Goal: Communication & Community: Answer question/provide support

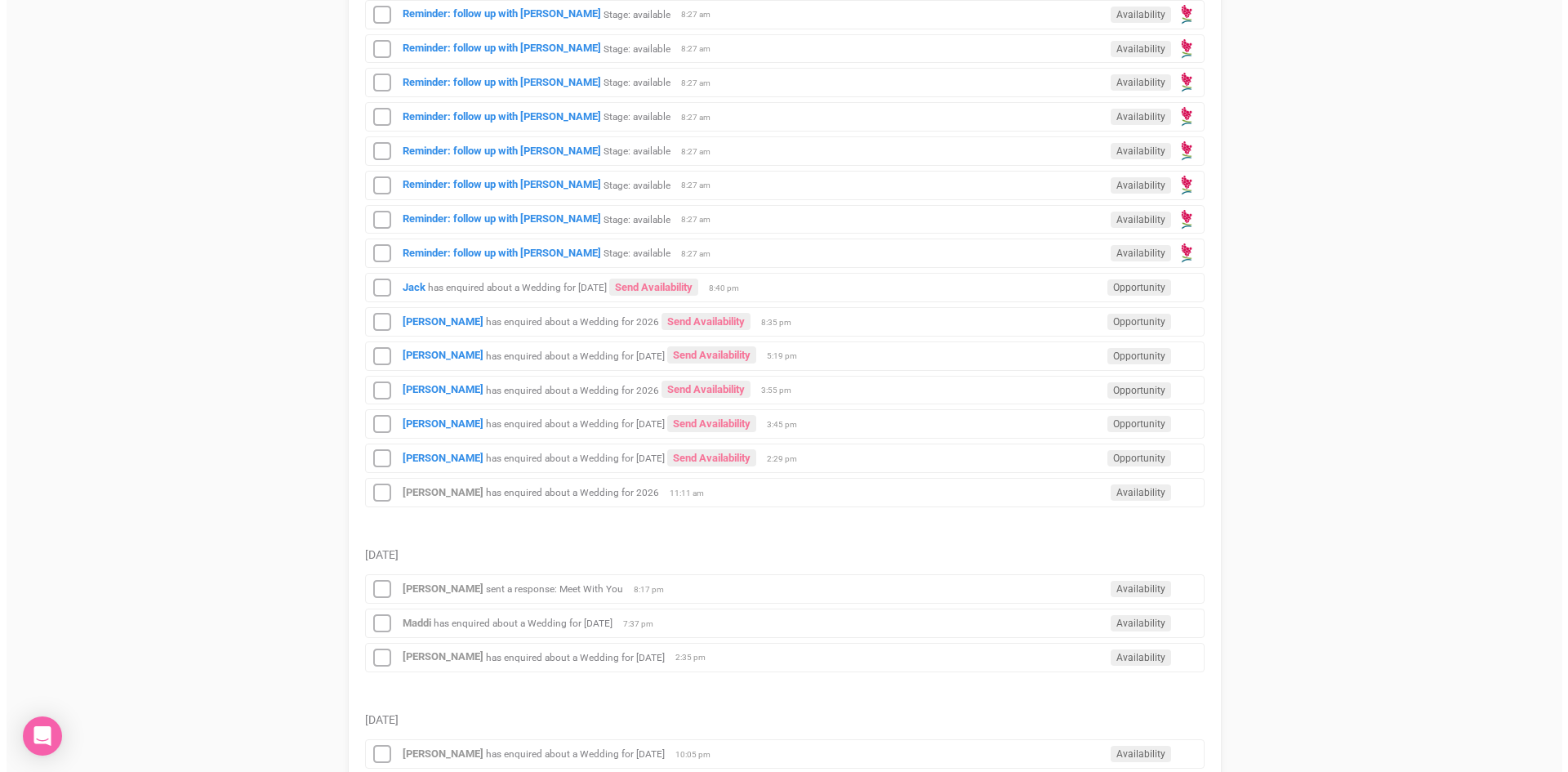
scroll to position [980, 0]
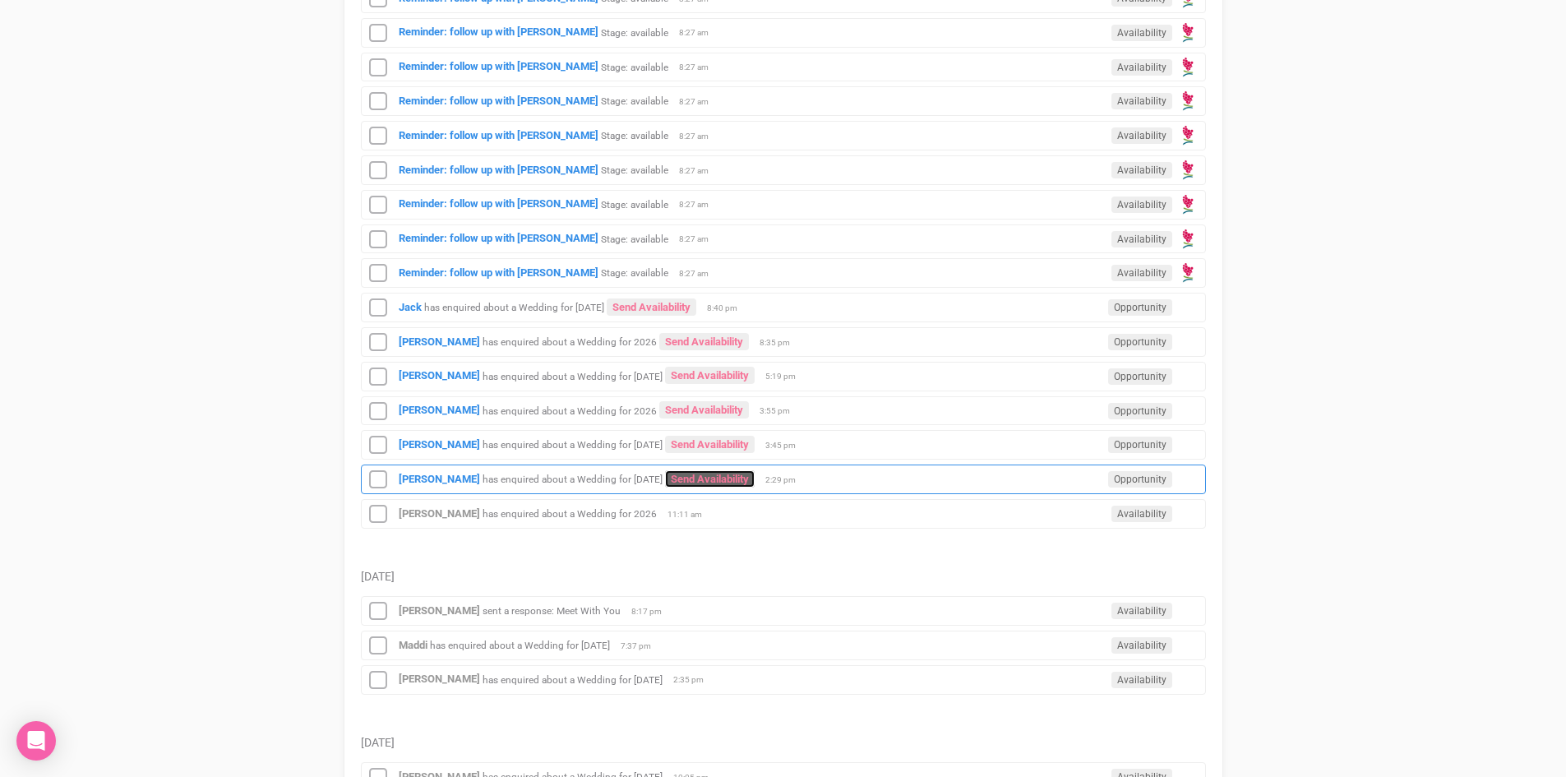
click at [698, 473] on link "Send Availability" at bounding box center [710, 478] width 90 height 17
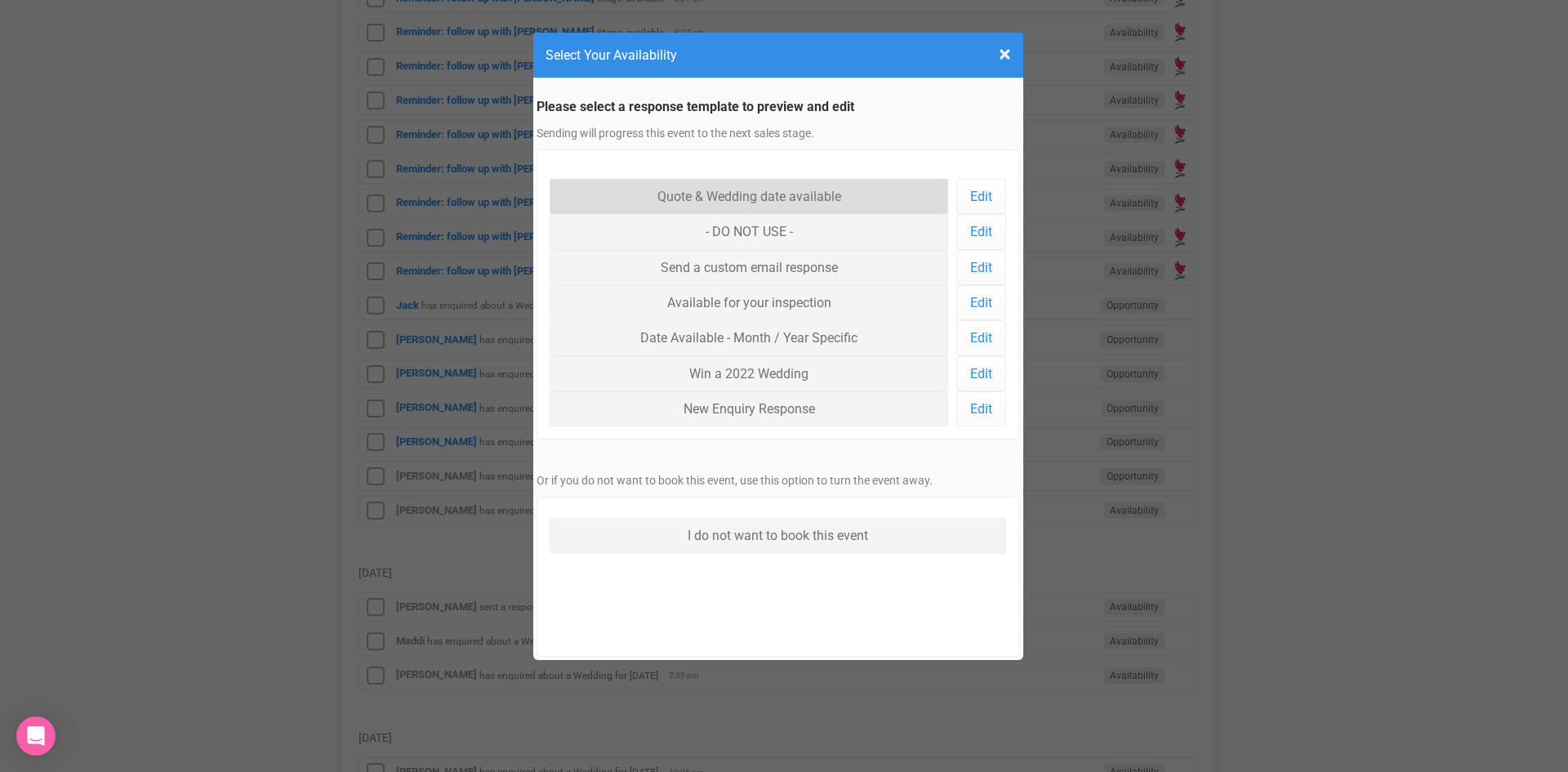
click at [717, 185] on link "Quote & Wedding date available" at bounding box center [749, 196] width 399 height 35
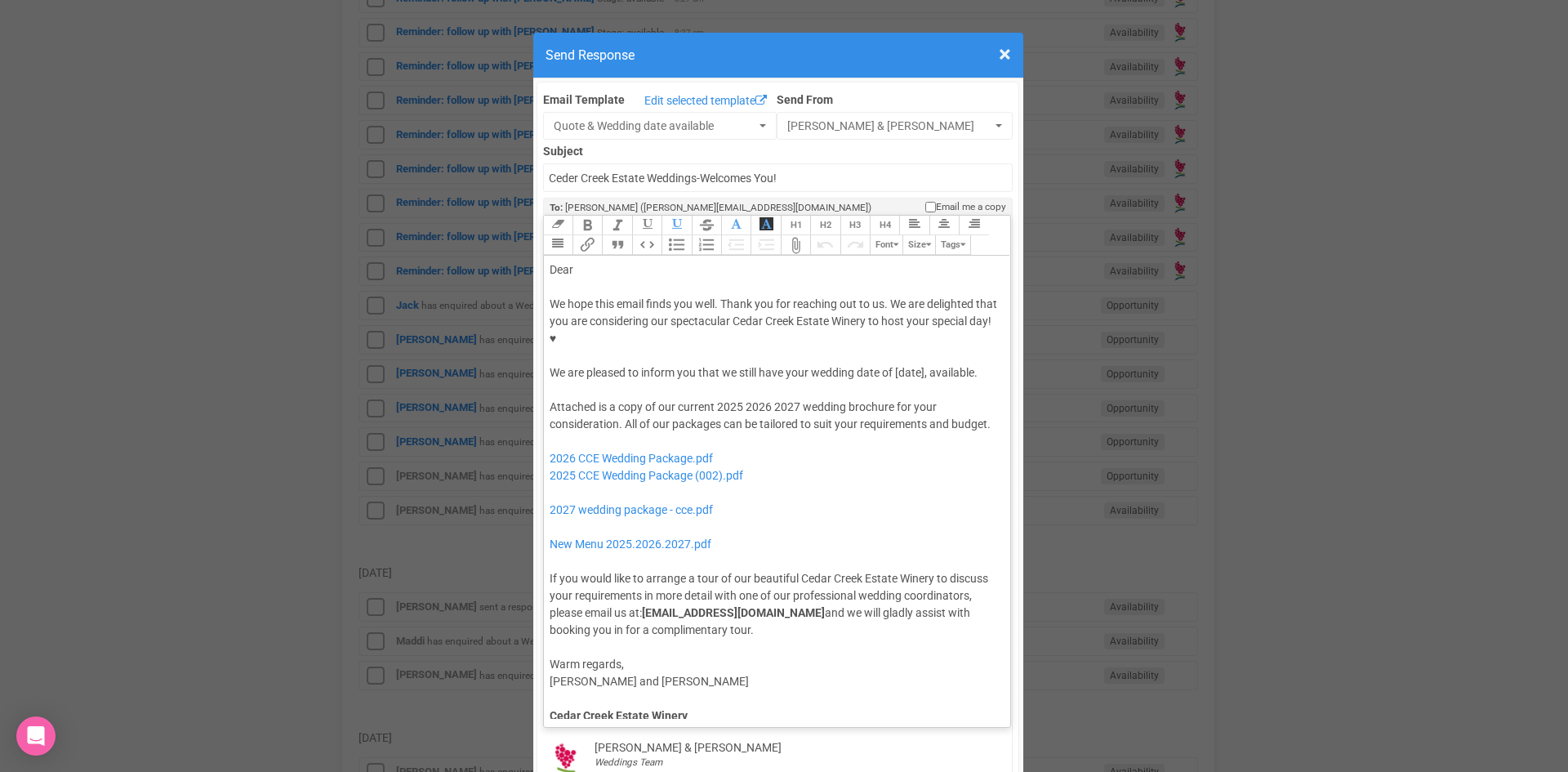
click at [891, 318] on div "We hope this email finds you well. Thank you for reaching out to us. We are del…" at bounding box center [774, 339] width 450 height 85
click at [622, 261] on div "Dear" at bounding box center [774, 269] width 450 height 17
drag, startPoint x: 764, startPoint y: 369, endPoint x: 708, endPoint y: 371, distance: 56.0
click at [708, 398] on div "Attached is a copy of our current 2025 2026 2027 wedding brochure for your cons…" at bounding box center [774, 519] width 450 height 240
click at [544, 318] on trix-editor "Dear Michelle, We hope this email finds you well. Thank you for reaching out to…" at bounding box center [777, 487] width 467 height 463
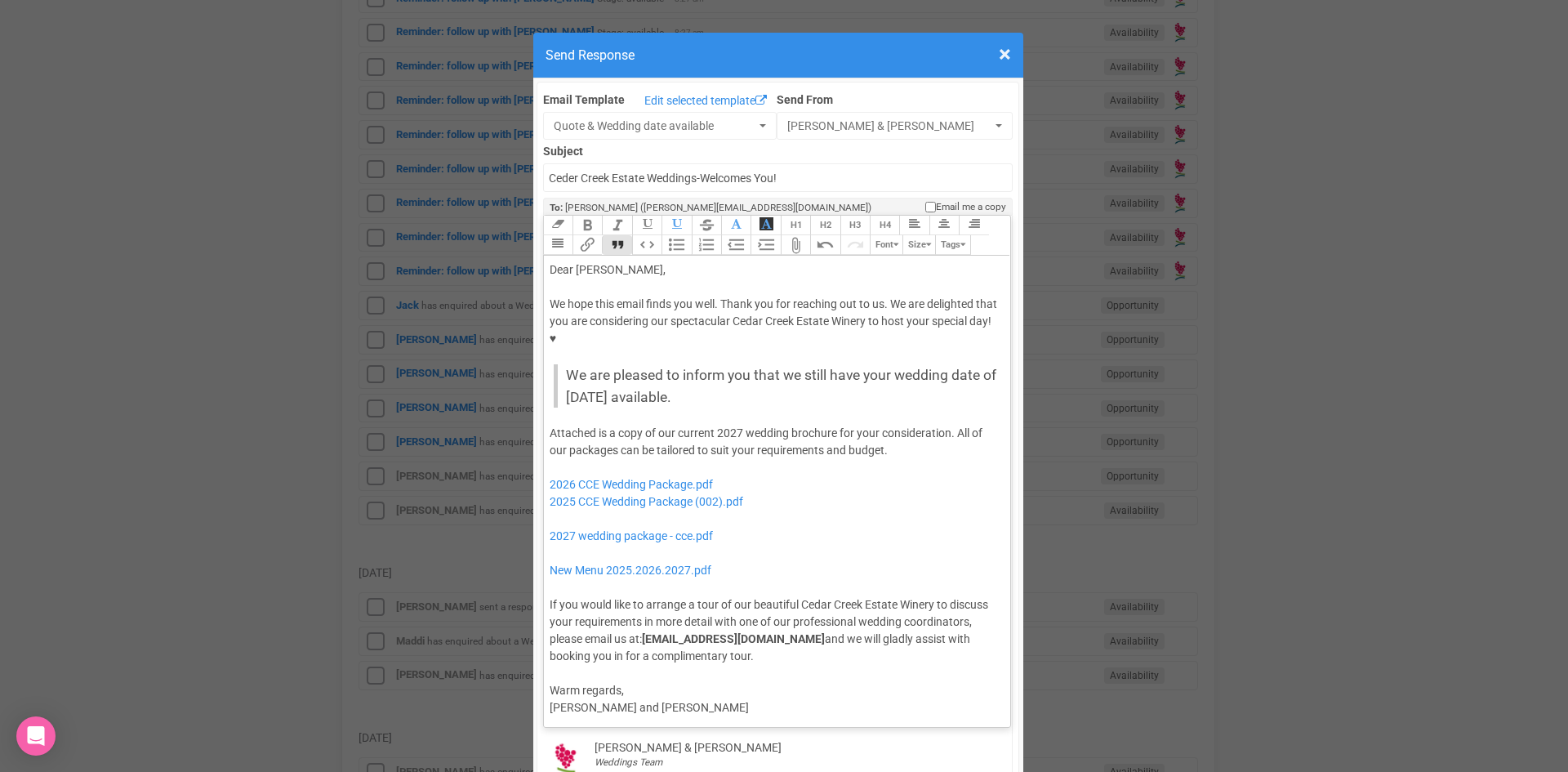
click at [607, 235] on button "Quote" at bounding box center [617, 245] width 30 height 20
drag, startPoint x: 766, startPoint y: 454, endPoint x: 544, endPoint y: 434, distance: 222.9
click at [549, 434] on div "Attached is a copy of our current 2027 wedding brochure for your consideration.…" at bounding box center [774, 544] width 450 height 240
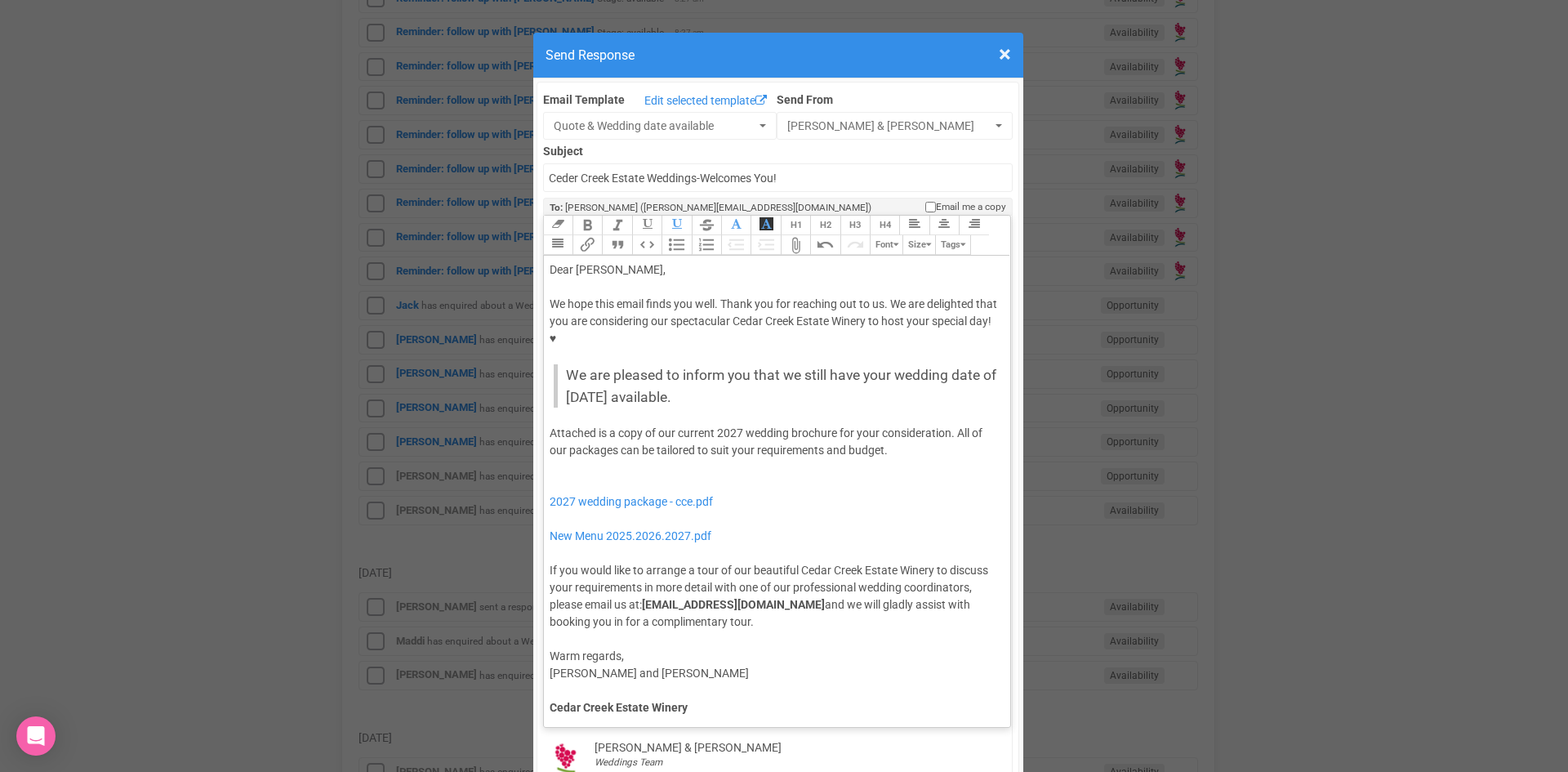
type trix-editor "<div>Dear Michelle,</div><div><strong>&nbsp;</strong></div><div>We hope this em…"
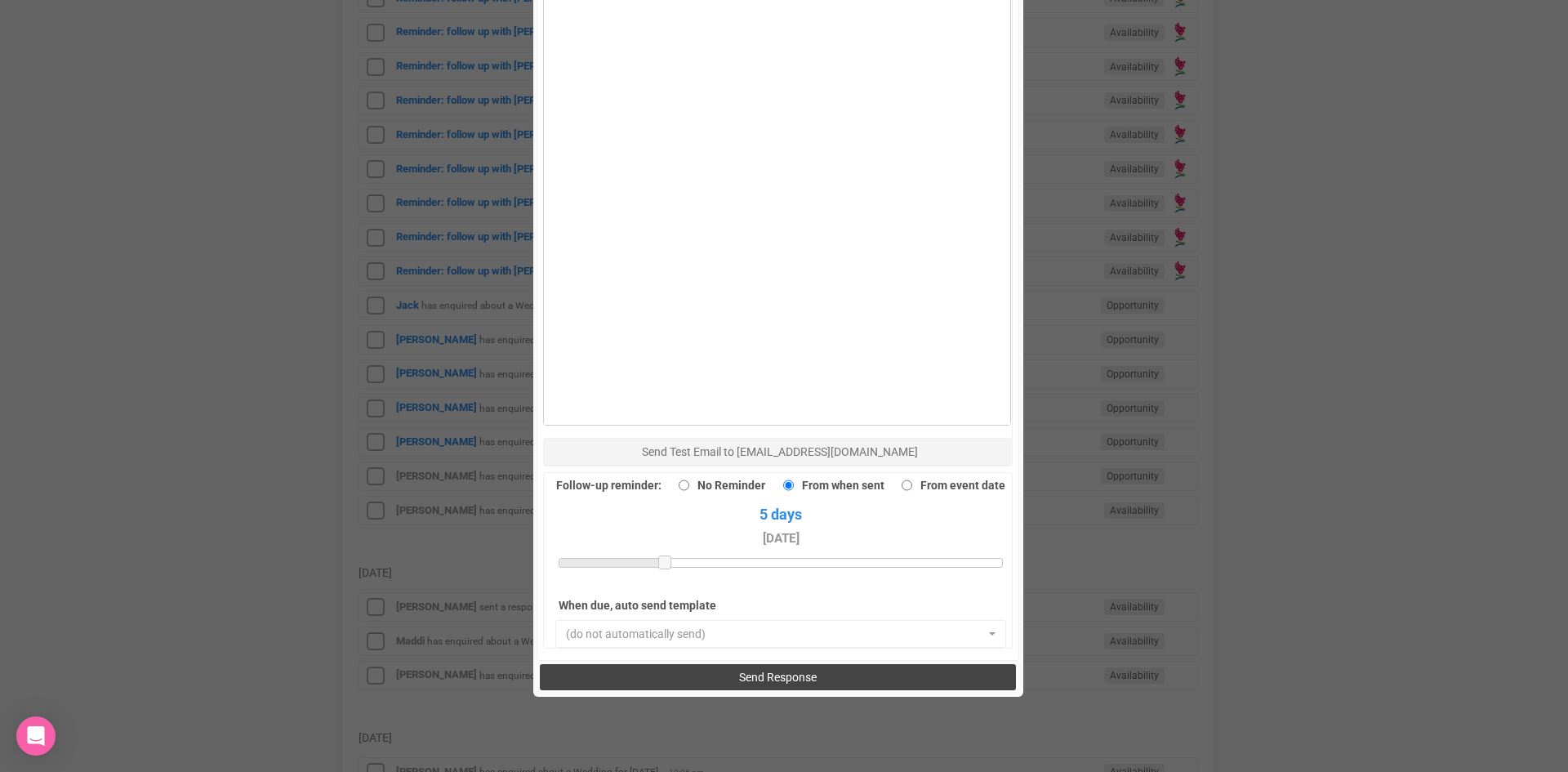
click at [716, 664] on button "Send Response" at bounding box center [777, 677] width 476 height 26
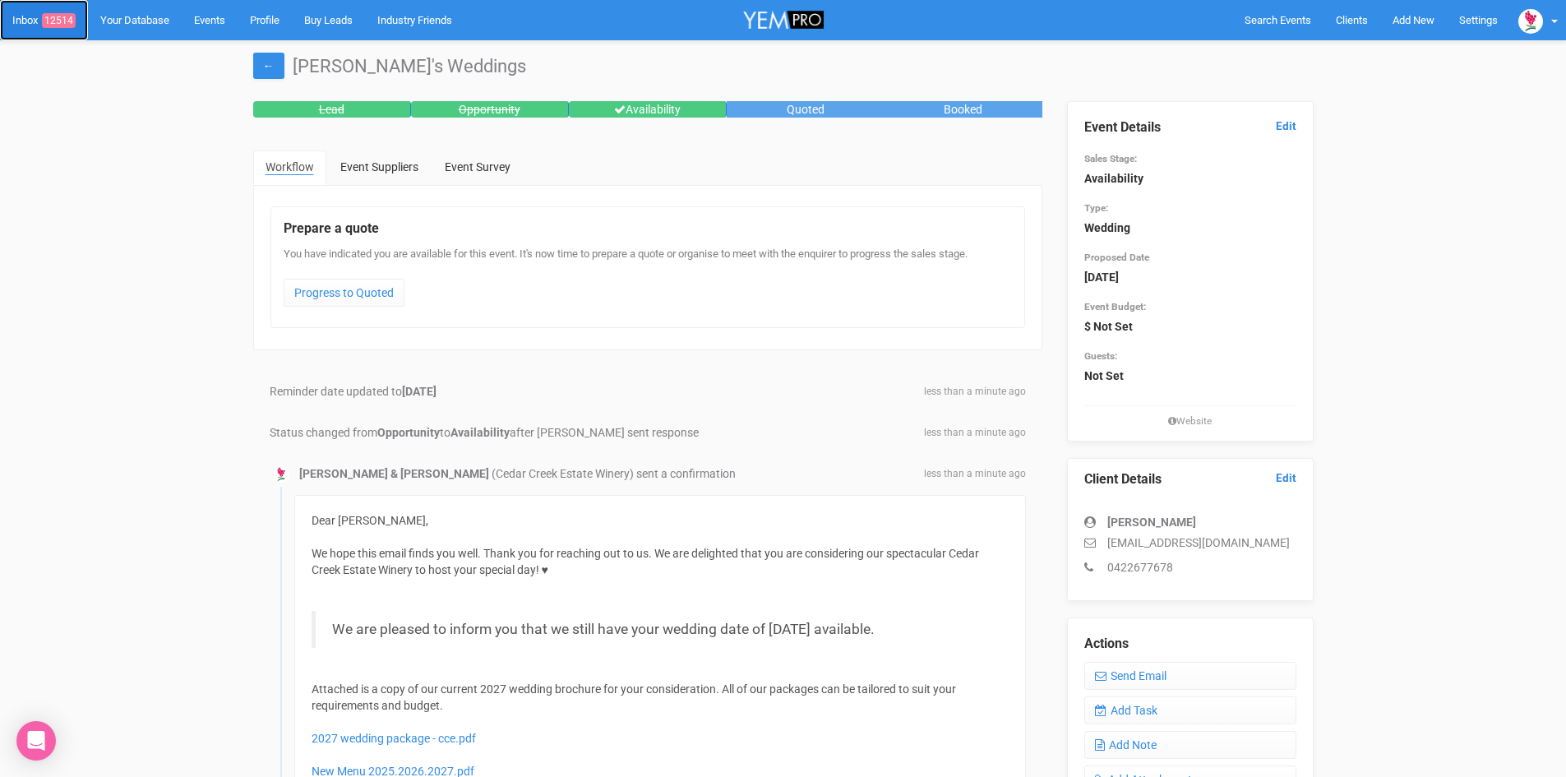
click at [63, 10] on link "Inbox 12514" at bounding box center [44, 20] width 88 height 40
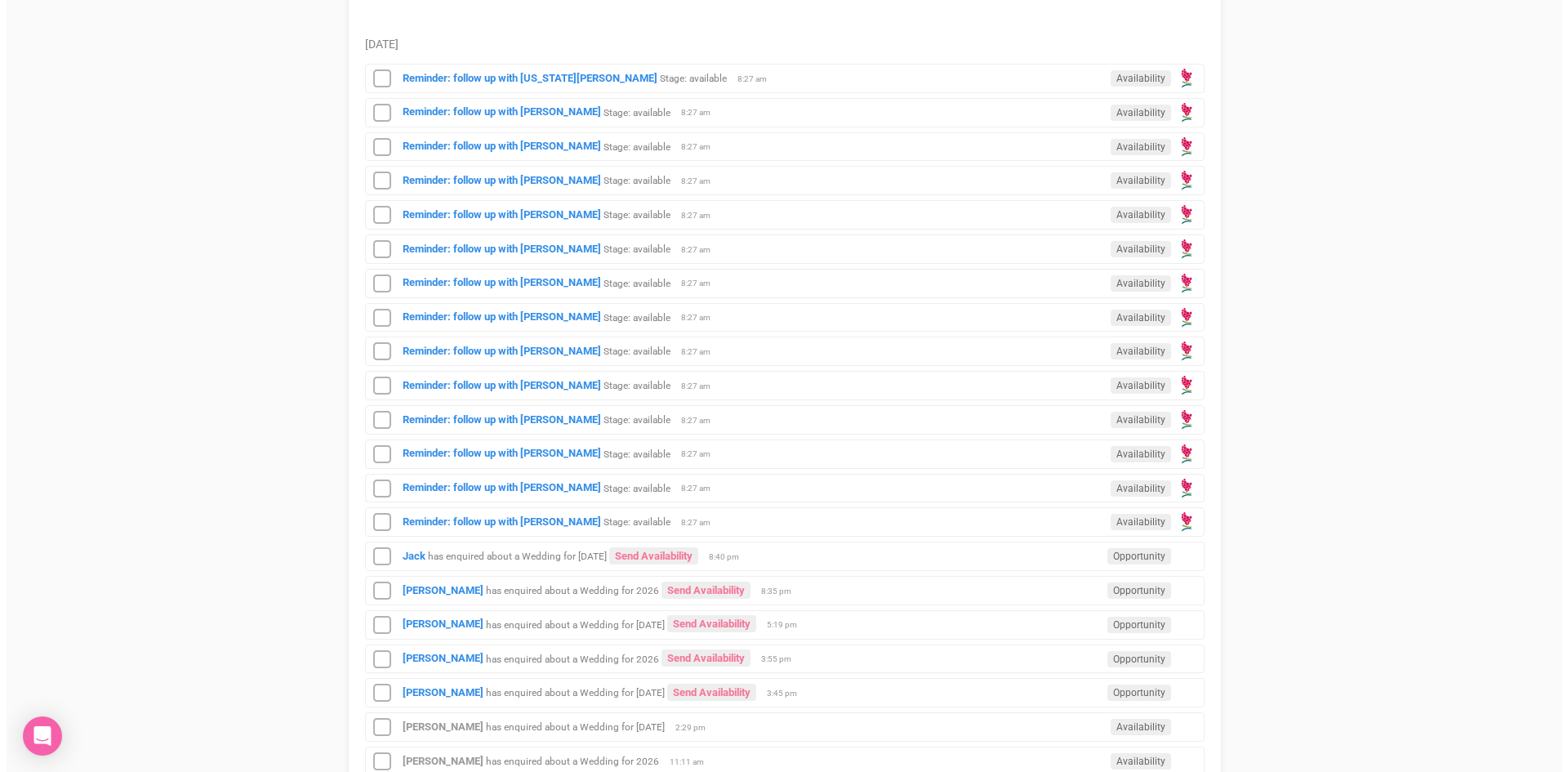
scroll to position [817, 0]
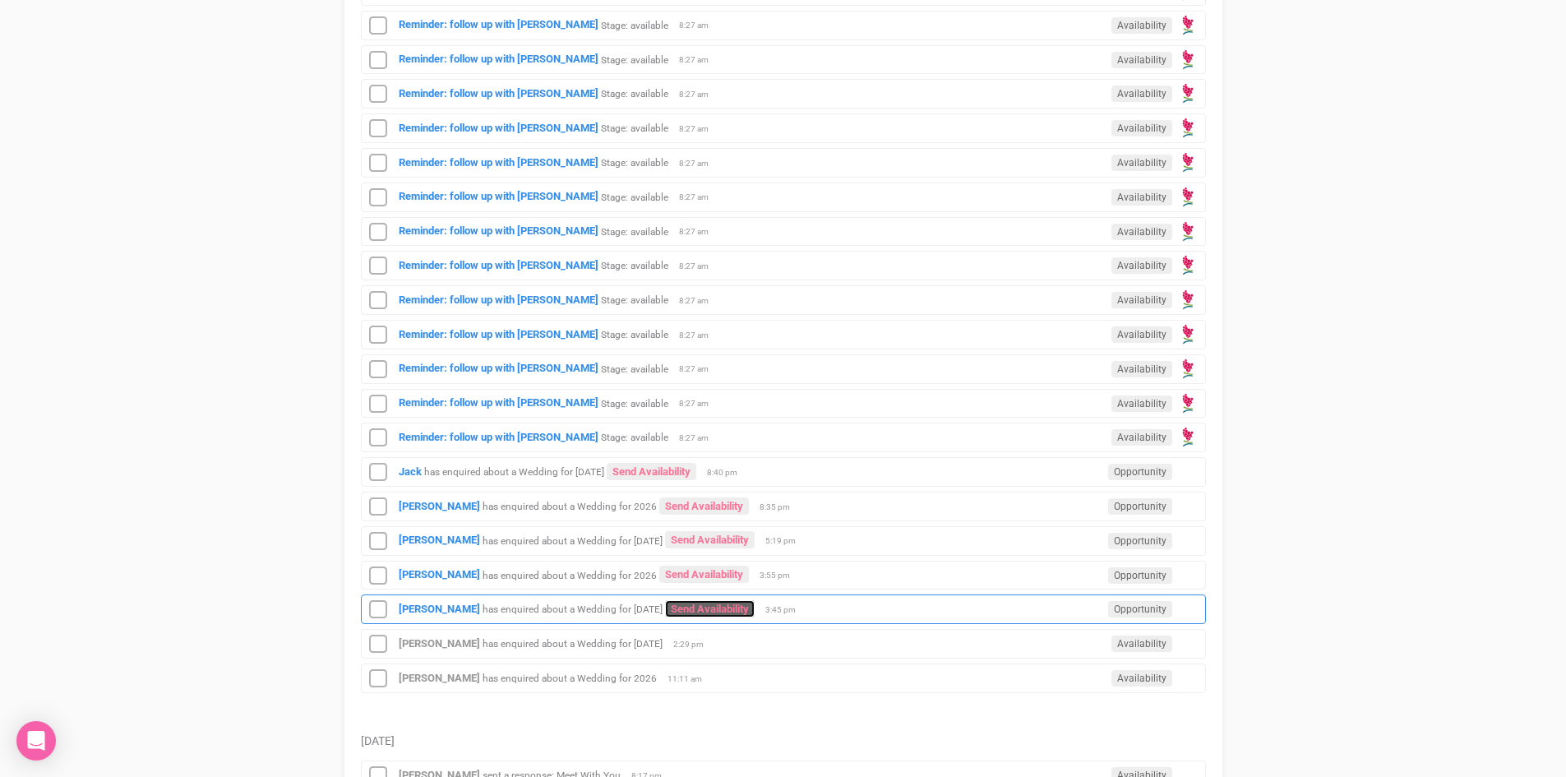
click at [727, 602] on link "Send Availability" at bounding box center [710, 608] width 90 height 17
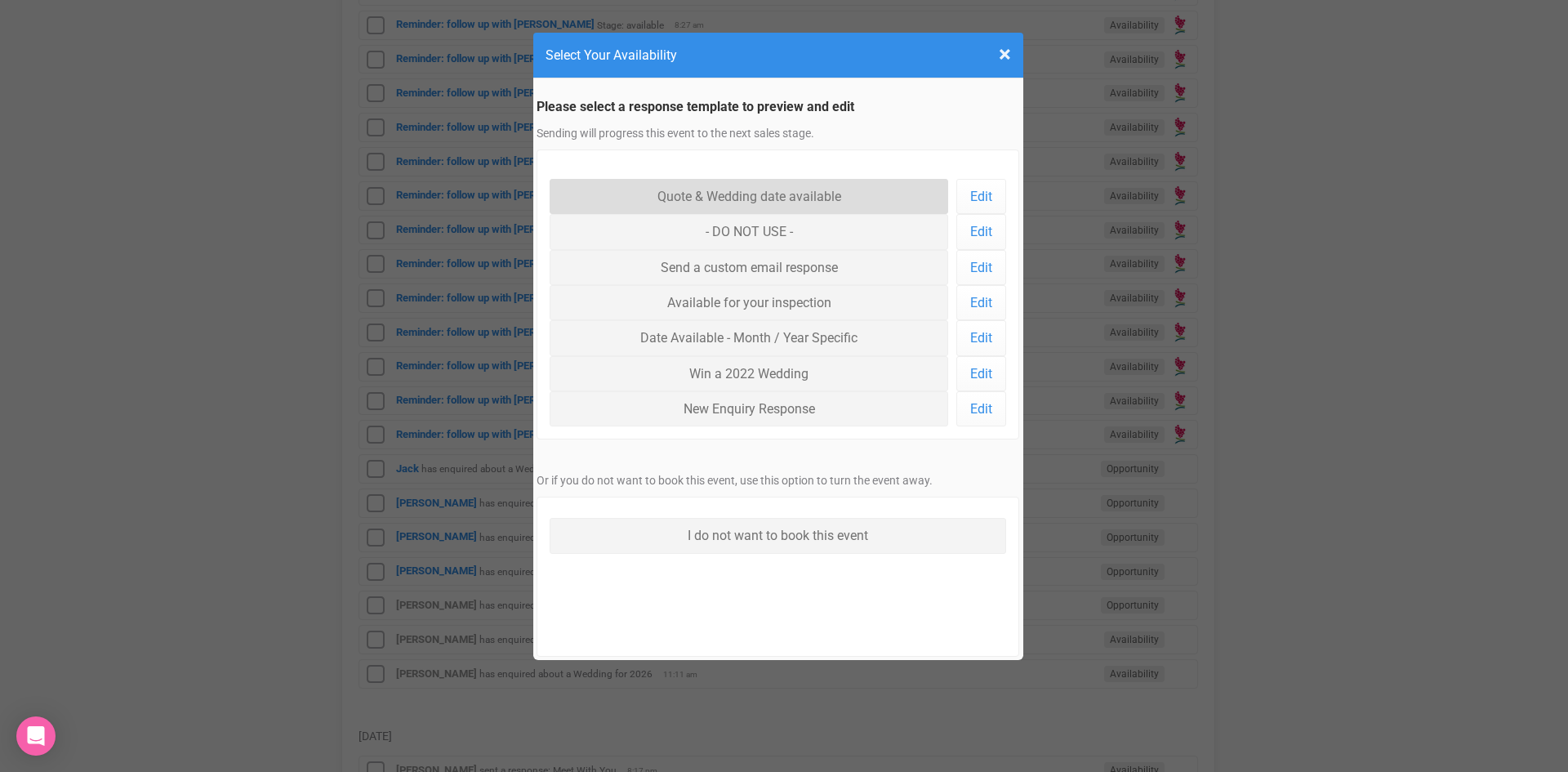
click at [726, 190] on link "Quote & Wedding date available" at bounding box center [749, 196] width 399 height 35
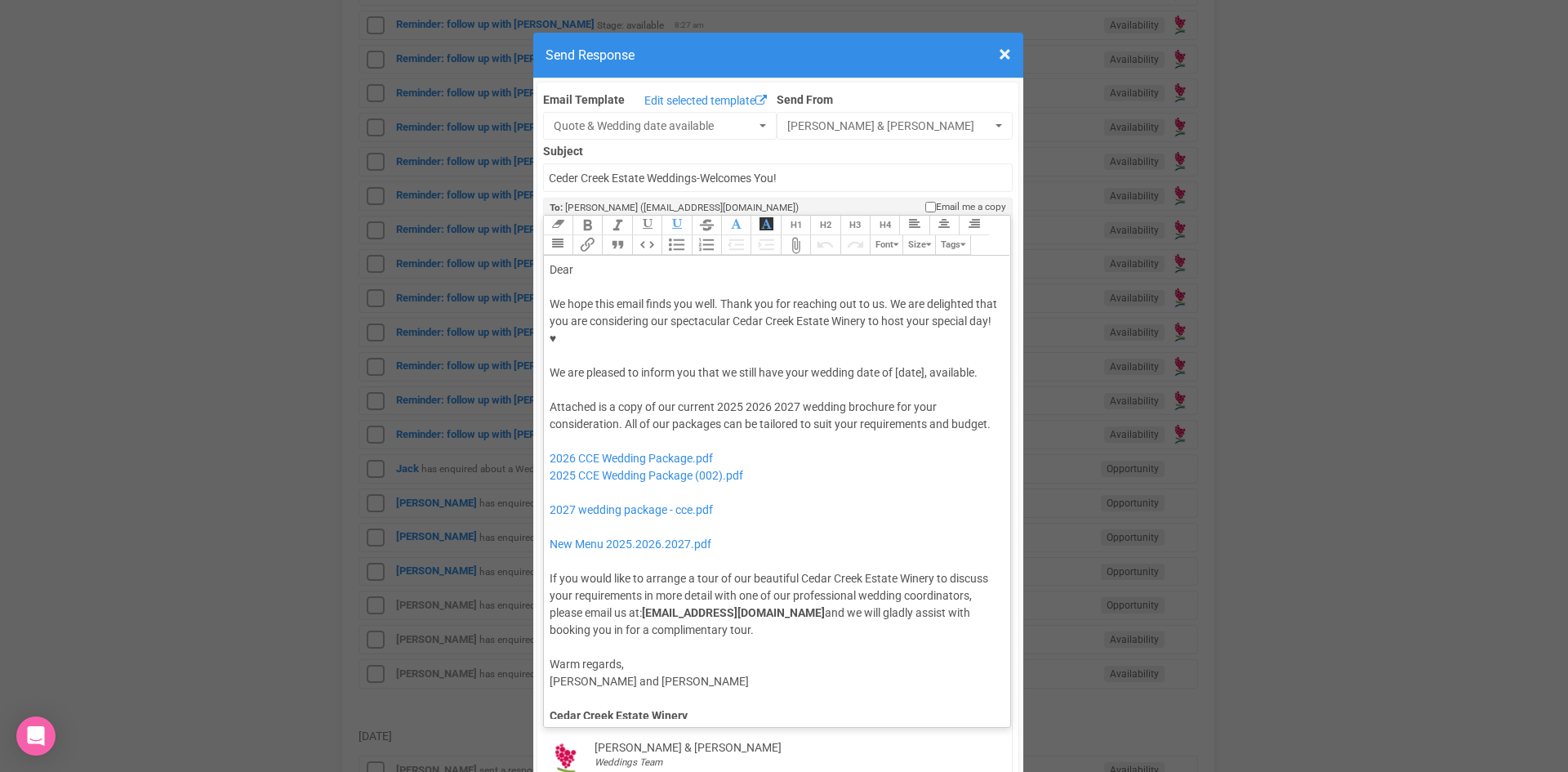
click at [637, 261] on div "Dear" at bounding box center [774, 269] width 450 height 17
click at [892, 321] on div "We hope this email finds you well. Thank you for reaching out to us. We are del…" at bounding box center [774, 339] width 450 height 85
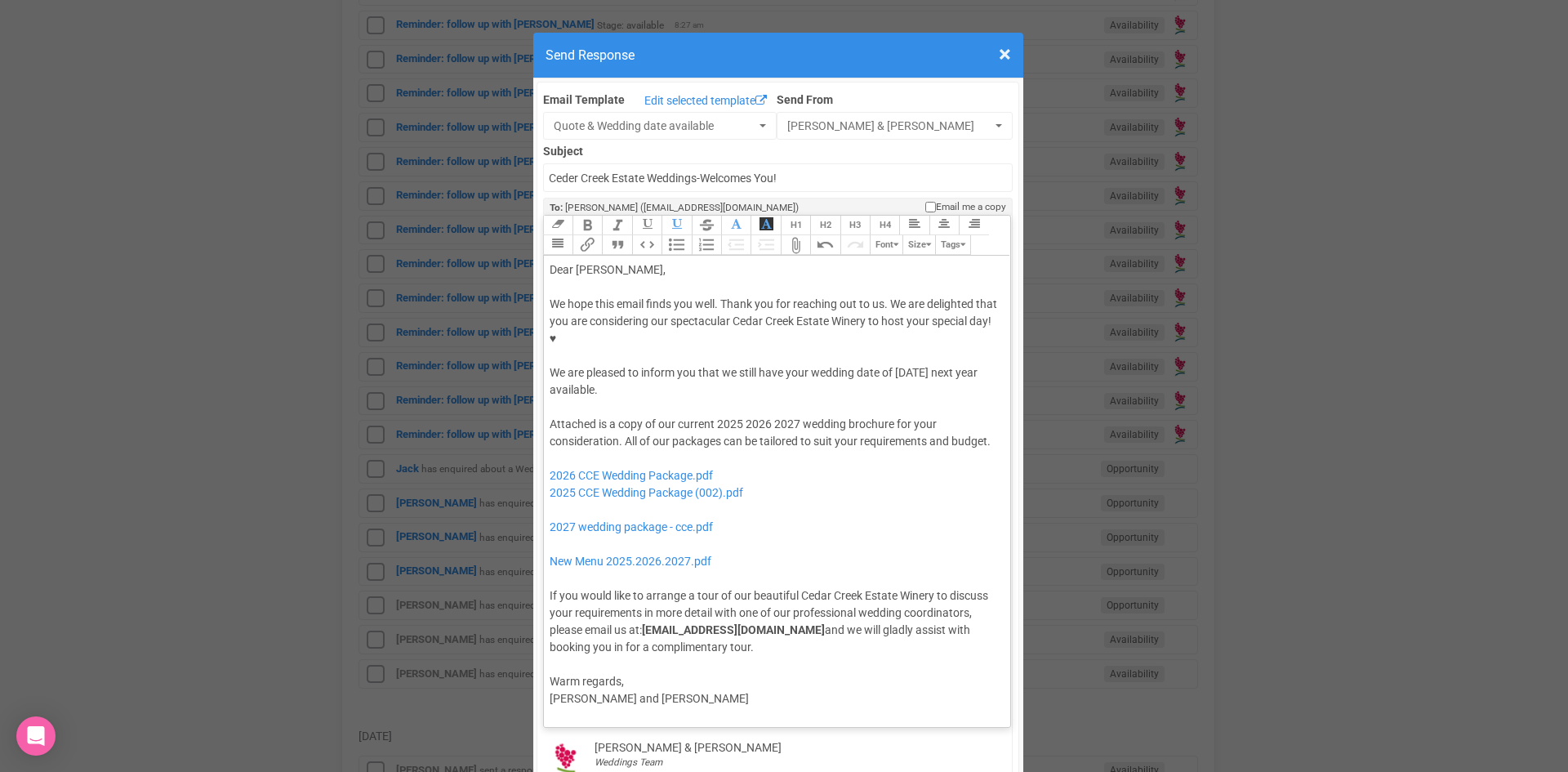
click at [572, 334] on div "We hope this email finds you well. Thank you for reaching out to us. We are del…" at bounding box center [774, 348] width 450 height 103
click at [612, 235] on button "Quote" at bounding box center [617, 245] width 30 height 20
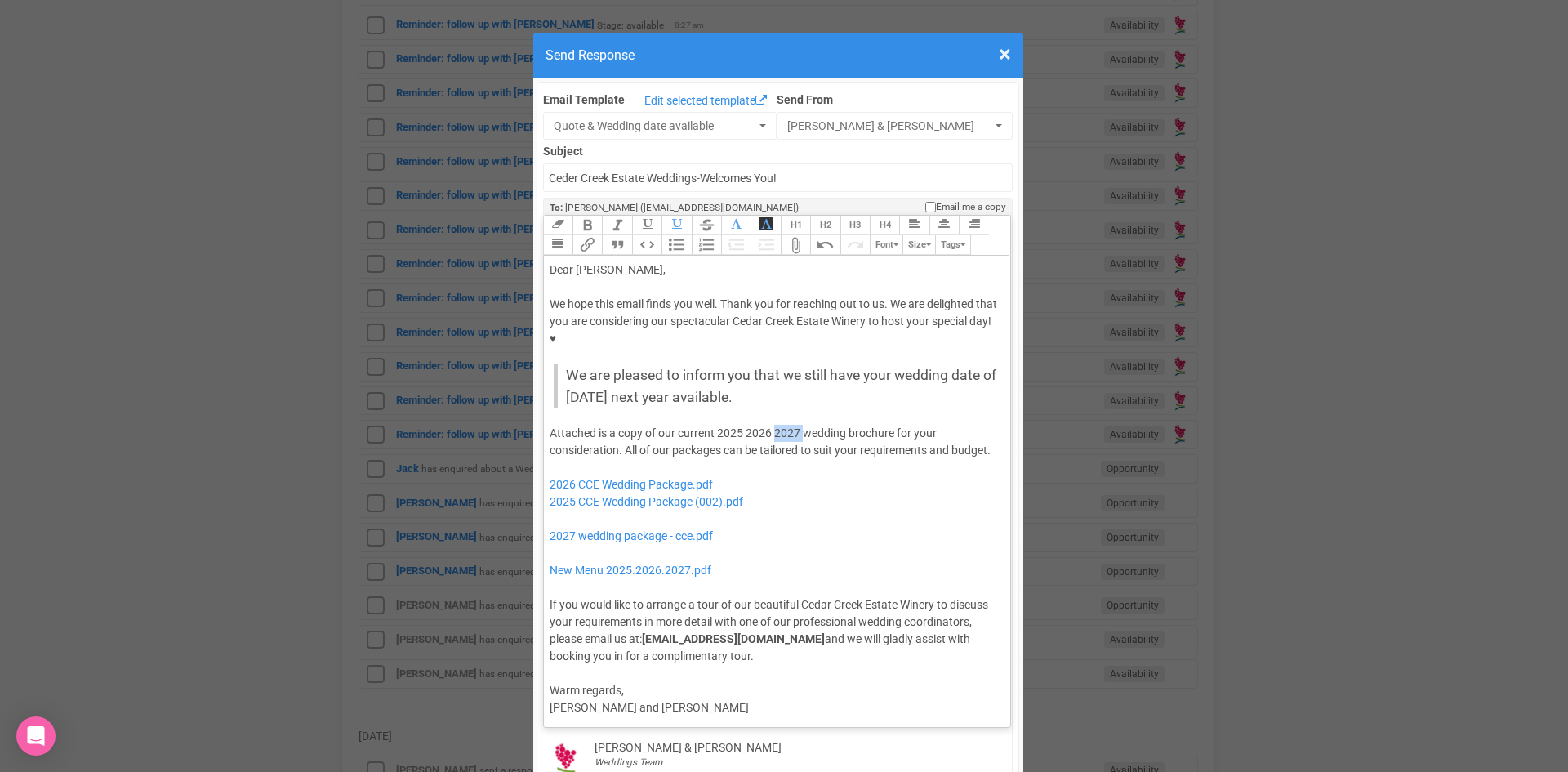
drag, startPoint x: 796, startPoint y: 379, endPoint x: 770, endPoint y: 385, distance: 26.7
click at [770, 424] on div "Attached is a copy of our current 2025 2026 2027 wedding brochure for your cons…" at bounding box center [774, 544] width 450 height 240
drag, startPoint x: 737, startPoint y: 379, endPoint x: 712, endPoint y: 382, distance: 25.2
click at [712, 424] on div "Attached is a copy of our current 2025 2026 wedding brochure for your considera…" at bounding box center [774, 544] width 450 height 240
drag, startPoint x: 761, startPoint y: 453, endPoint x: 545, endPoint y: 455, distance: 216.0
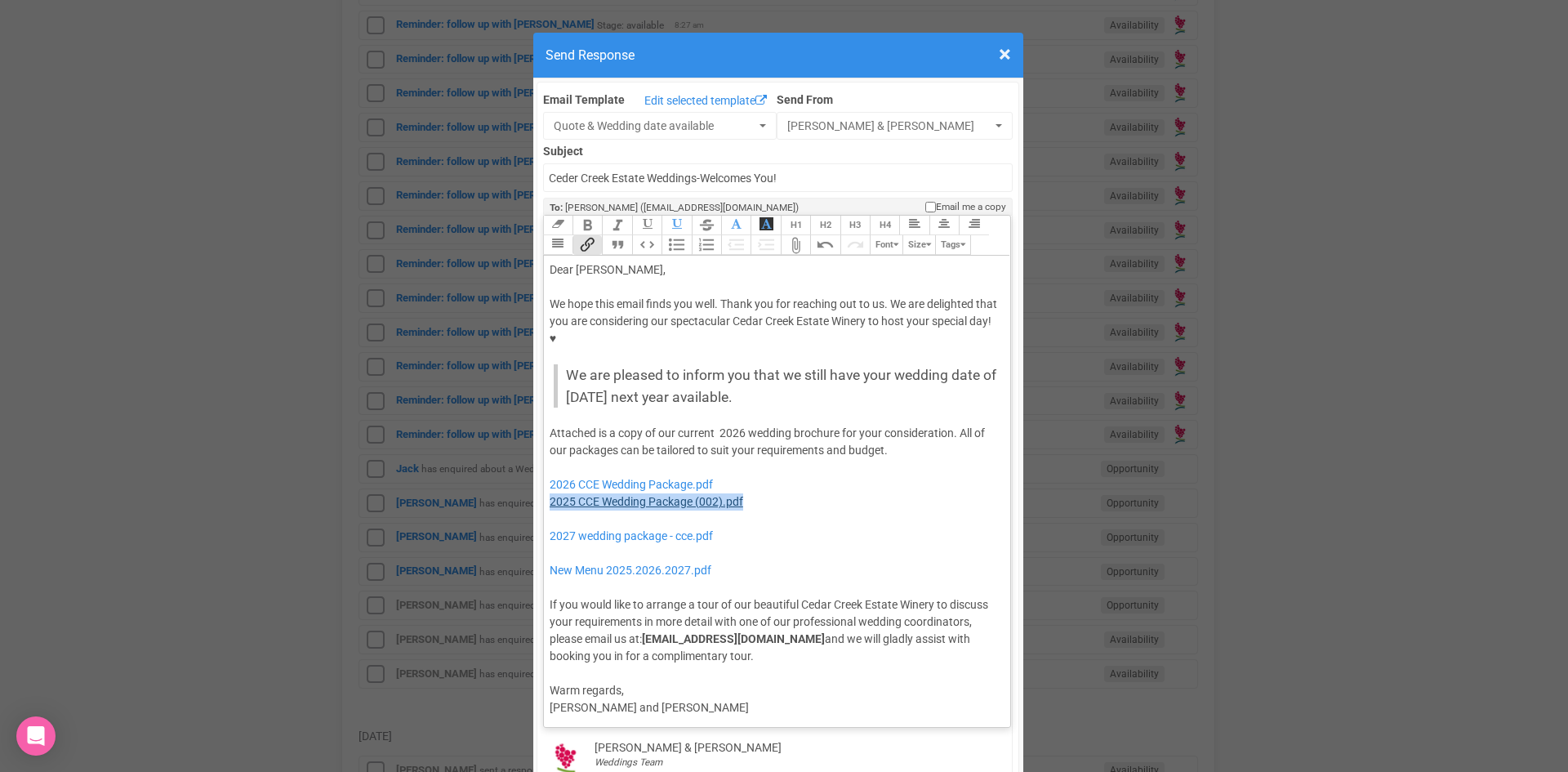
click at [549, 455] on div "Attached is a copy of our current 2026 wedding brochure for your consideration.…" at bounding box center [774, 544] width 450 height 240
drag, startPoint x: 746, startPoint y: 483, endPoint x: 552, endPoint y: 467, distance: 194.7
click at [552, 467] on div "Attached is a copy of our current 2026 wedding brochure for your consideration.…" at bounding box center [774, 544] width 450 height 240
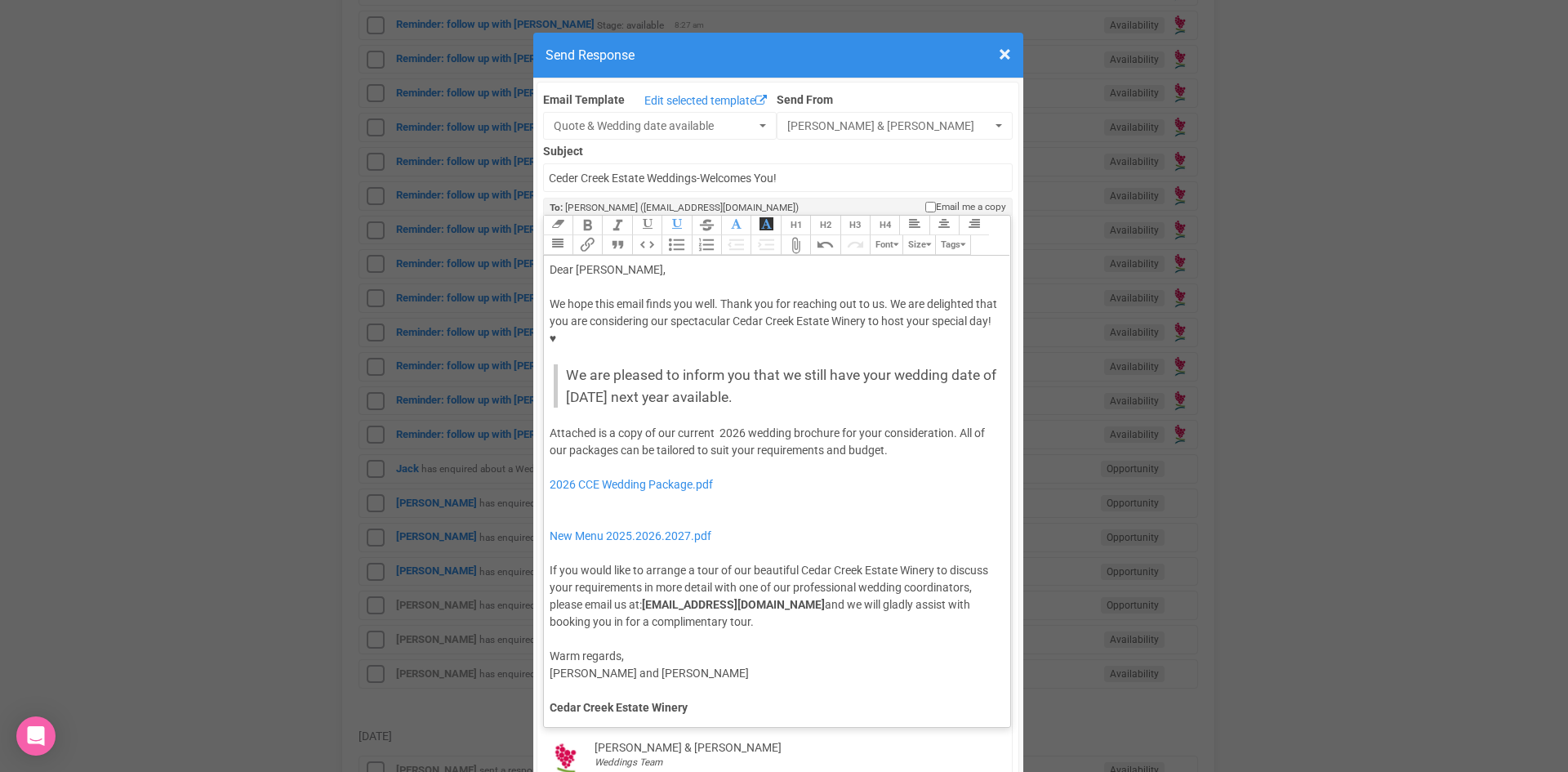
type trix-editor "<div>Dear Rebecca,</div><div><strong>&nbsp;</strong></div><div>We hope this ema…"
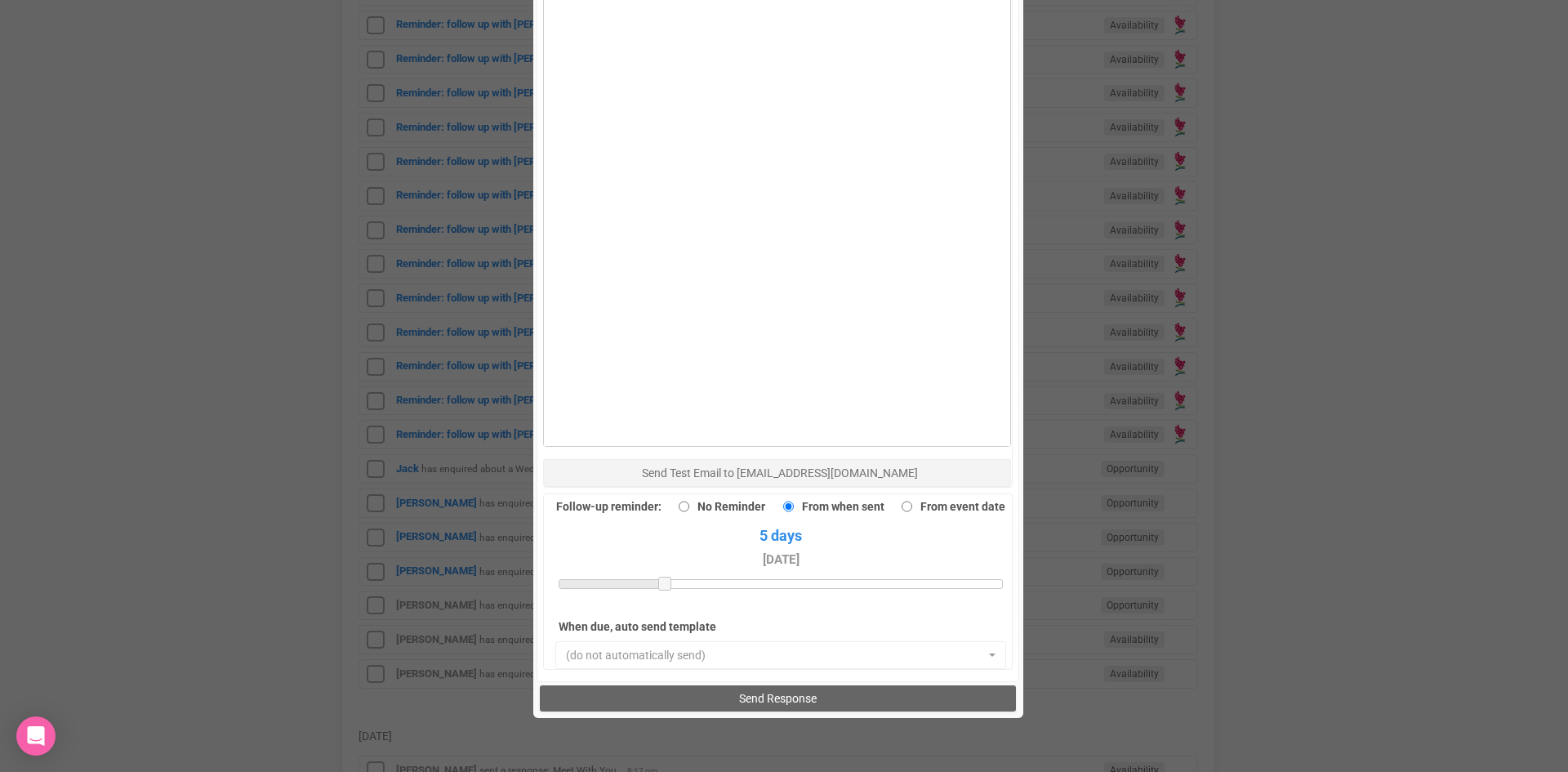
scroll to position [1131, 0]
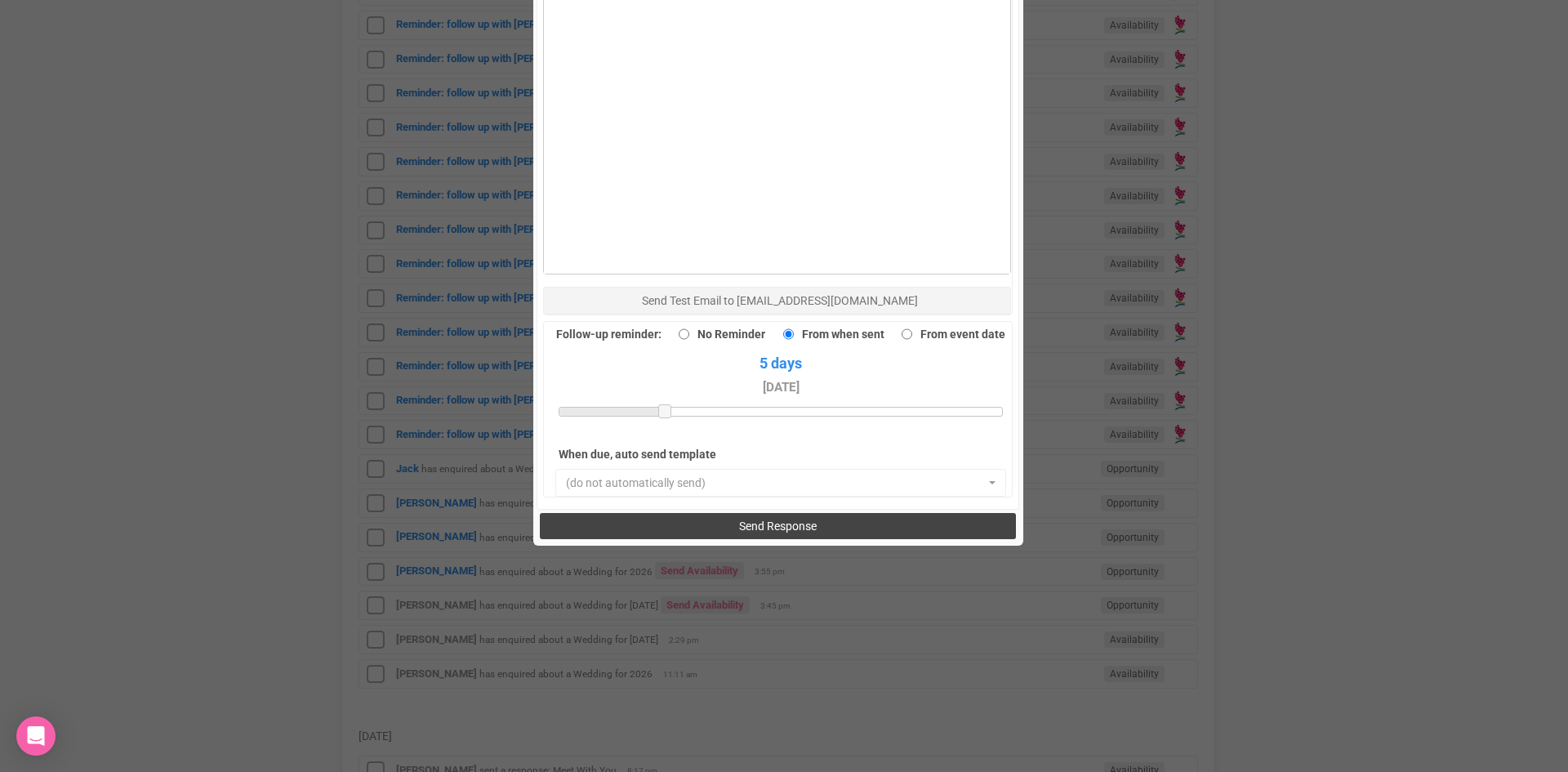
click at [739, 520] on span "Send Response" at bounding box center [778, 526] width 78 height 13
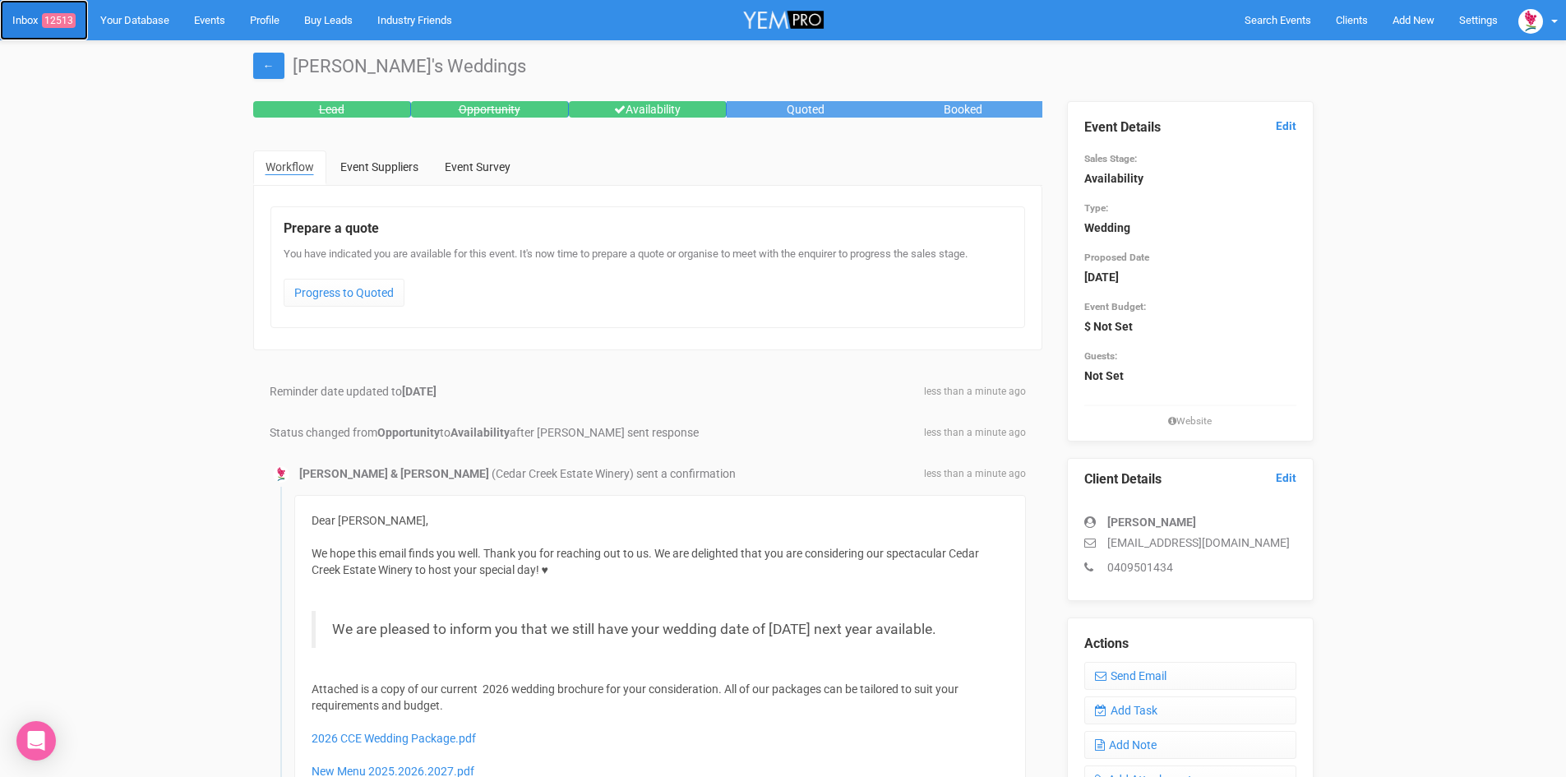
click at [67, 13] on span "12513" at bounding box center [59, 20] width 34 height 15
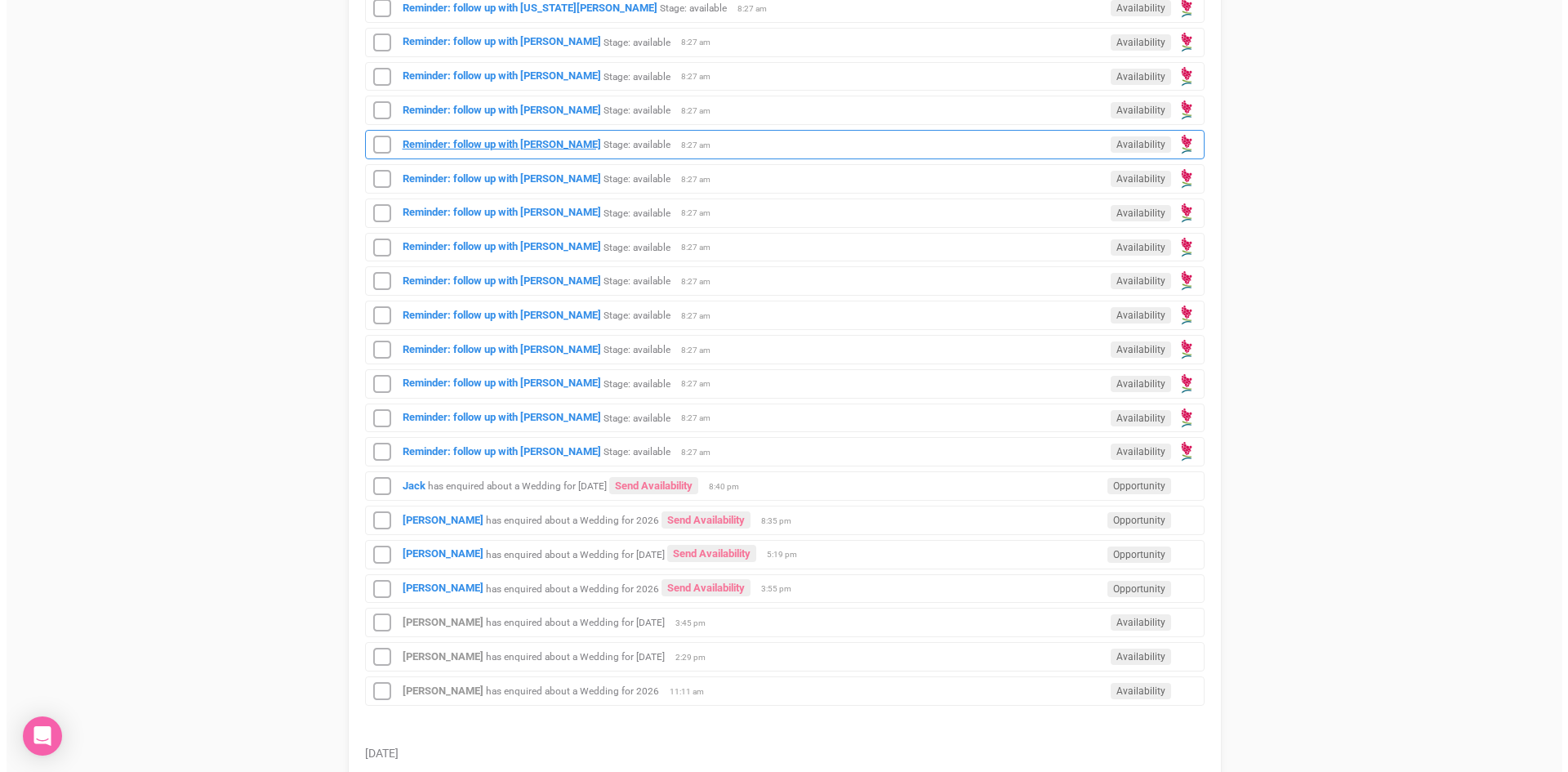
scroll to position [898, 0]
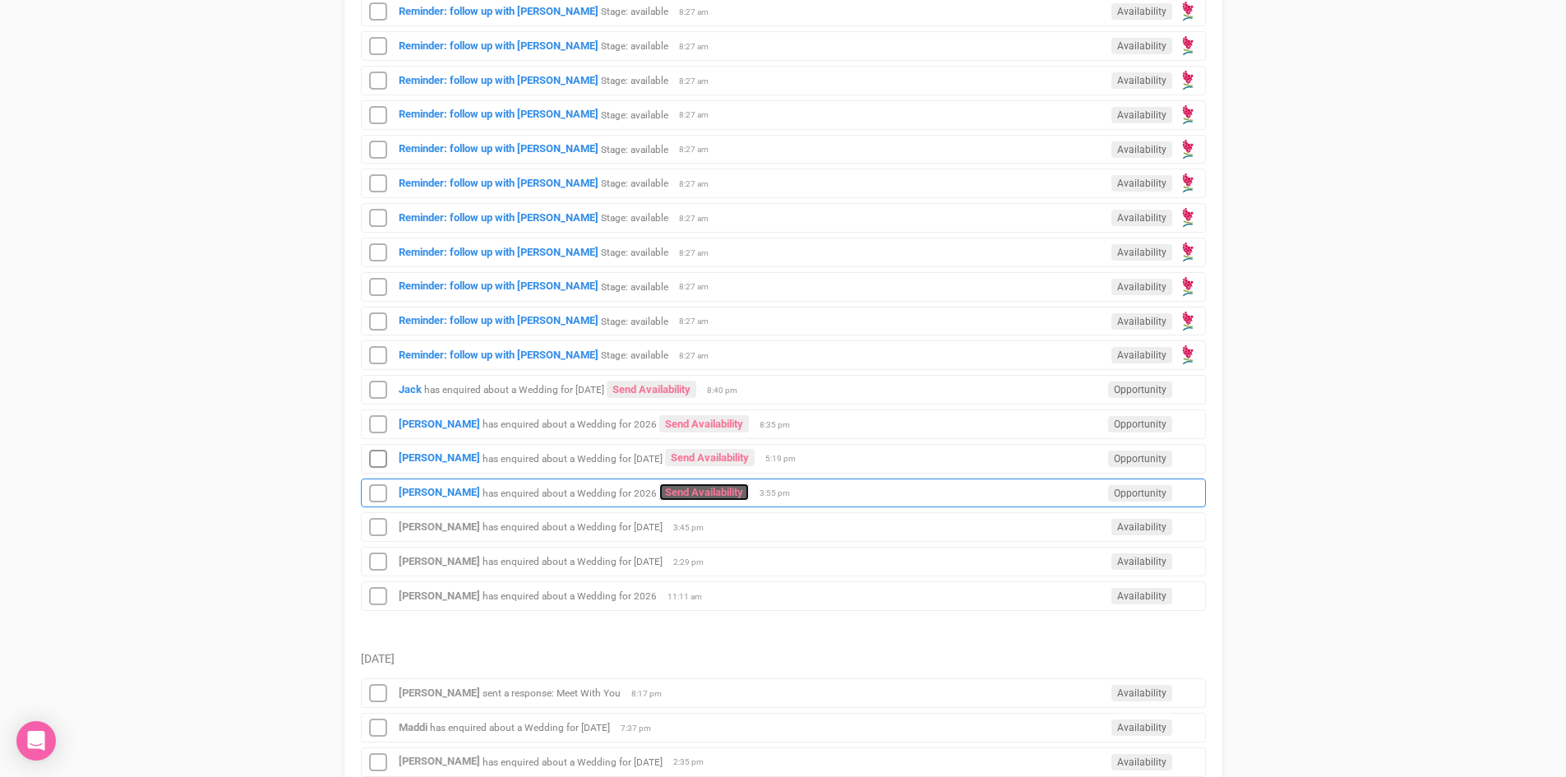
click at [684, 486] on link "Send Availability" at bounding box center [704, 491] width 90 height 17
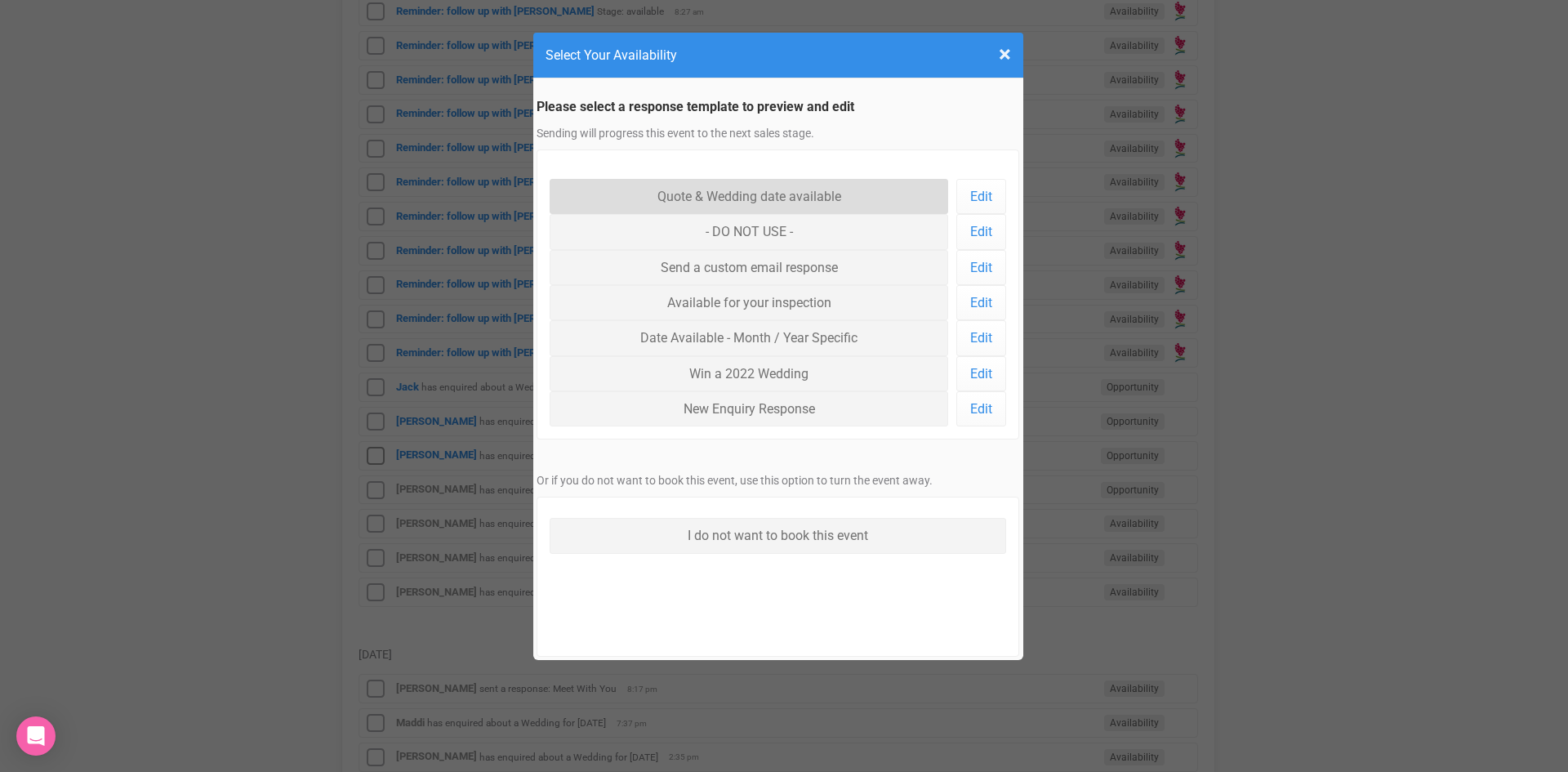
click at [673, 189] on link "Quote & Wedding date available" at bounding box center [749, 196] width 399 height 35
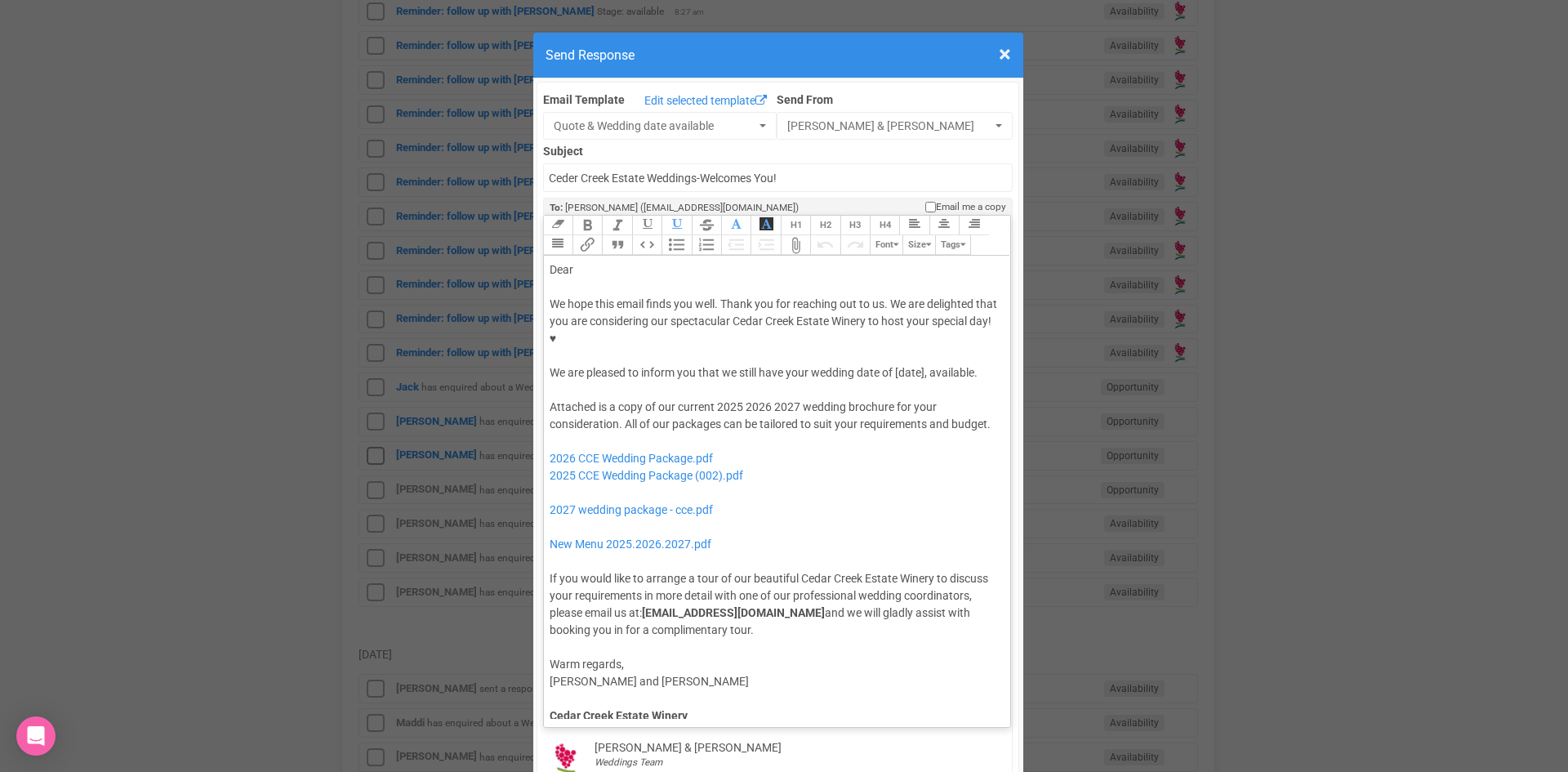
click at [594, 261] on div "Dear" at bounding box center [774, 269] width 450 height 17
click at [782, 322] on div "We hope this email finds you well. Thank you for reaching out to us. We are del…" at bounding box center [774, 339] width 450 height 85
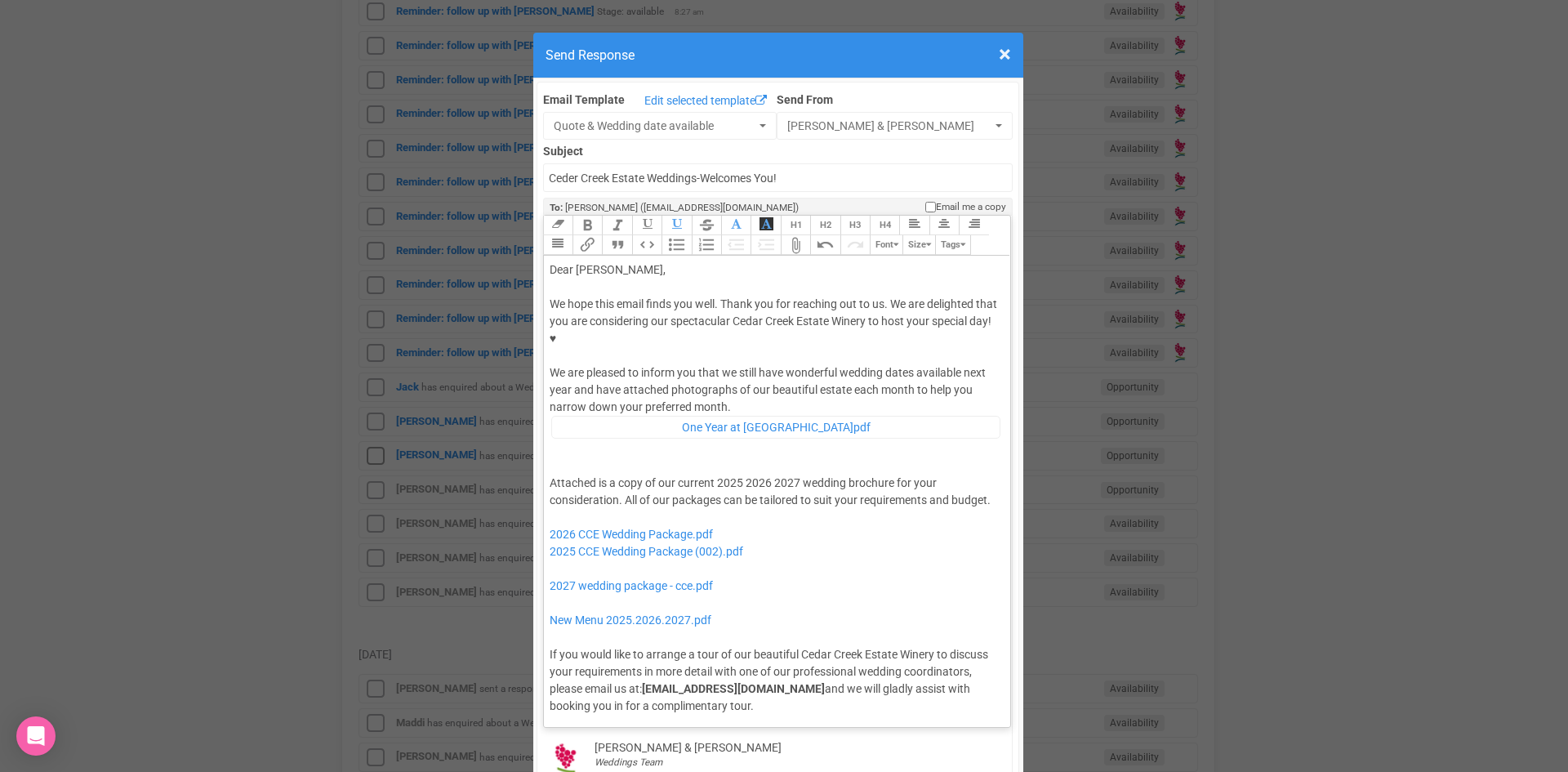
click at [601, 475] on div "Attached is a copy of our current 2025 2026 2027 wedding brochure for your cons…" at bounding box center [774, 595] width 450 height 240
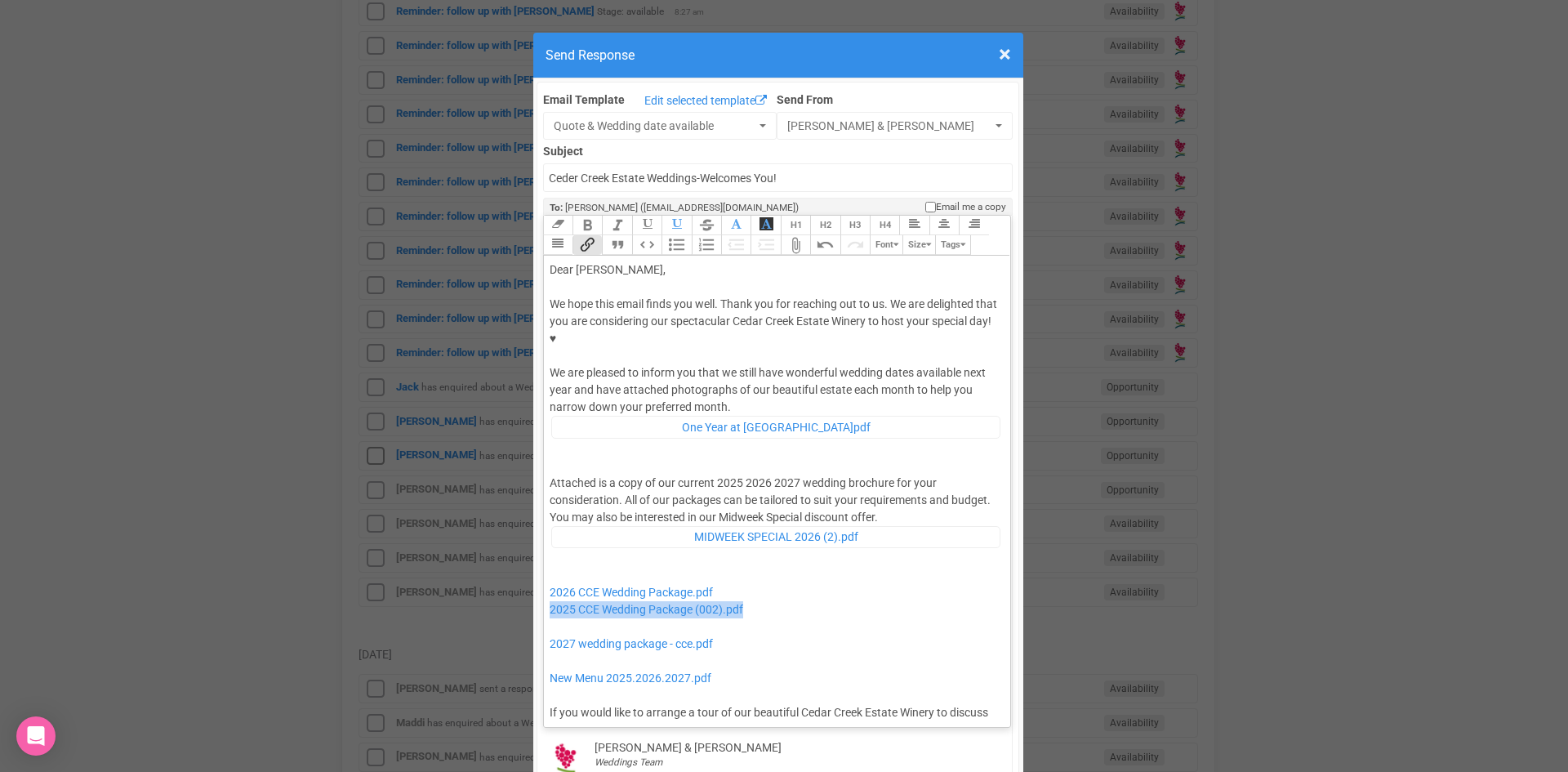
drag, startPoint x: 795, startPoint y: 557, endPoint x: 543, endPoint y: 566, distance: 252.2
click at [544, 566] on trix-editor "Dear Hannah, We hope this email finds you well. Thank you for reaching out to u…" at bounding box center [777, 487] width 467 height 463
drag, startPoint x: 700, startPoint y: 596, endPoint x: 561, endPoint y: 573, distance: 140.9
click at [561, 573] on div "Attached is a copy of our current 2025 2026 2027 wedding brochure for your cons…" at bounding box center [774, 624] width 450 height 298
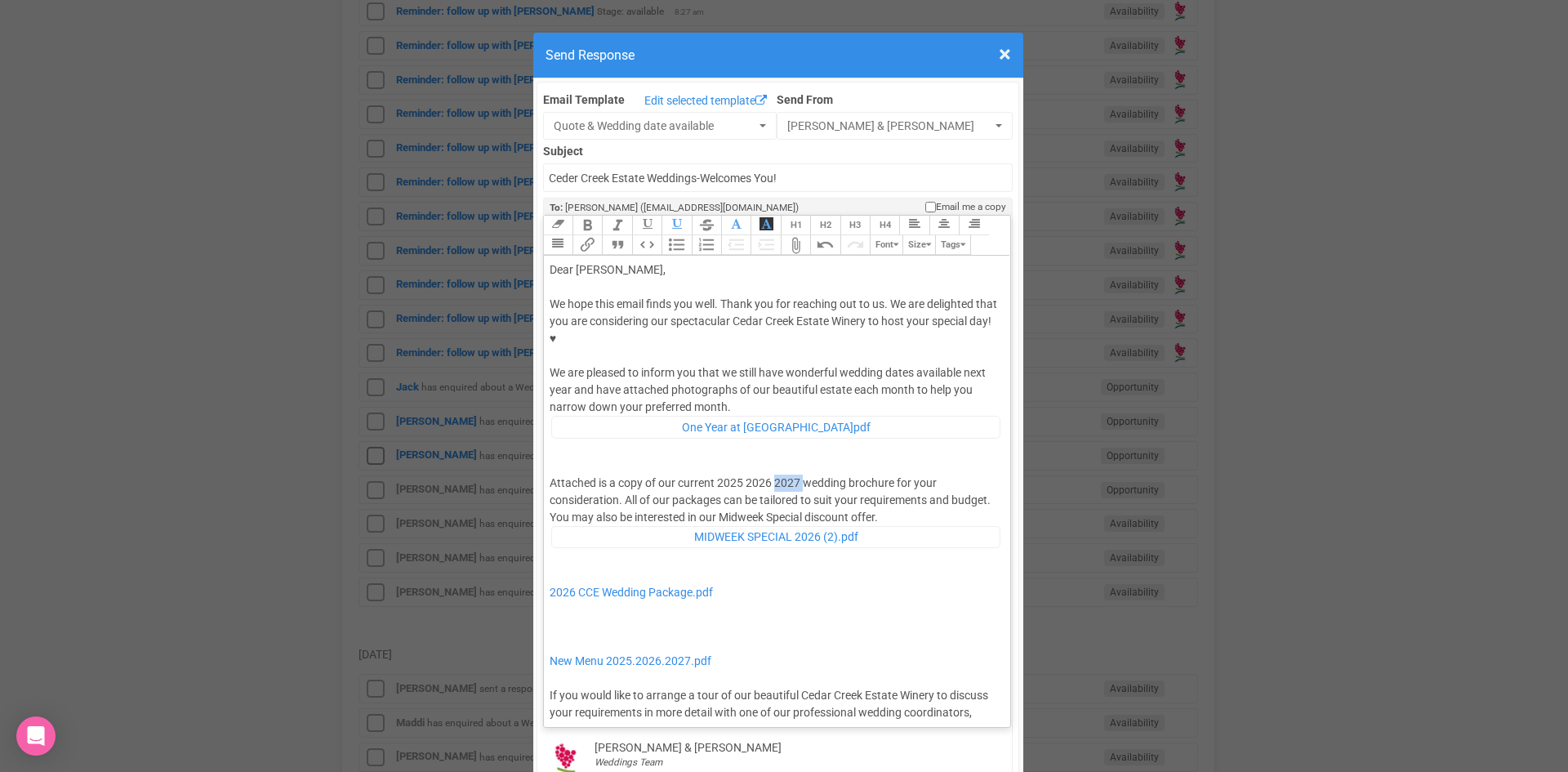
drag, startPoint x: 797, startPoint y: 427, endPoint x: 770, endPoint y: 428, distance: 27.0
click at [770, 475] on div "Attached is a copy of our current 2025 2026 2027 wedding brochure for your cons…" at bounding box center [774, 615] width 450 height 281
drag, startPoint x: 739, startPoint y: 428, endPoint x: 710, endPoint y: 431, distance: 29.2
click at [710, 475] on div "Attached is a copy of our current 2025 2026 wedding brochure for your considera…" at bounding box center [774, 615] width 450 height 281
click at [557, 571] on div "Attached is a copy of our current 2026 wedding brochure for your consideration.…" at bounding box center [774, 615] width 450 height 281
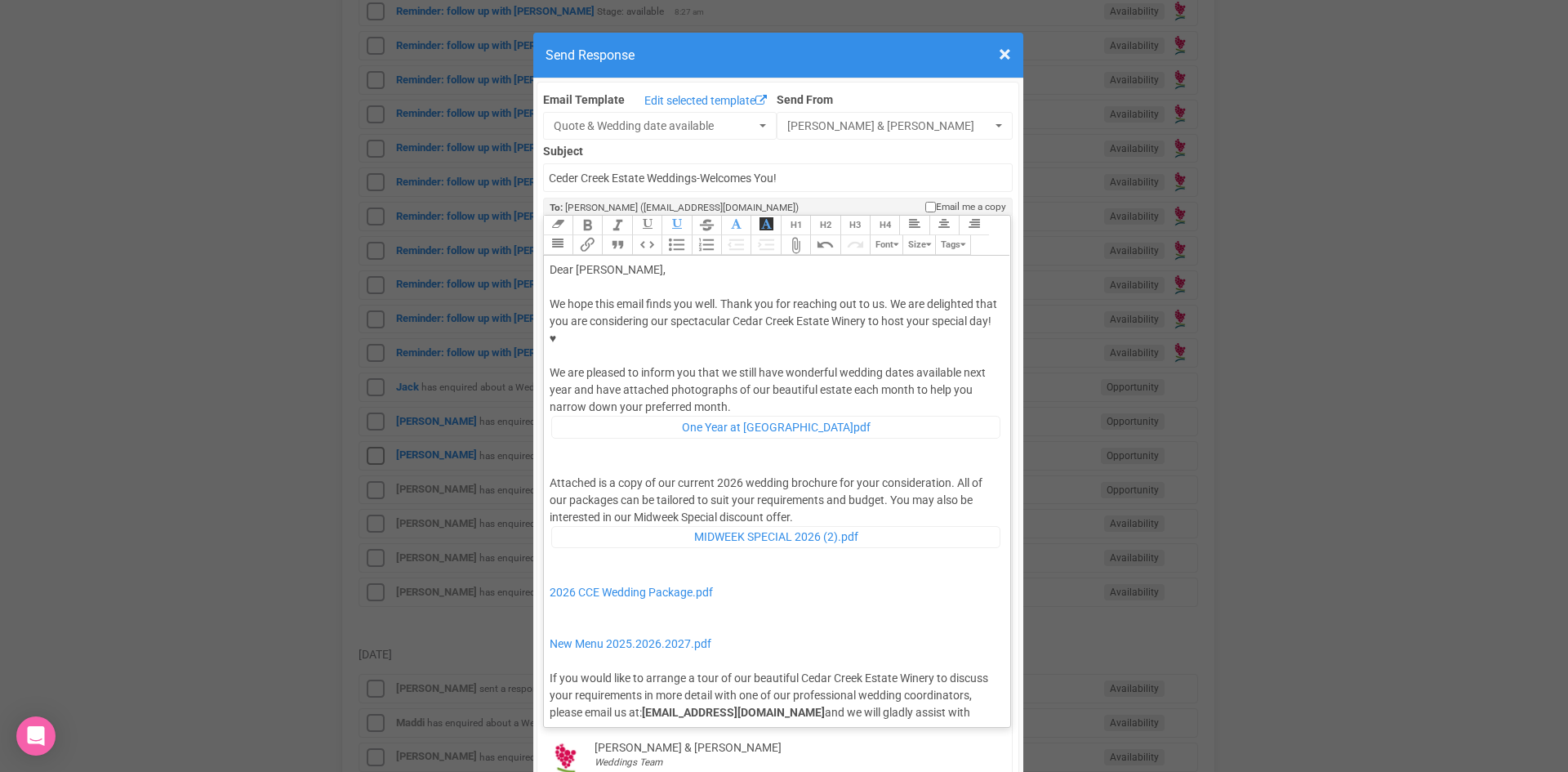
type trix-editor "<div>Dear Hannah,</div><div><strong>&nbsp;</strong></div><div>We hope this emai…"
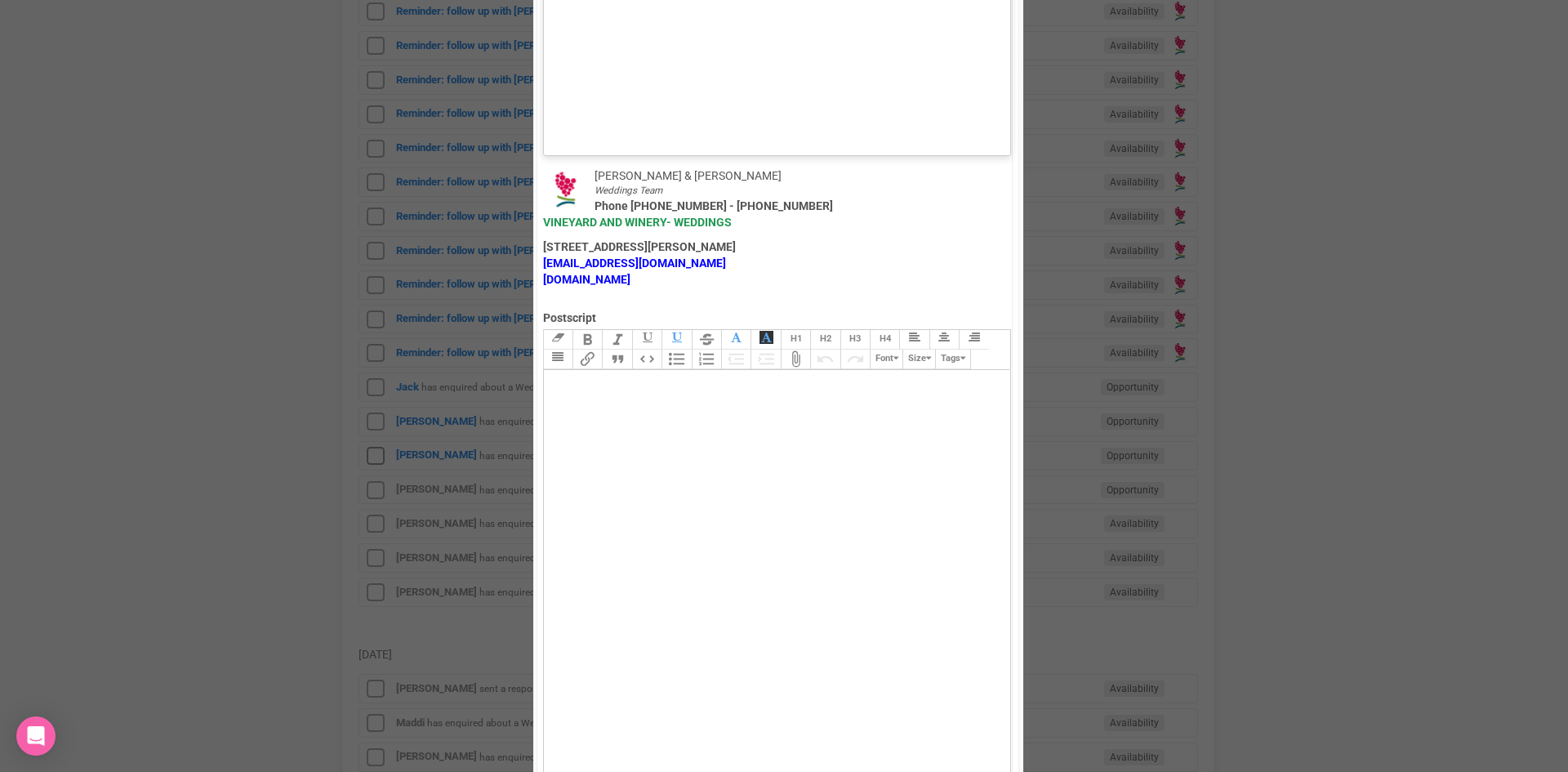
scroll to position [1131, 0]
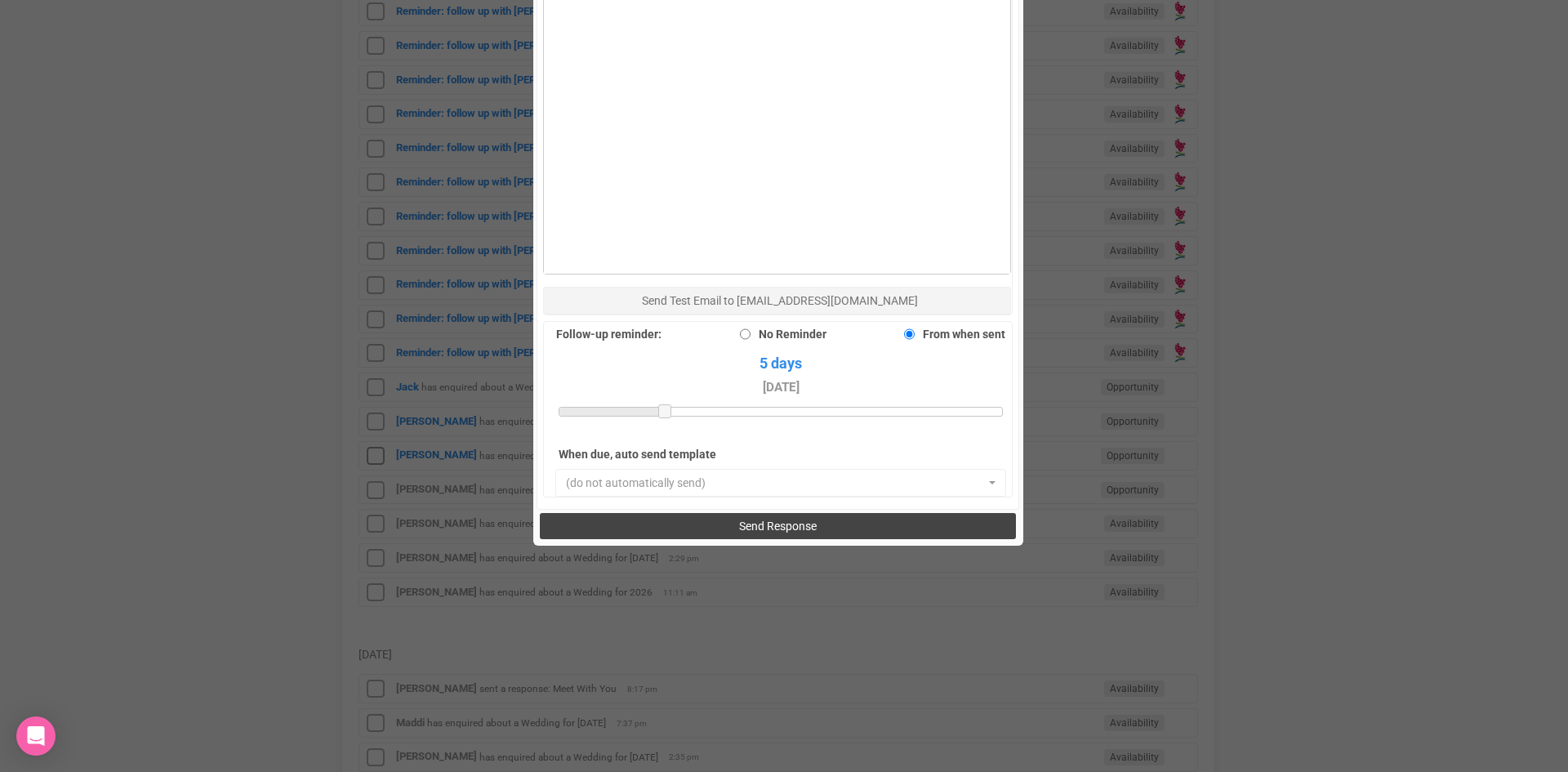
click at [799, 520] on span "Send Response" at bounding box center [778, 526] width 78 height 13
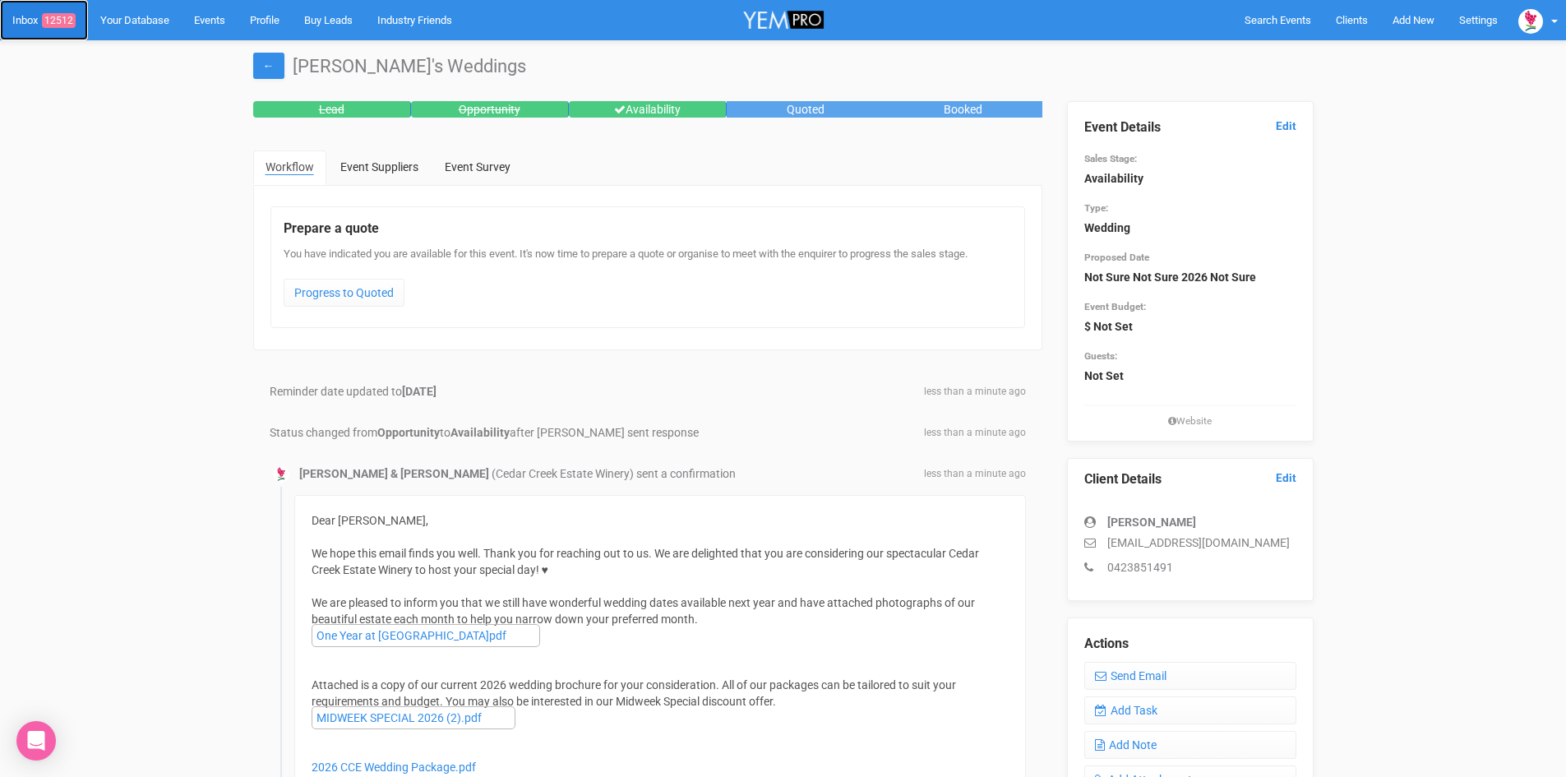
click at [62, 16] on span "12512" at bounding box center [59, 20] width 34 height 15
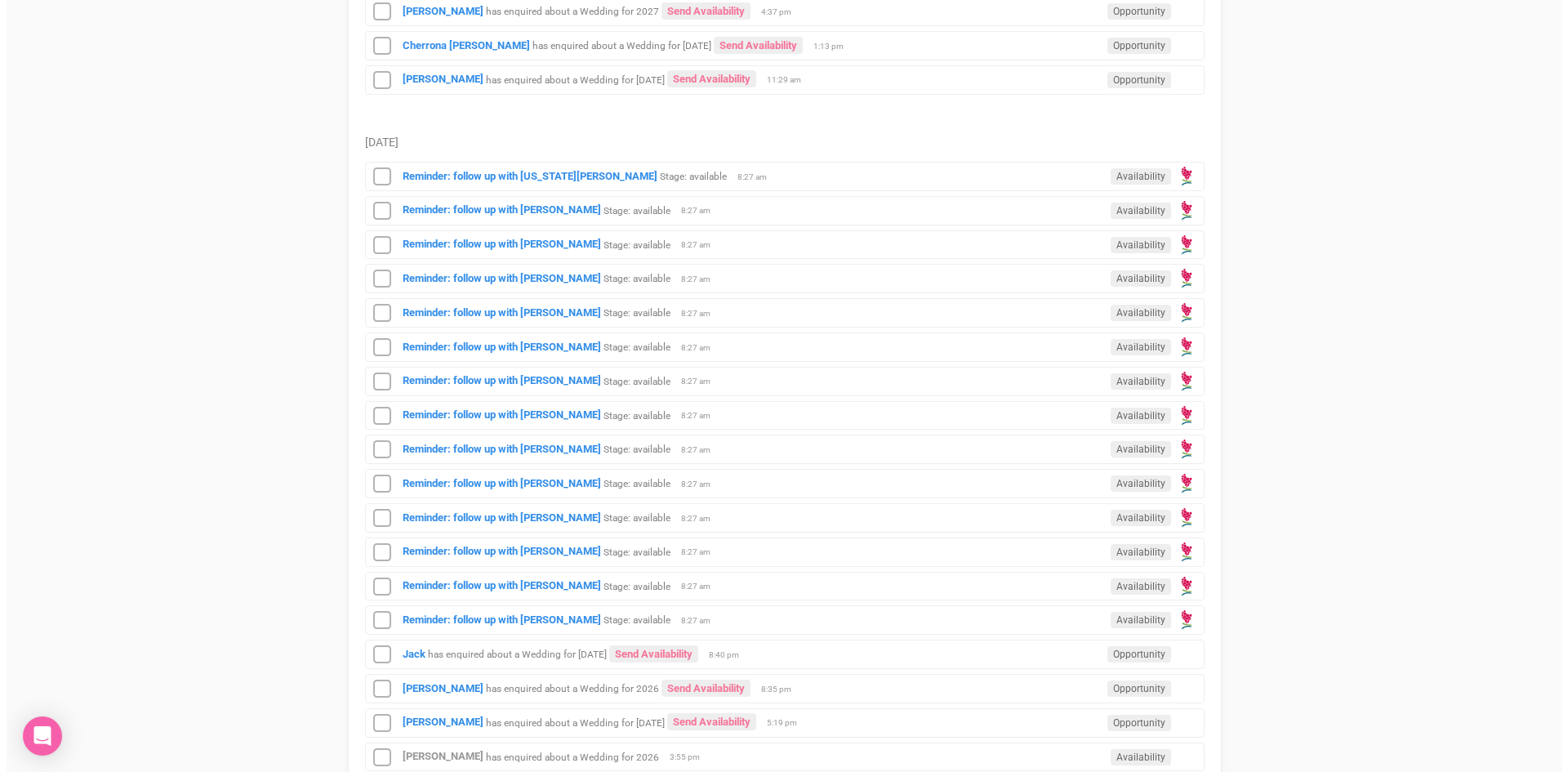
scroll to position [817, 0]
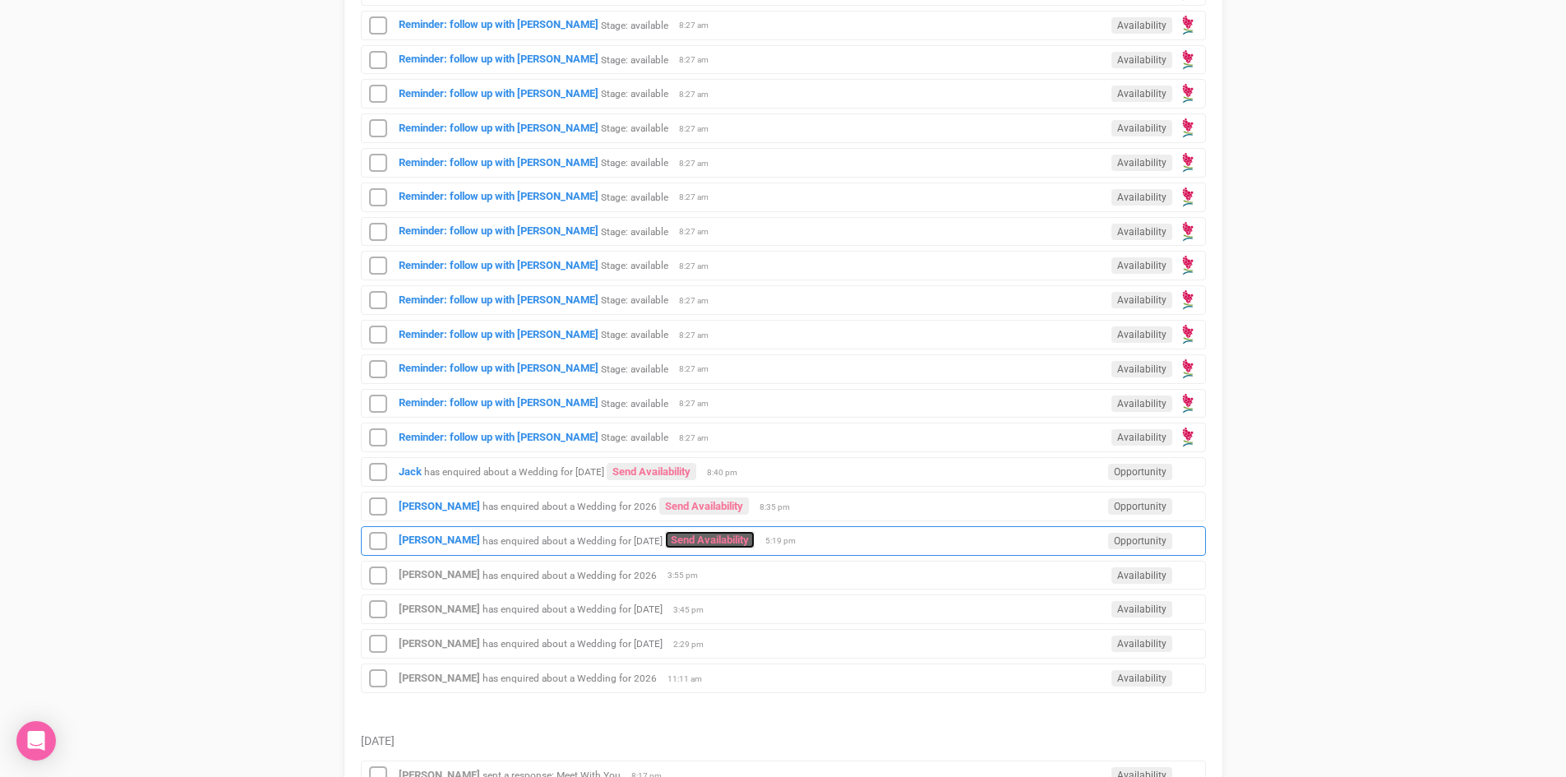
click at [754, 532] on link "Send Availability" at bounding box center [710, 539] width 90 height 17
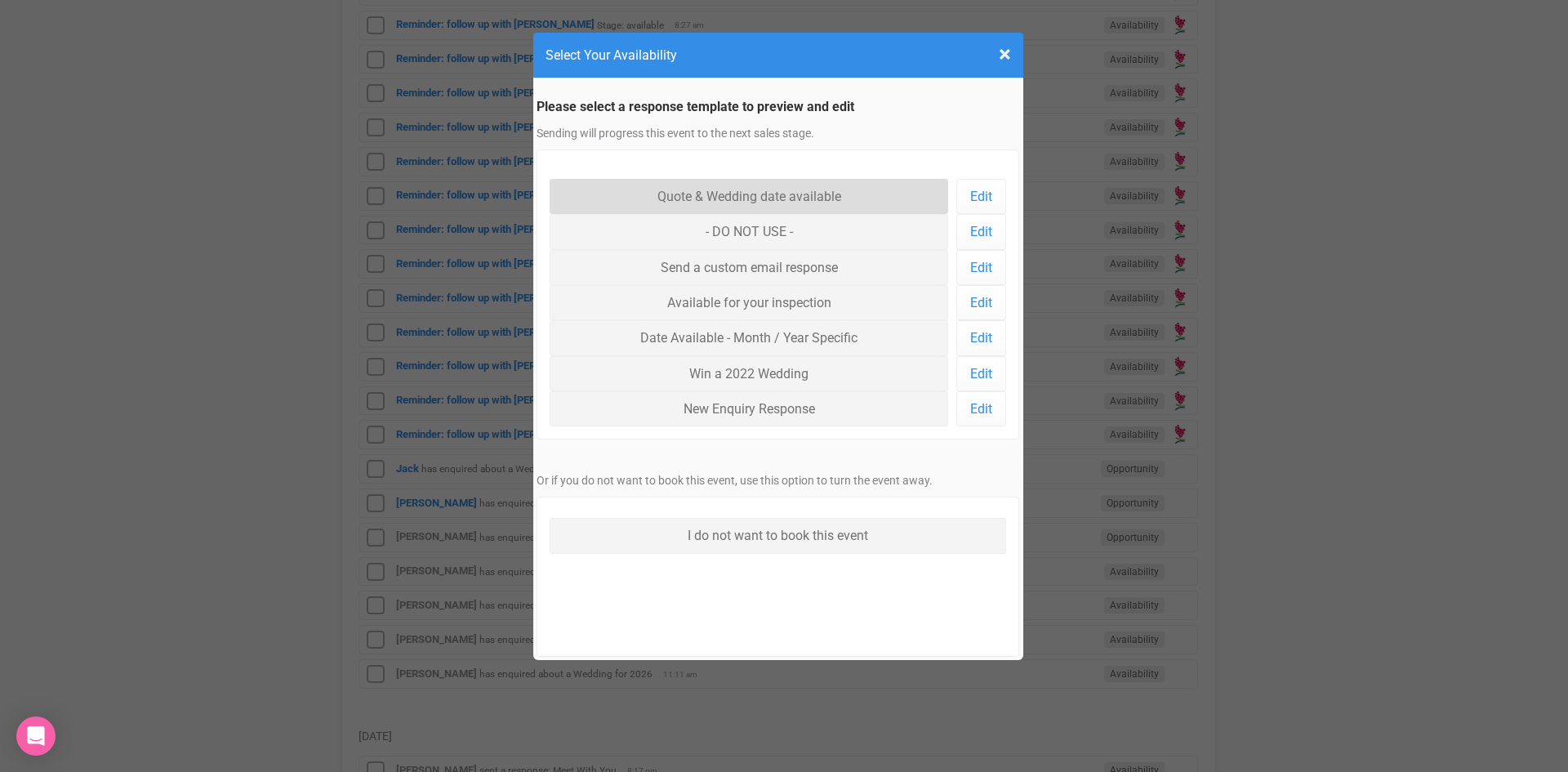
click at [738, 195] on link "Quote & Wedding date available" at bounding box center [749, 196] width 399 height 35
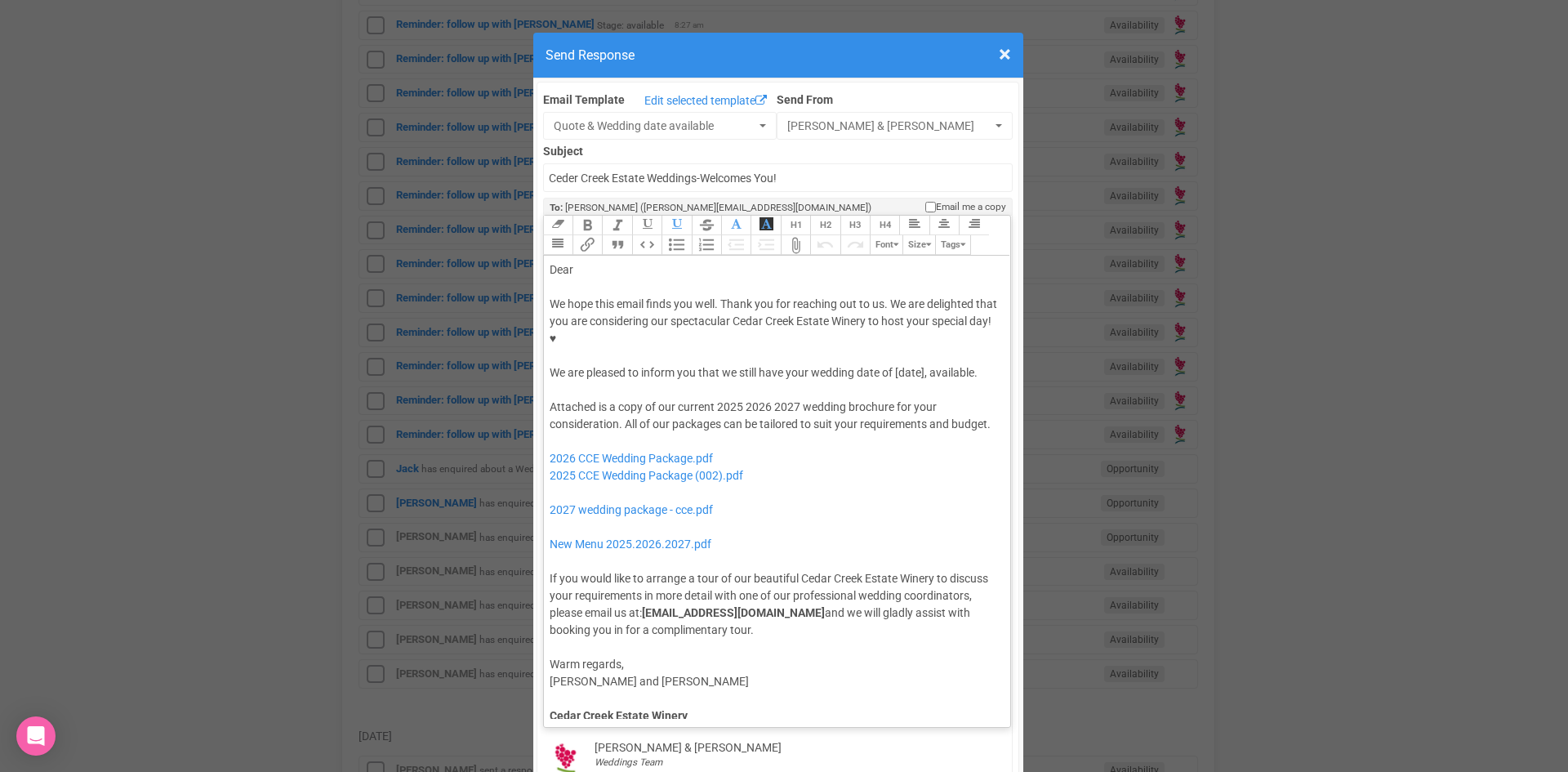
click at [627, 255] on trix-editor "Dear We hope this email finds you well. Thank you for reaching out to us. We ar…" at bounding box center [777, 487] width 467 height 463
click at [891, 319] on div "We hope this email finds you well. Thank you for reaching out to us. We are del…" at bounding box center [774, 339] width 450 height 85
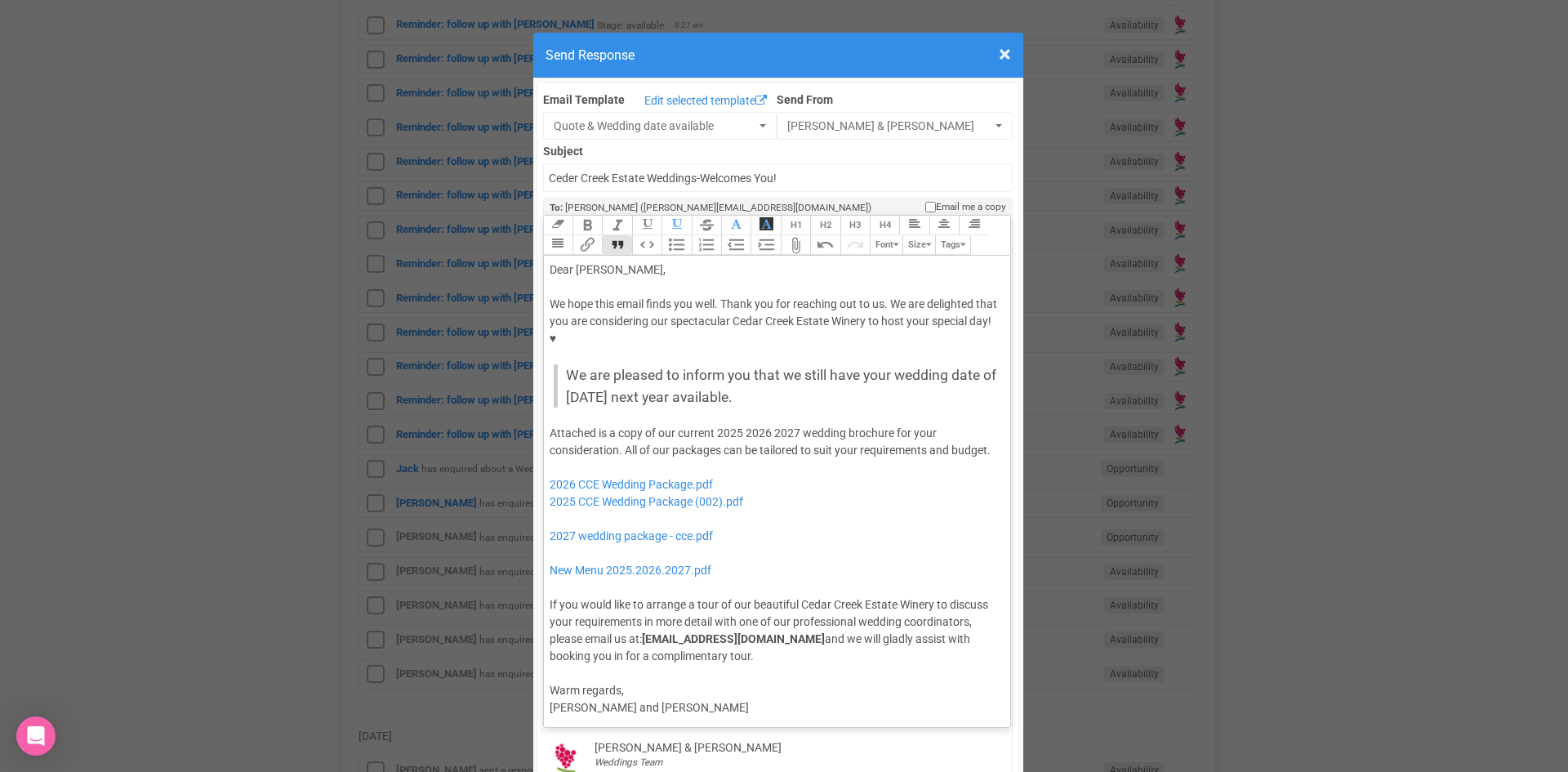
click at [607, 235] on button "Quote" at bounding box center [617, 245] width 30 height 20
drag, startPoint x: 736, startPoint y: 375, endPoint x: 712, endPoint y: 384, distance: 25.6
click at [712, 424] on div "Attached is a copy of our current 2025 2026 2027 wedding brochure for your cons…" at bounding box center [774, 544] width 450 height 240
drag, startPoint x: 768, startPoint y: 380, endPoint x: 745, endPoint y: 379, distance: 23.0
click at [745, 424] on div "Attached is a copy of our current 2026 2027 wedding brochure for your considera…" at bounding box center [774, 544] width 450 height 240
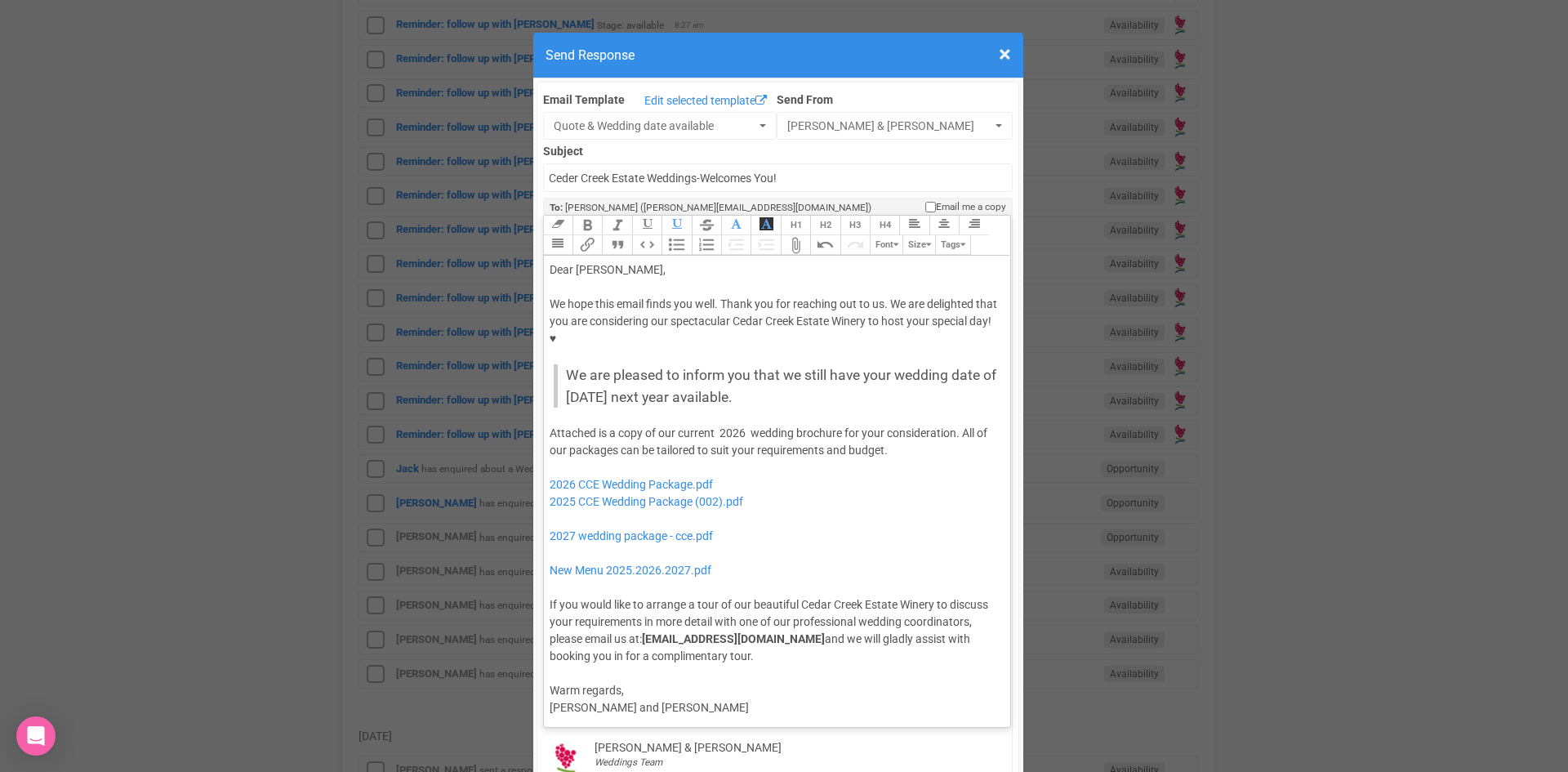
click at [910, 424] on div "Attached is a copy of our current 2026 wedding brochure for your consideration.…" at bounding box center [774, 544] width 450 height 240
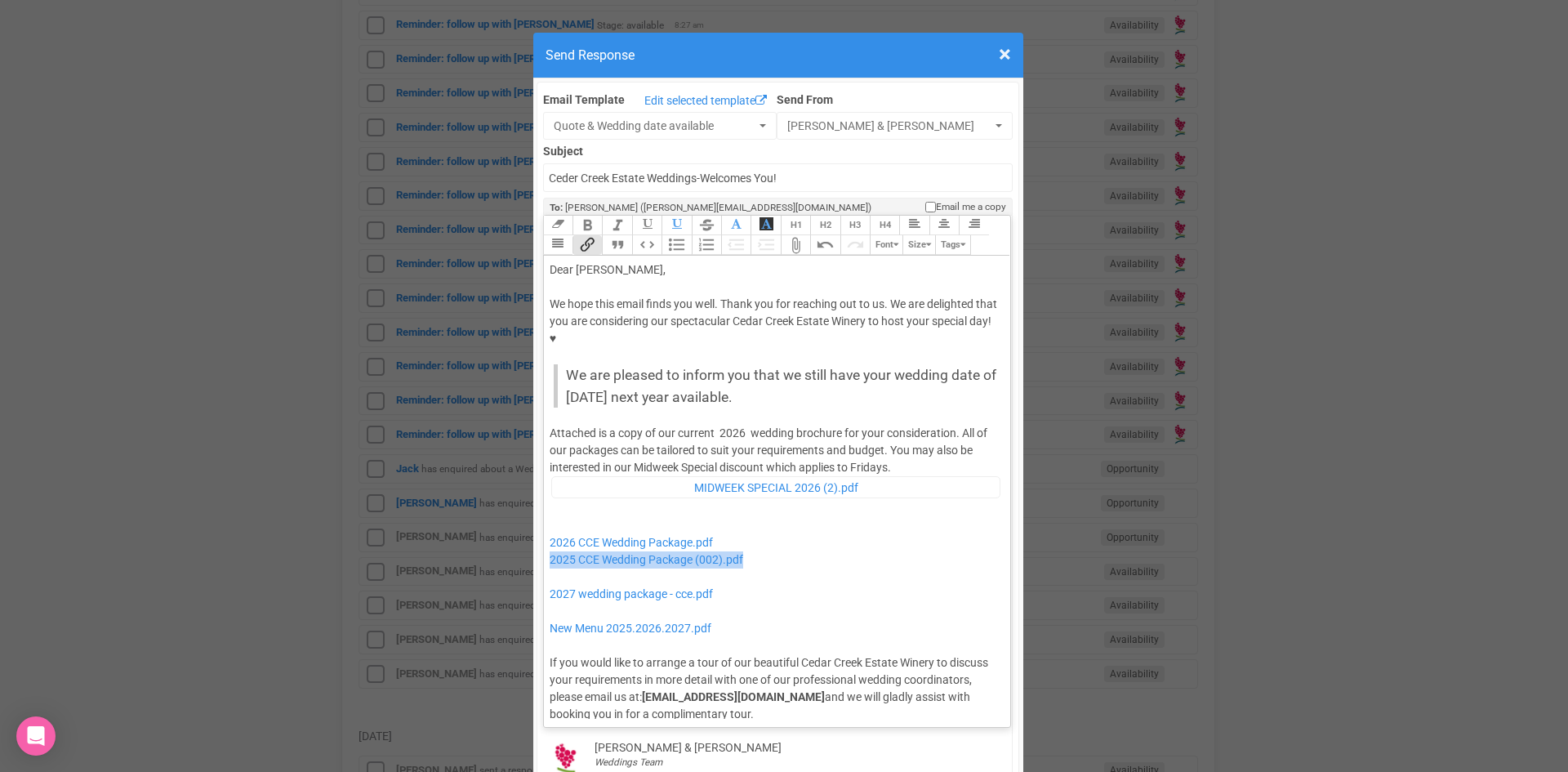
drag, startPoint x: 787, startPoint y: 508, endPoint x: 541, endPoint y: 513, distance: 246.1
click at [544, 513] on trix-editor "Dear Samantha, We hope this email finds you well. Thank you for reaching out to…" at bounding box center [777, 487] width 467 height 463
drag, startPoint x: 745, startPoint y: 541, endPoint x: 546, endPoint y: 519, distance: 200.2
click at [549, 519] on div "Attached is a copy of our current 2026 wedding brochure for your consideration.…" at bounding box center [774, 573] width 450 height 298
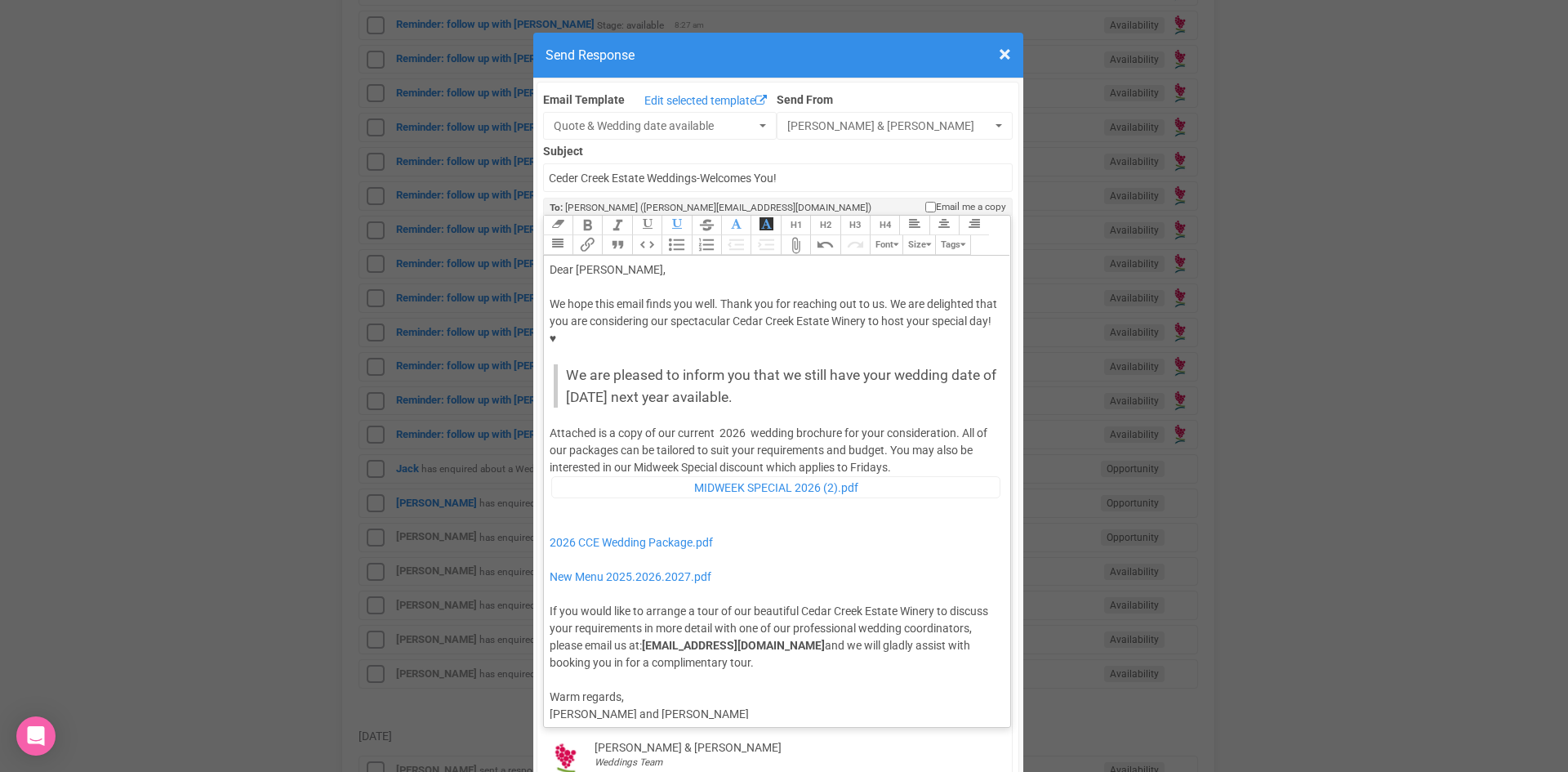
click at [910, 424] on div "Attached is a copy of our current 2026 wedding brochure for your consideration.…" at bounding box center [774, 547] width 450 height 246
type trix-editor "<div>Dear Samantha,</div><div><strong>&nbsp;</strong></div><div>We hope this em…"
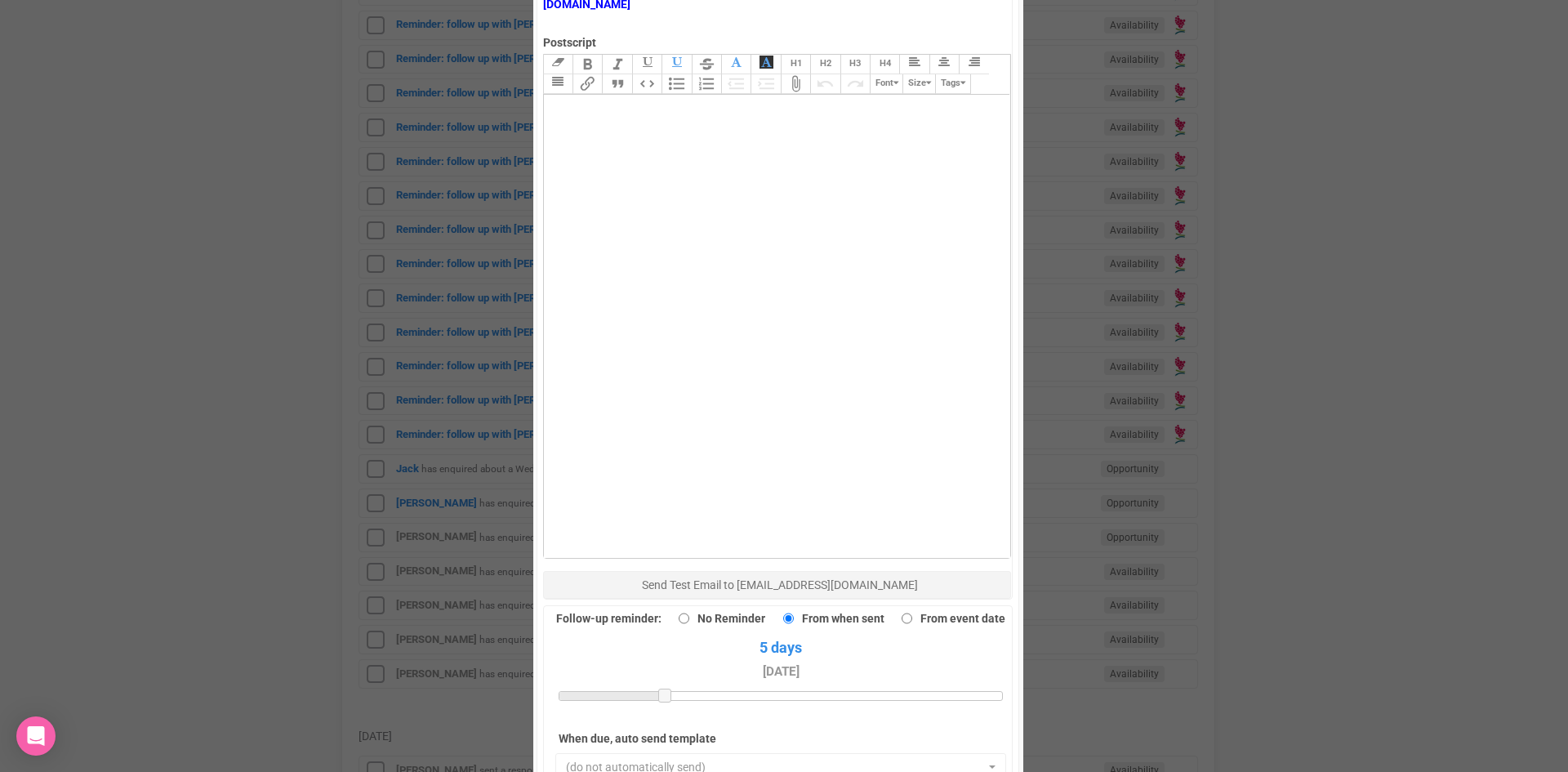
scroll to position [1061, 0]
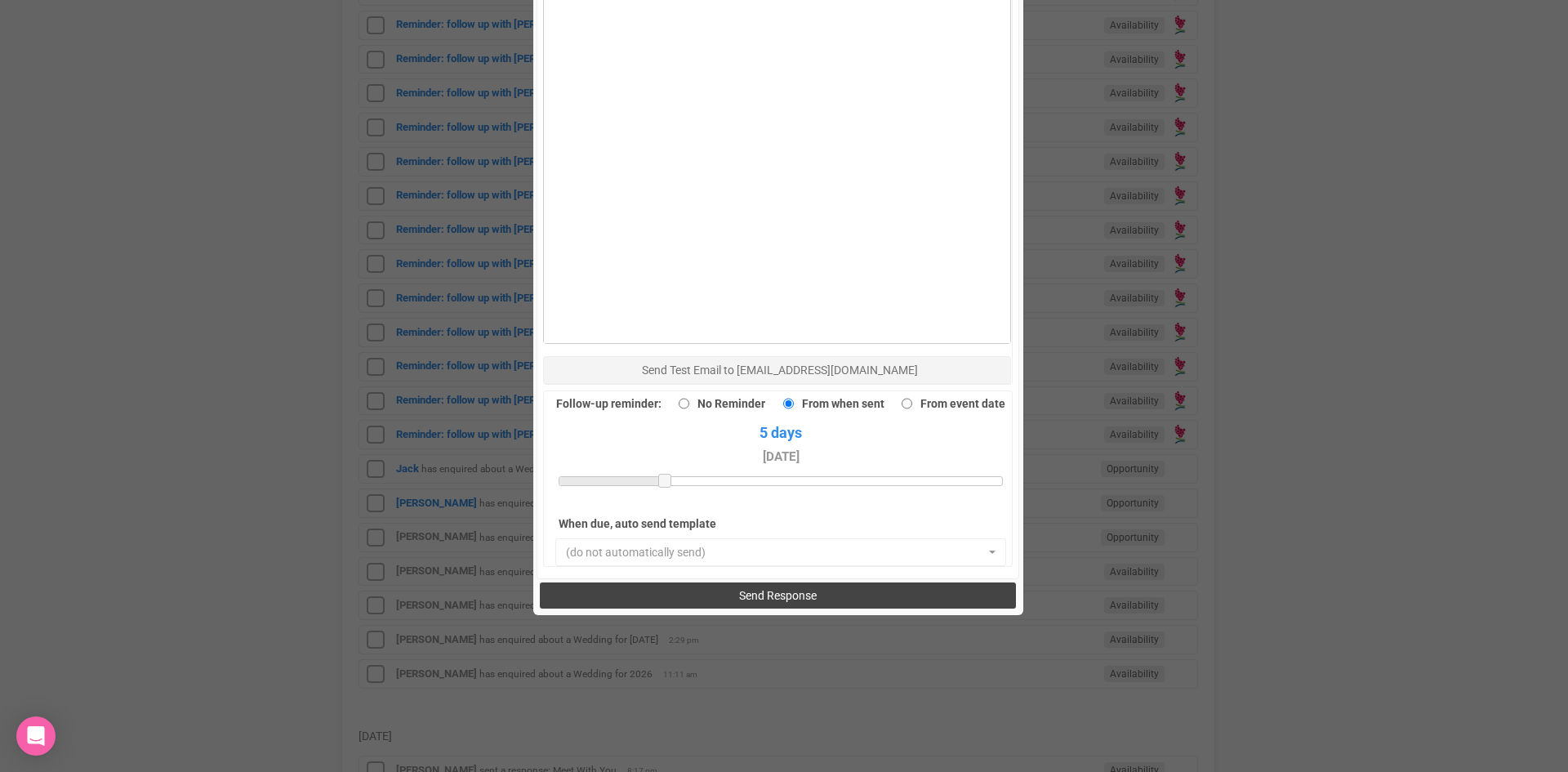
click at [785, 589] on span "Send Response" at bounding box center [778, 595] width 78 height 13
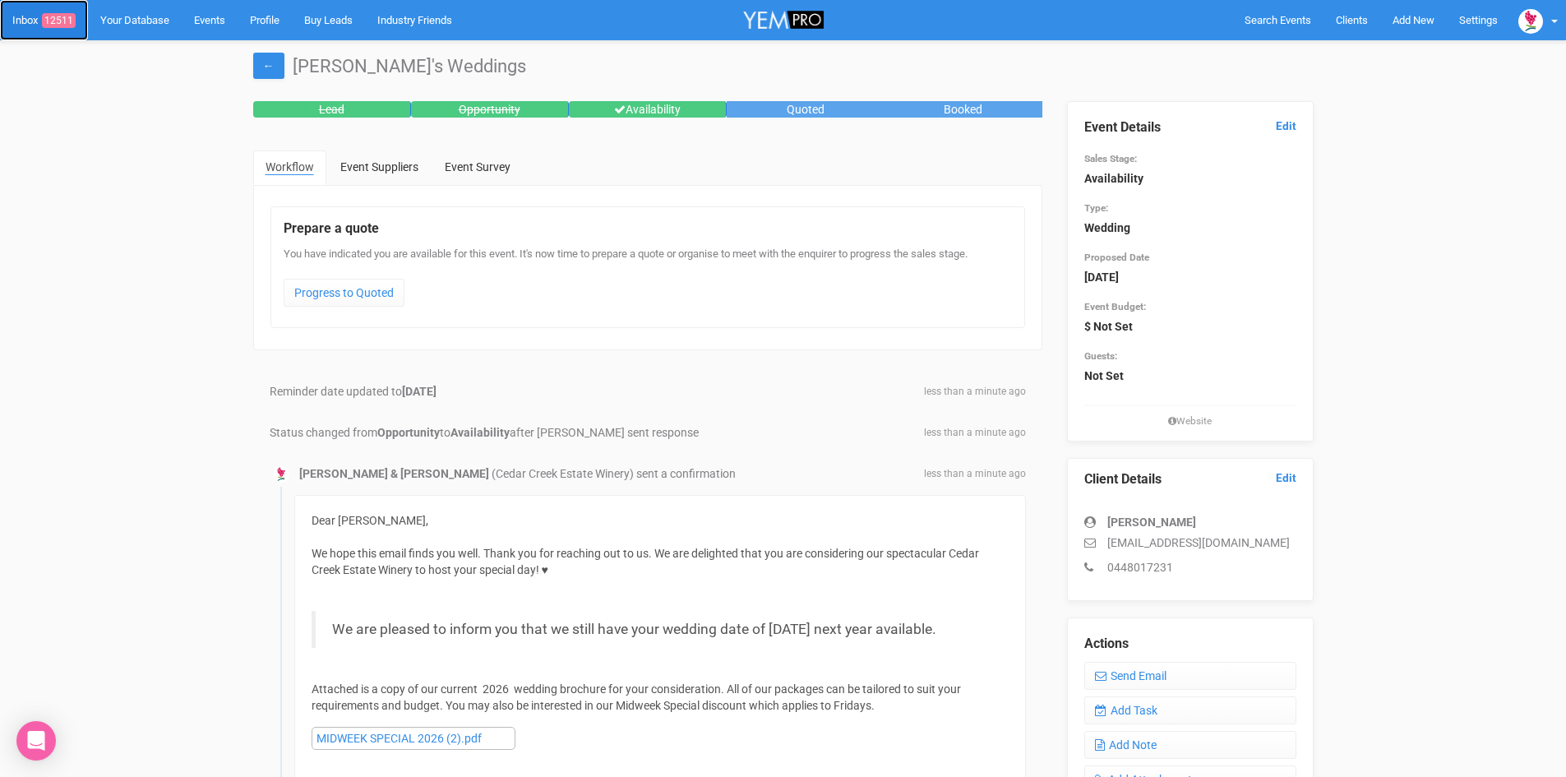
click at [58, 14] on span "12511" at bounding box center [59, 20] width 34 height 15
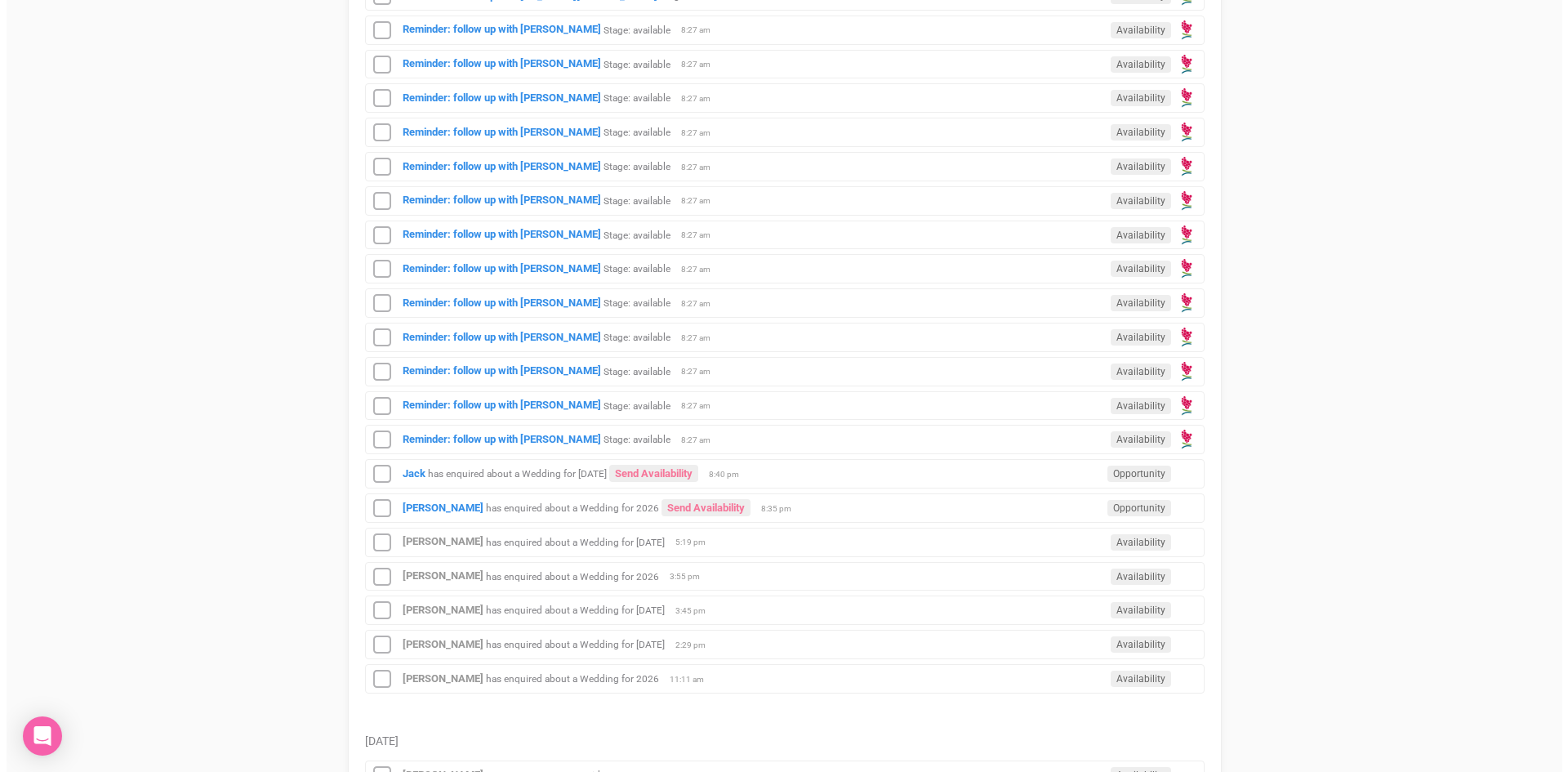
scroll to position [1061, 0]
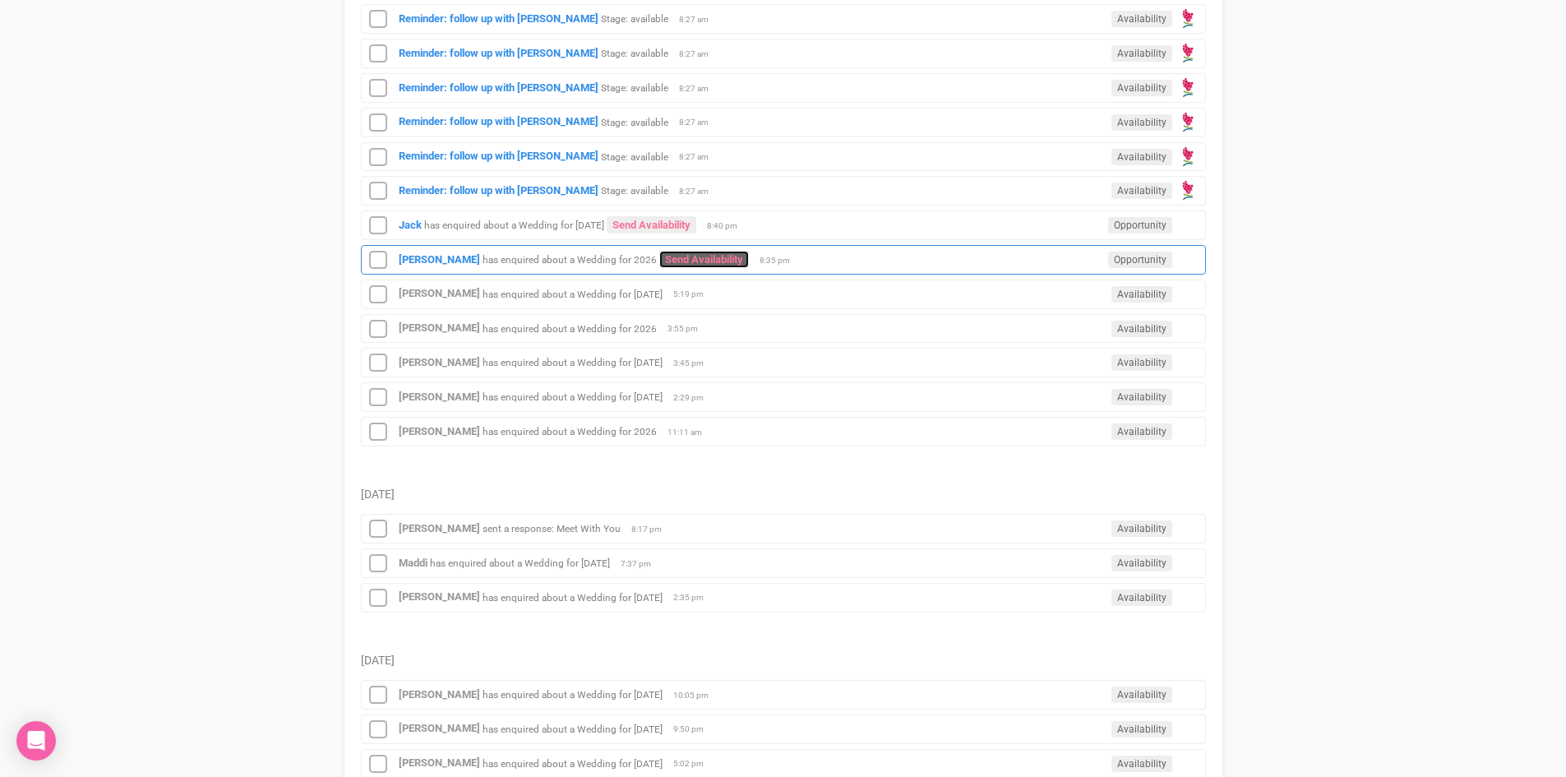
click at [697, 251] on link "Send Availability" at bounding box center [704, 259] width 90 height 17
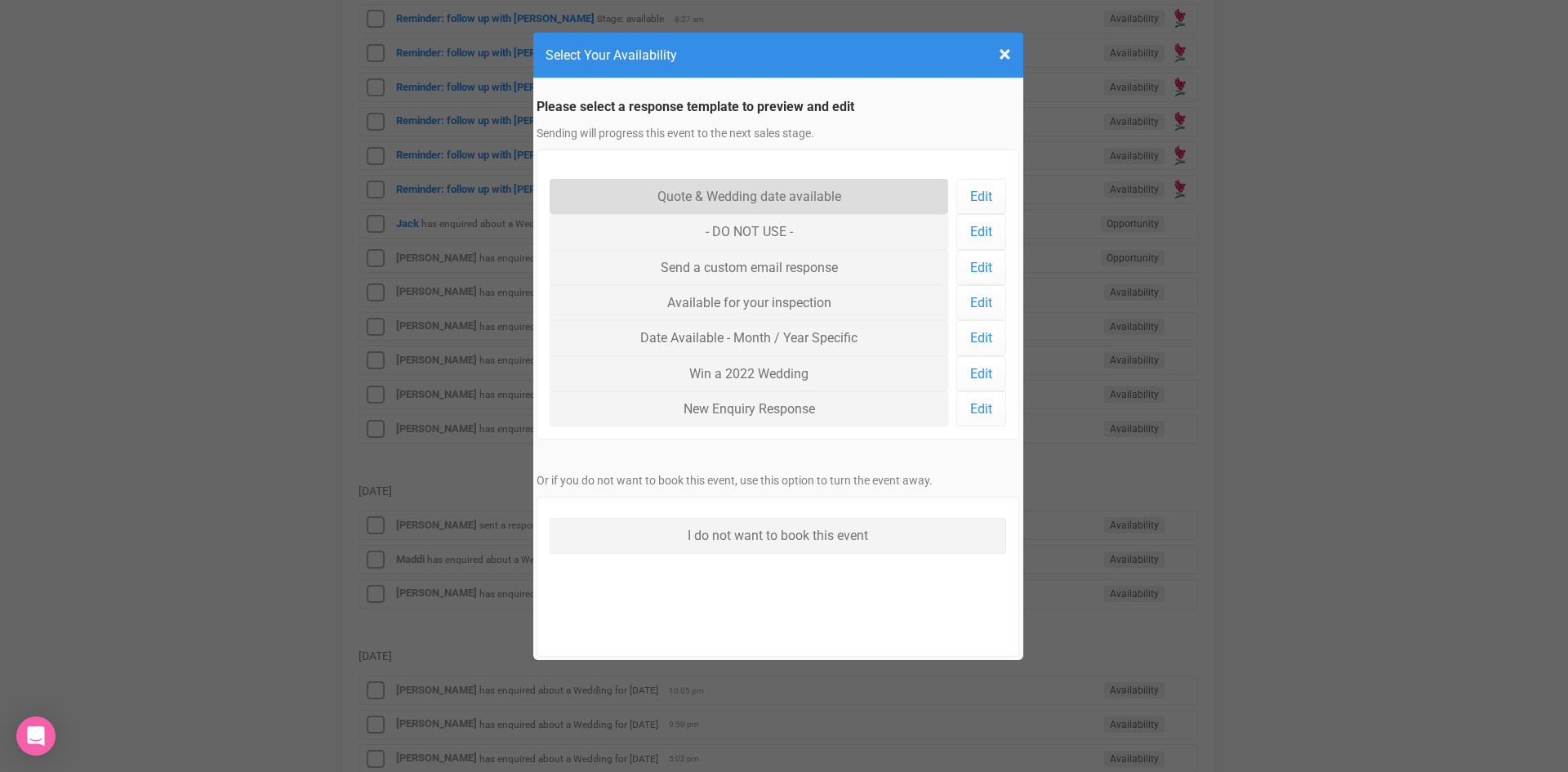
click at [707, 184] on link "Quote & Wedding date available" at bounding box center [749, 196] width 399 height 35
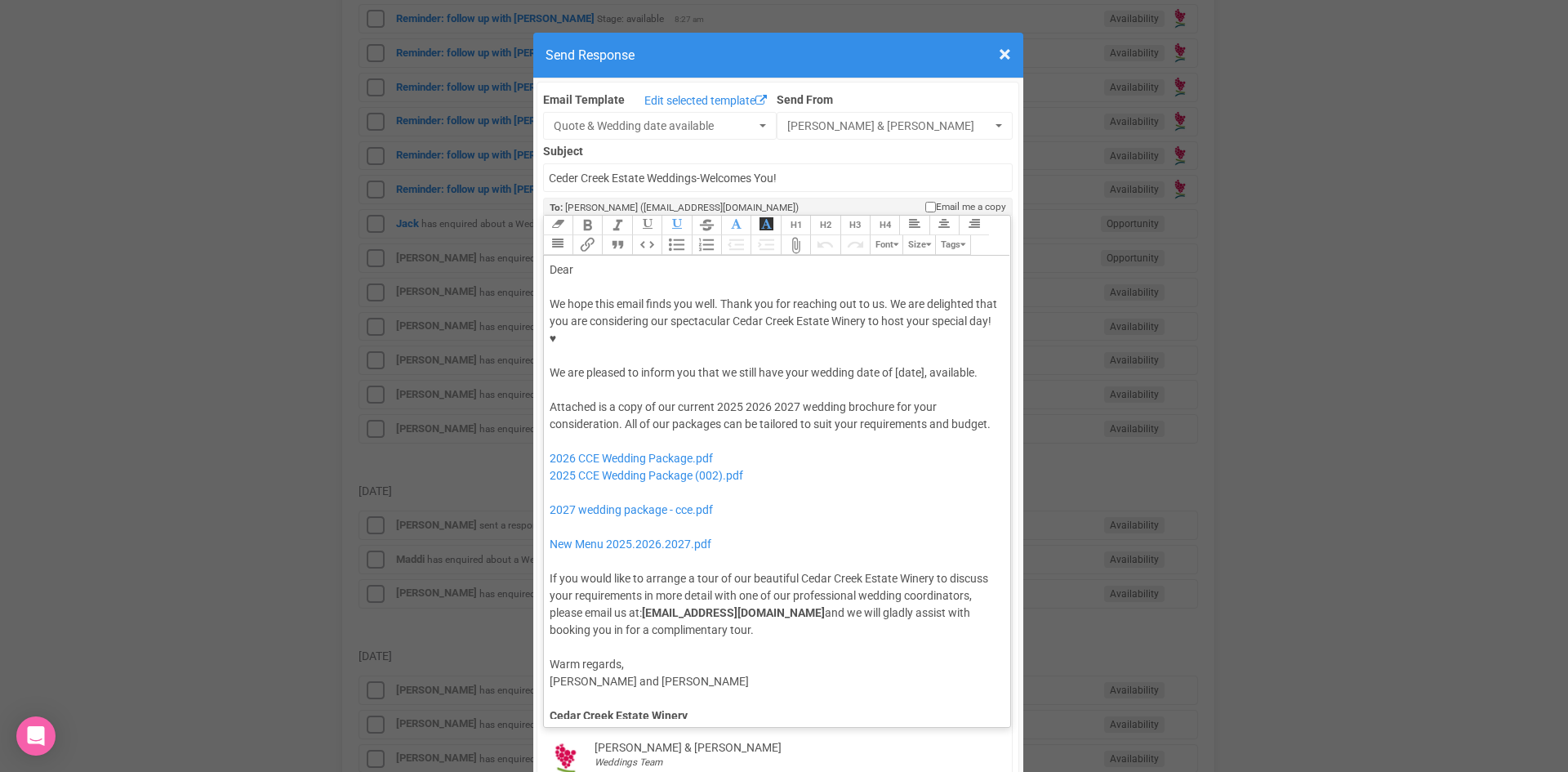
click at [596, 261] on div "Dear" at bounding box center [774, 269] width 450 height 17
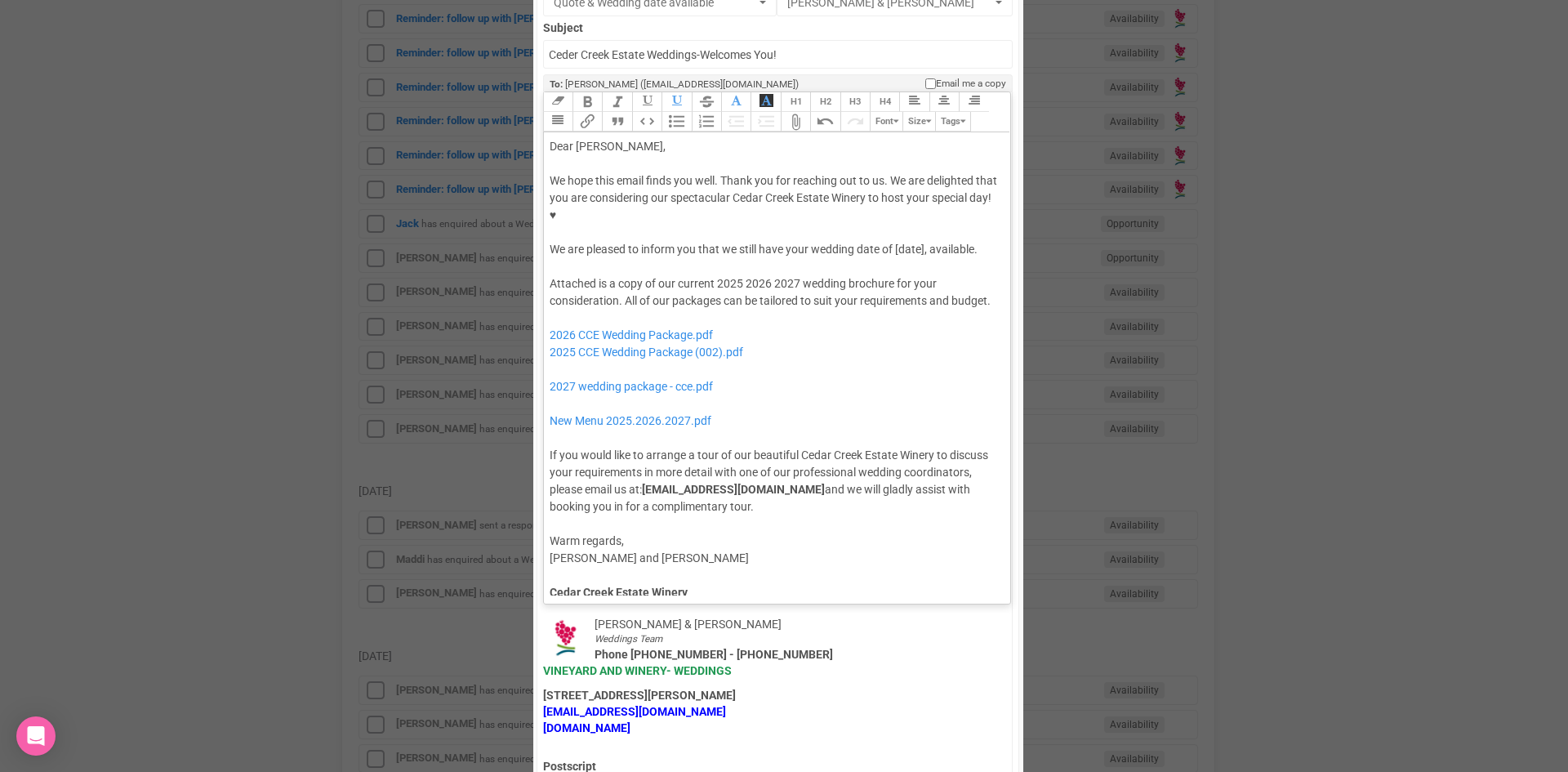
scroll to position [0, 0]
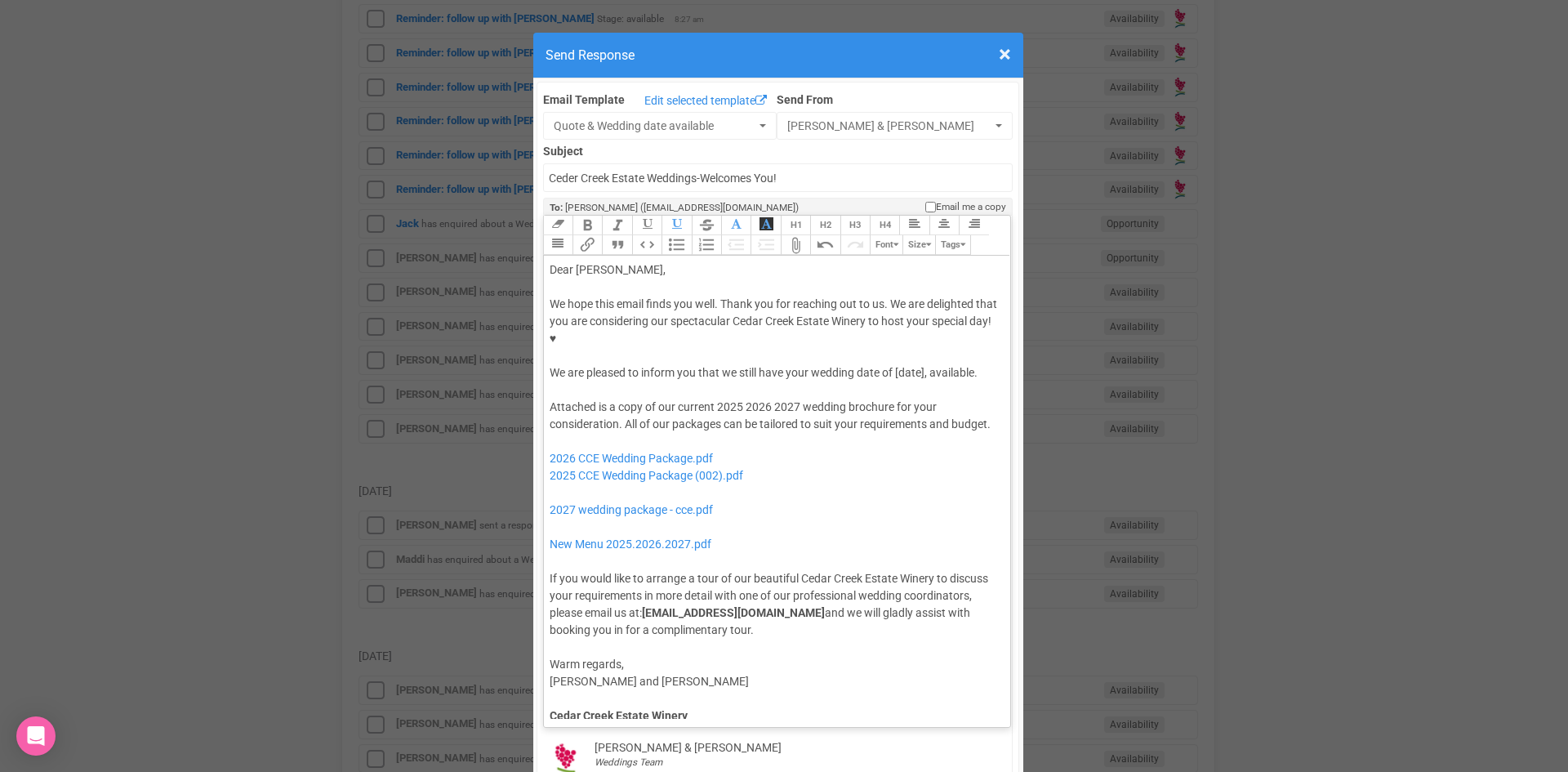
click at [782, 323] on div "We hope this email finds you well. Thank you for reaching out to us. We are del…" at bounding box center [774, 339] width 450 height 85
drag, startPoint x: 736, startPoint y: 355, endPoint x: 712, endPoint y: 365, distance: 26.0
click at [712, 398] on div "Attached is a copy of our current 2025 2026 2027 wedding brochure for your cons…" at bounding box center [774, 519] width 450 height 240
drag, startPoint x: 768, startPoint y: 351, endPoint x: 743, endPoint y: 352, distance: 25.0
click at [743, 398] on div "Attached is a copy of our current 2026 2027 wedding brochure for your considera…" at bounding box center [774, 519] width 450 height 240
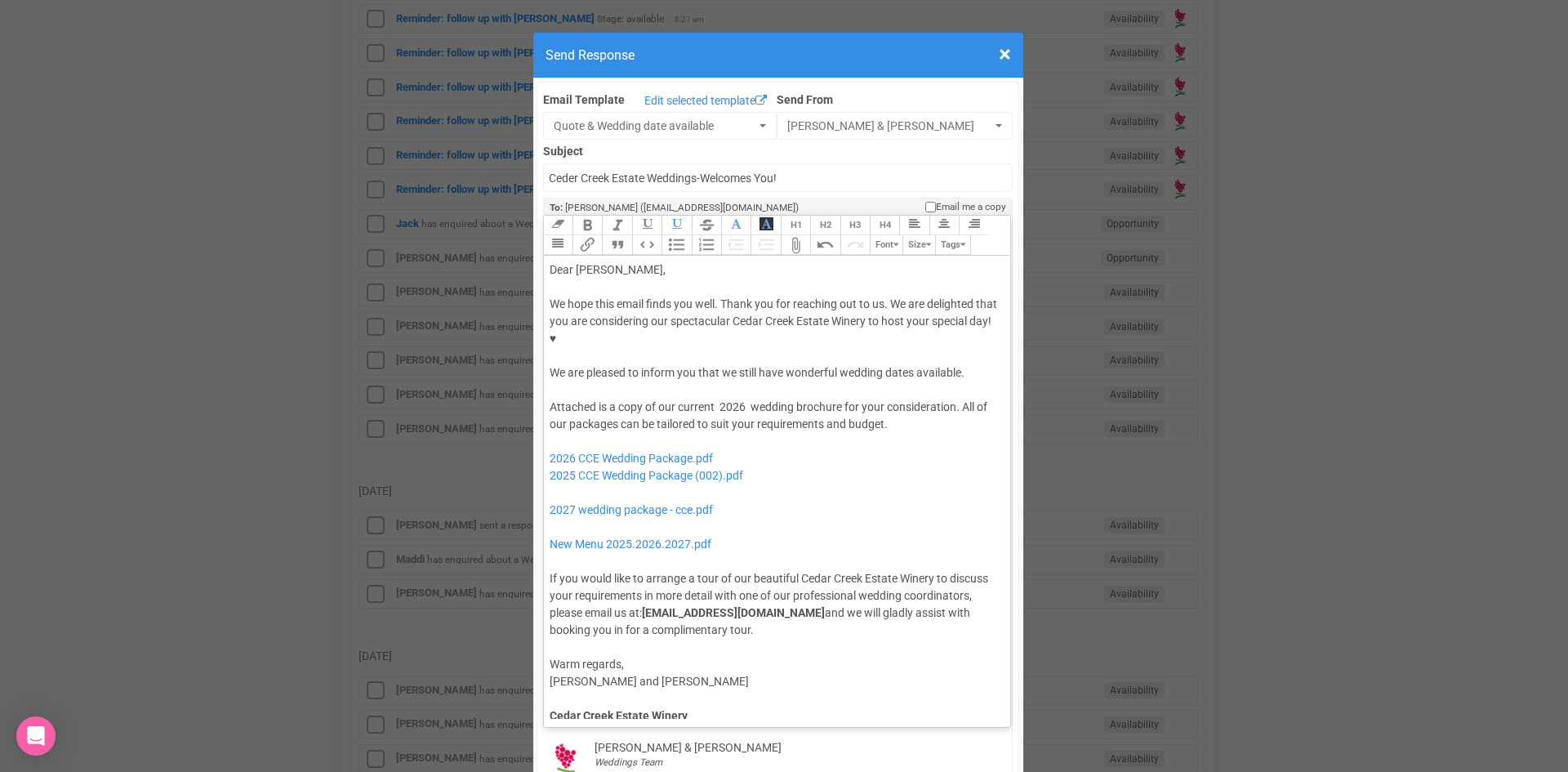
click at [912, 398] on div "Attached is a copy of our current 2026 wedding brochure for your consideration.…" at bounding box center [774, 519] width 450 height 240
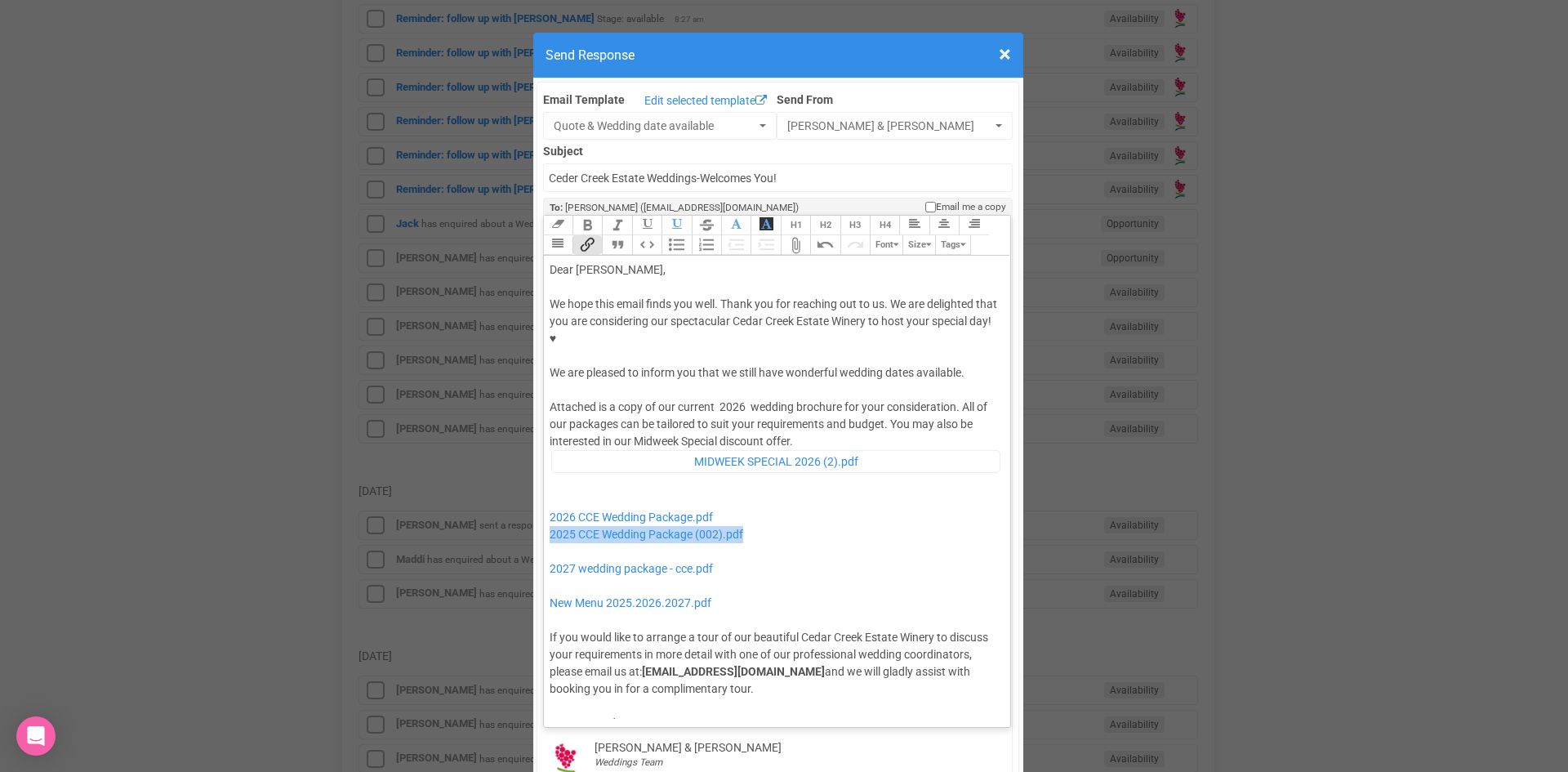
drag, startPoint x: 765, startPoint y: 485, endPoint x: 535, endPoint y: 489, distance: 230.0
drag, startPoint x: 695, startPoint y: 513, endPoint x: 551, endPoint y: 497, distance: 144.9
click at [551, 497] on div "Attached is a copy of our current 2026 wedding brochure for your consideration.…" at bounding box center [774, 547] width 450 height 298
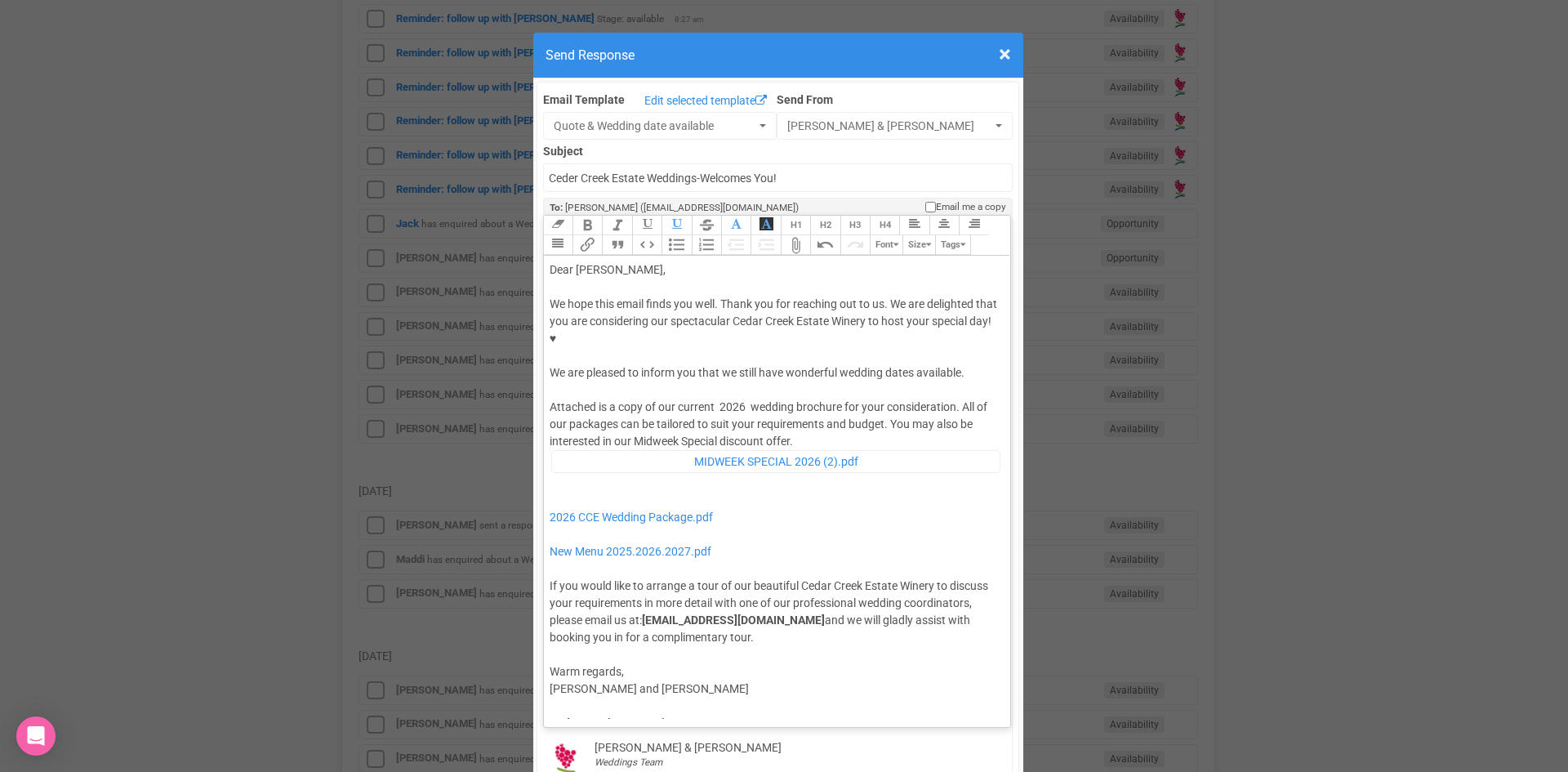
click at [810, 398] on div "Attached is a copy of our current 2026 wedding brochure for your consideration.…" at bounding box center [774, 522] width 450 height 246
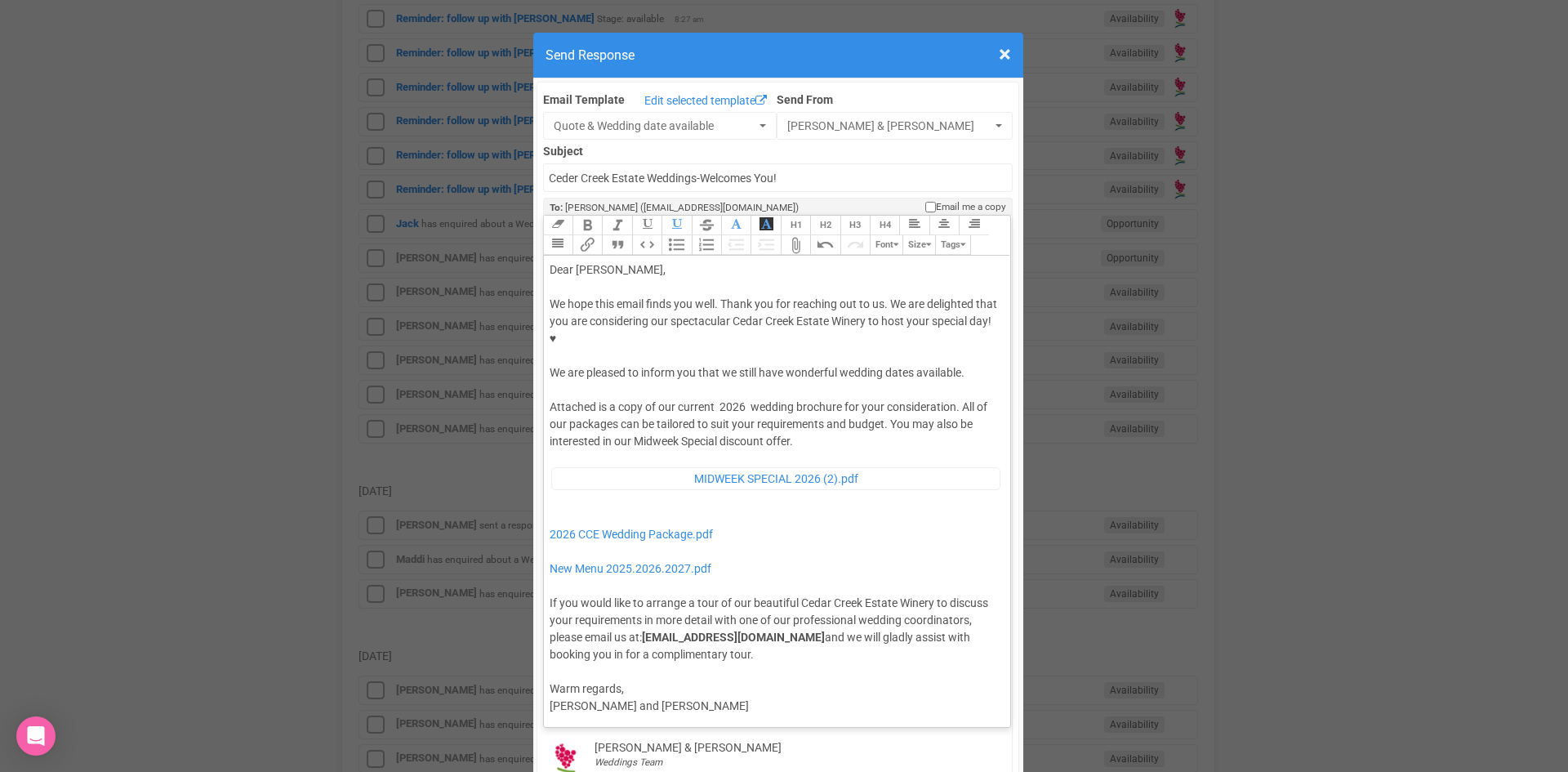
type trix-editor "<div>Dear Allyson,</div><div><strong>&nbsp;</strong></div><div>We hope this ema…"
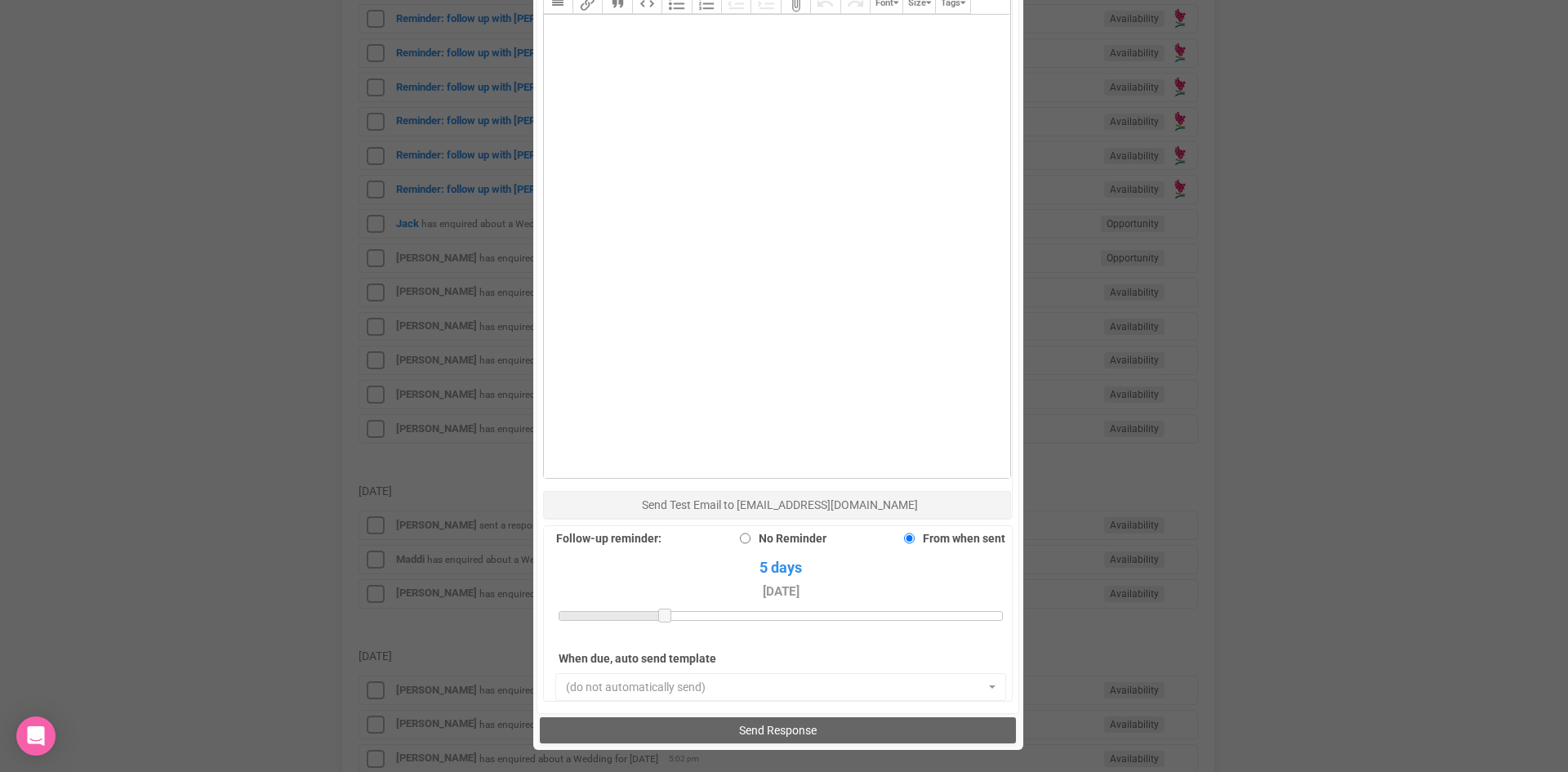
scroll to position [980, 0]
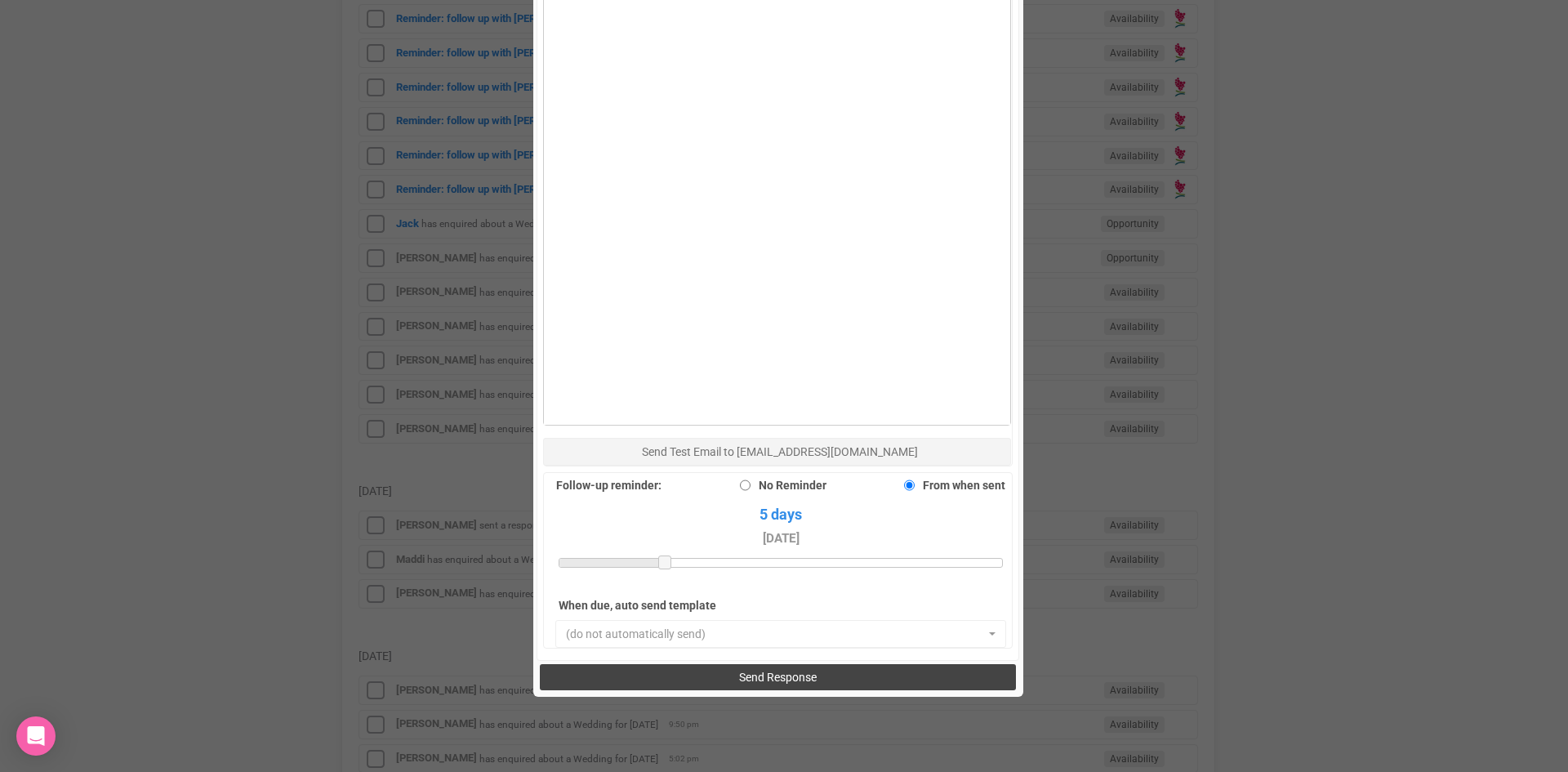
click at [755, 671] on span "Send Response" at bounding box center [778, 677] width 78 height 13
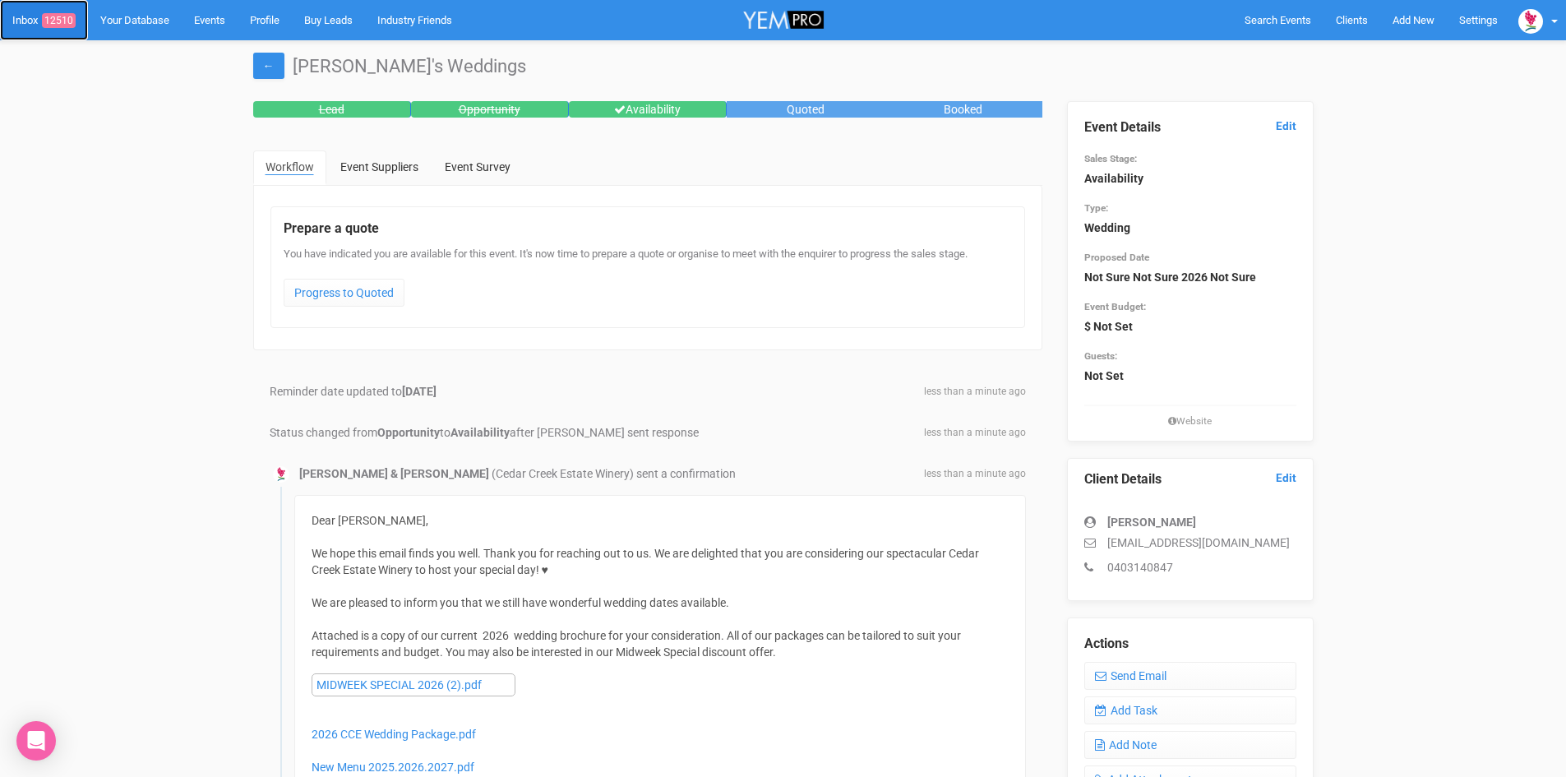
click at [66, 8] on link "Inbox 12510" at bounding box center [44, 20] width 88 height 40
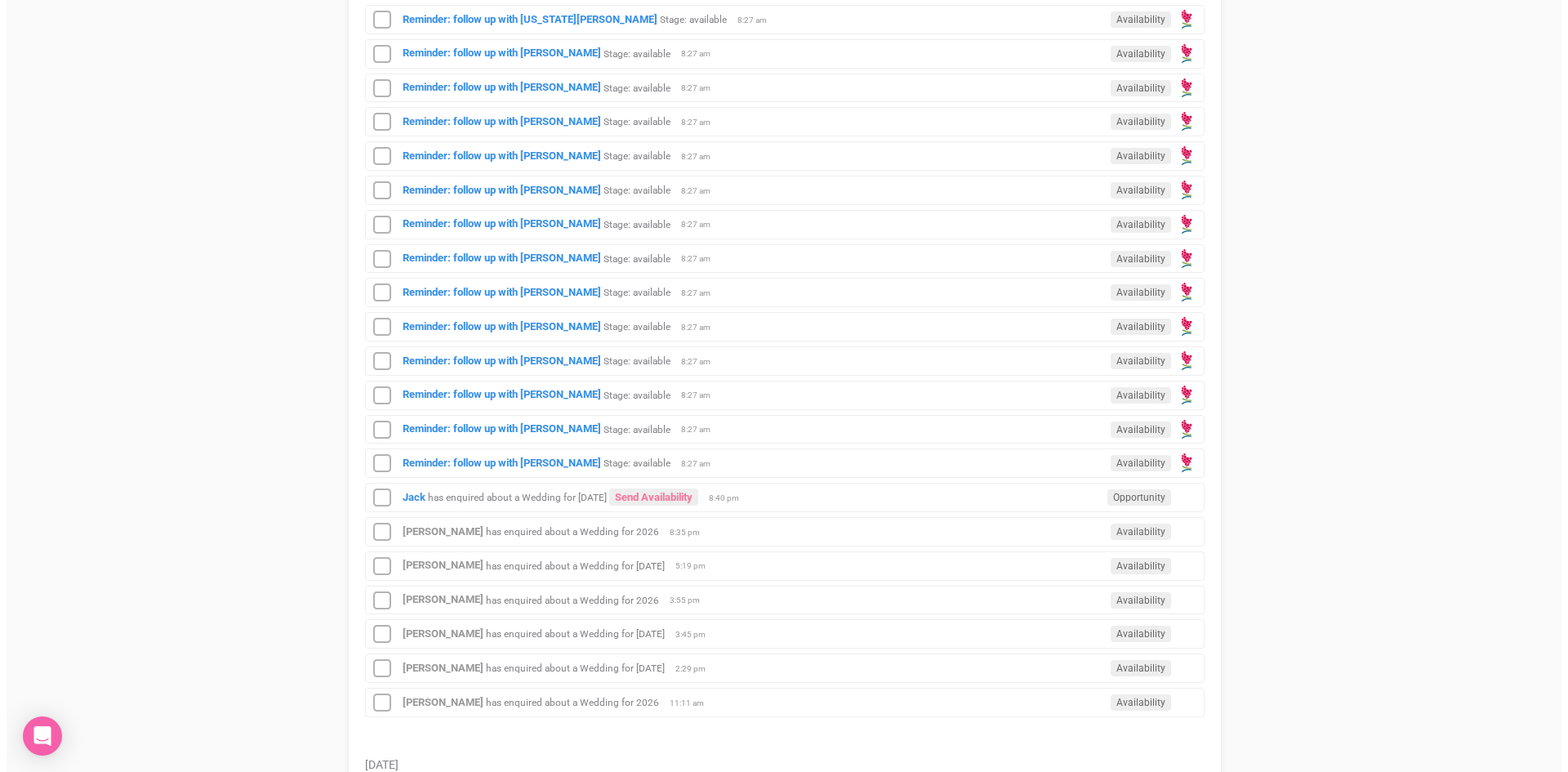
scroll to position [980, 0]
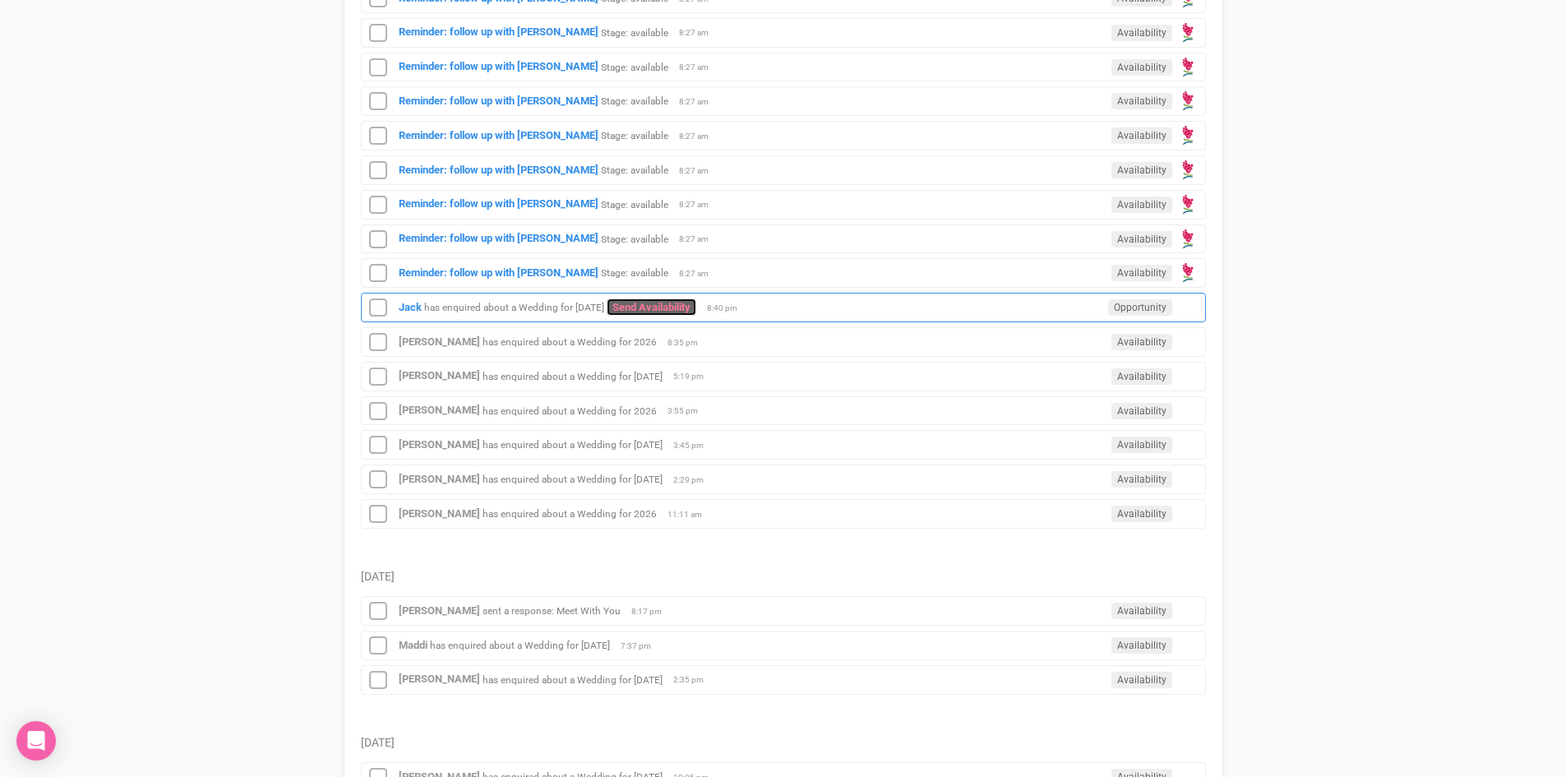
click at [696, 304] on link "Send Availability" at bounding box center [652, 306] width 90 height 17
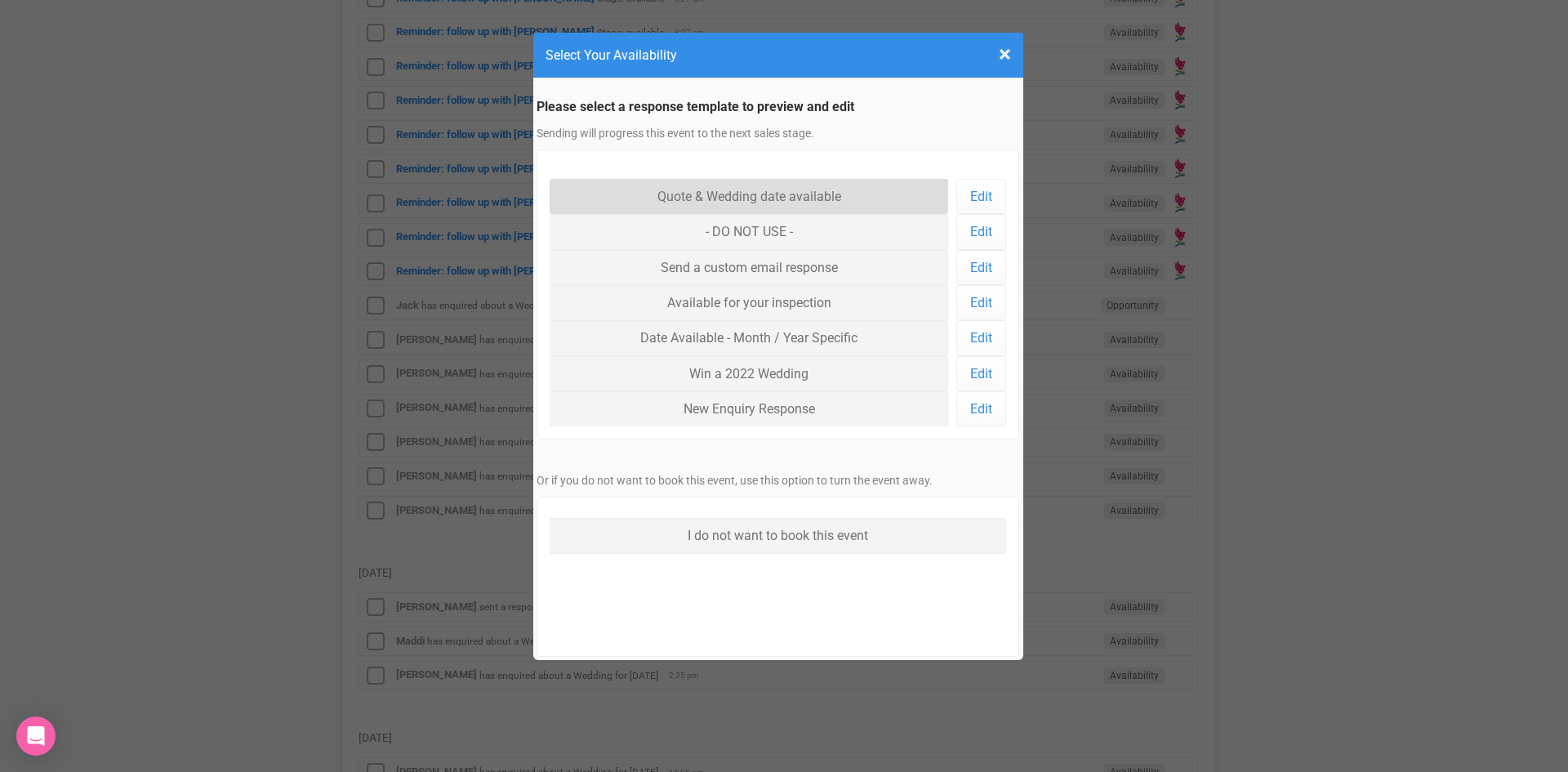
click at [763, 186] on link "Quote & Wedding date available" at bounding box center [749, 196] width 399 height 35
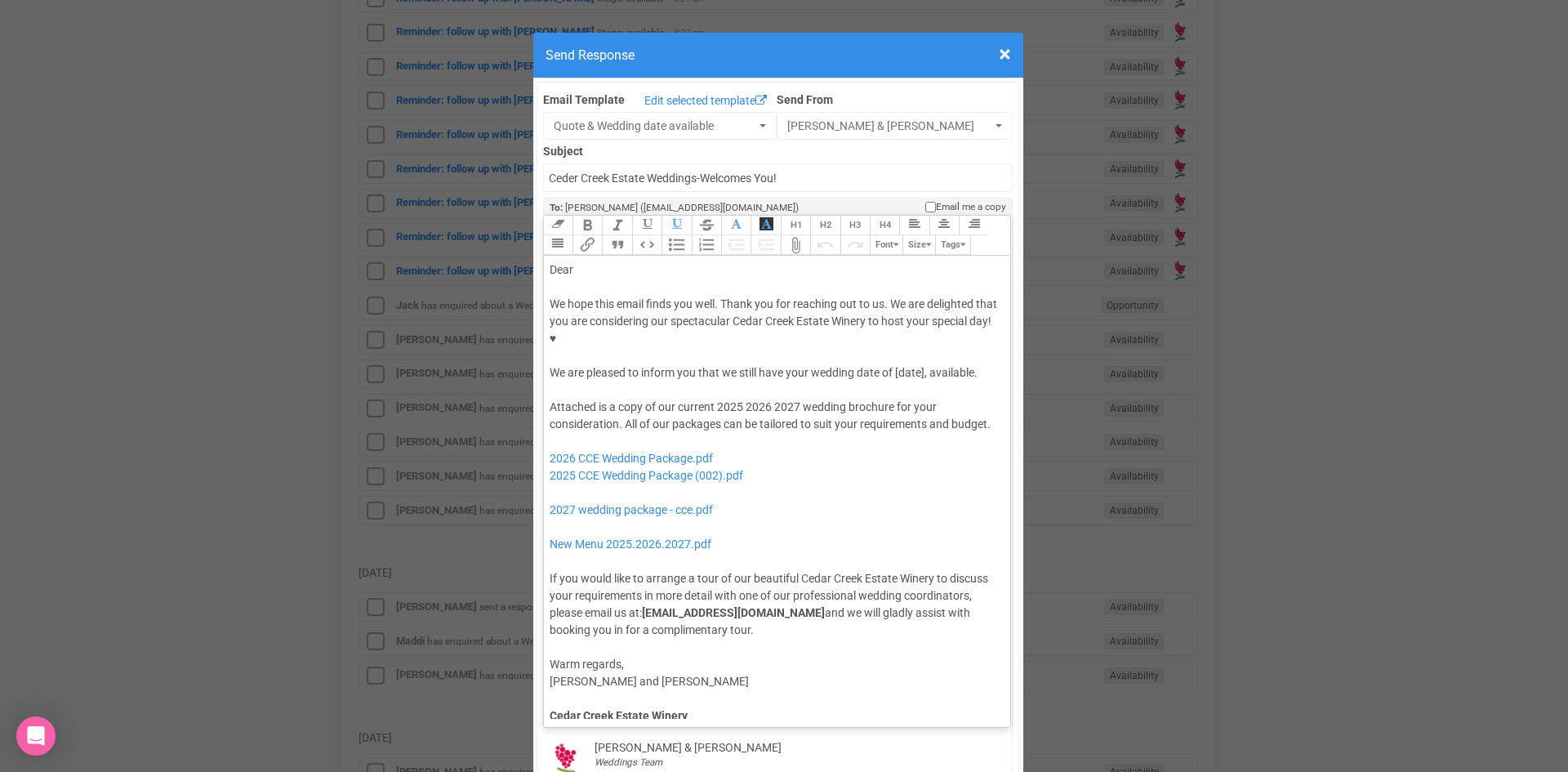
click at [891, 319] on div "We hope this email finds you well. Thank you for reaching out to us. We are del…" at bounding box center [774, 339] width 450 height 85
click at [599, 261] on div "Dear" at bounding box center [774, 269] width 450 height 17
drag, startPoint x: 768, startPoint y: 371, endPoint x: 712, endPoint y: 370, distance: 56.0
click at [712, 398] on div "Attached is a copy of our current 2025 2026 2027 wedding brochure for your cons…" at bounding box center [774, 519] width 450 height 240
click at [680, 332] on div "We hope this email finds you well. Thank you for reaching out to us. We are del…" at bounding box center [774, 339] width 450 height 85
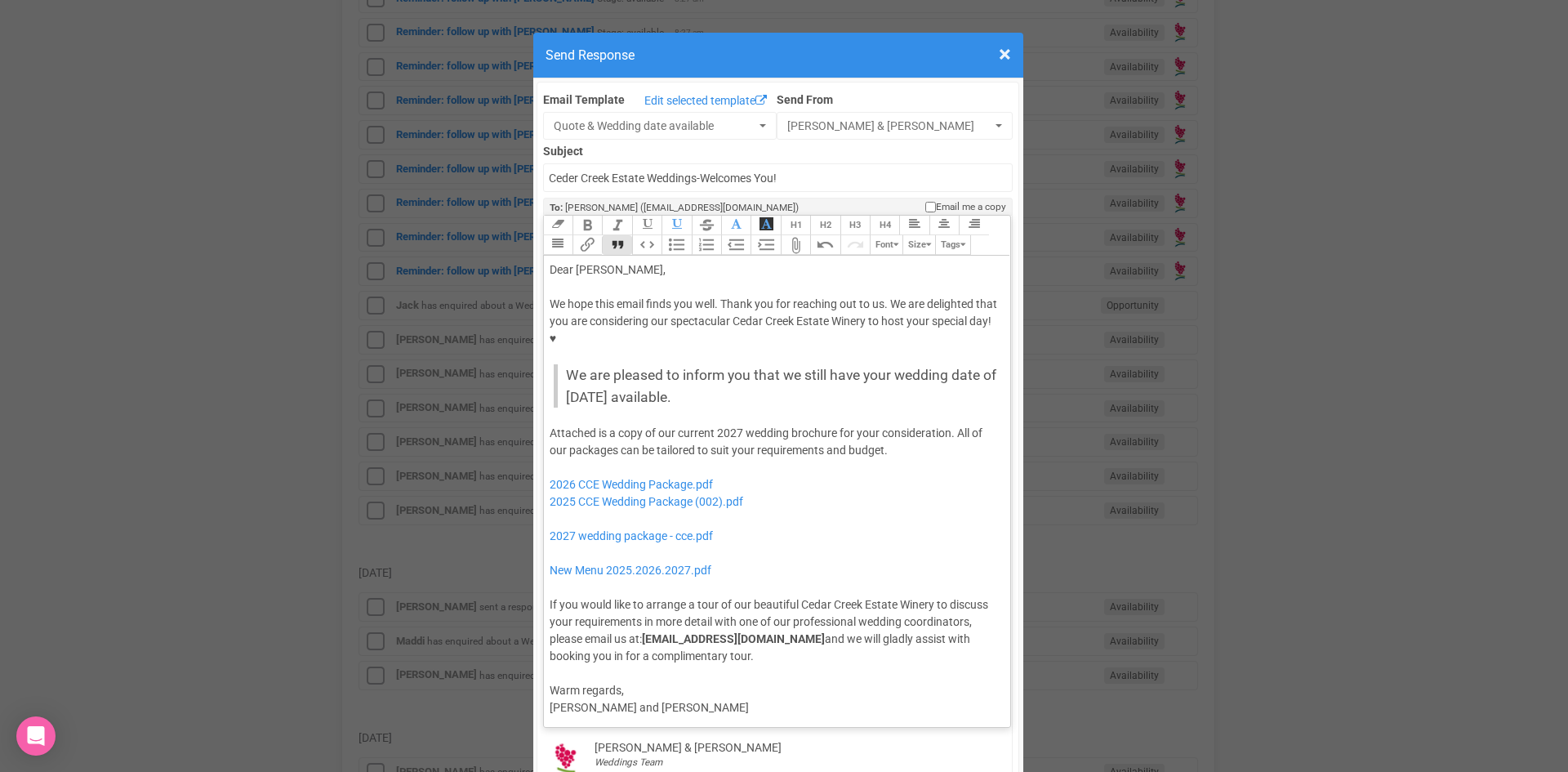
click at [617, 235] on button "Quote" at bounding box center [617, 245] width 30 height 20
drag, startPoint x: 760, startPoint y: 465, endPoint x: 587, endPoint y: 419, distance: 179.0
click at [587, 424] on div "Attached is a copy of our current 2027 wedding brochure for your consideration.…" at bounding box center [774, 544] width 450 height 240
type trix-editor "<div>Dear Jack,</div><div><strong>&nbsp;</strong></div><div>We hope this email …"
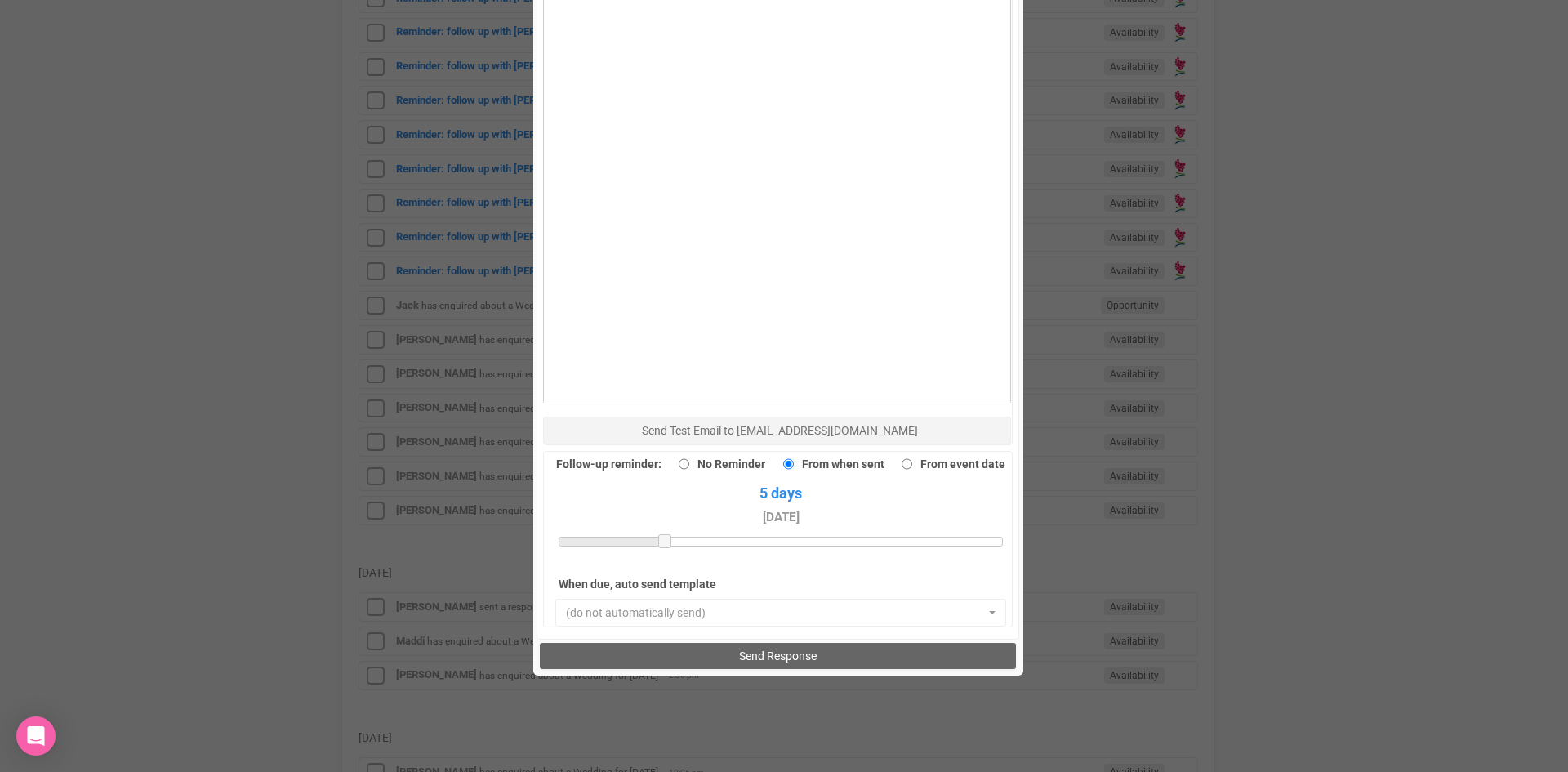
scroll to position [1131, 0]
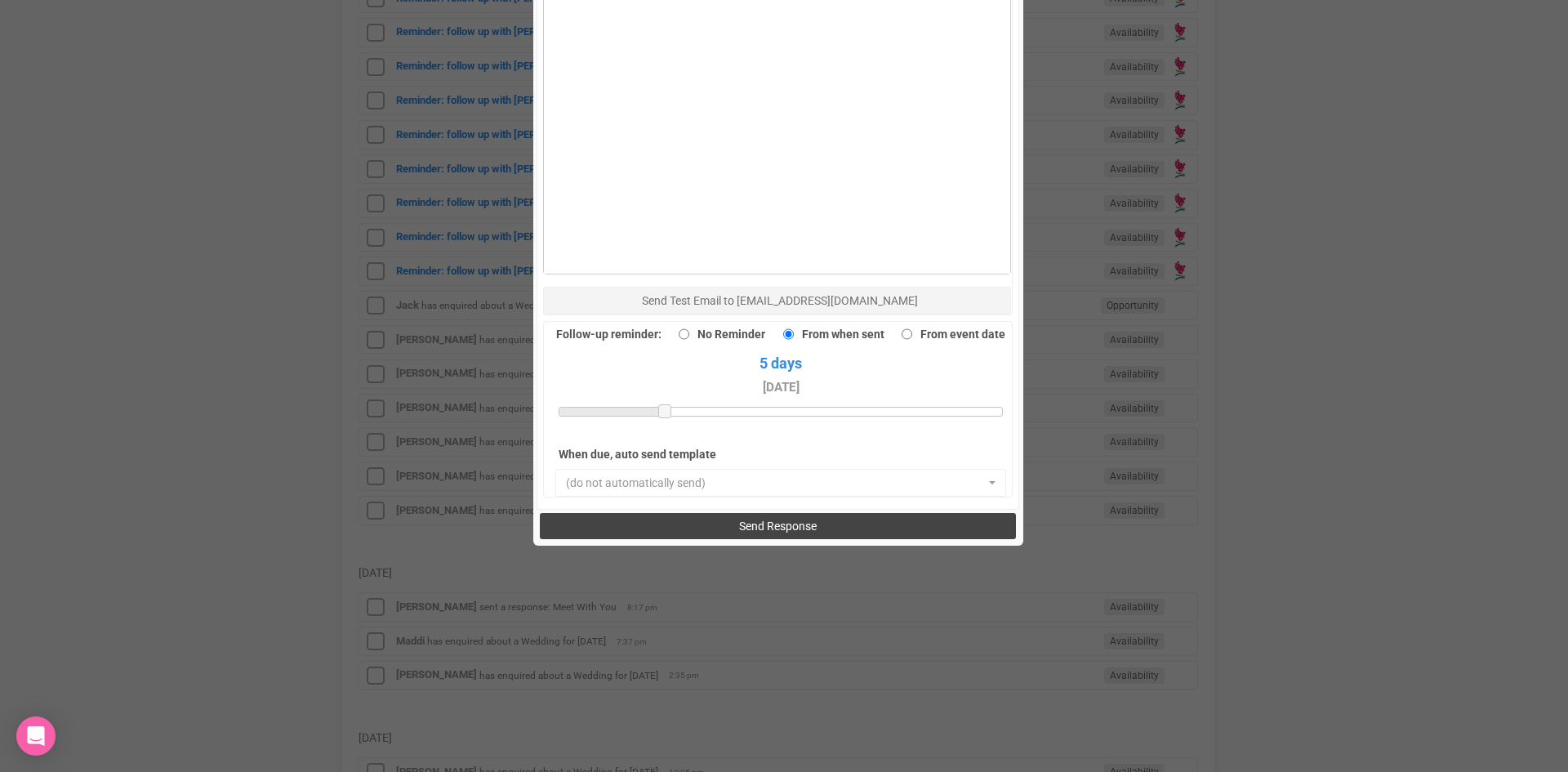
click at [678, 513] on button "Send Response" at bounding box center [777, 526] width 476 height 26
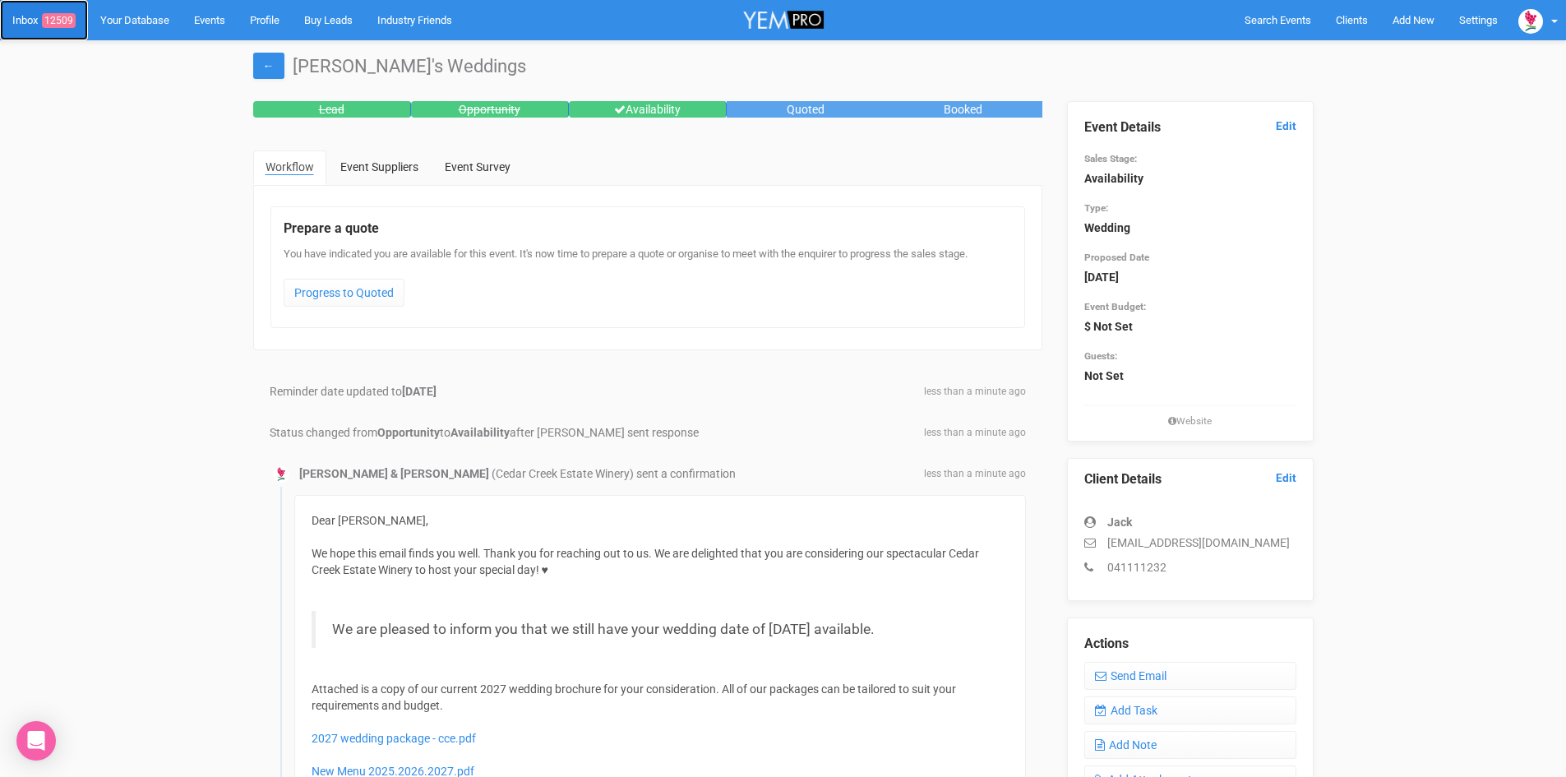
click at [68, 19] on span "12509" at bounding box center [59, 20] width 34 height 15
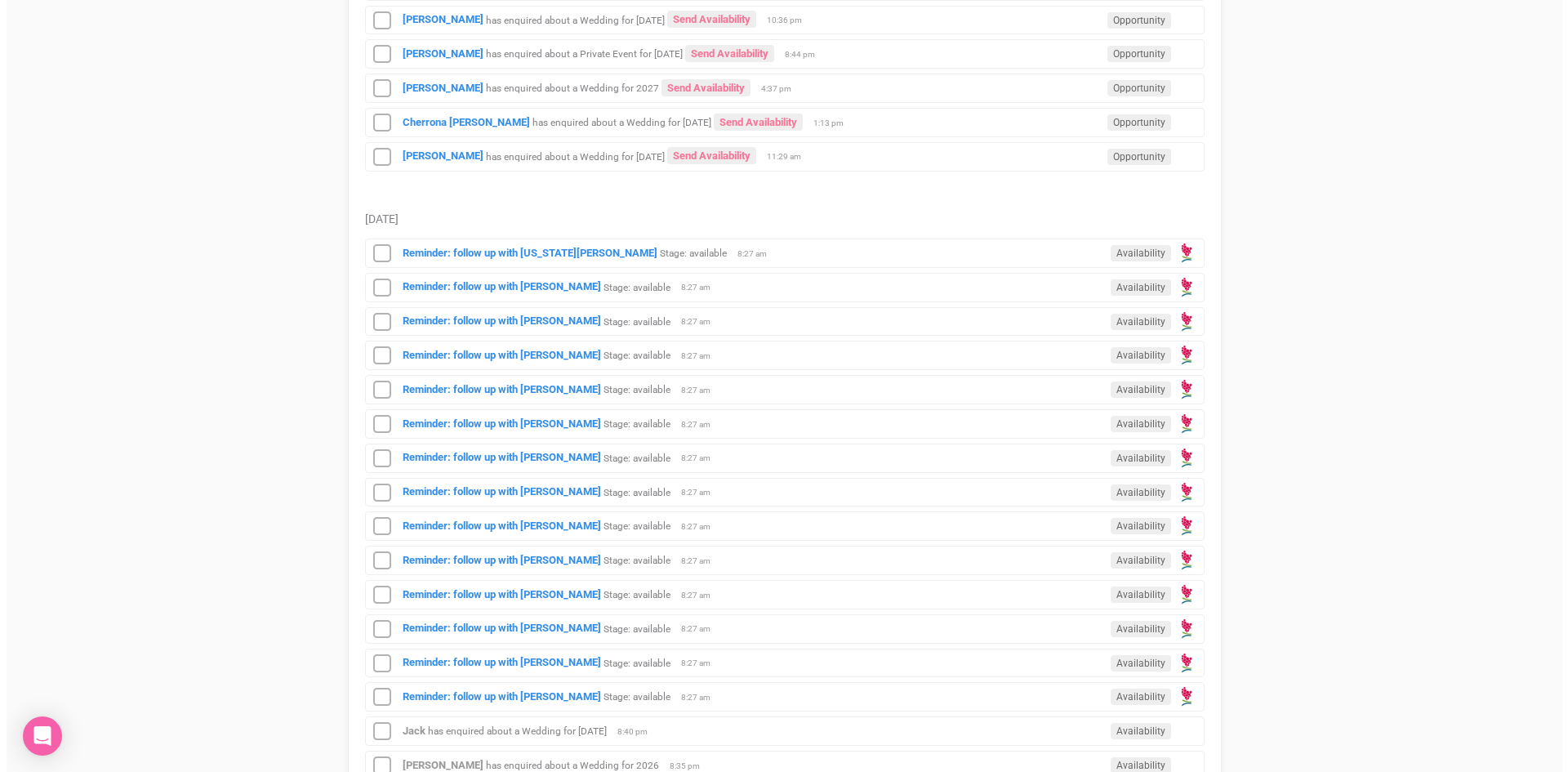
scroll to position [245, 0]
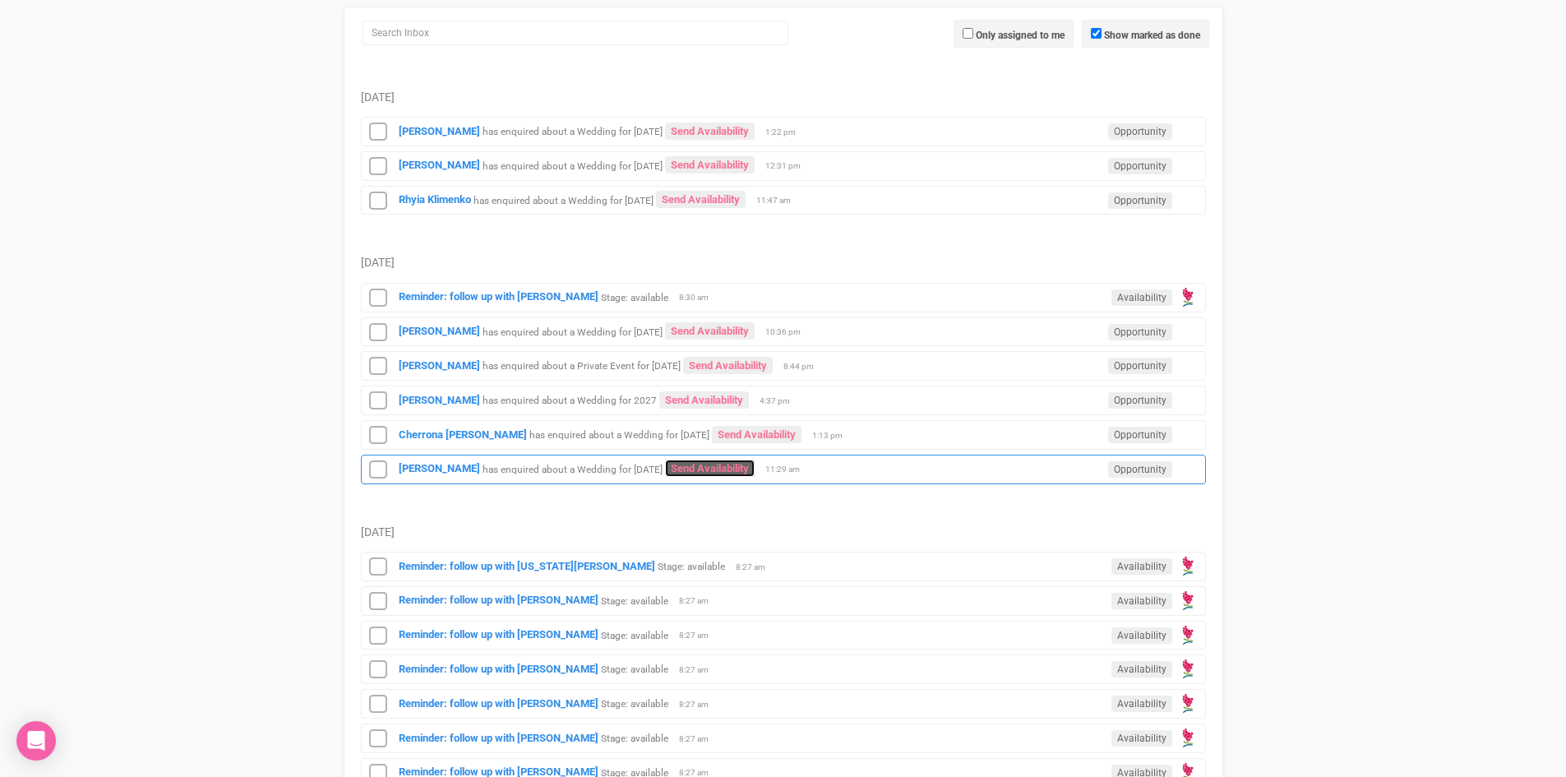
click at [728, 463] on link "Send Availability" at bounding box center [710, 467] width 90 height 17
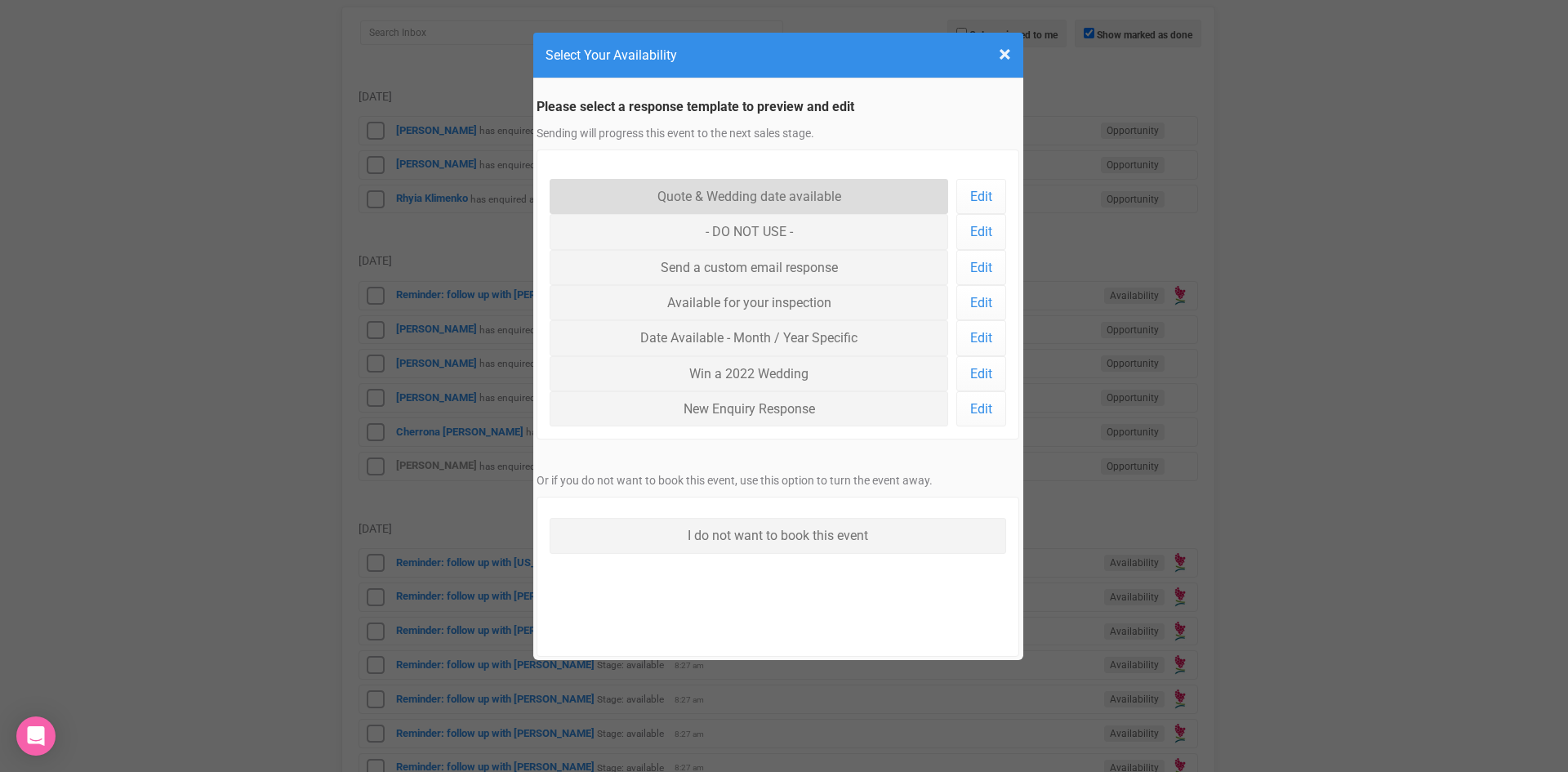
click at [741, 188] on link "Quote & Wedding date available" at bounding box center [749, 196] width 399 height 35
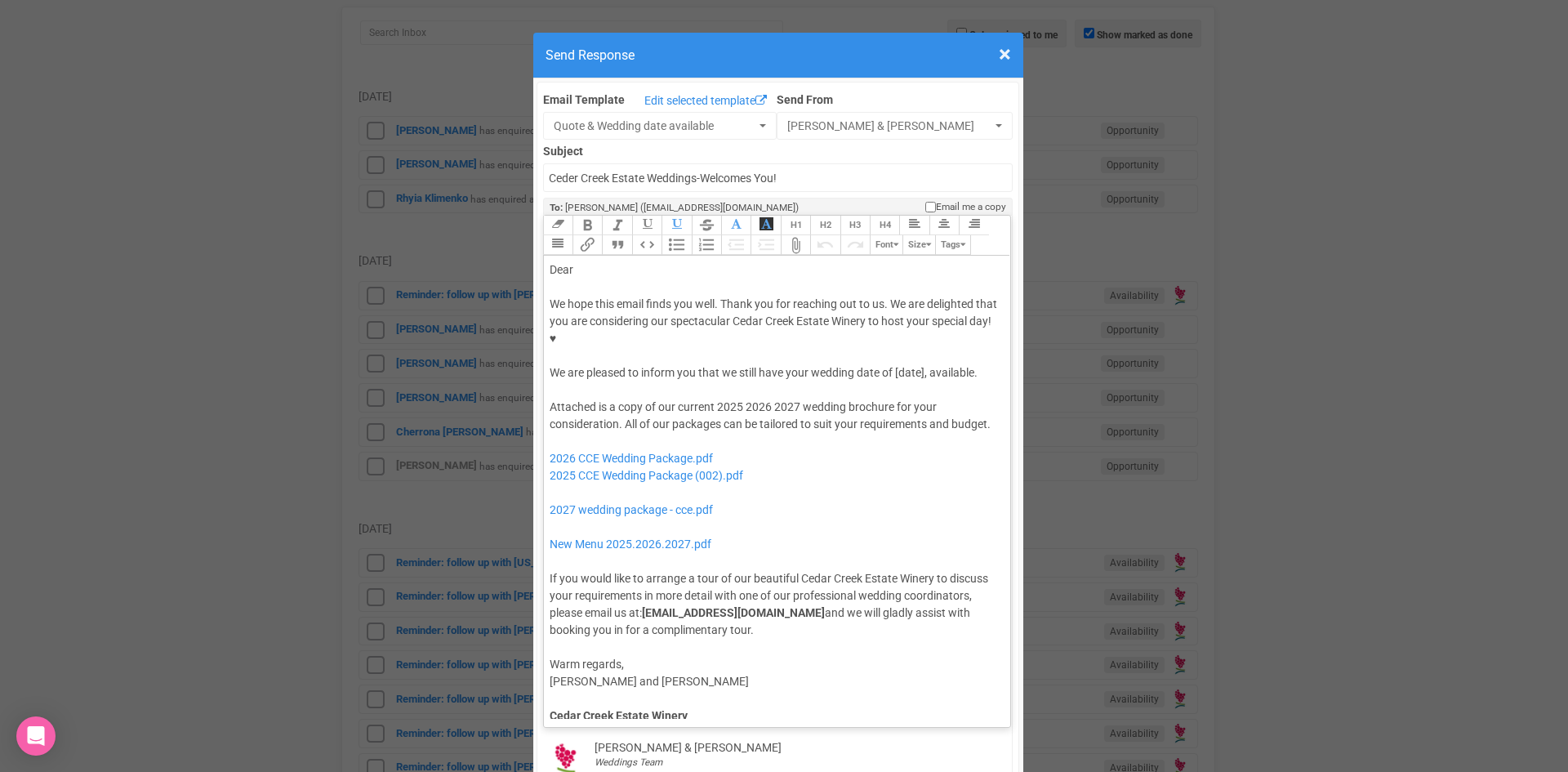
click at [890, 323] on div "We hope this email finds you well. Thank you for reaching out to us. We are del…" at bounding box center [774, 339] width 450 height 85
click at [618, 261] on div "Dear" at bounding box center [774, 269] width 450 height 17
drag, startPoint x: 766, startPoint y: 375, endPoint x: 712, endPoint y: 379, distance: 54.1
click at [712, 398] on div "Attached is a copy of our current 2025 2026 2027 wedding brochure for your cons…" at bounding box center [774, 519] width 450 height 240
click at [672, 340] on div "We hope this email finds you well. Thank you for reaching out to us. We are del…" at bounding box center [774, 339] width 450 height 85
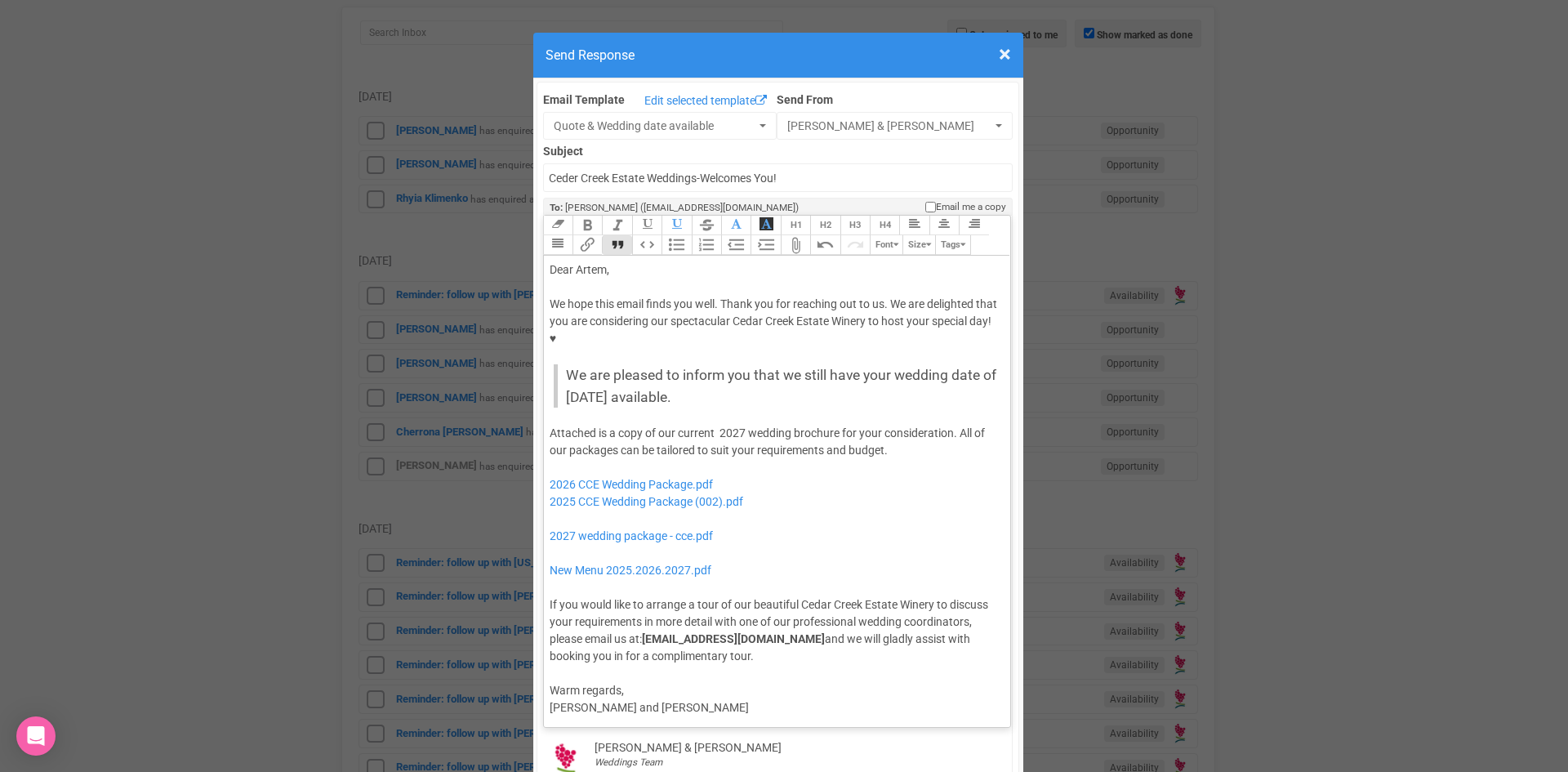
click at [612, 235] on button "Quote" at bounding box center [617, 245] width 30 height 20
click at [709, 424] on div "Attached is a copy of our current 2027 wedding brochure for your consideration.…" at bounding box center [774, 544] width 450 height 240
drag, startPoint x: 763, startPoint y: 463, endPoint x: 539, endPoint y: 428, distance: 226.7
click at [544, 428] on trix-editor "Dear Artem, We hope this email finds you well. Thank you for reaching out to us…" at bounding box center [777, 487] width 467 height 463
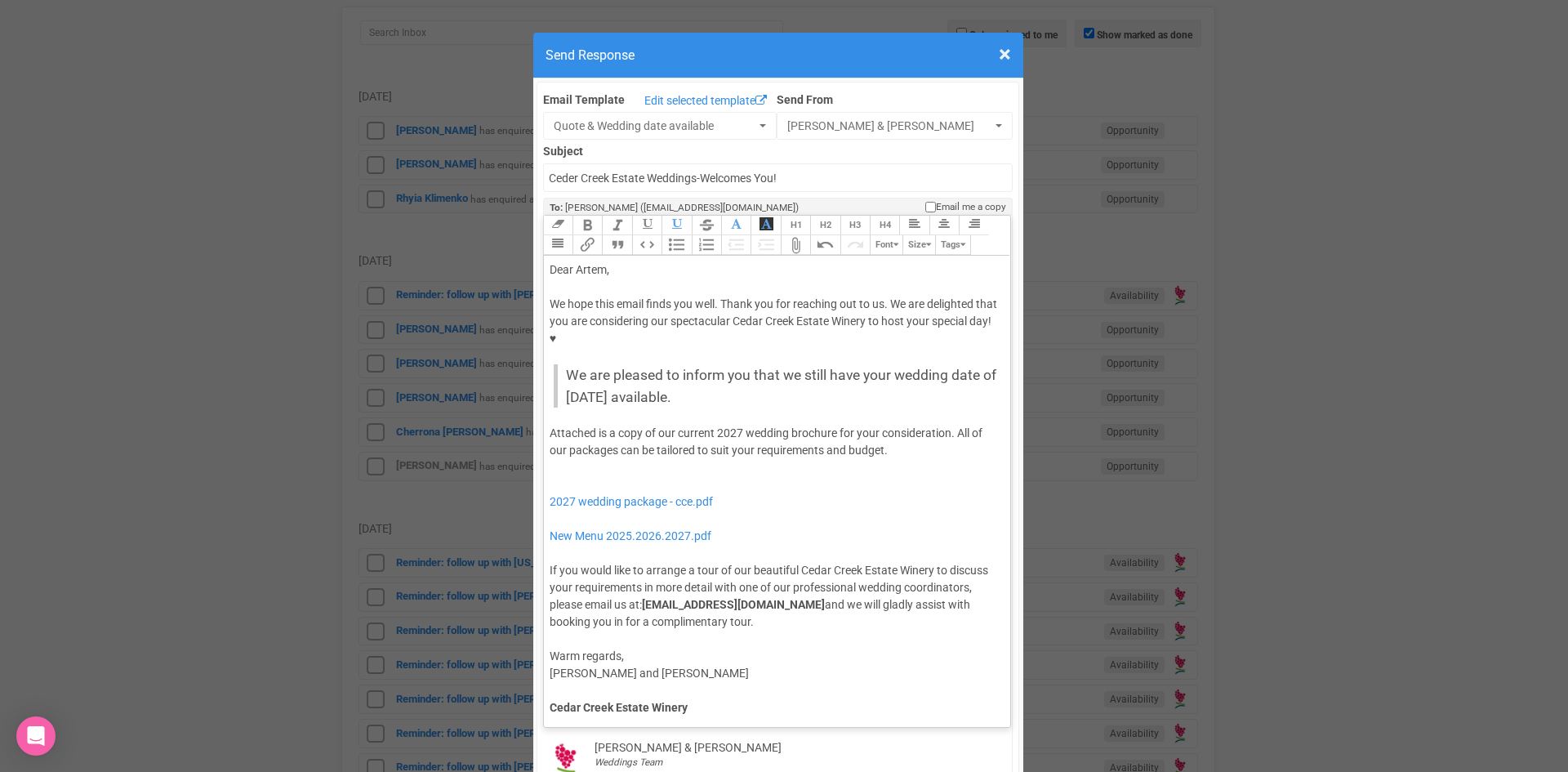
type trix-editor "<div>Dear Artem,</div><div><strong>&nbsp;</strong></div><div>We hope this email…"
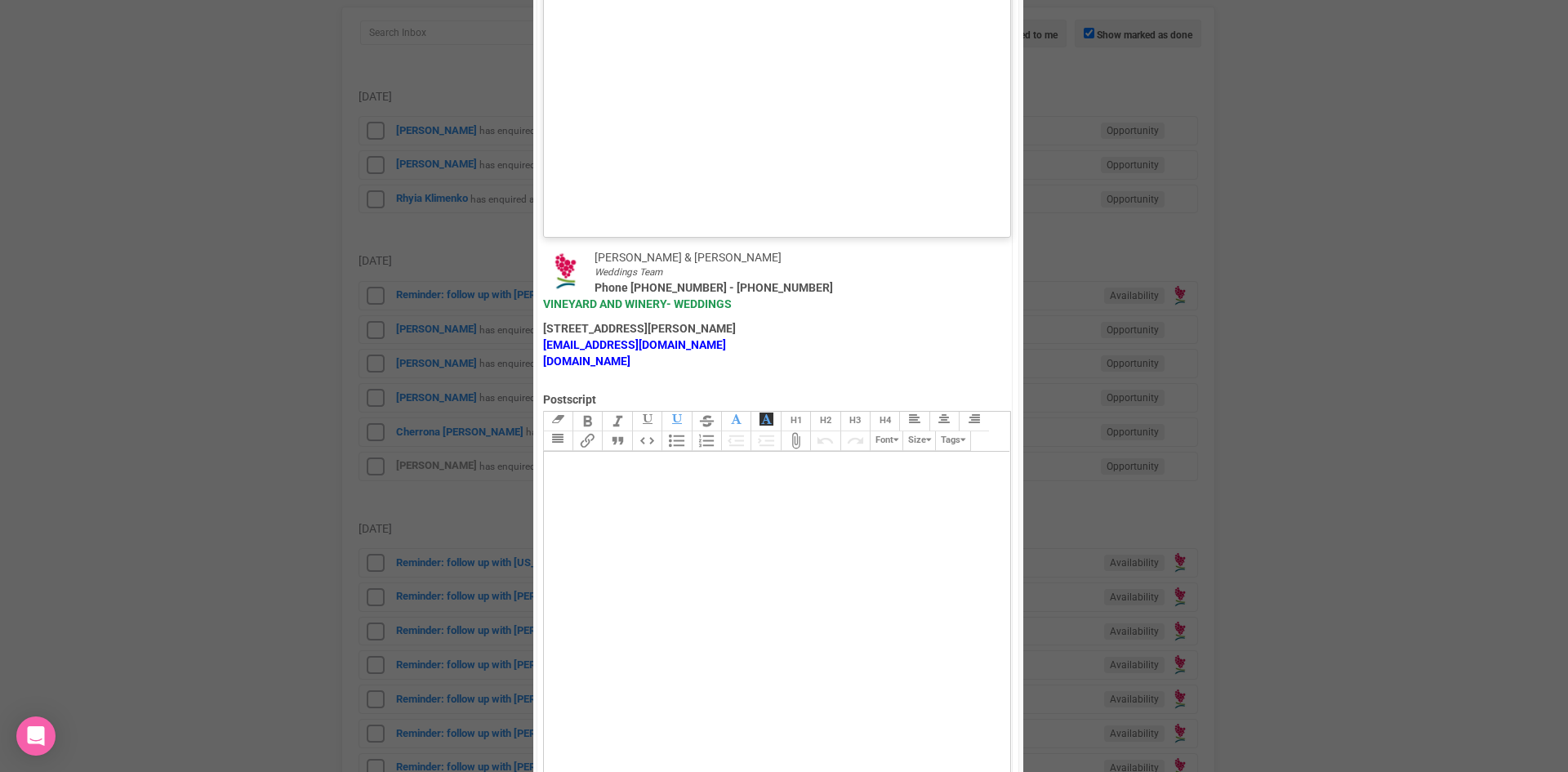
scroll to position [980, 0]
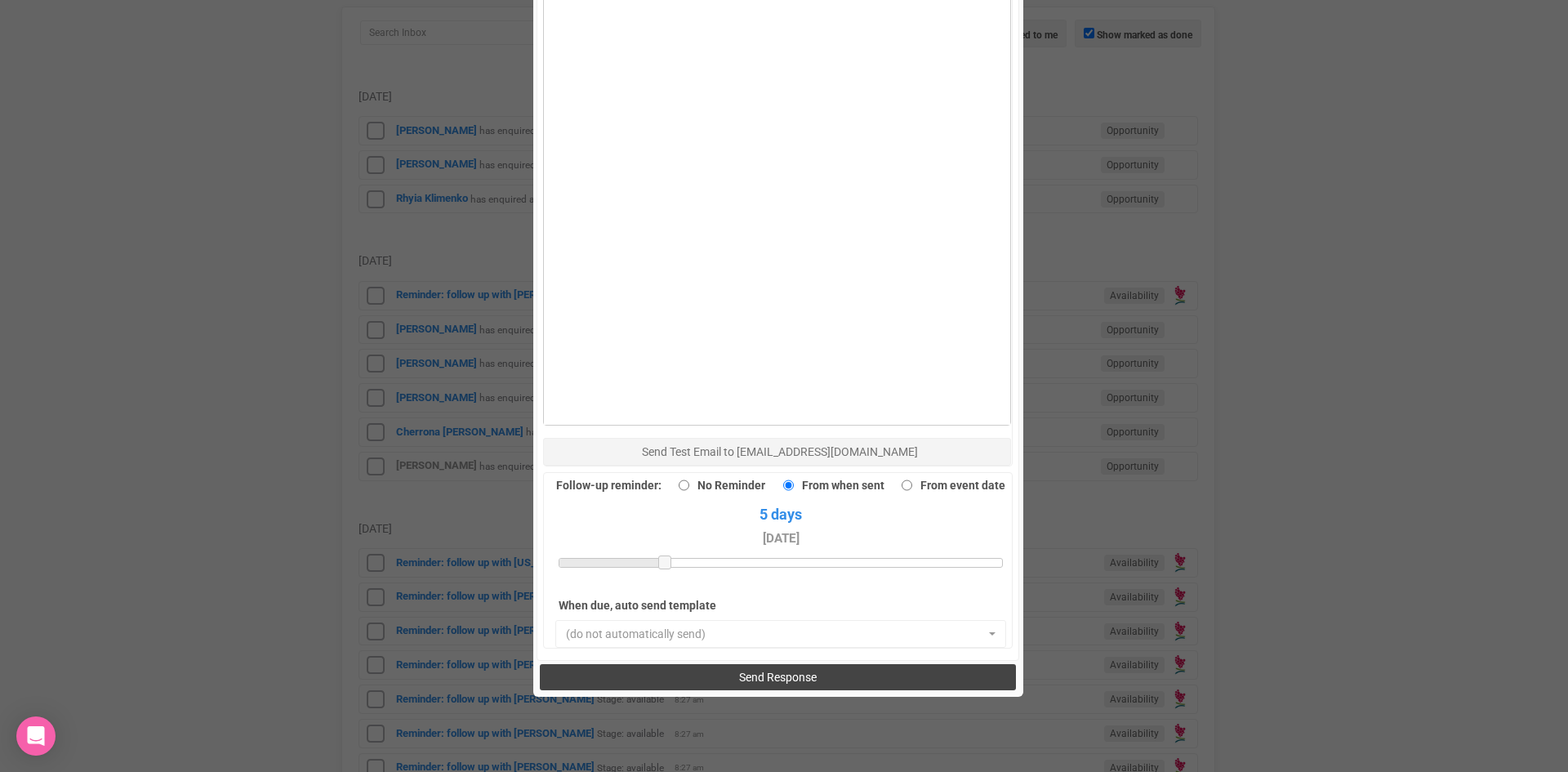
click at [745, 671] on span "Send Response" at bounding box center [778, 677] width 78 height 13
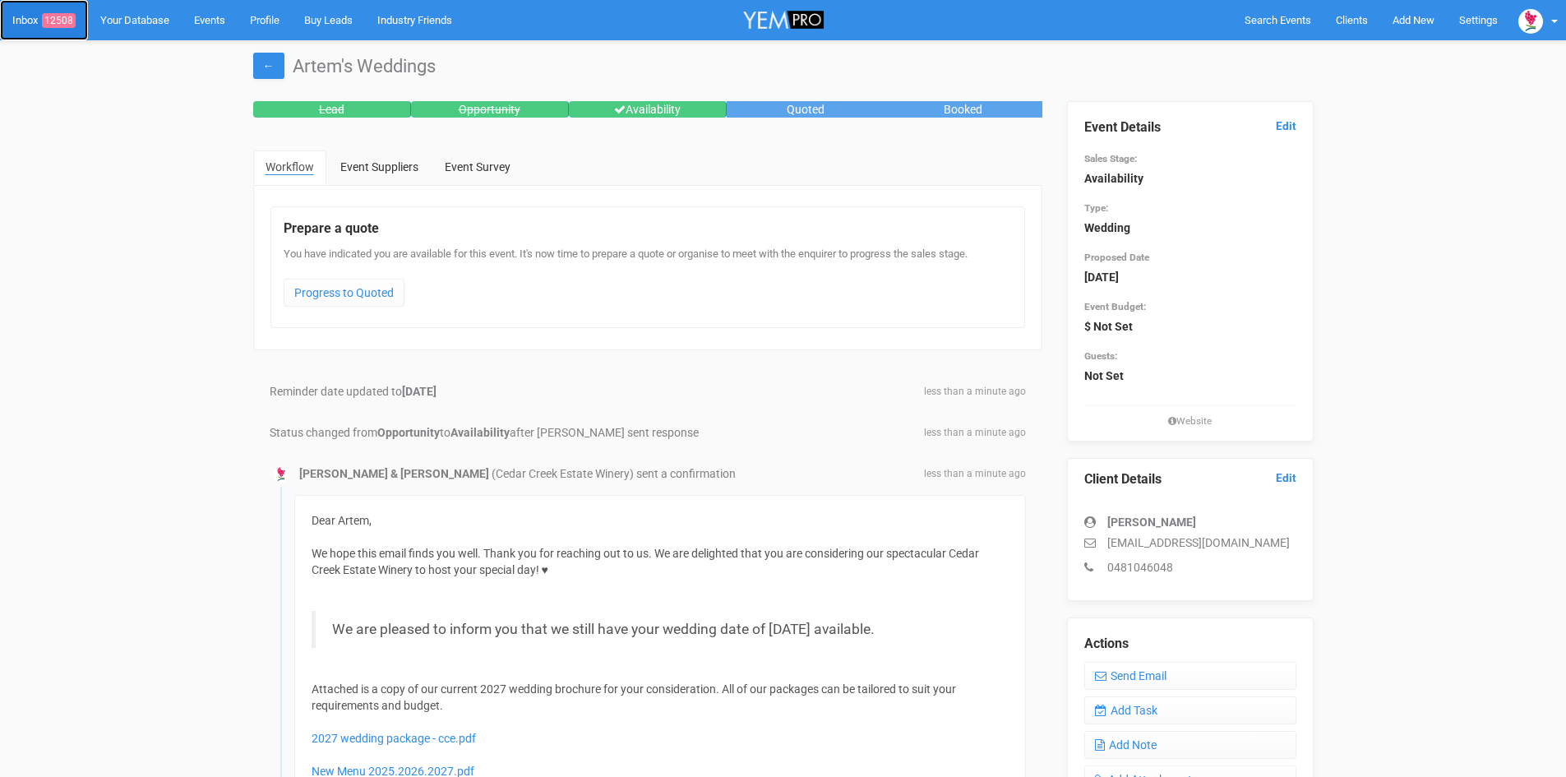
click at [64, 13] on span "12508" at bounding box center [59, 20] width 34 height 15
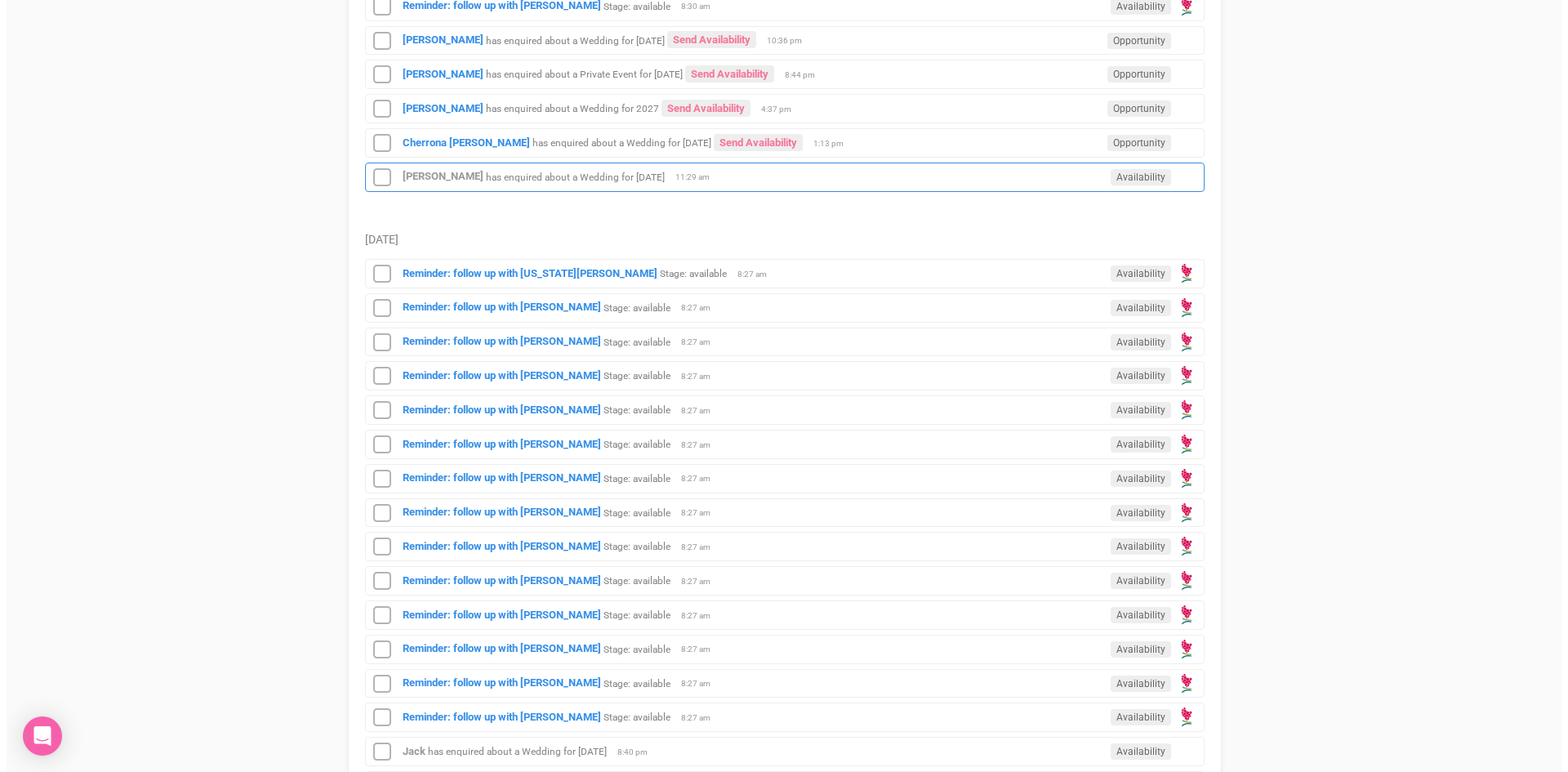
scroll to position [327, 0]
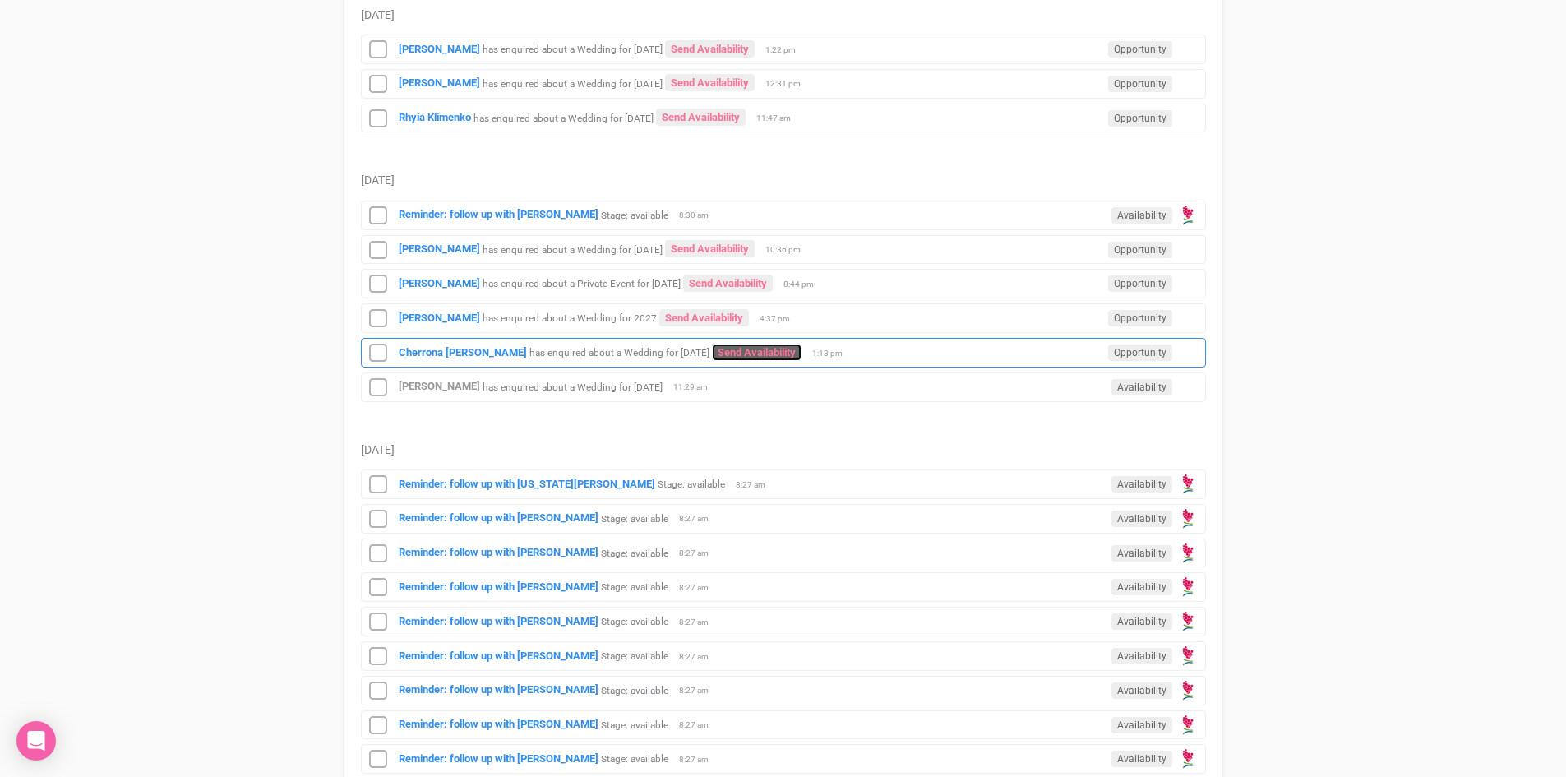
click at [722, 348] on link "Send Availability" at bounding box center [757, 352] width 90 height 17
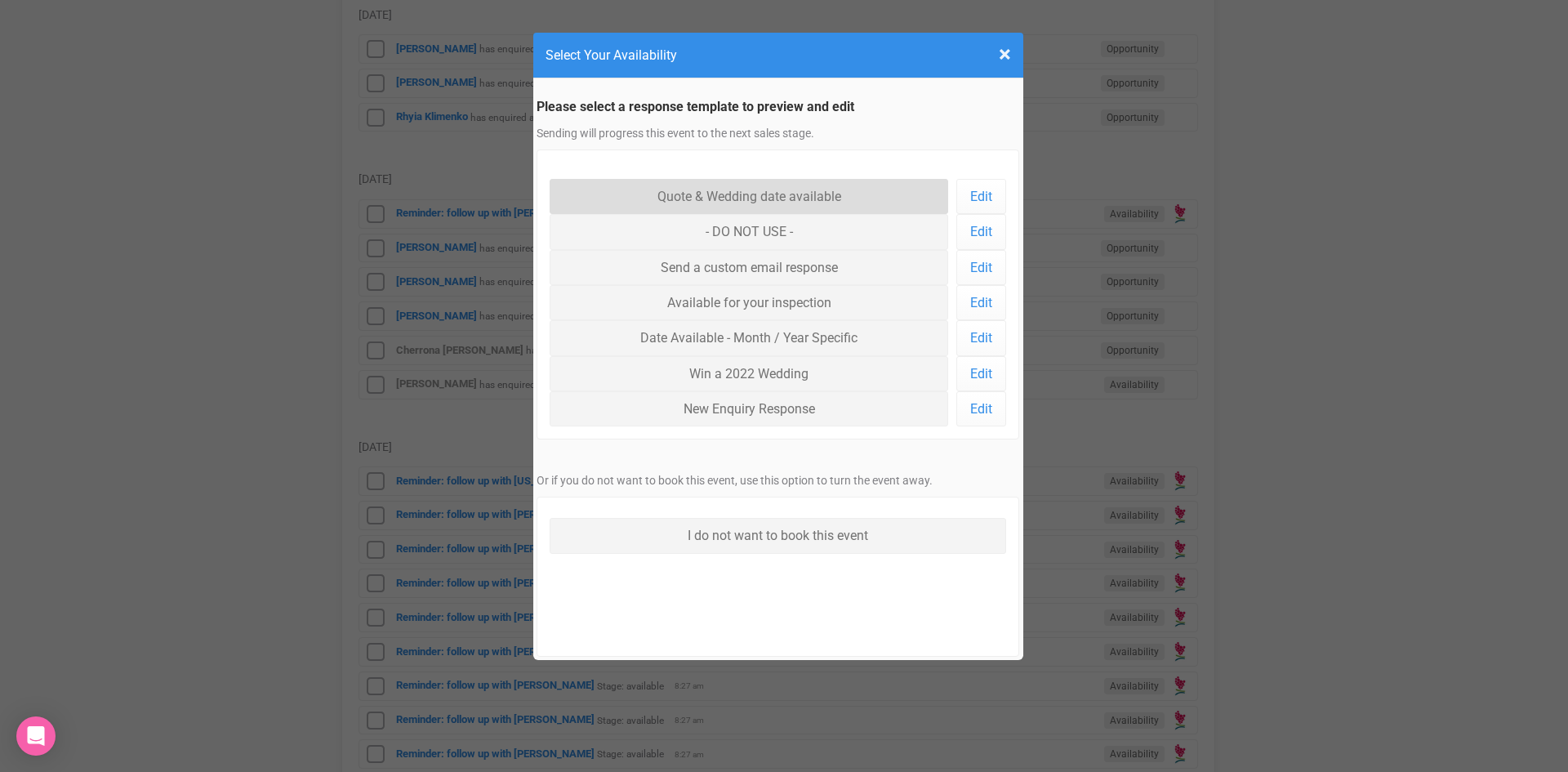
click at [685, 190] on link "Quote & Wedding date available" at bounding box center [749, 196] width 399 height 35
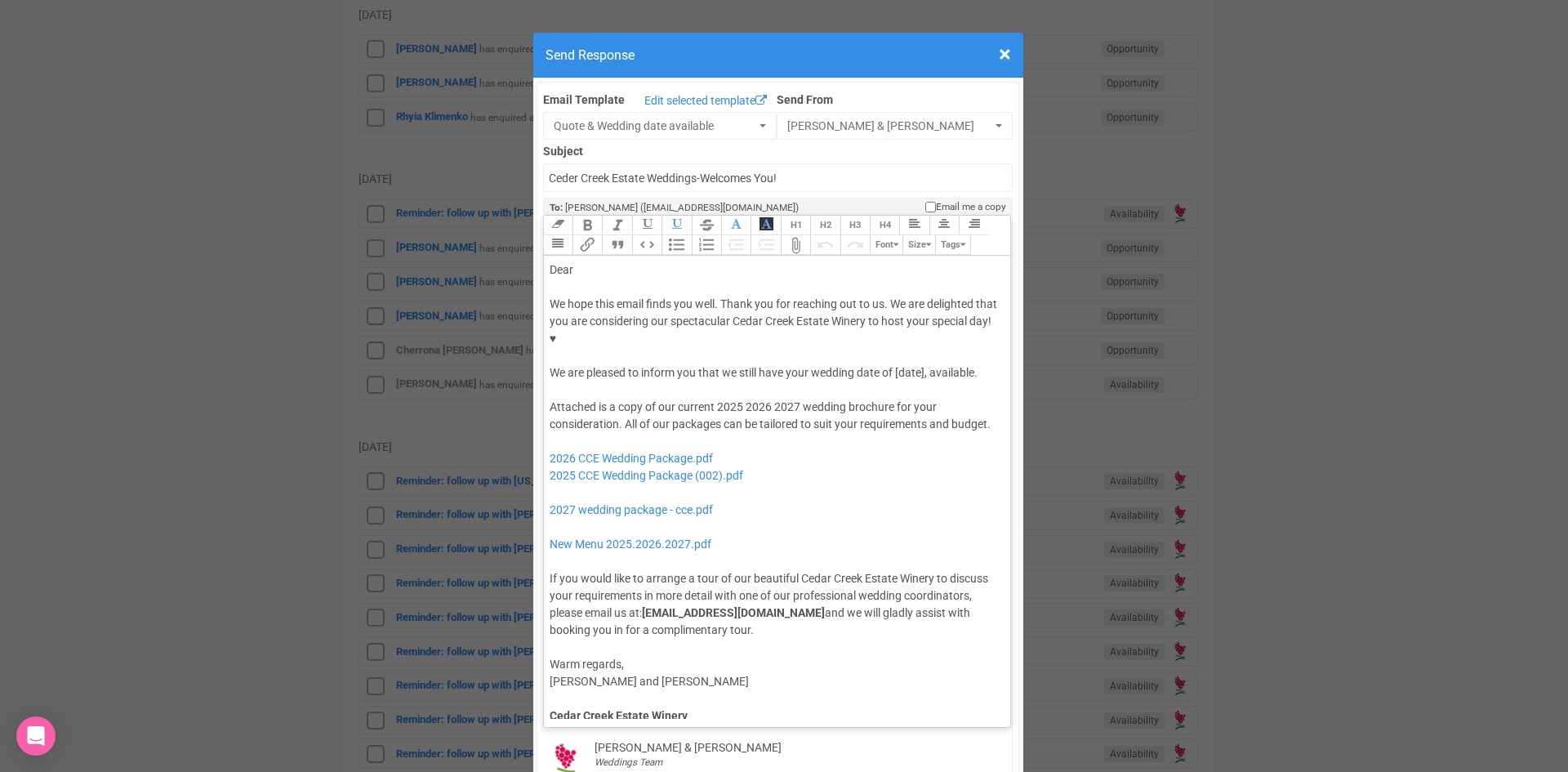
click at [613, 261] on div "Dear" at bounding box center [774, 269] width 450 height 17
click at [891, 322] on div "We hope this email finds you well. Thank you for reaching out to us. We are del…" at bounding box center [774, 339] width 450 height 85
drag, startPoint x: 766, startPoint y: 370, endPoint x: 713, endPoint y: 367, distance: 53.1
click at [713, 398] on div "Attached is a copy of our current 2025 2026 2027 wedding brochure for your cons…" at bounding box center [774, 519] width 450 height 240
click at [834, 398] on div "Attached is a copy of our current 2027 wedding brochure for your consideration.…" at bounding box center [774, 519] width 450 height 240
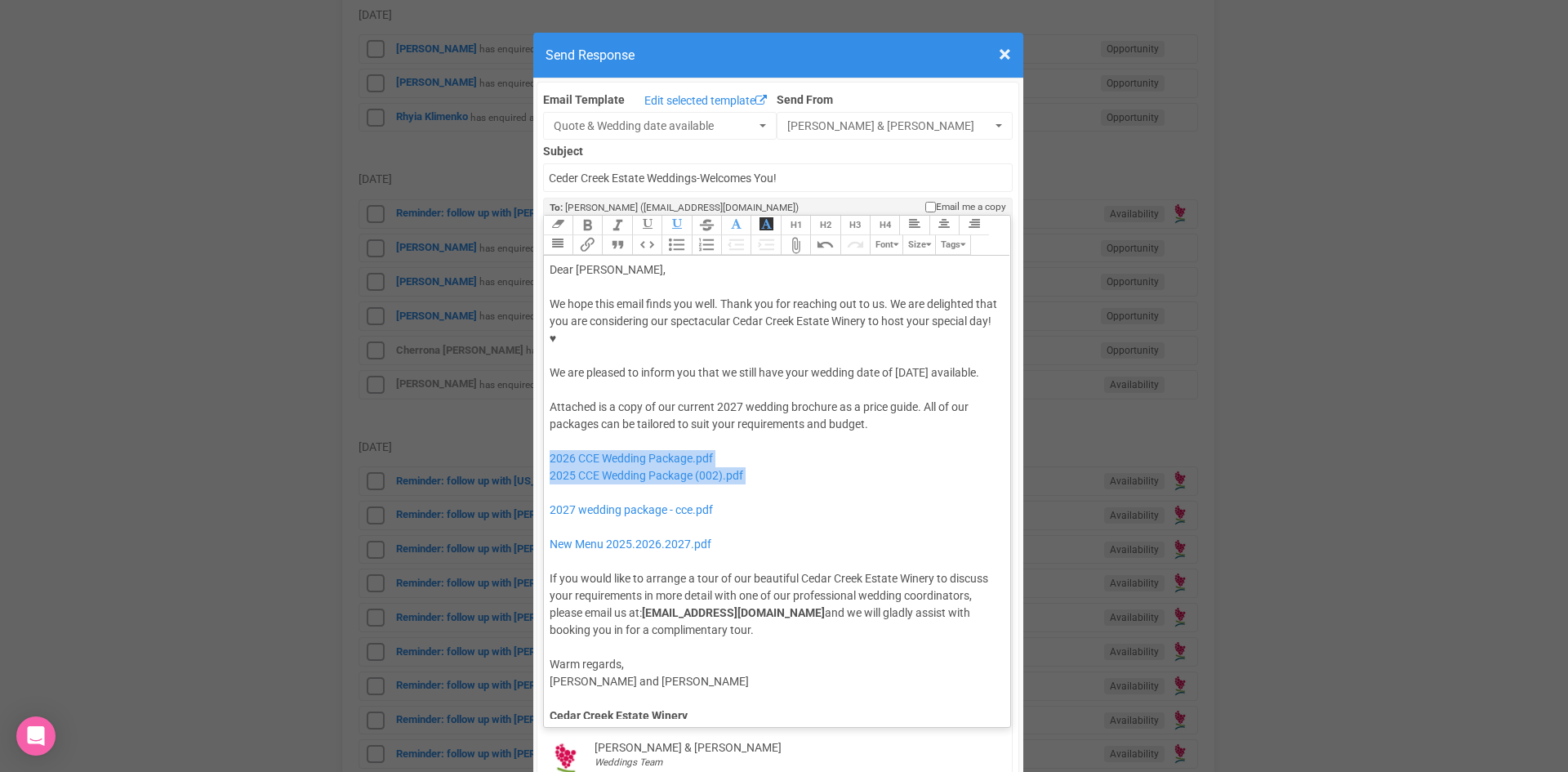
drag, startPoint x: 767, startPoint y: 457, endPoint x: 543, endPoint y: 418, distance: 227.4
click at [544, 418] on trix-editor "Dear Cherrona, We hope this email finds you well. Thank you for reaching out to…" at bounding box center [777, 487] width 467 height 463
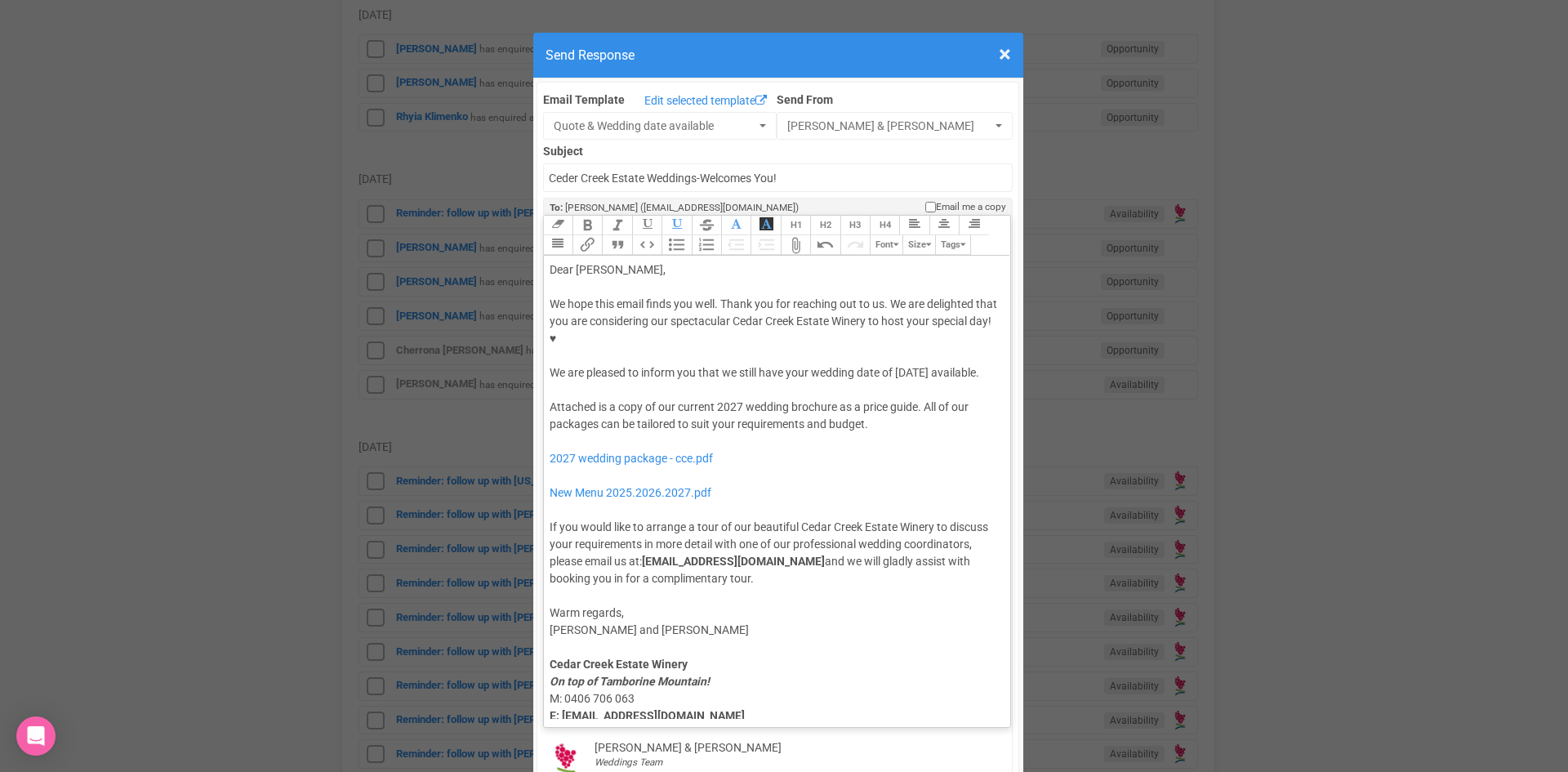
type trix-editor "<div>Dear Cherrona,</div><div><strong>&nbsp;</strong></div><div>We hope this em…"
click at [549, 332] on div "We hope this email finds you well. Thank you for reaching out to us. We are del…" at bounding box center [774, 339] width 450 height 85
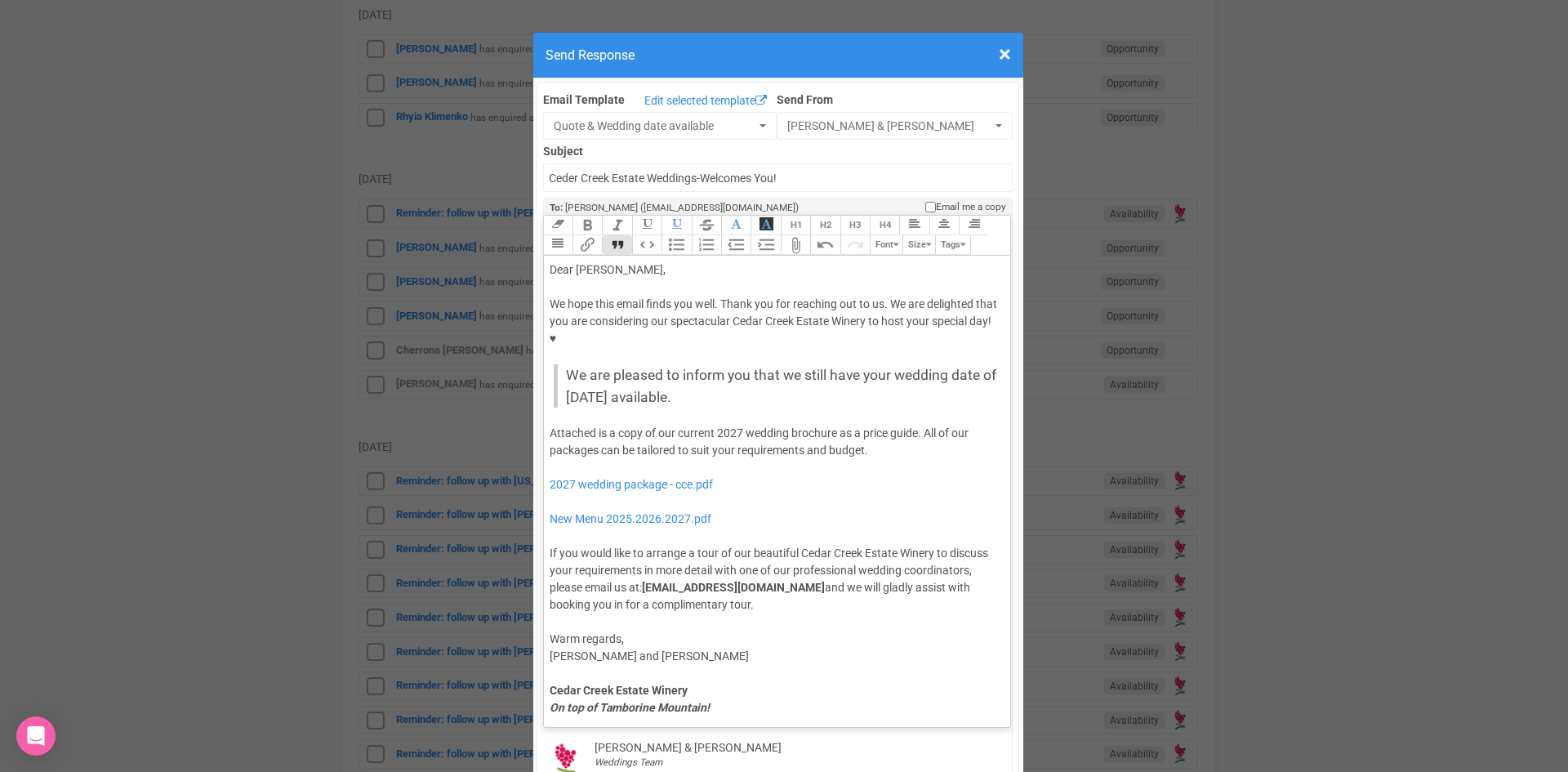
click at [616, 235] on button "Quote" at bounding box center [617, 245] width 30 height 20
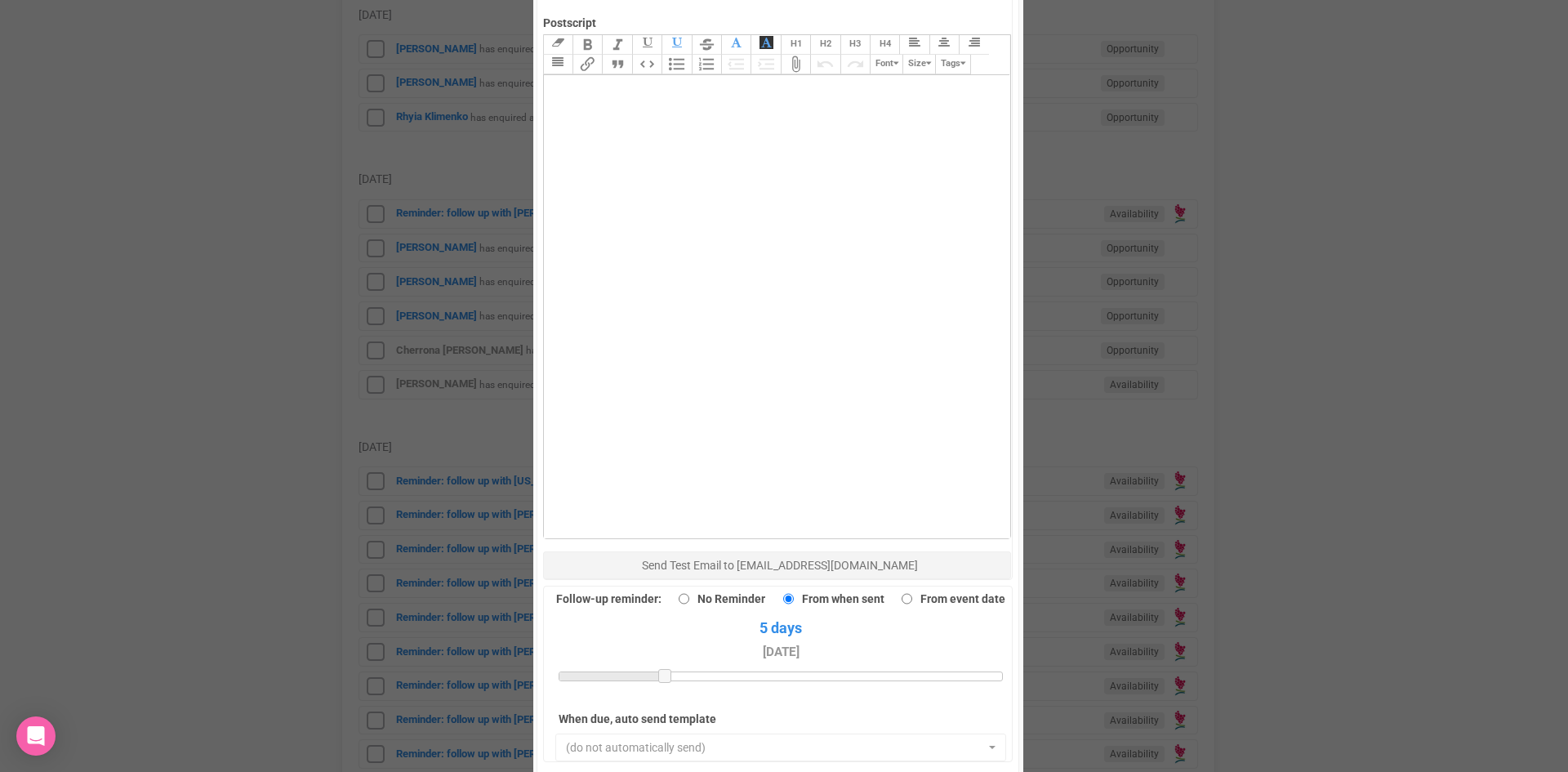
scroll to position [1061, 0]
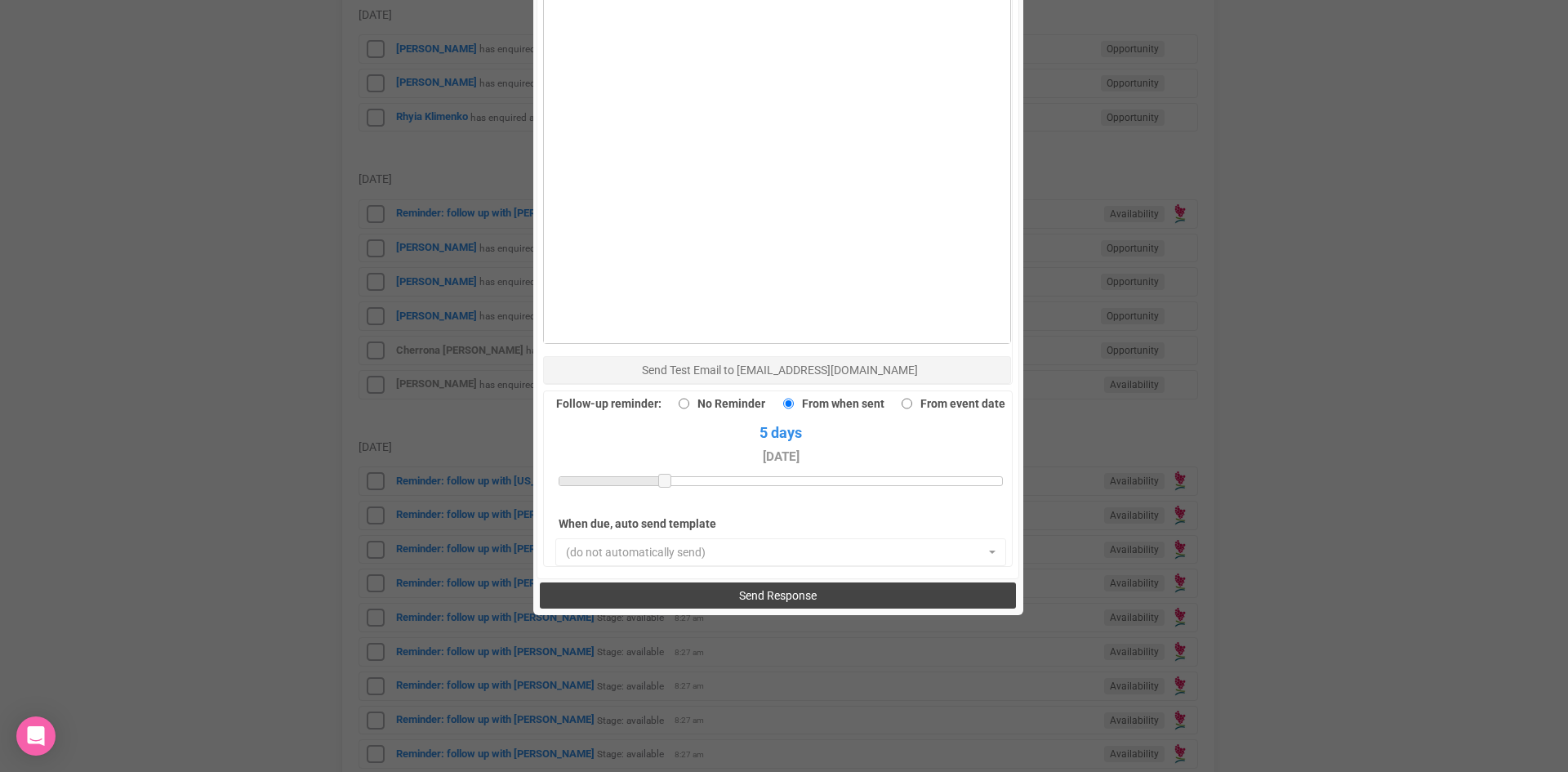
click at [674, 582] on button "Send Response" at bounding box center [777, 595] width 476 height 26
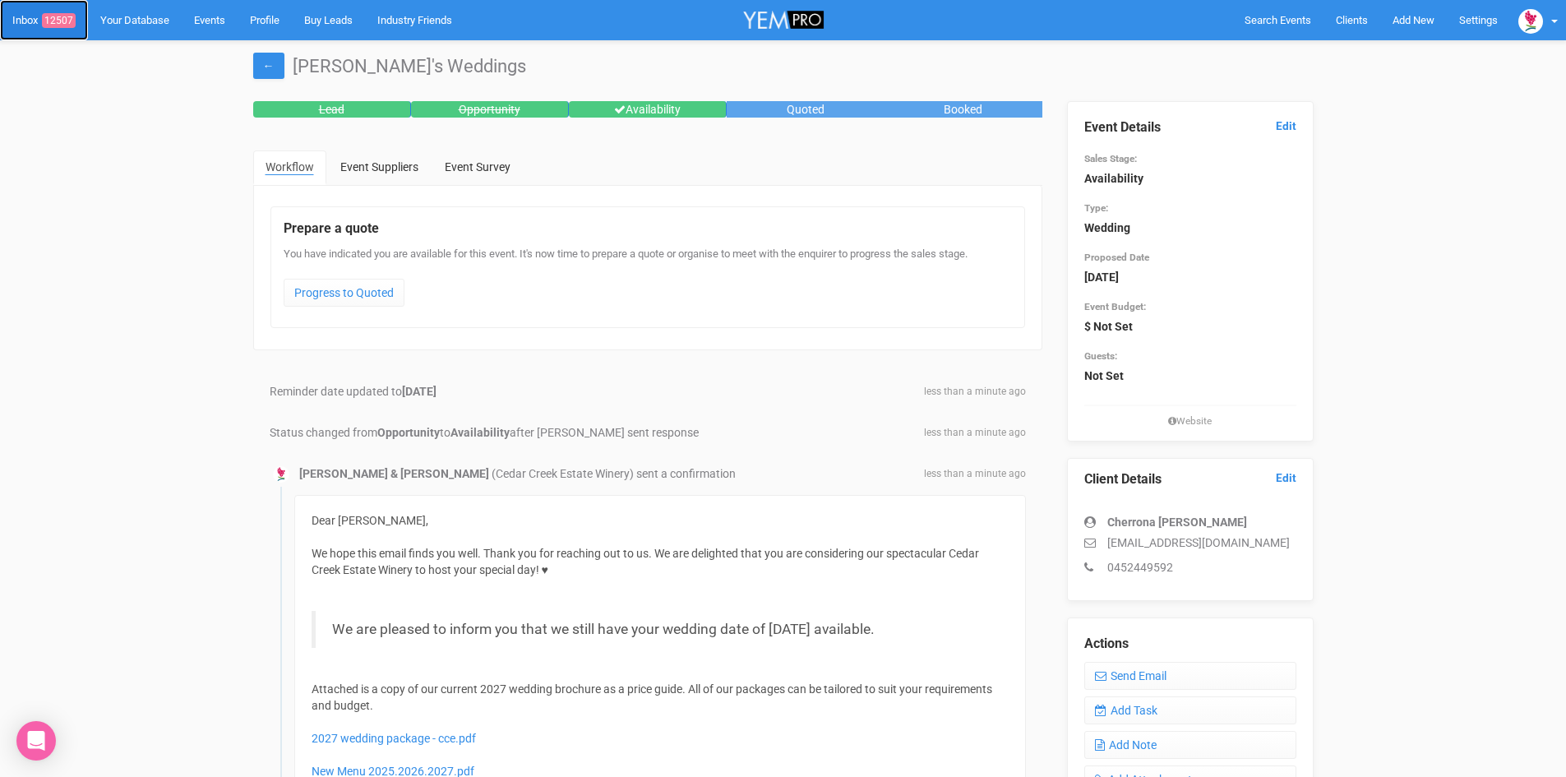
click at [55, 11] on link "Inbox 12507" at bounding box center [44, 20] width 88 height 40
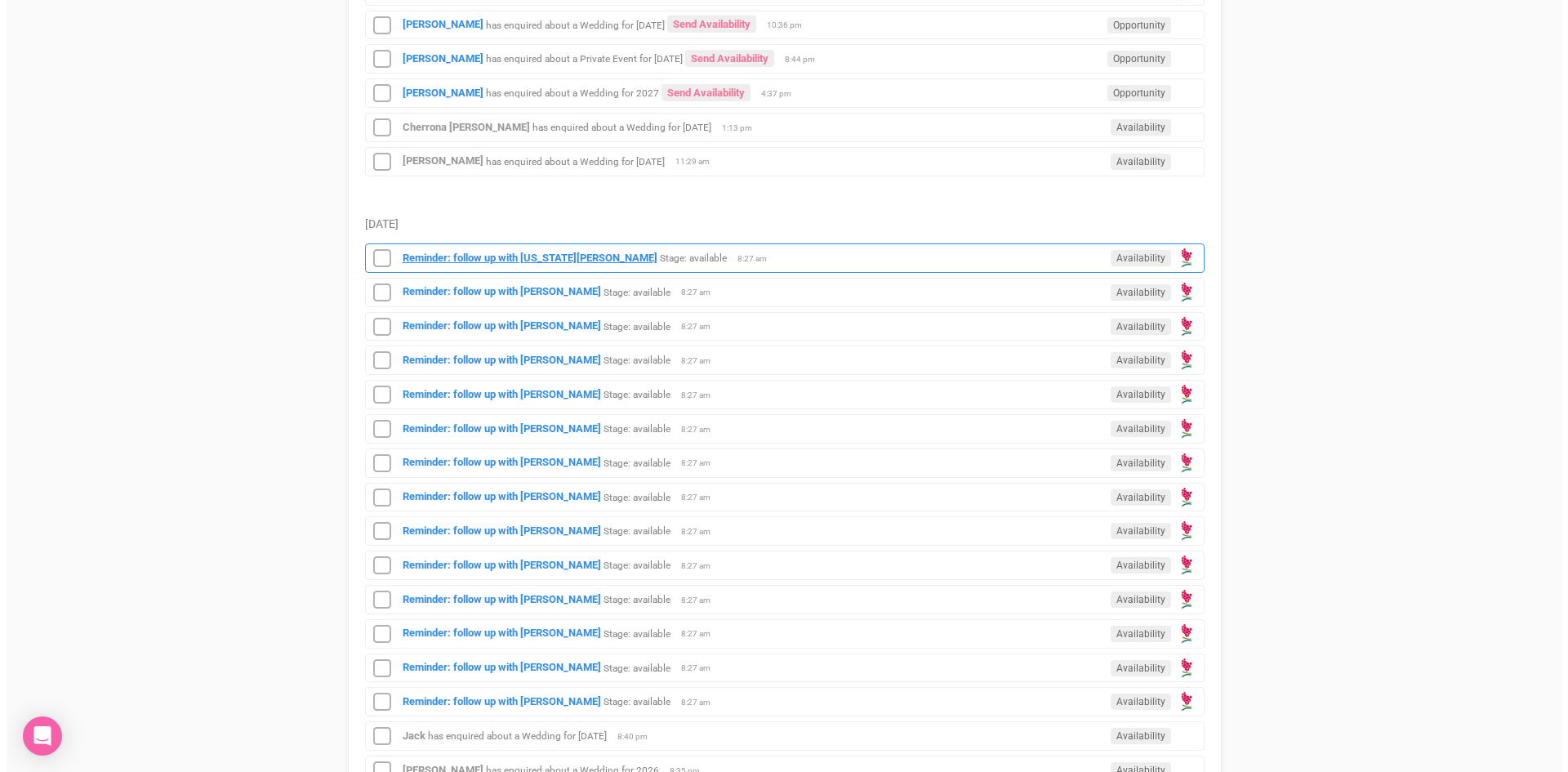
scroll to position [163, 0]
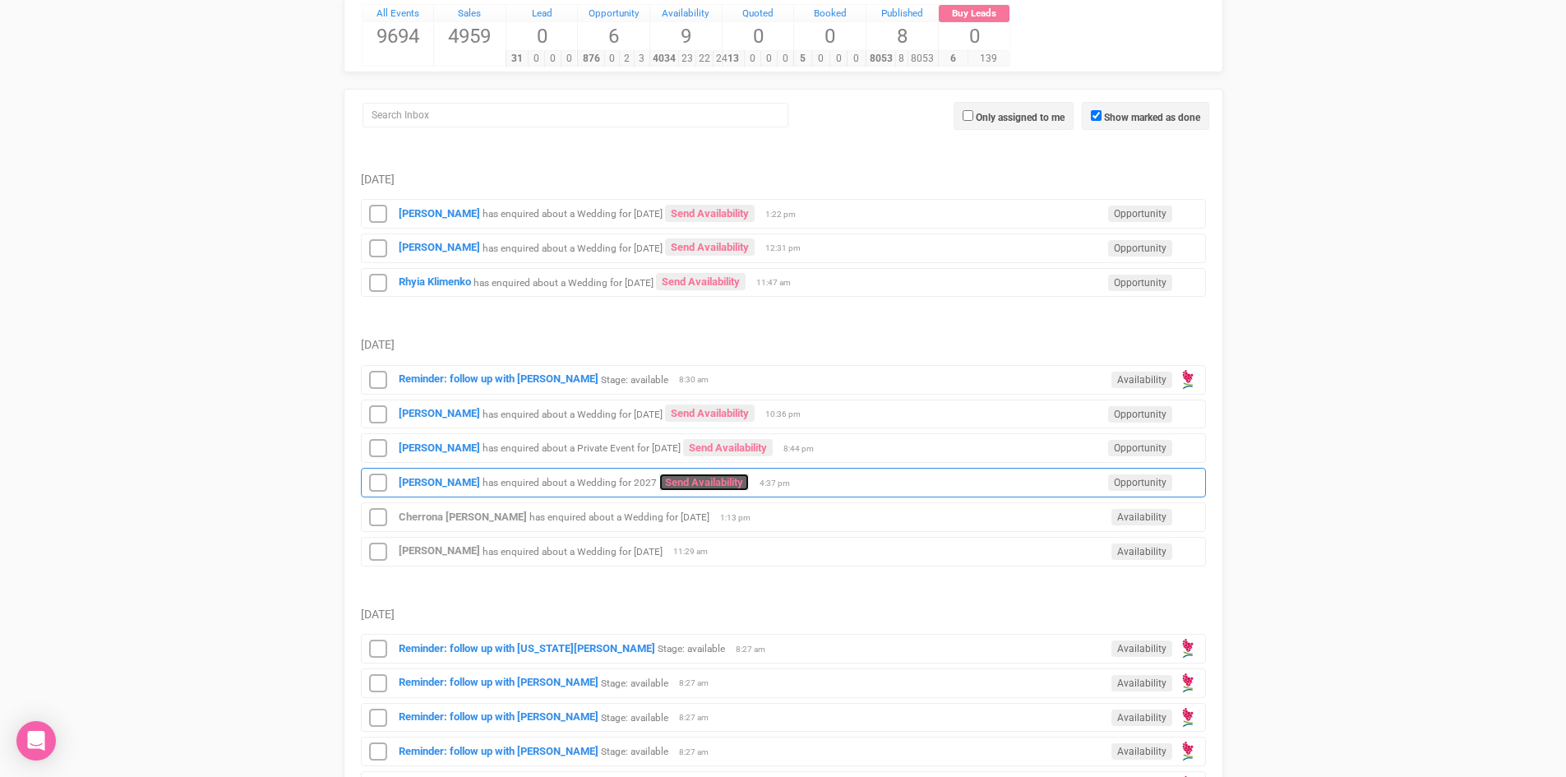
click at [673, 478] on link "Send Availability" at bounding box center [704, 481] width 90 height 17
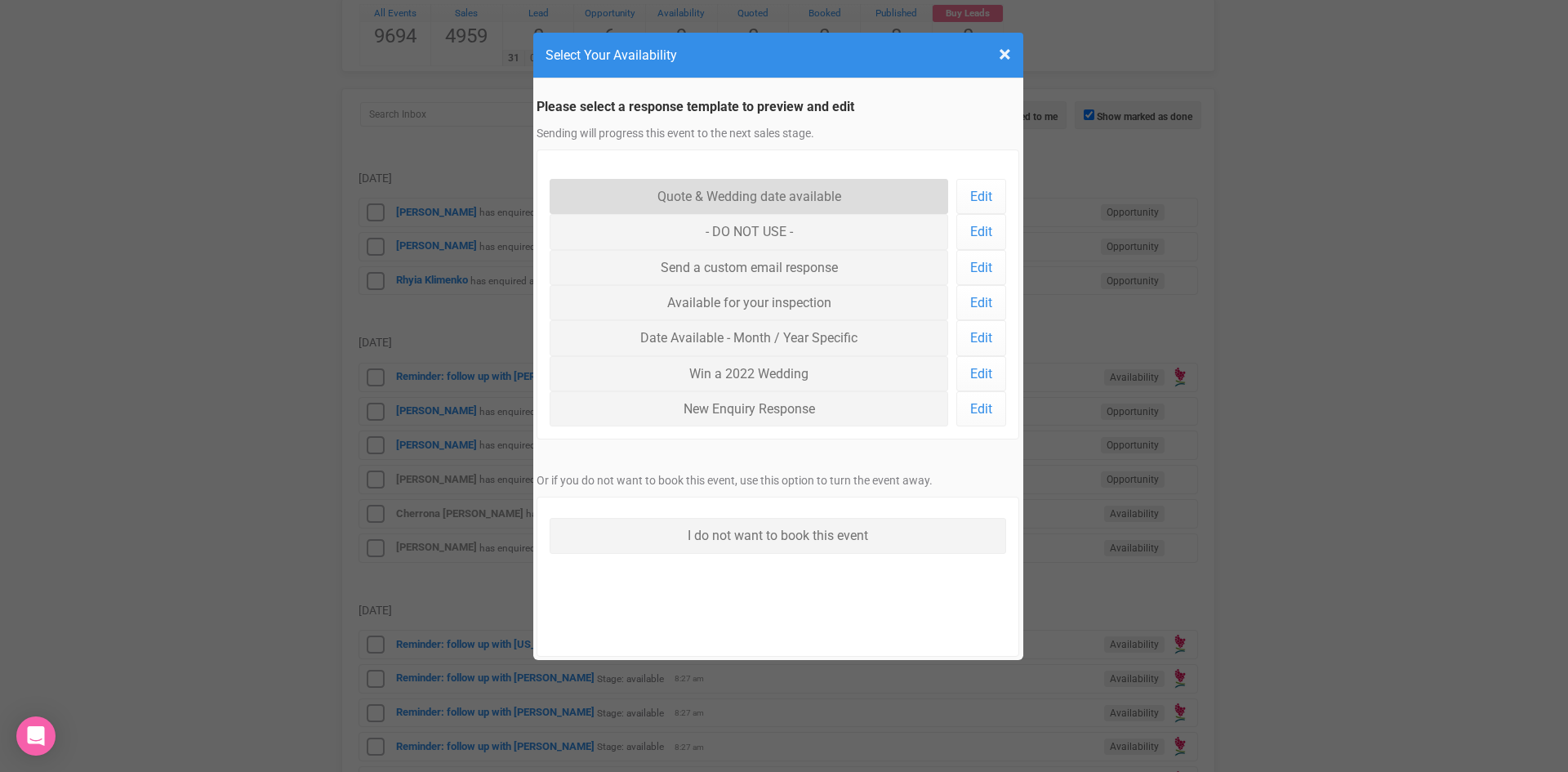
click at [708, 189] on link "Quote & Wedding date available" at bounding box center [749, 196] width 399 height 35
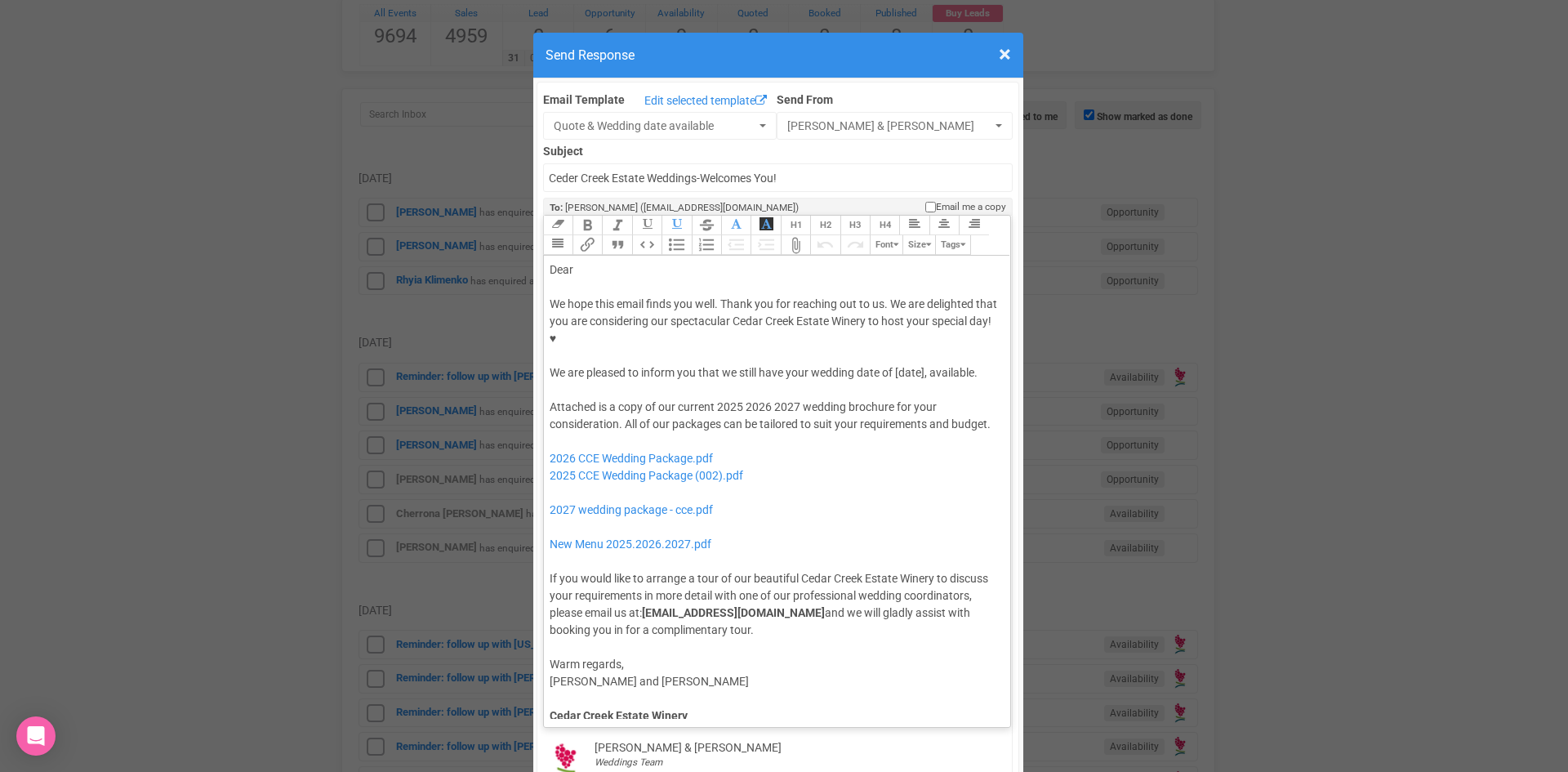
click at [617, 261] on div "Dear" at bounding box center [774, 269] width 450 height 17
click at [780, 319] on div "We hope this email finds you well. Thank you for reaching out to us. We are del…" at bounding box center [774, 339] width 450 height 85
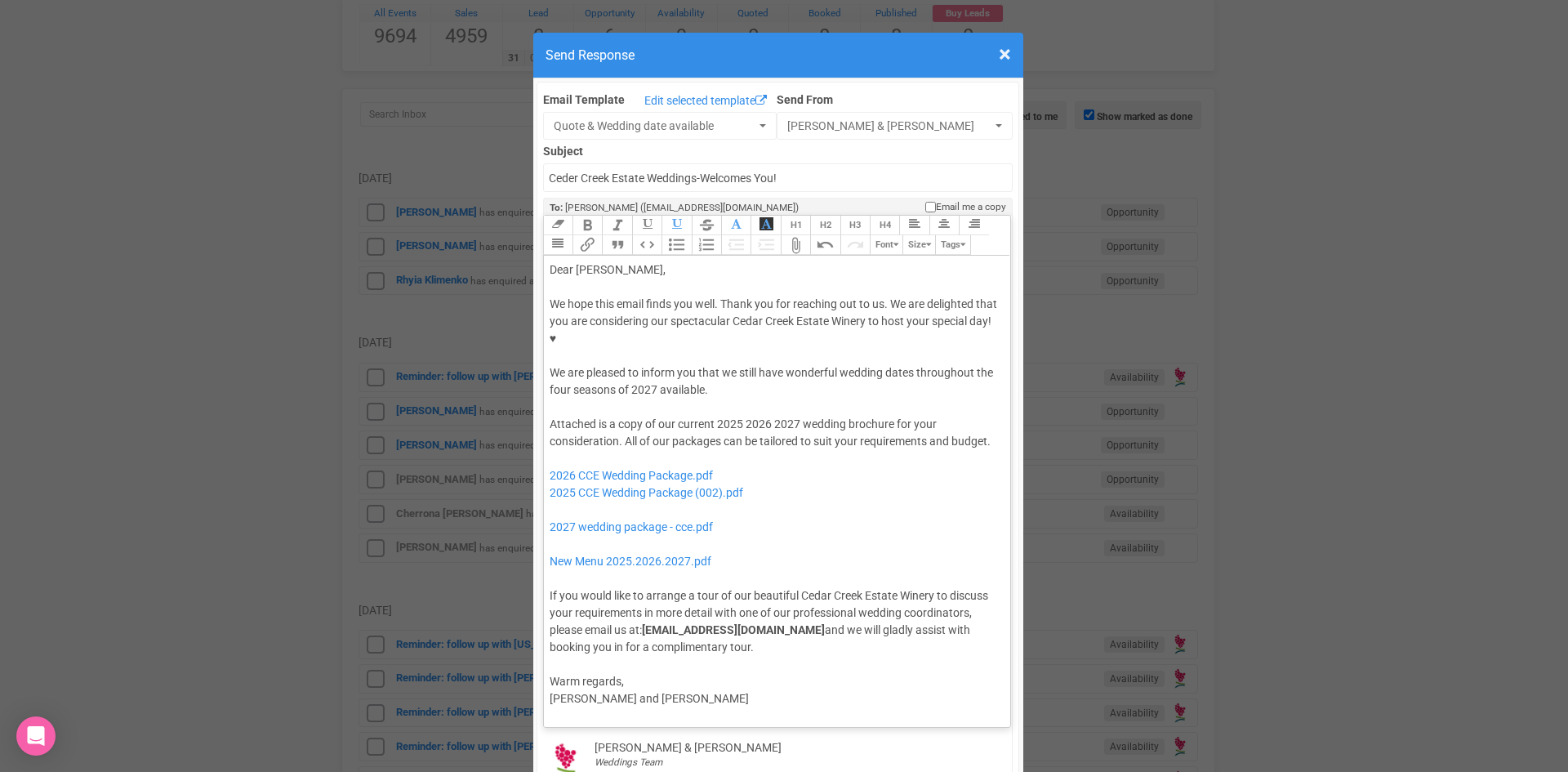
click at [607, 235] on button "Quote" at bounding box center [617, 245] width 30 height 20
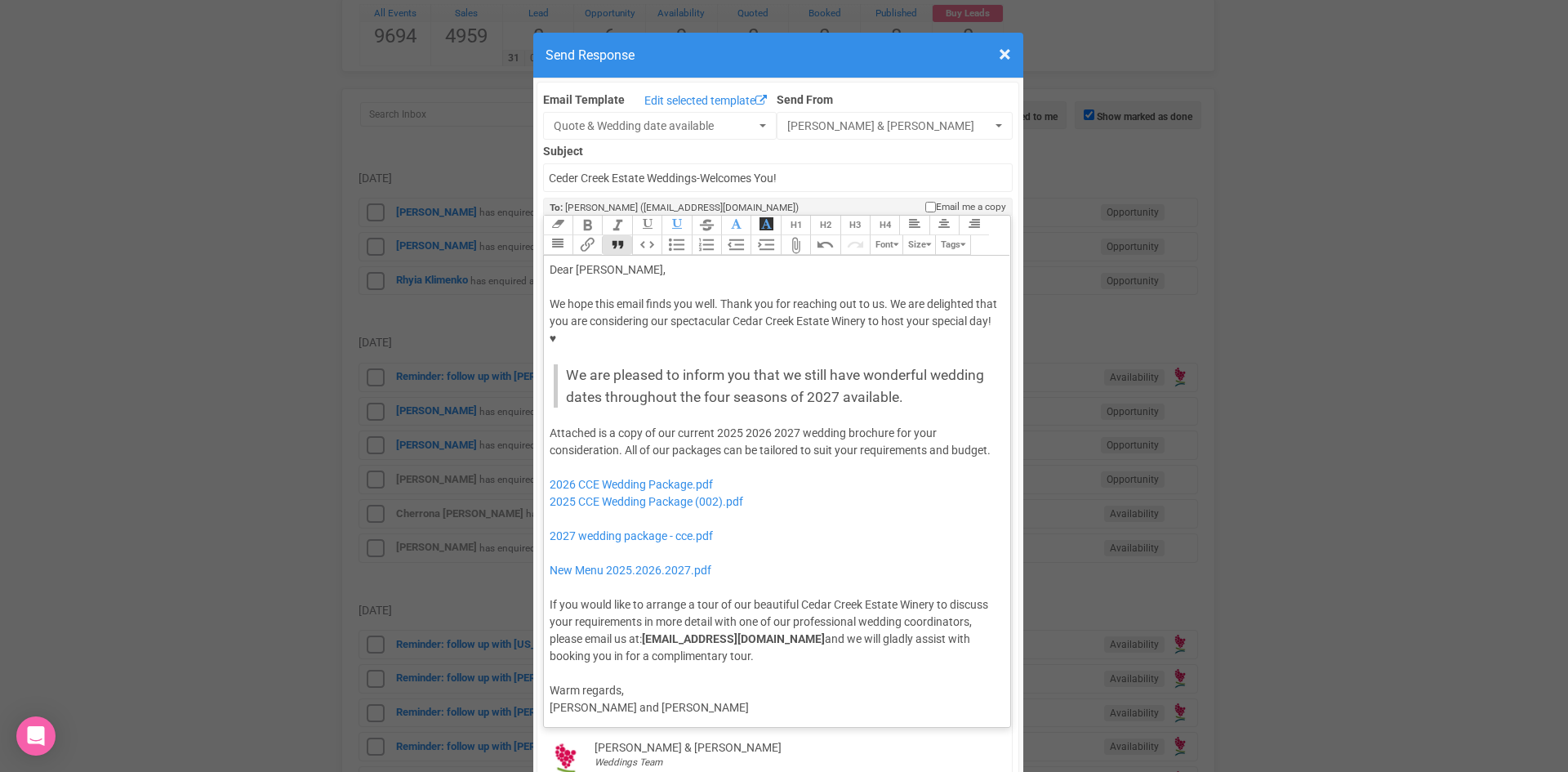
click at [549, 424] on div "Attached is a copy of our current 2025 2026 2027 wedding brochure for your cons…" at bounding box center [774, 544] width 450 height 240
drag, startPoint x: 711, startPoint y: 384, endPoint x: 767, endPoint y: 383, distance: 56.0
click at [767, 424] on div "Attached is a copy of our current 2025 2026 2027 wedding brochure for your cons…" at bounding box center [774, 544] width 450 height 240
click at [956, 424] on div "Attached is a copy of our current 2027 wedding brochure for your consideration.…" at bounding box center [774, 544] width 450 height 240
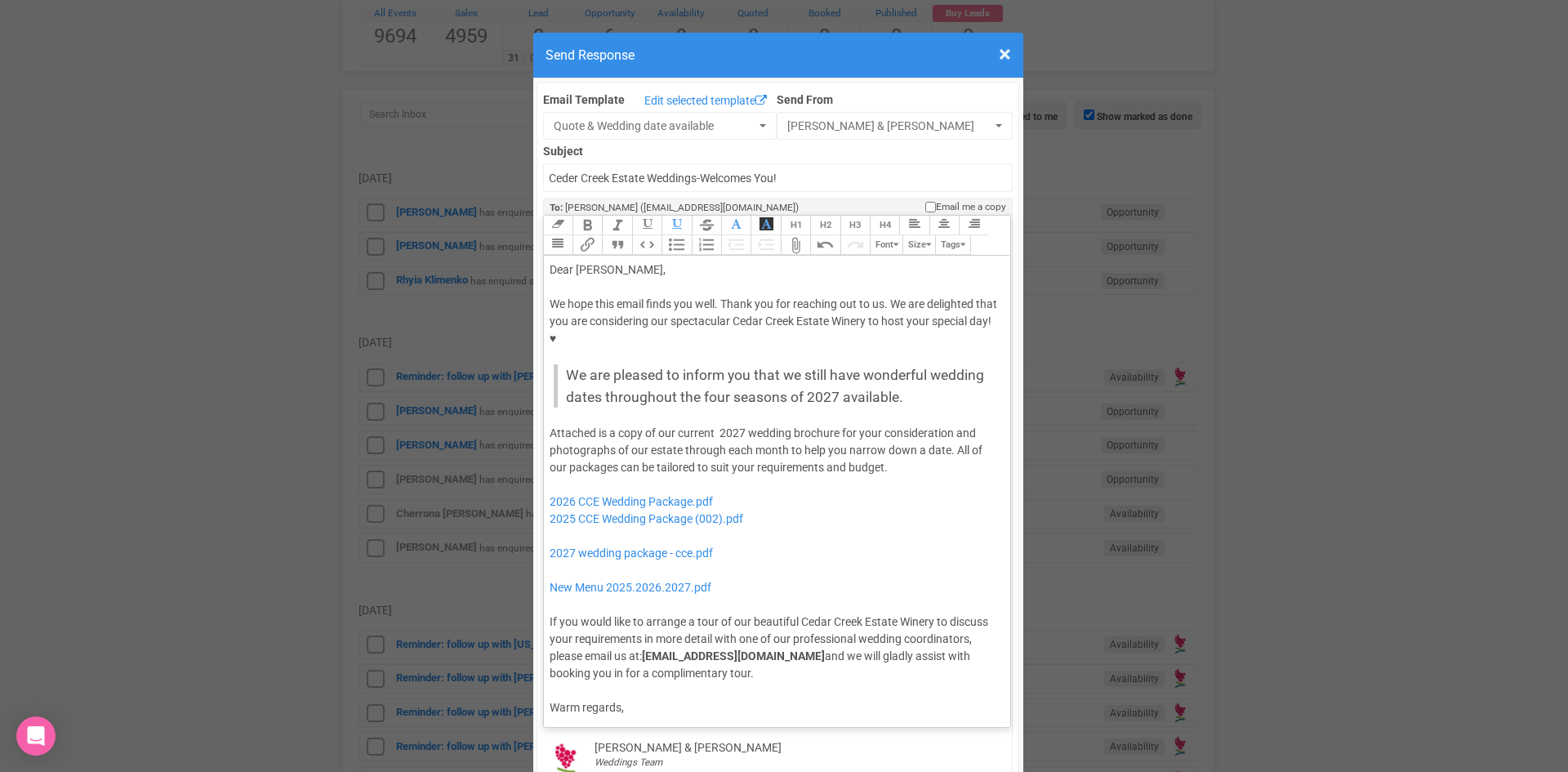
click at [916, 424] on div "Attached is a copy of our current 2027 wedding brochure for your consideration …" at bounding box center [774, 552] width 450 height 257
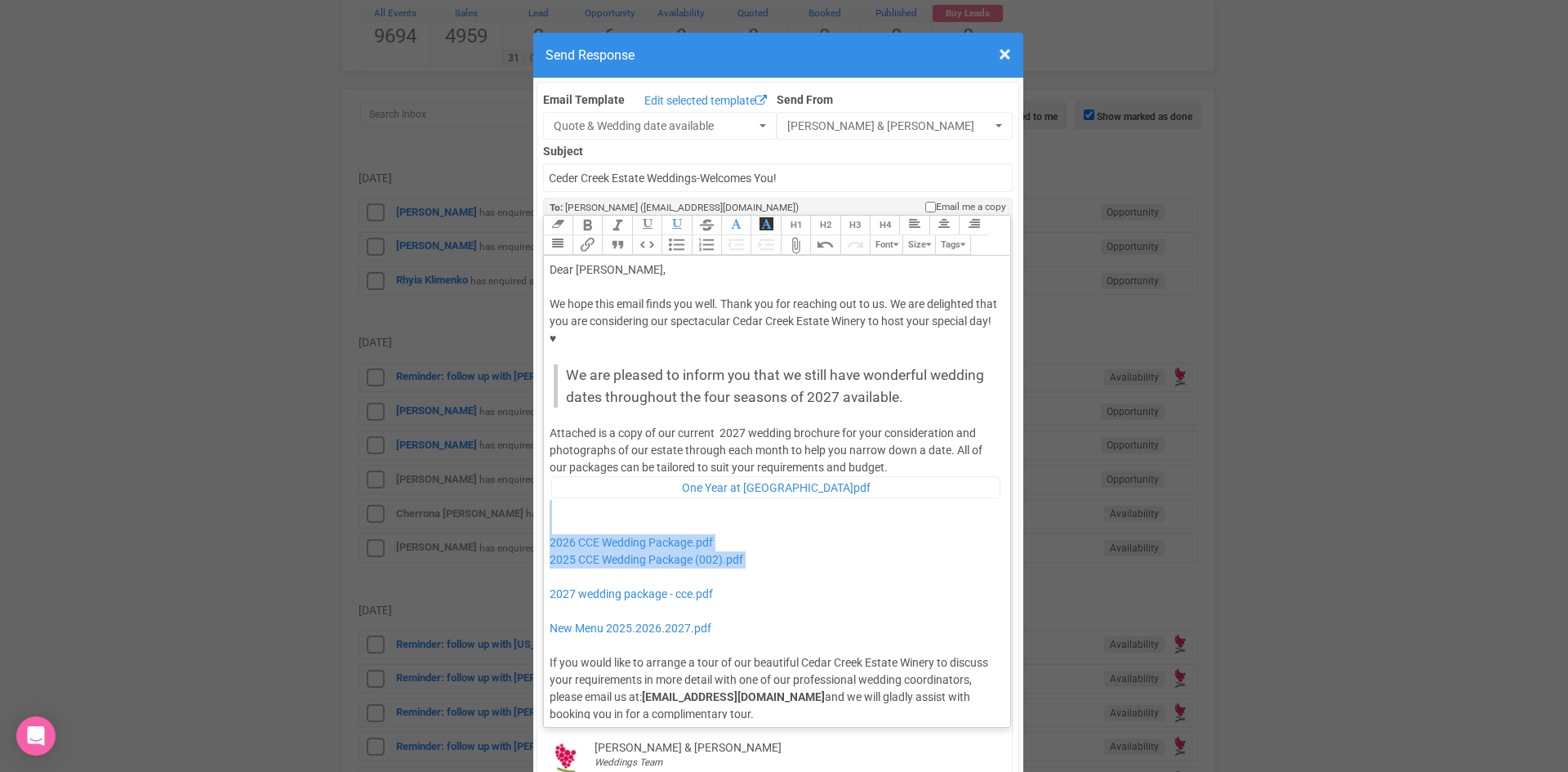
drag, startPoint x: 789, startPoint y: 524, endPoint x: 563, endPoint y: 477, distance: 230.8
click at [563, 477] on div "Attached is a copy of our current 2027 wedding brochure for your consideration …" at bounding box center [774, 573] width 450 height 298
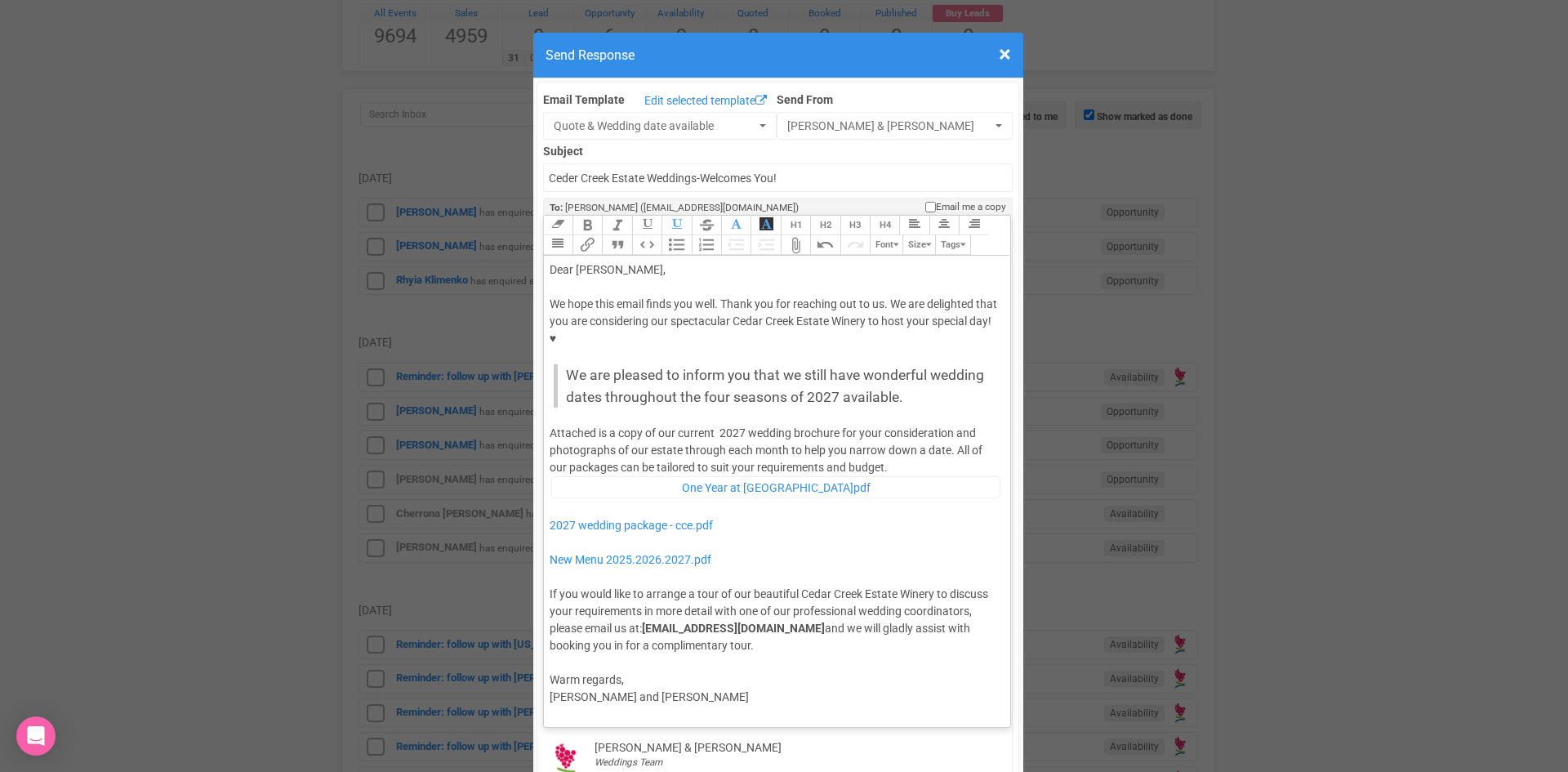
click at [889, 424] on div "Attached is a copy of our current 2027 wedding brochure for your consideration …" at bounding box center [774, 539] width 450 height 230
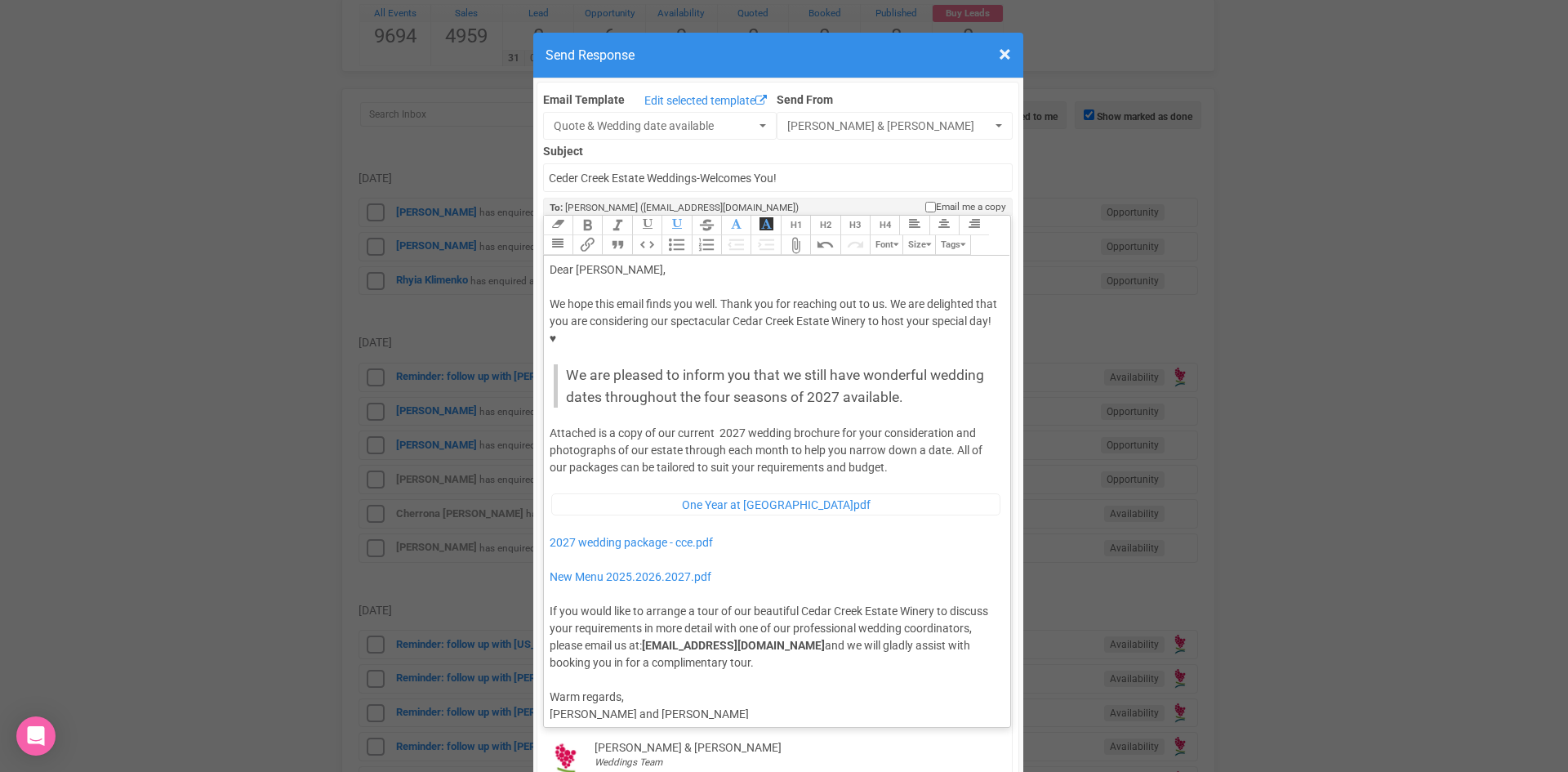
type trix-editor "<lor>Ipsu Dolorsit,</ame><con><adipis>&elit;</seddoe></tem><inc>Ut labo etdo ma…"
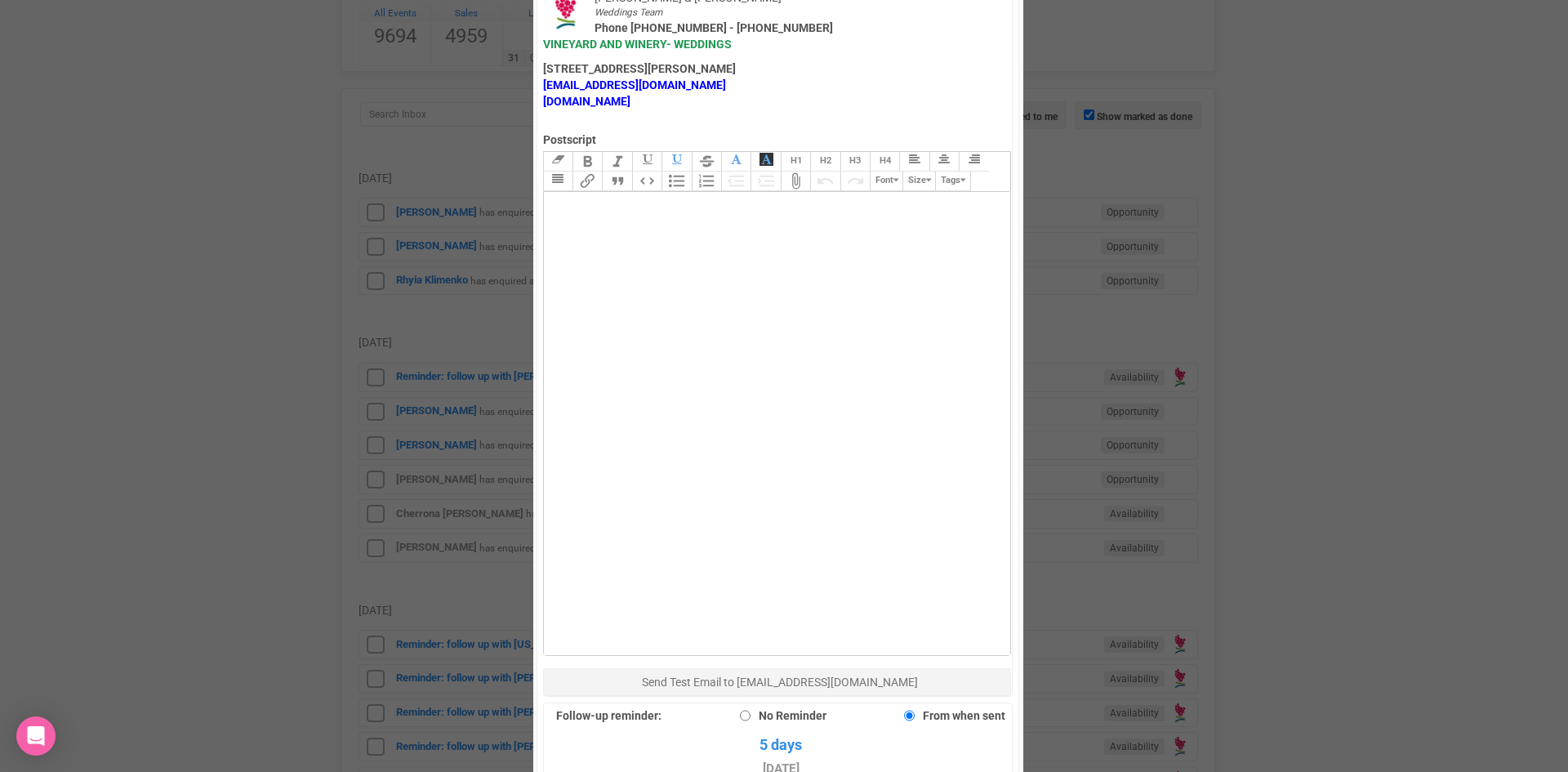
scroll to position [898, 0]
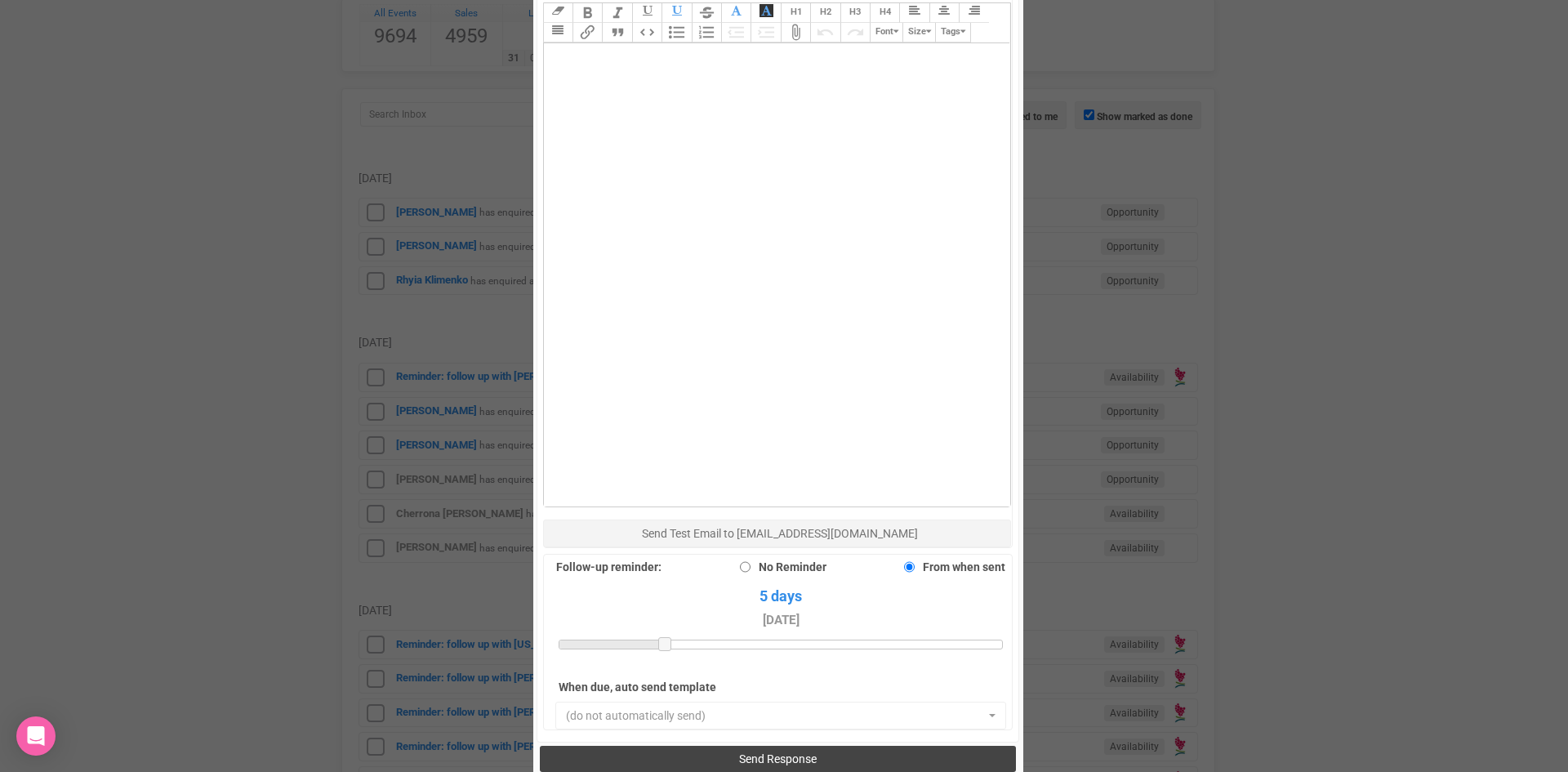
click at [851, 745] on button "Send Response" at bounding box center [777, 758] width 476 height 26
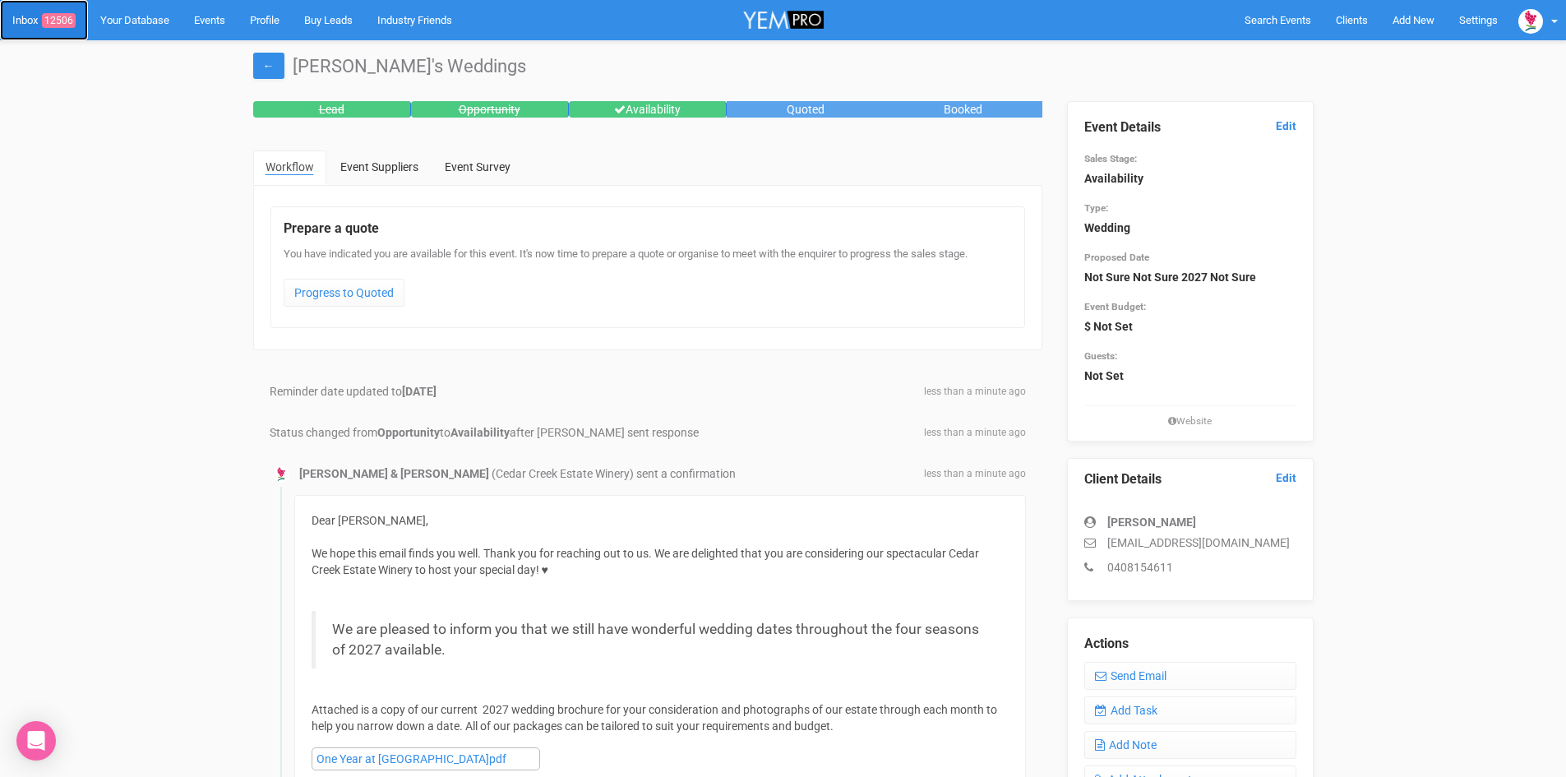
click at [67, 14] on span "12506" at bounding box center [59, 20] width 34 height 15
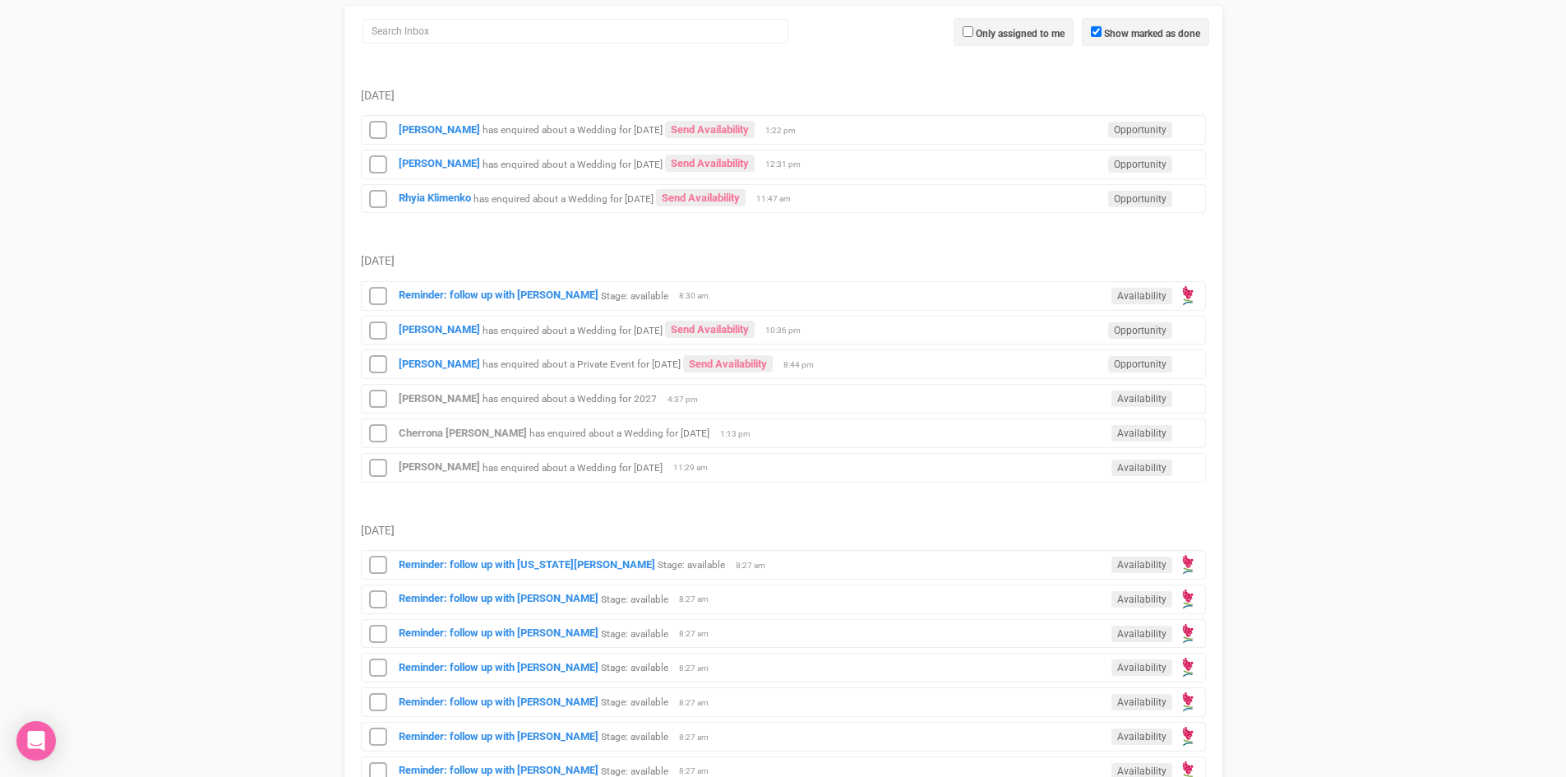
scroll to position [247, 0]
click at [419, 362] on strong "[PERSON_NAME]" at bounding box center [439, 365] width 81 height 12
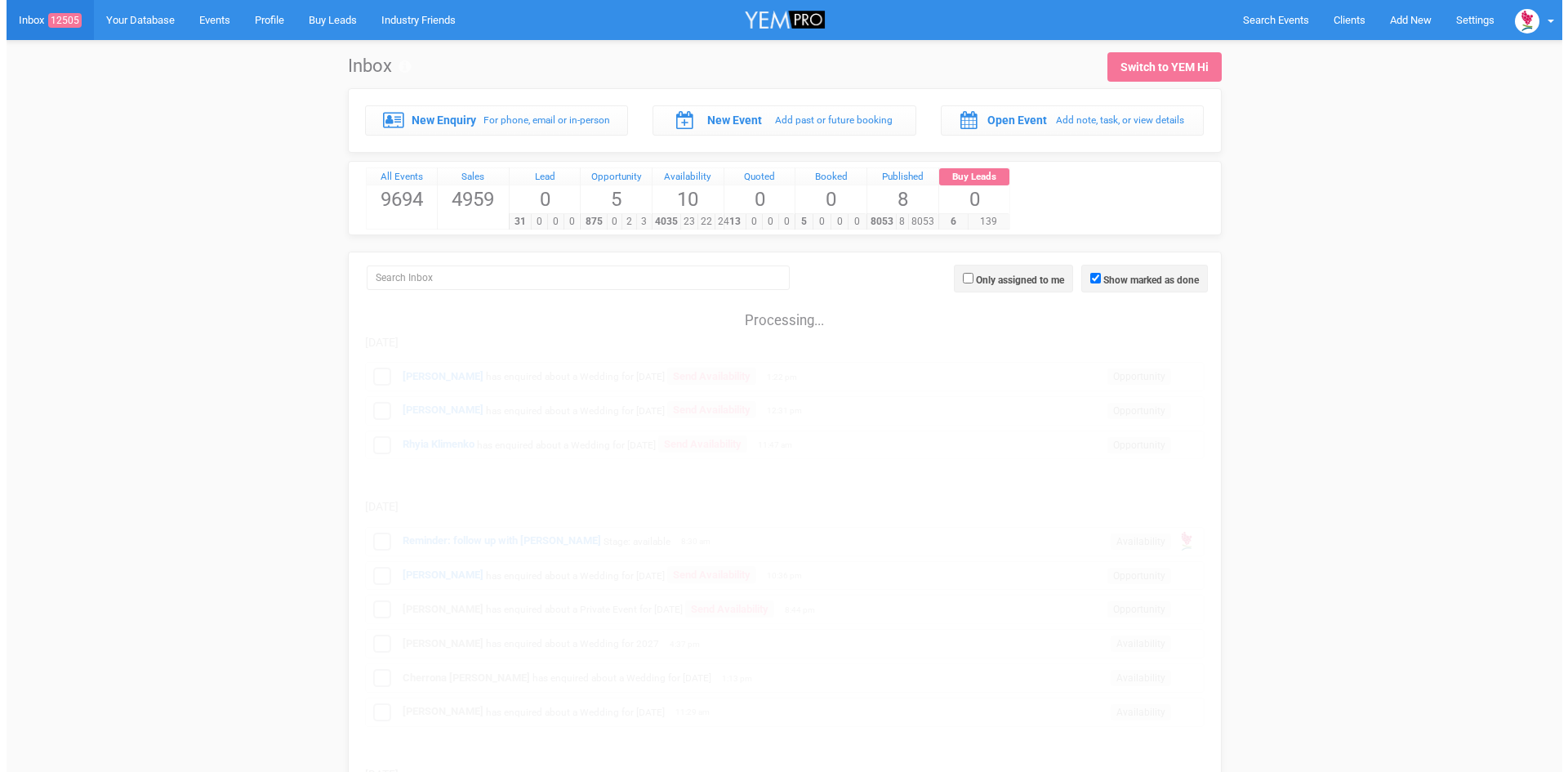
scroll to position [245, 0]
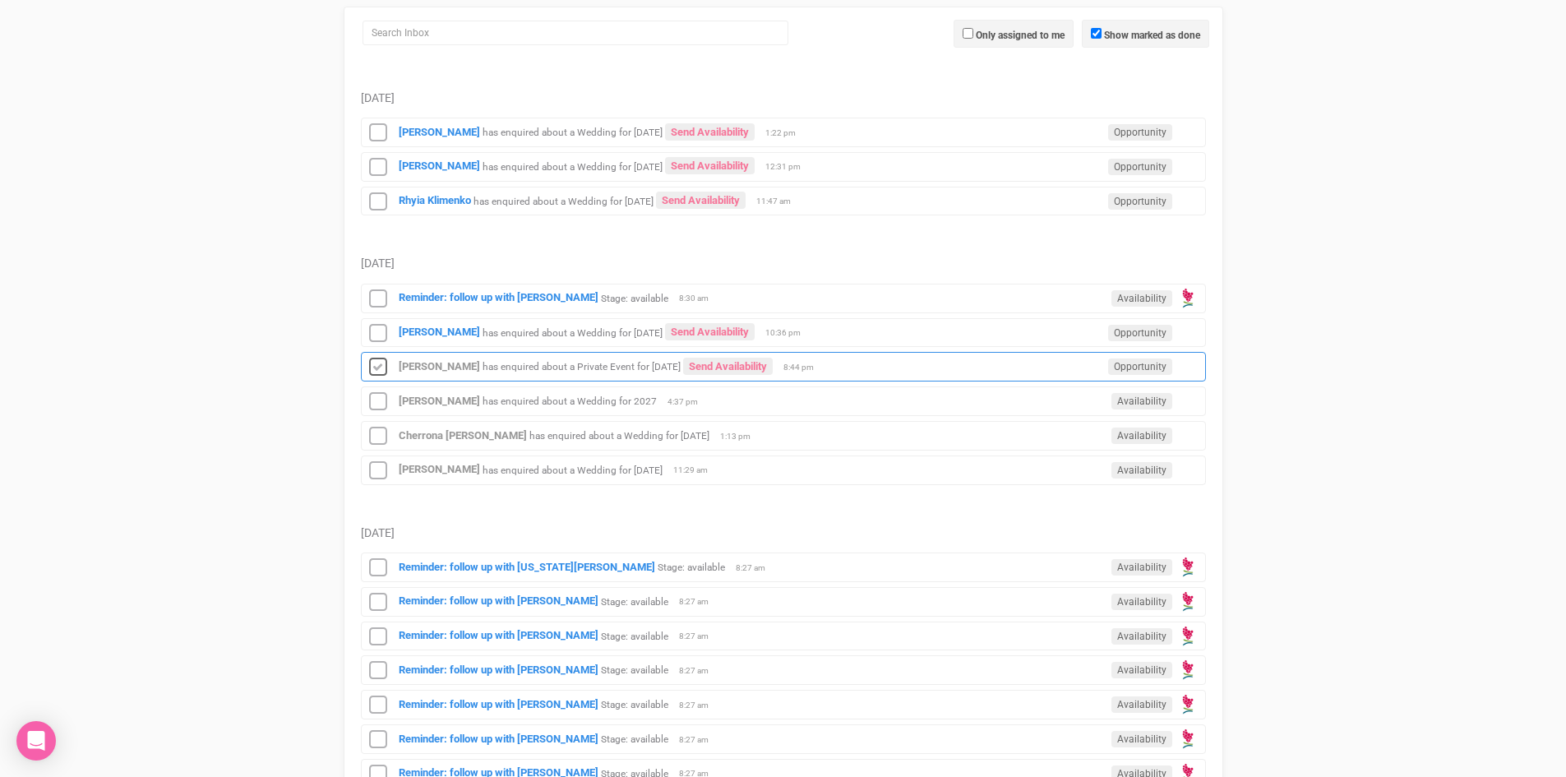
click at [376, 367] on icon at bounding box center [378, 367] width 25 height 21
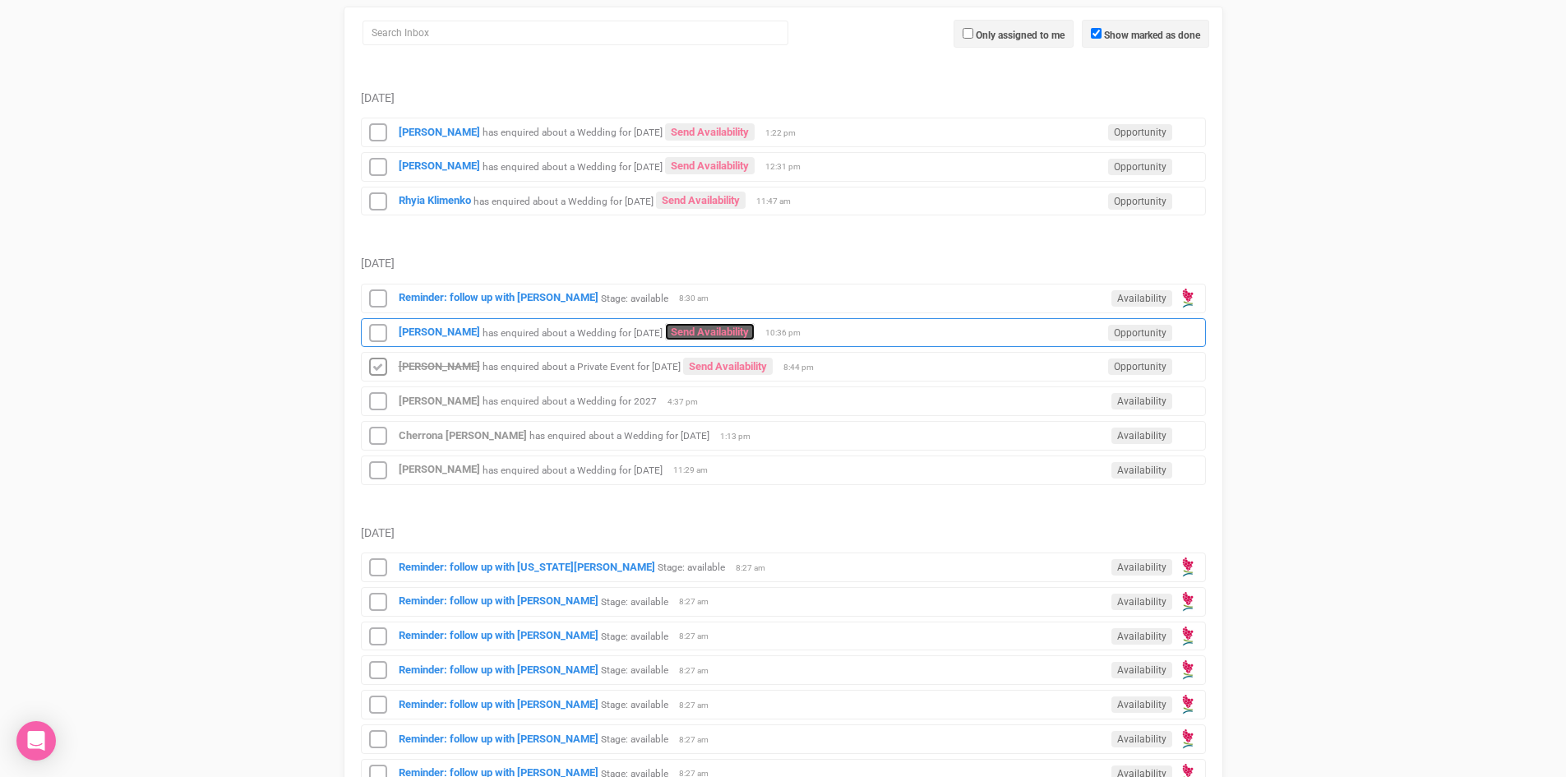
click at [715, 323] on link "Send Availability" at bounding box center [710, 331] width 90 height 17
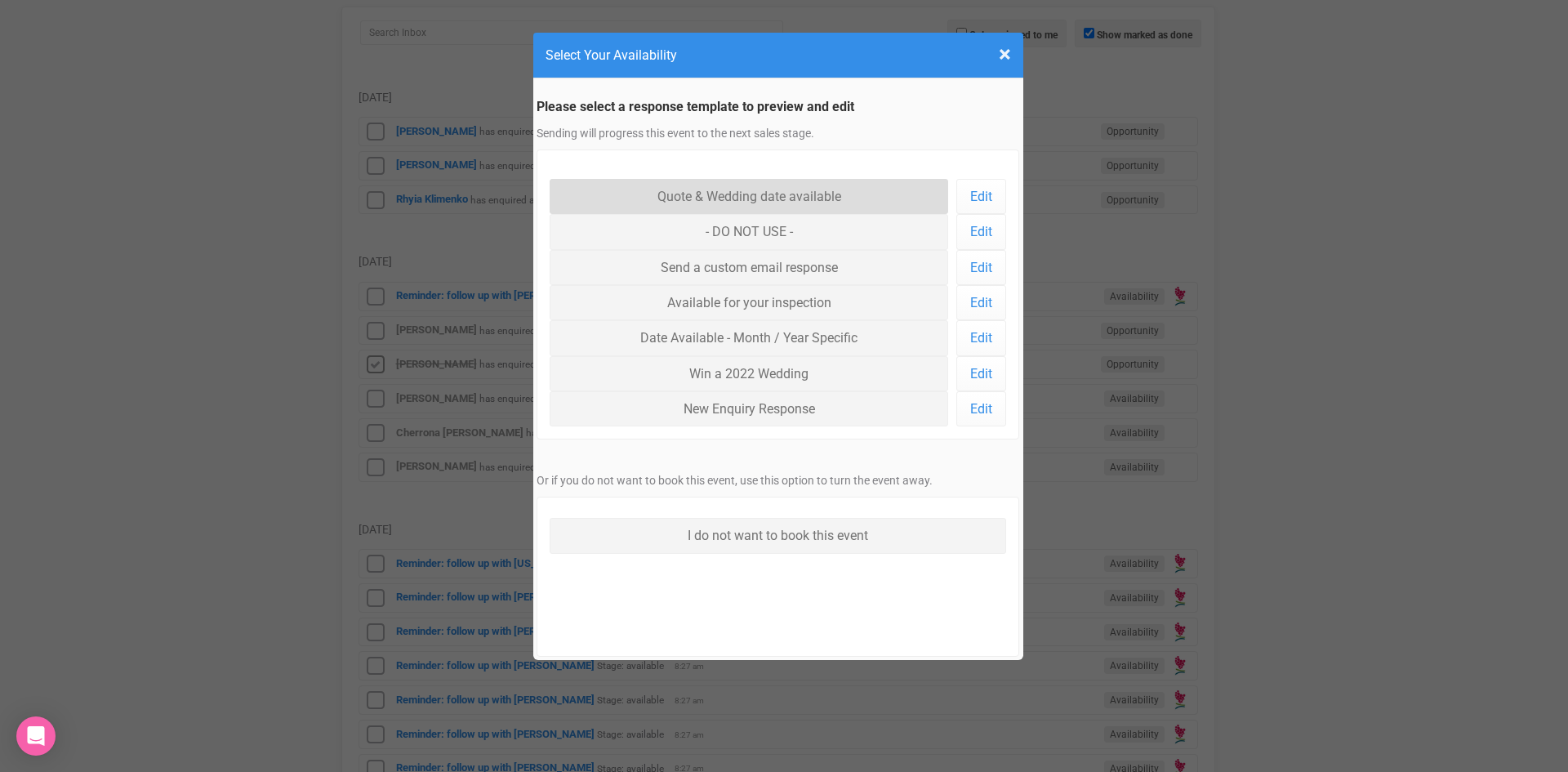
click at [715, 191] on link "Quote & Wedding date available" at bounding box center [749, 196] width 399 height 35
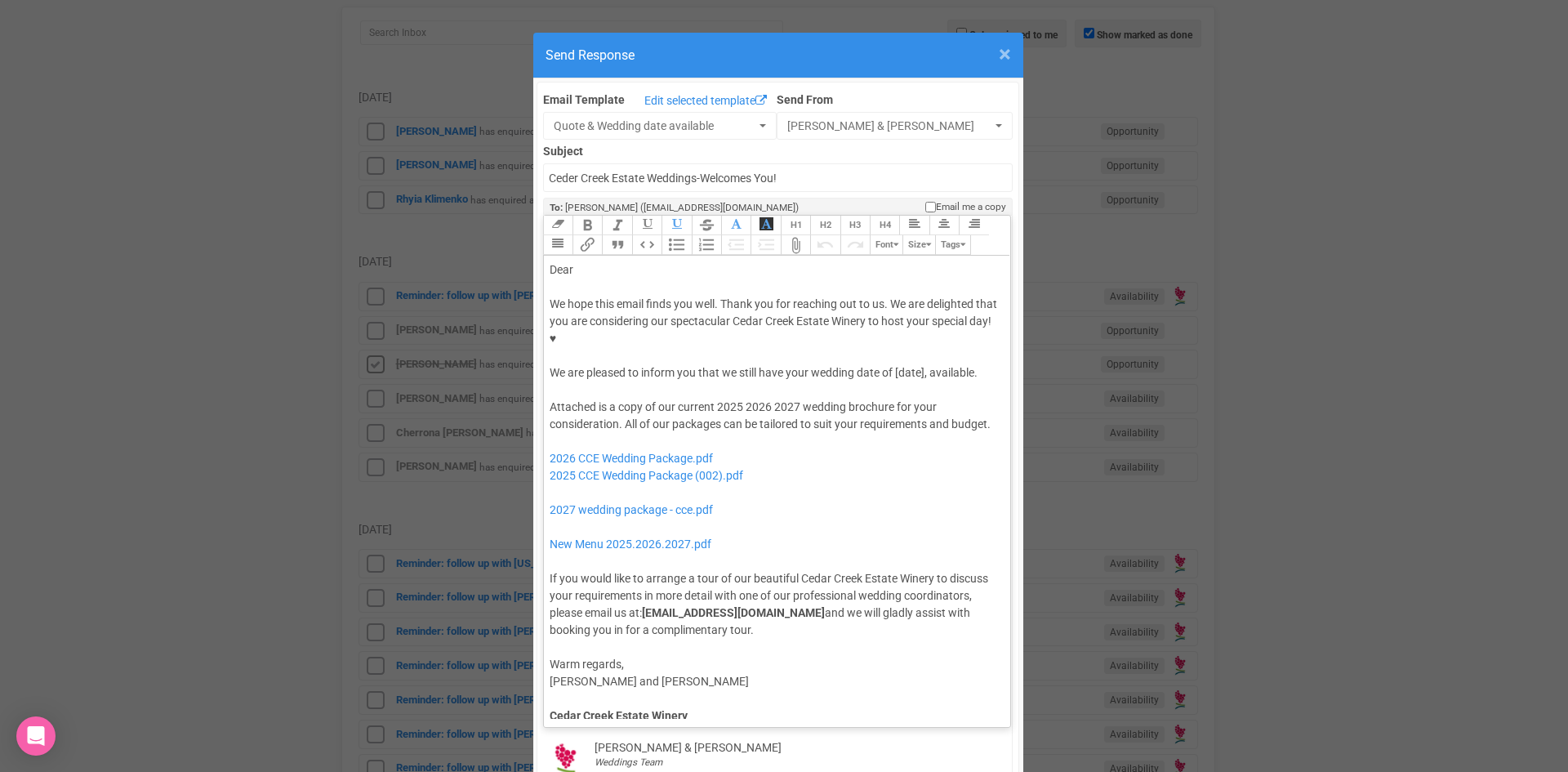
click at [1002, 51] on span "×" at bounding box center [1005, 54] width 12 height 27
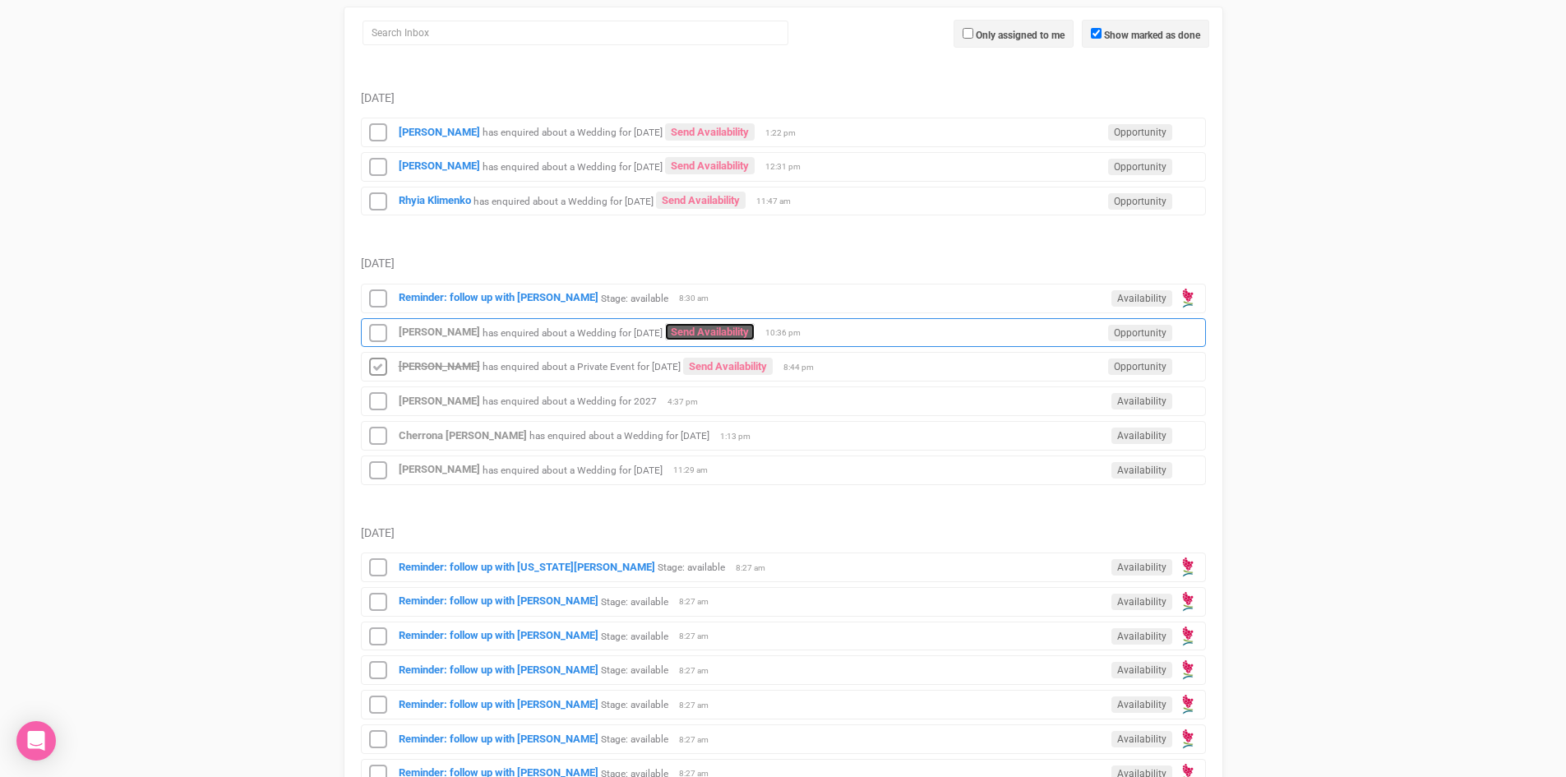
click at [696, 325] on link "Send Availability" at bounding box center [710, 331] width 90 height 17
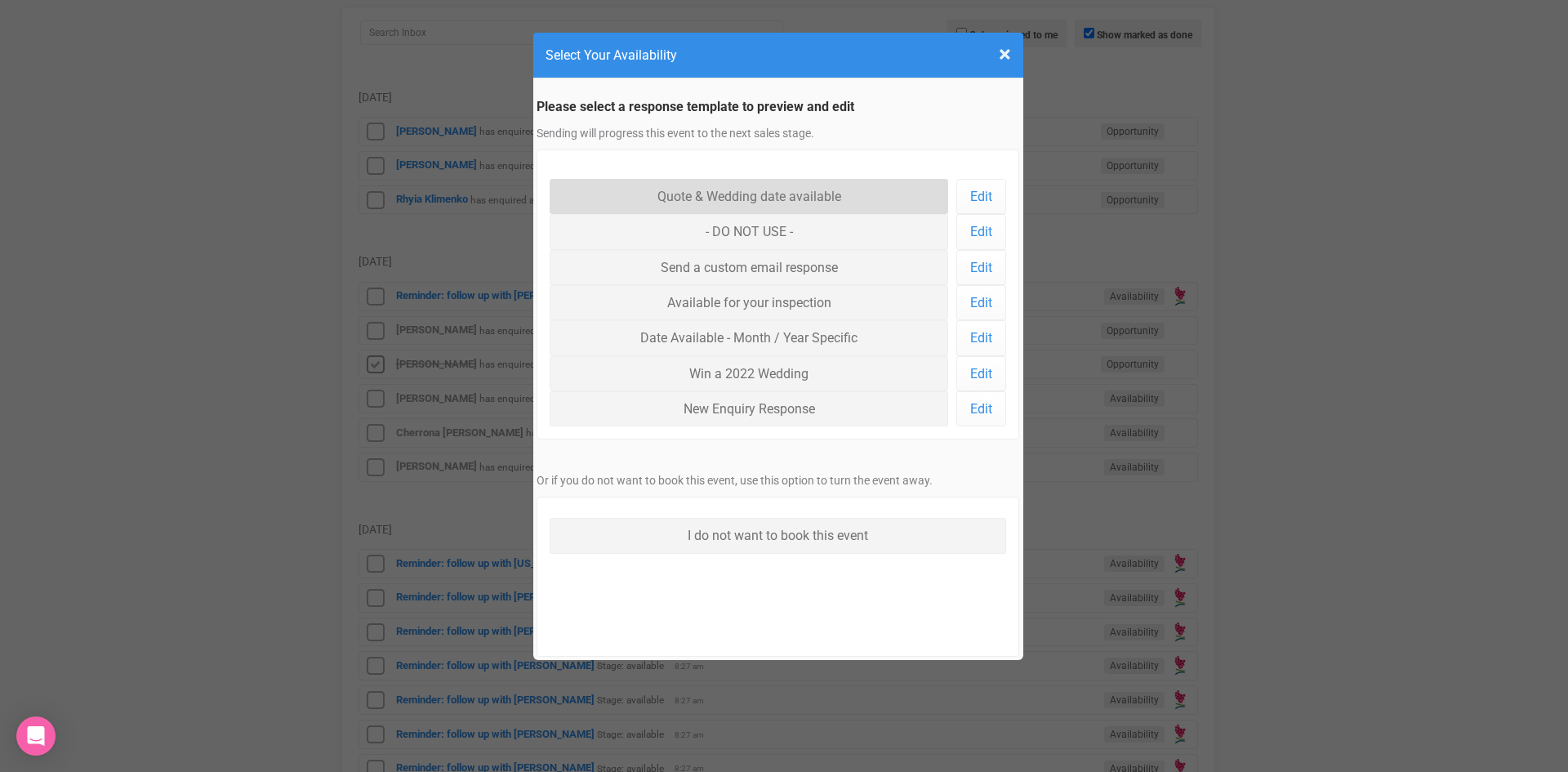
click at [676, 192] on link "Quote & Wedding date available" at bounding box center [749, 196] width 399 height 35
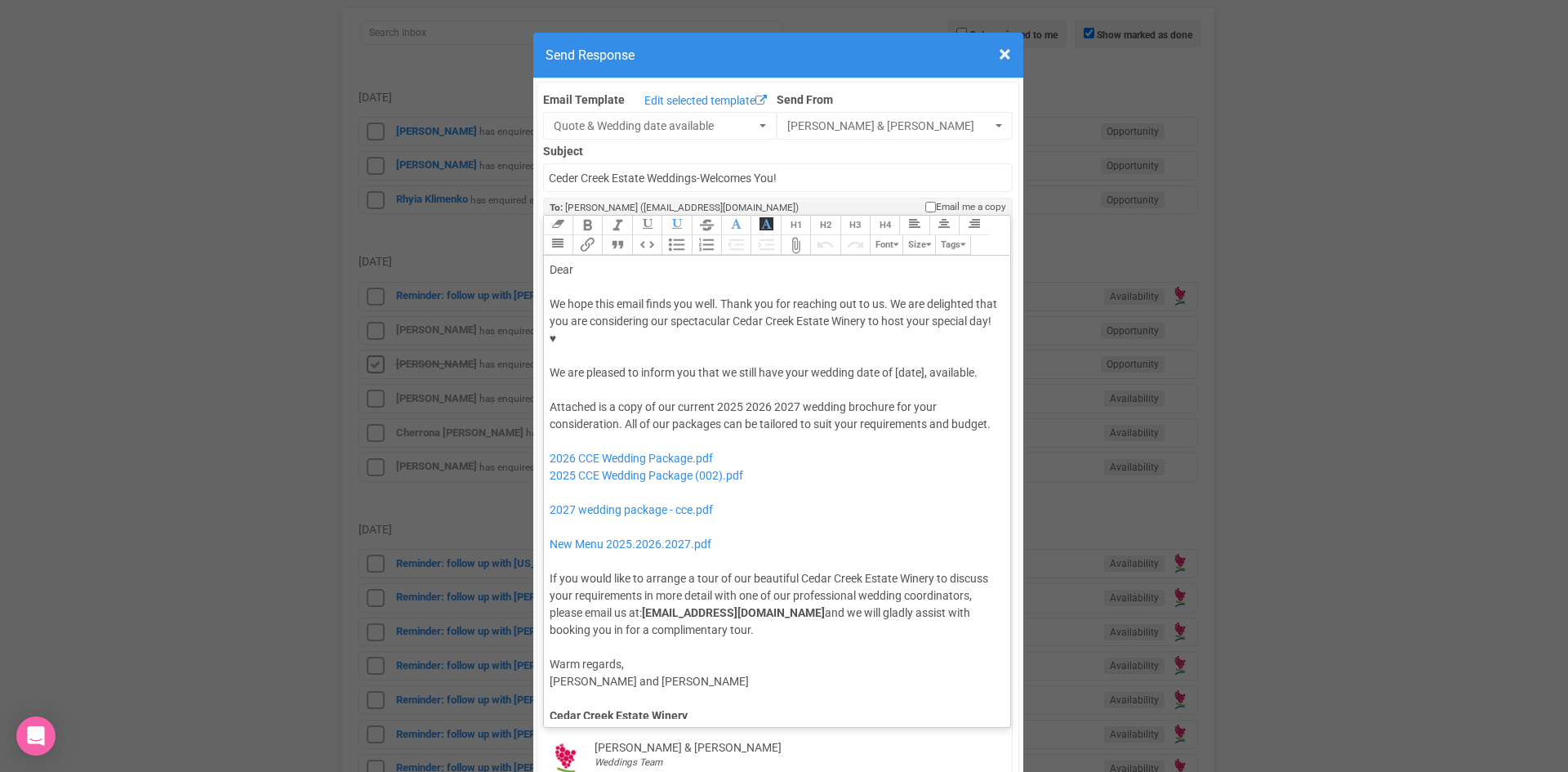
click at [889, 320] on div "We hope this email finds you well. Thank you for reaching out to us. We are del…" at bounding box center [774, 339] width 450 height 85
click at [589, 261] on div "Dear" at bounding box center [774, 269] width 450 height 17
click at [653, 337] on div "We hope this email finds you well. Thank you for reaching out to us. We are del…" at bounding box center [774, 339] width 450 height 85
click at [612, 235] on button "Quote" at bounding box center [617, 245] width 30 height 20
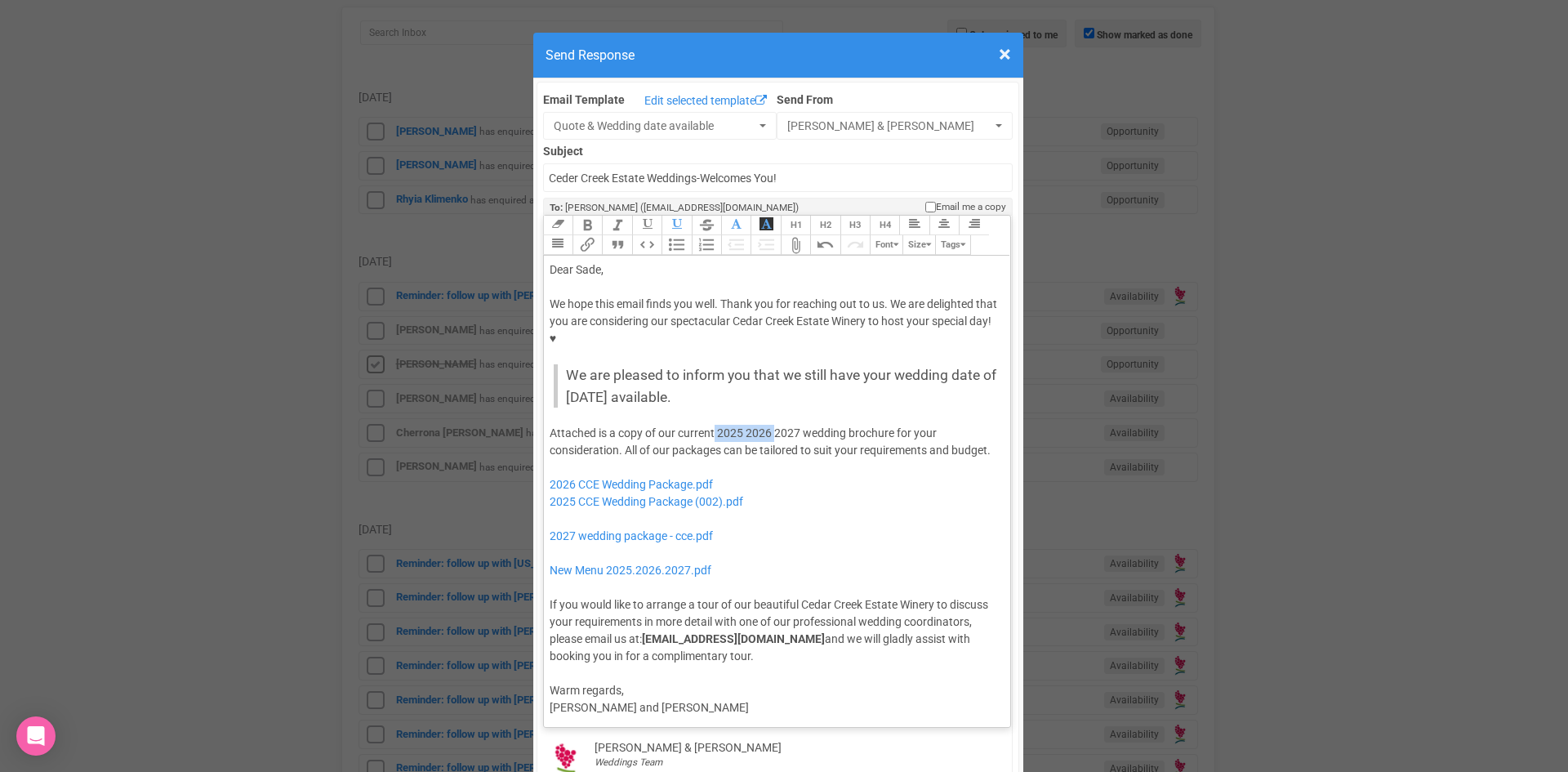
drag, startPoint x: 769, startPoint y: 380, endPoint x: 709, endPoint y: 381, distance: 60.0
click at [709, 424] on div "Attached is a copy of our current 2025 2026 2027 wedding brochure for your cons…" at bounding box center [774, 544] width 450 height 240
drag, startPoint x: 764, startPoint y: 463, endPoint x: 543, endPoint y: 429, distance: 223.6
click at [544, 429] on trix-editor "Dear Sade, We hope this email finds you well. Thank you for reaching out to us.…" at bounding box center [777, 487] width 467 height 463
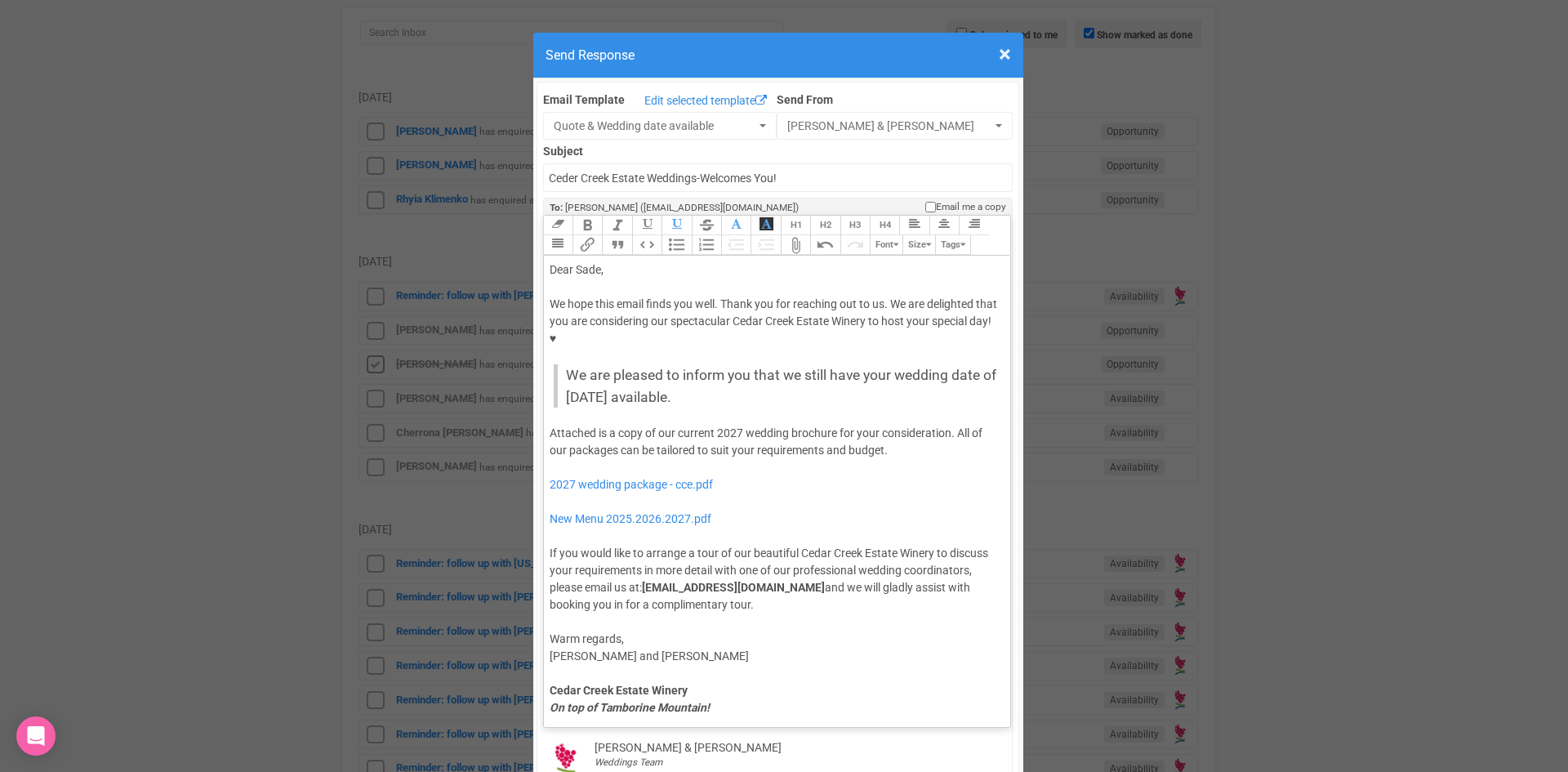
type trix-editor "<div>Dear Sade,</div><div><strong>&nbsp;</strong></div><div>We hope this email …"
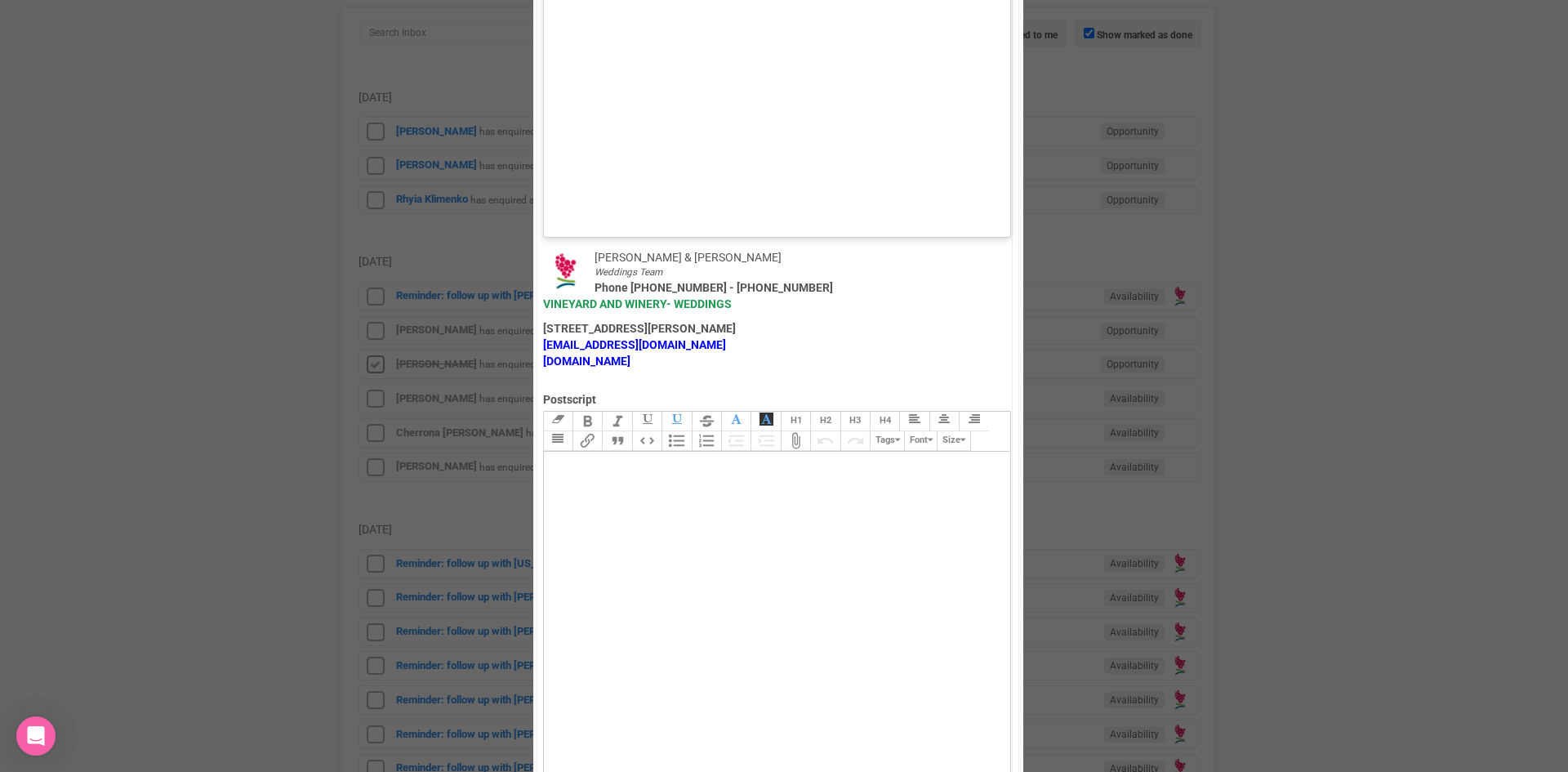
scroll to position [1061, 0]
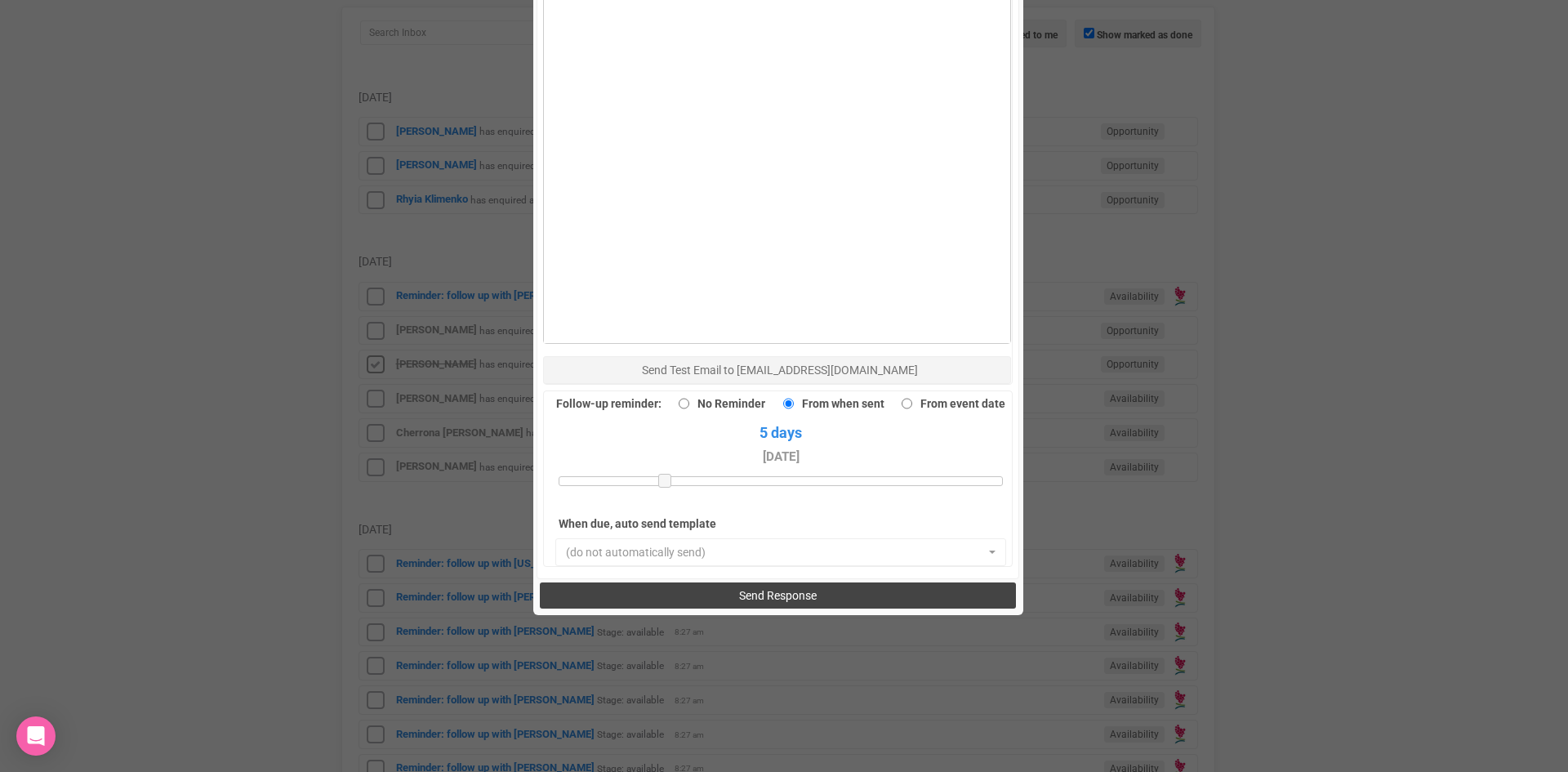
click at [742, 589] on span "Send Response" at bounding box center [778, 595] width 78 height 13
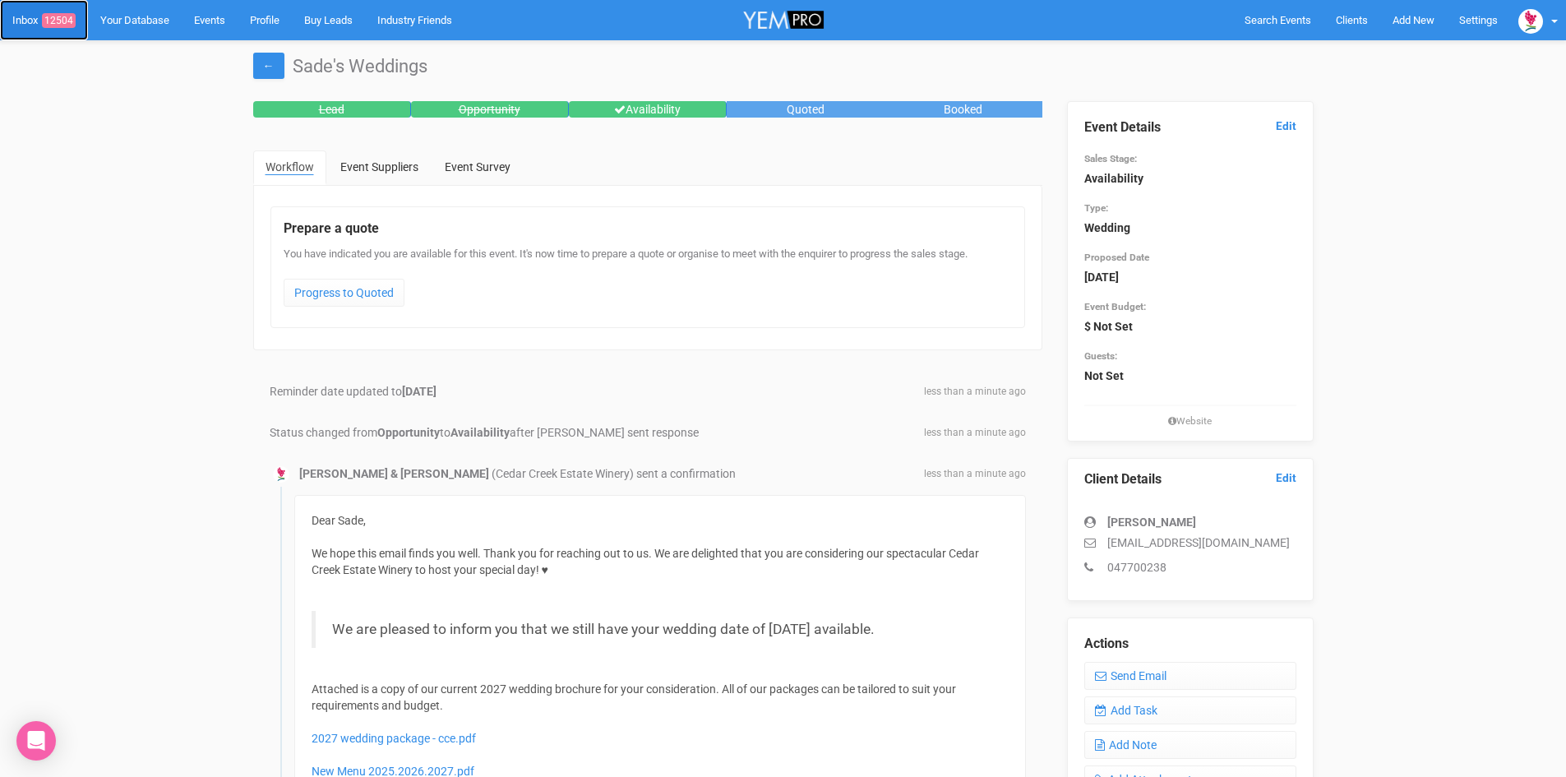
click at [53, 18] on span "12504" at bounding box center [59, 20] width 34 height 15
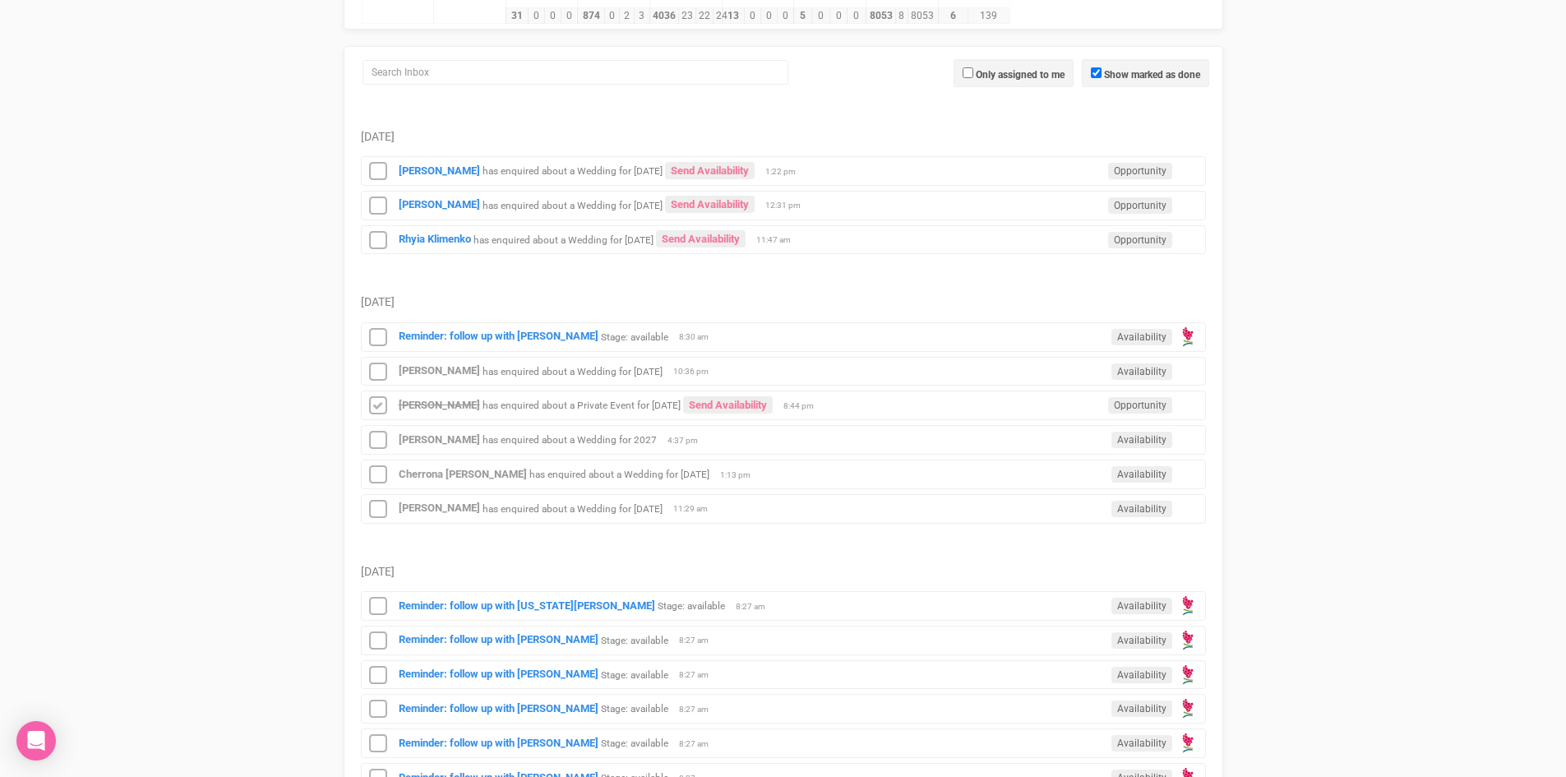
scroll to position [164, 0]
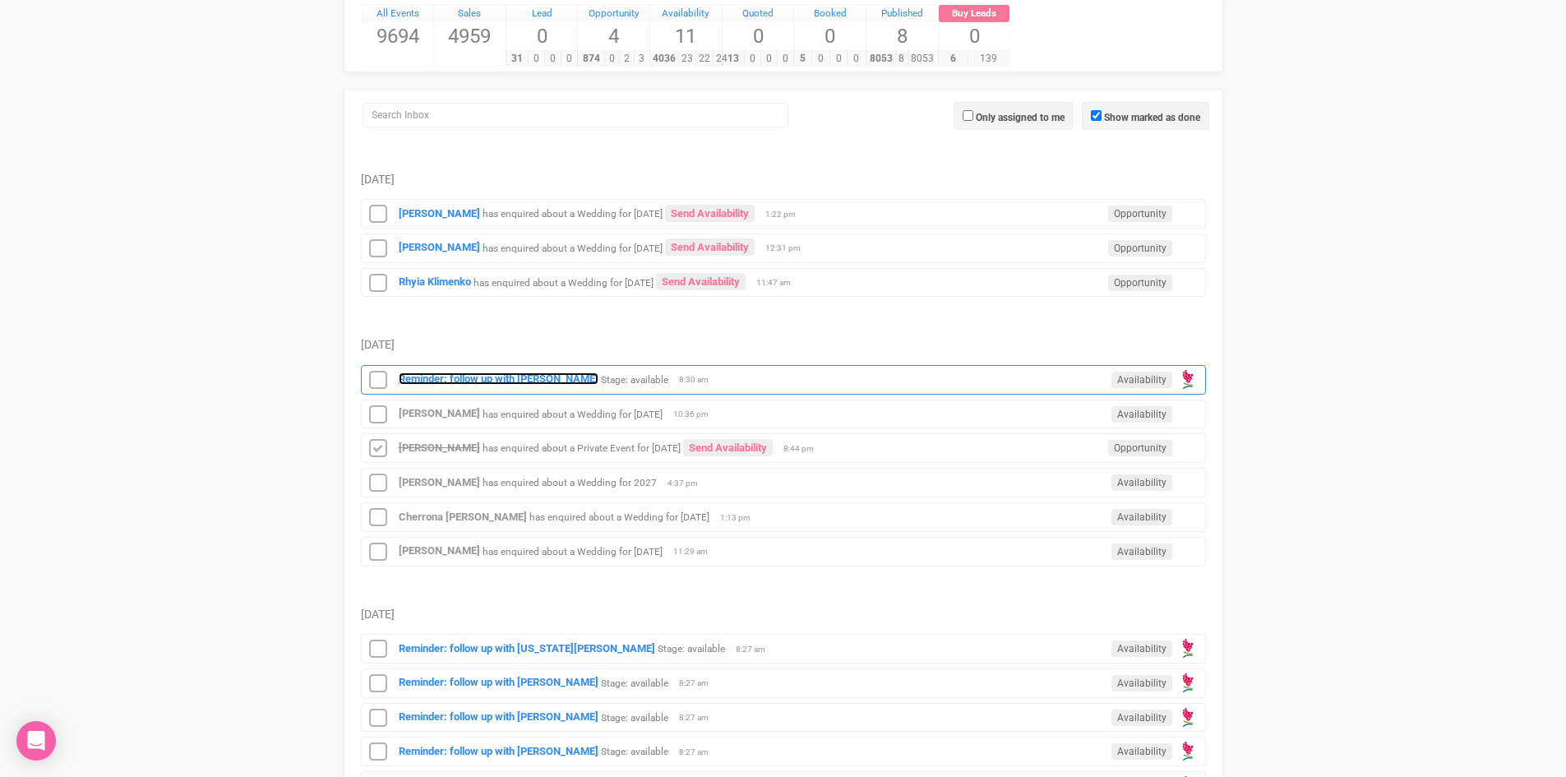
click at [515, 374] on strong "Reminder: follow up with [PERSON_NAME]" at bounding box center [499, 378] width 200 height 12
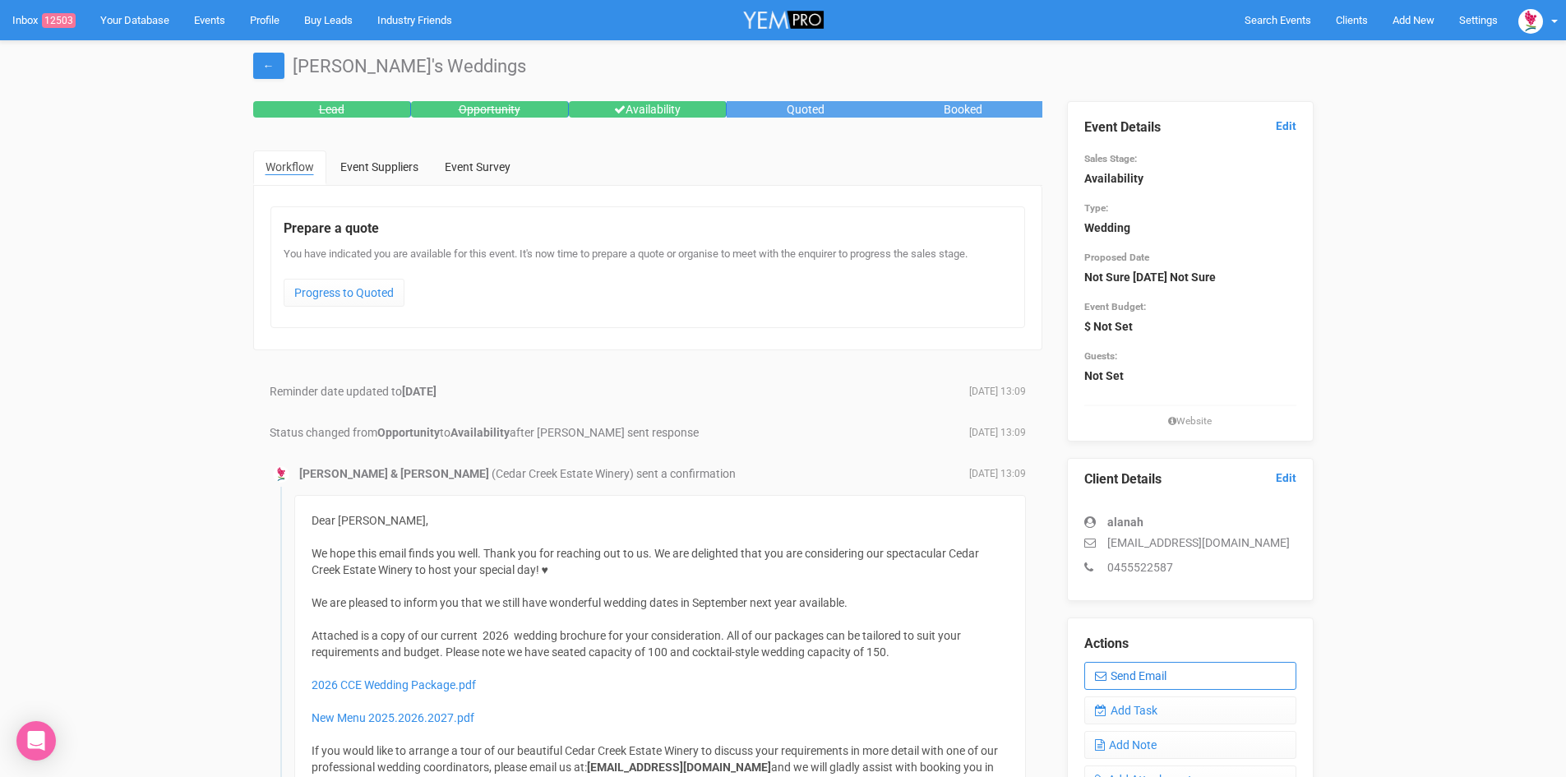
click at [1167, 671] on link "Send Email" at bounding box center [1190, 676] width 212 height 28
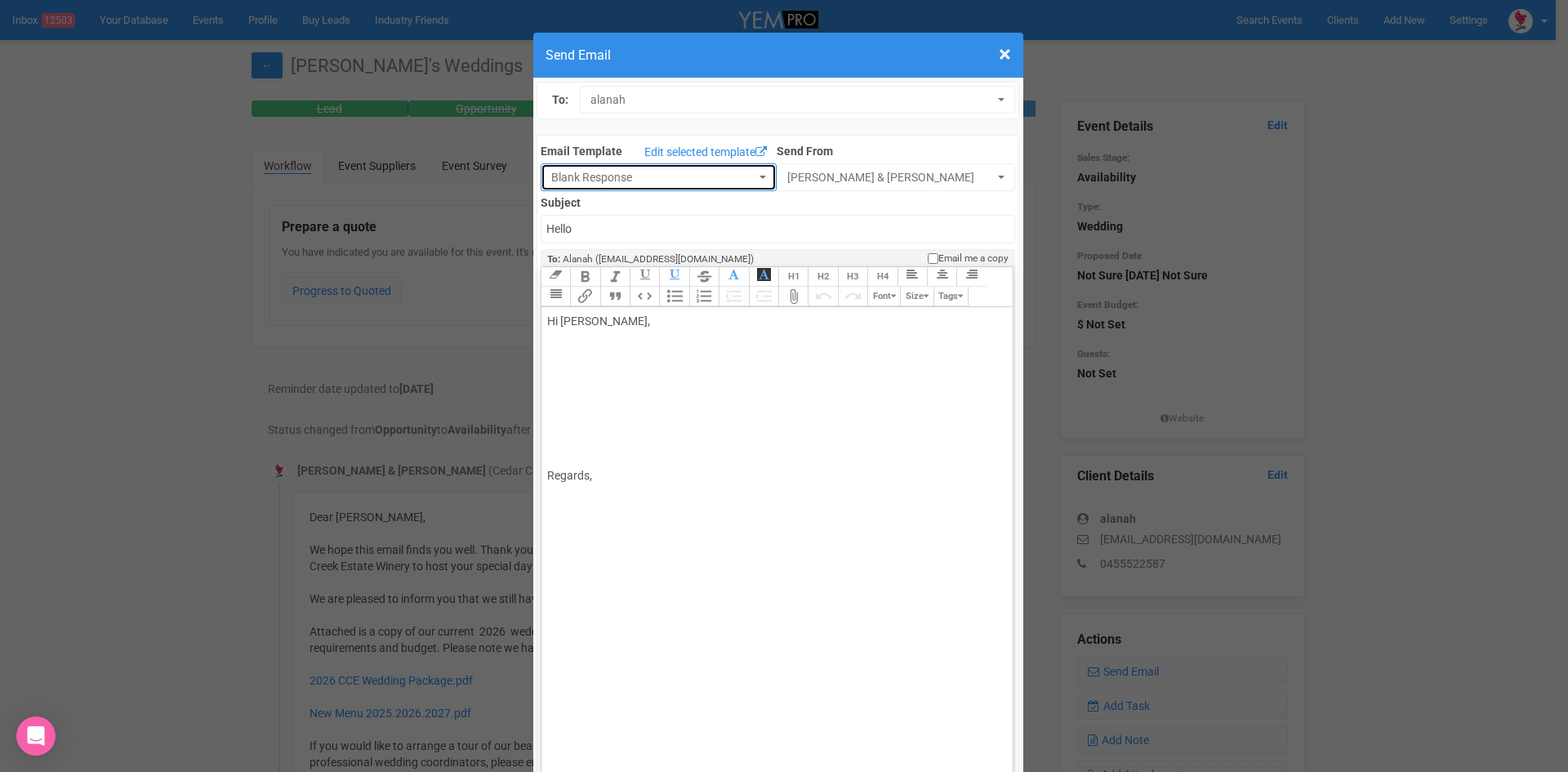
click at [749, 172] on button "Blank Response" at bounding box center [659, 177] width 236 height 28
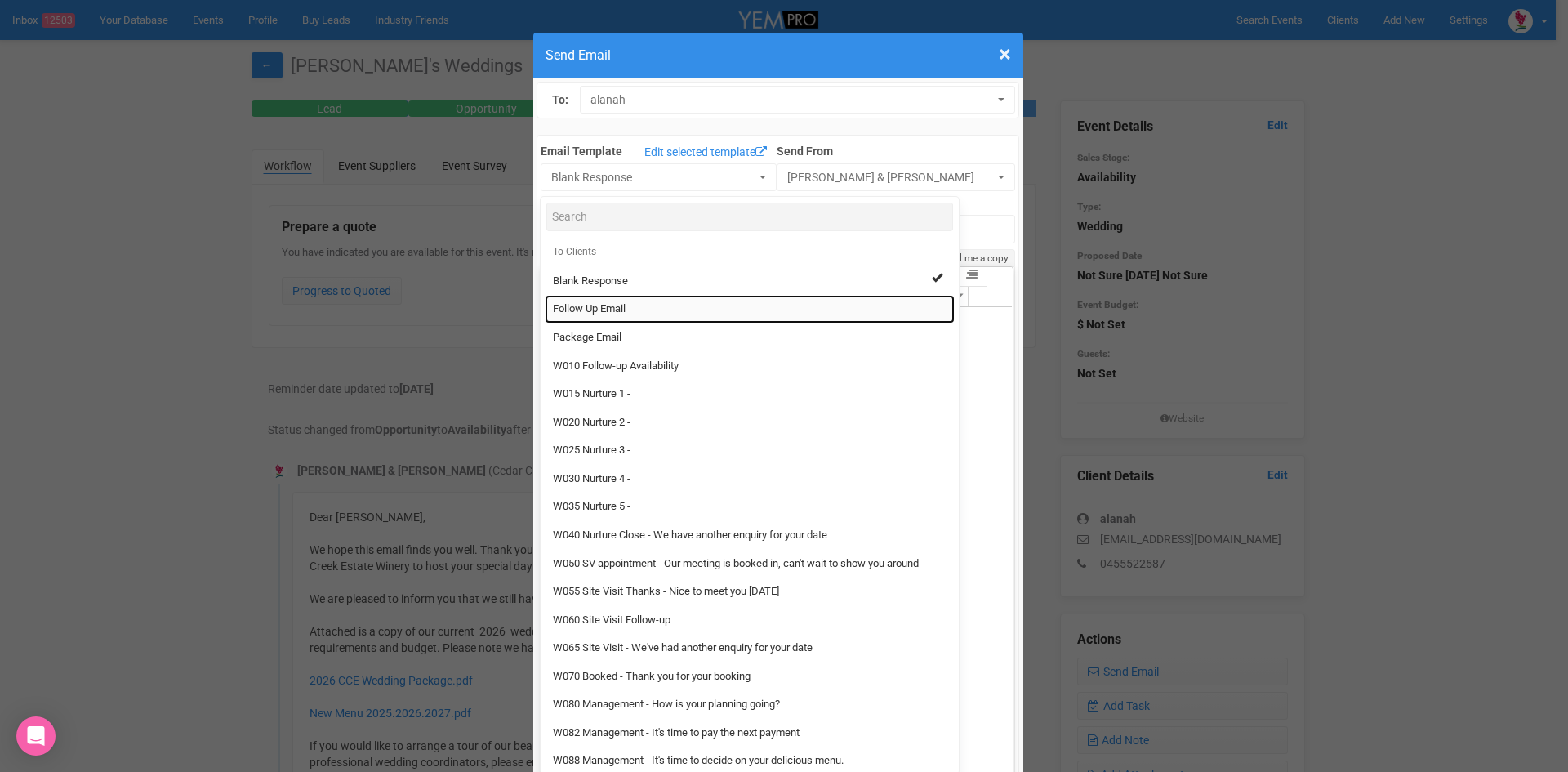
click at [589, 302] on span "Follow Up Email" at bounding box center [588, 309] width 73 height 16
select select "88639"
type input "Cedar Creek Estate - Follow Up"
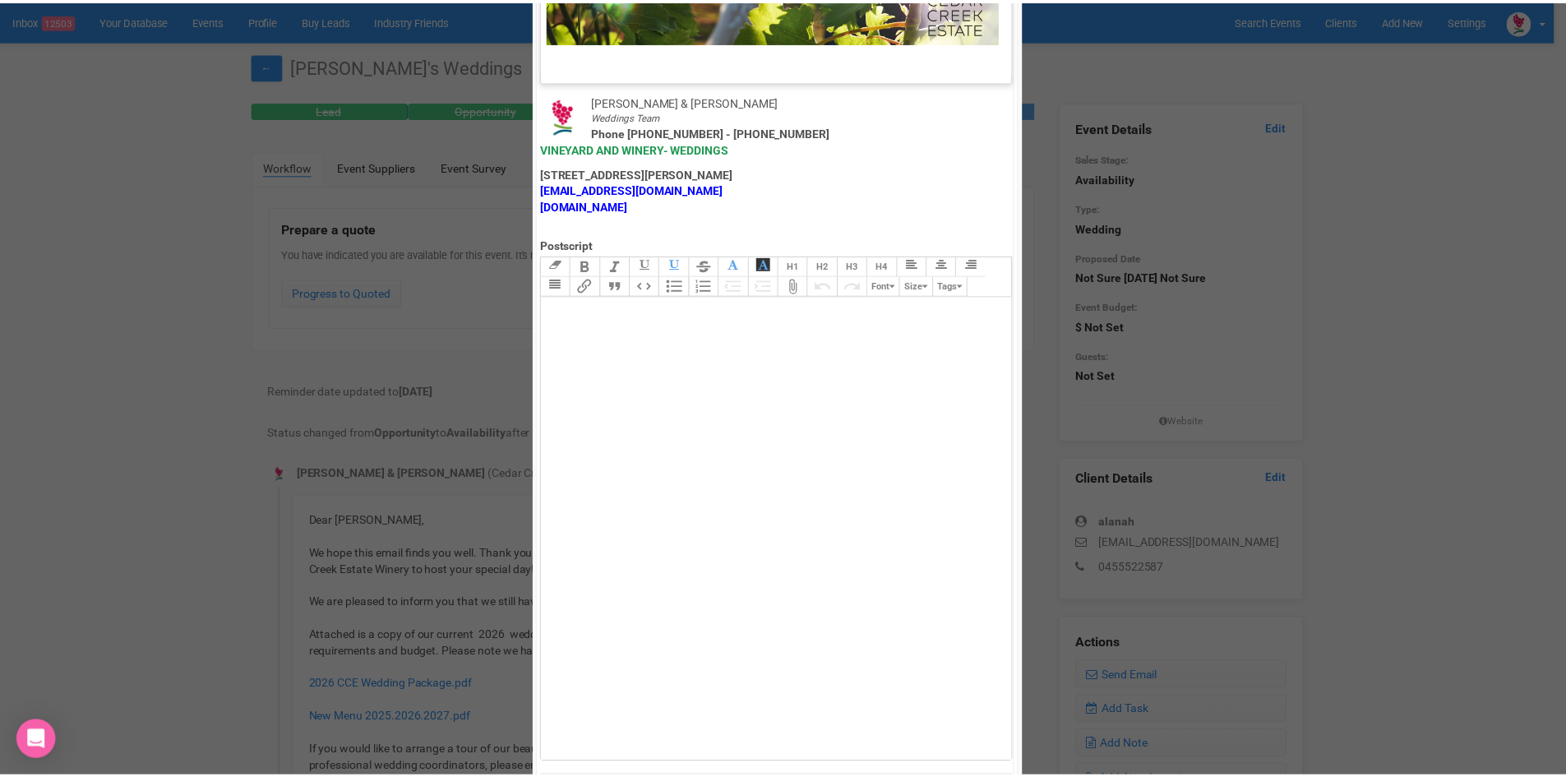
scroll to position [814, 0]
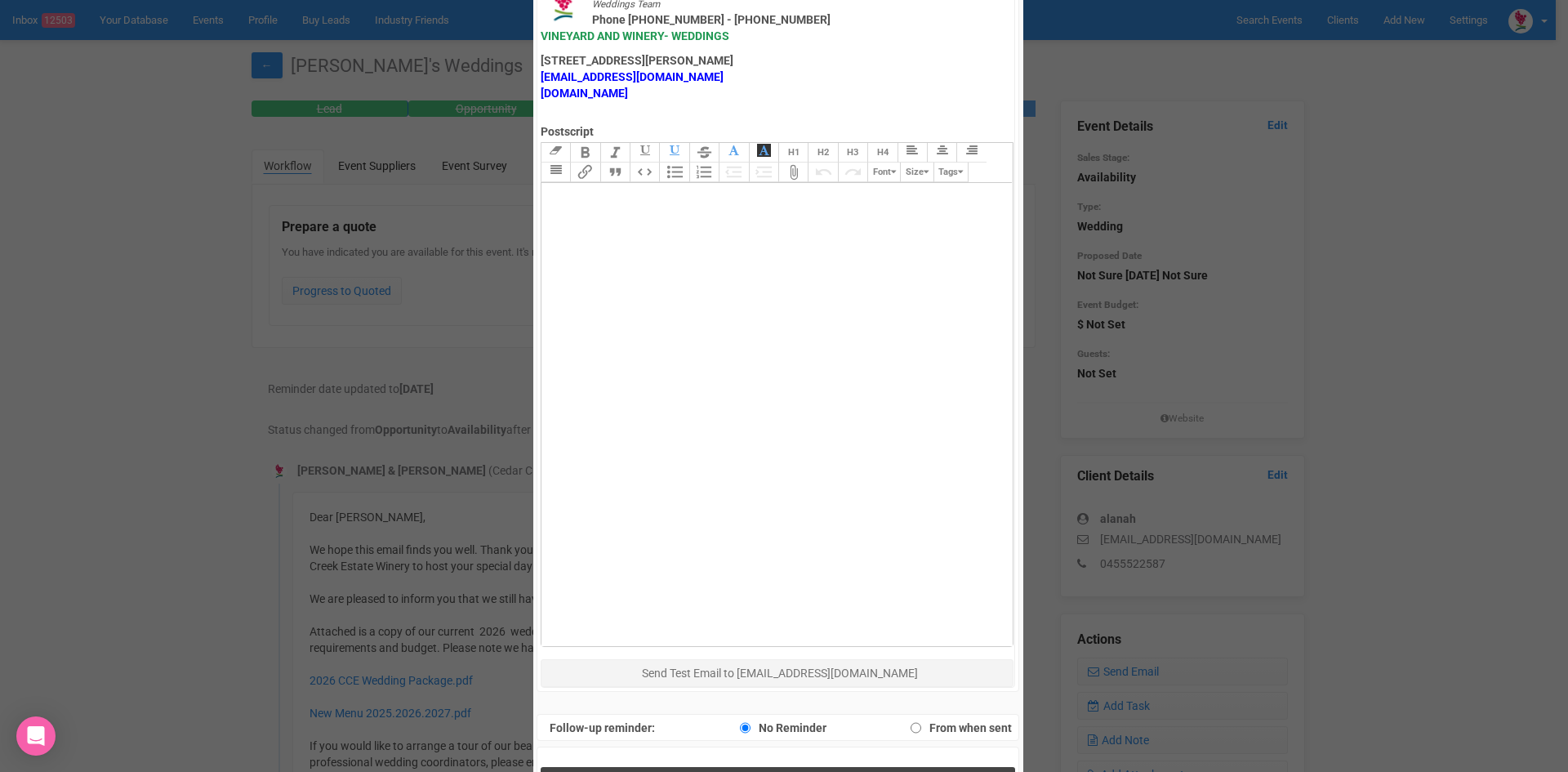
click at [747, 771] on span "Send Response" at bounding box center [781, 784] width 89 height 16
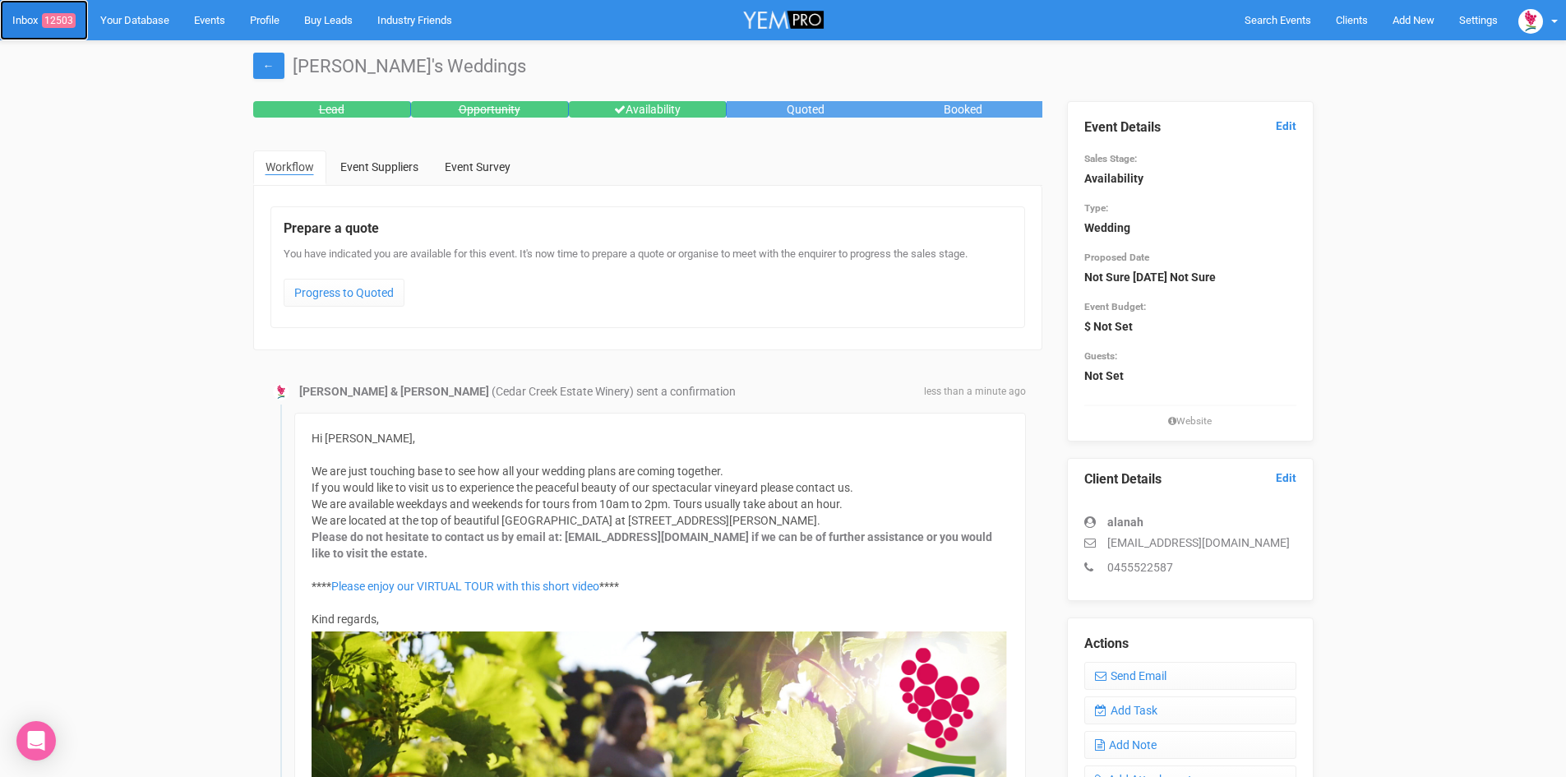
click at [52, 12] on link "Inbox 12503" at bounding box center [44, 20] width 88 height 40
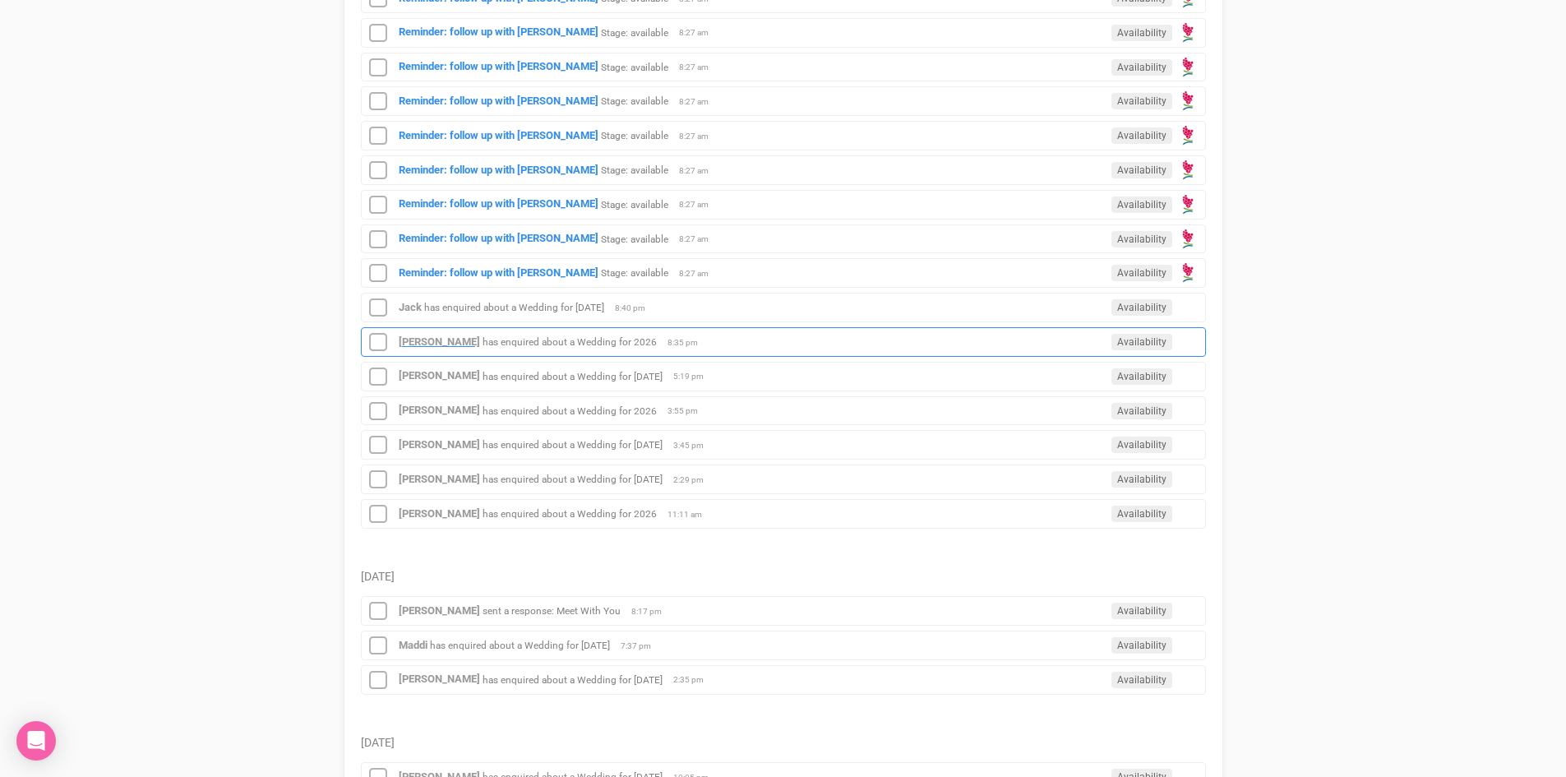
scroll to position [904, 0]
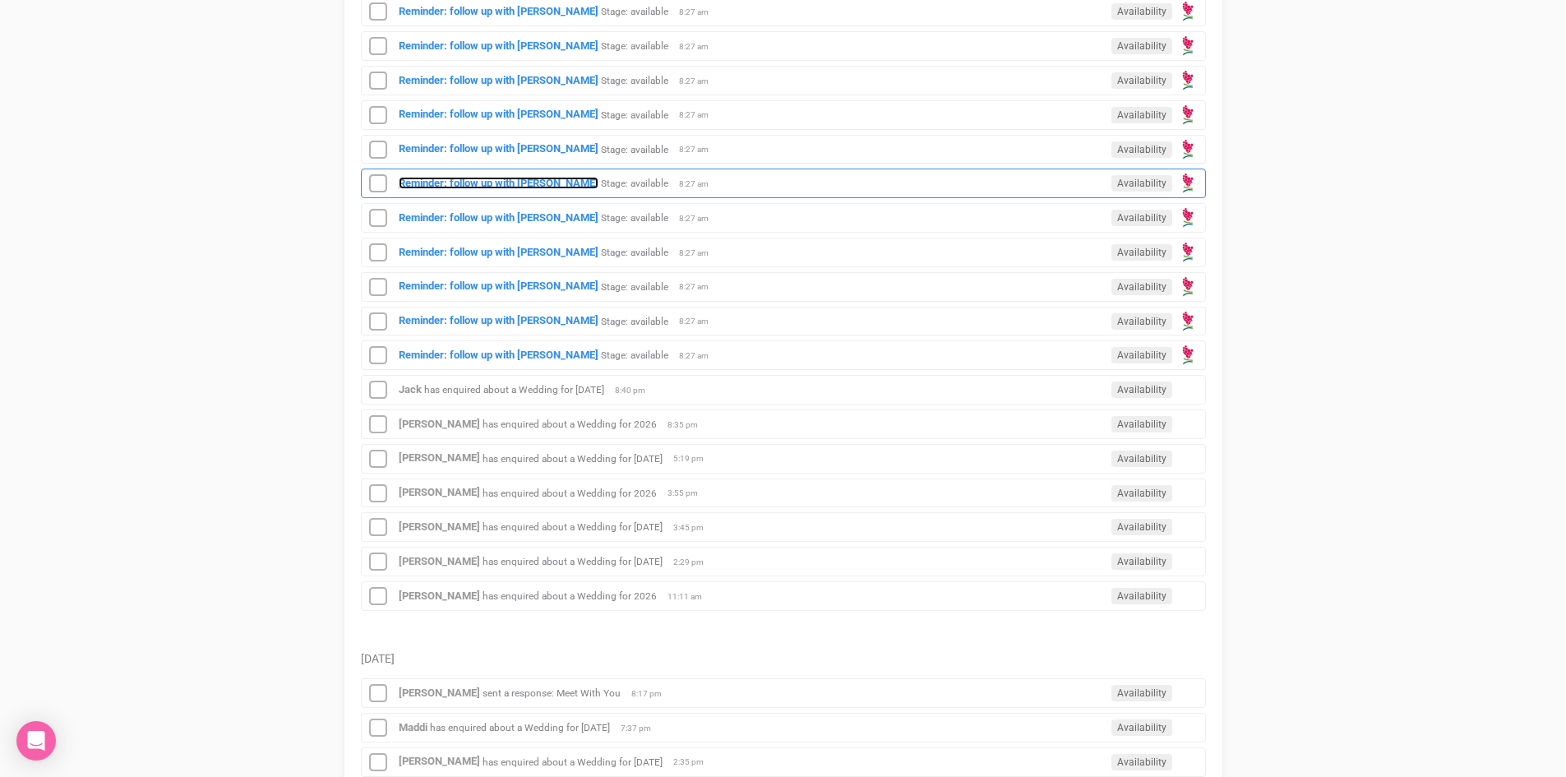
click at [441, 178] on strong "Reminder: follow up with [PERSON_NAME]" at bounding box center [499, 183] width 200 height 12
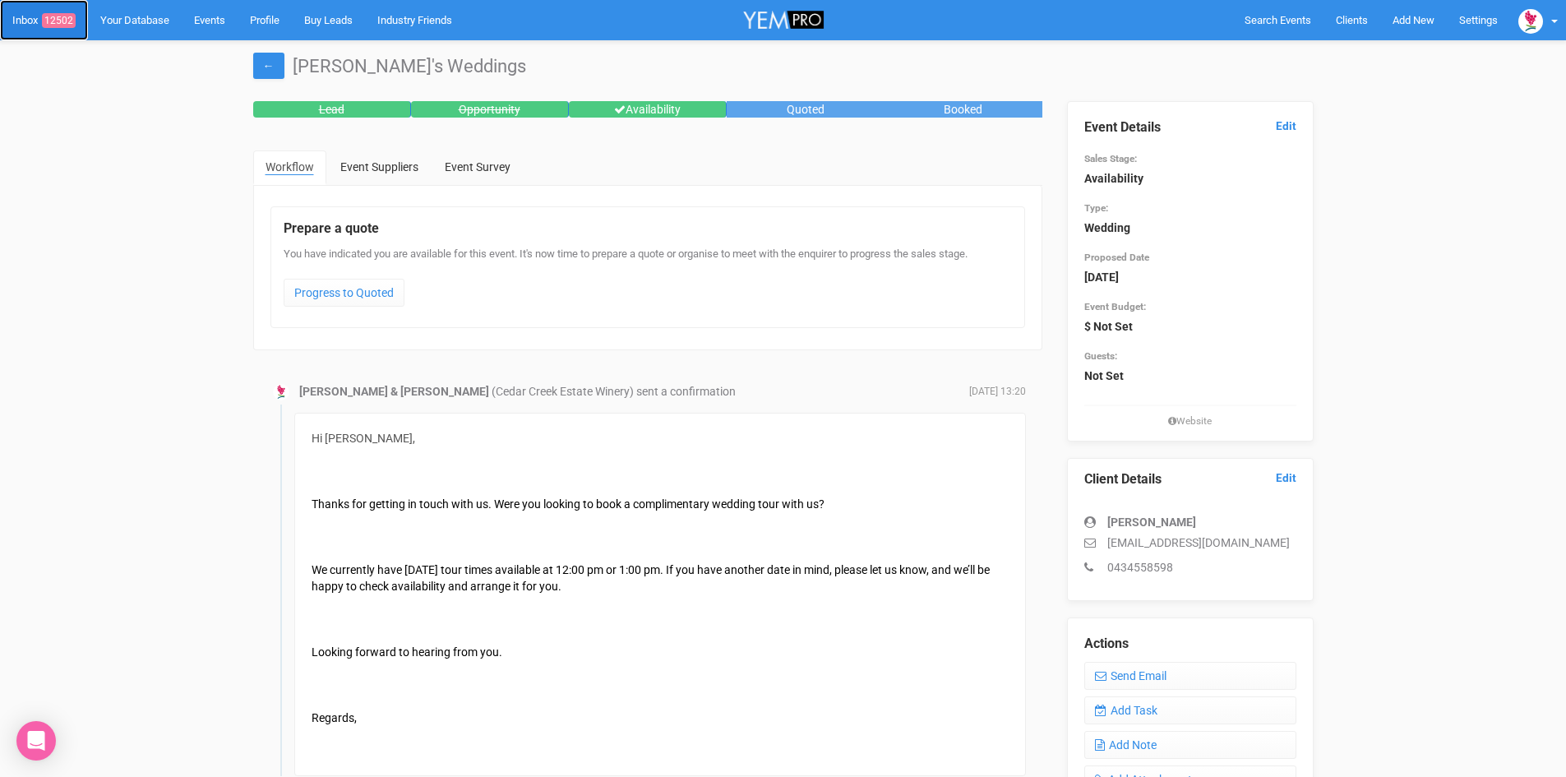
click at [57, 12] on link "Inbox 12502" at bounding box center [44, 20] width 88 height 40
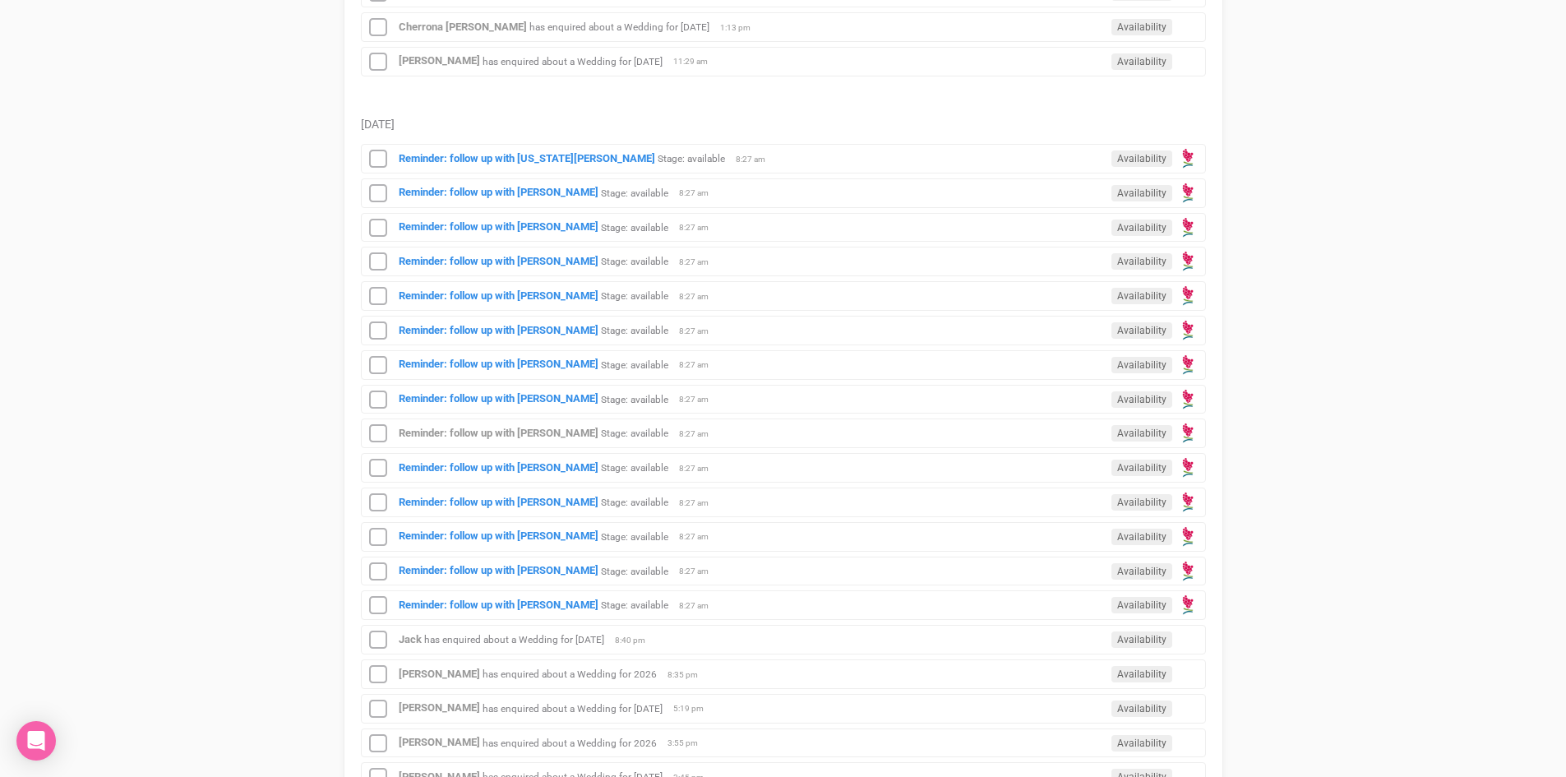
scroll to position [657, 0]
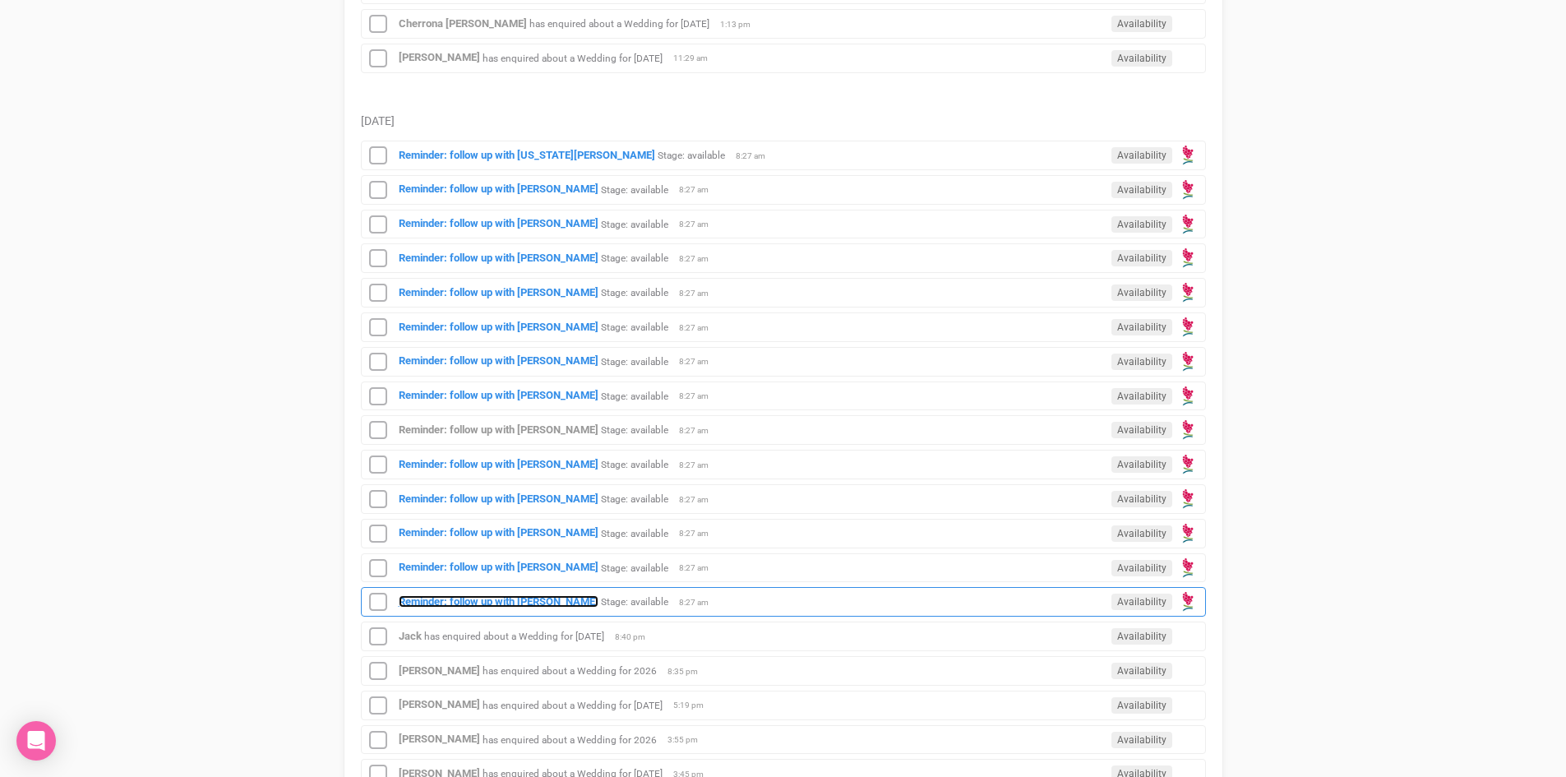
click at [512, 595] on strong "Reminder: follow up with [PERSON_NAME]" at bounding box center [499, 601] width 200 height 12
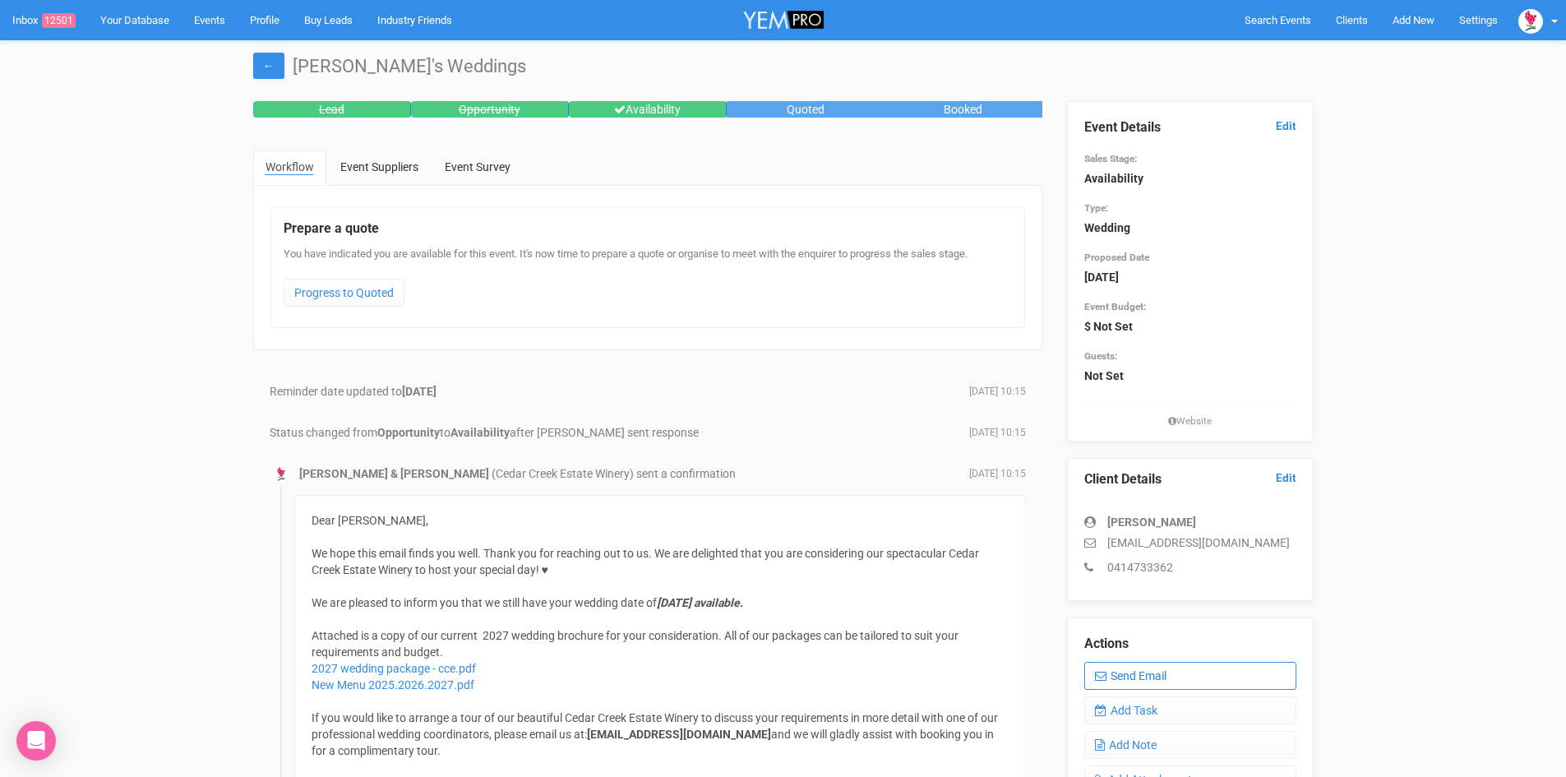
click at [1155, 670] on link "Send Email" at bounding box center [1190, 676] width 212 height 28
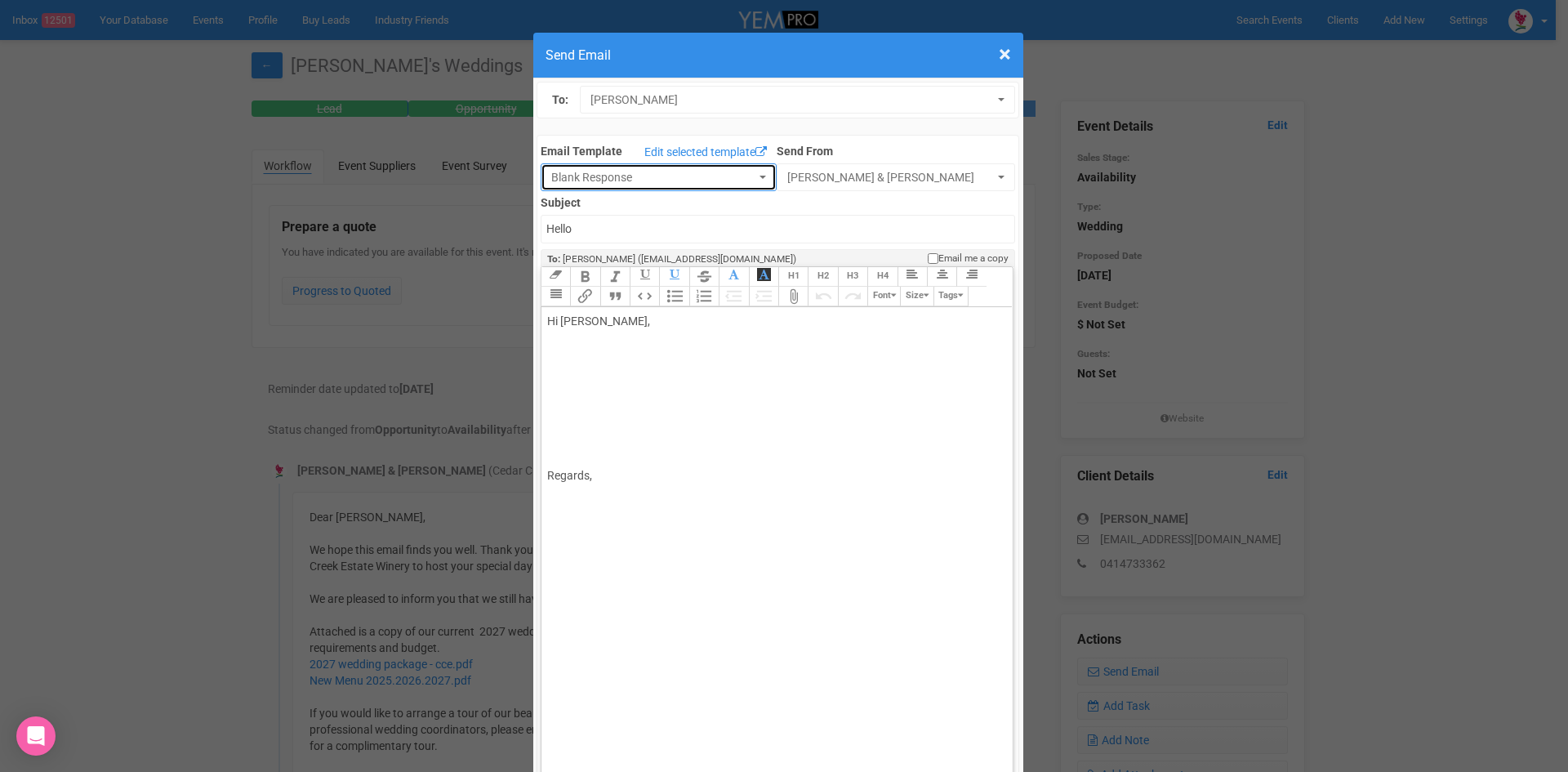
click at [756, 173] on button "Blank Response" at bounding box center [659, 177] width 236 height 28
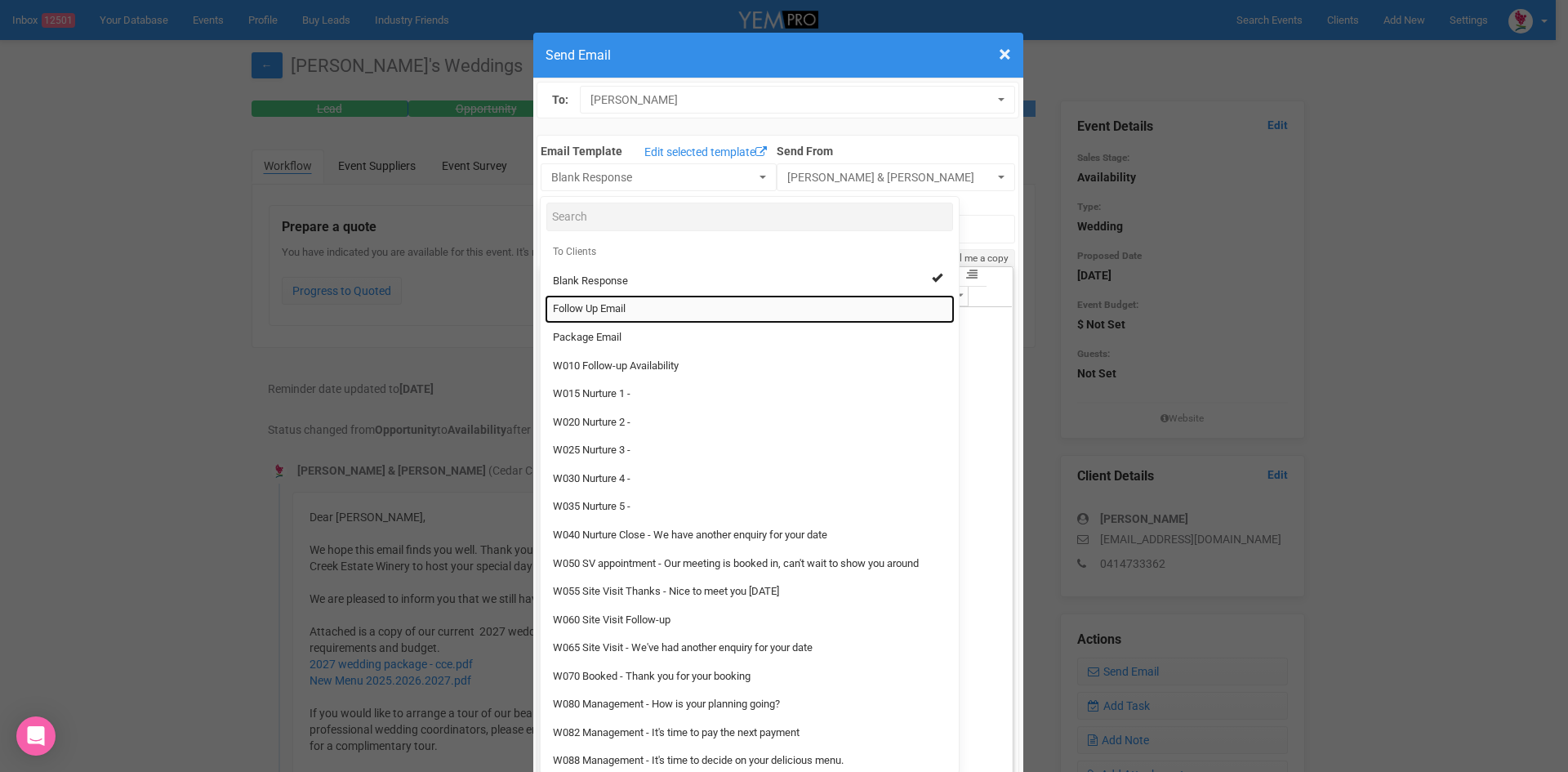
click at [596, 309] on span "Follow Up Email" at bounding box center [588, 309] width 73 height 16
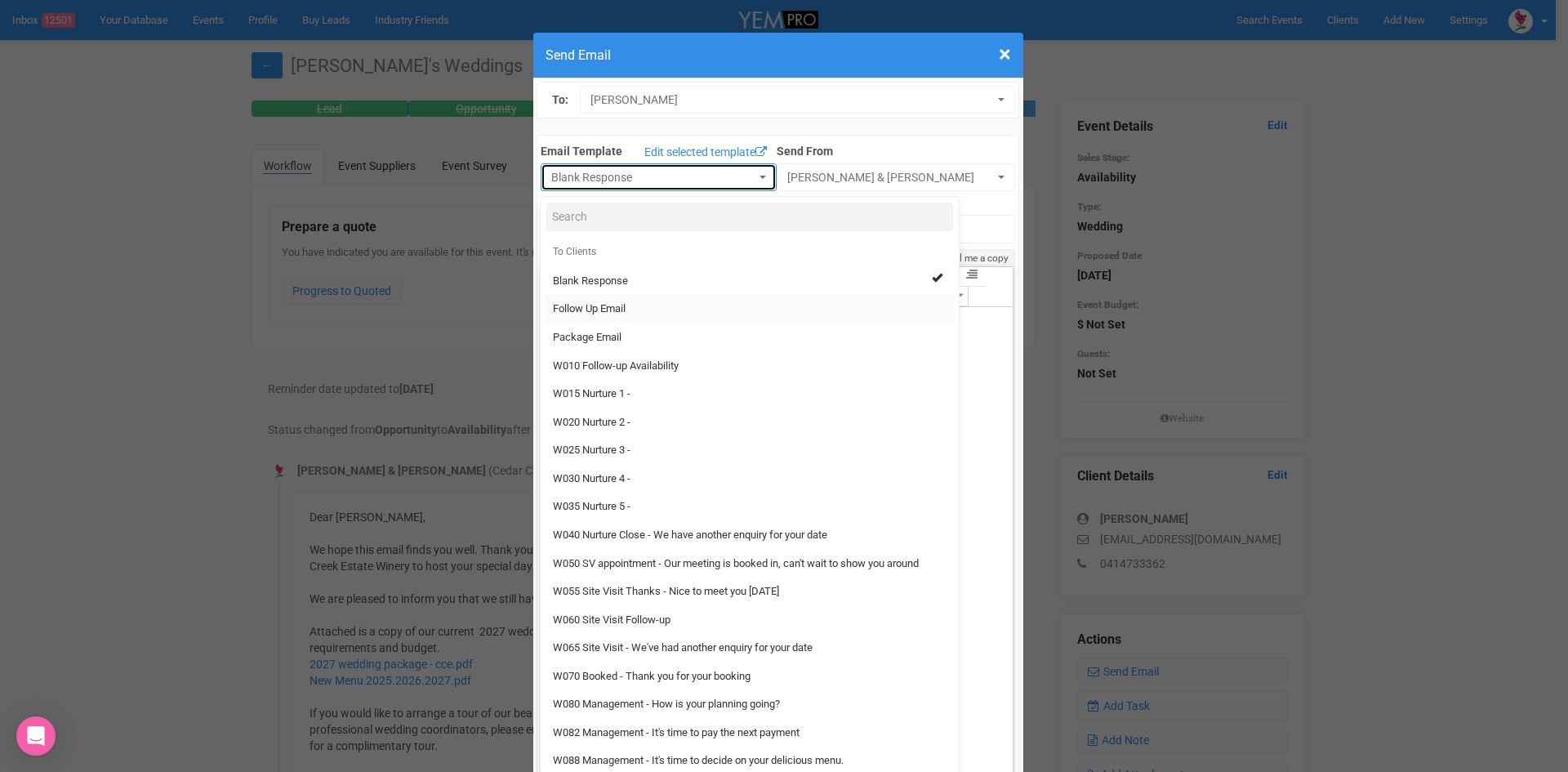
select select "88639"
type input "[GEOGRAPHIC_DATA] - Follow Up"
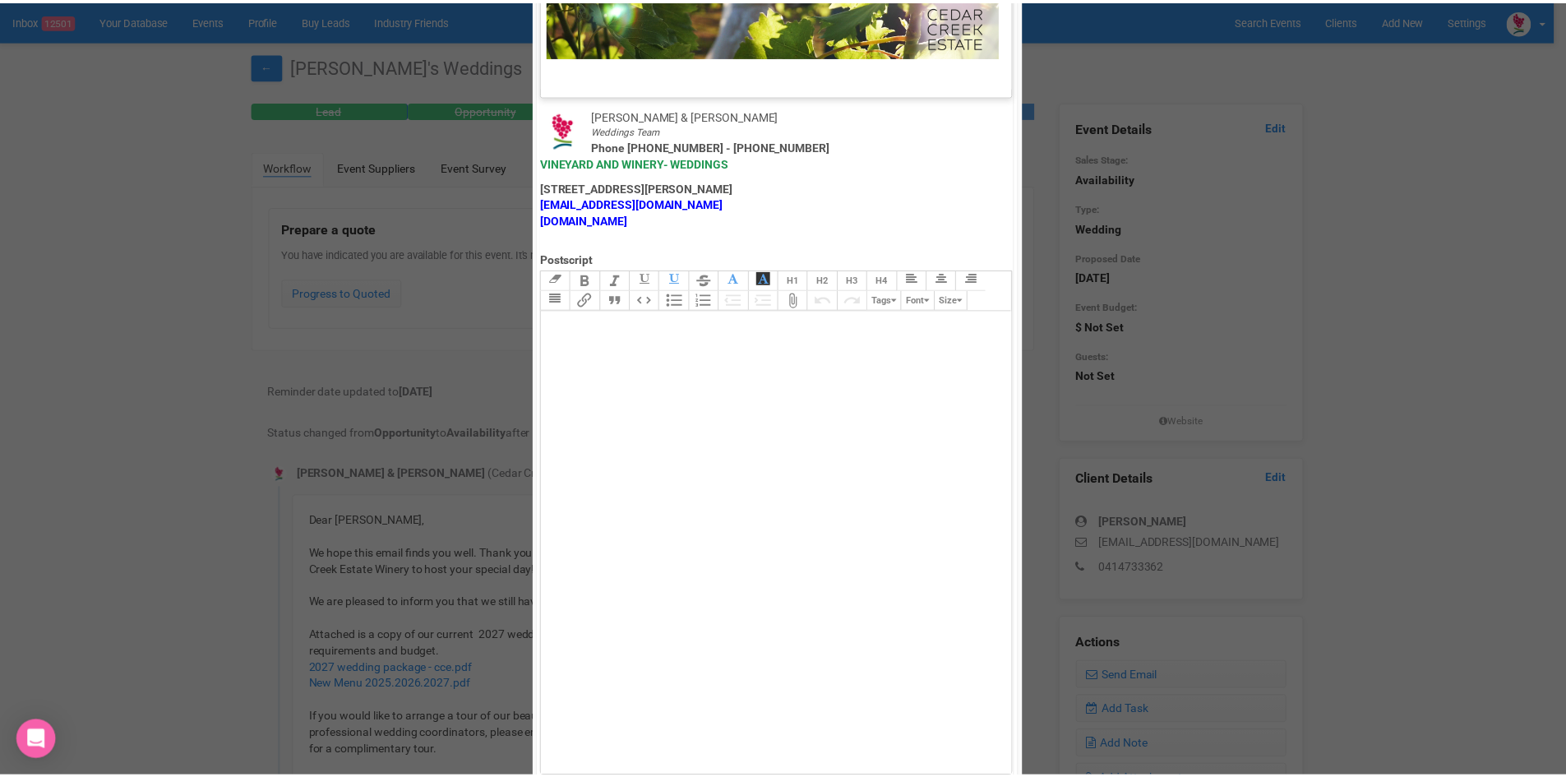
scroll to position [814, 0]
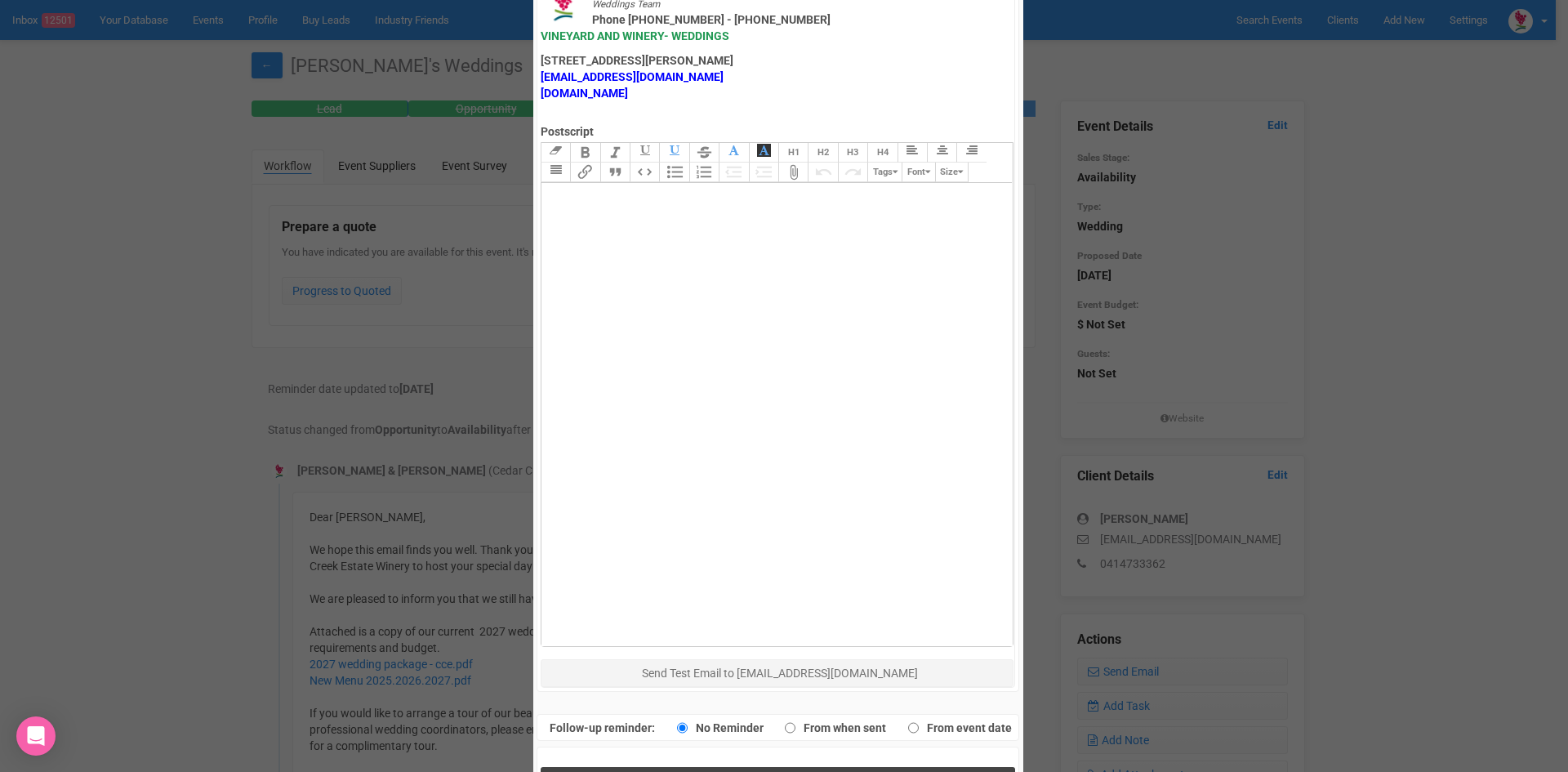
click at [663, 767] on button "Send Response" at bounding box center [778, 784] width 475 height 34
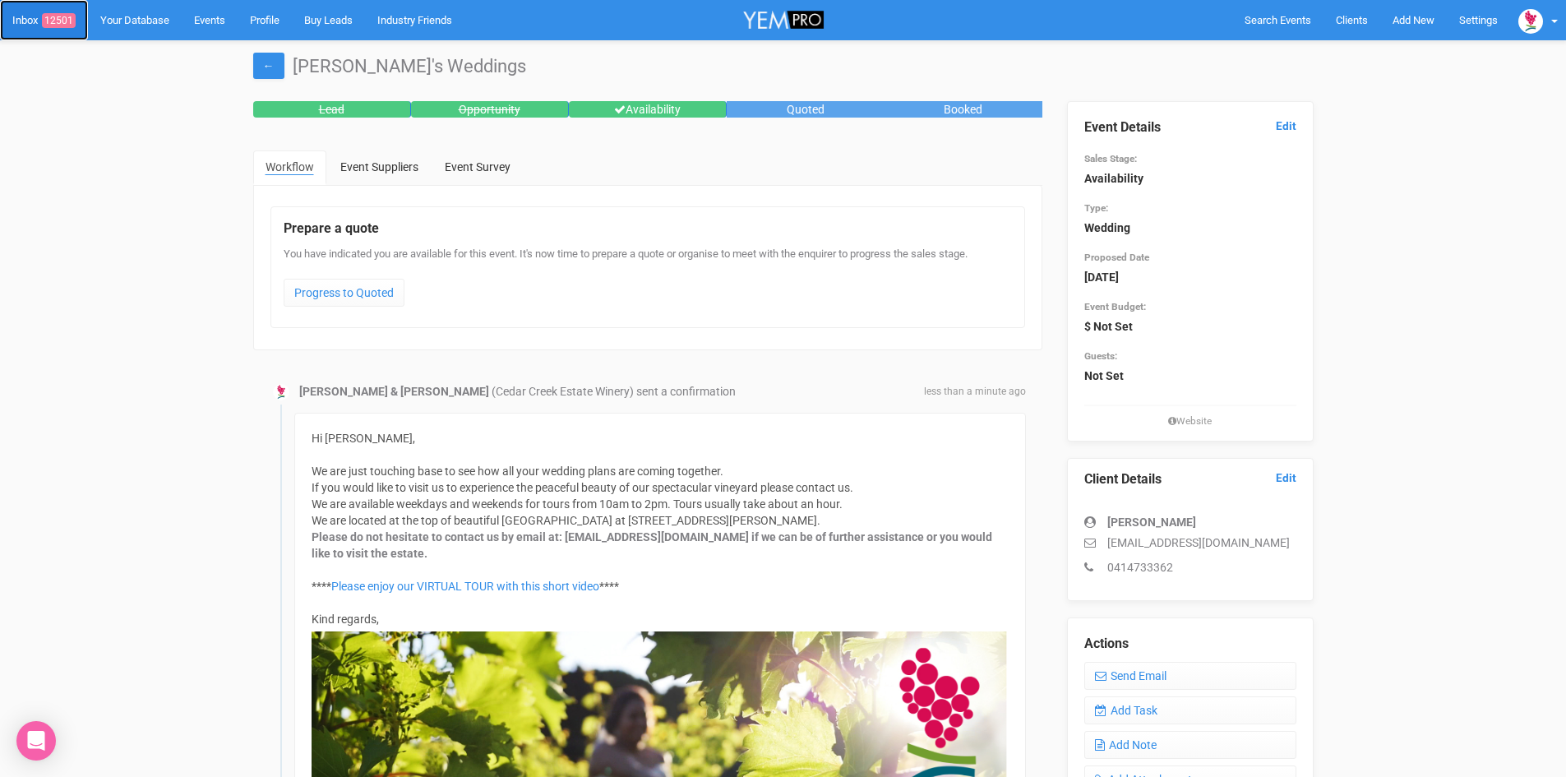
click at [58, 14] on span "12501" at bounding box center [59, 20] width 34 height 15
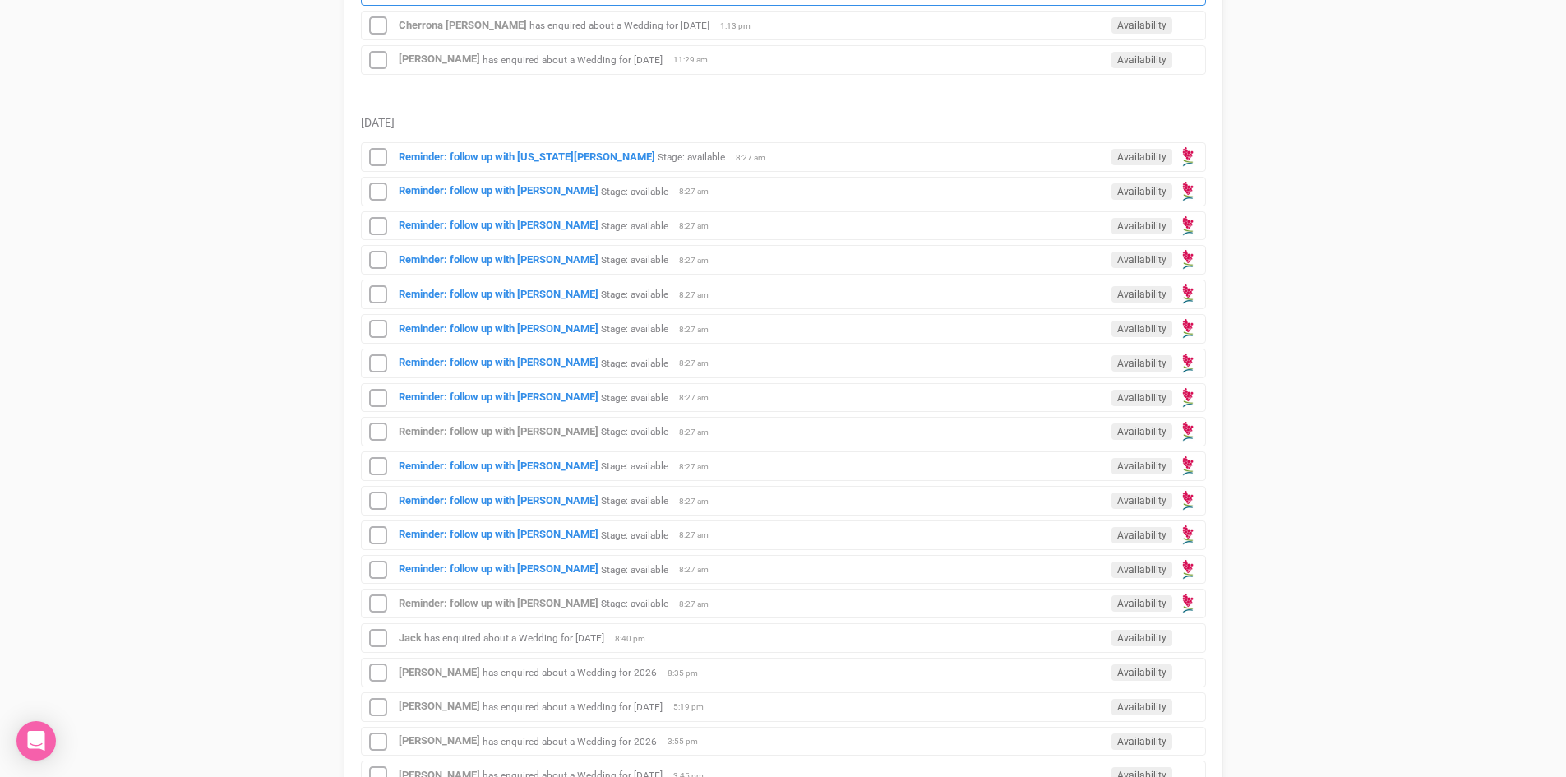
scroll to position [657, 0]
click at [546, 561] on strong "Reminder: follow up with [PERSON_NAME]" at bounding box center [499, 567] width 200 height 12
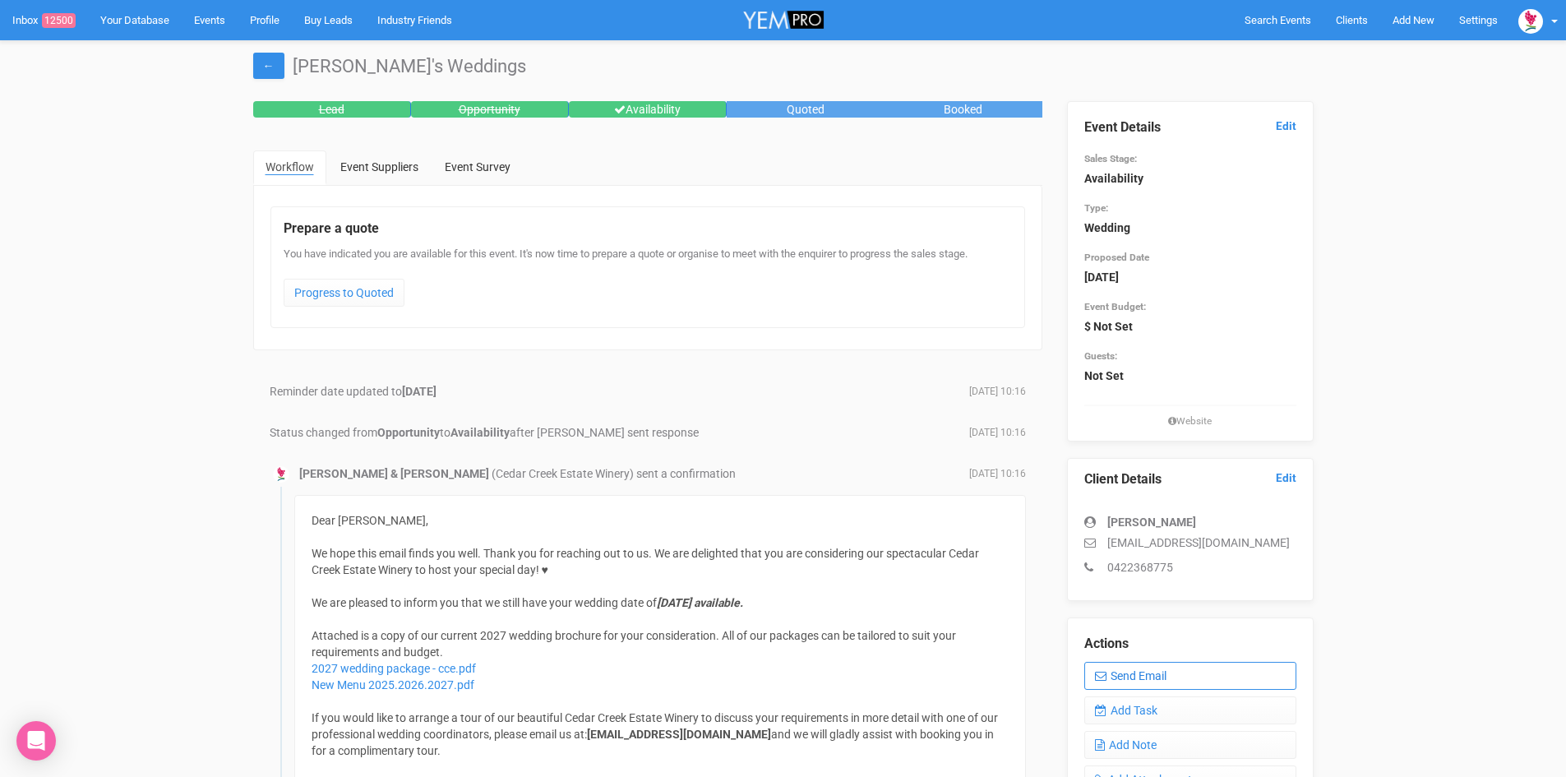
click at [1183, 676] on link "Send Email" at bounding box center [1190, 676] width 212 height 28
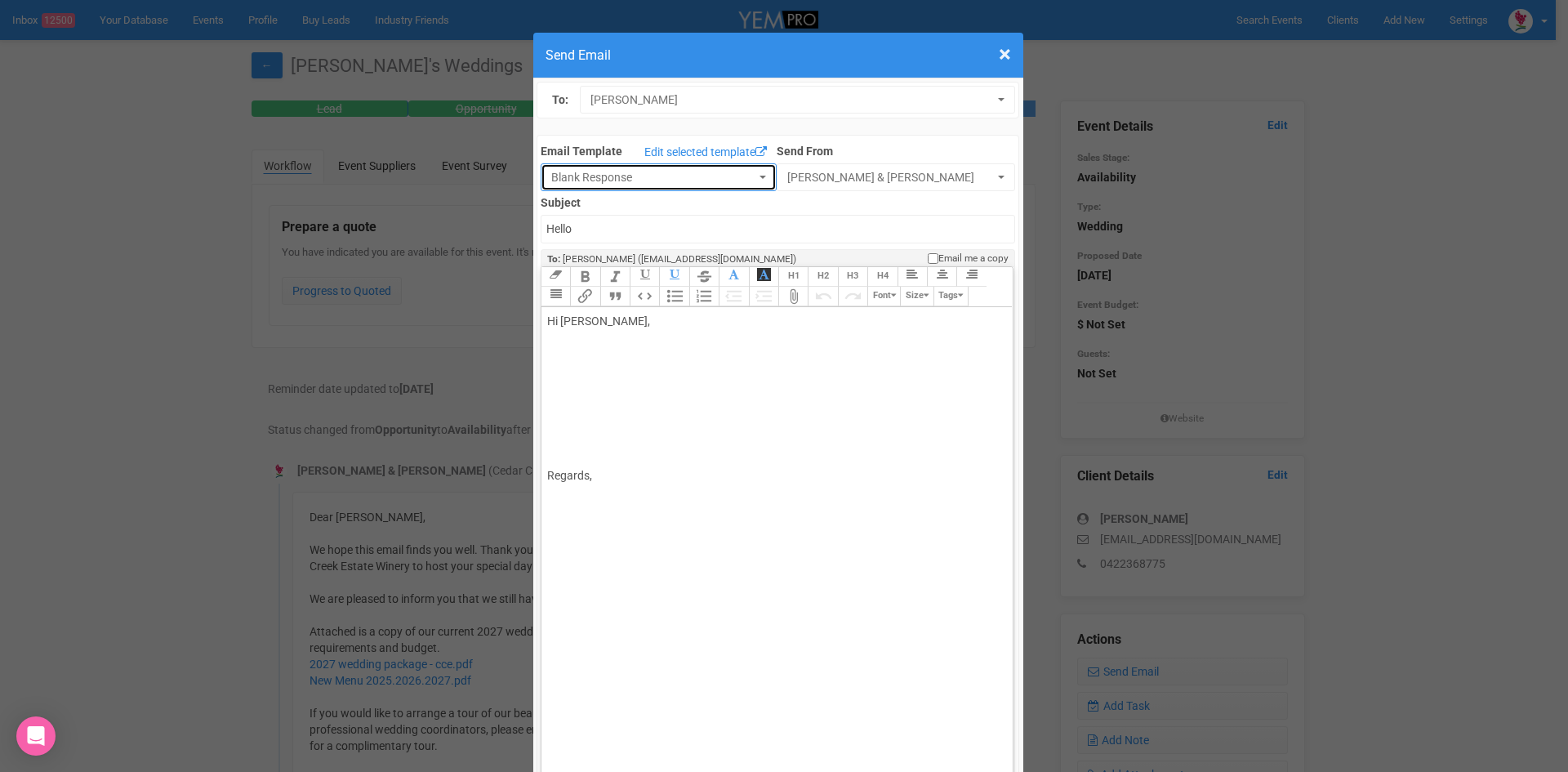
click at [745, 175] on button "Blank Response" at bounding box center [659, 177] width 236 height 28
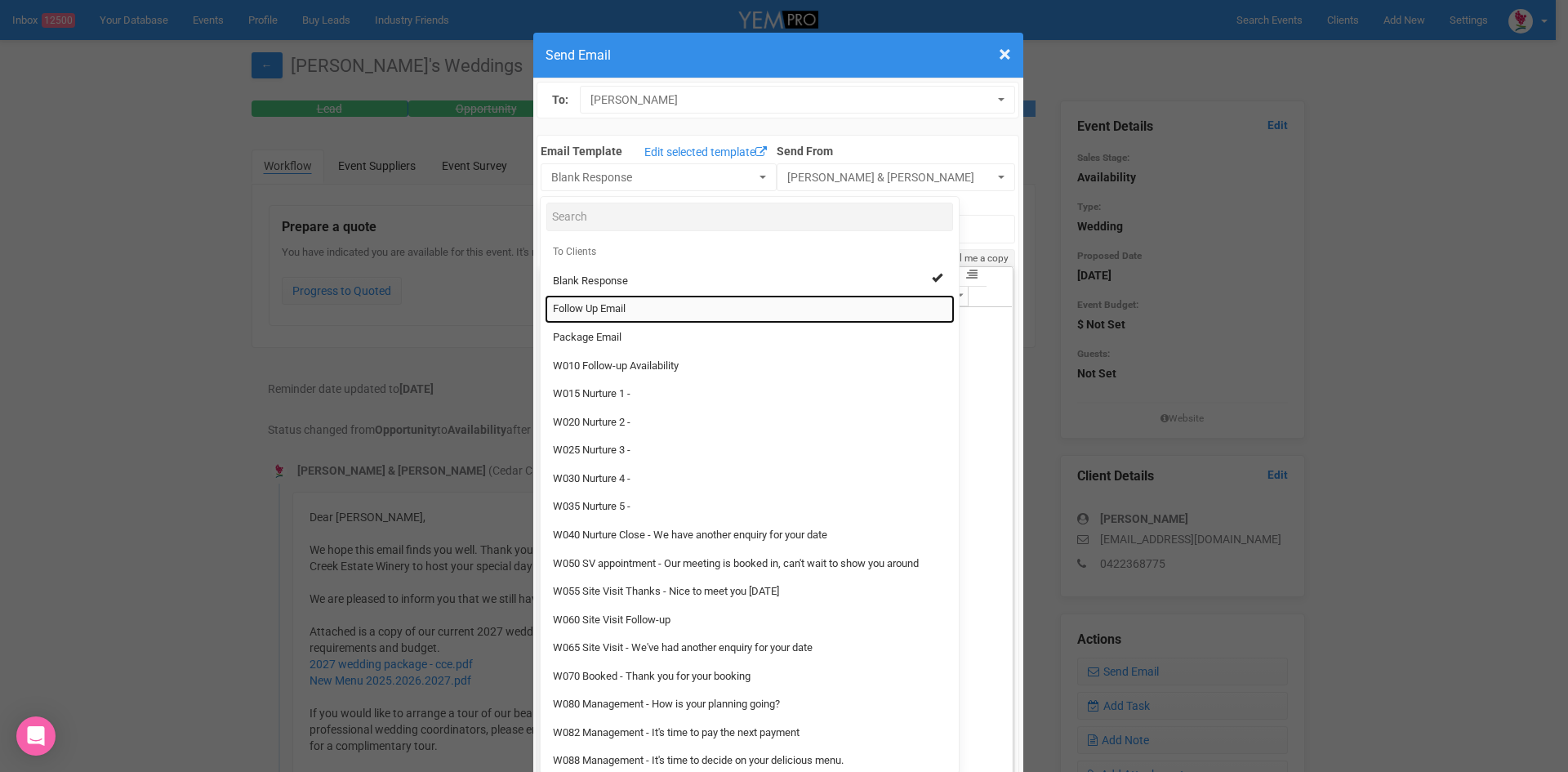
click at [557, 302] on span "Follow Up Email" at bounding box center [588, 309] width 73 height 16
select select "88639"
type input "Cedar Creek Estate - Follow Up"
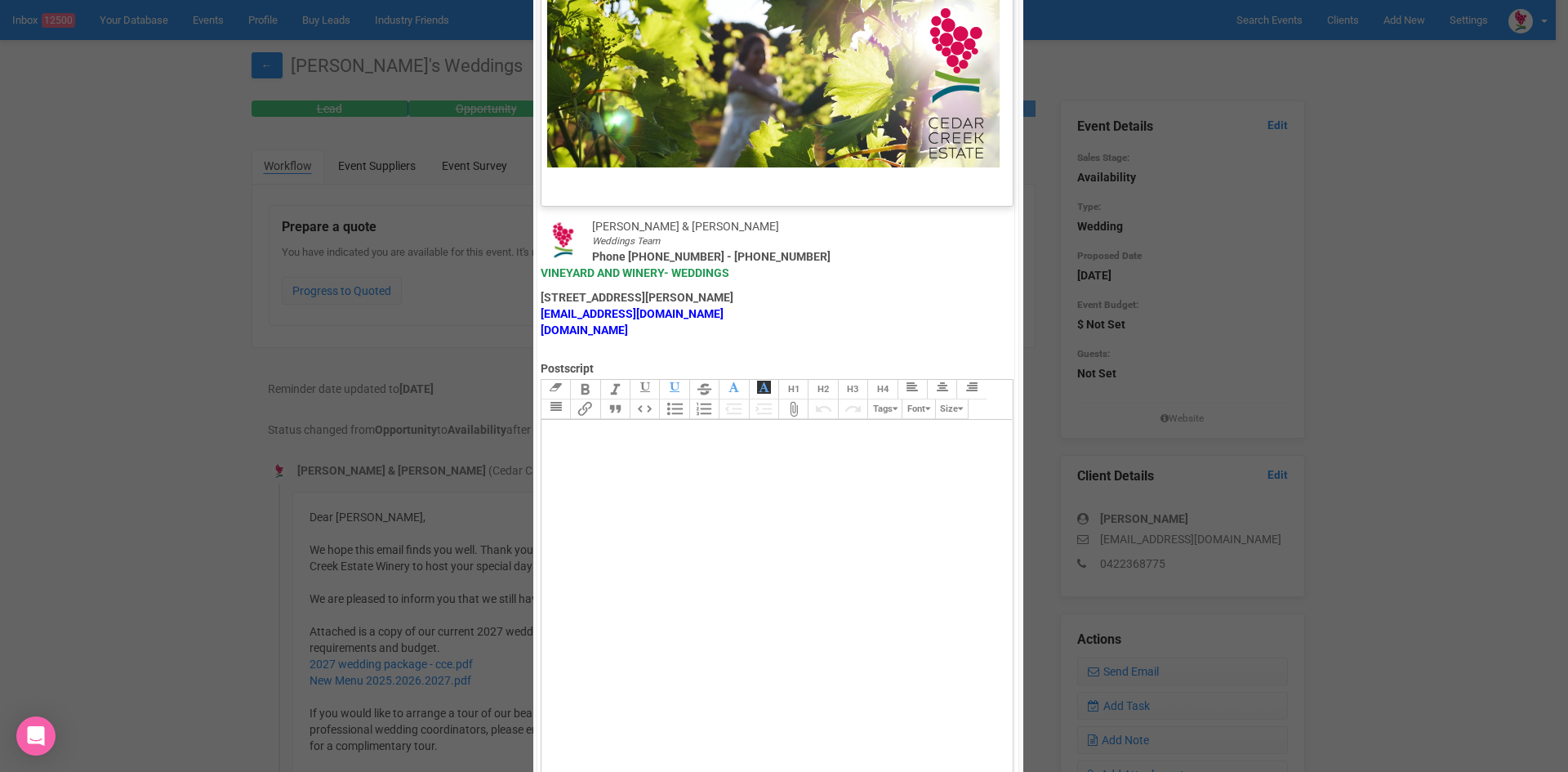
scroll to position [809, 0]
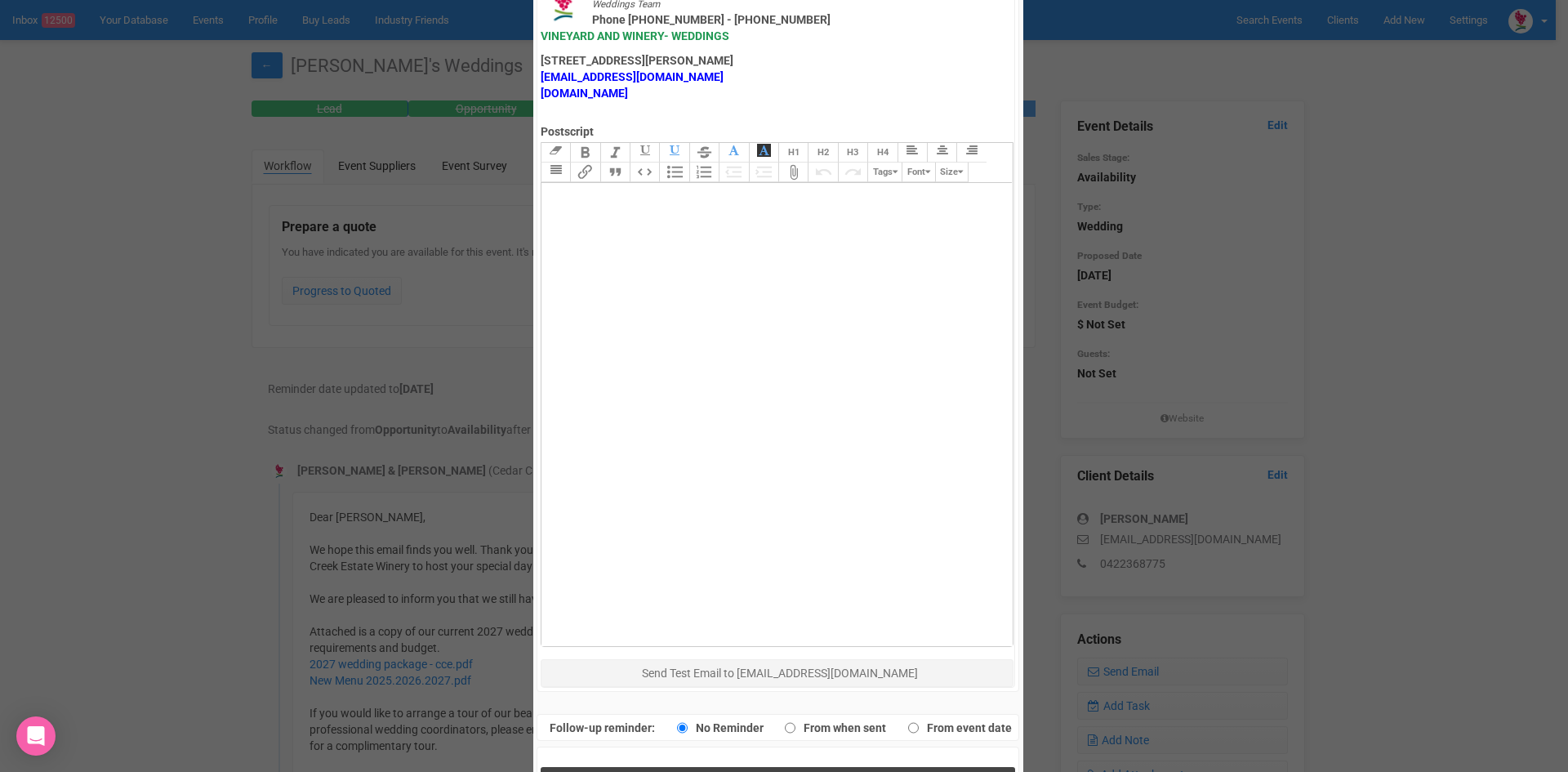
click at [764, 771] on span "Send Response" at bounding box center [781, 784] width 89 height 16
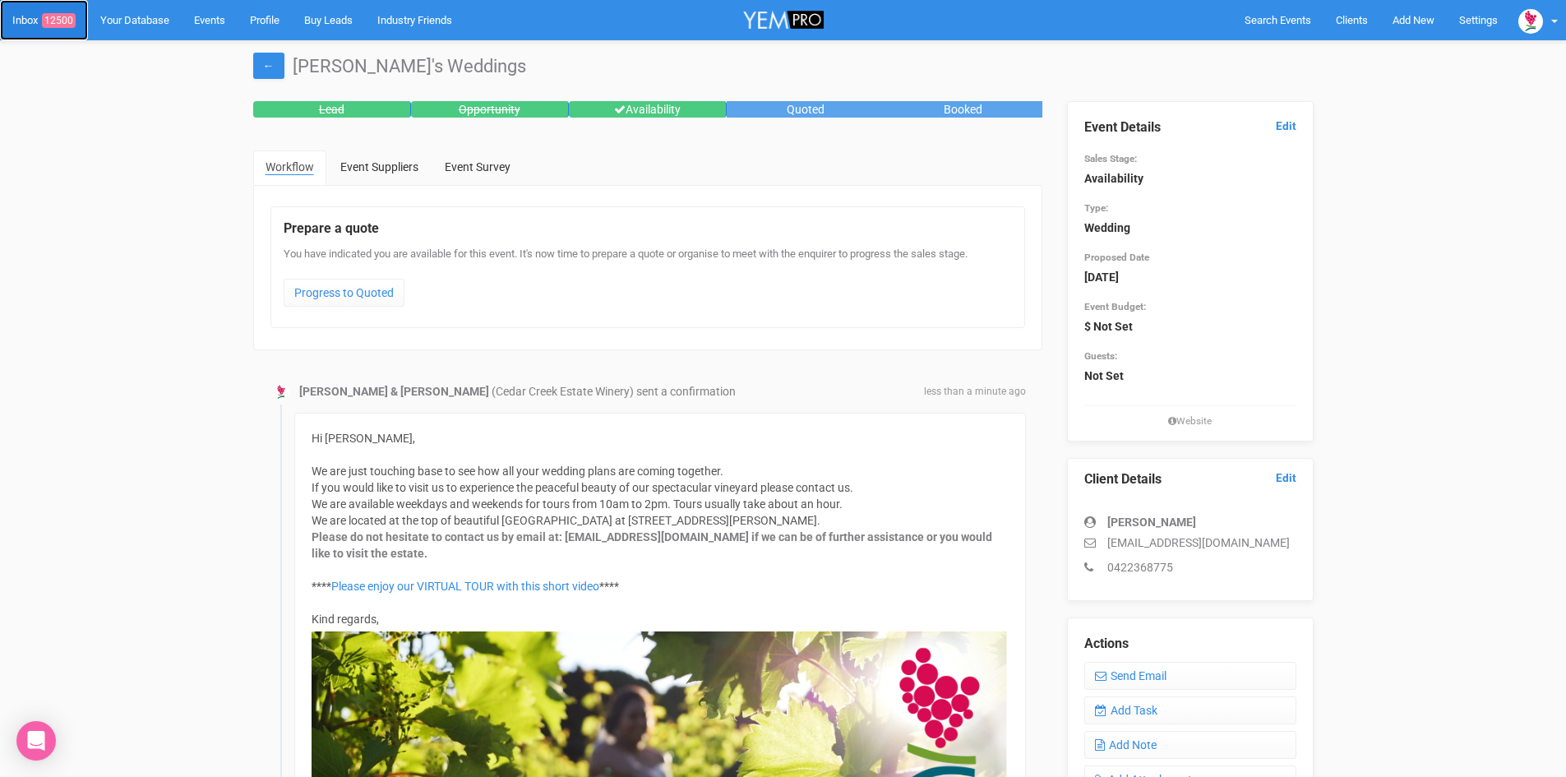
click at [63, 17] on span "12500" at bounding box center [59, 20] width 34 height 15
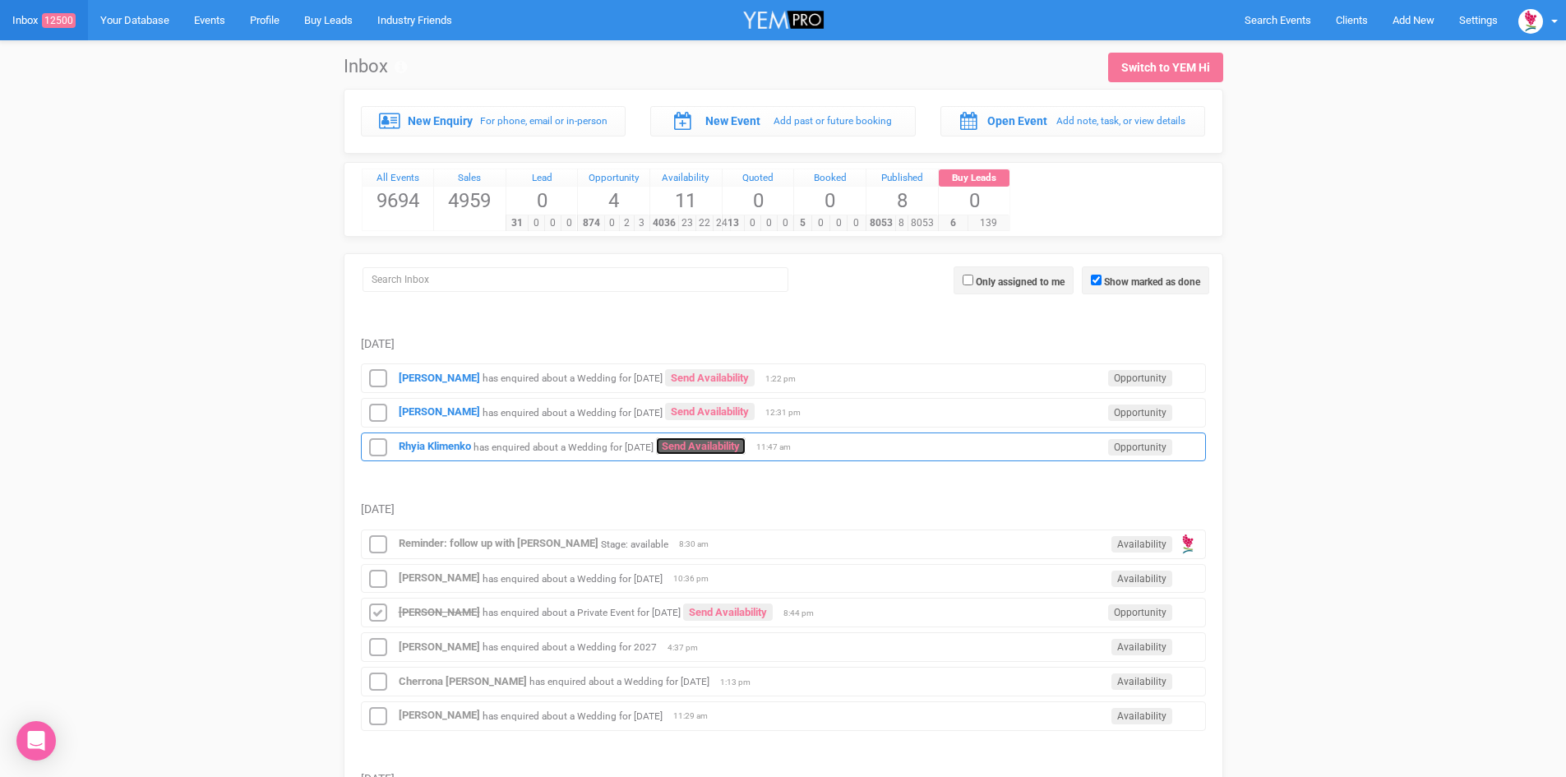
click at [727, 441] on link "Send Availability" at bounding box center [701, 445] width 90 height 17
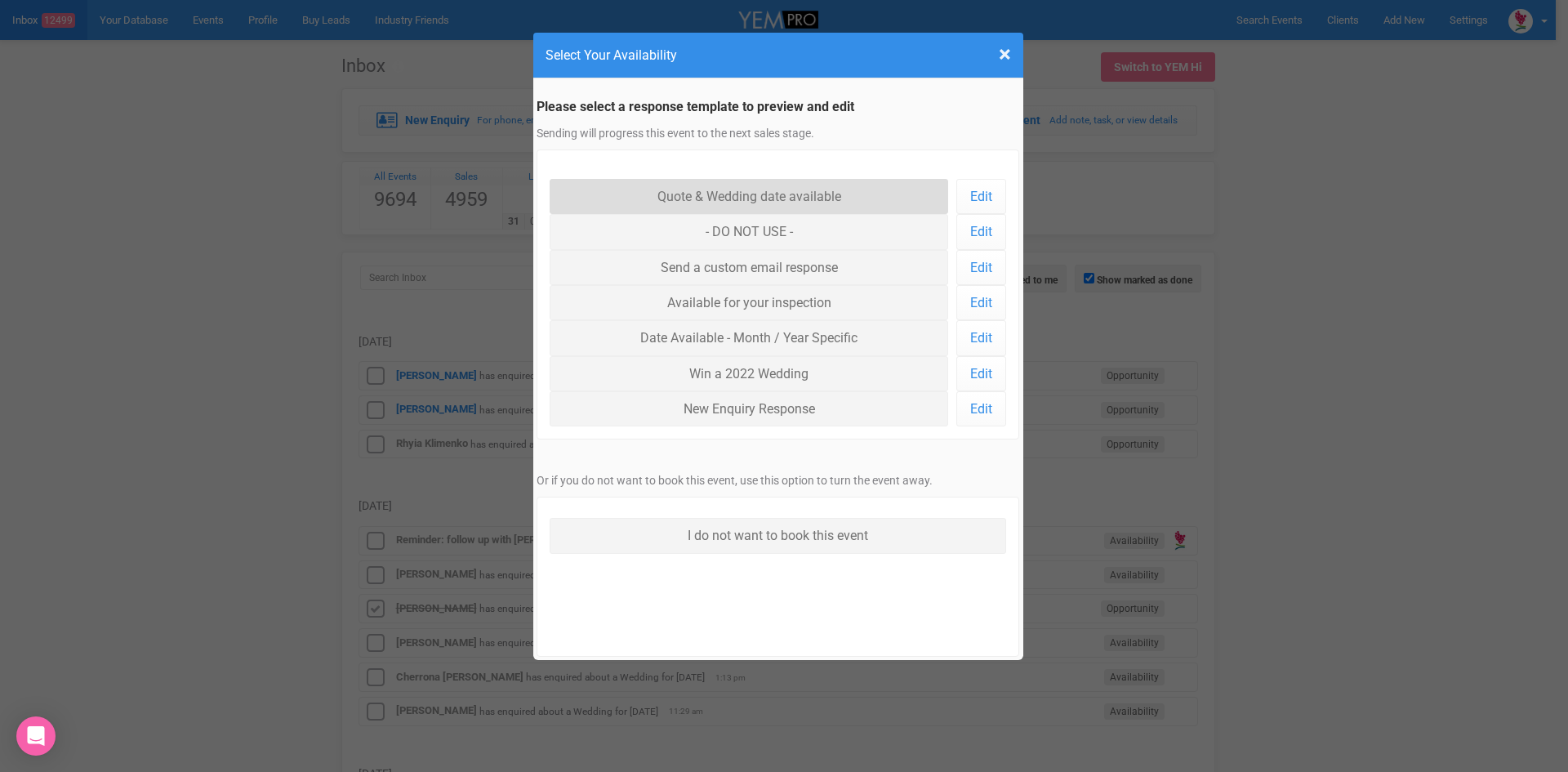
click at [699, 190] on link "Quote & Wedding date available" at bounding box center [749, 196] width 399 height 35
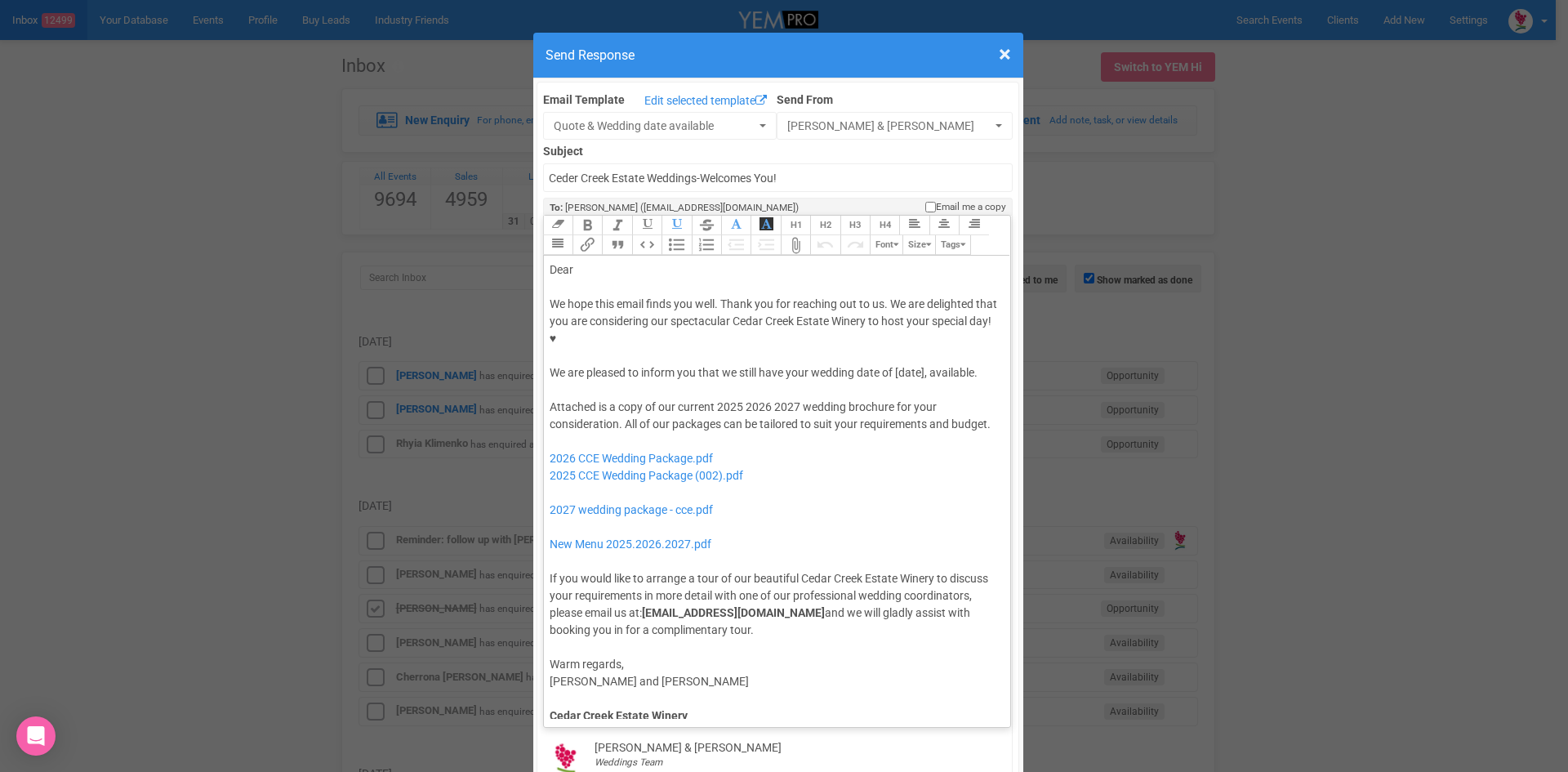
click at [891, 320] on div "We hope this email finds you well. Thank you for reaching out to us. We are del…" at bounding box center [774, 339] width 450 height 85
click at [610, 235] on button "Quote" at bounding box center [617, 245] width 30 height 20
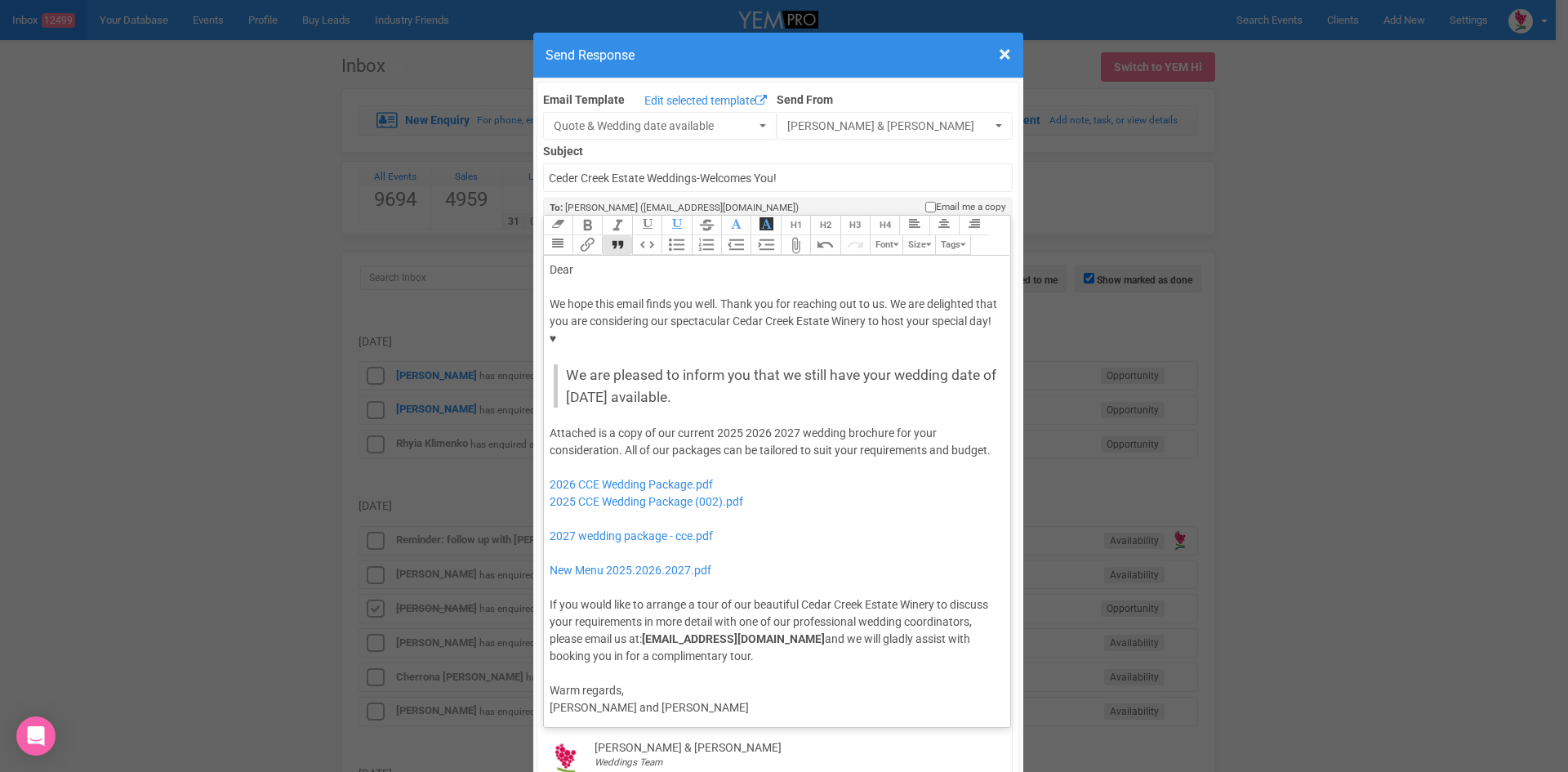
click at [587, 261] on div "Dear" at bounding box center [774, 269] width 450 height 17
drag, startPoint x: 766, startPoint y: 381, endPoint x: 708, endPoint y: 380, distance: 58.0
click at [708, 424] on div "Attached is a copy of our current 2025 2026 2027 wedding brochure for your cons…" at bounding box center [774, 544] width 450 height 240
drag, startPoint x: 766, startPoint y: 466, endPoint x: 541, endPoint y: 424, distance: 228.9
click at [544, 424] on trix-editor "Dear Rhyia, We hope this email finds you well. Thank you for reaching out to us…" at bounding box center [777, 487] width 467 height 463
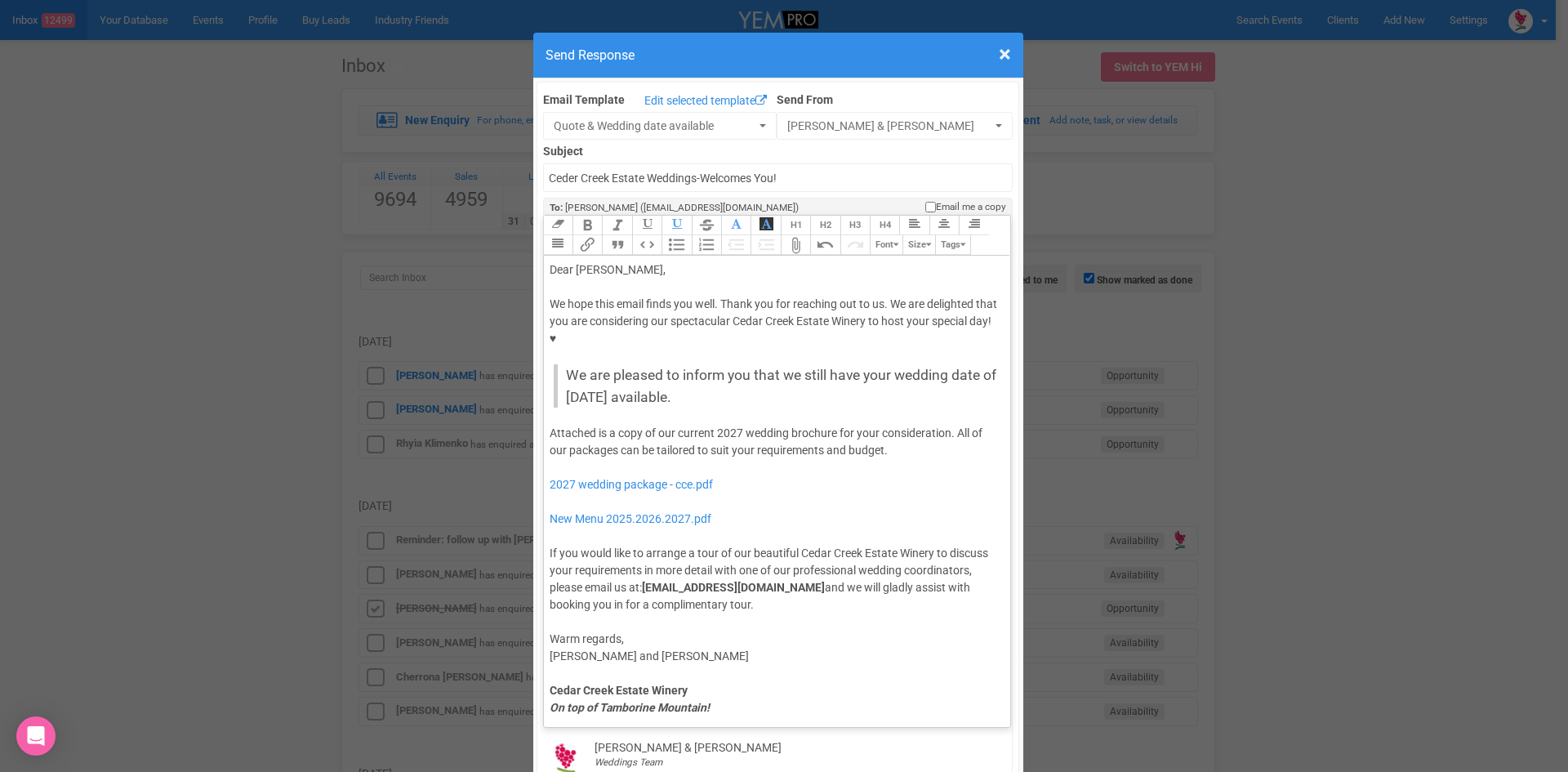
type trix-editor "<div>Dear Rhyia,</div><div><strong>&nbsp;</strong></div><div>We hope this email…"
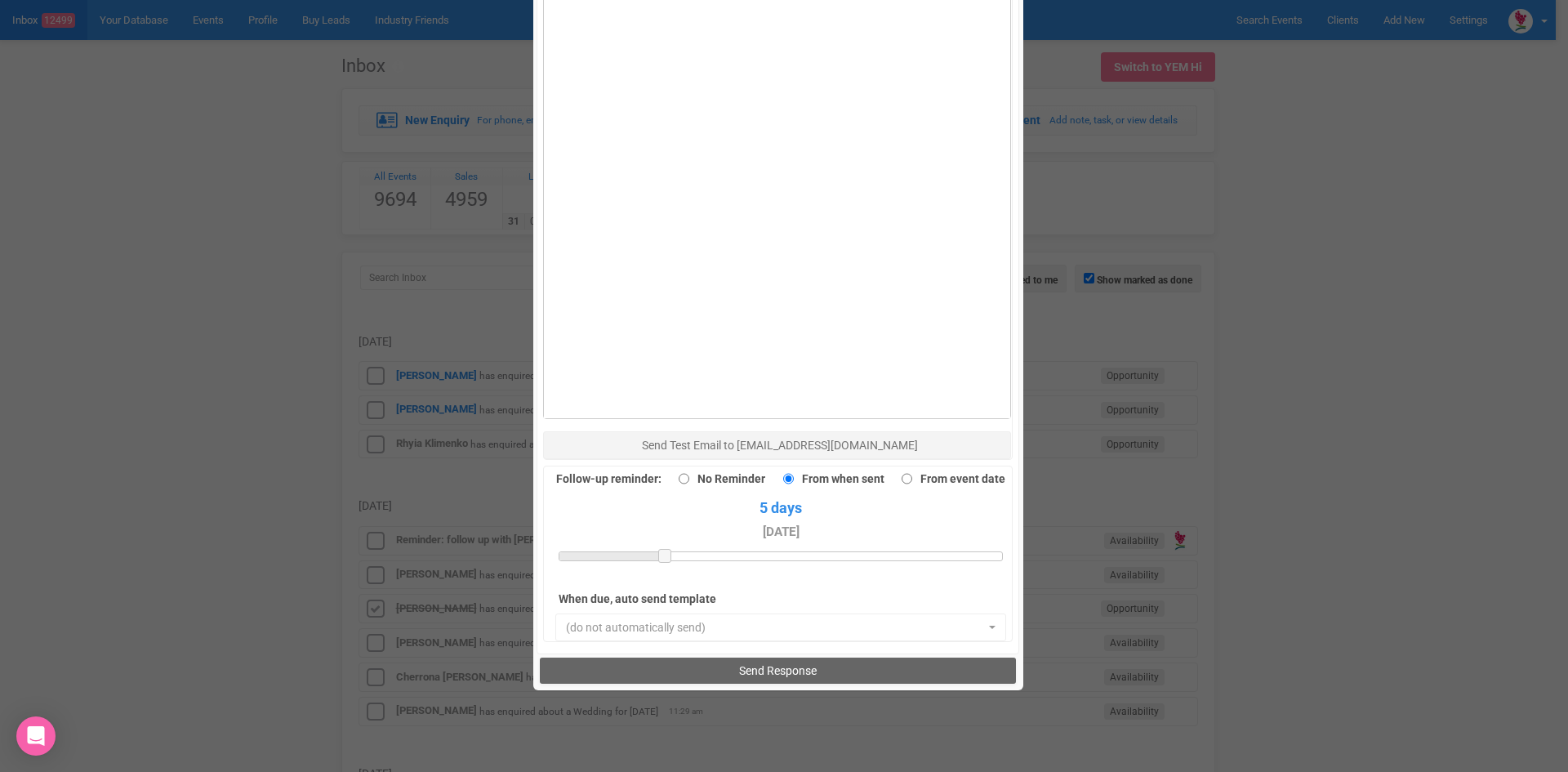
scroll to position [1131, 0]
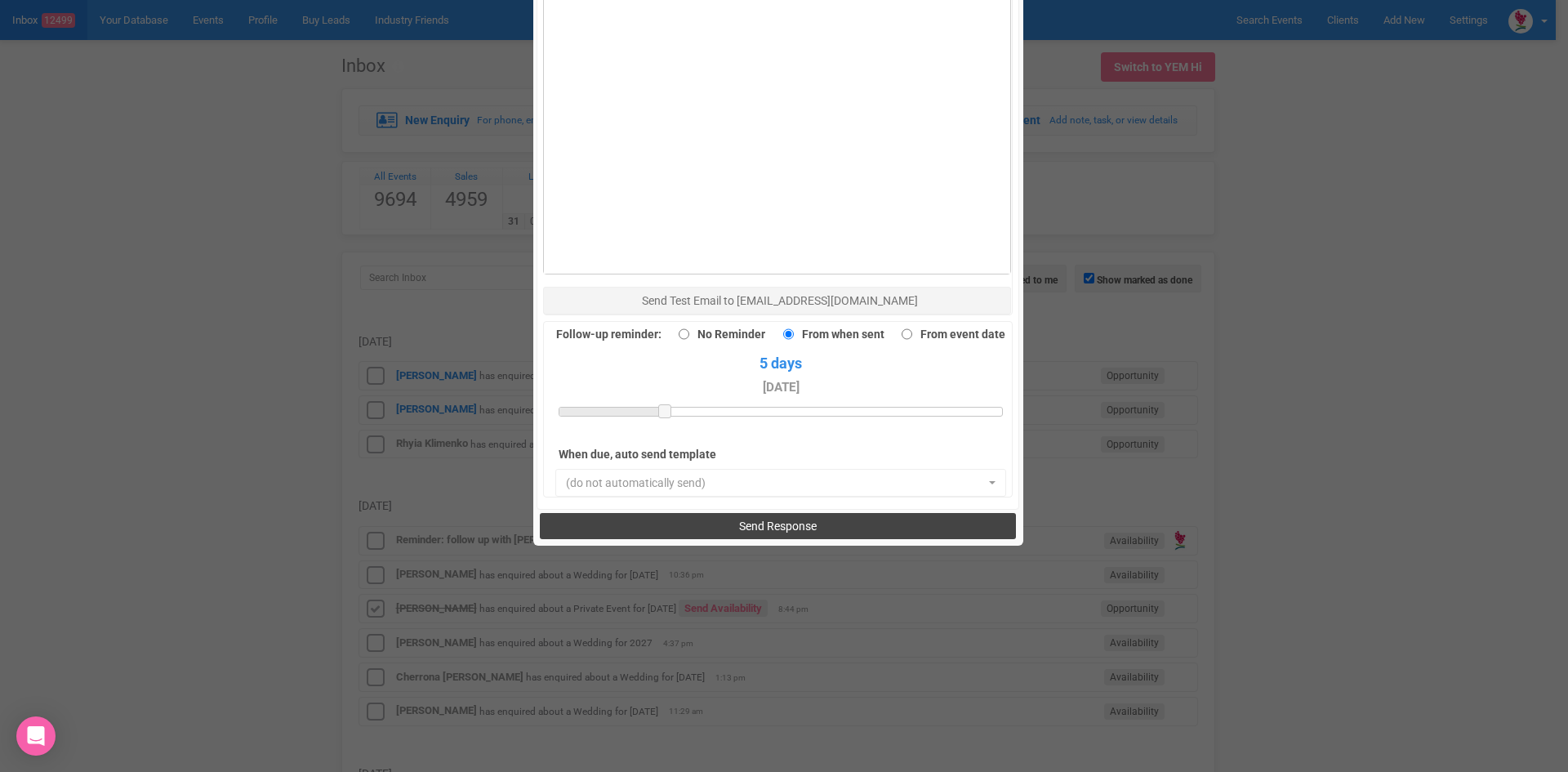
click at [673, 513] on button "Send Response" at bounding box center [777, 526] width 476 height 26
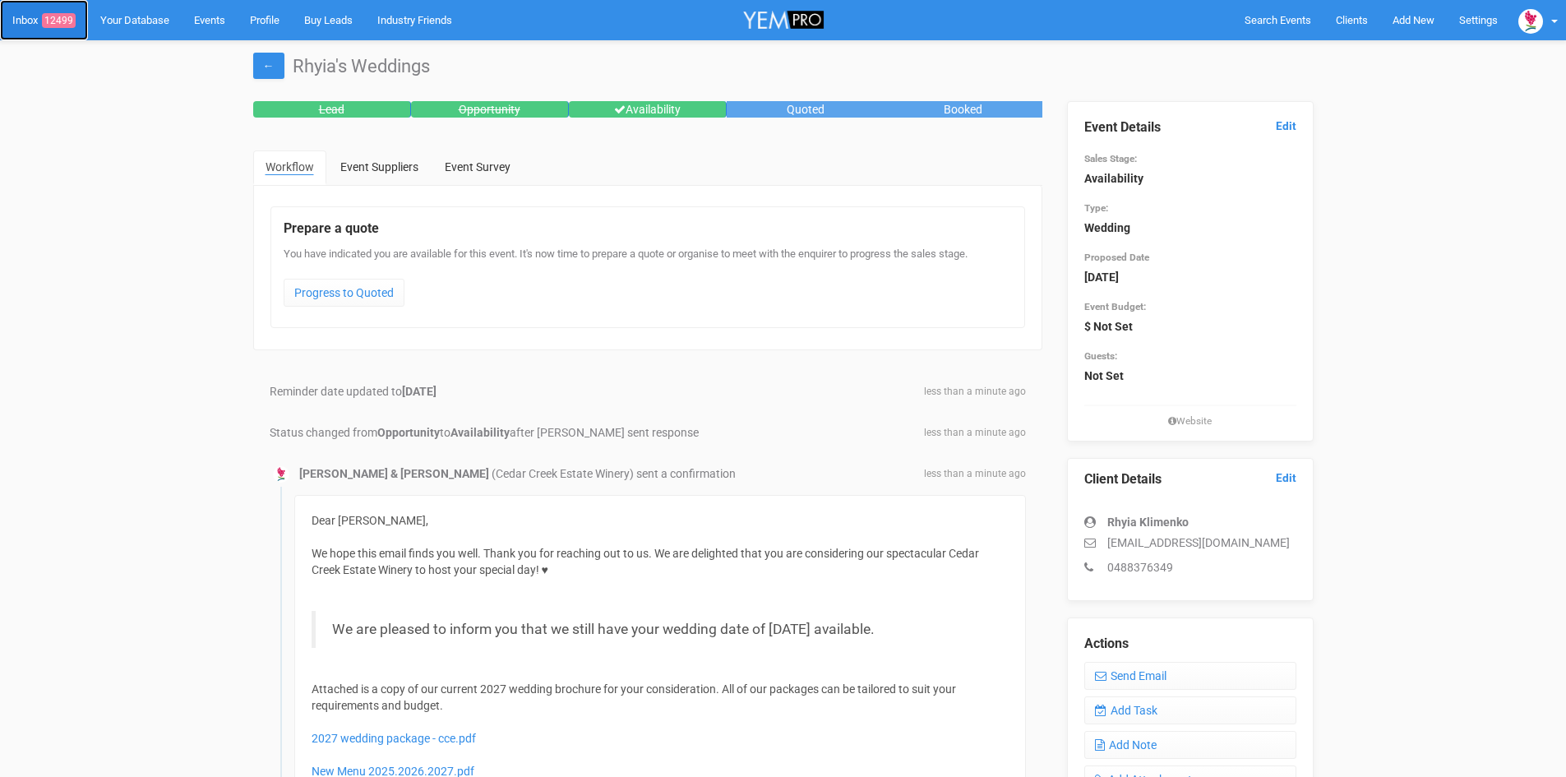
click at [63, 16] on span "12499" at bounding box center [59, 20] width 34 height 15
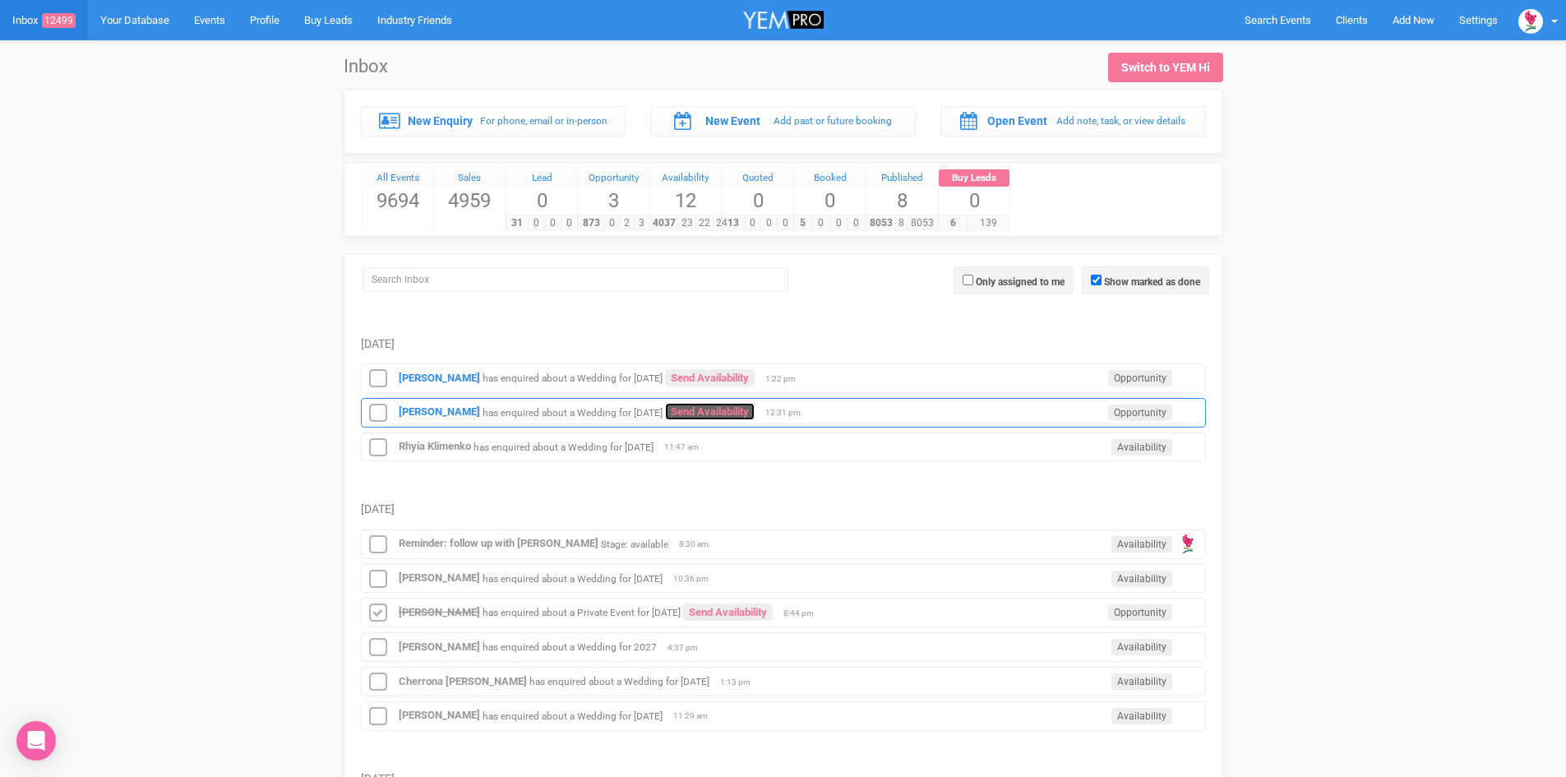
click at [676, 404] on link "Send Availability" at bounding box center [710, 411] width 90 height 17
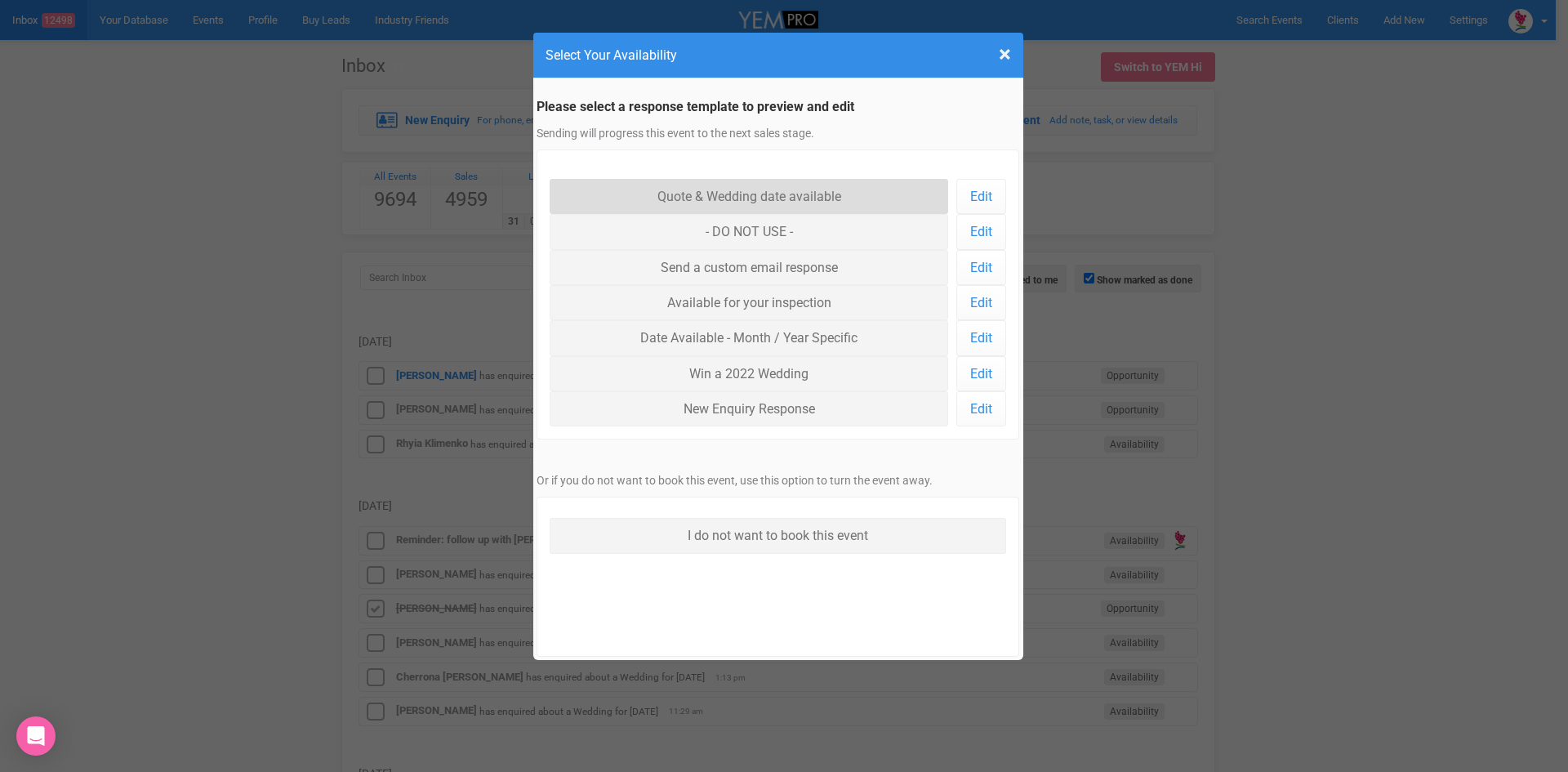
click at [695, 188] on link "Quote & Wedding date available" at bounding box center [749, 196] width 399 height 35
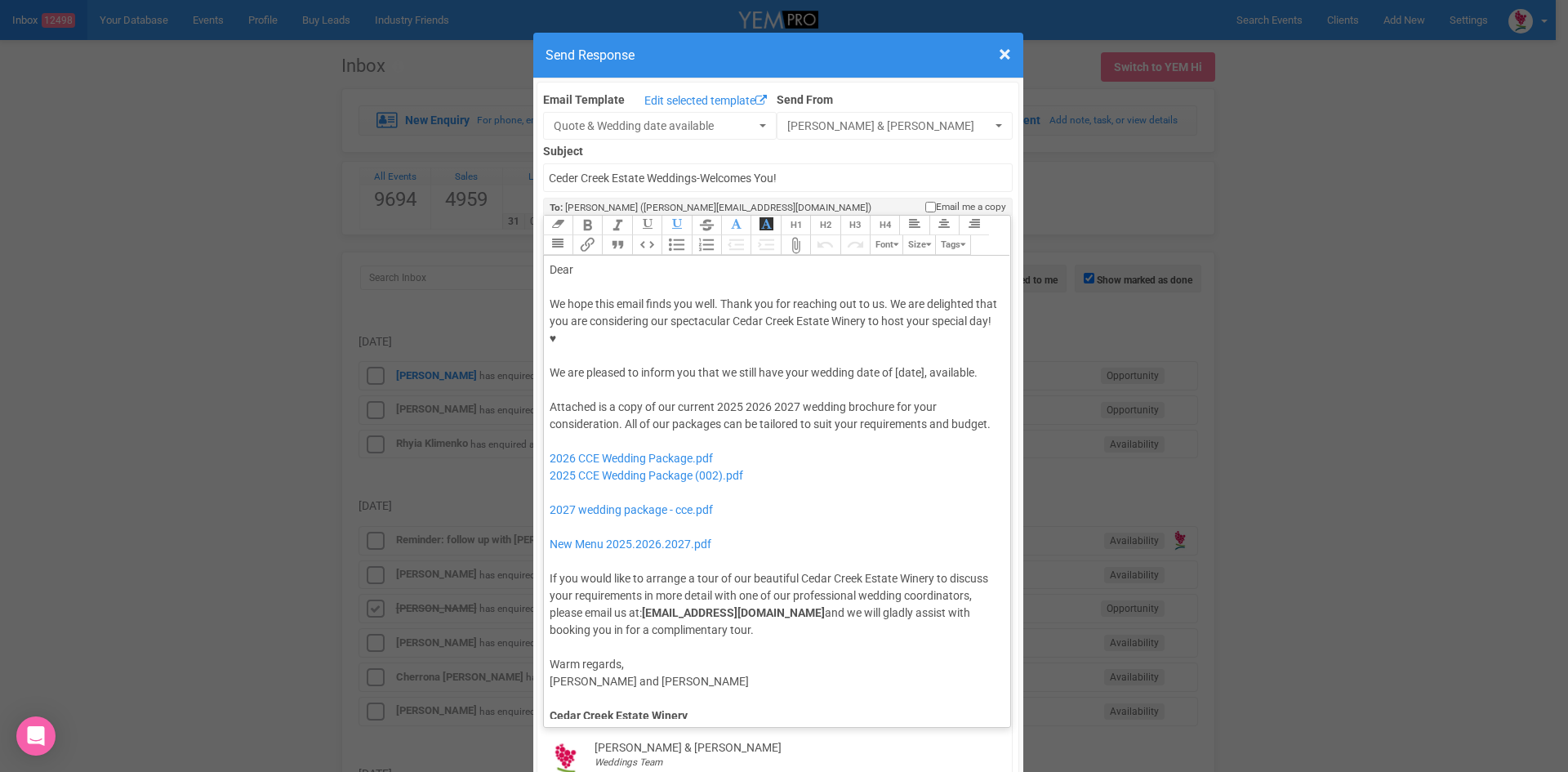
click at [781, 321] on div "We hope this email finds you well. Thank you for reaching out to us. We are del…" at bounding box center [774, 339] width 450 height 85
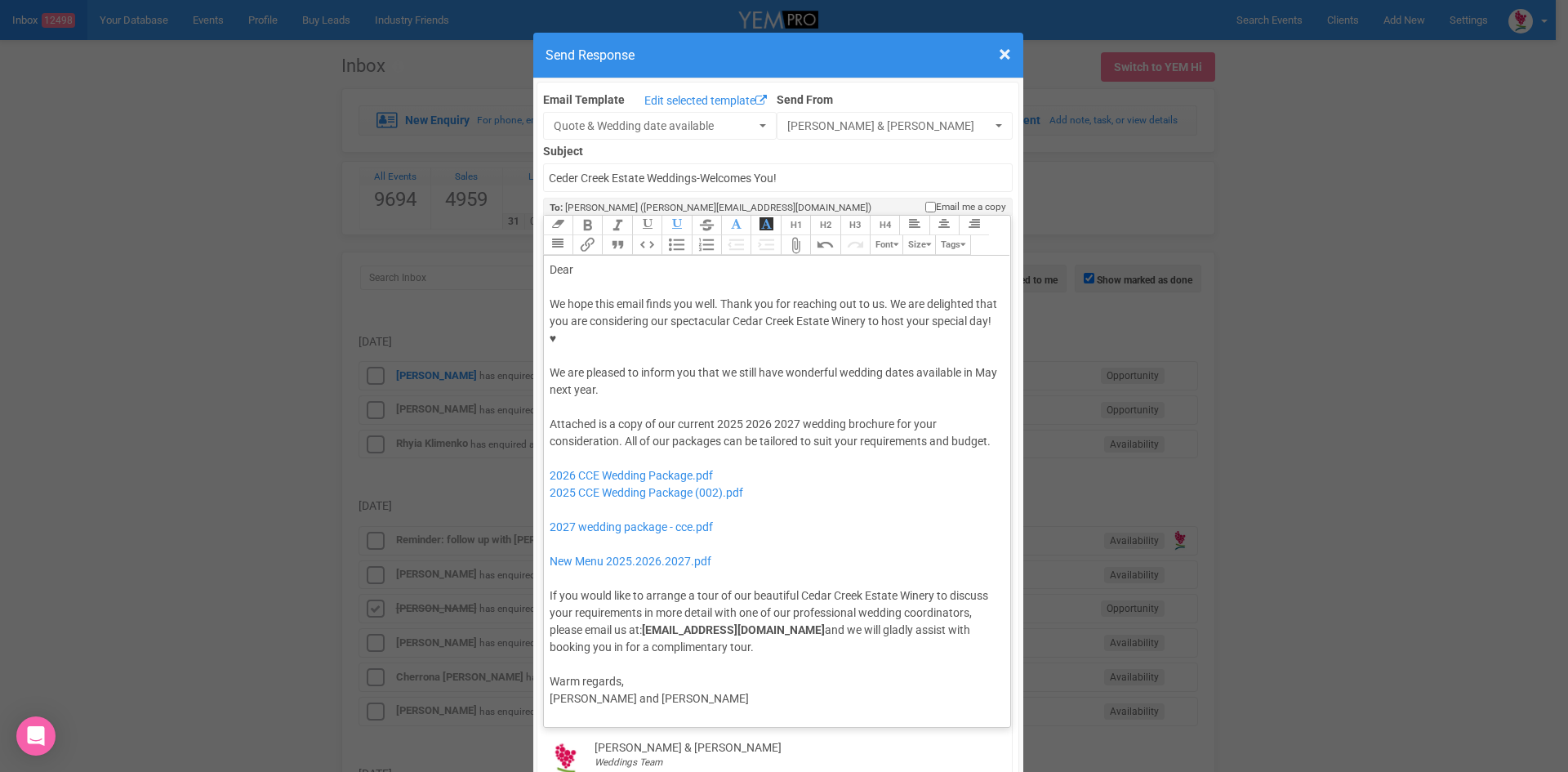
click at [582, 261] on div "Dear" at bounding box center [774, 269] width 450 height 17
drag, startPoint x: 795, startPoint y: 373, endPoint x: 764, endPoint y: 373, distance: 31.0
click at [764, 415] on div "Attached is a copy of our current 2025 2026 2027 wedding brochure for your cons…" at bounding box center [774, 536] width 450 height 240
drag, startPoint x: 739, startPoint y: 373, endPoint x: 710, endPoint y: 373, distance: 29.0
click at [710, 415] on div "Attached is a copy of our current 2025 2026 wedding brochure for your considera…" at bounding box center [774, 536] width 450 height 240
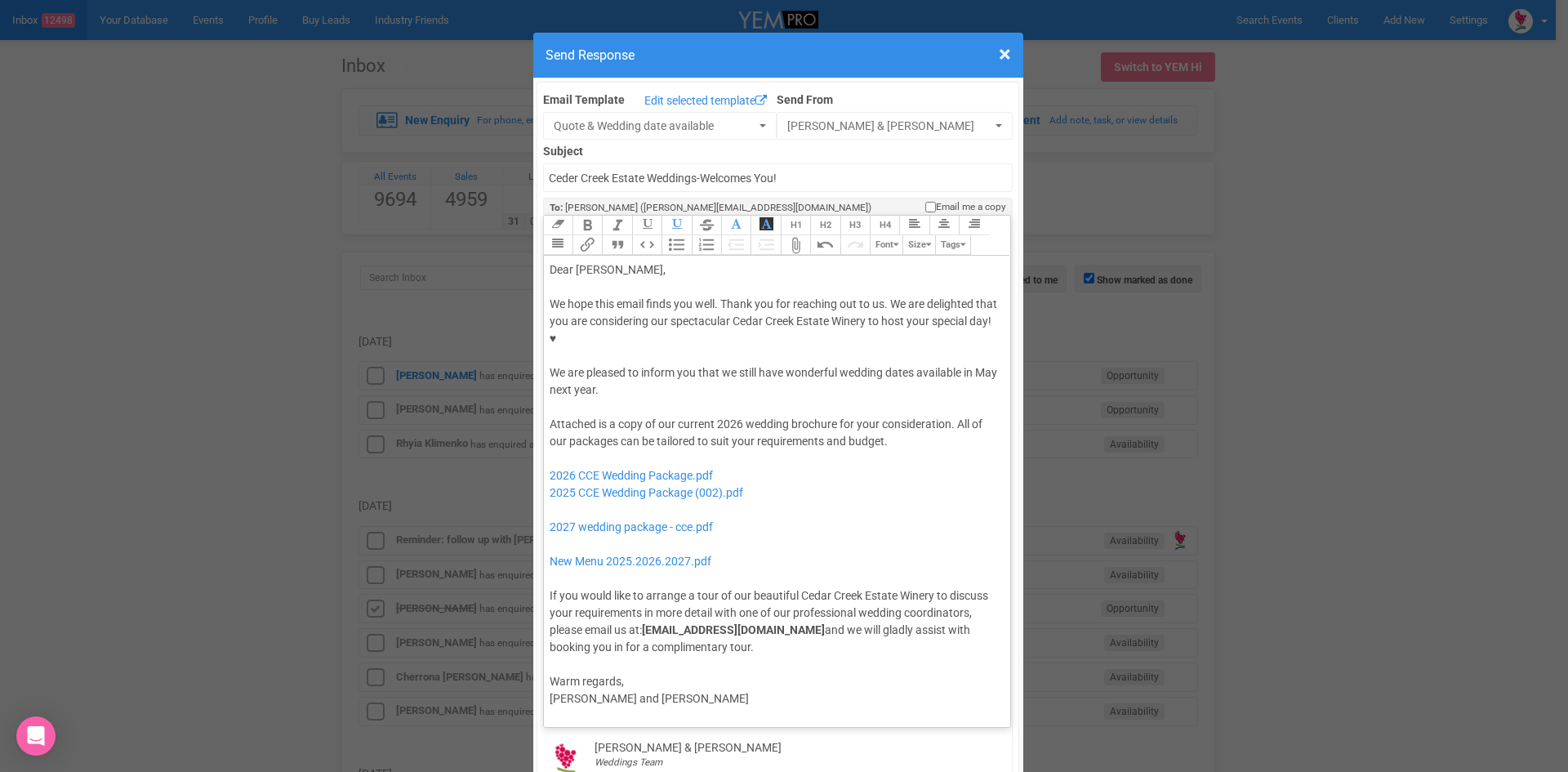
click at [900, 415] on div "Attached is a copy of our current 2026 wedding brochure for your consideration.…" at bounding box center [774, 536] width 450 height 240
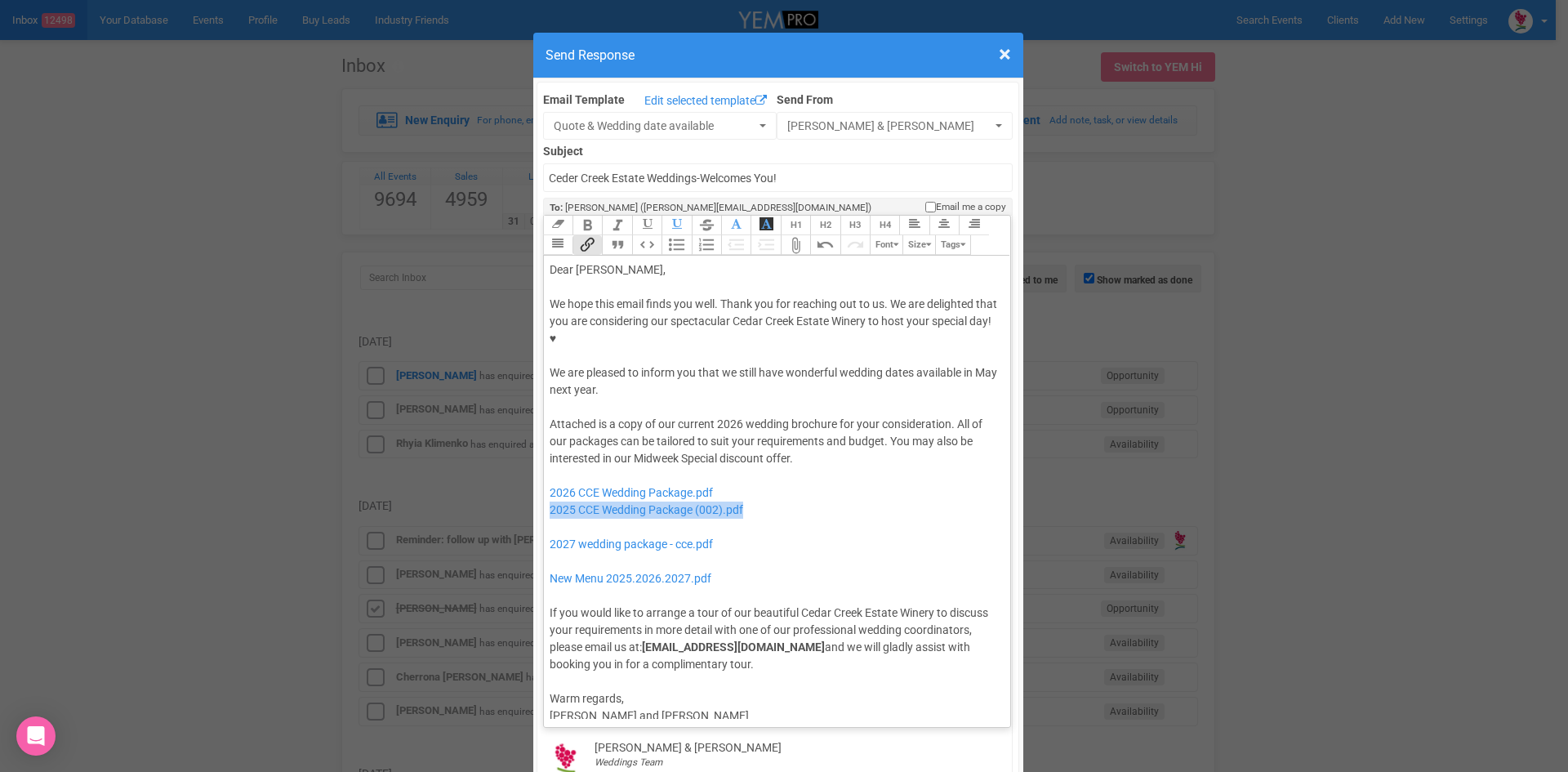
drag, startPoint x: 729, startPoint y: 462, endPoint x: 535, endPoint y: 457, distance: 194.1
drag, startPoint x: 638, startPoint y: 490, endPoint x: 561, endPoint y: 473, distance: 78.9
click at [561, 473] on div "Attached is a copy of our current 2026 wedding brochure for your consideration.…" at bounding box center [774, 543] width 450 height 257
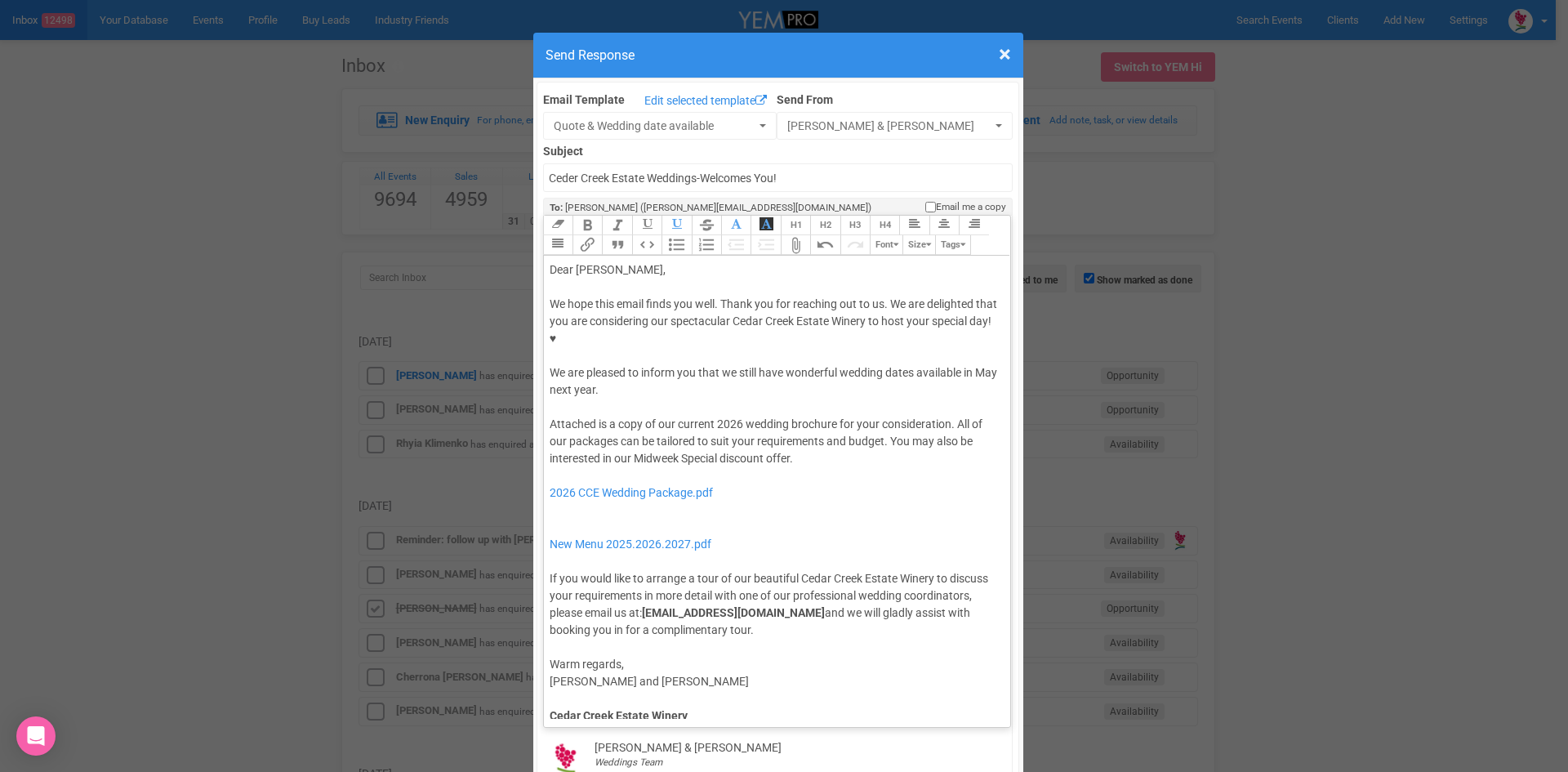
type trix-editor "<lor>Ipsu Dolors,</ame><con><adipis>&elit;</seddoe></tem><inc>Ut labo etdo magn…"
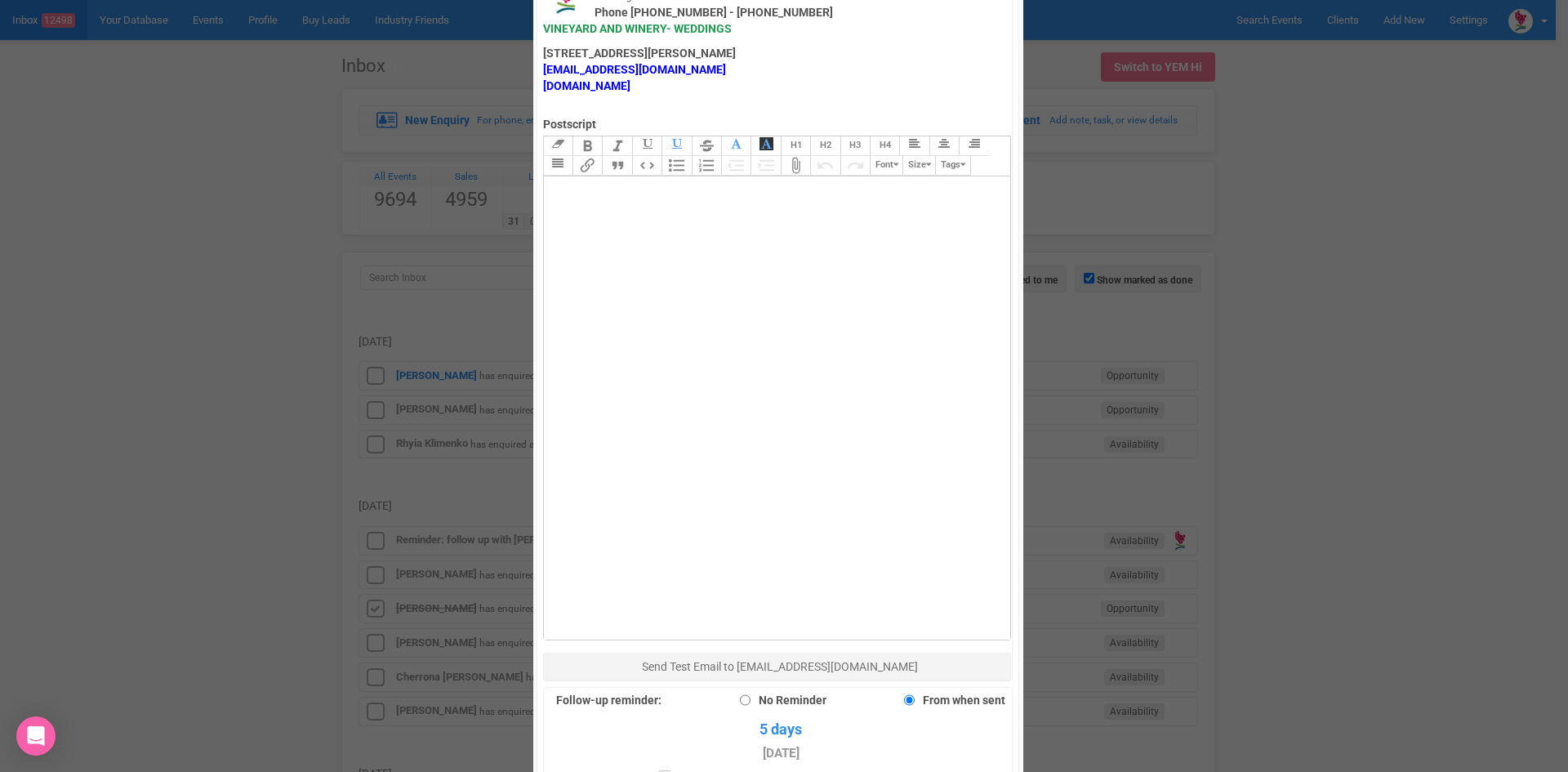
scroll to position [1061, 0]
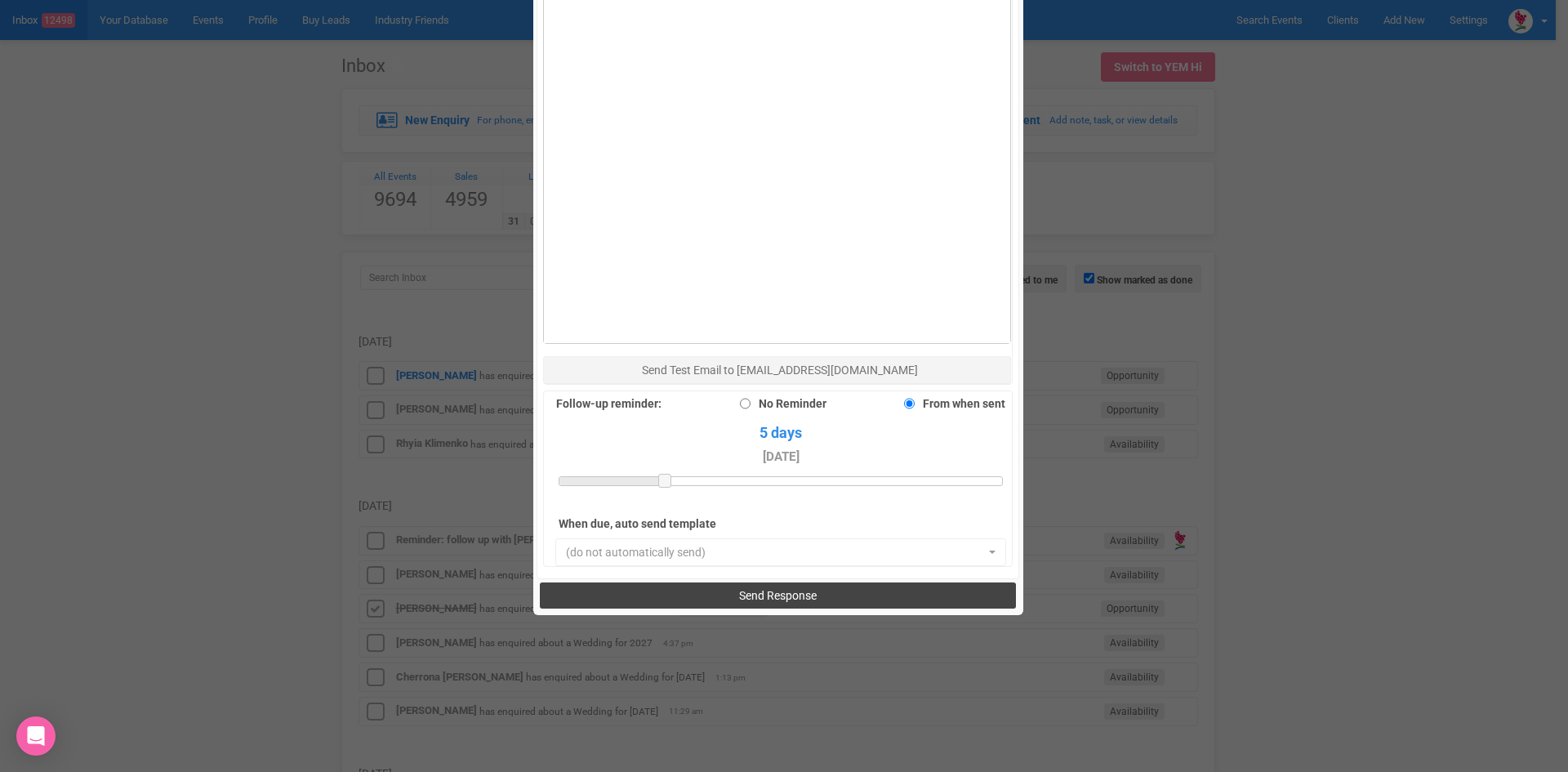
click at [679, 582] on button "Send Response" at bounding box center [777, 595] width 476 height 26
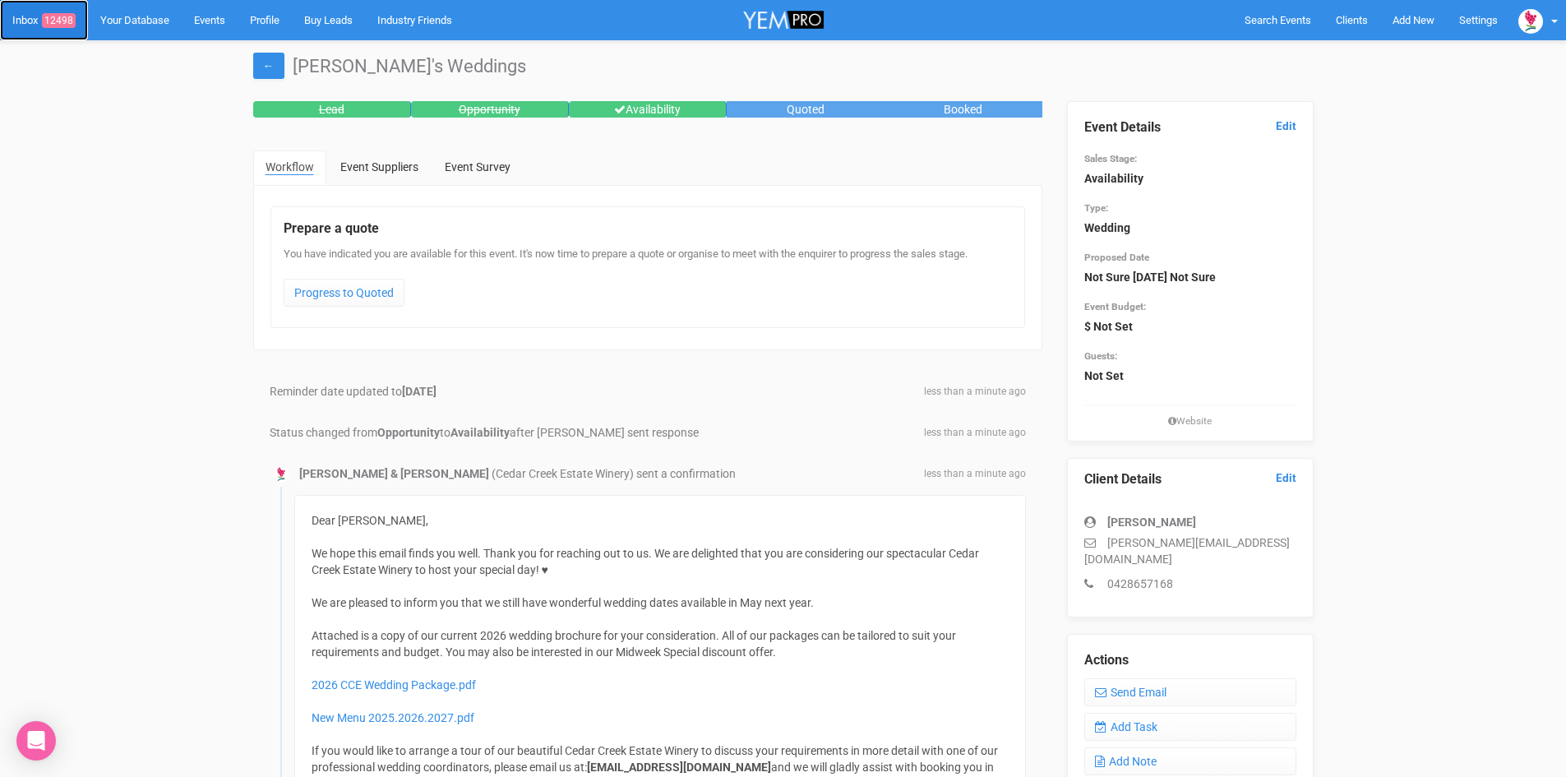
click at [63, 14] on span "12498" at bounding box center [59, 20] width 34 height 15
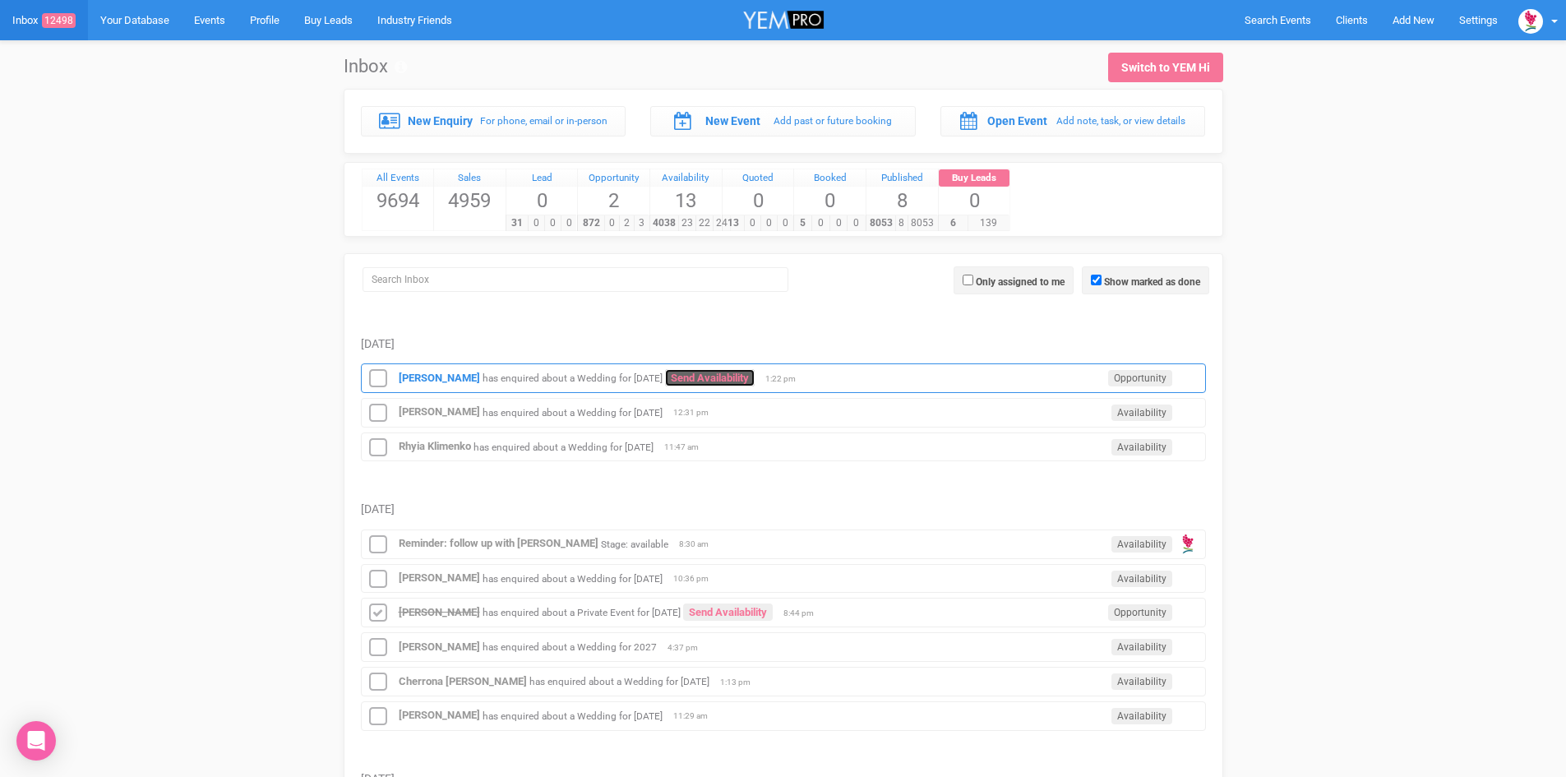
click at [750, 371] on link "Send Availability" at bounding box center [710, 377] width 90 height 17
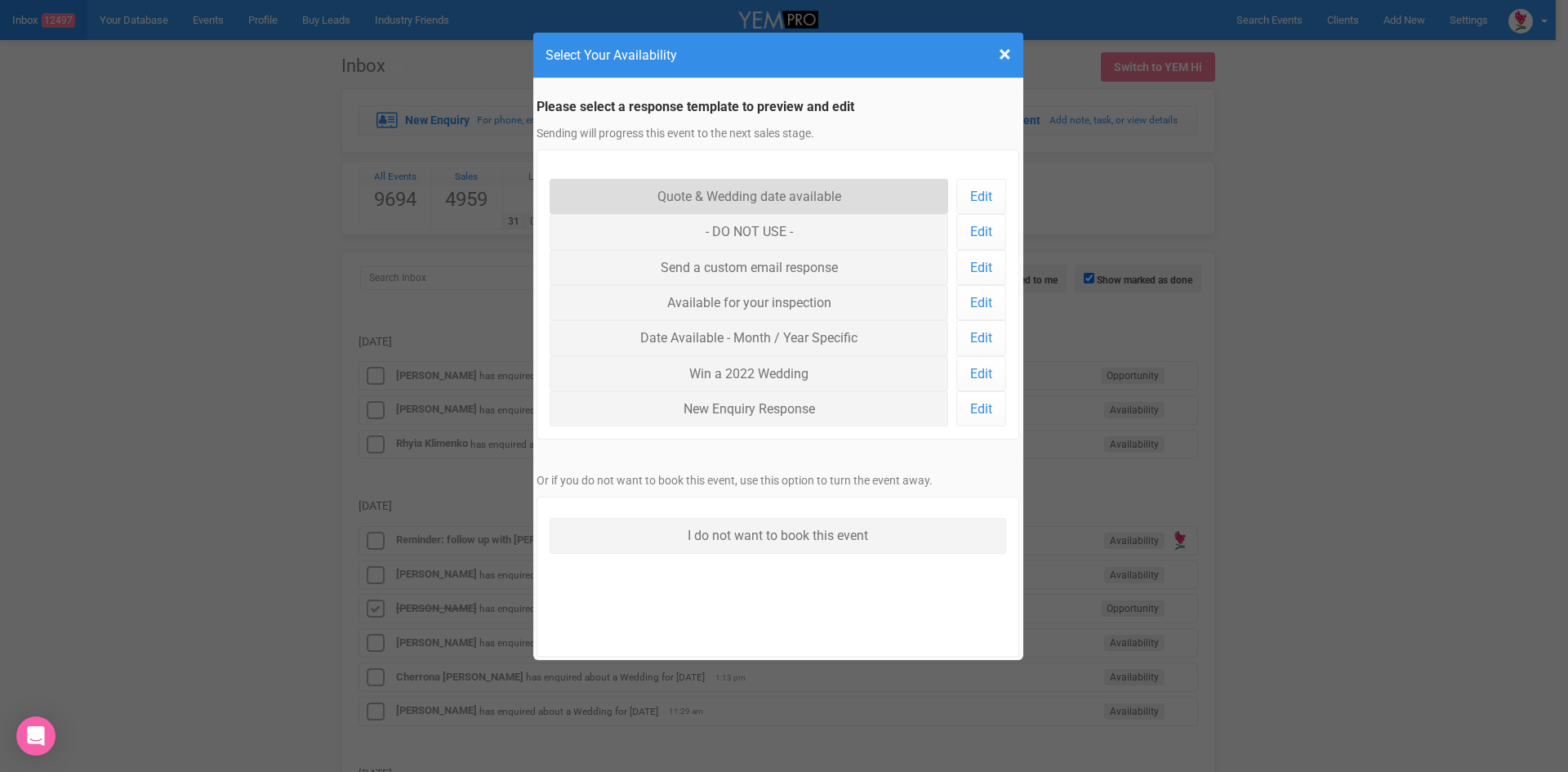
click at [708, 190] on link "Quote & Wedding date available" at bounding box center [749, 196] width 399 height 35
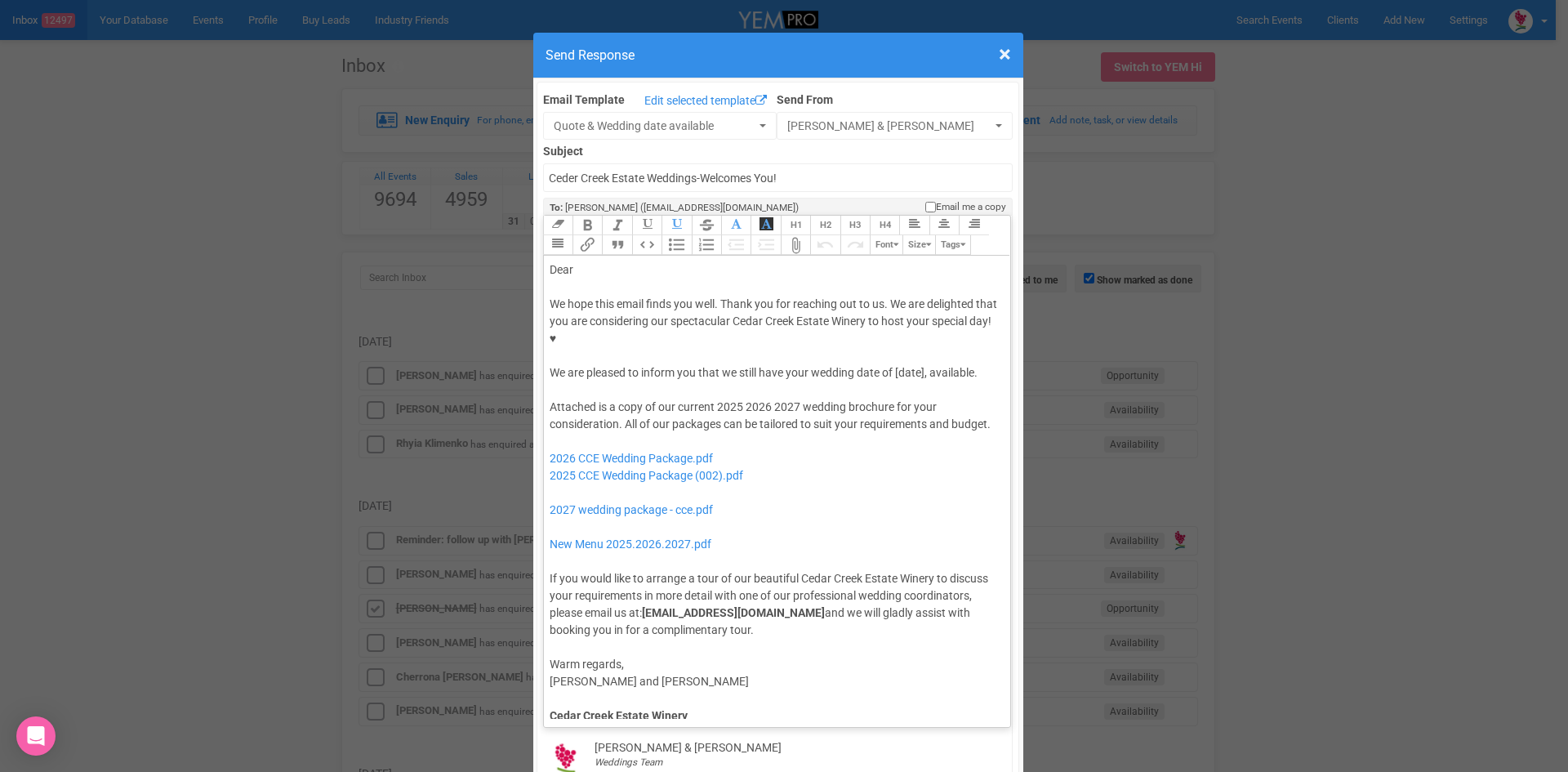
click at [889, 319] on div "We hope this email finds you well. Thank you for reaching out to us. We are del…" at bounding box center [774, 339] width 450 height 85
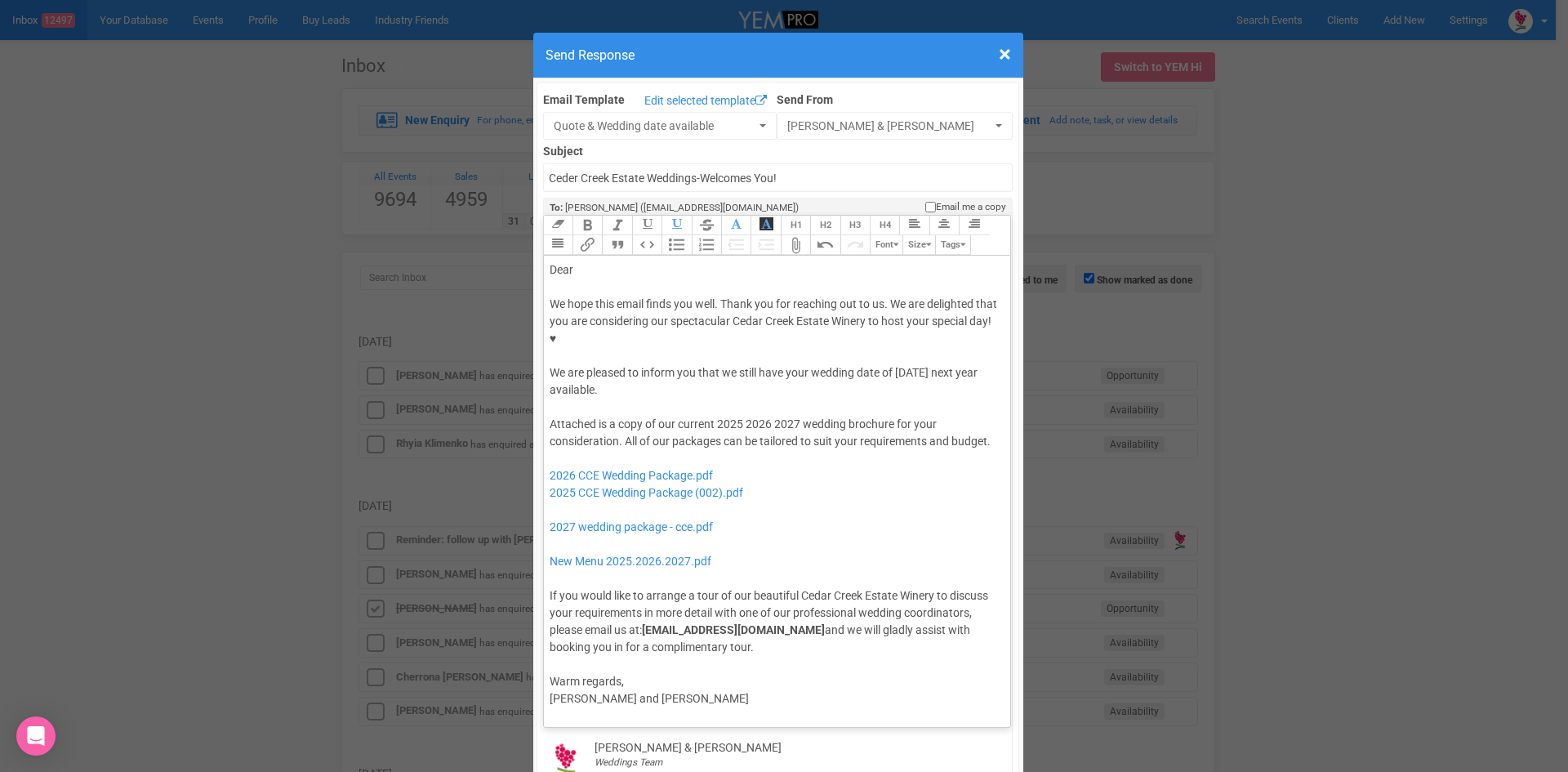
click at [608, 235] on button "Quote" at bounding box center [617, 245] width 30 height 20
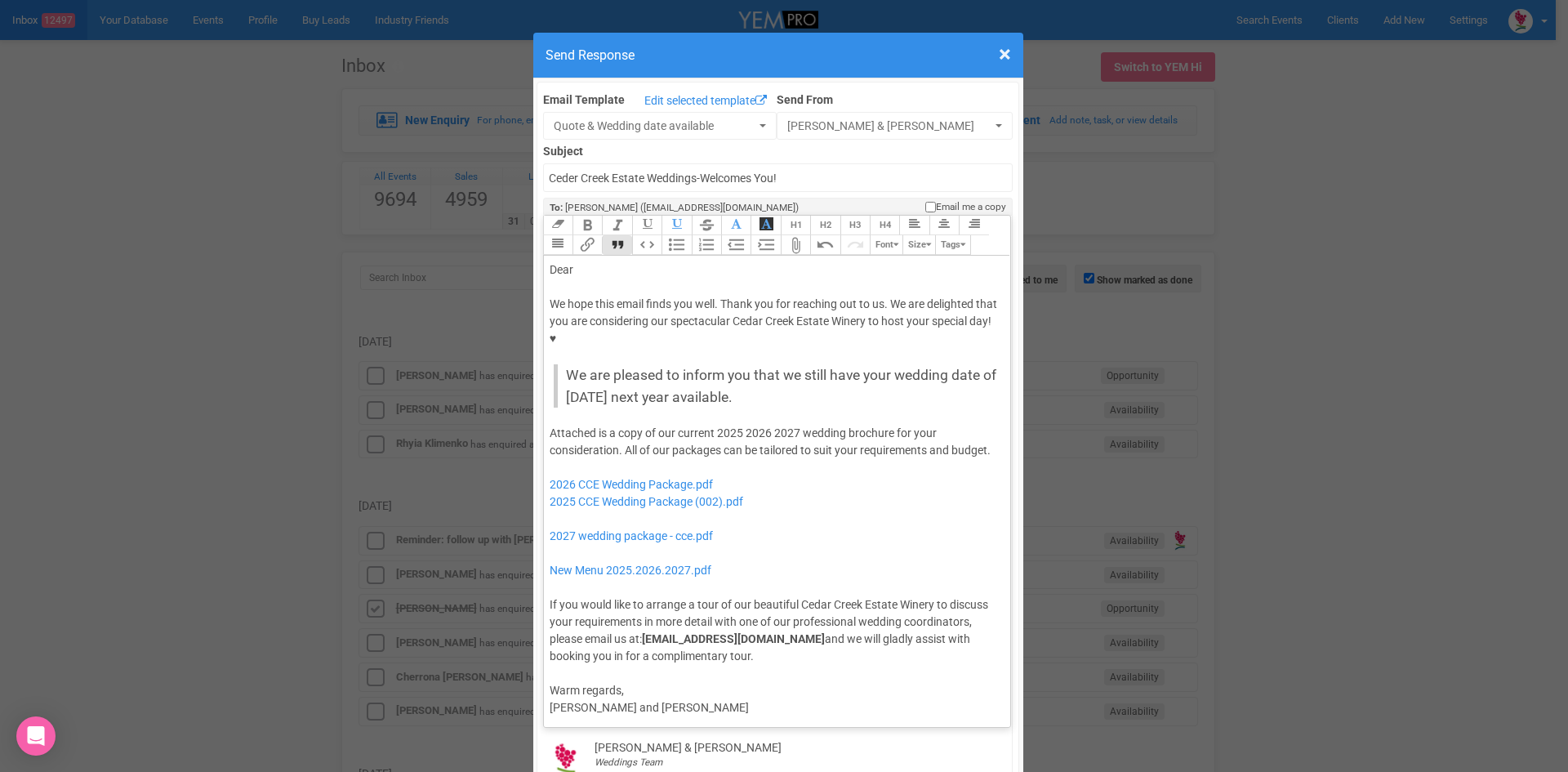
click at [591, 261] on div "Dear" at bounding box center [774, 269] width 450 height 17
drag, startPoint x: 794, startPoint y: 381, endPoint x: 767, endPoint y: 386, distance: 27.5
click at [767, 424] on div "Attached is a copy of our current 2025 2026 2027 wedding brochure for your cons…" at bounding box center [774, 544] width 450 height 240
drag, startPoint x: 737, startPoint y: 380, endPoint x: 709, endPoint y: 381, distance: 28.0
click at [709, 424] on div "Attached is a copy of our current 2025 2026 wedding brochure for your considera…" at bounding box center [774, 544] width 450 height 240
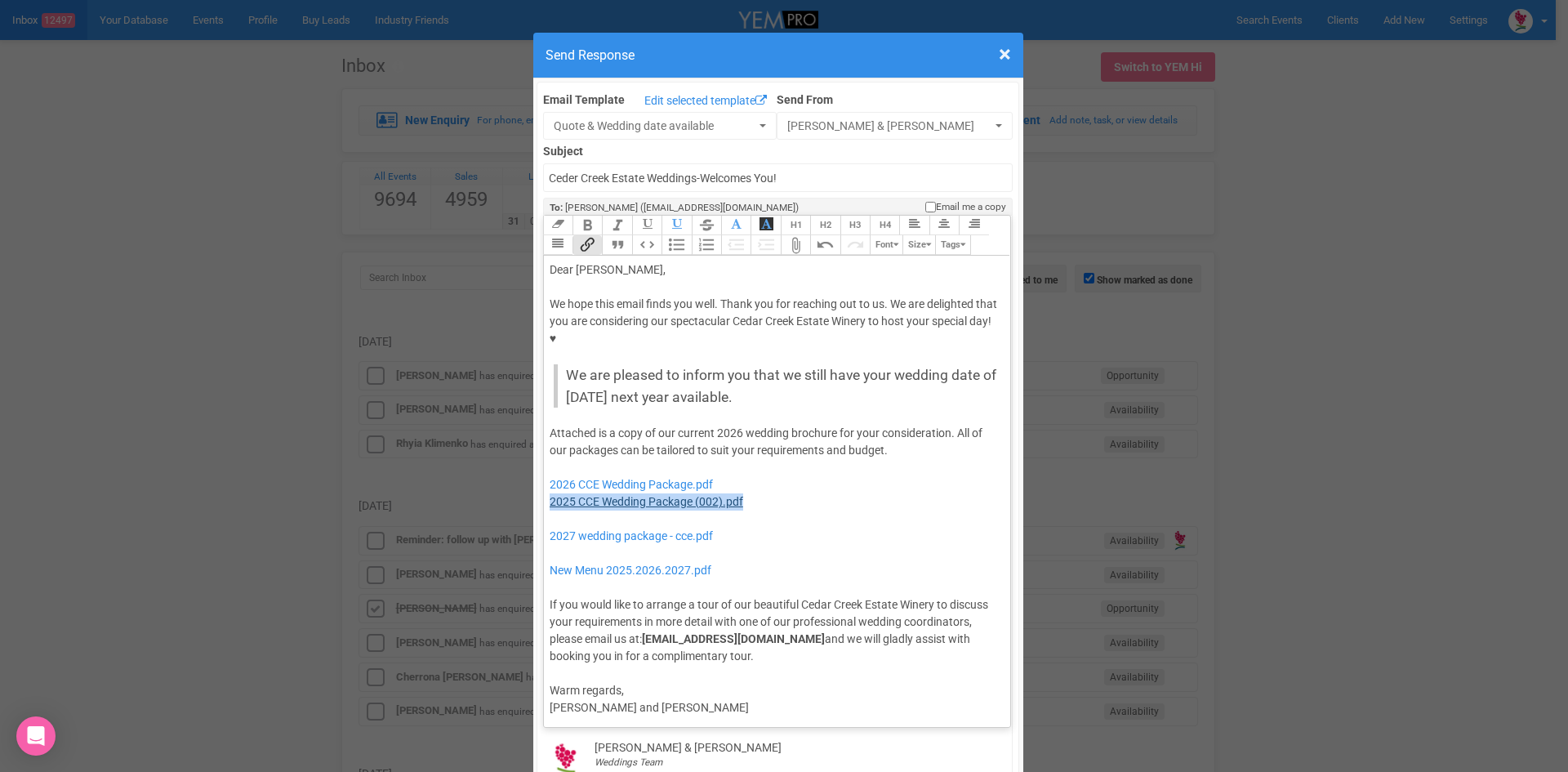
drag, startPoint x: 759, startPoint y: 453, endPoint x: 544, endPoint y: 450, distance: 215.0
click at [549, 450] on div "Attached is a copy of our current 2026 wedding brochure for your consideration.…" at bounding box center [774, 544] width 450 height 240
drag, startPoint x: 749, startPoint y: 484, endPoint x: 564, endPoint y: 463, distance: 186.2
click at [564, 463] on div "Attached is a copy of our current 2026 wedding brochure for your consideration.…" at bounding box center [774, 544] width 450 height 240
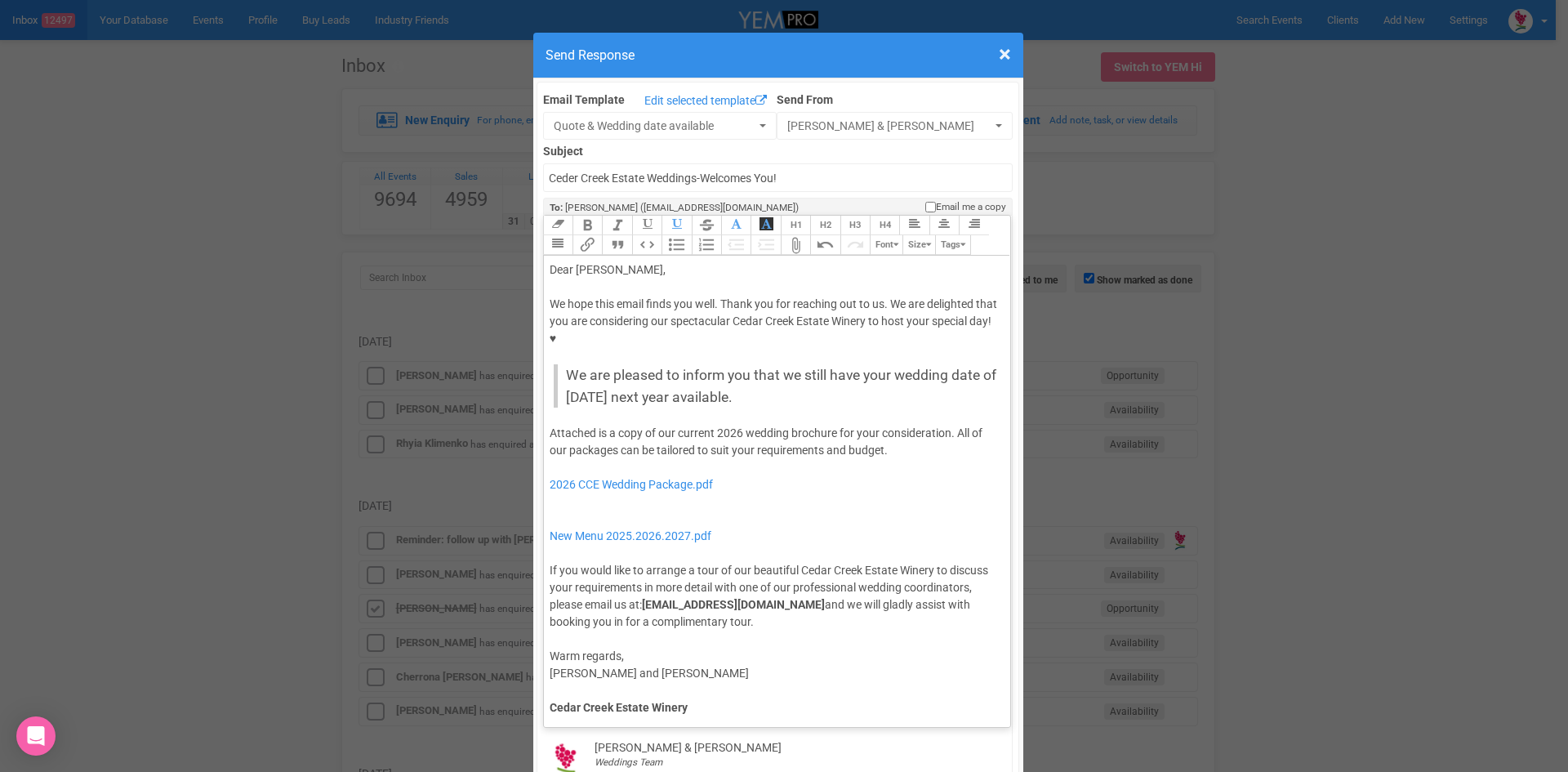
type trix-editor "<lor>Ipsu Dolorsi,</ame><con><adipis>&elit;</seddoe></tem><inc>Ut labo etdo mag…"
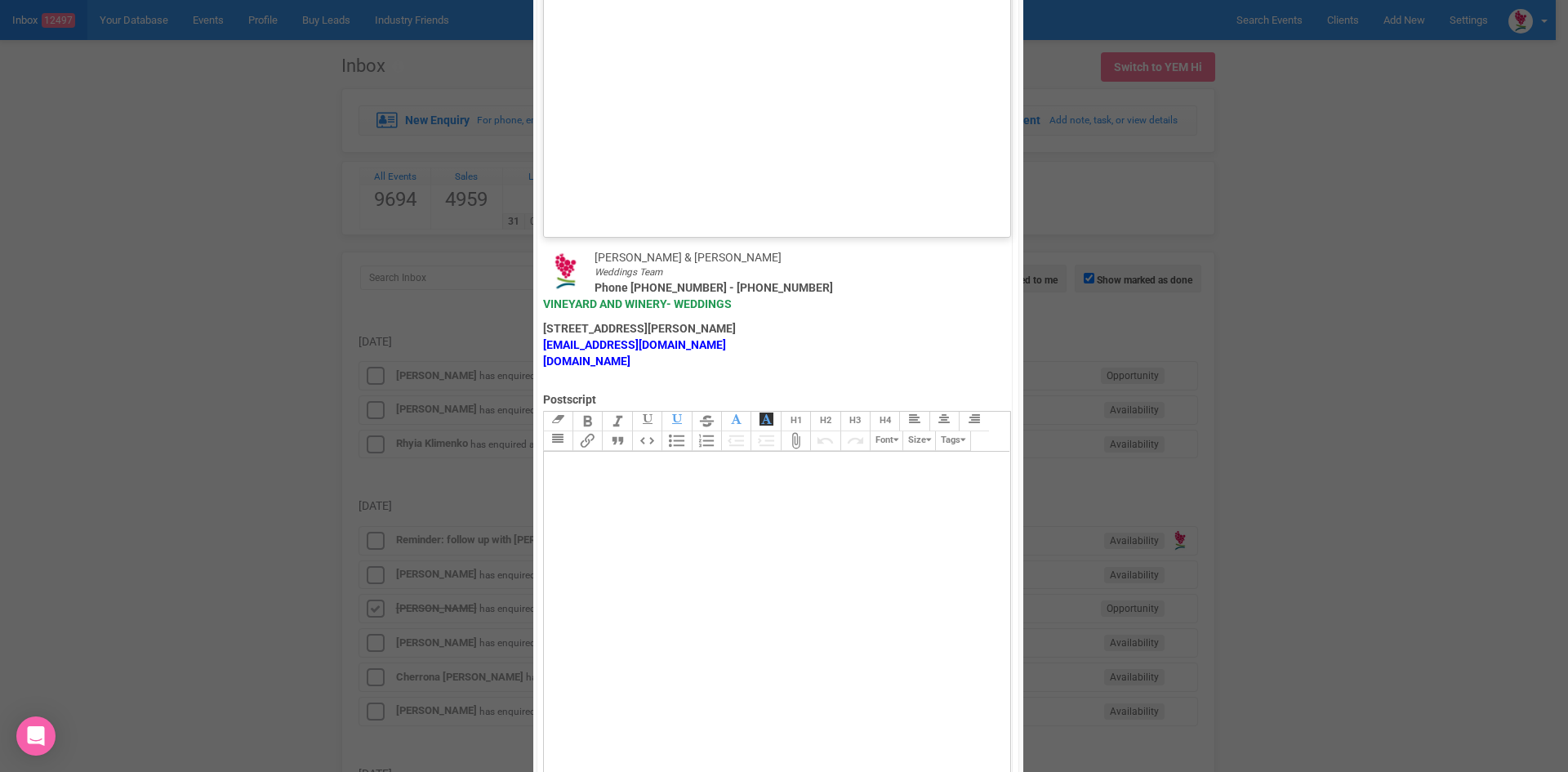
scroll to position [980, 0]
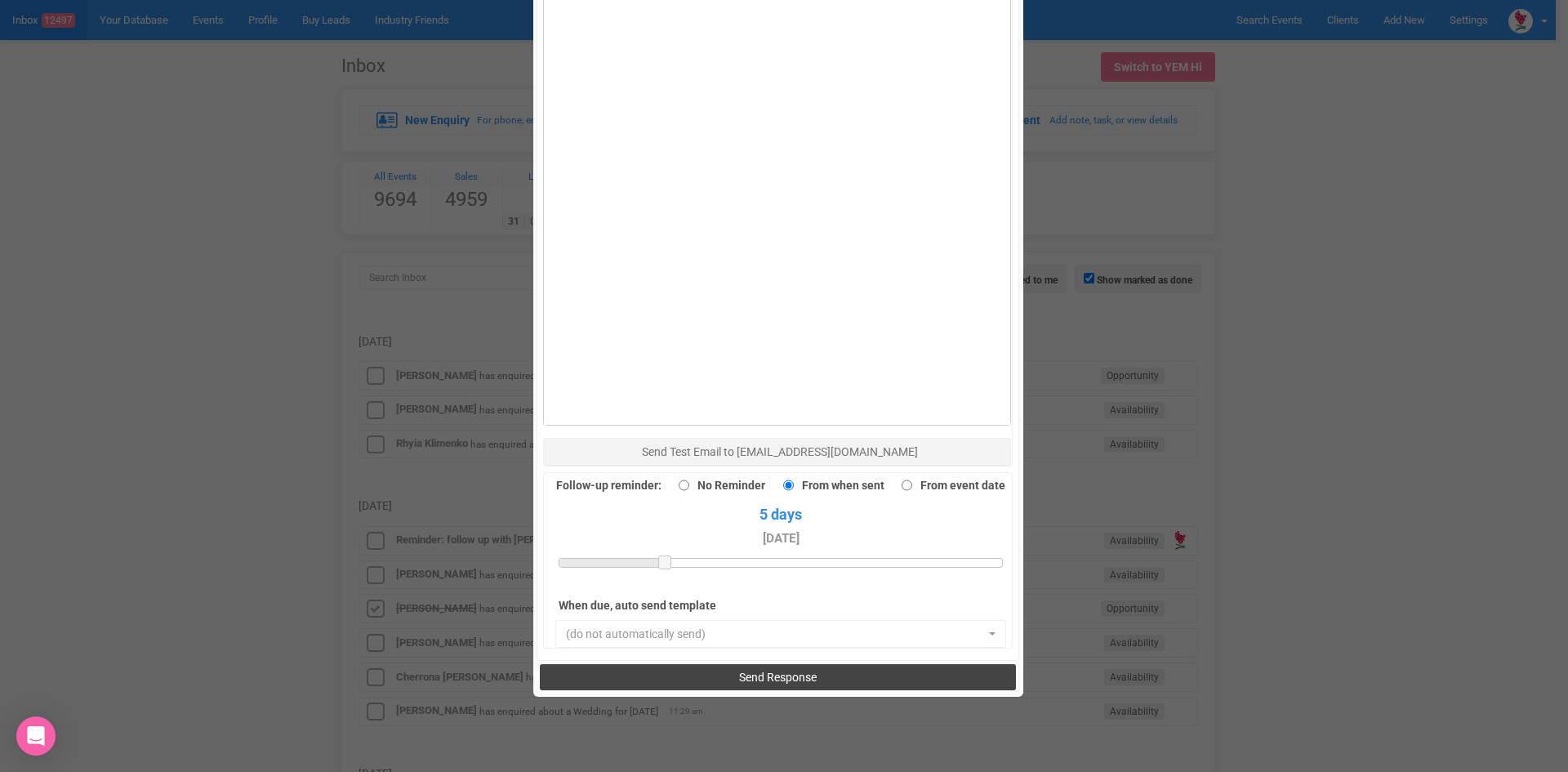
click at [781, 671] on span "Send Response" at bounding box center [778, 677] width 78 height 13
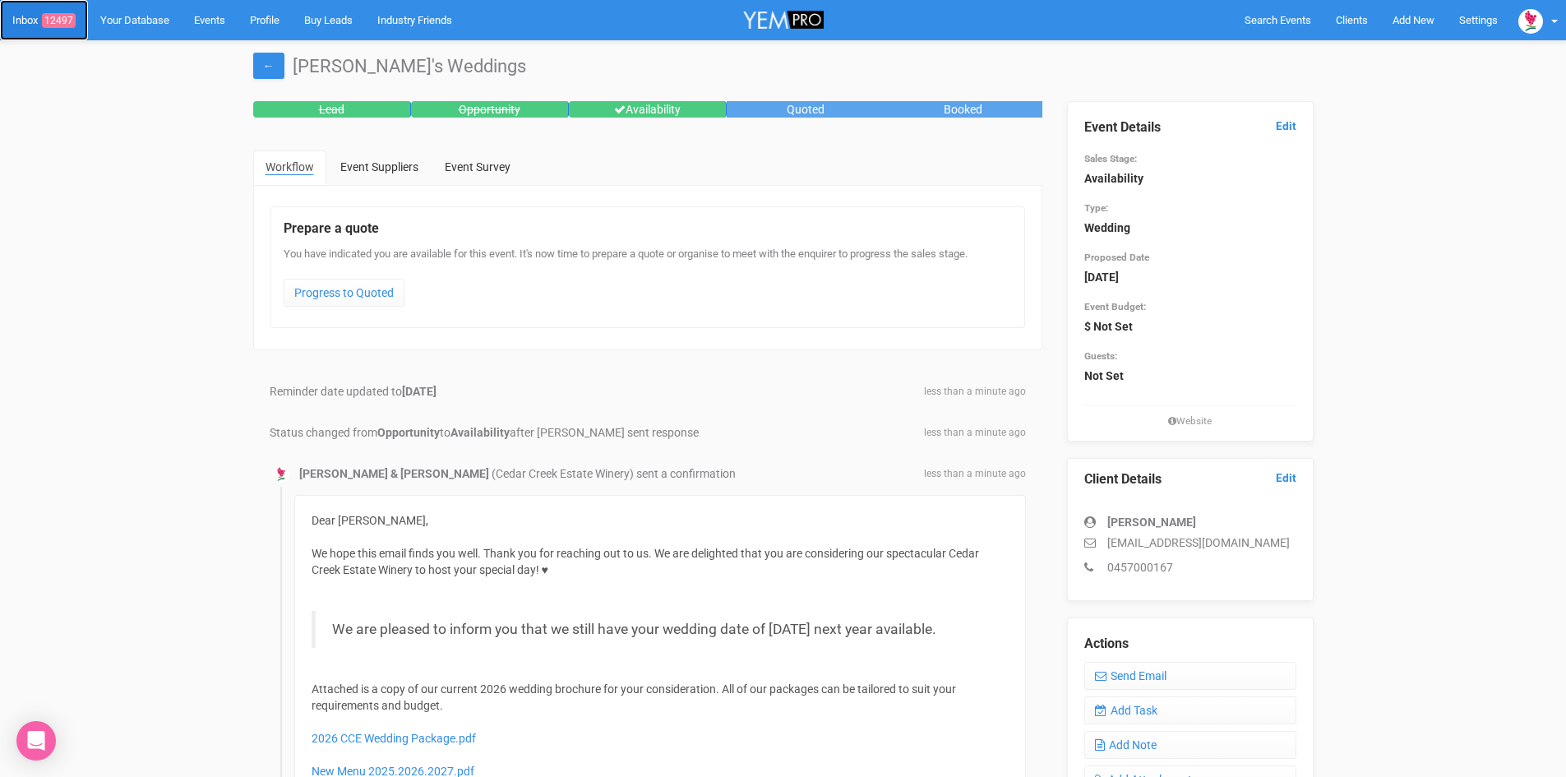
click at [63, 12] on link "Inbox 12497" at bounding box center [44, 20] width 88 height 40
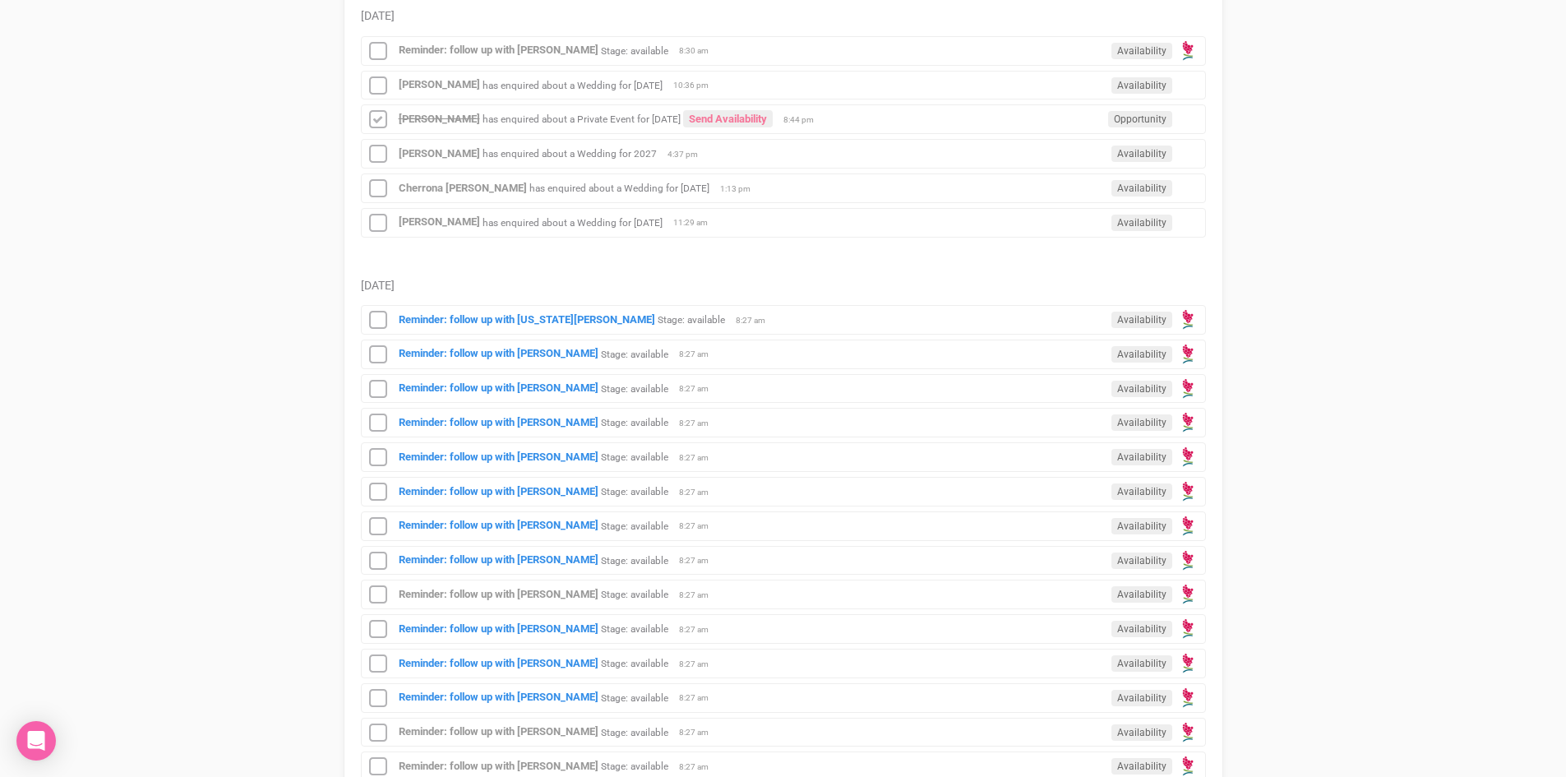
scroll to position [986, 0]
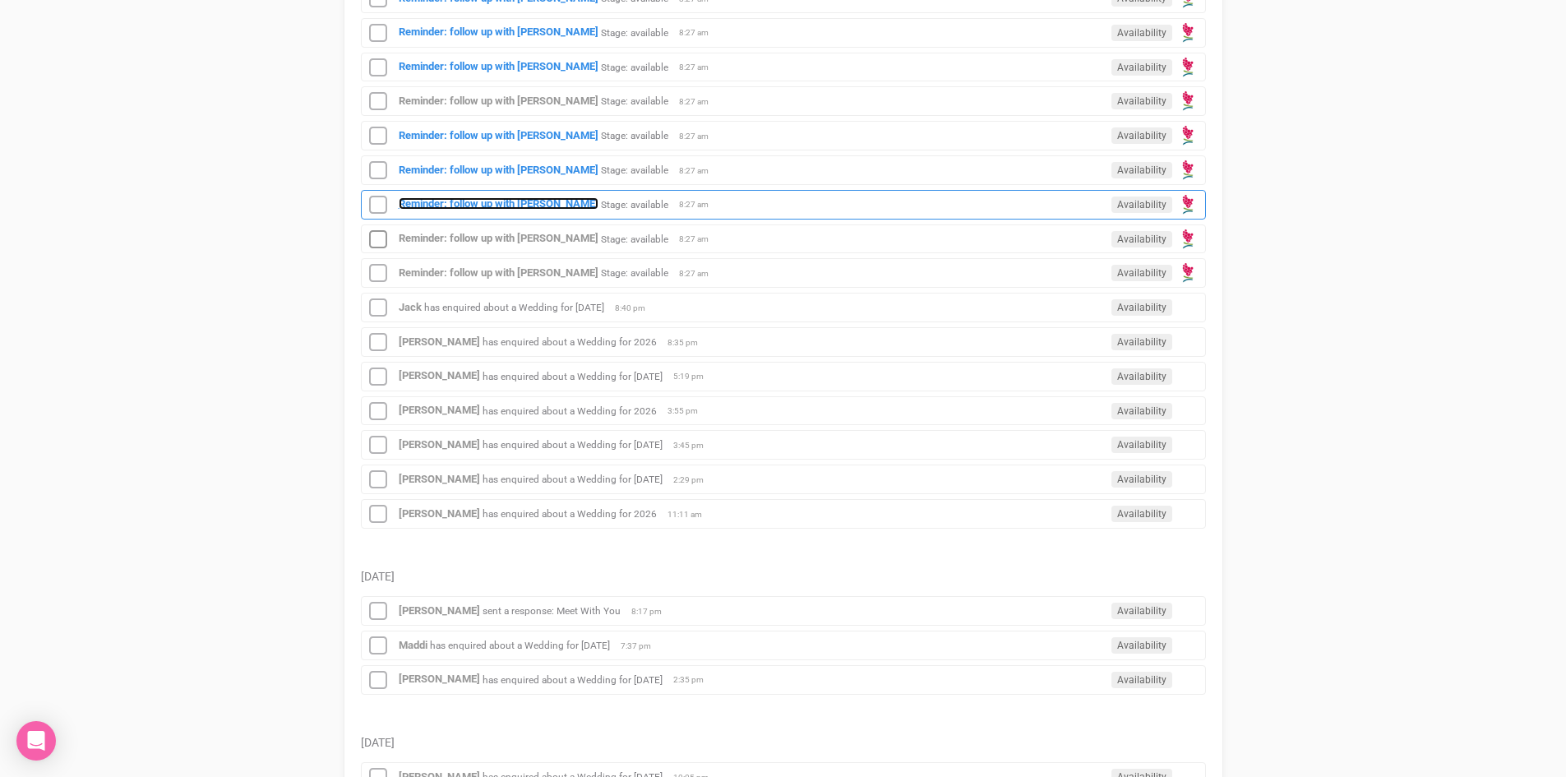
click at [511, 197] on strong "Reminder: follow up with [PERSON_NAME]" at bounding box center [499, 203] width 200 height 12
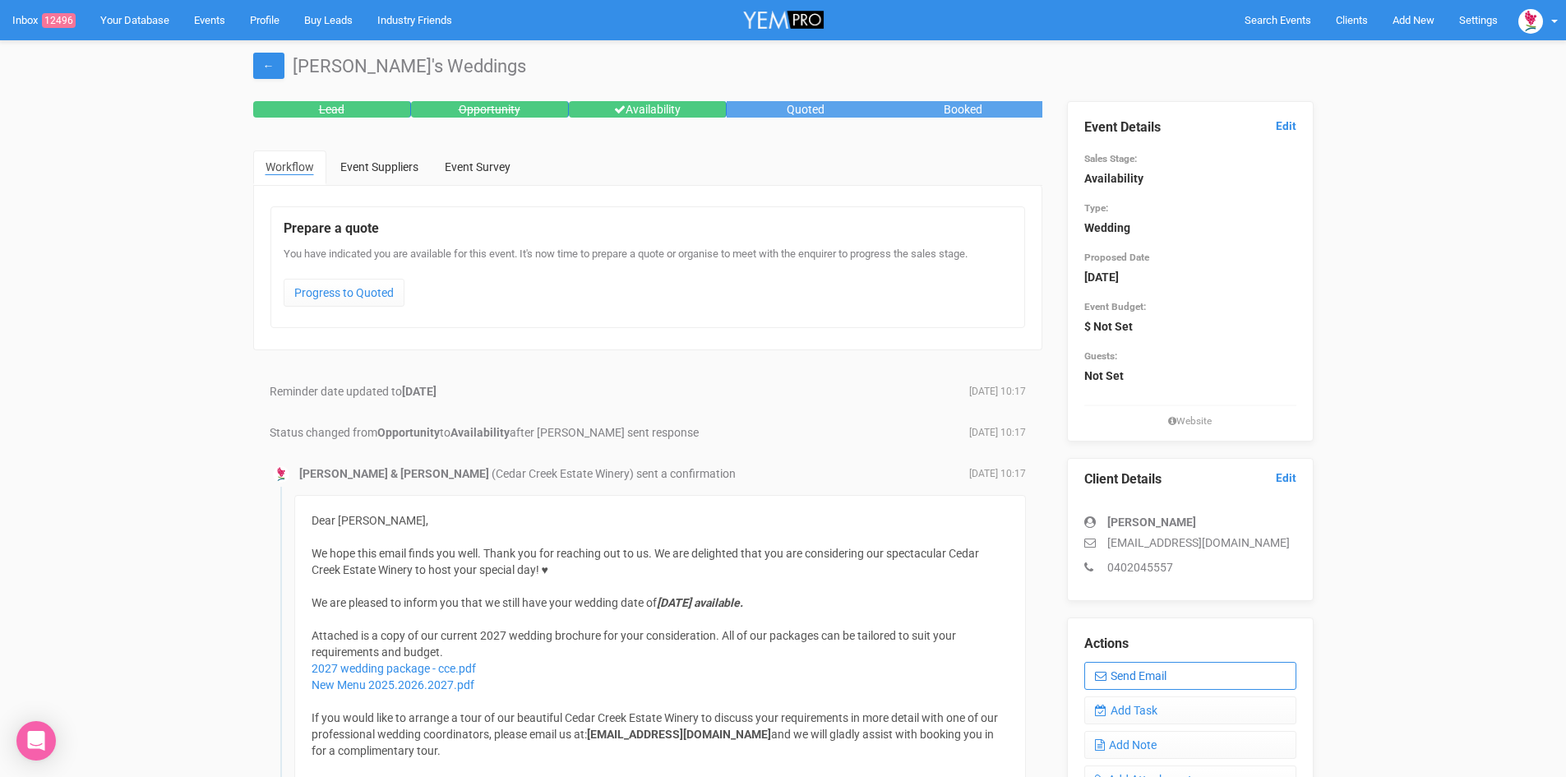
click at [1163, 668] on link "Send Email" at bounding box center [1190, 676] width 212 height 28
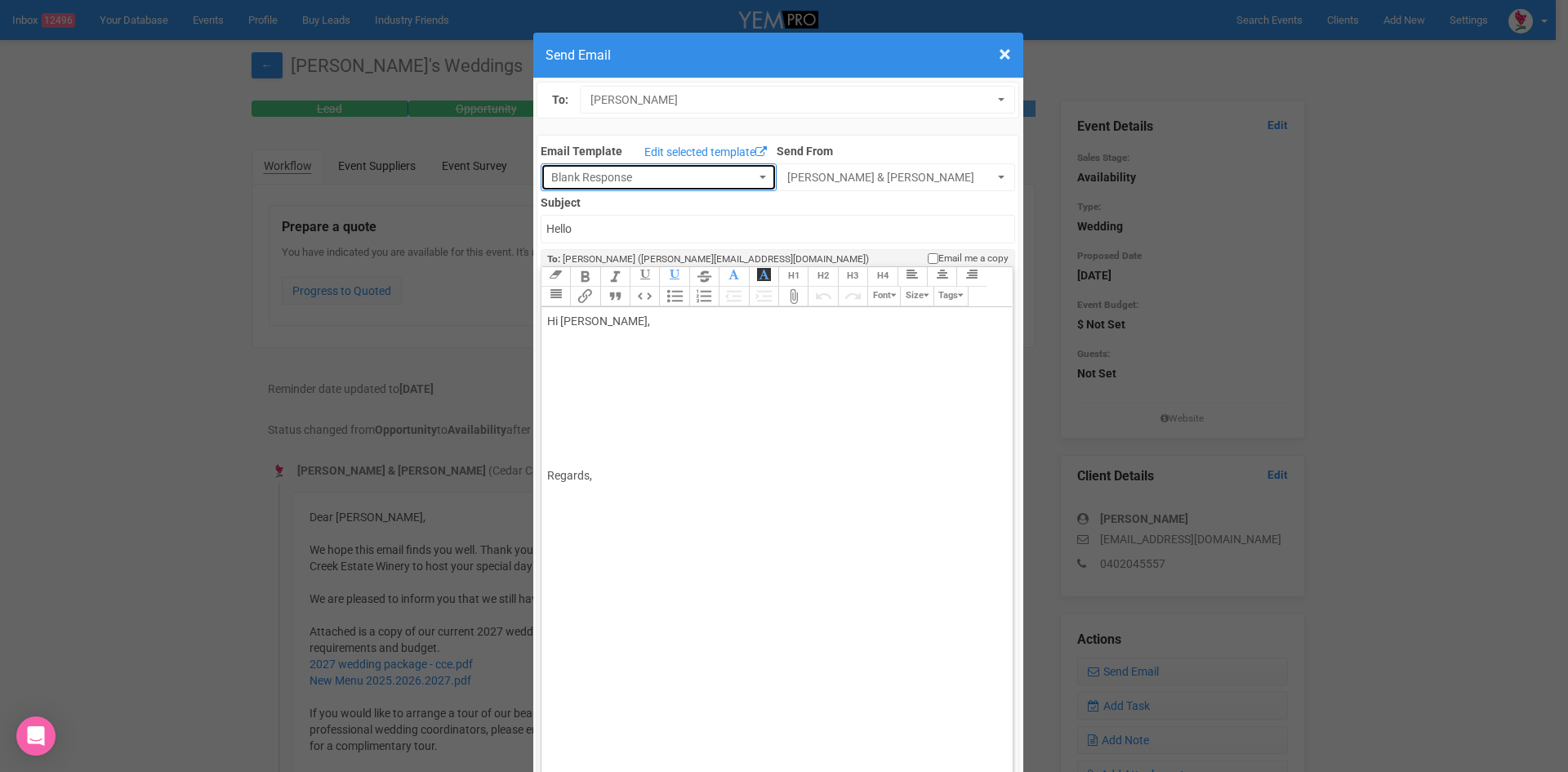
click at [751, 172] on button "Blank Response" at bounding box center [659, 177] width 236 height 28
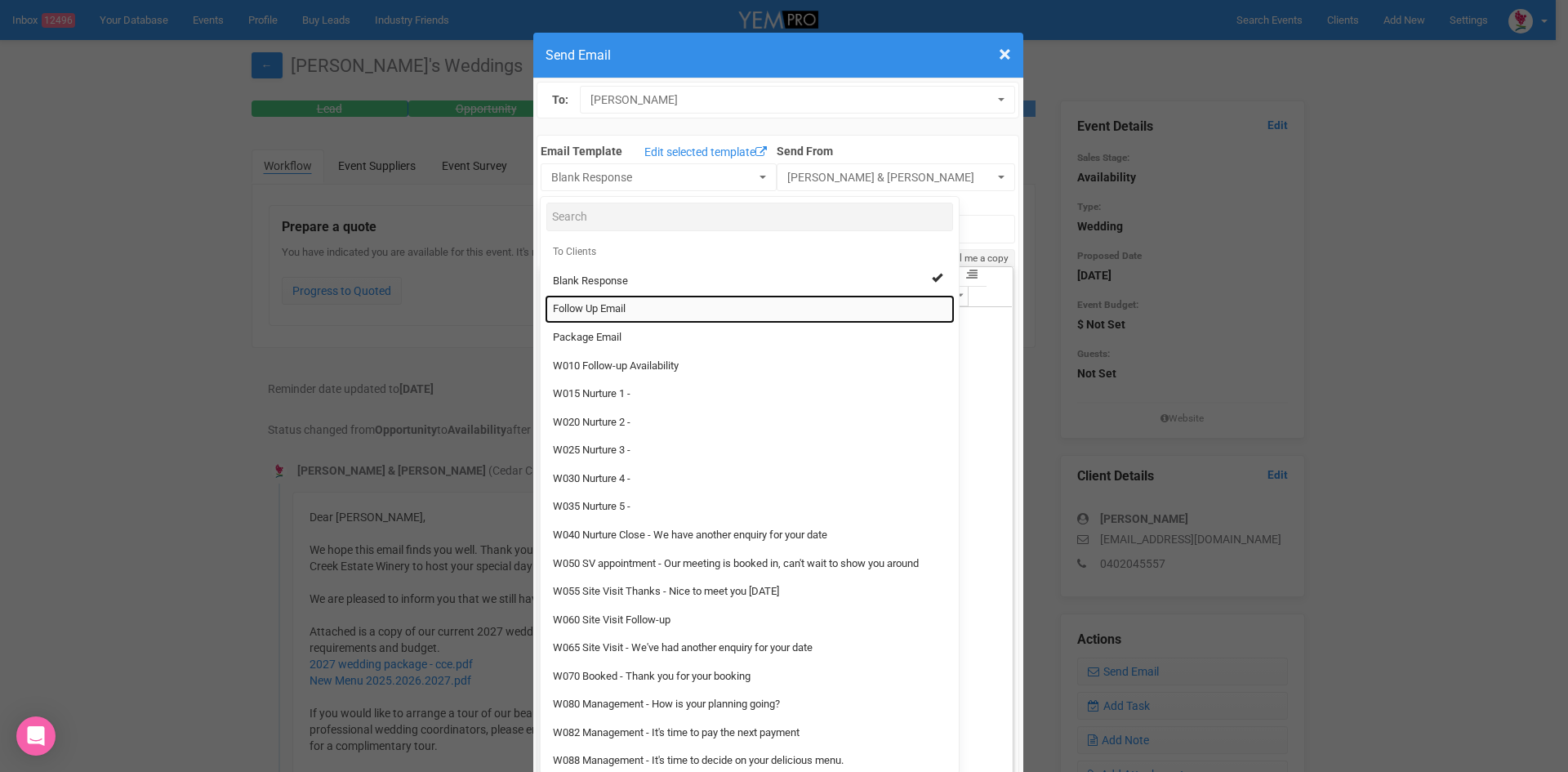
click at [598, 305] on span "Follow Up Email" at bounding box center [588, 309] width 73 height 16
select select "88639"
type input "[GEOGRAPHIC_DATA] - Follow Up"
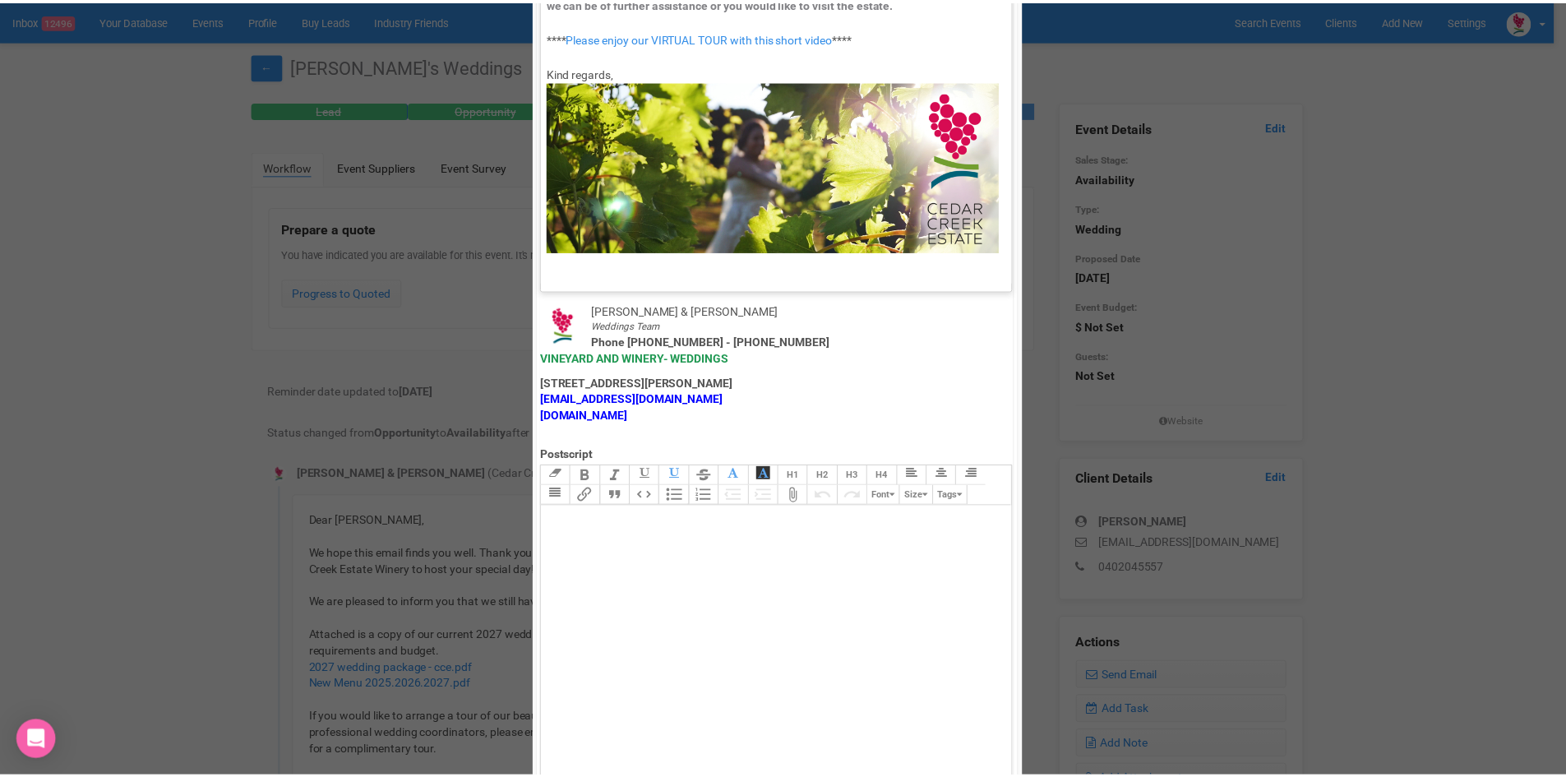
scroll to position [814, 0]
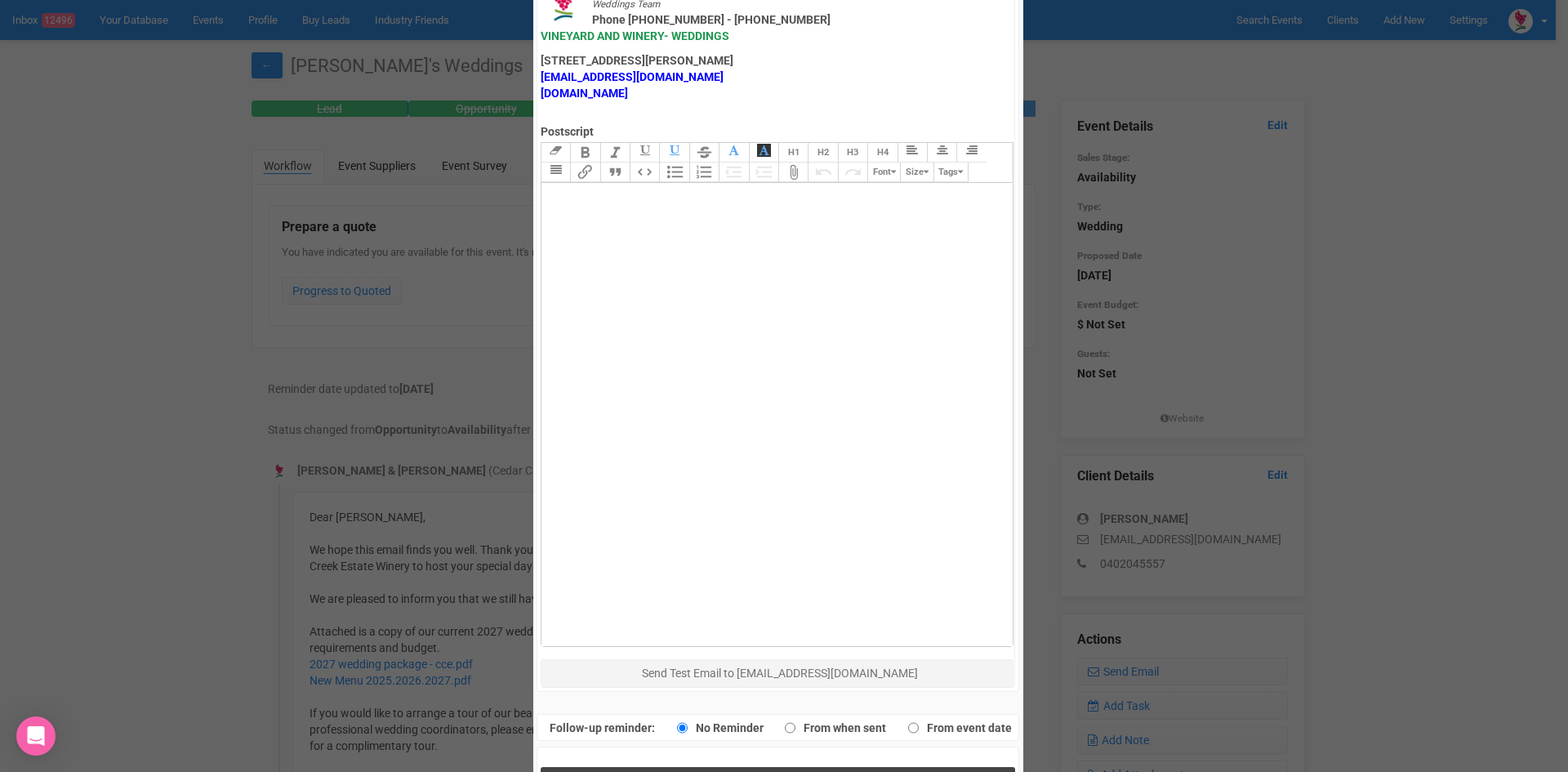
click at [700, 767] on button "Send Response" at bounding box center [778, 784] width 475 height 34
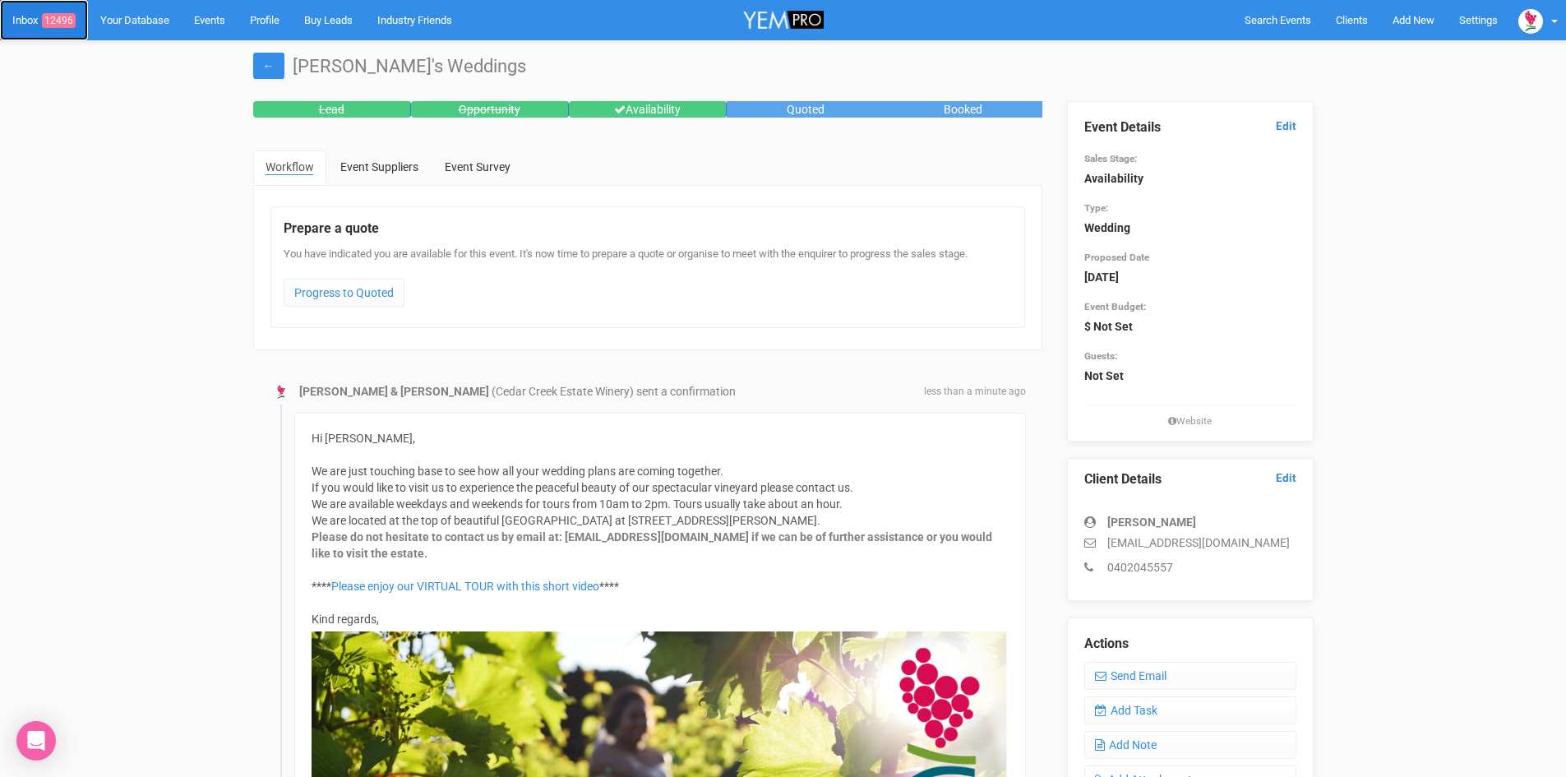
click at [67, 16] on span "12496" at bounding box center [59, 20] width 34 height 15
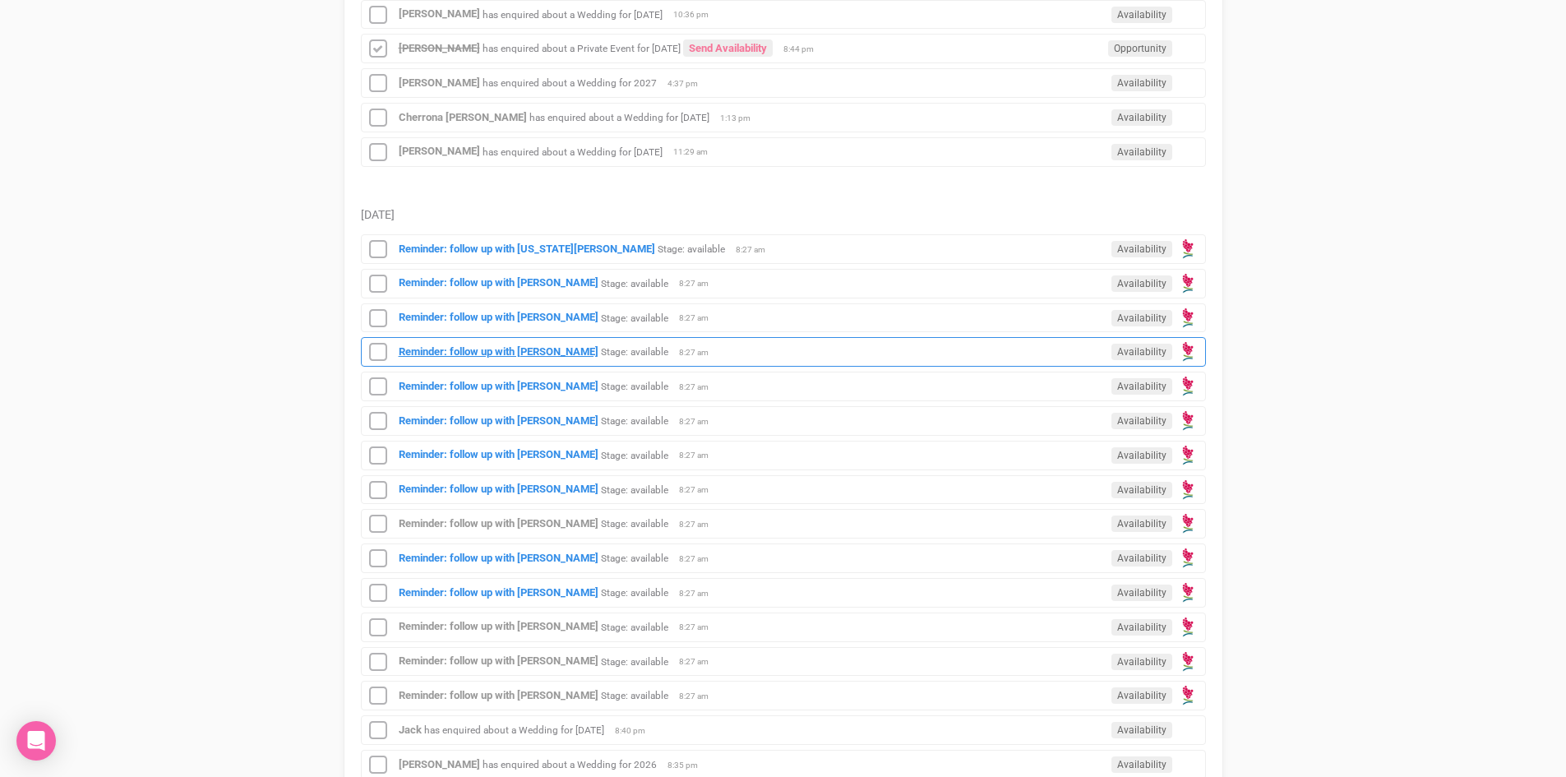
scroll to position [575, 0]
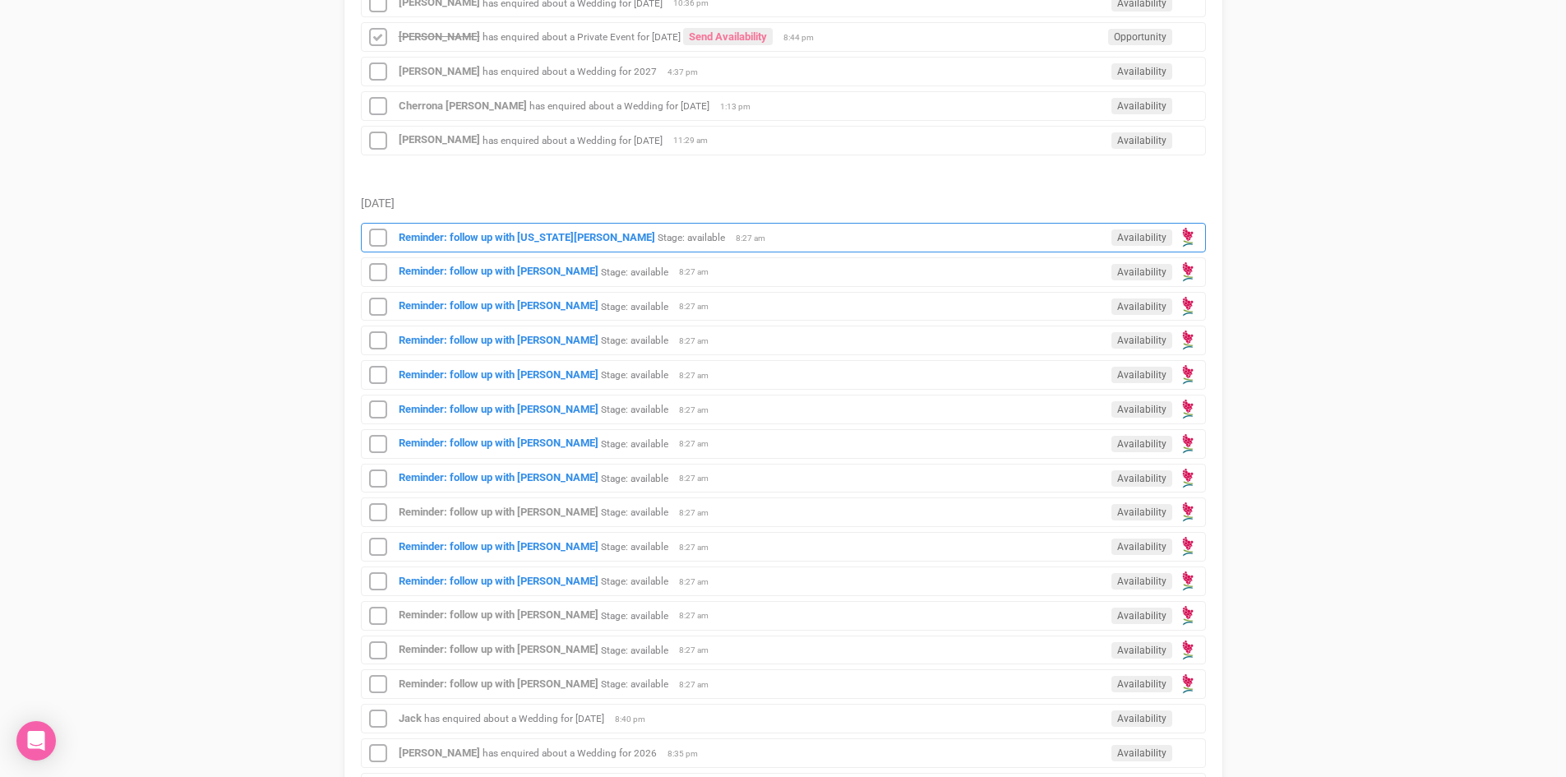
click at [485, 227] on div "Reminder: follow up with [US_STATE][PERSON_NAME] Stage: available Availability …" at bounding box center [783, 238] width 845 height 30
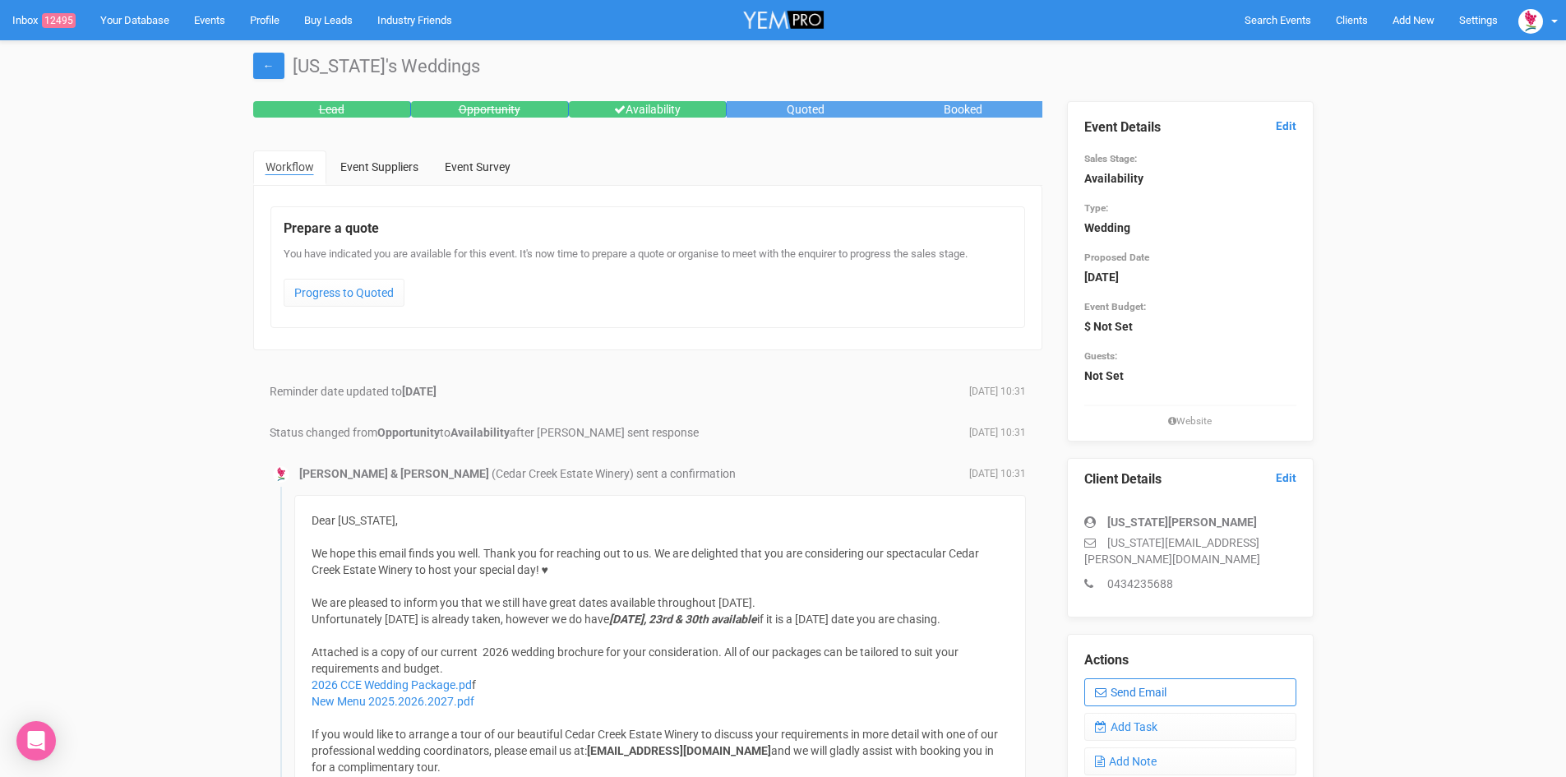
click at [1184, 678] on link "Send Email" at bounding box center [1190, 692] width 212 height 28
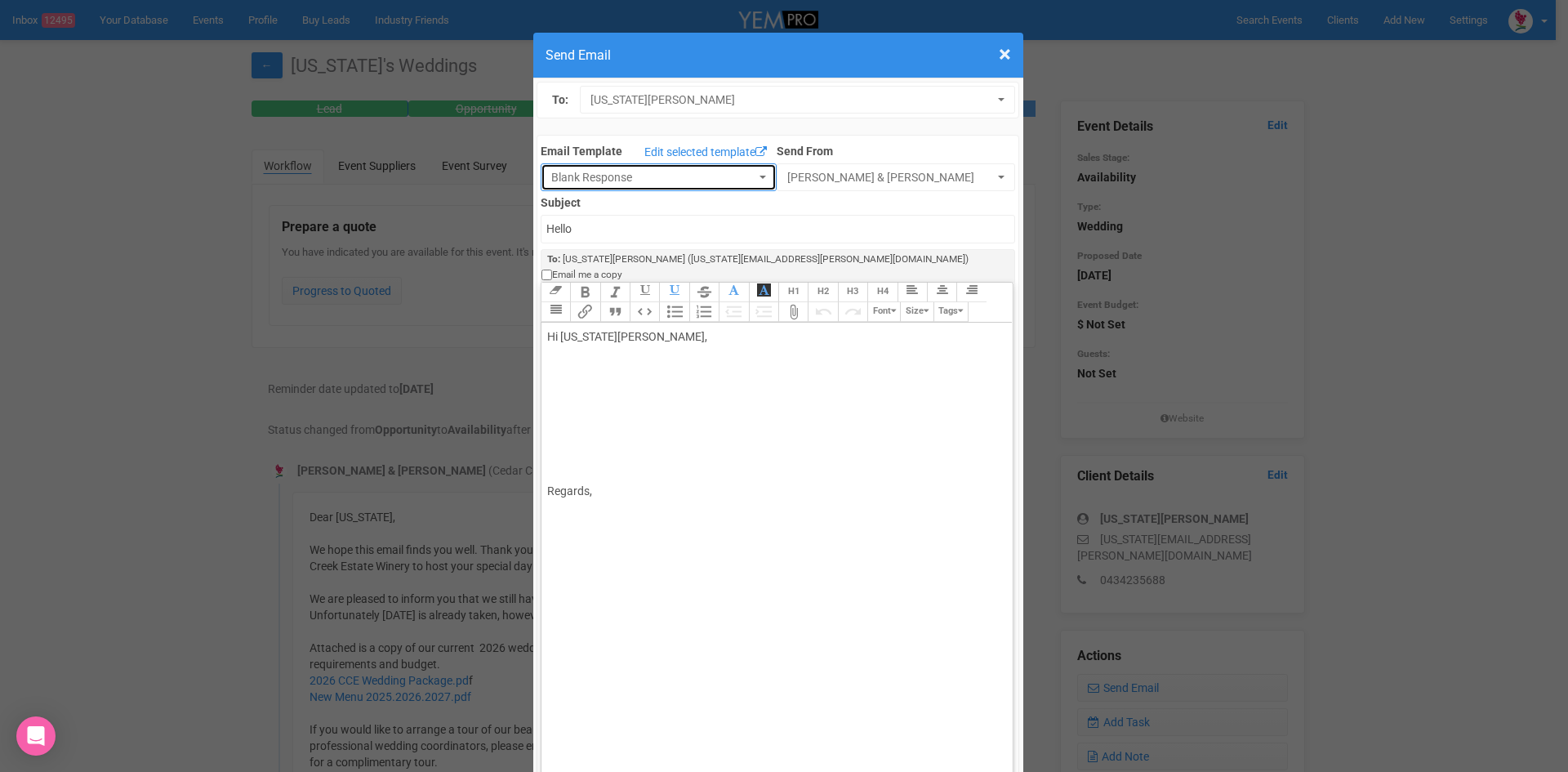
click at [751, 170] on button "Blank Response" at bounding box center [659, 177] width 236 height 28
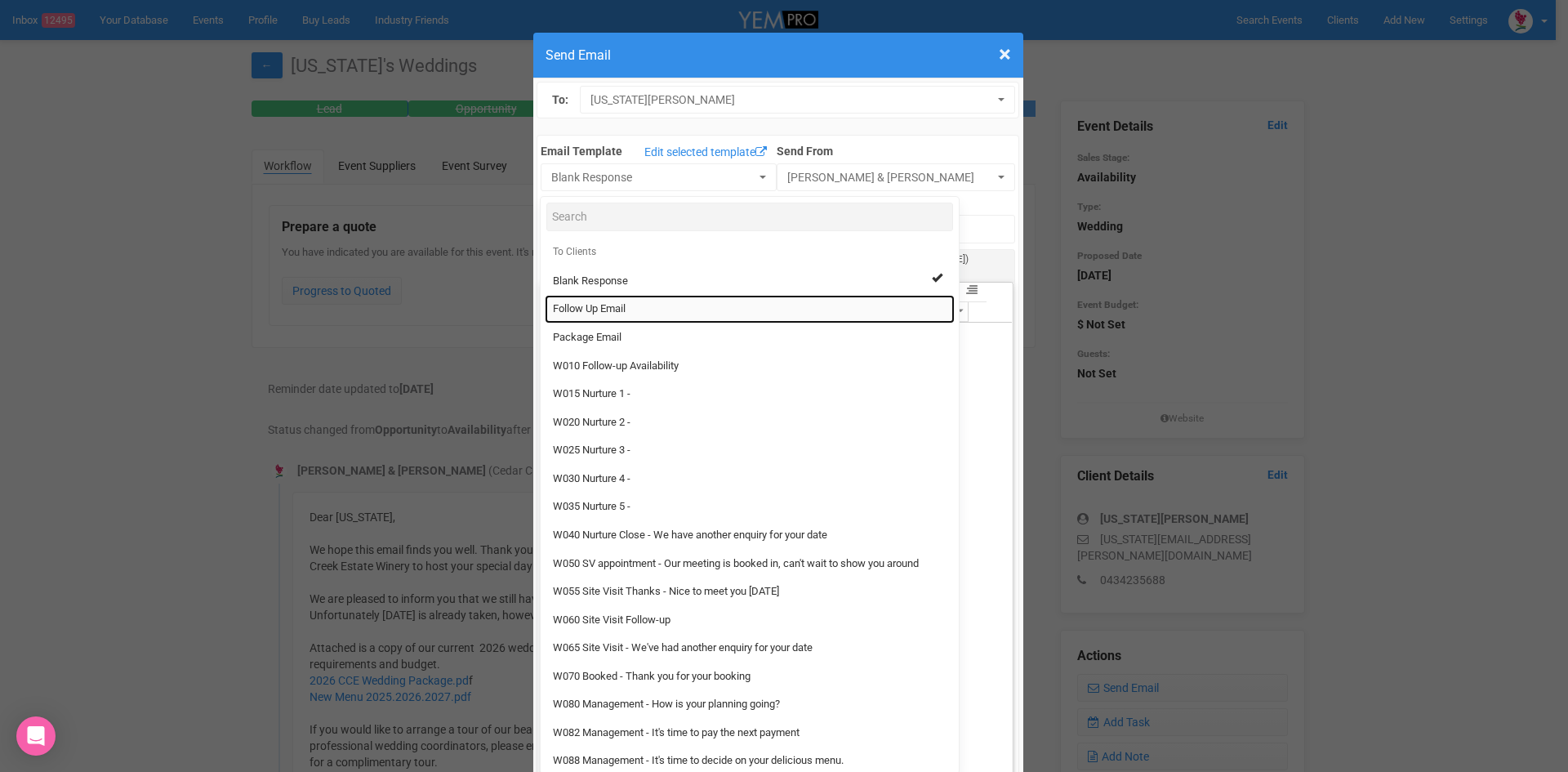
click at [581, 304] on span "Follow Up Email" at bounding box center [588, 309] width 73 height 16
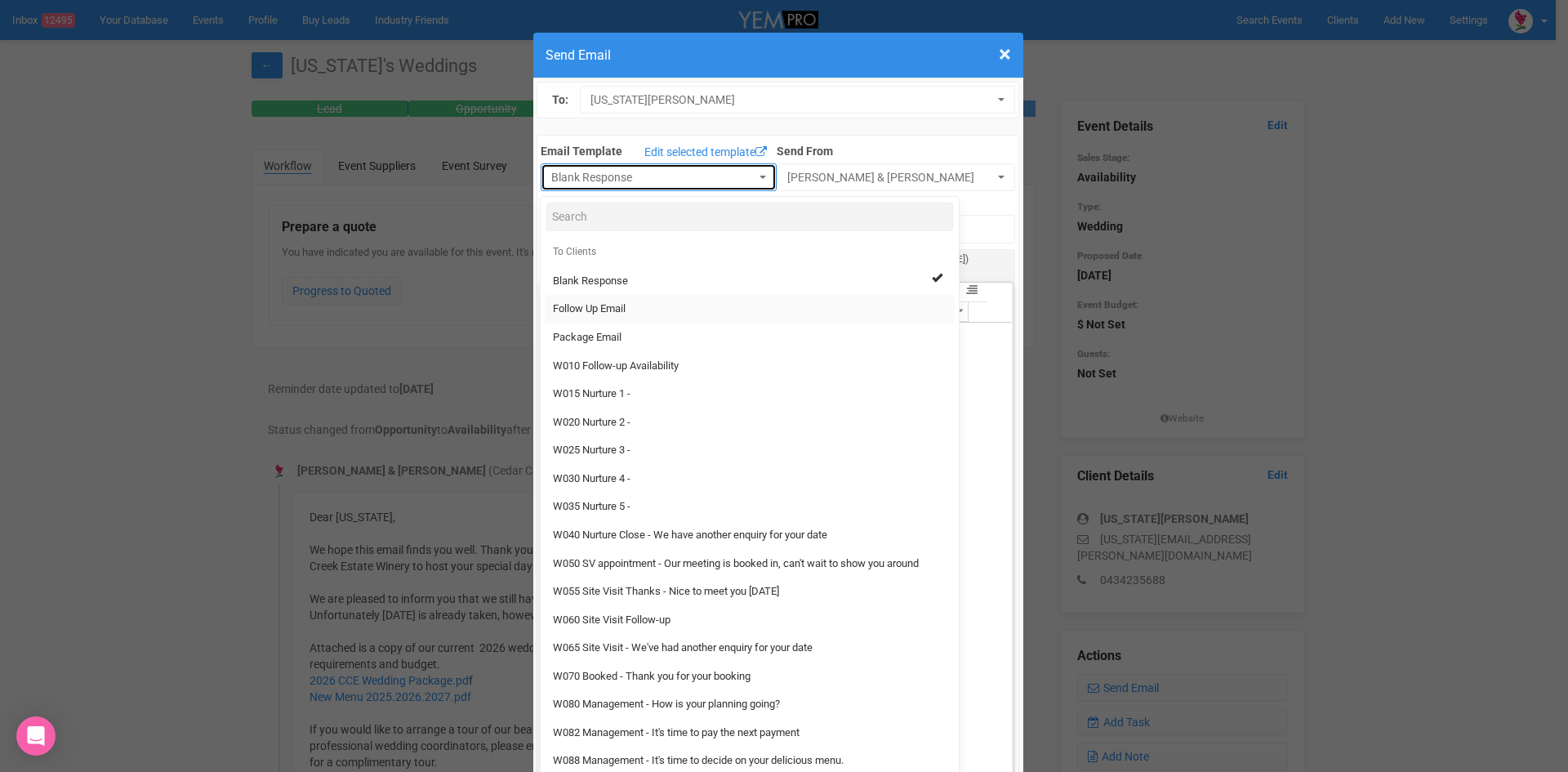
select select "88639"
type input "[GEOGRAPHIC_DATA] - Follow Up"
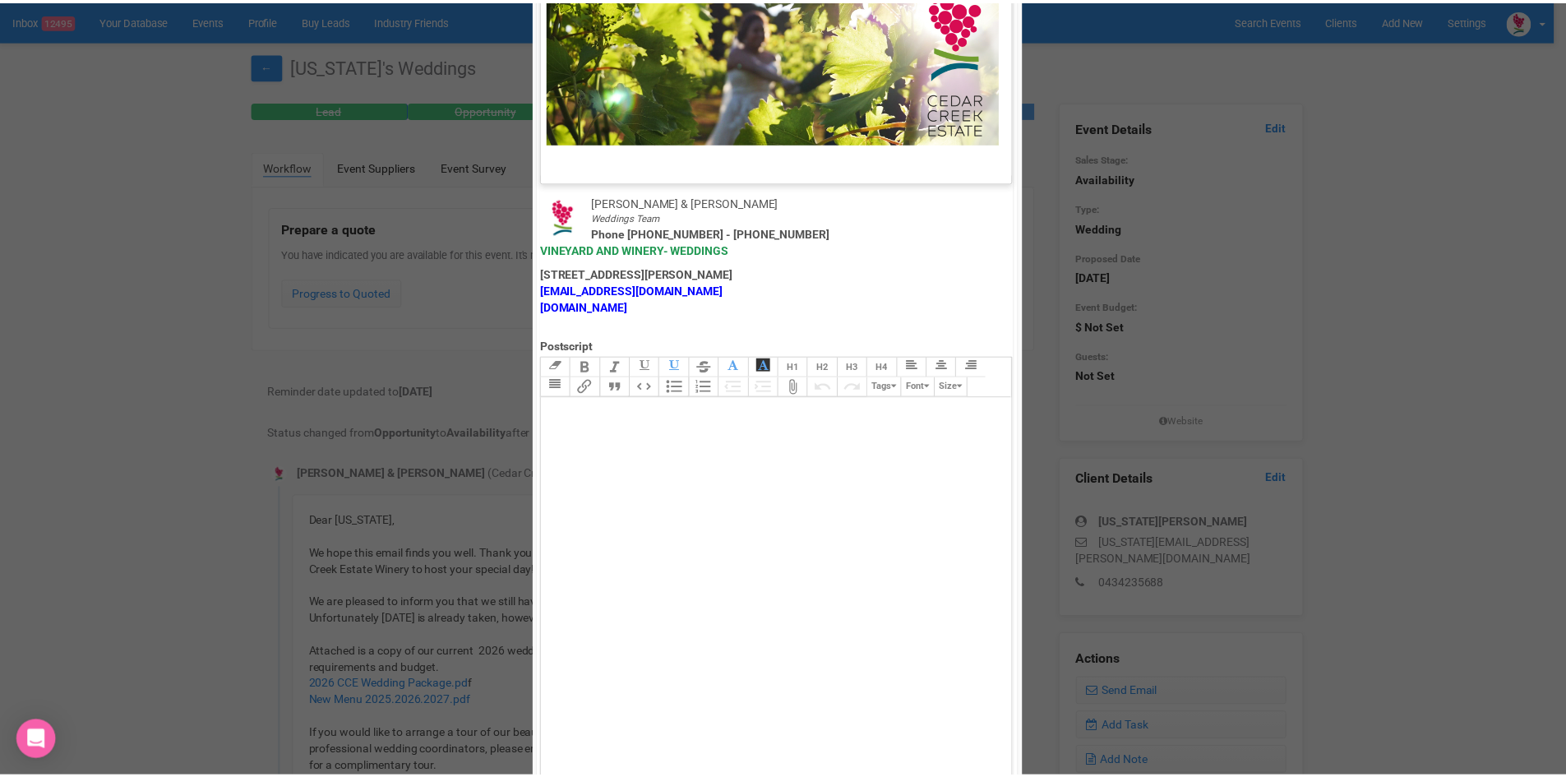
scroll to position [814, 0]
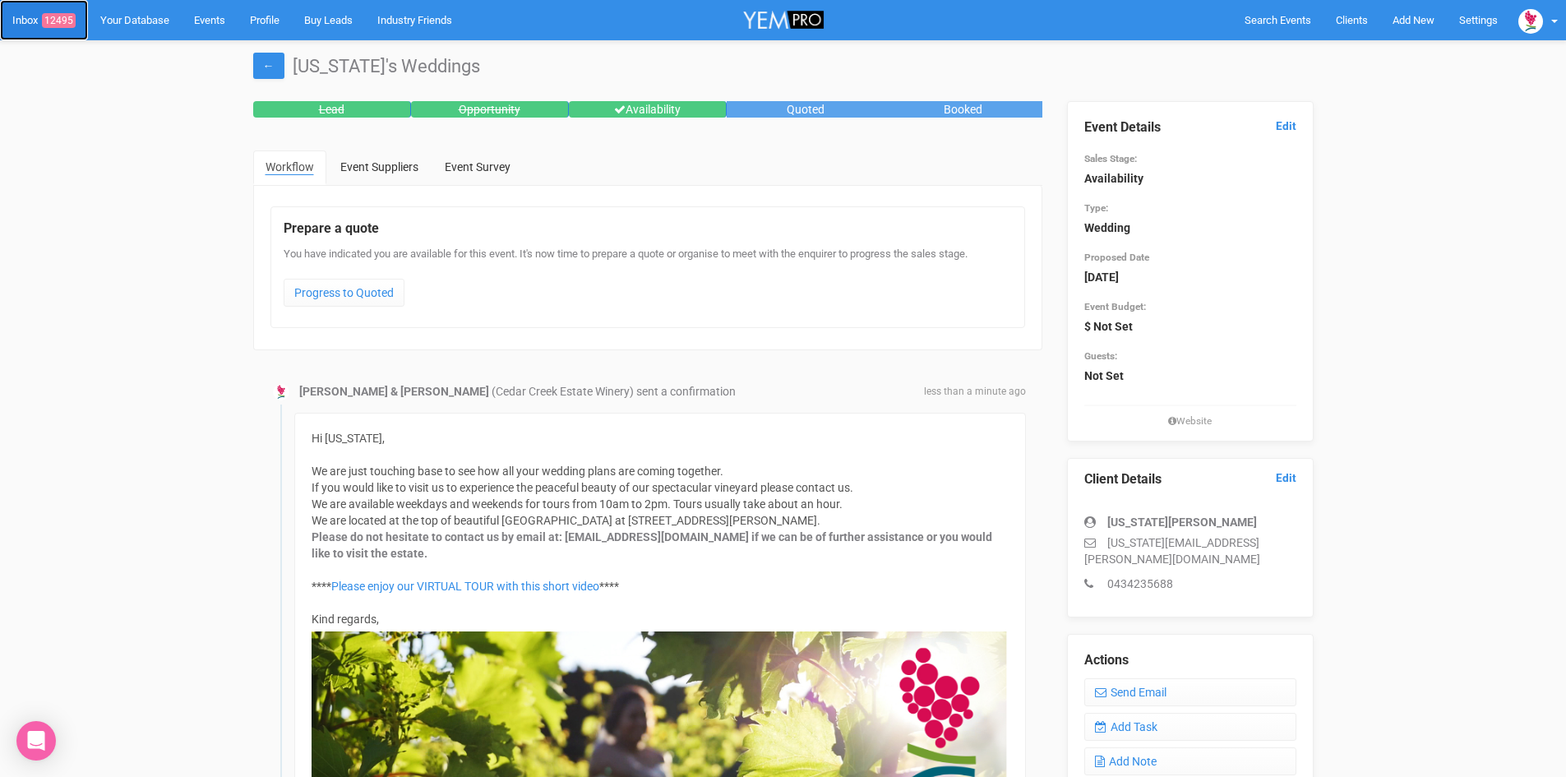
click at [69, 13] on span "12495" at bounding box center [59, 20] width 34 height 15
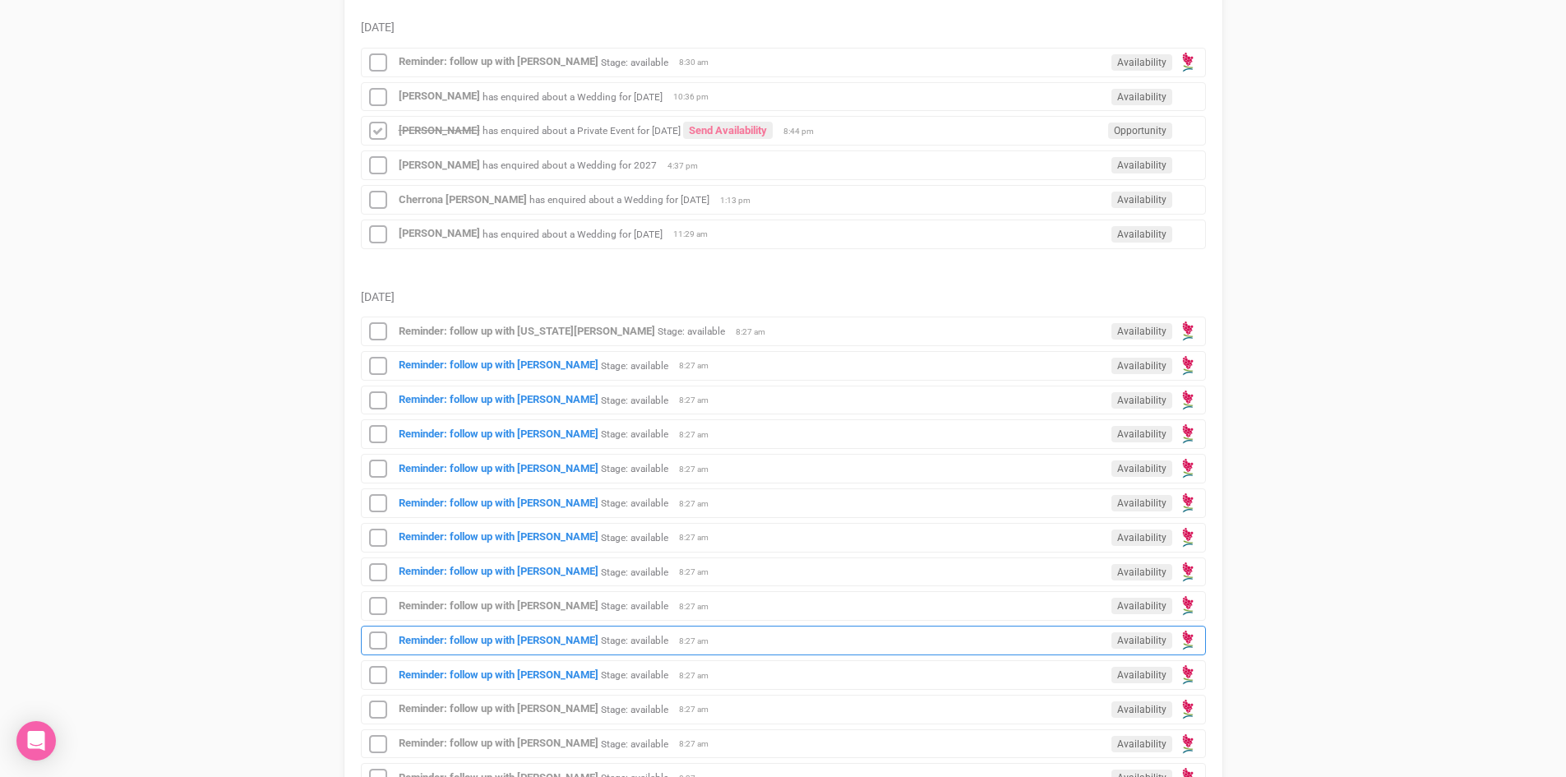
scroll to position [657, 0]
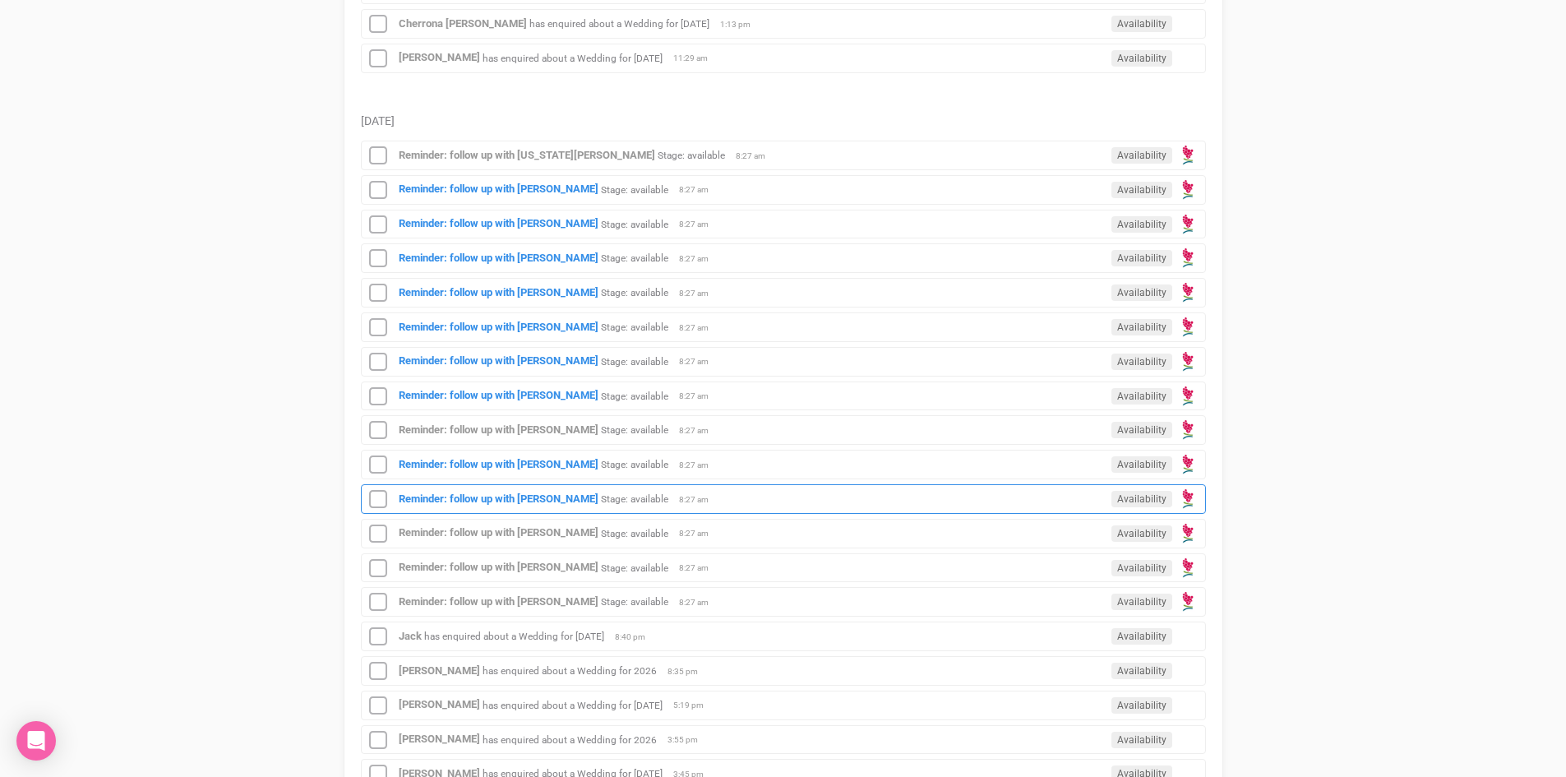
click at [472, 490] on div "Reminder: follow up with Jess Stage: available Availability 8:27 am" at bounding box center [783, 499] width 845 height 30
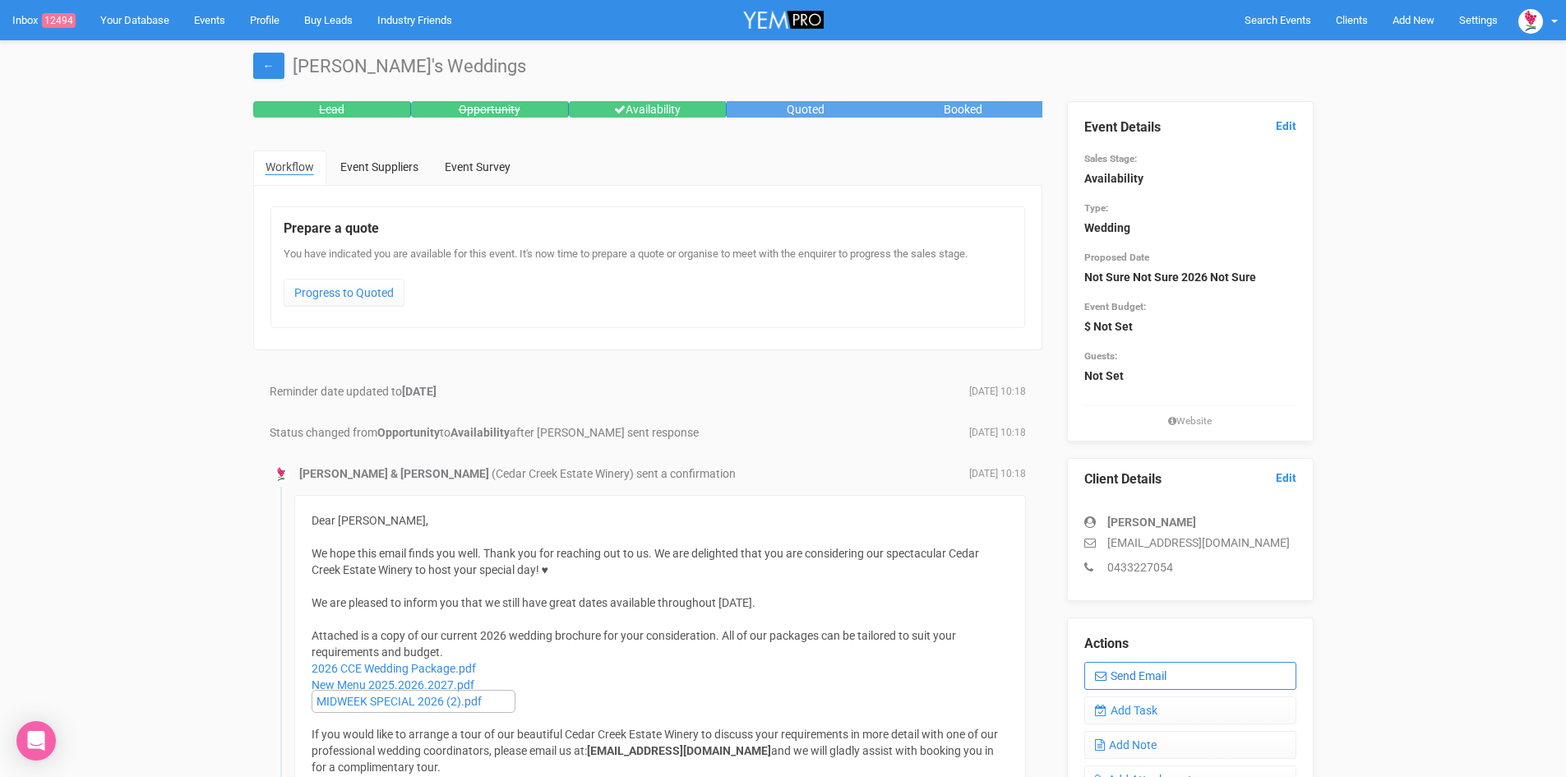
click at [1154, 671] on link "Send Email" at bounding box center [1190, 676] width 212 height 28
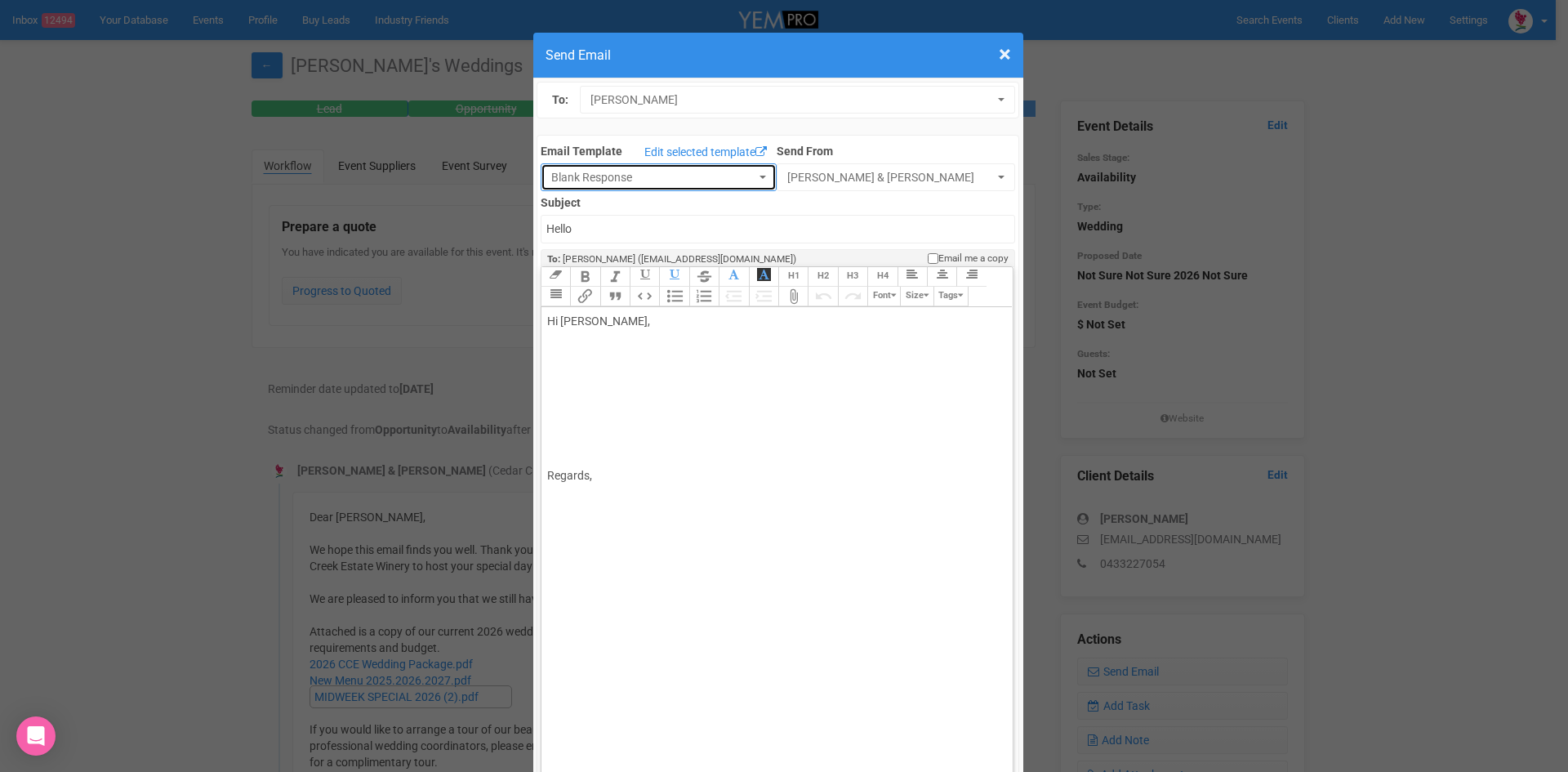
click at [750, 172] on button "Blank Response" at bounding box center [659, 177] width 236 height 28
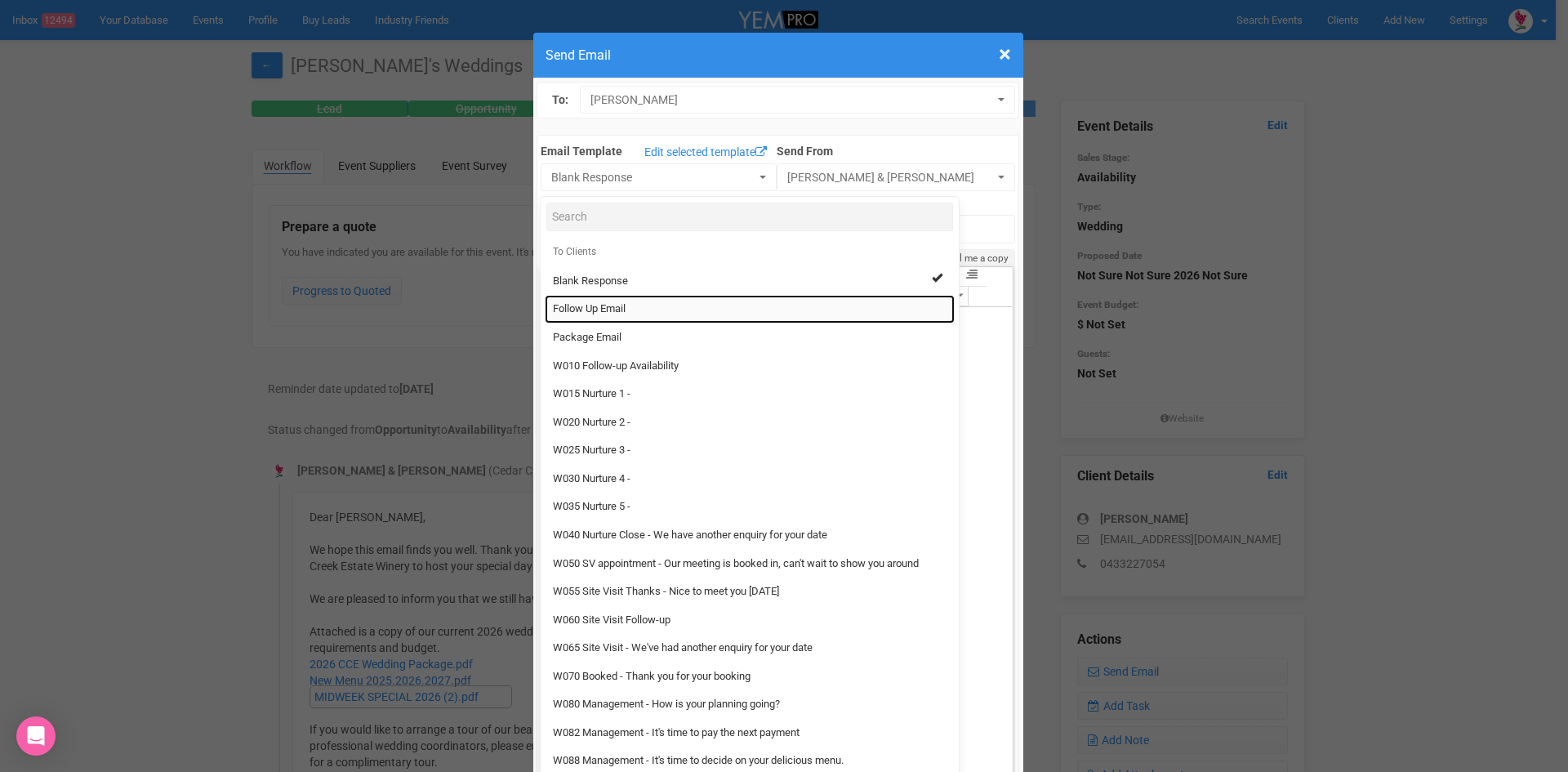
click at [575, 307] on span "Follow Up Email" at bounding box center [588, 309] width 73 height 16
select select "88639"
type input "Cedar Creek Estate - Follow Up"
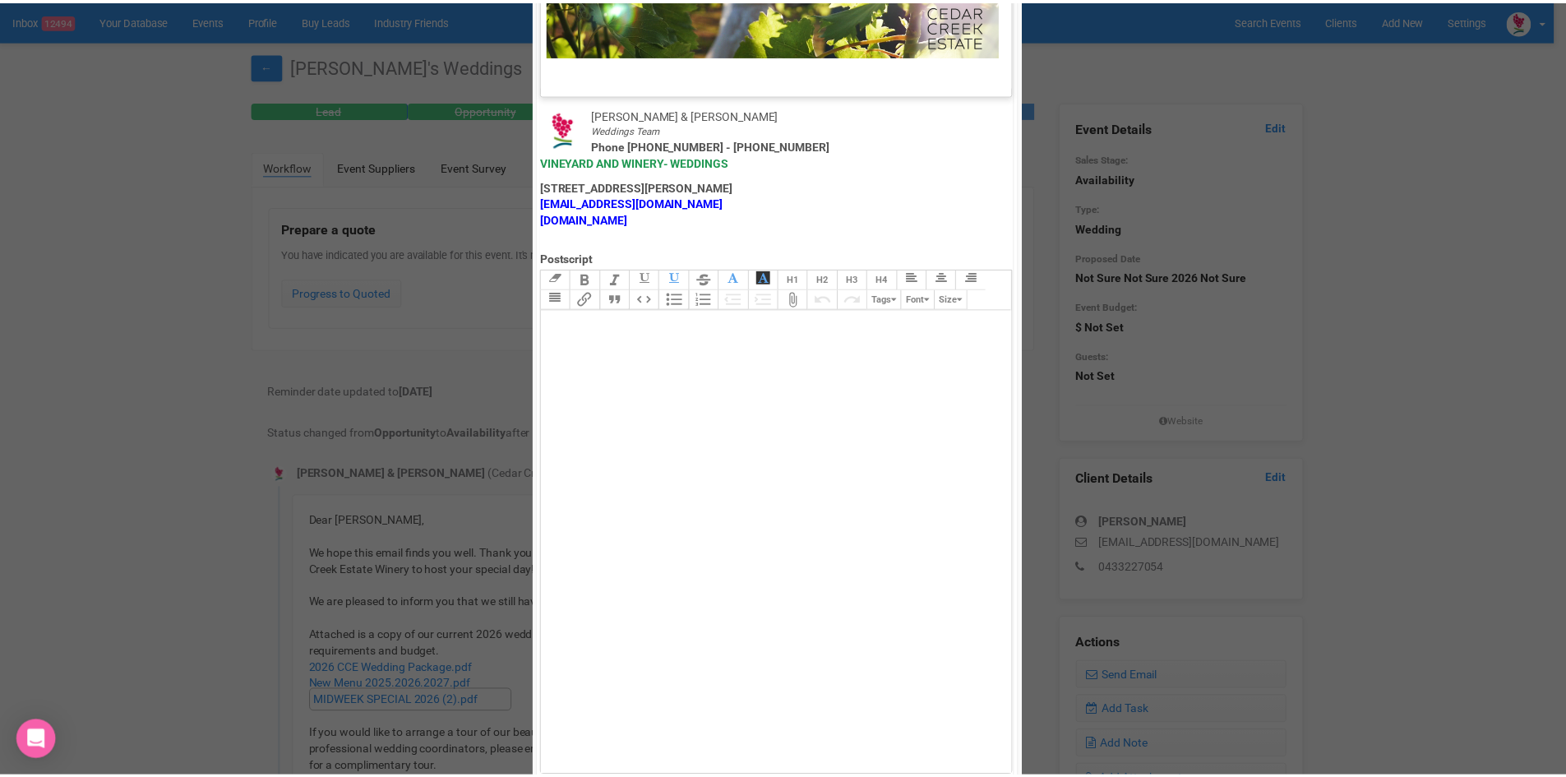
scroll to position [814, 0]
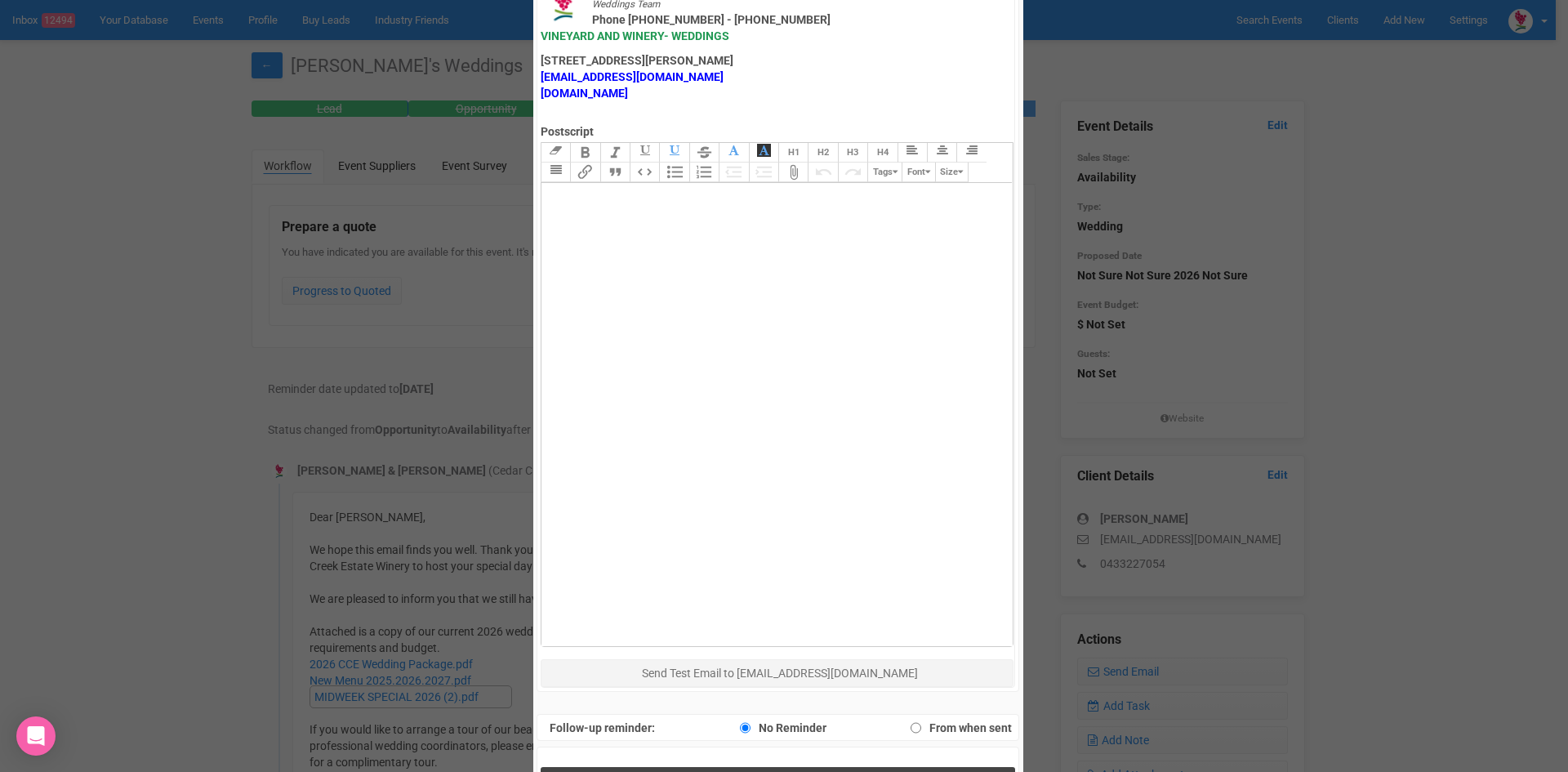
click at [706, 767] on button "Send Response" at bounding box center [778, 784] width 475 height 34
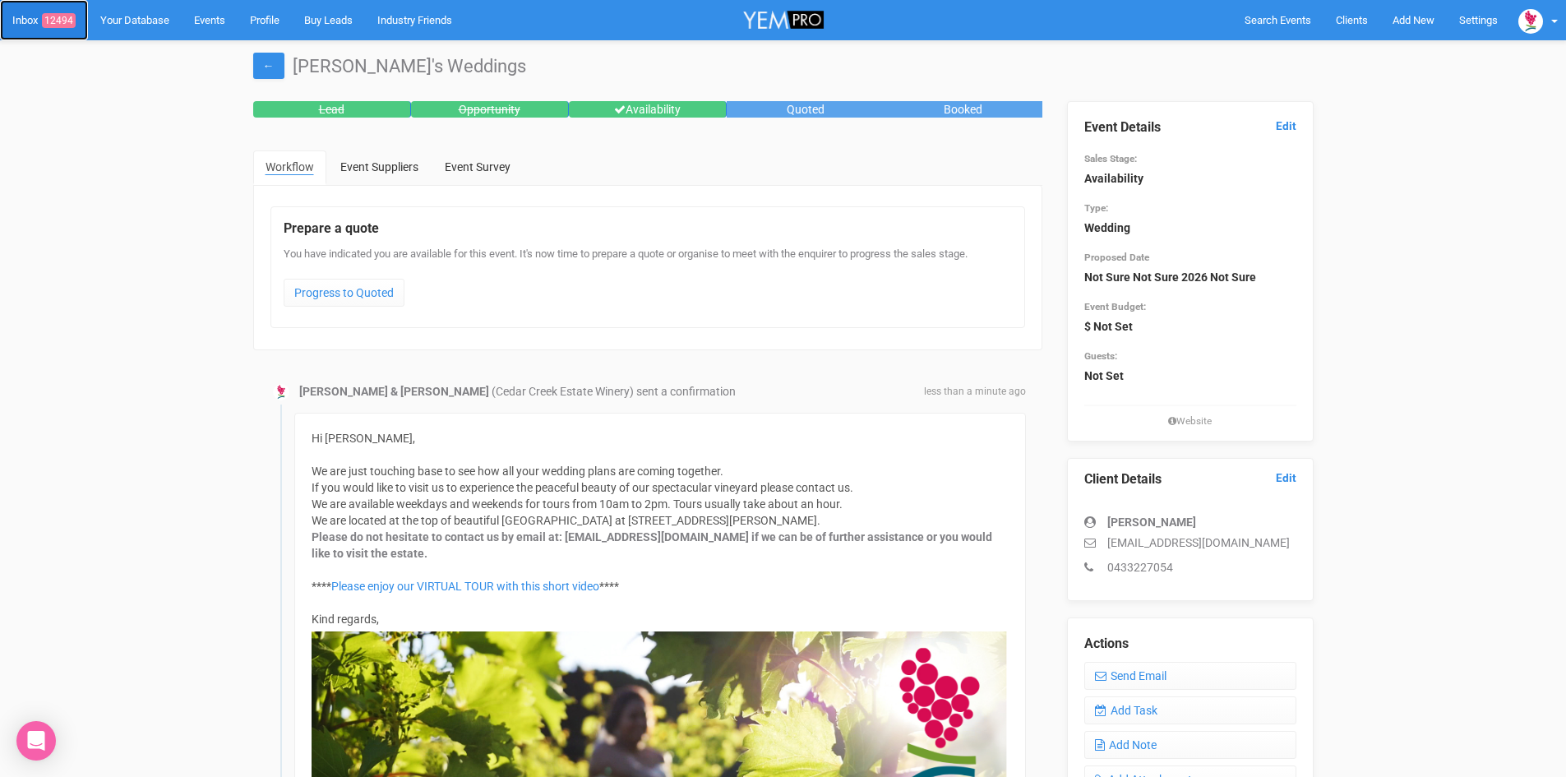
click at [62, 16] on span "12494" at bounding box center [59, 20] width 34 height 15
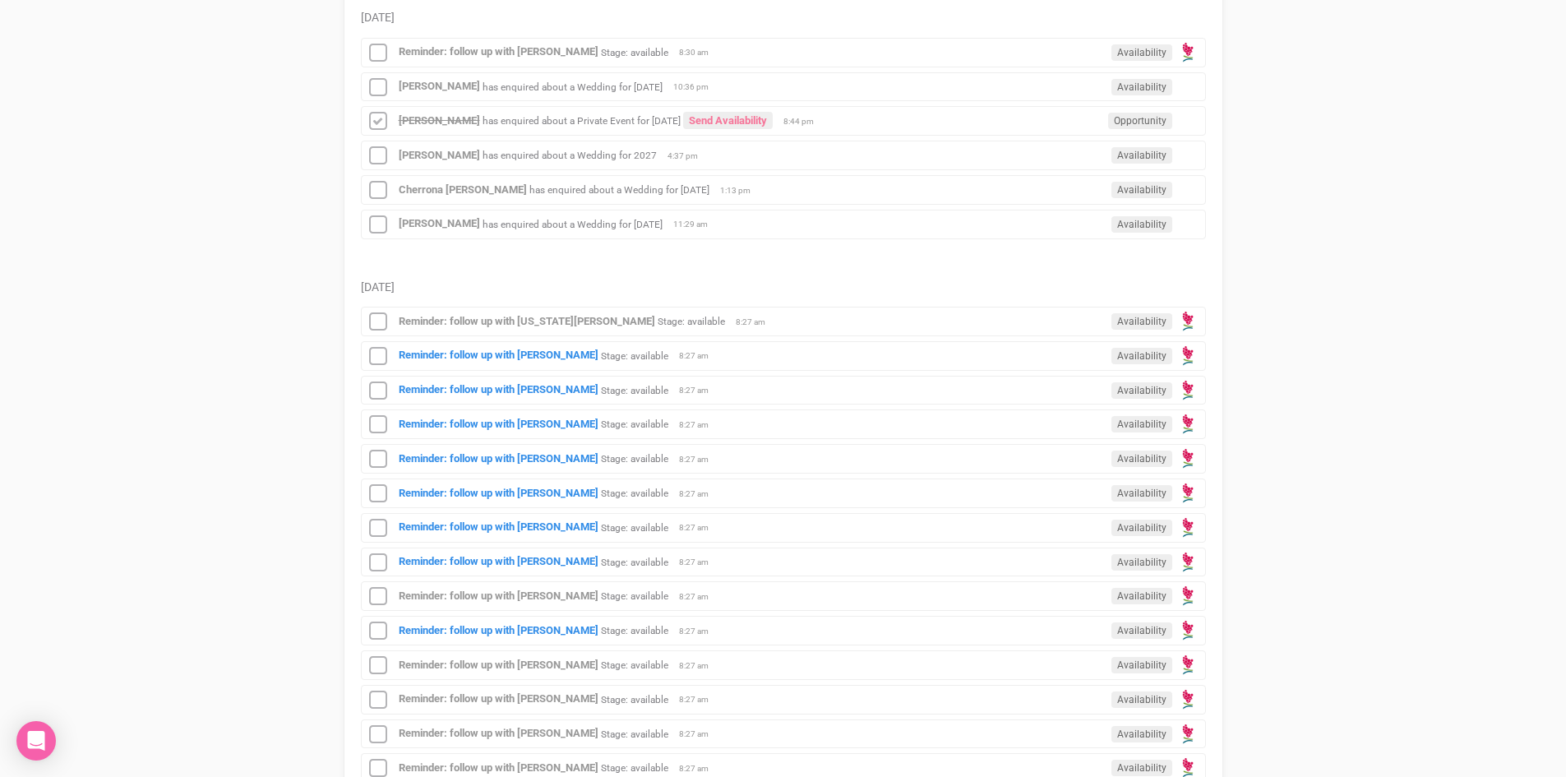
scroll to position [657, 0]
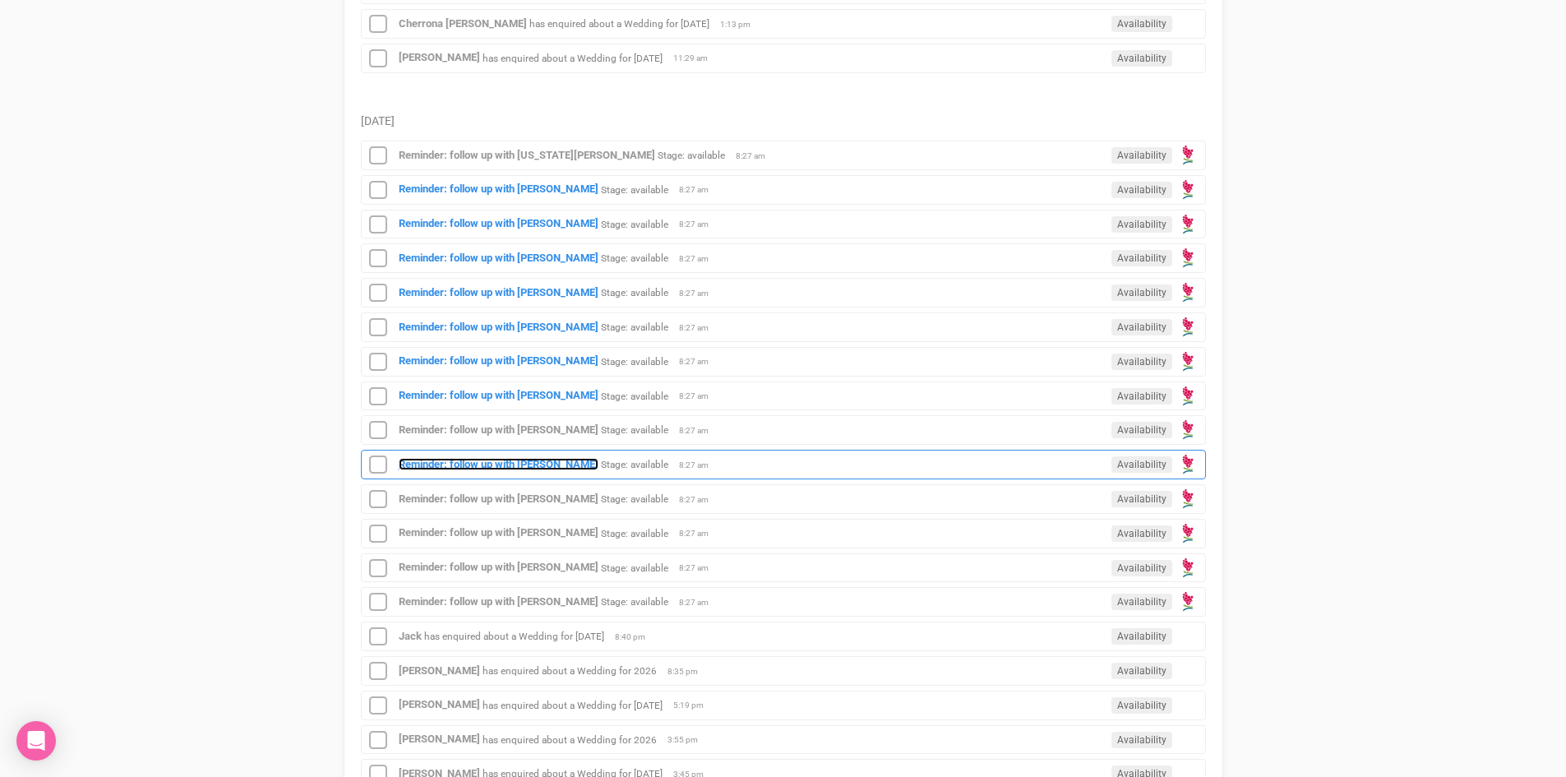
click at [517, 459] on strong "Reminder: follow up with [PERSON_NAME]" at bounding box center [499, 464] width 200 height 12
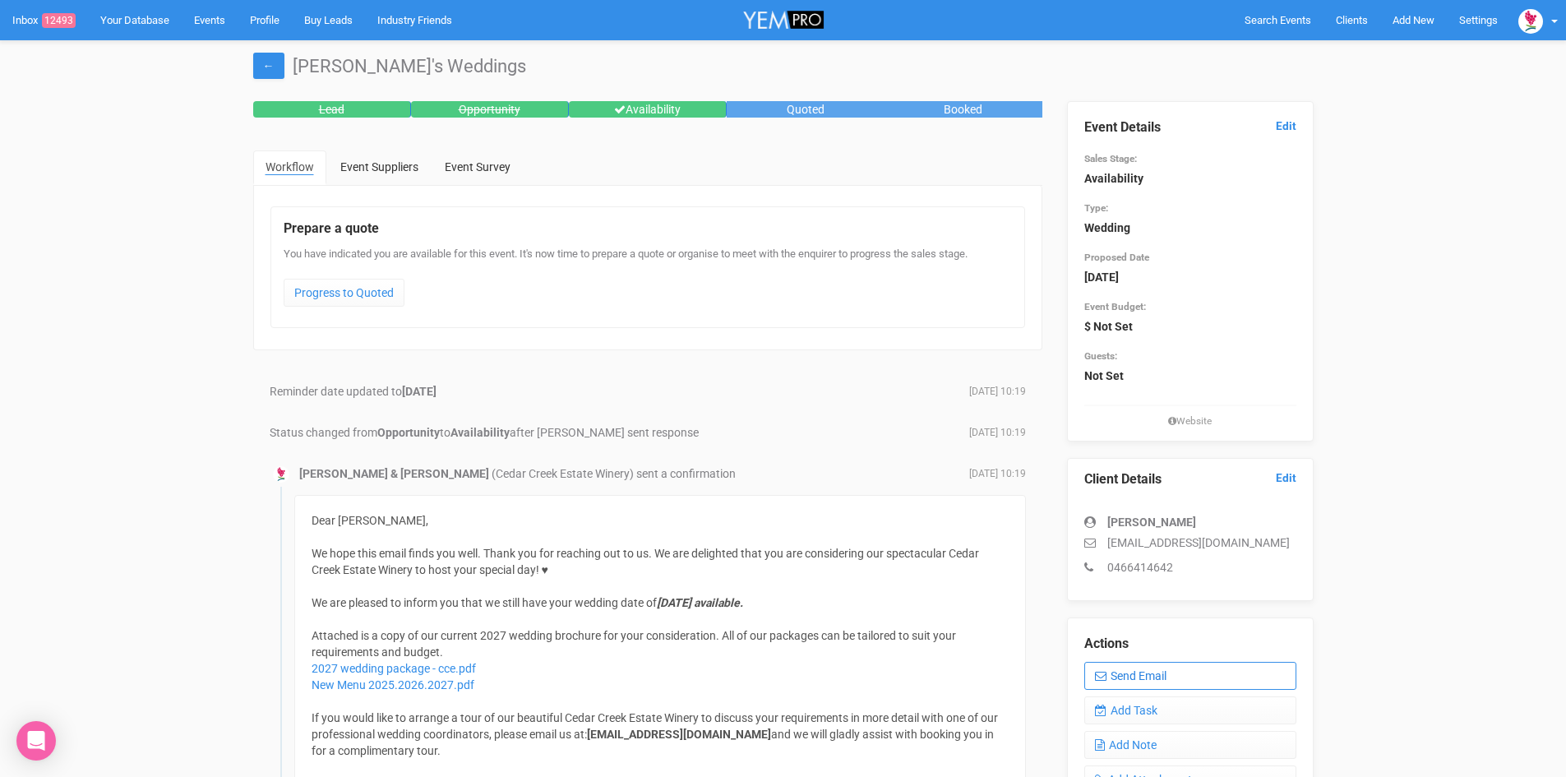
click at [1171, 665] on link "Send Email" at bounding box center [1190, 676] width 212 height 28
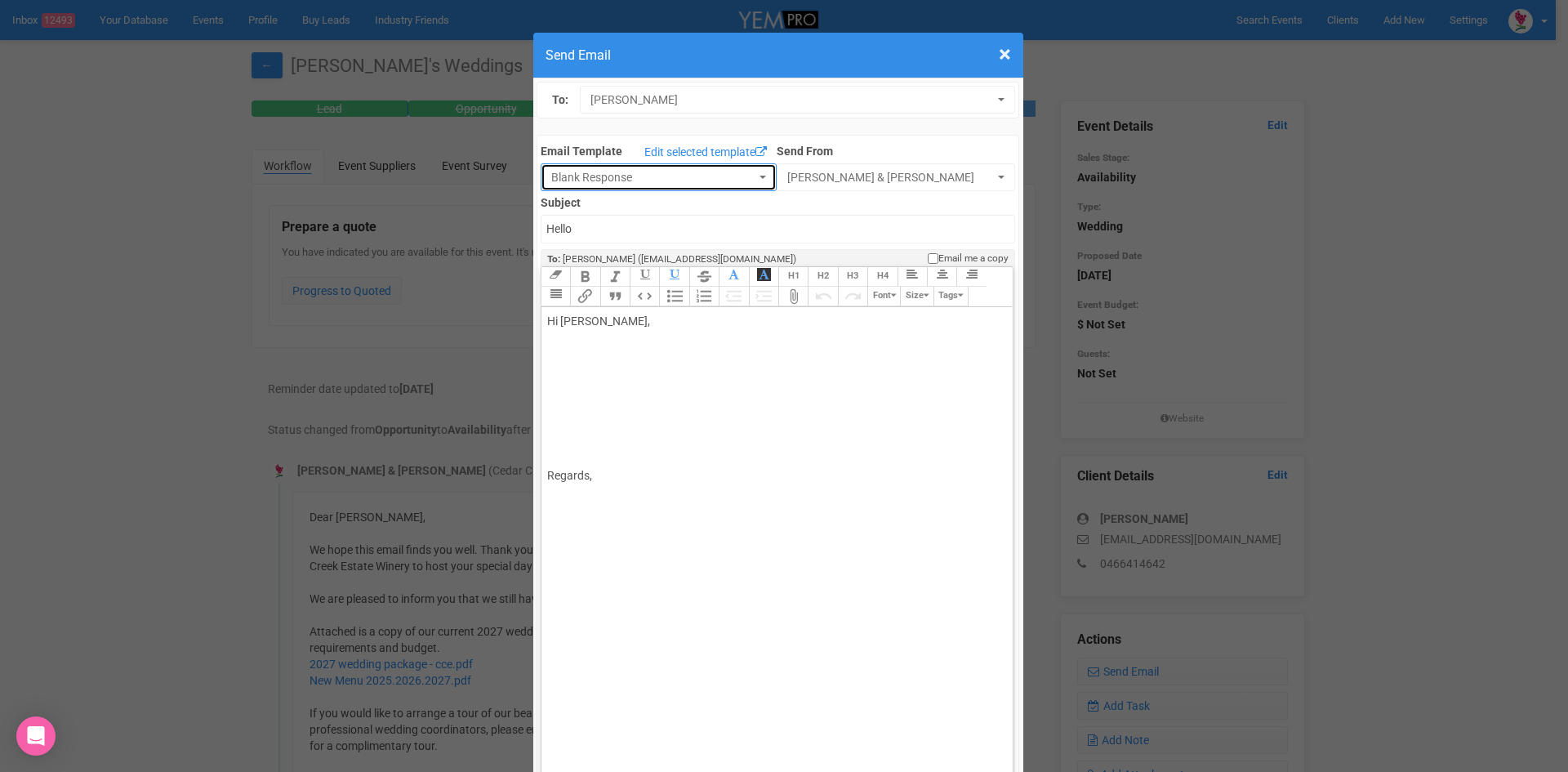
click at [749, 172] on button "Blank Response" at bounding box center [659, 177] width 236 height 28
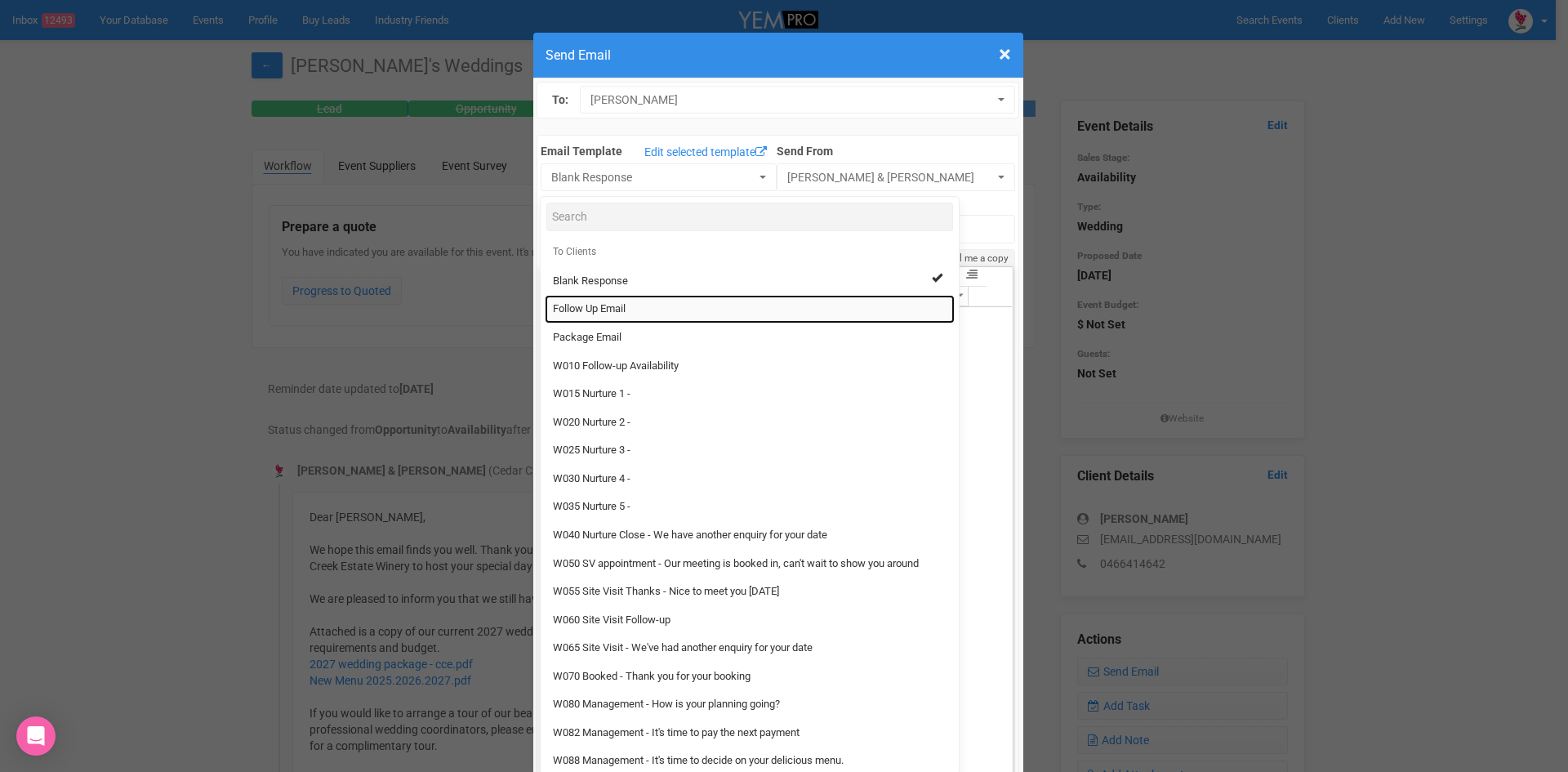
click at [590, 296] on link "Follow Up Email" at bounding box center [749, 309] width 410 height 29
select select "88639"
type input "Cedar Creek Estate - Follow Up"
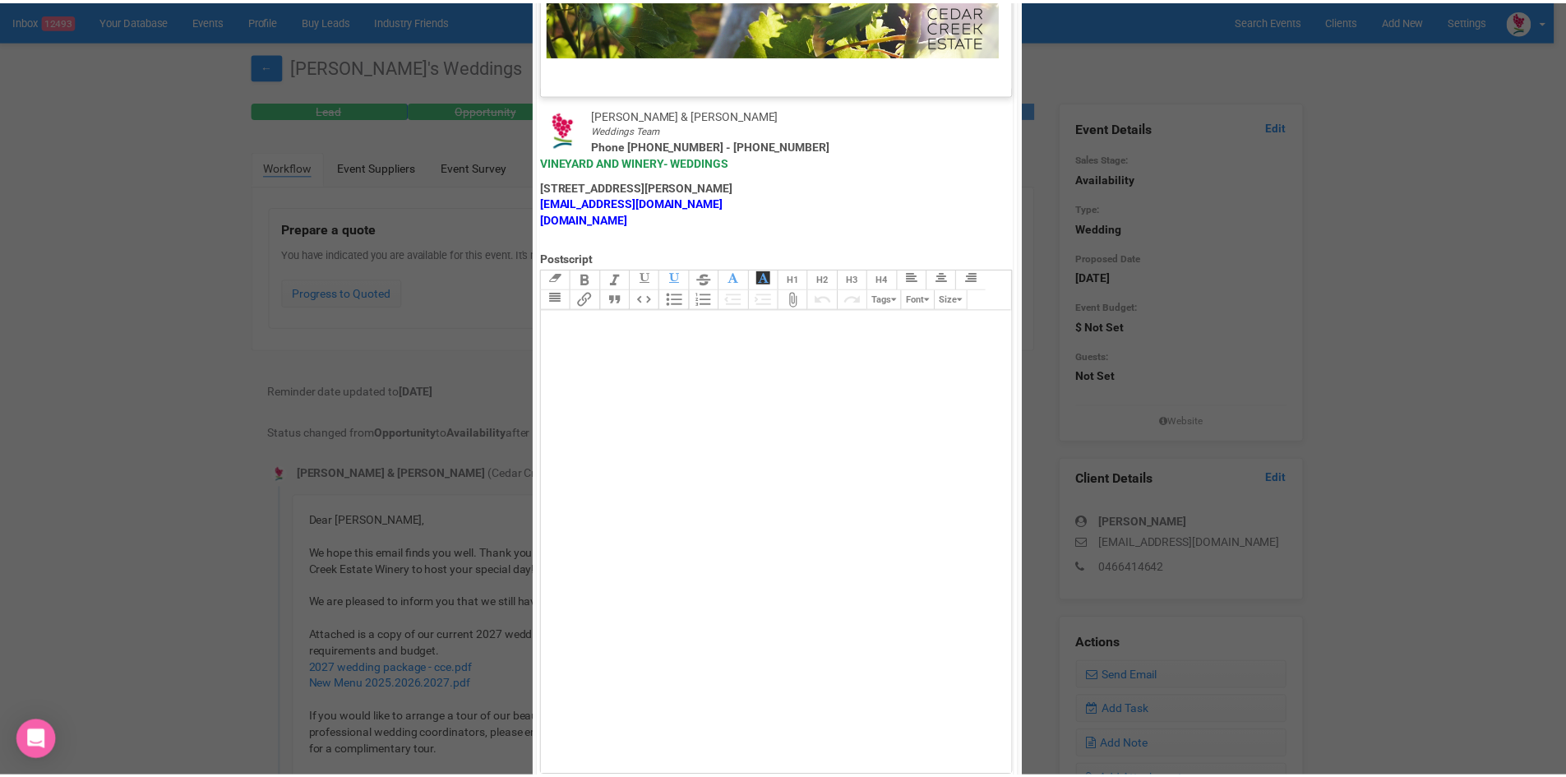
scroll to position [814, 0]
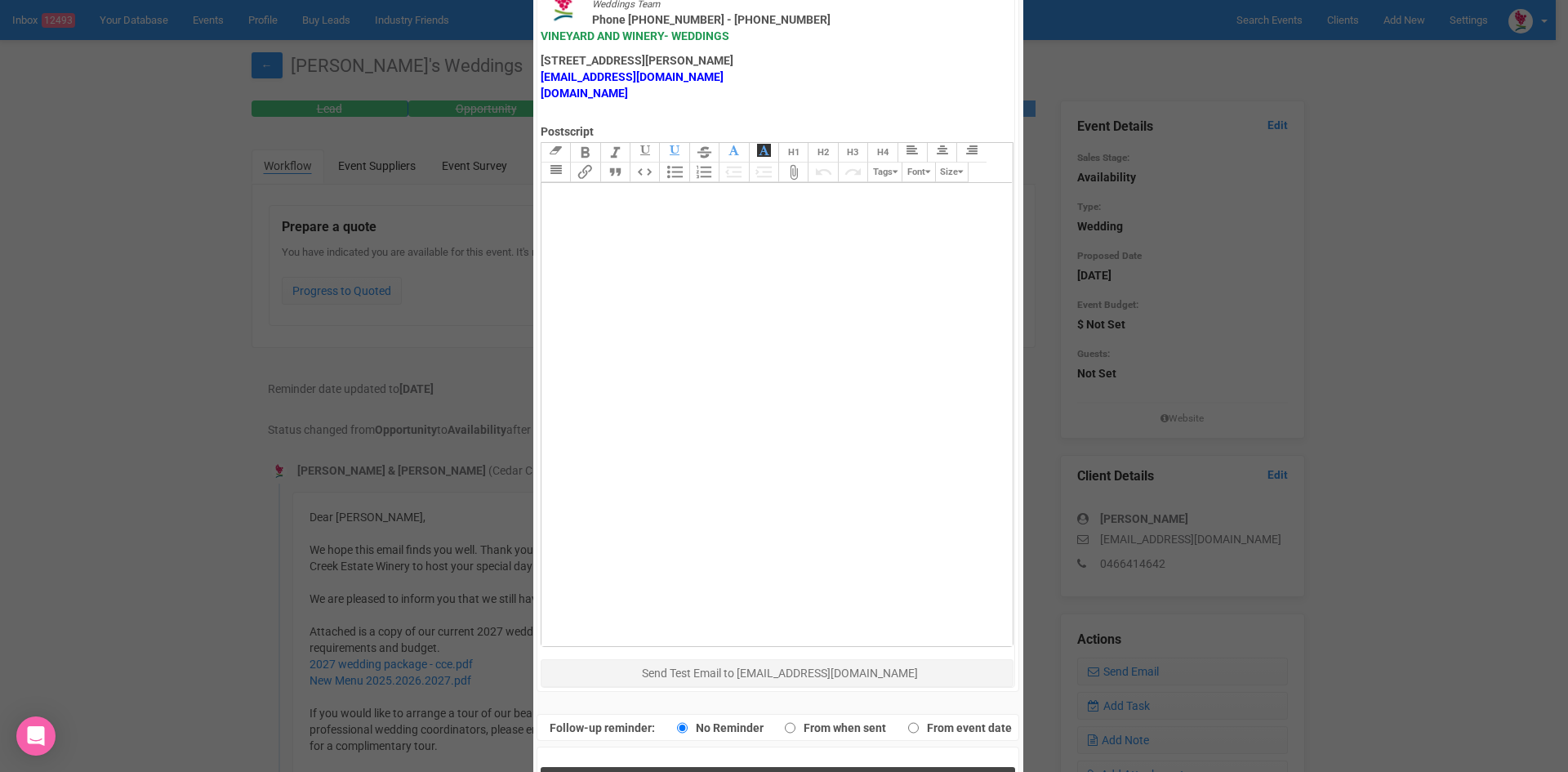
click at [656, 767] on button "Send Response" at bounding box center [778, 784] width 475 height 34
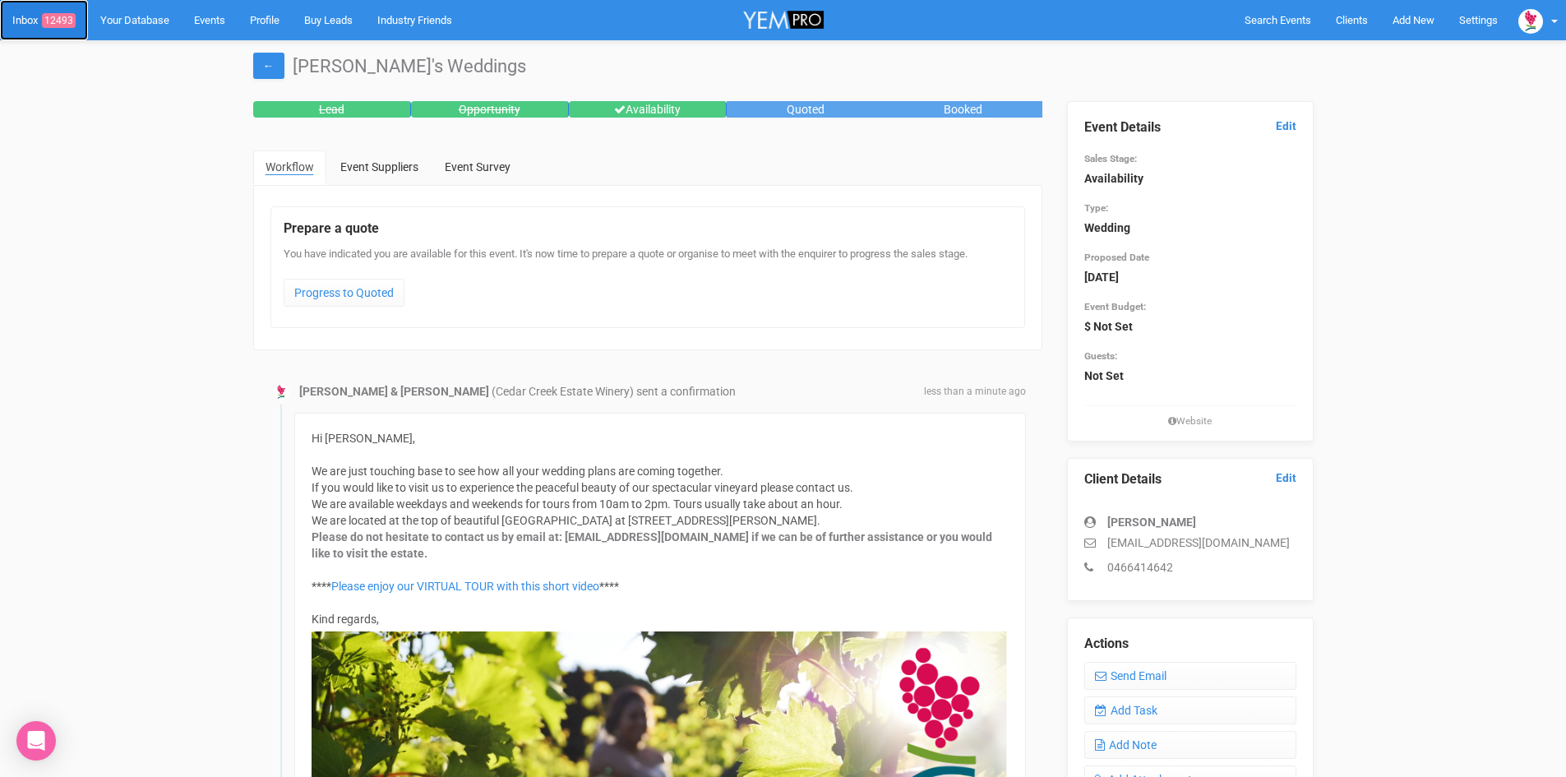
click at [68, 16] on span "12493" at bounding box center [59, 20] width 34 height 15
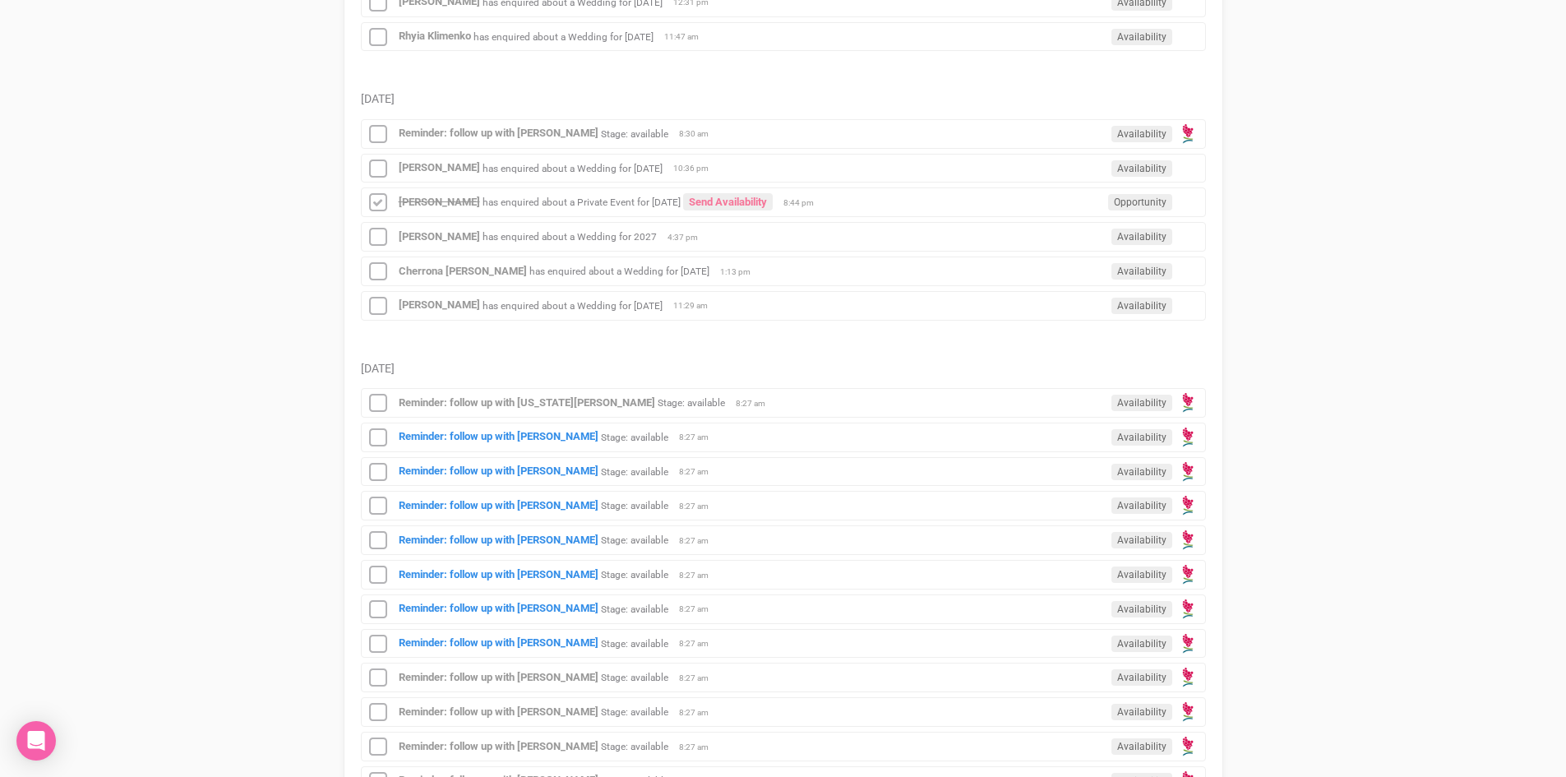
scroll to position [411, 0]
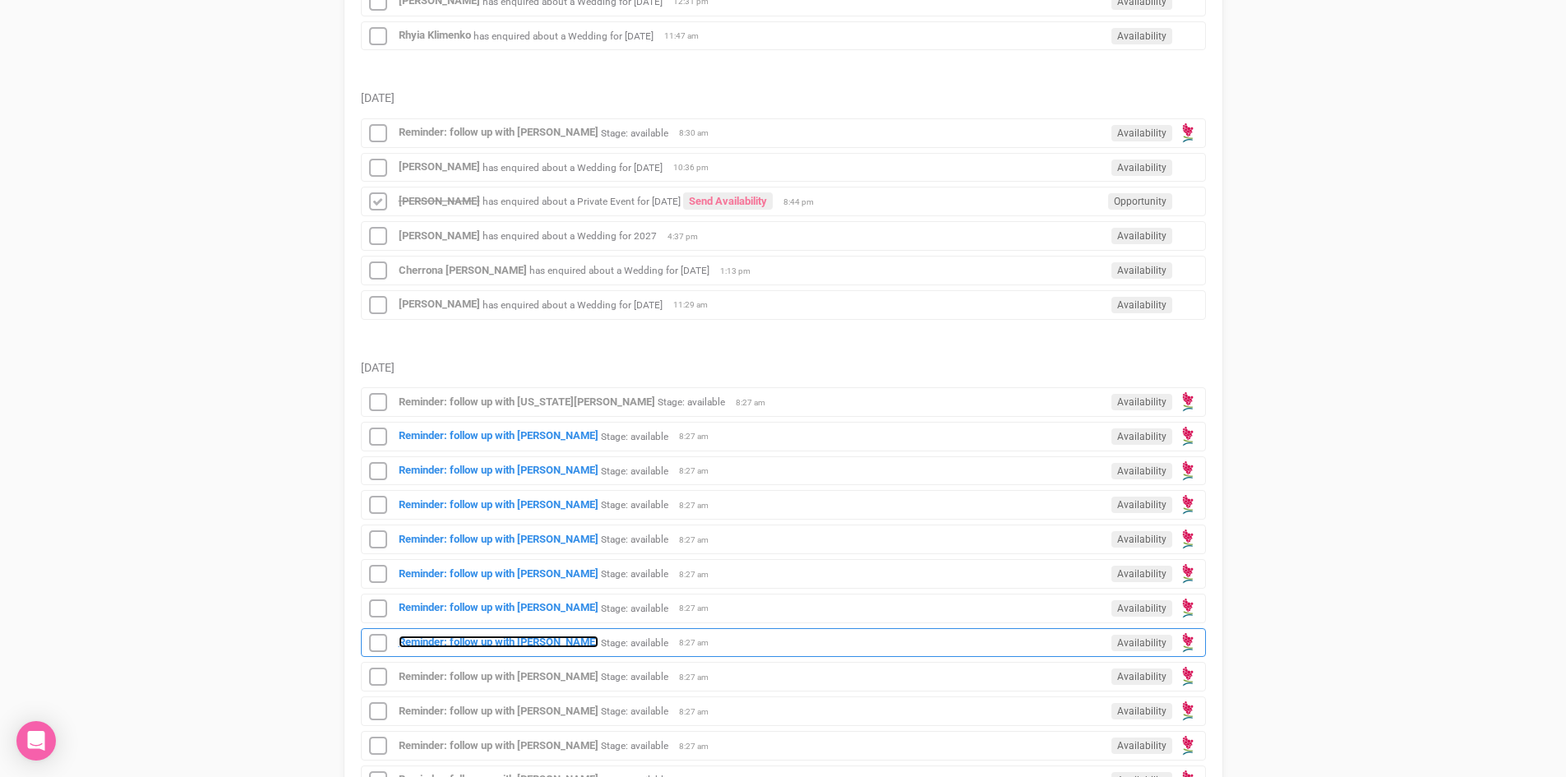
click at [503, 638] on strong "Reminder: follow up with [PERSON_NAME]" at bounding box center [499, 641] width 200 height 12
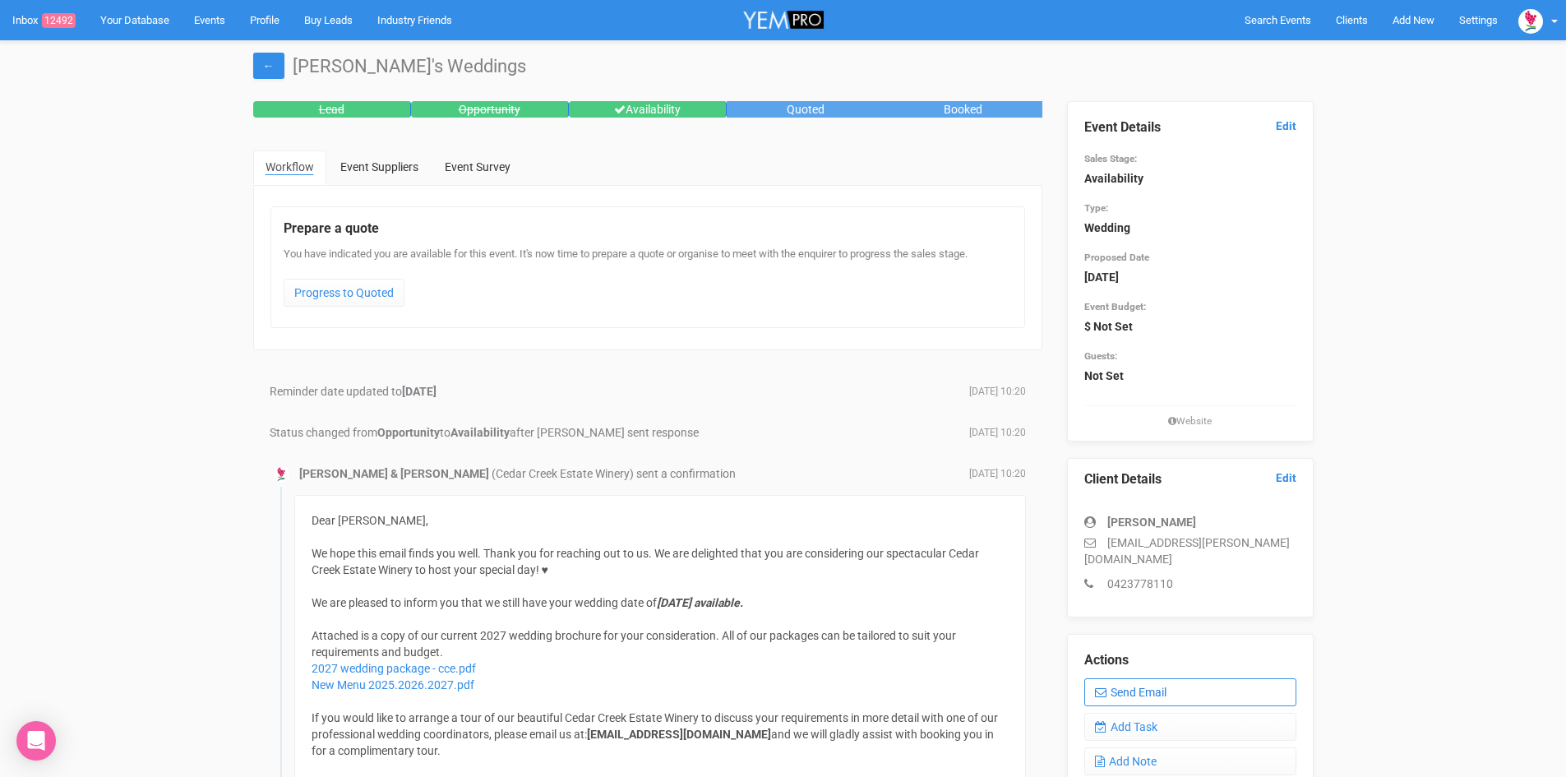
click at [1155, 678] on link "Send Email" at bounding box center [1190, 692] width 212 height 28
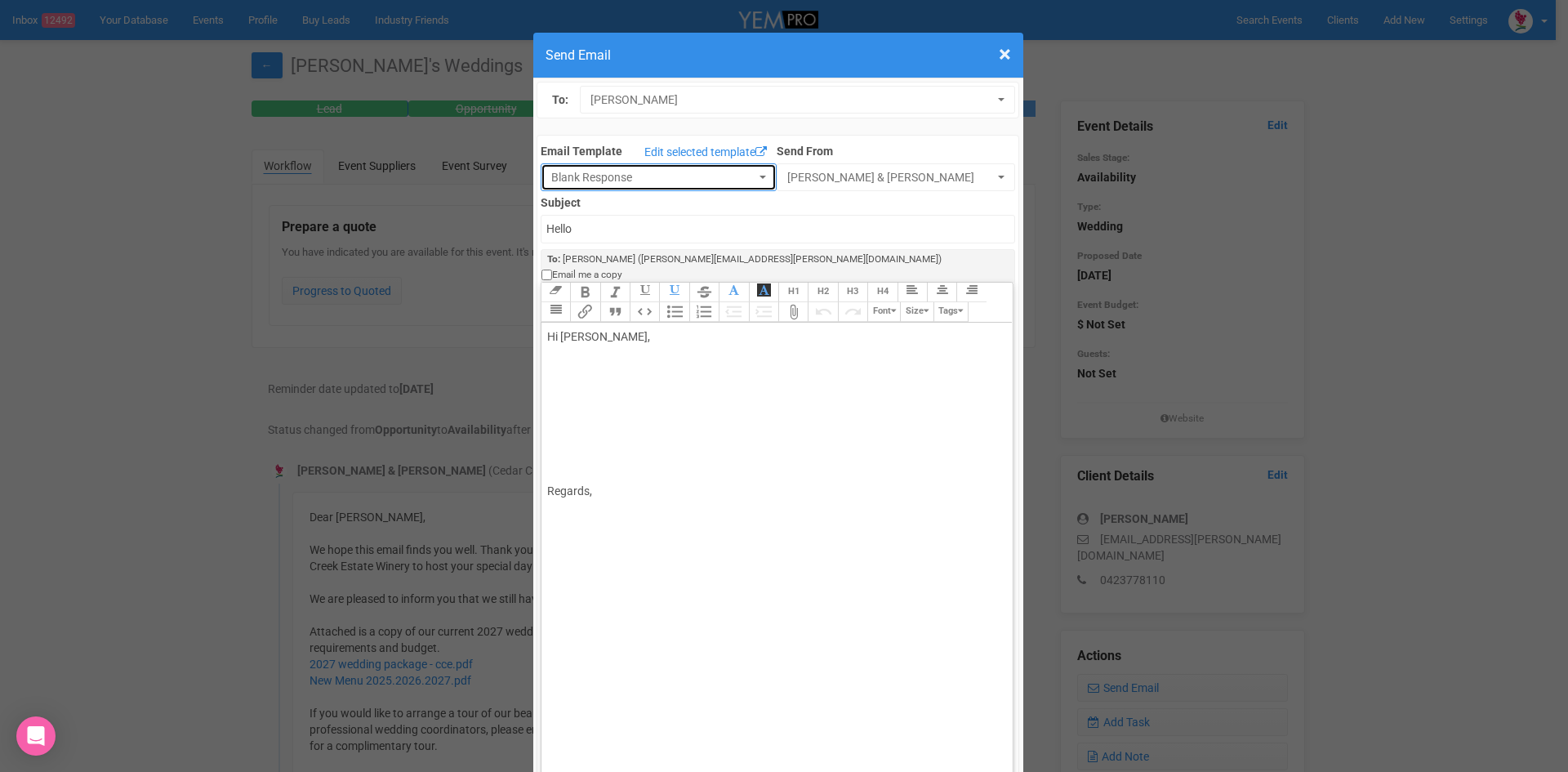
click at [754, 175] on button "Blank Response" at bounding box center [659, 177] width 236 height 28
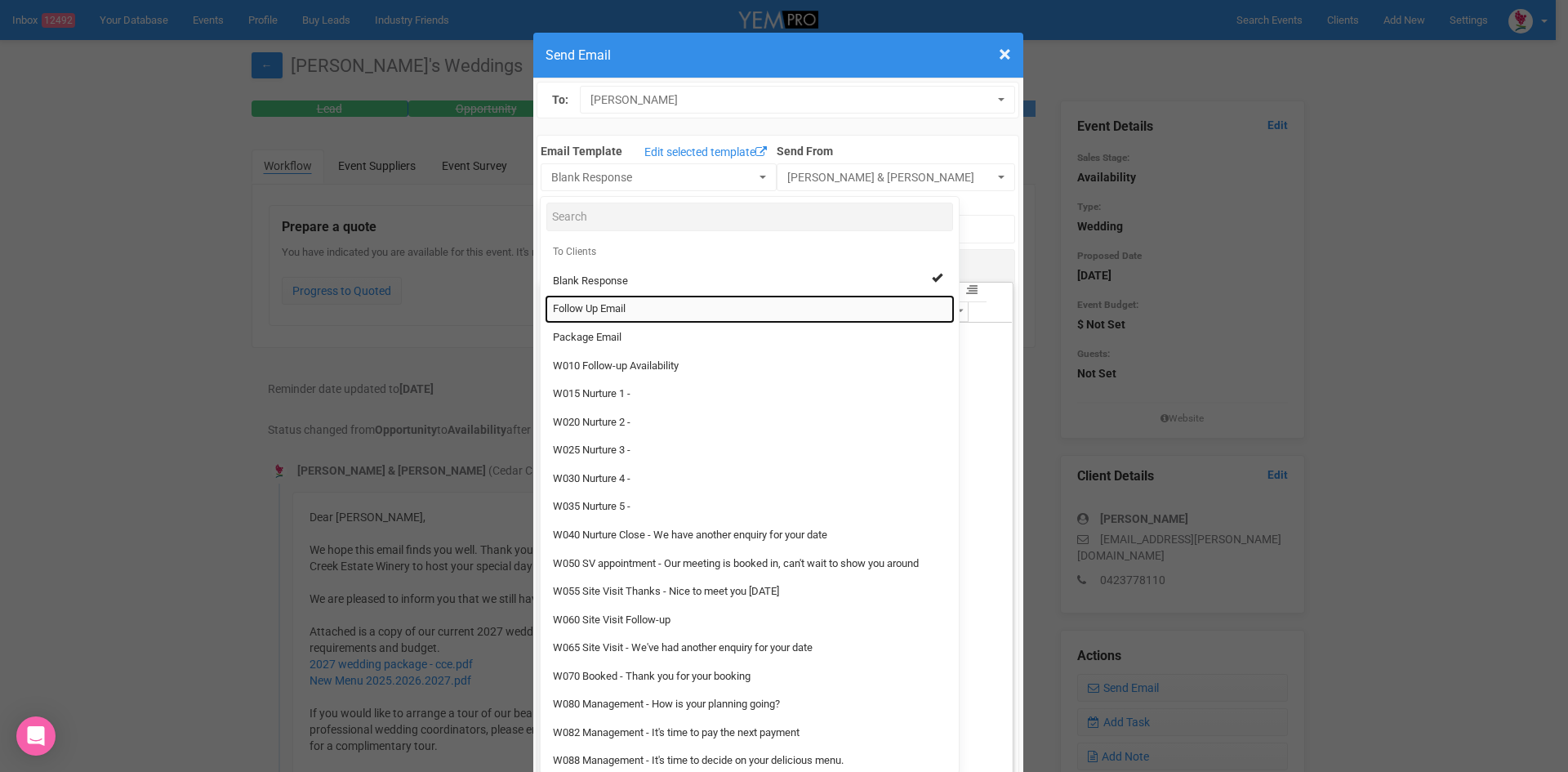
click at [585, 298] on link "Follow Up Email" at bounding box center [749, 309] width 410 height 29
select select "88639"
type input "Cedar Creek Estate - Follow Up"
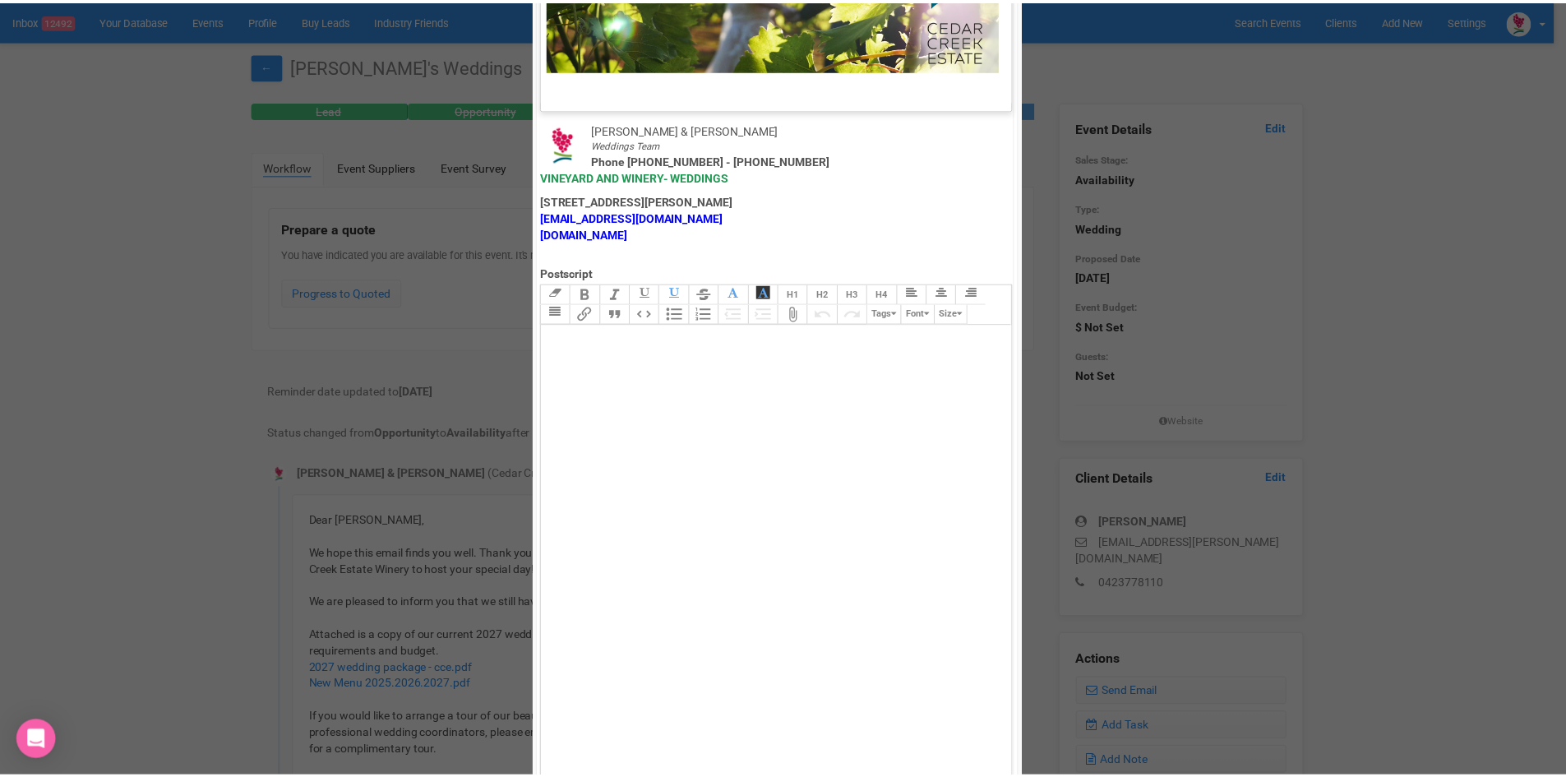
scroll to position [814, 0]
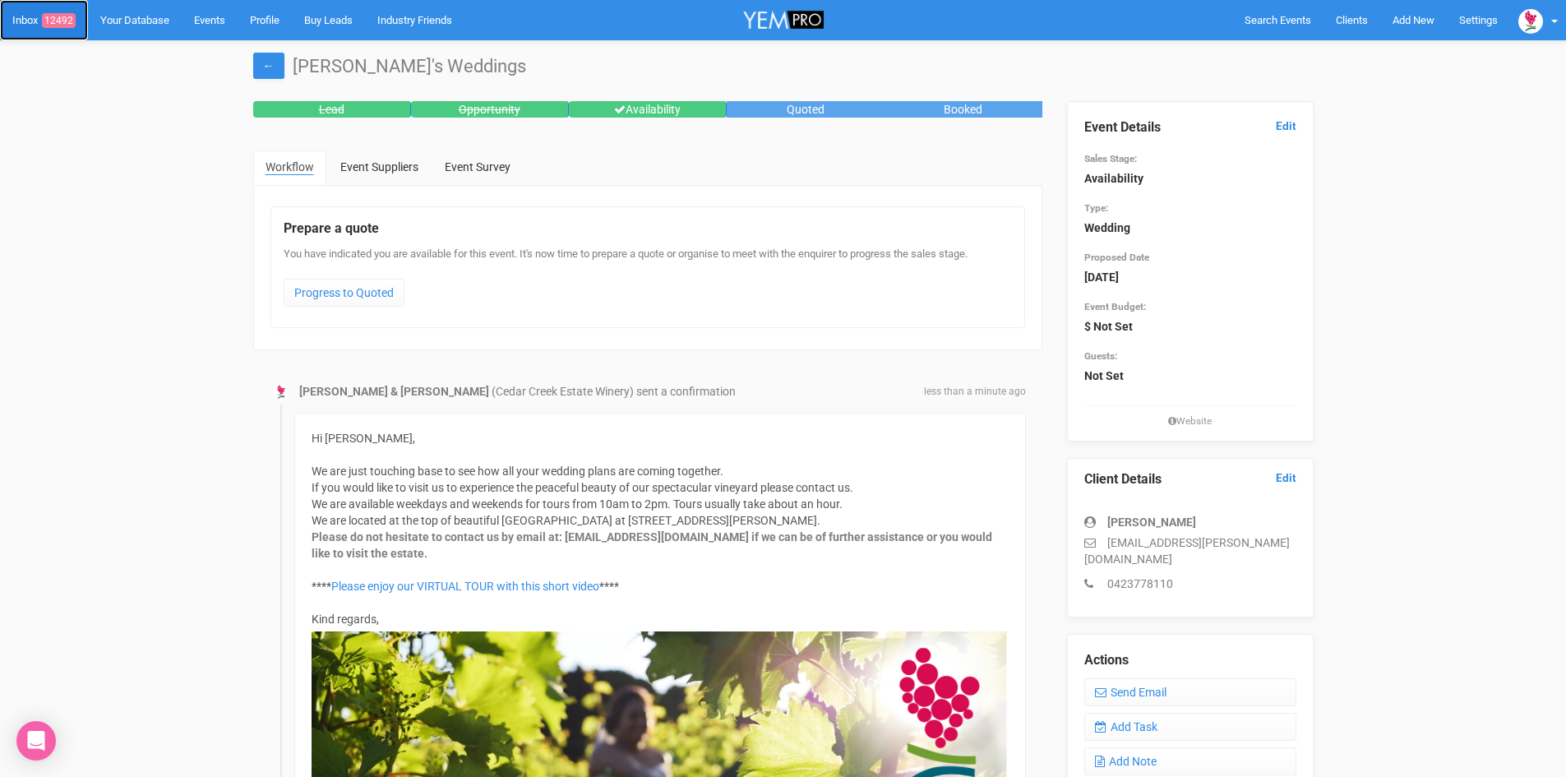
click at [64, 16] on span "12492" at bounding box center [59, 20] width 34 height 15
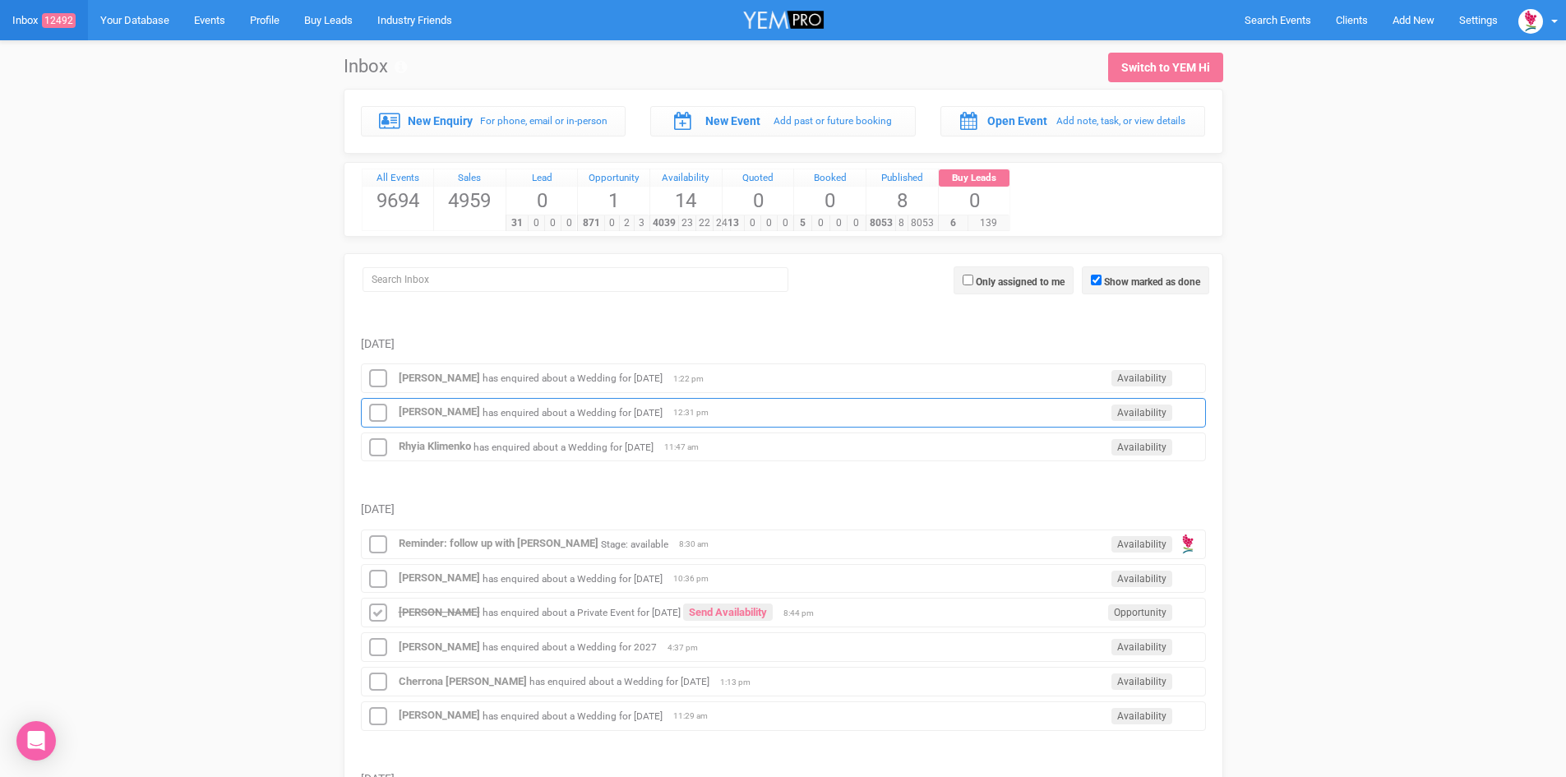
scroll to position [329, 0]
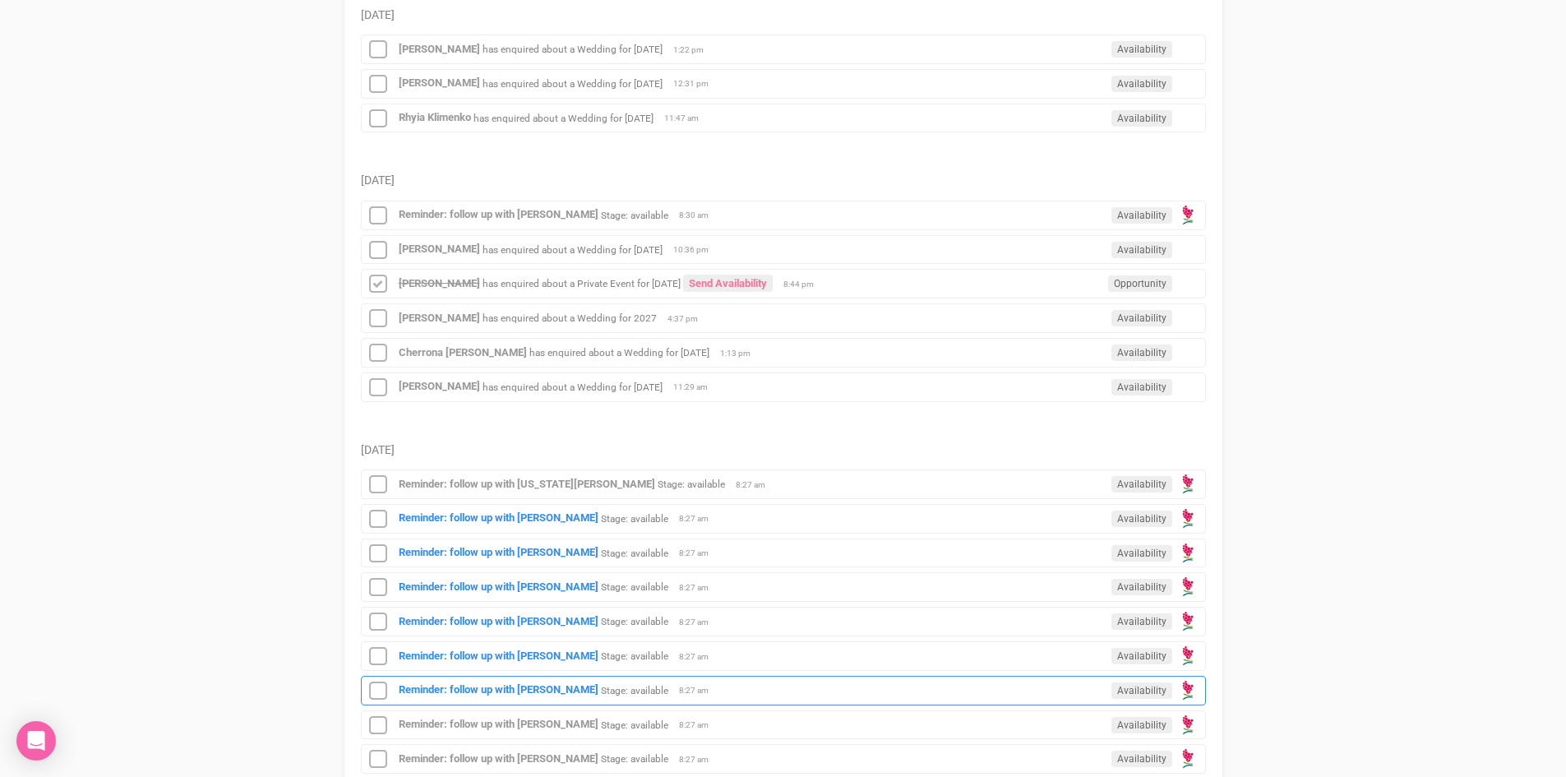
click at [548, 681] on div "Reminder: follow up with Brianna Tolmie Stage: available Availability 8:27 am" at bounding box center [783, 691] width 845 height 30
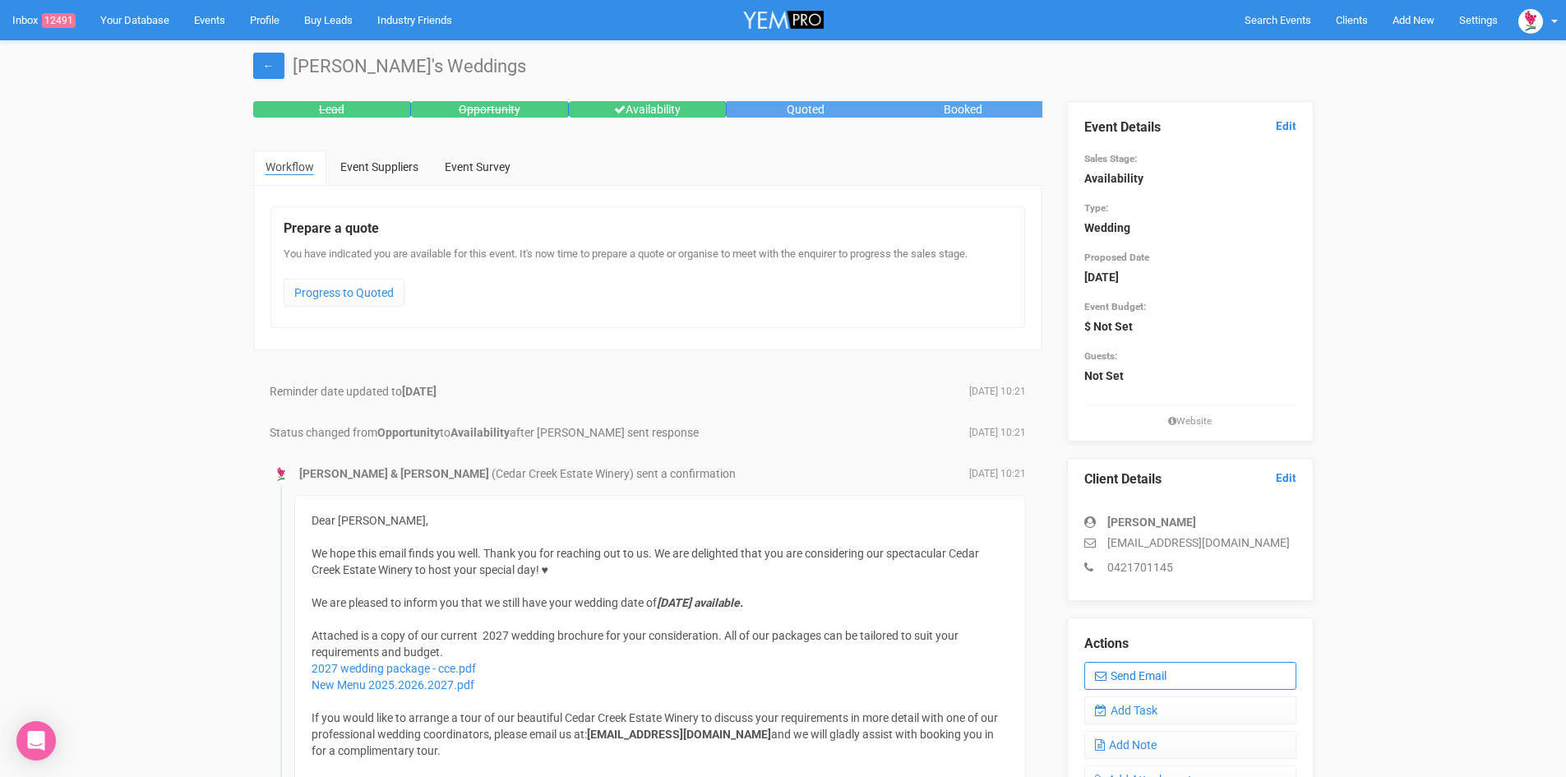
click at [1143, 668] on link "Send Email" at bounding box center [1190, 676] width 212 height 28
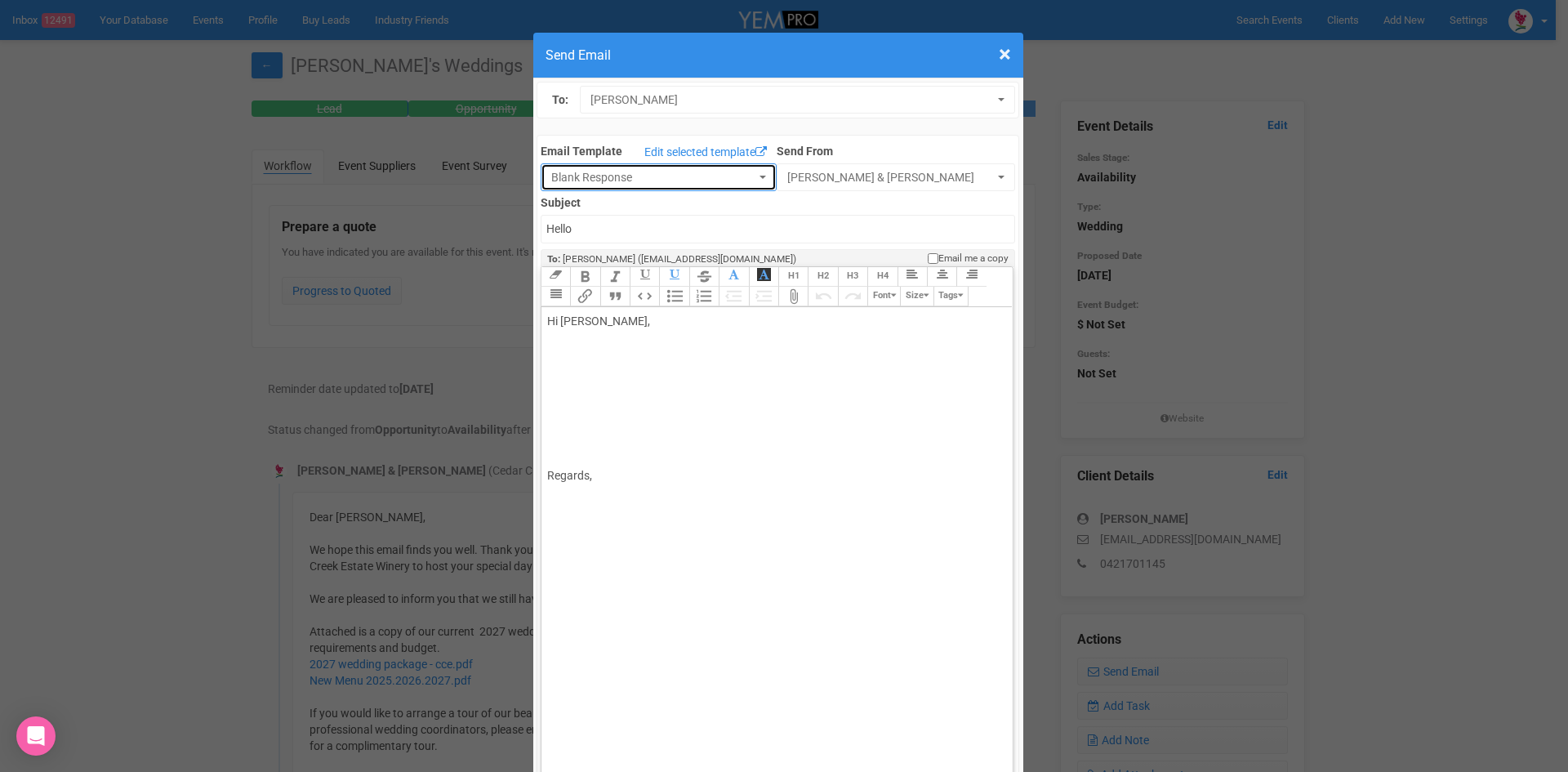
click at [751, 175] on button "Blank Response" at bounding box center [659, 177] width 236 height 28
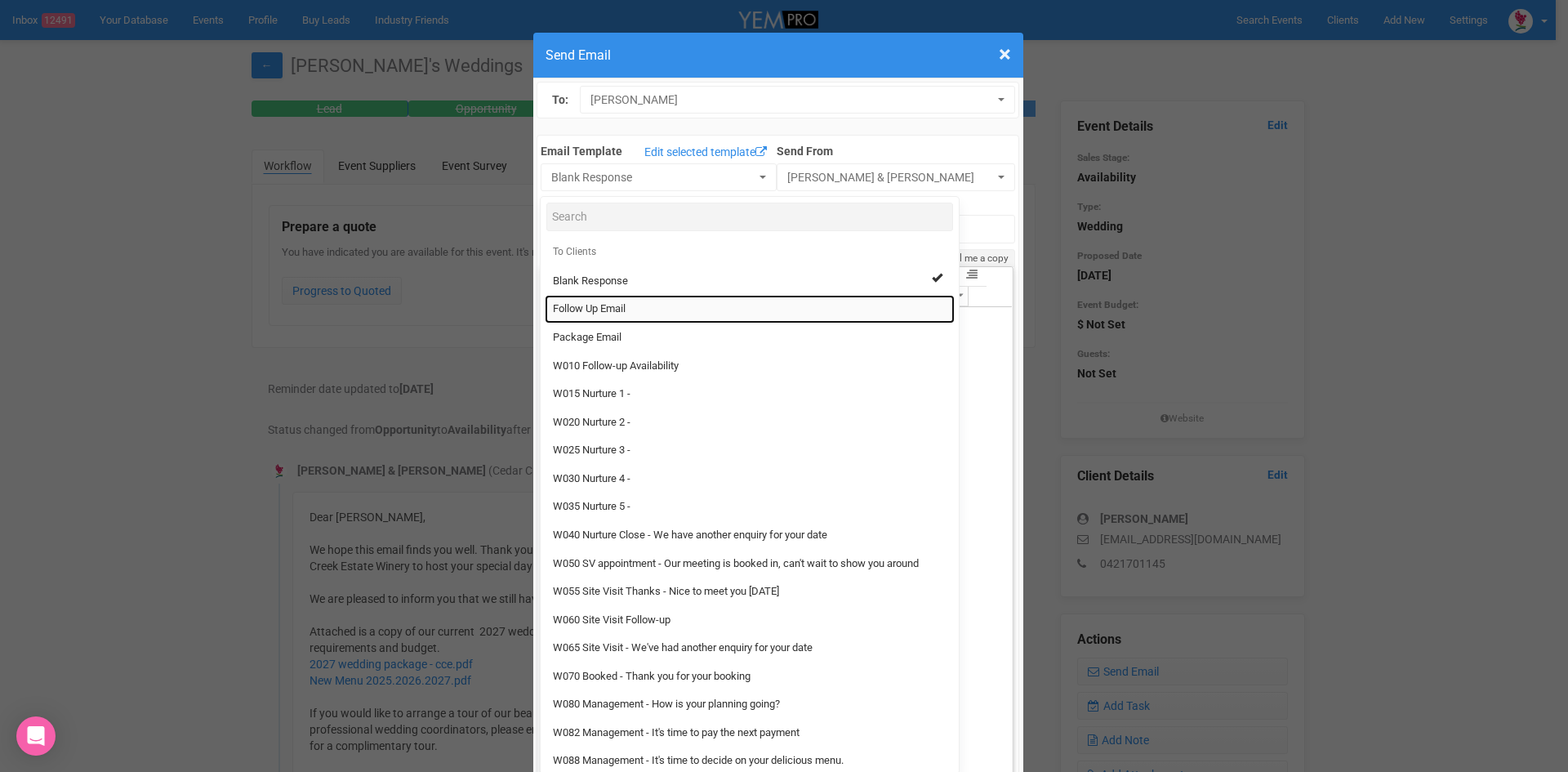
click at [591, 305] on span "Follow Up Email" at bounding box center [588, 309] width 73 height 16
select select "88639"
type input "Cedar Creek Estate - Follow Up"
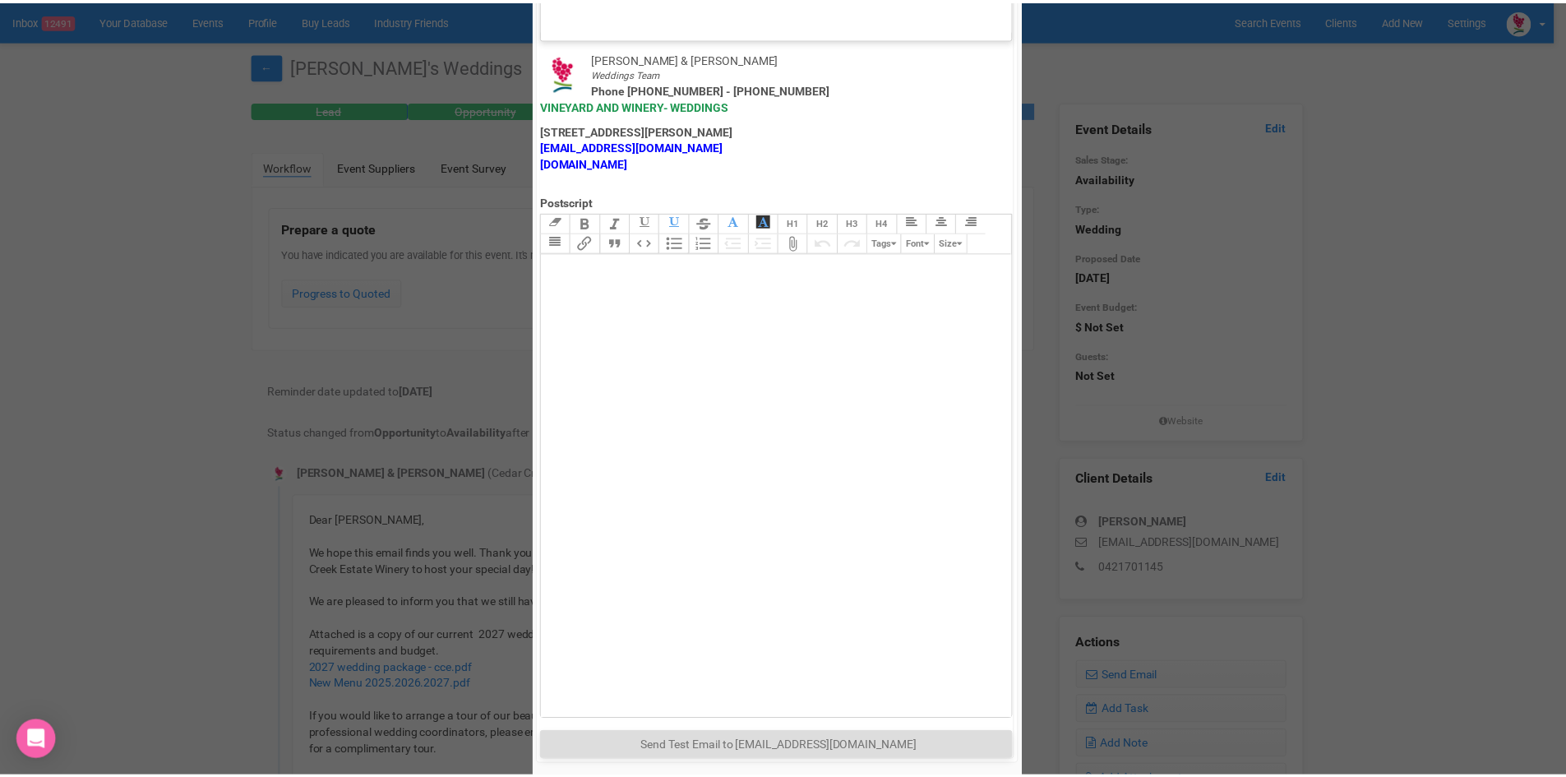
scroll to position [814, 0]
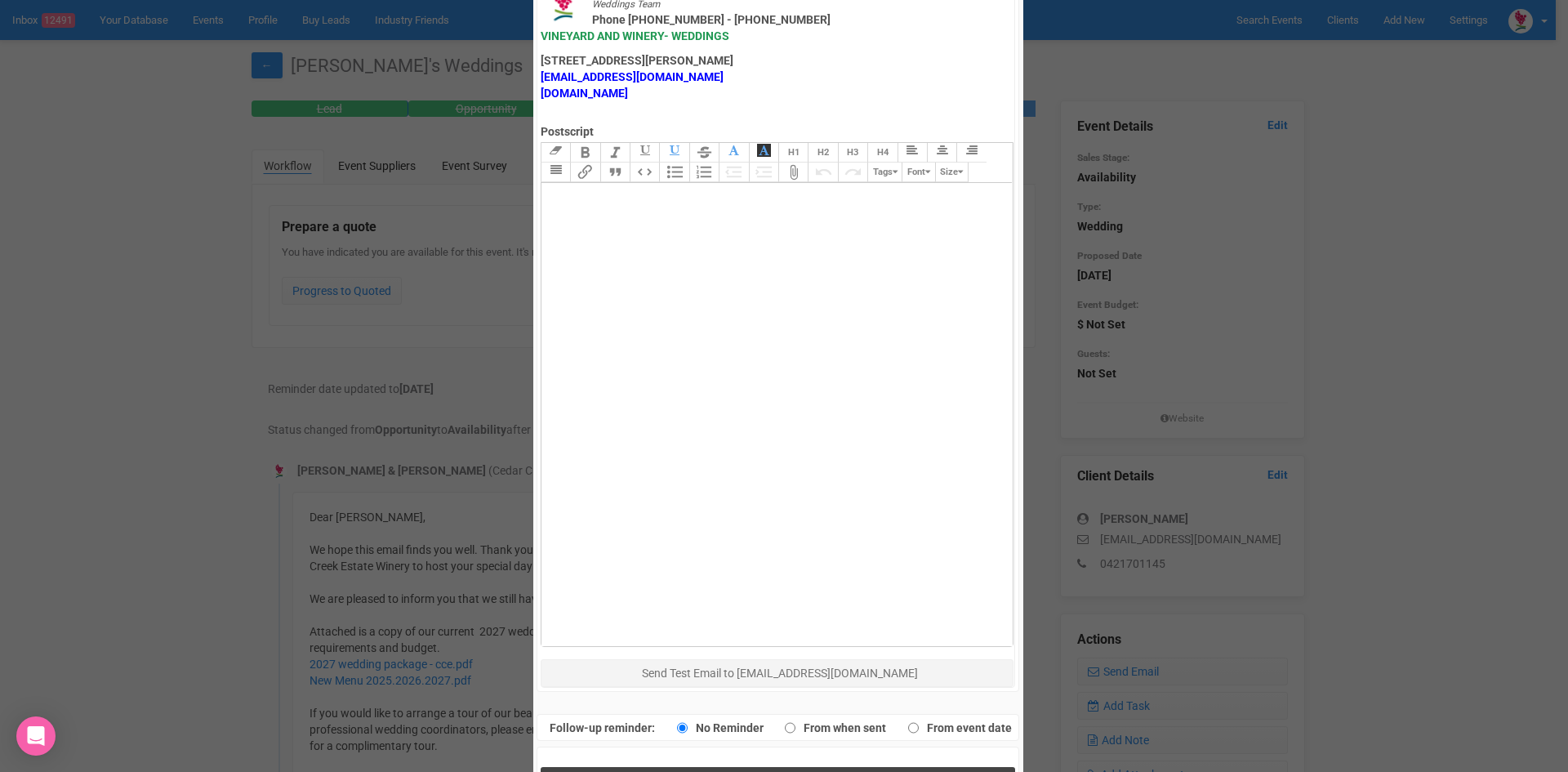
click at [690, 767] on button "Send Response" at bounding box center [778, 784] width 475 height 34
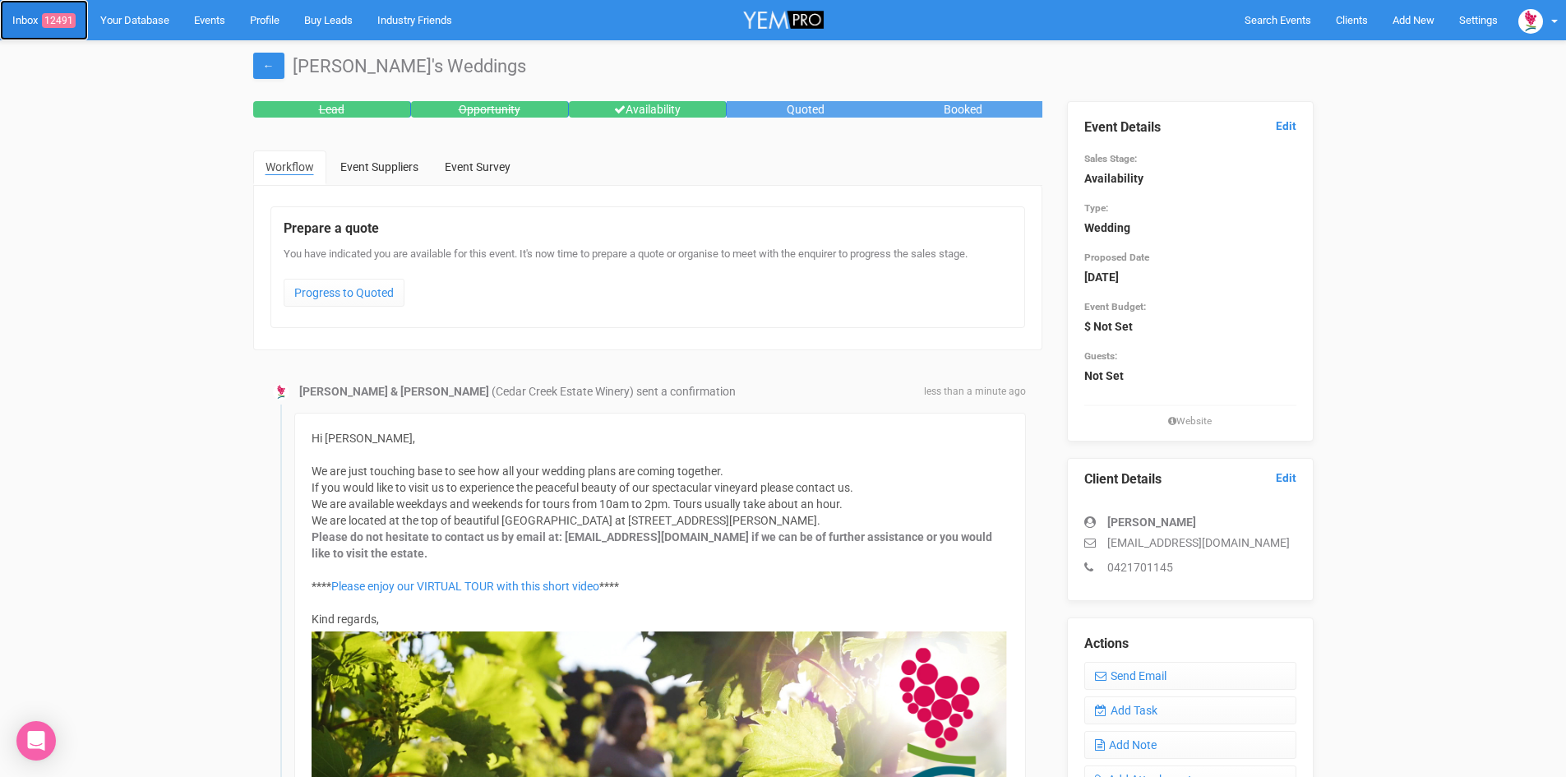
click at [69, 21] on span "12491" at bounding box center [59, 20] width 34 height 15
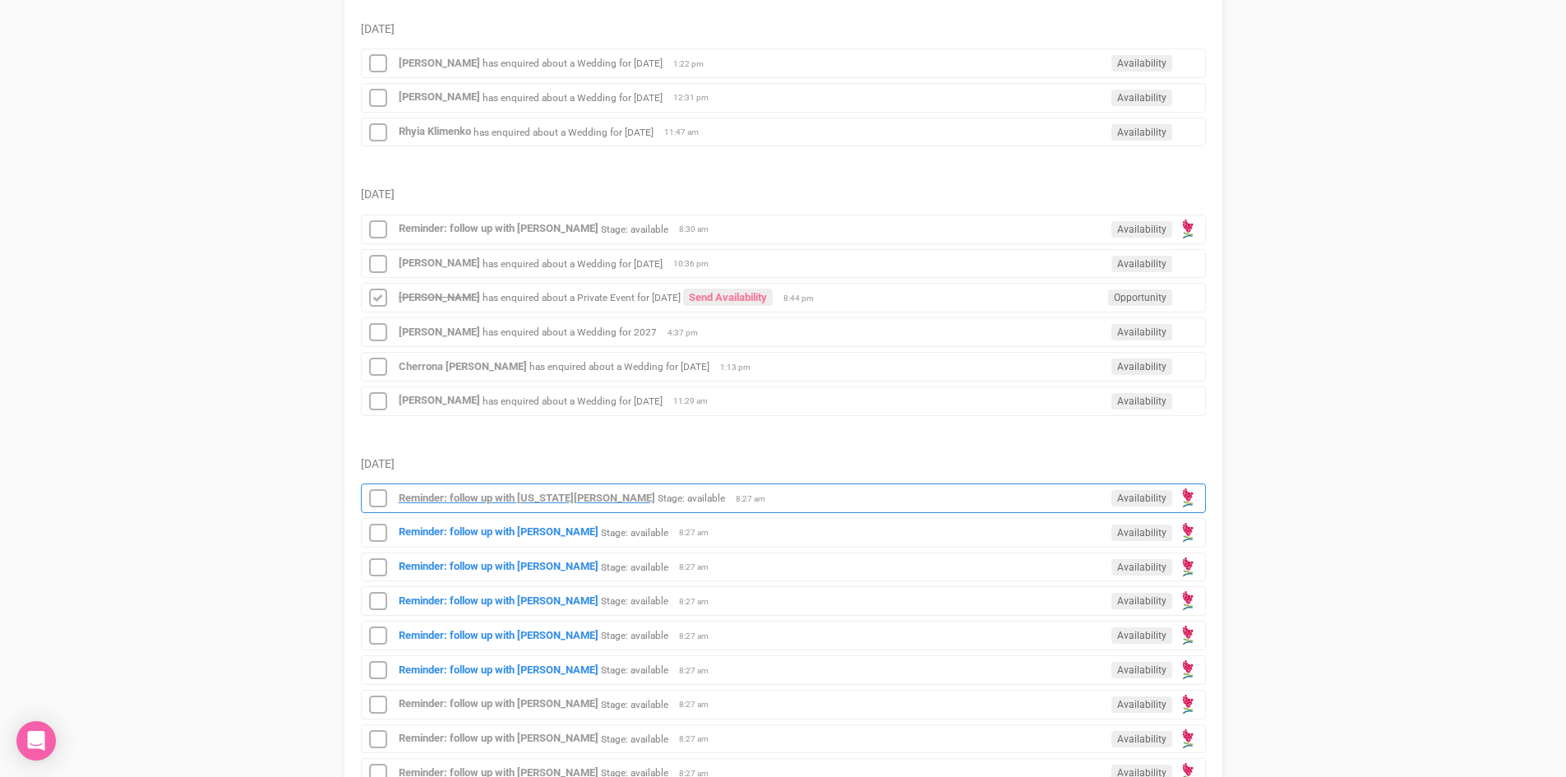
scroll to position [329, 0]
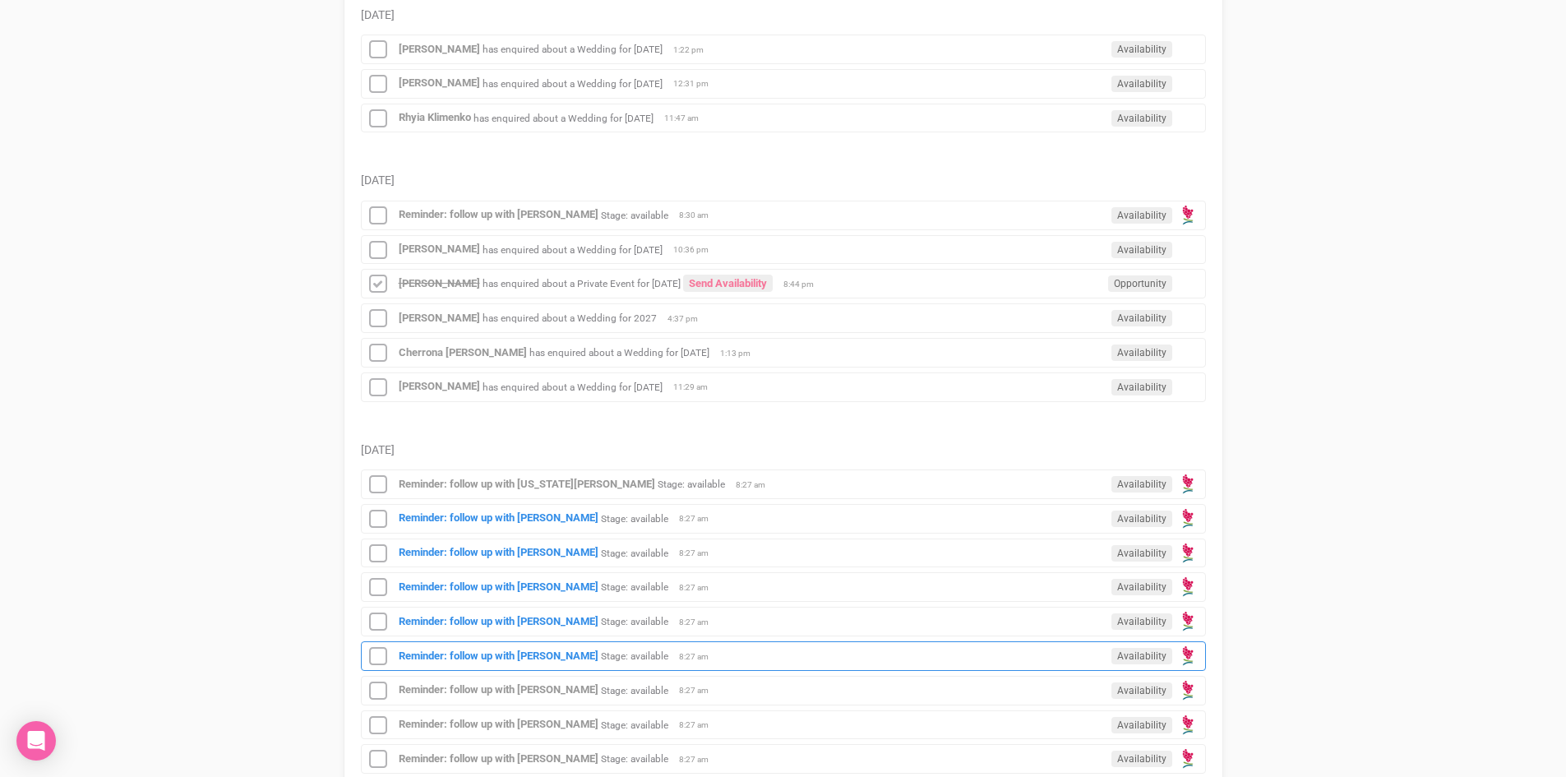
click at [511, 647] on div "Reminder: follow up with Anja Cass Stage: available Availability 8:27 am" at bounding box center [783, 656] width 845 height 30
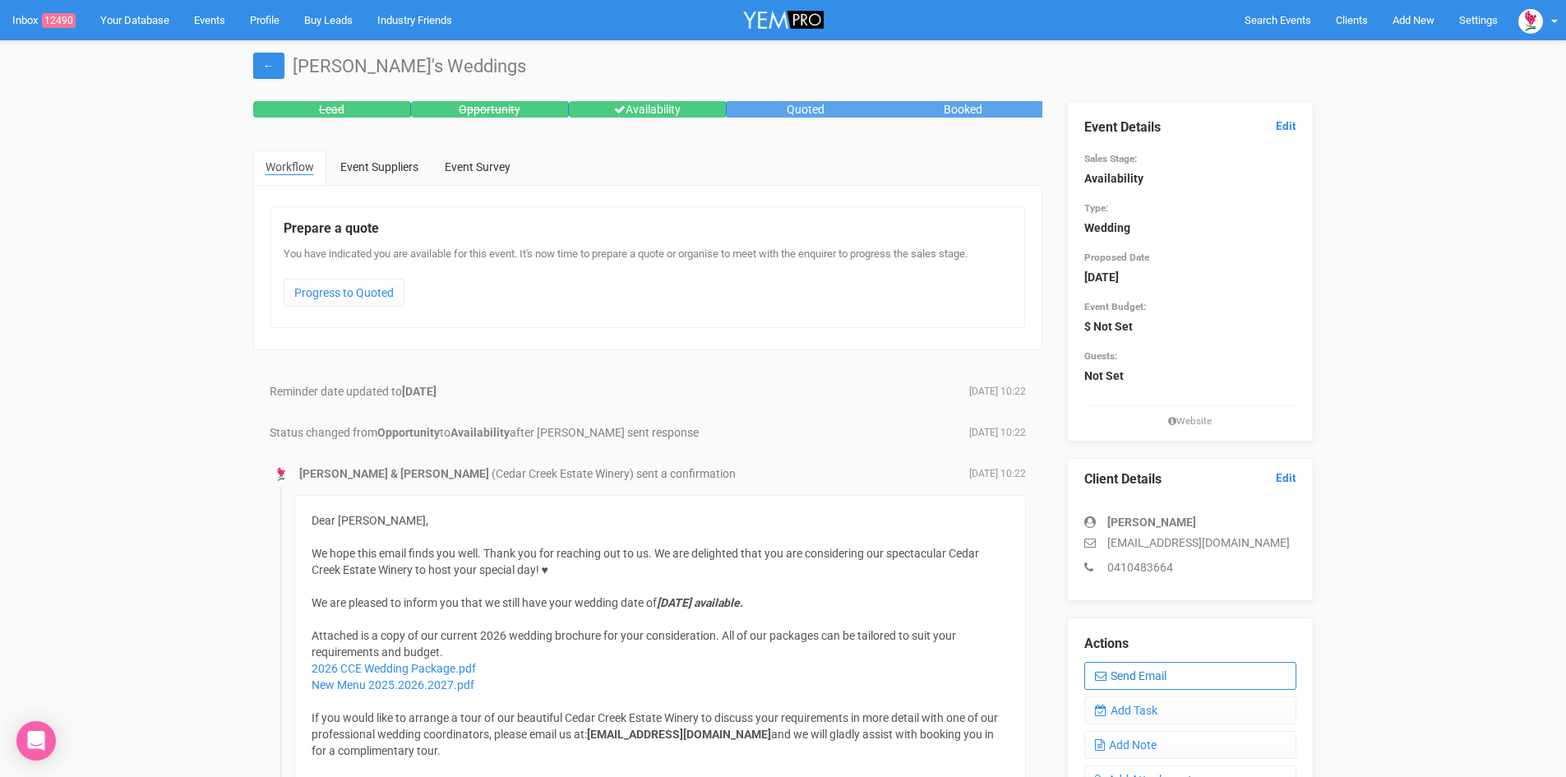
click at [1147, 666] on link "Send Email" at bounding box center [1190, 676] width 212 height 28
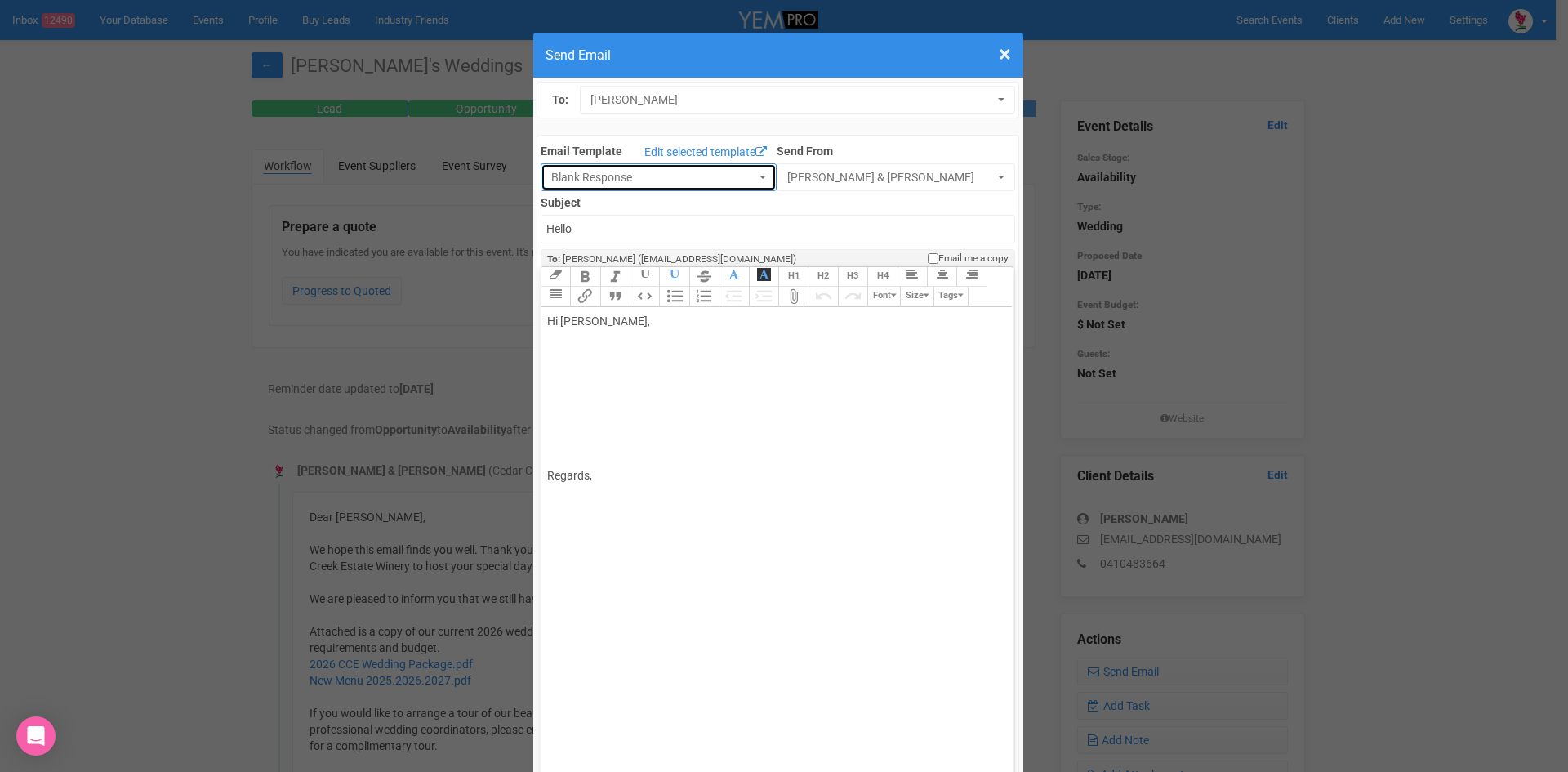
click at [749, 172] on button "Blank Response" at bounding box center [659, 177] width 236 height 28
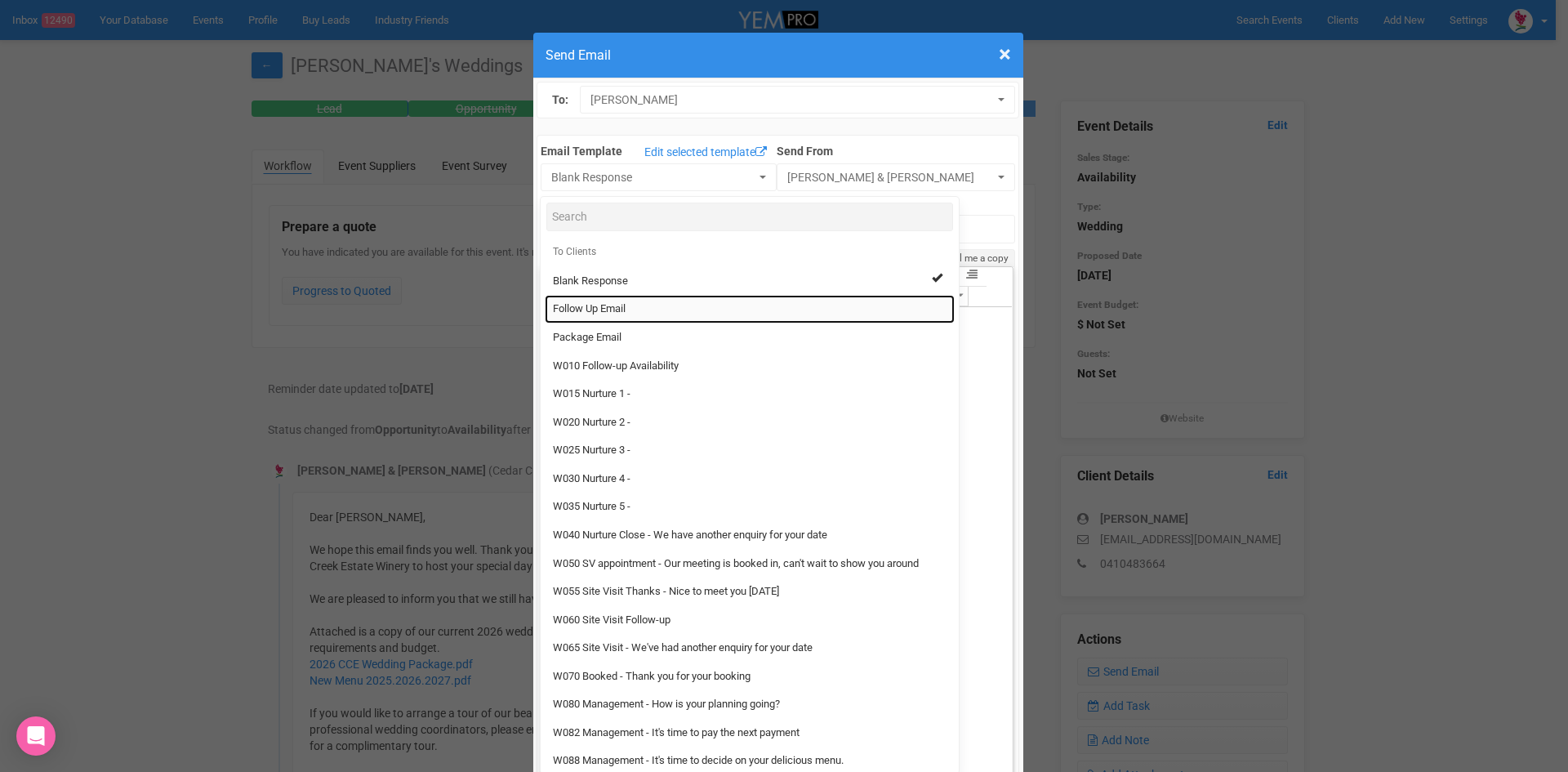
click at [586, 305] on span "Follow Up Email" at bounding box center [588, 309] width 73 height 16
select select "88639"
type input "Cedar Creek Estate - Follow Up"
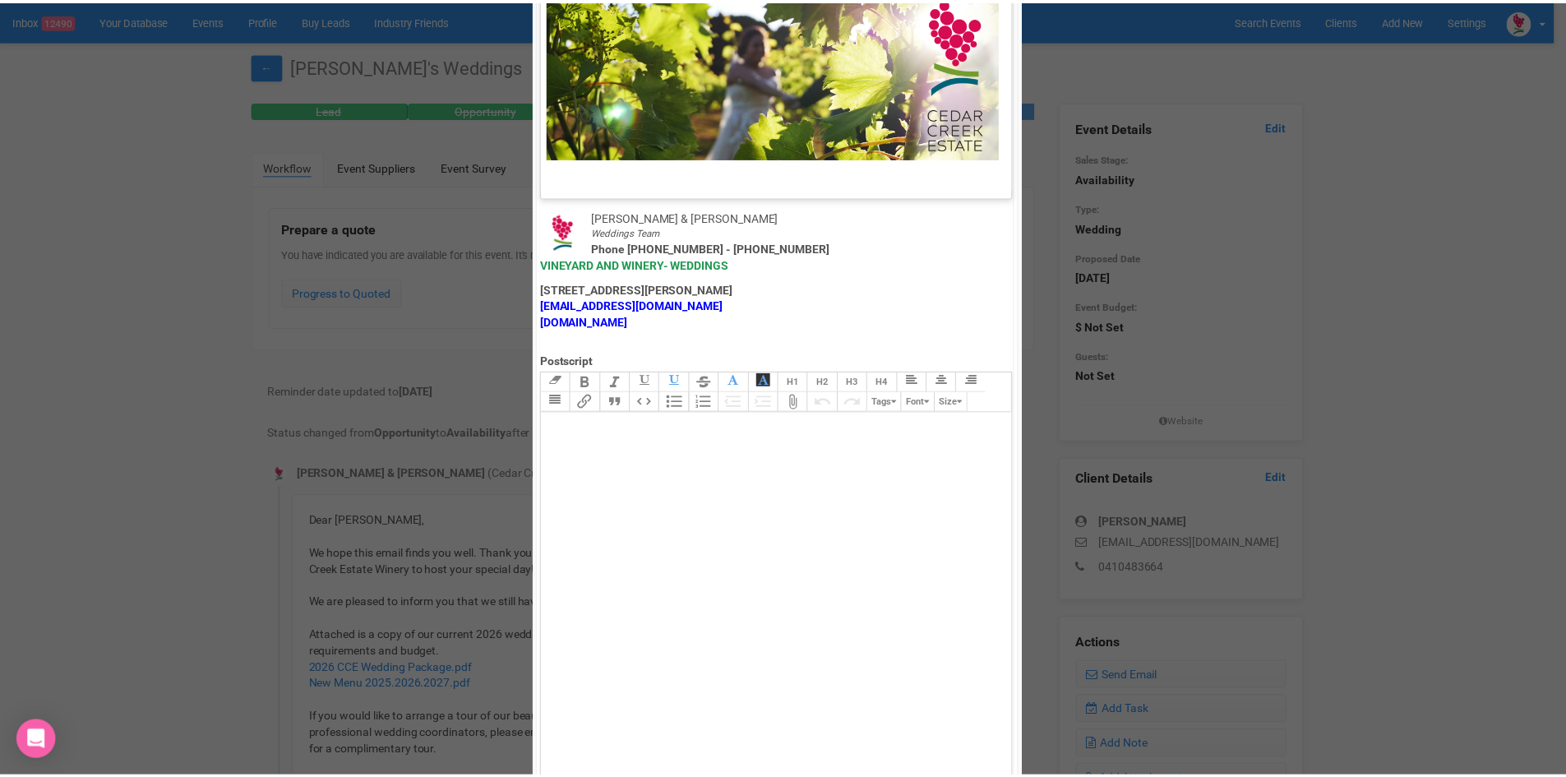
scroll to position [814, 0]
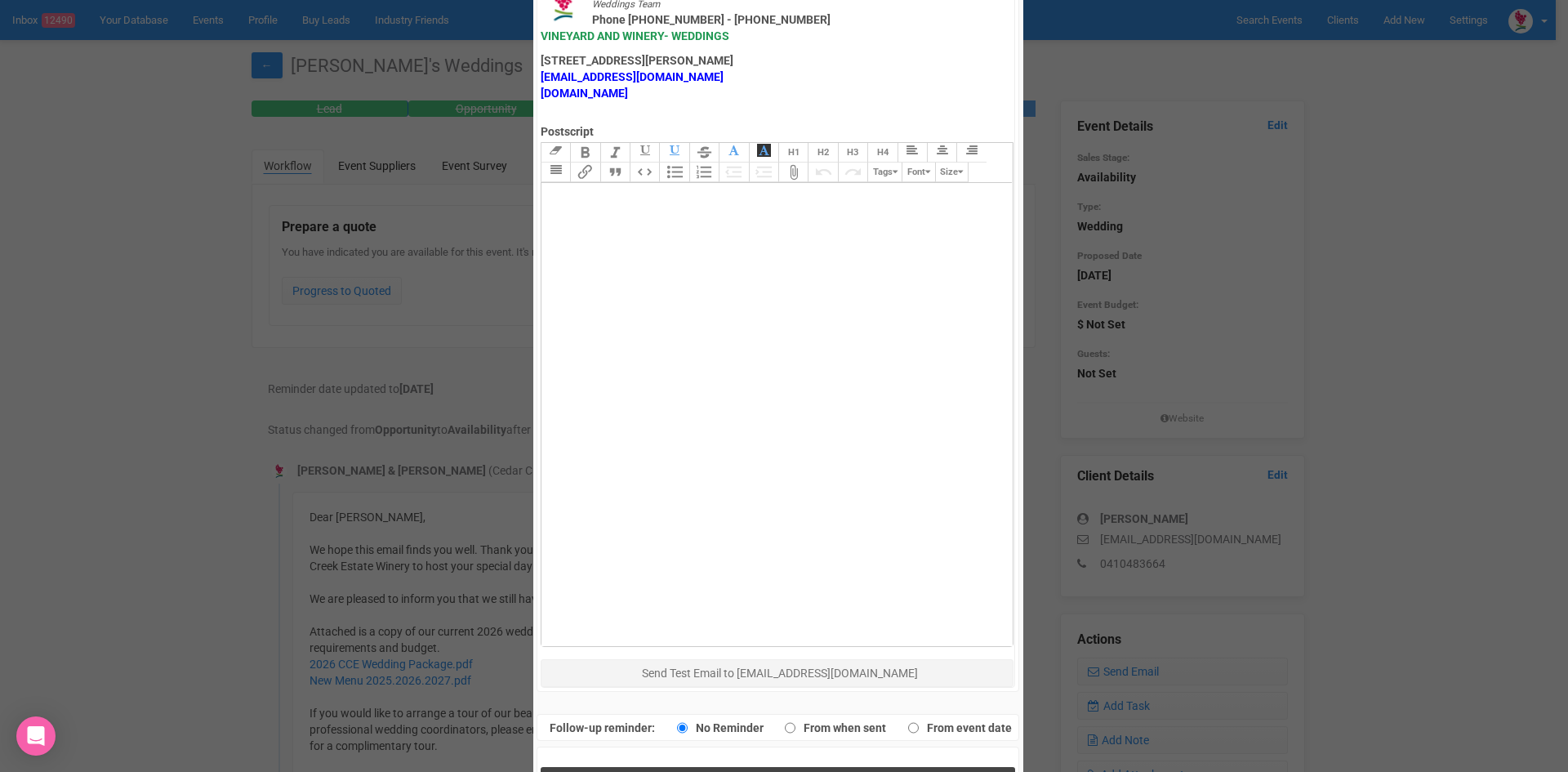
click at [714, 767] on button "Send Response" at bounding box center [778, 784] width 475 height 34
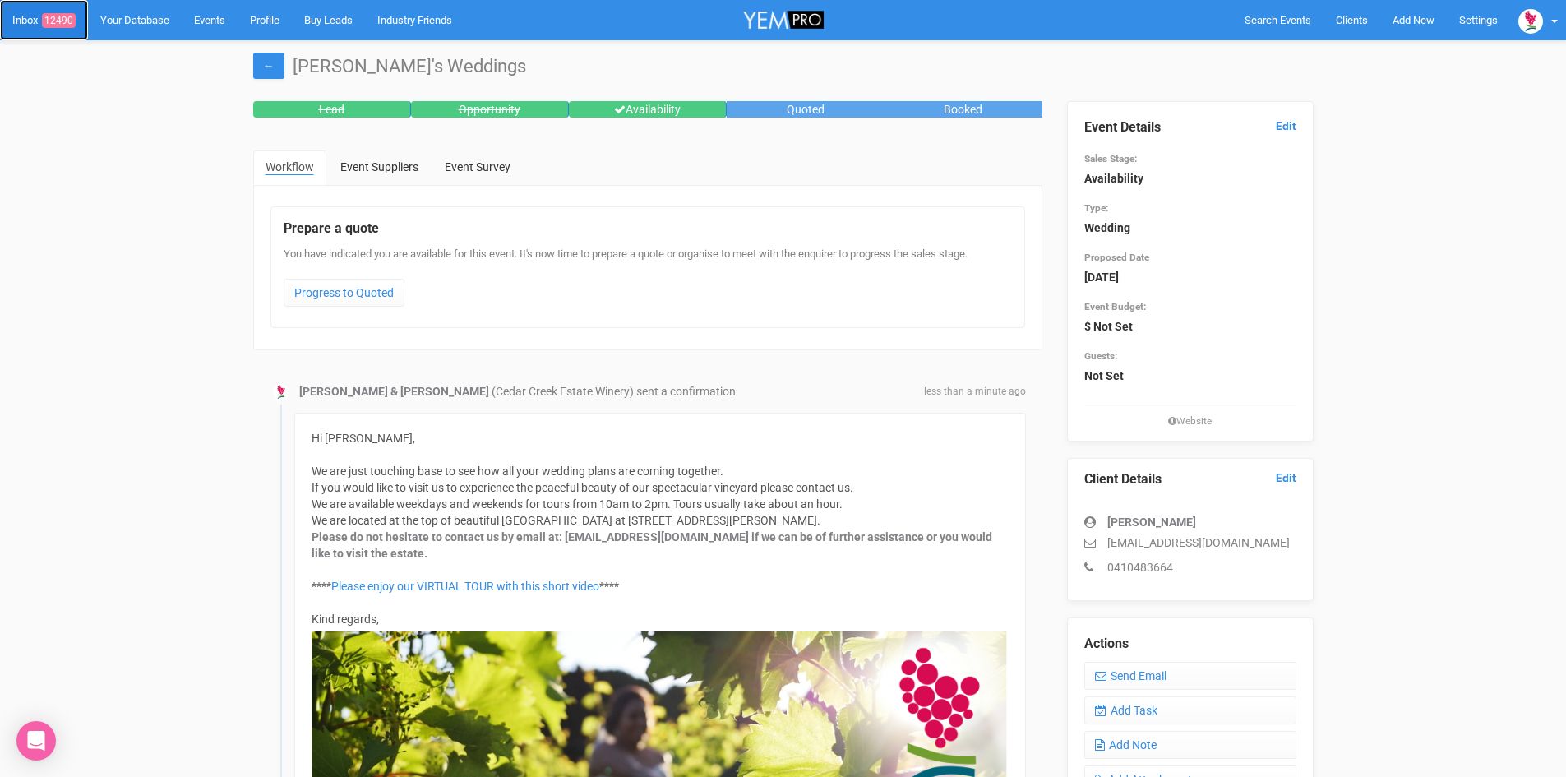
click at [60, 16] on span "12490" at bounding box center [59, 20] width 34 height 15
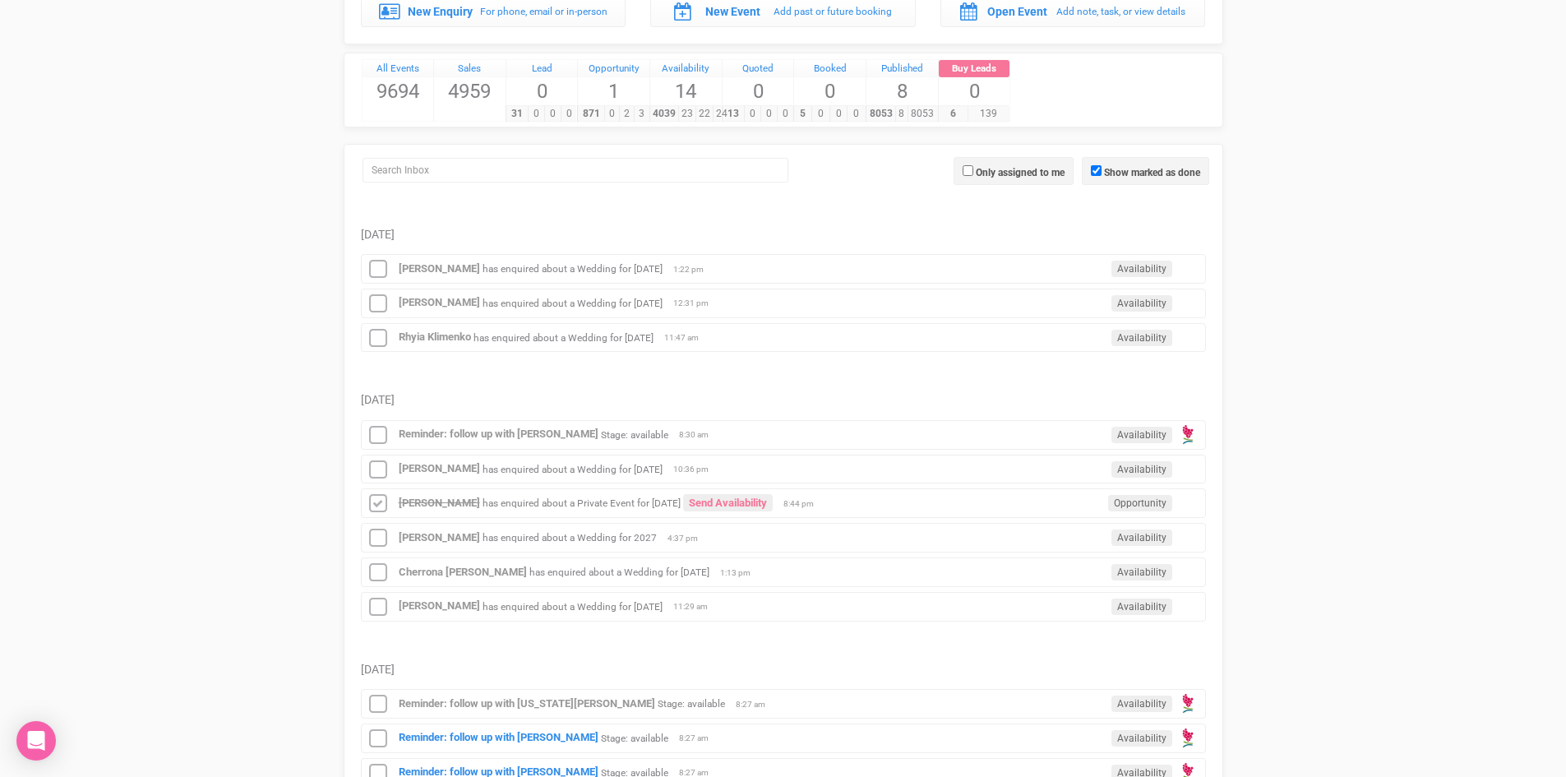
scroll to position [411, 0]
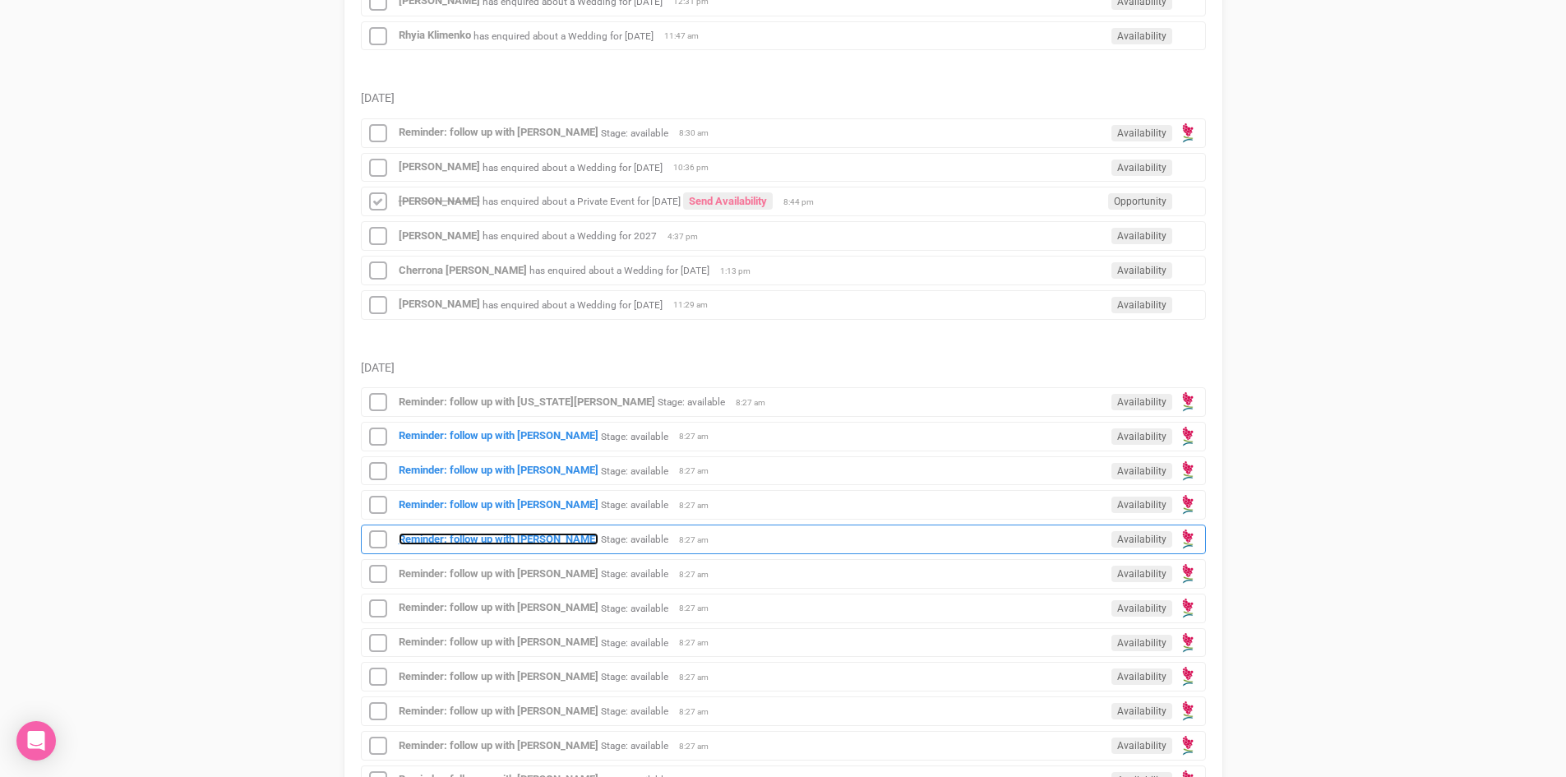
click at [473, 533] on strong "Reminder: follow up with [PERSON_NAME]" at bounding box center [499, 539] width 200 height 12
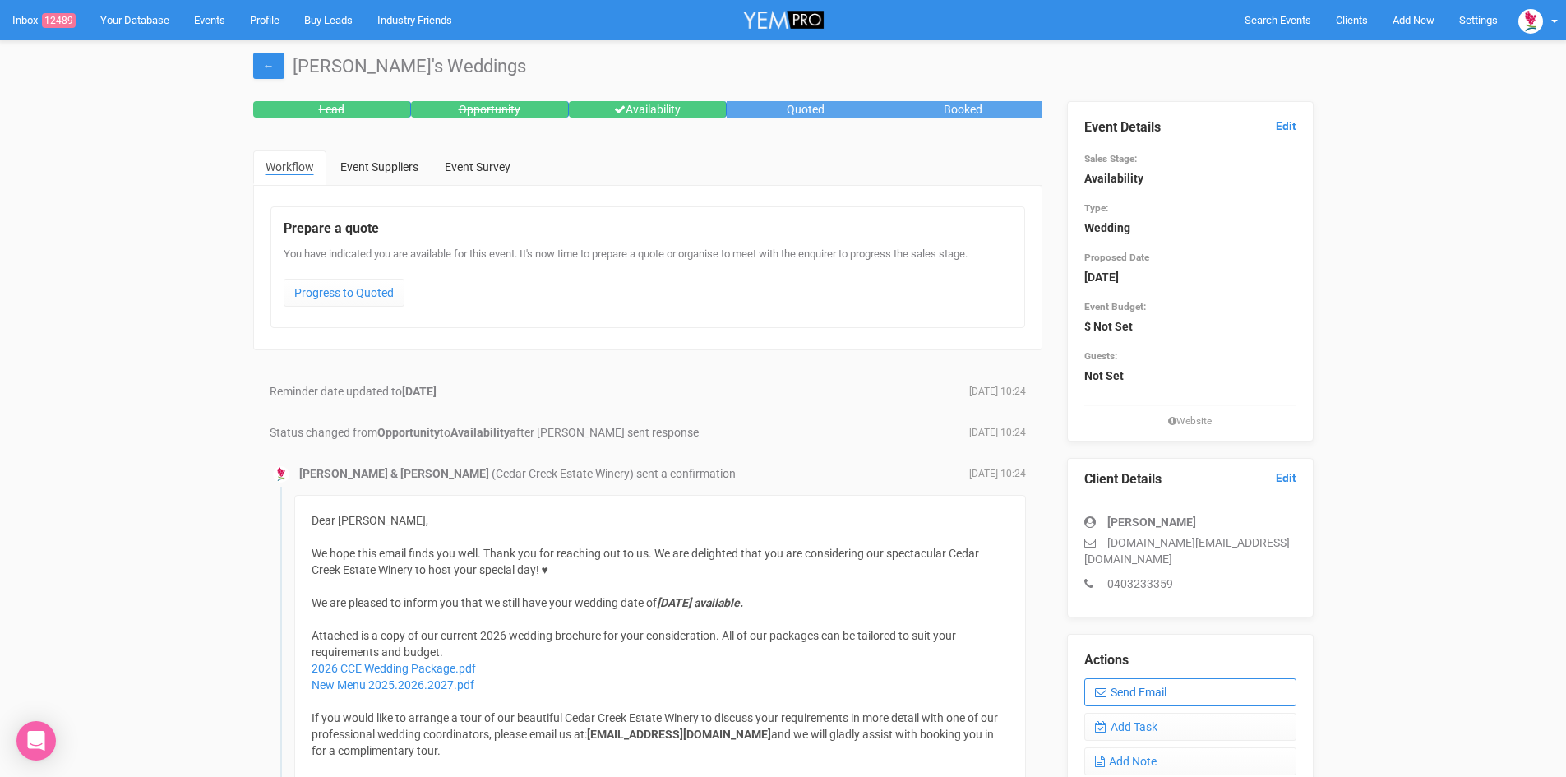
click at [1179, 678] on link "Send Email" at bounding box center [1190, 692] width 212 height 28
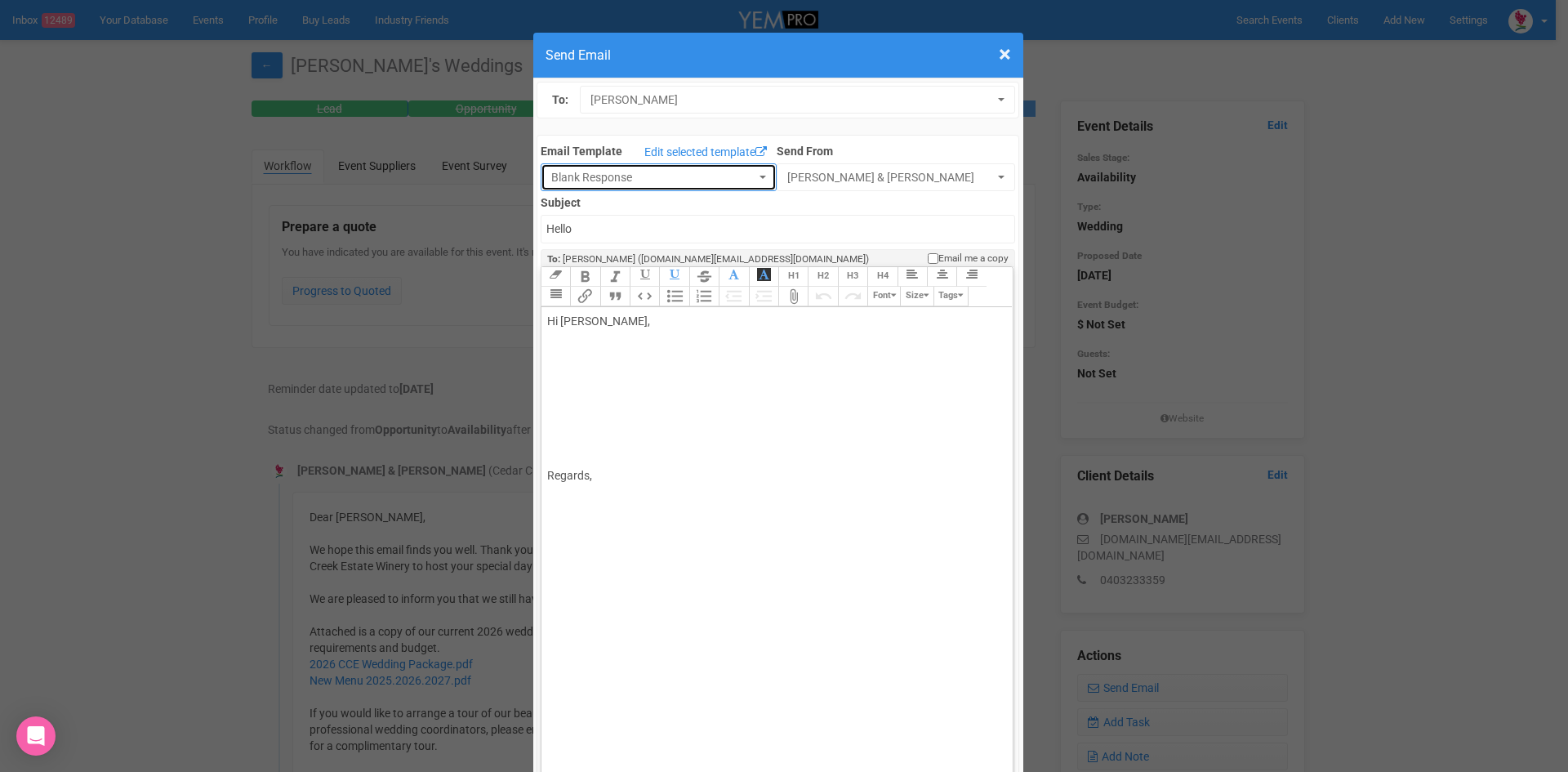
click at [754, 172] on button "Blank Response" at bounding box center [659, 177] width 236 height 28
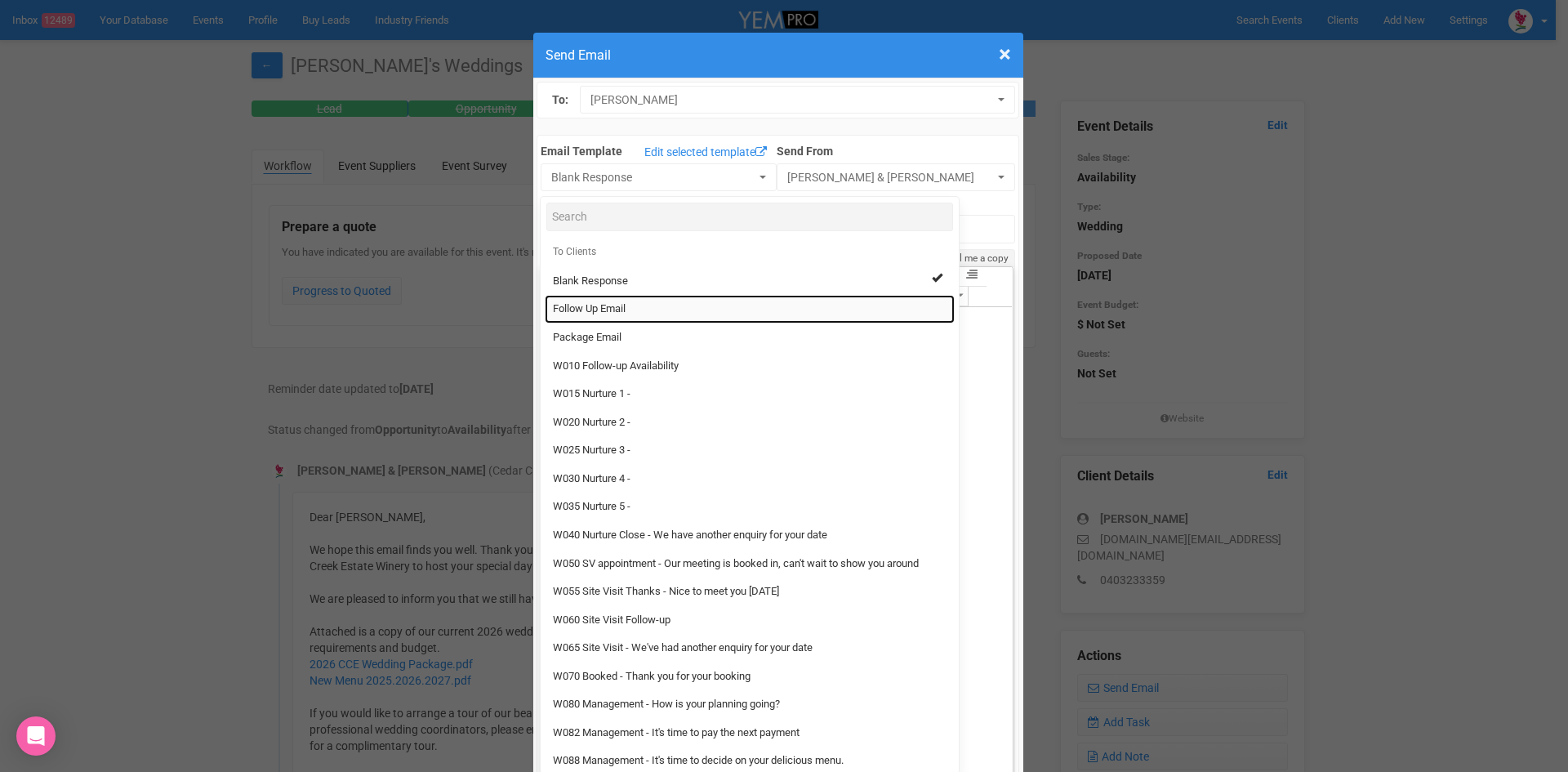
click at [576, 305] on span "Follow Up Email" at bounding box center [588, 309] width 73 height 16
select select "88639"
type input "Cedar Creek Estate - Follow Up"
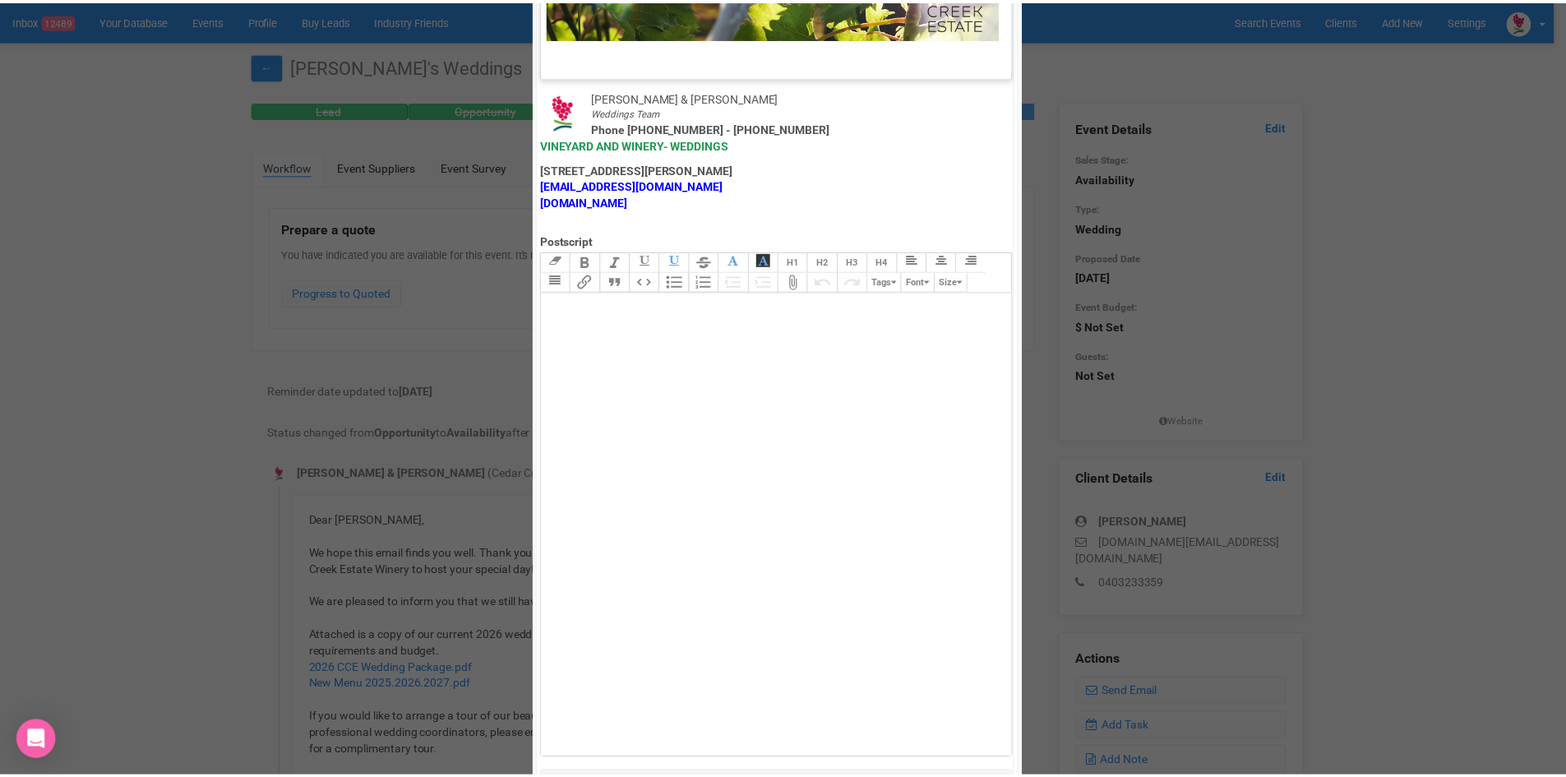
scroll to position [814, 0]
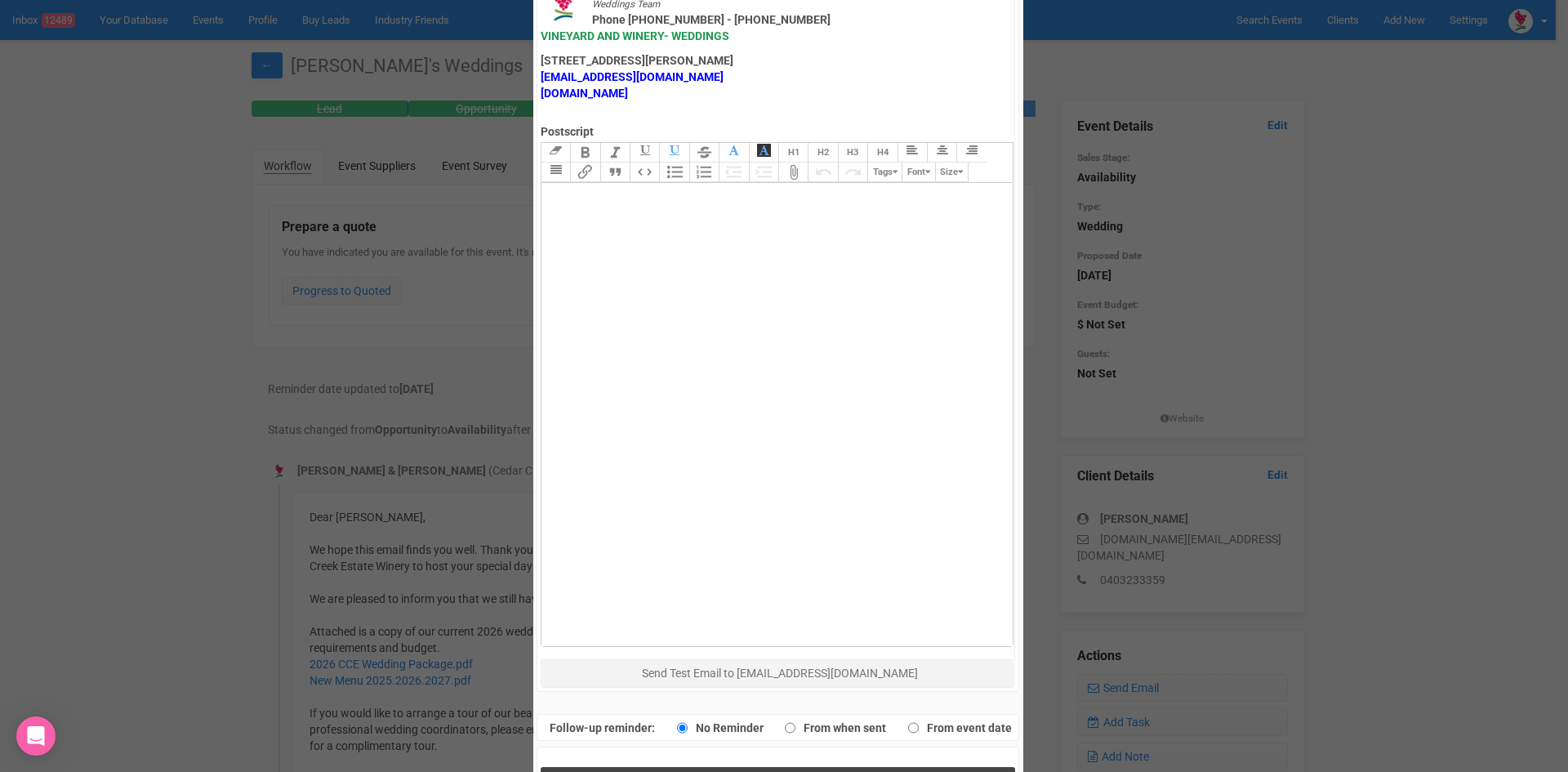
click at [746, 771] on span "Send Response" at bounding box center [781, 784] width 89 height 16
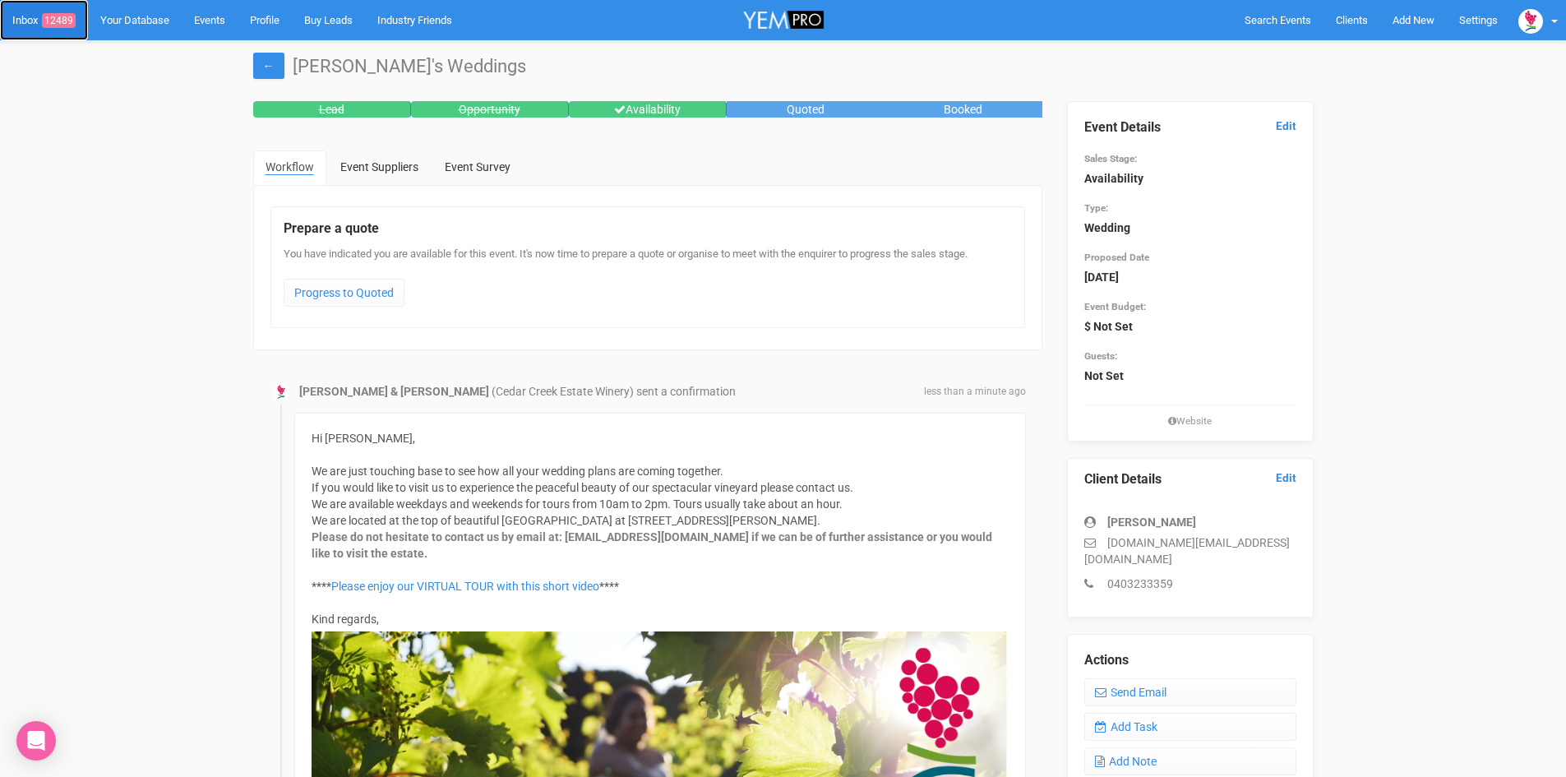
click at [73, 17] on span "12489" at bounding box center [59, 20] width 34 height 15
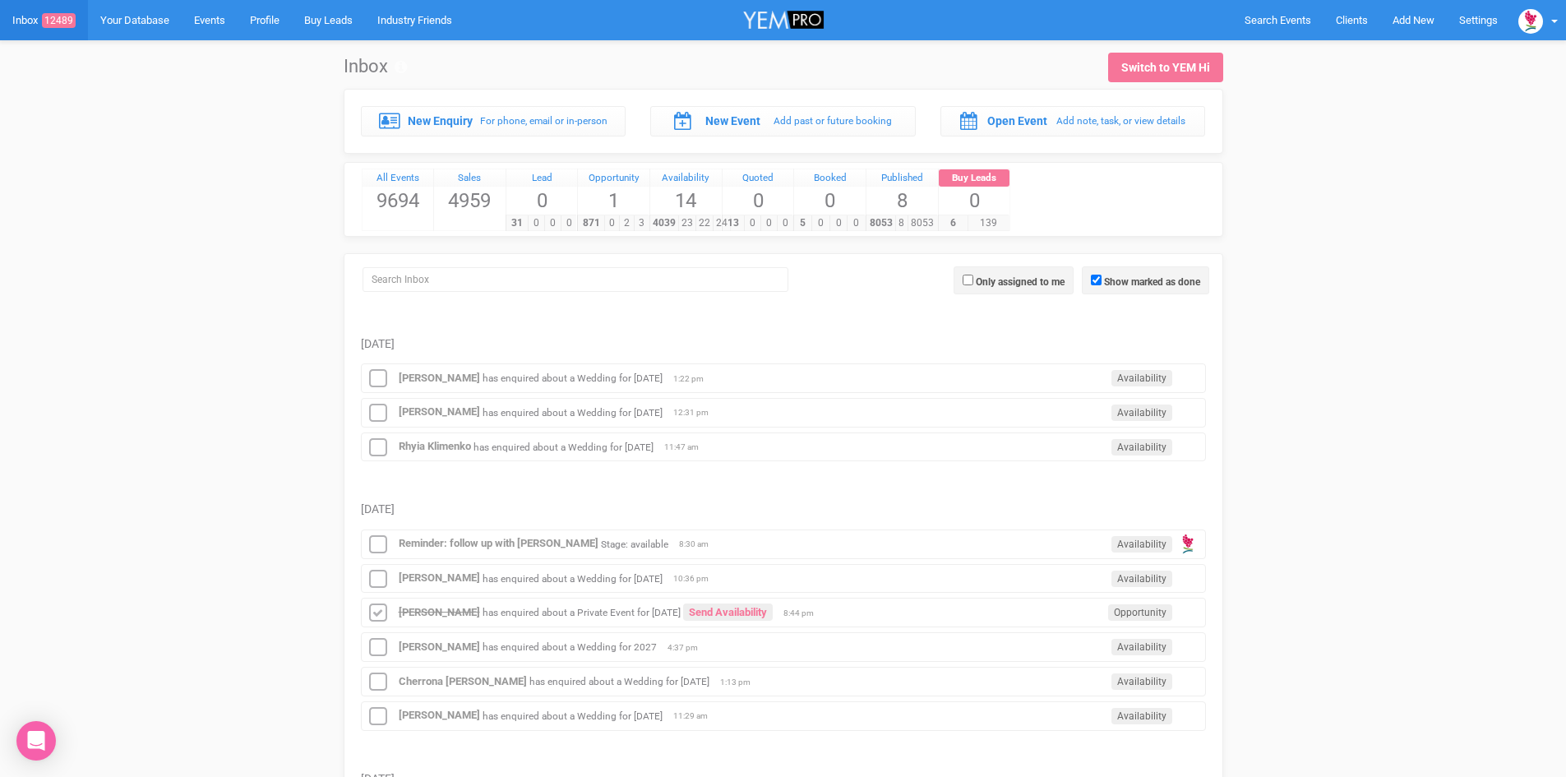
scroll to position [411, 0]
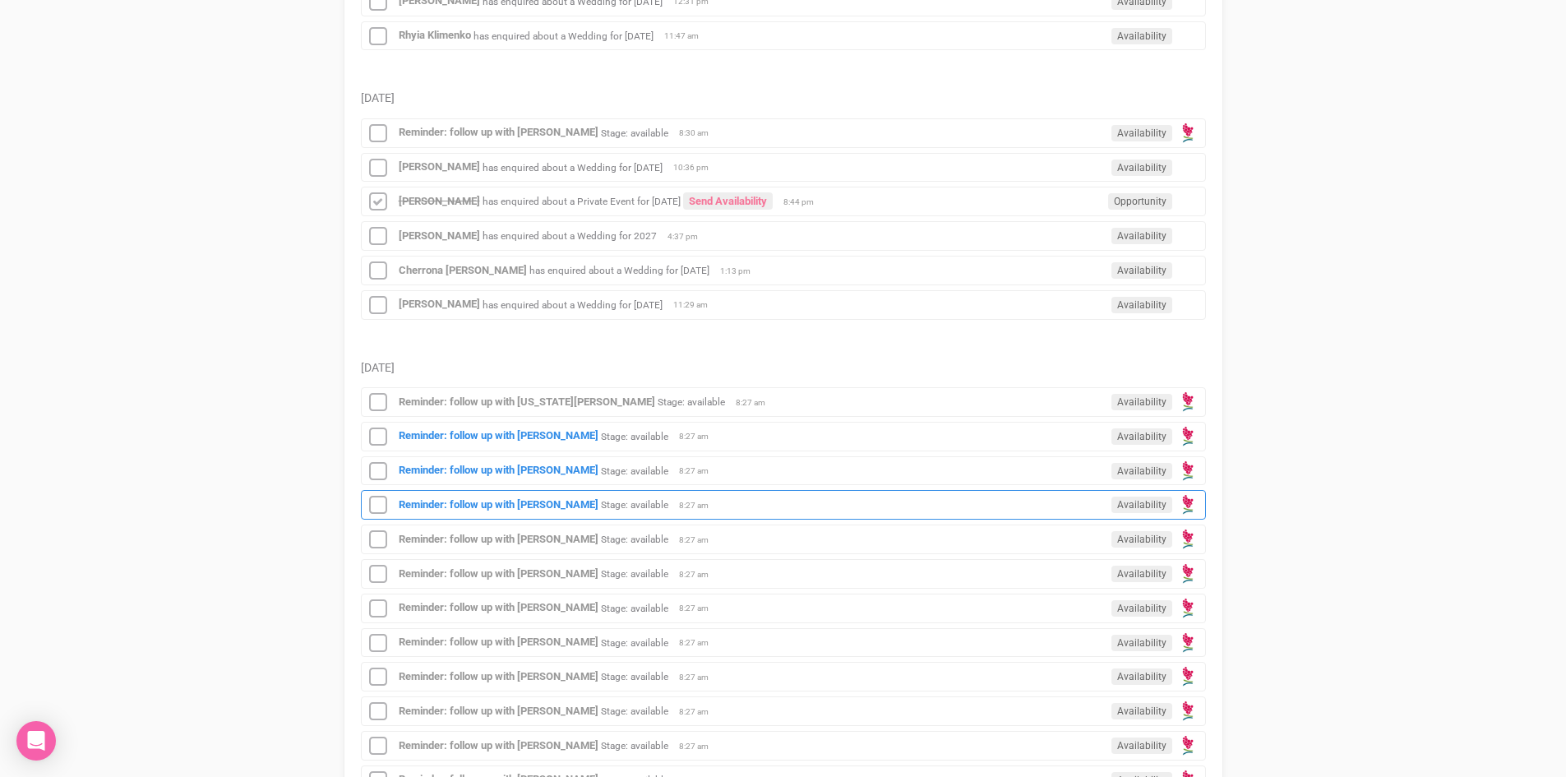
click at [534, 496] on div "Reminder: follow up with Nikola Willey Stage: available Availability 8:27 am" at bounding box center [783, 505] width 845 height 30
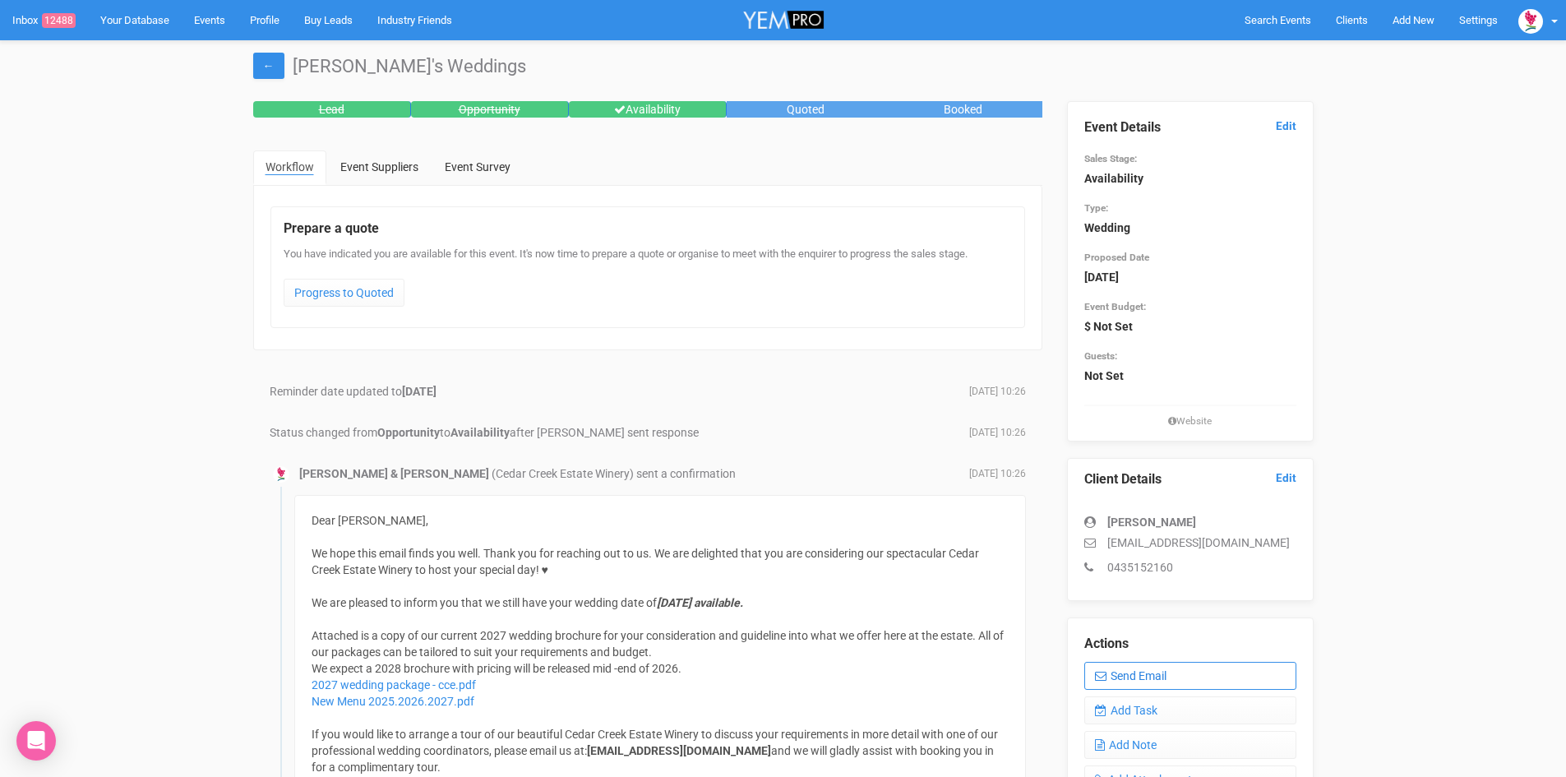
click at [1173, 672] on link "Send Email" at bounding box center [1190, 676] width 212 height 28
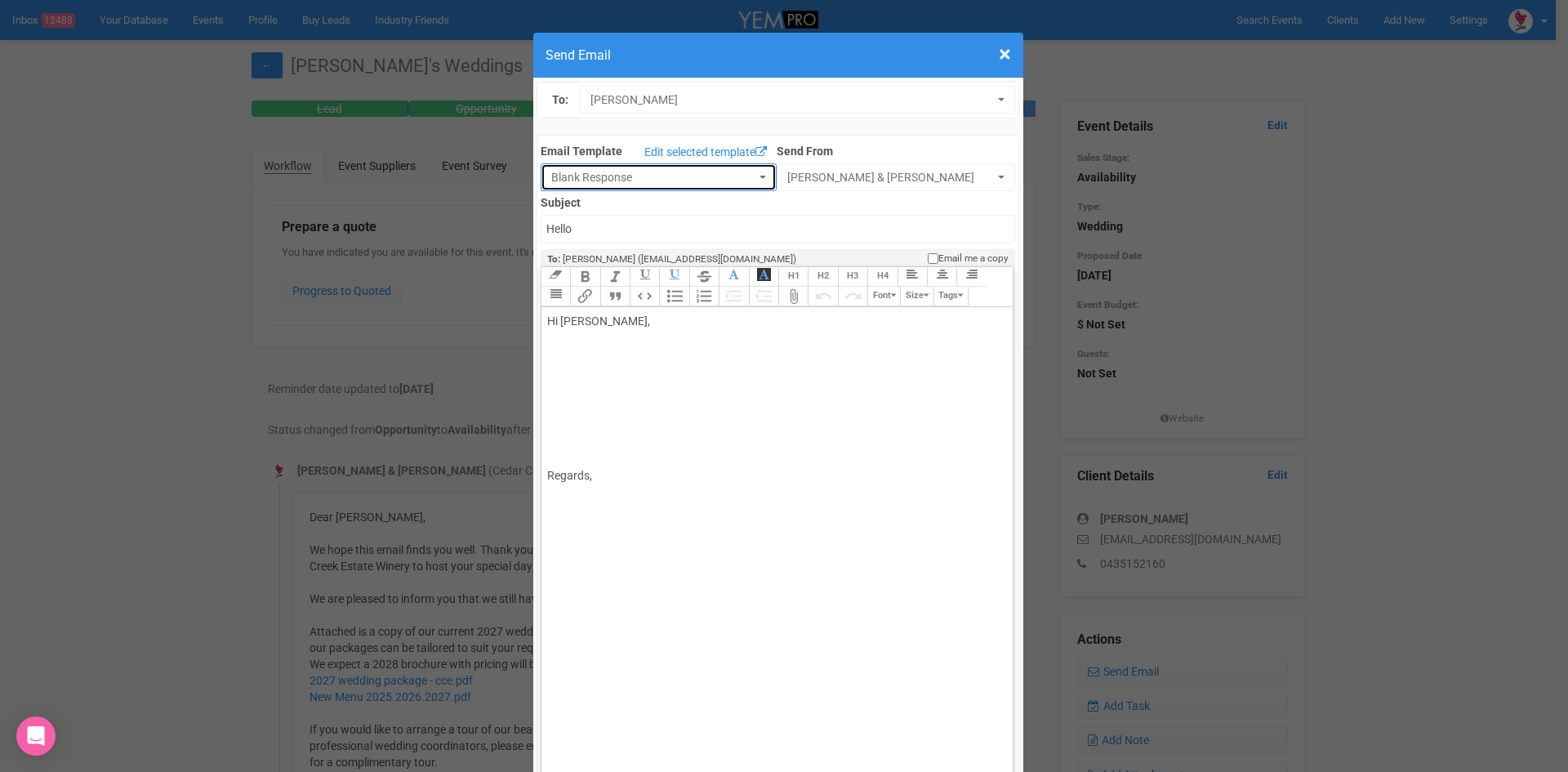
click at [749, 172] on button "Blank Response" at bounding box center [659, 177] width 236 height 28
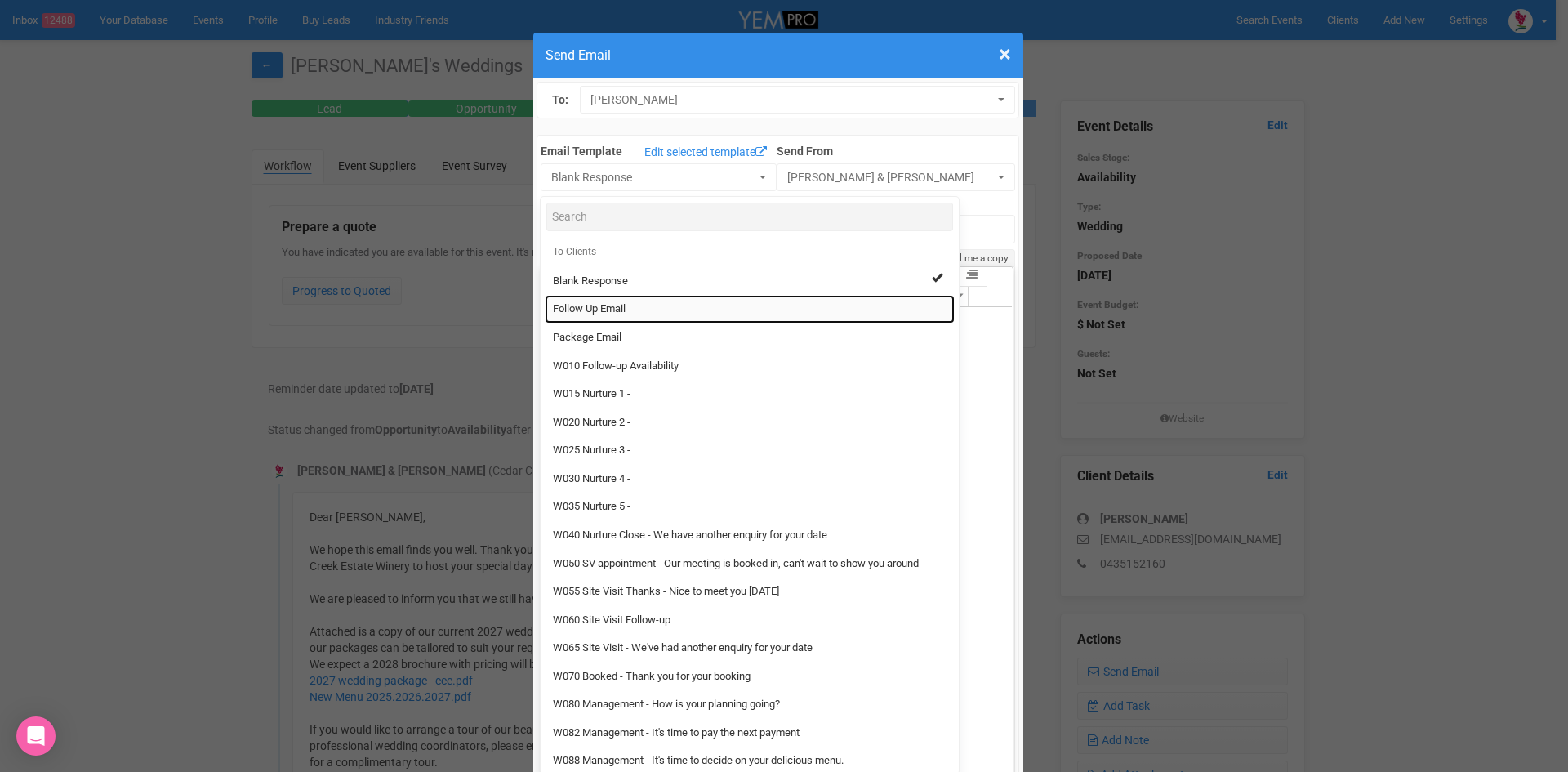
click at [580, 304] on span "Follow Up Email" at bounding box center [588, 309] width 73 height 16
select select "88639"
type input "Cedar Creek Estate - Follow Up"
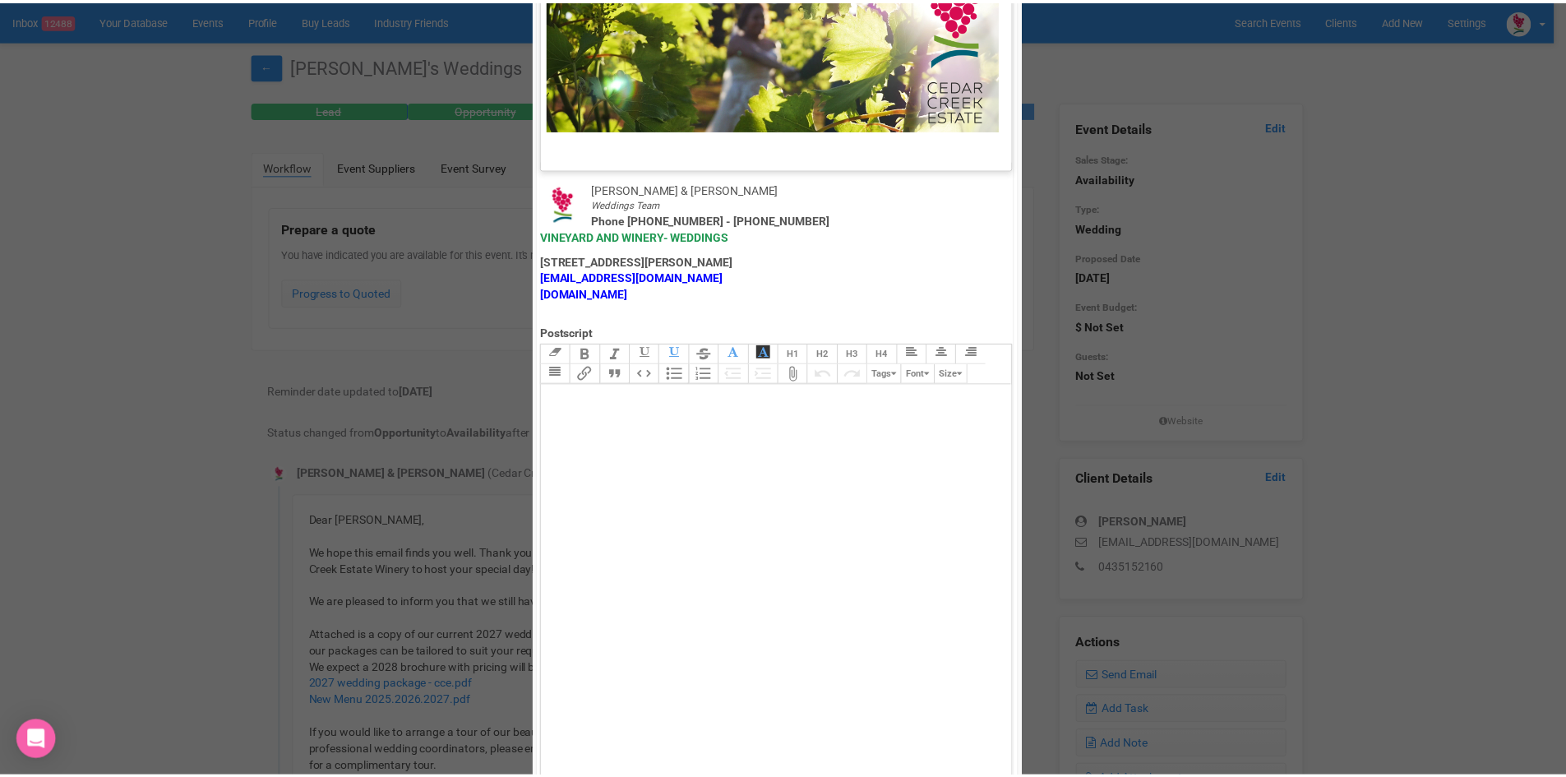
scroll to position [814, 0]
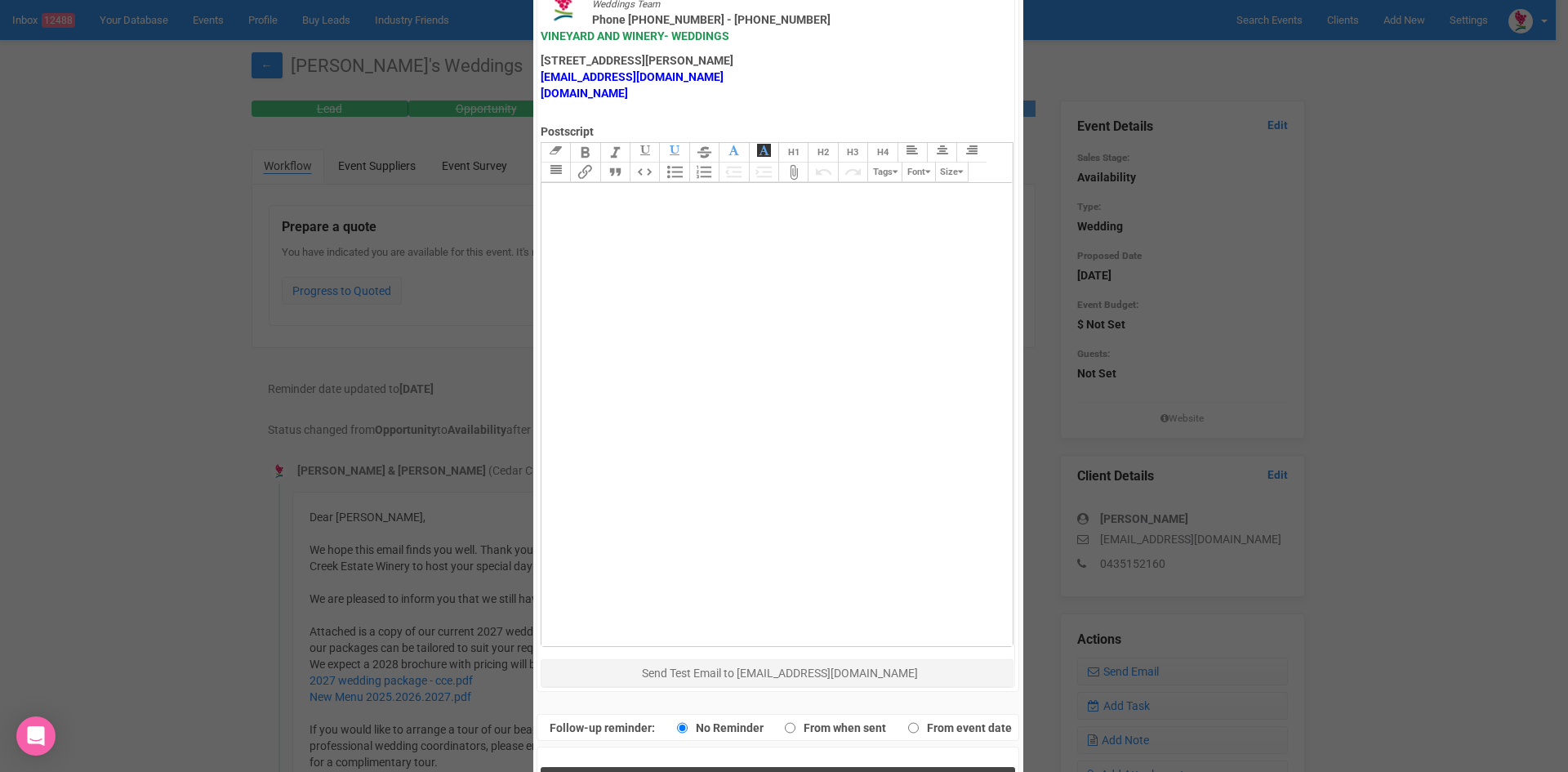
click at [712, 767] on button "Send Response" at bounding box center [778, 784] width 475 height 34
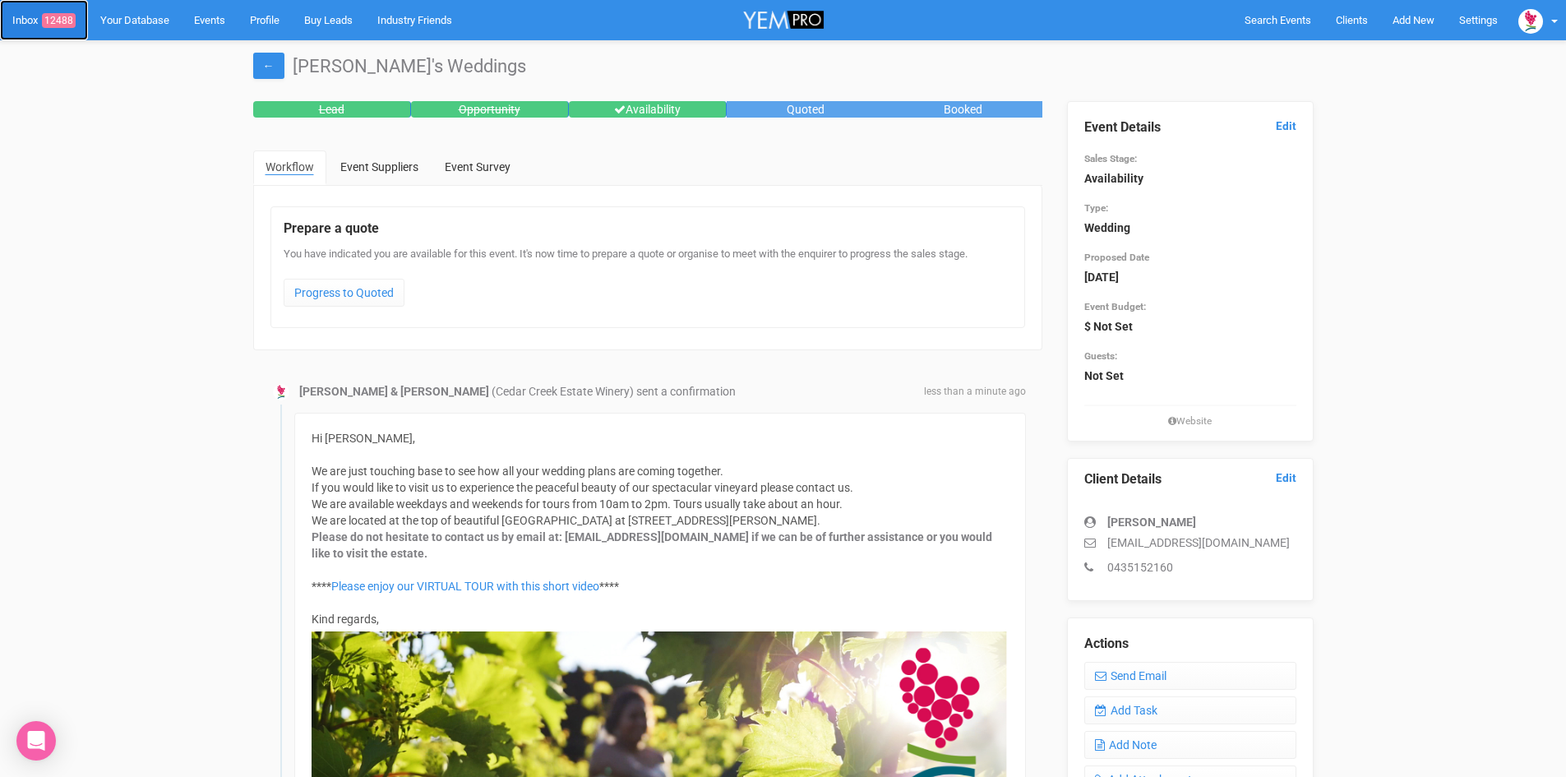
click at [63, 17] on span "12488" at bounding box center [59, 20] width 34 height 15
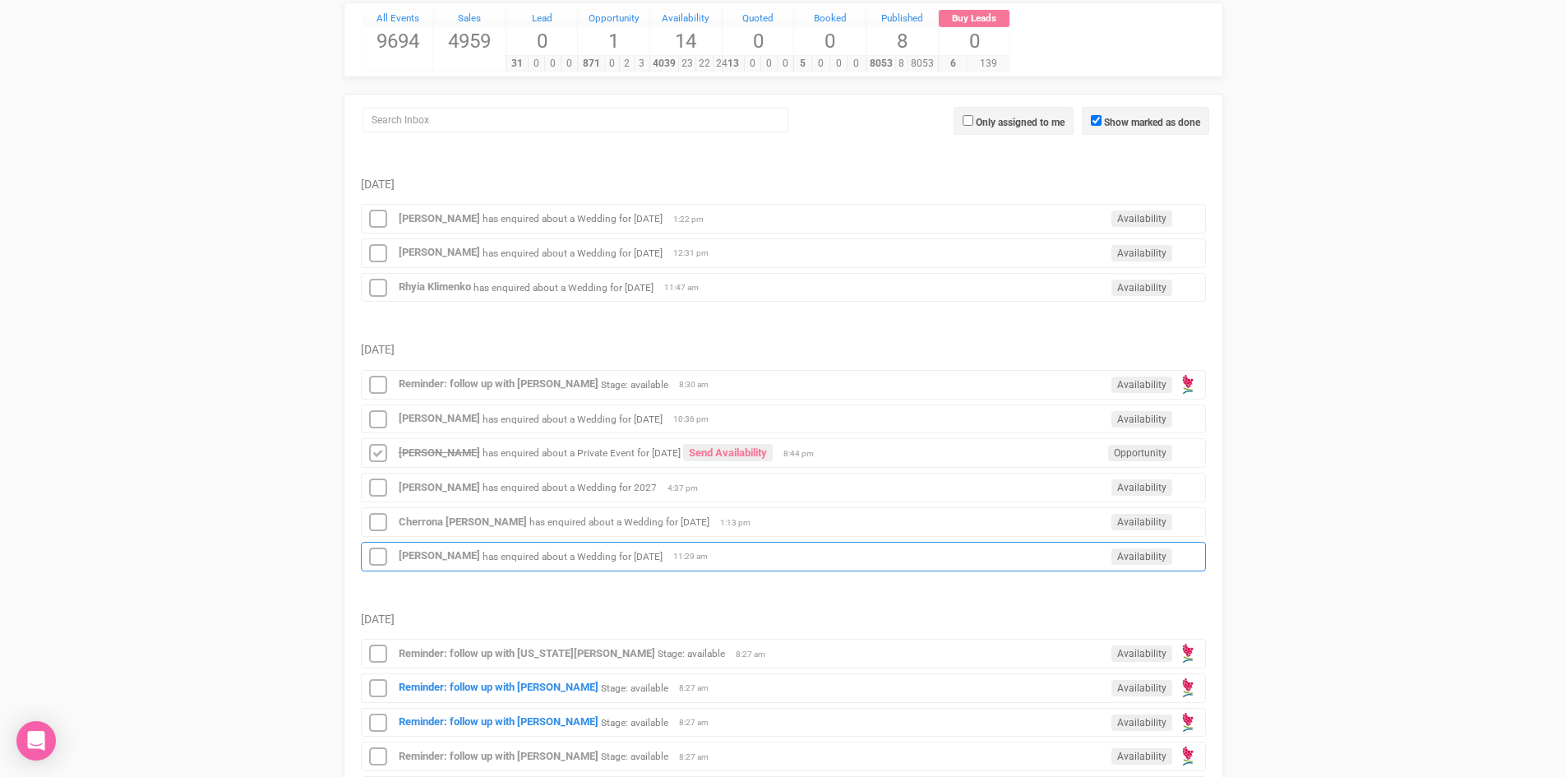
scroll to position [411, 0]
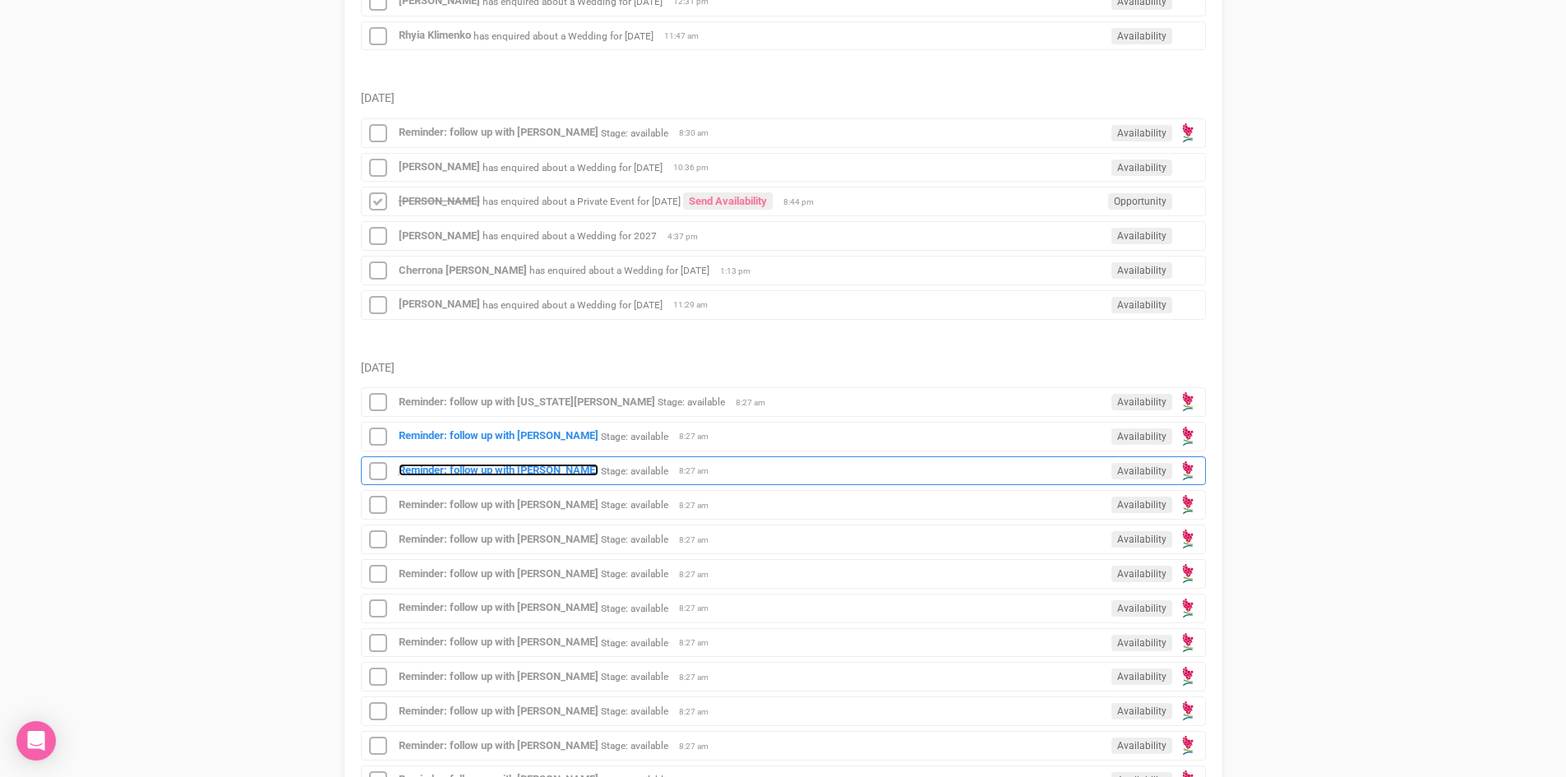
click at [540, 464] on strong "Reminder: follow up with [PERSON_NAME]" at bounding box center [499, 470] width 200 height 12
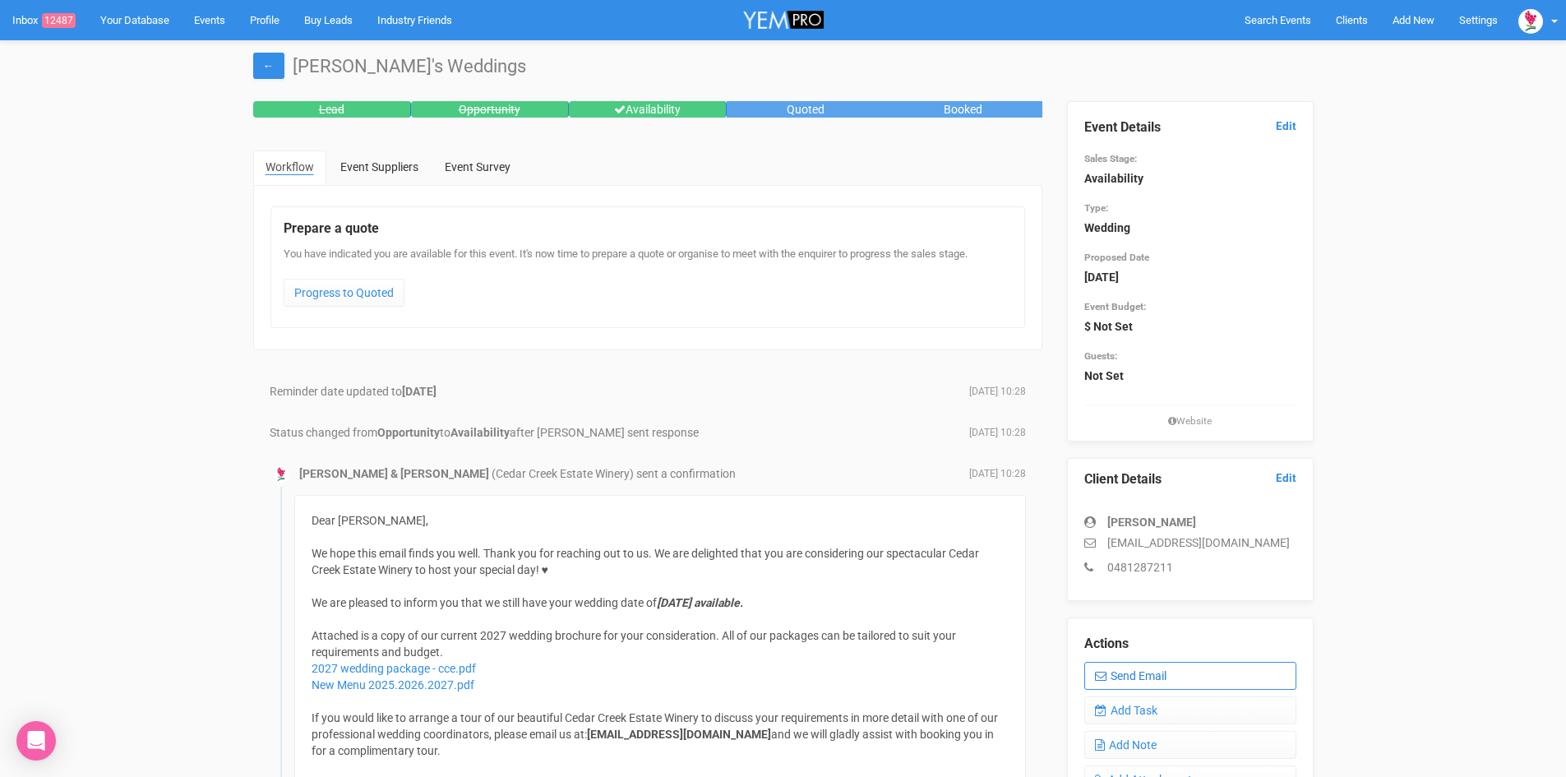
click at [1165, 669] on link "Send Email" at bounding box center [1190, 676] width 212 height 28
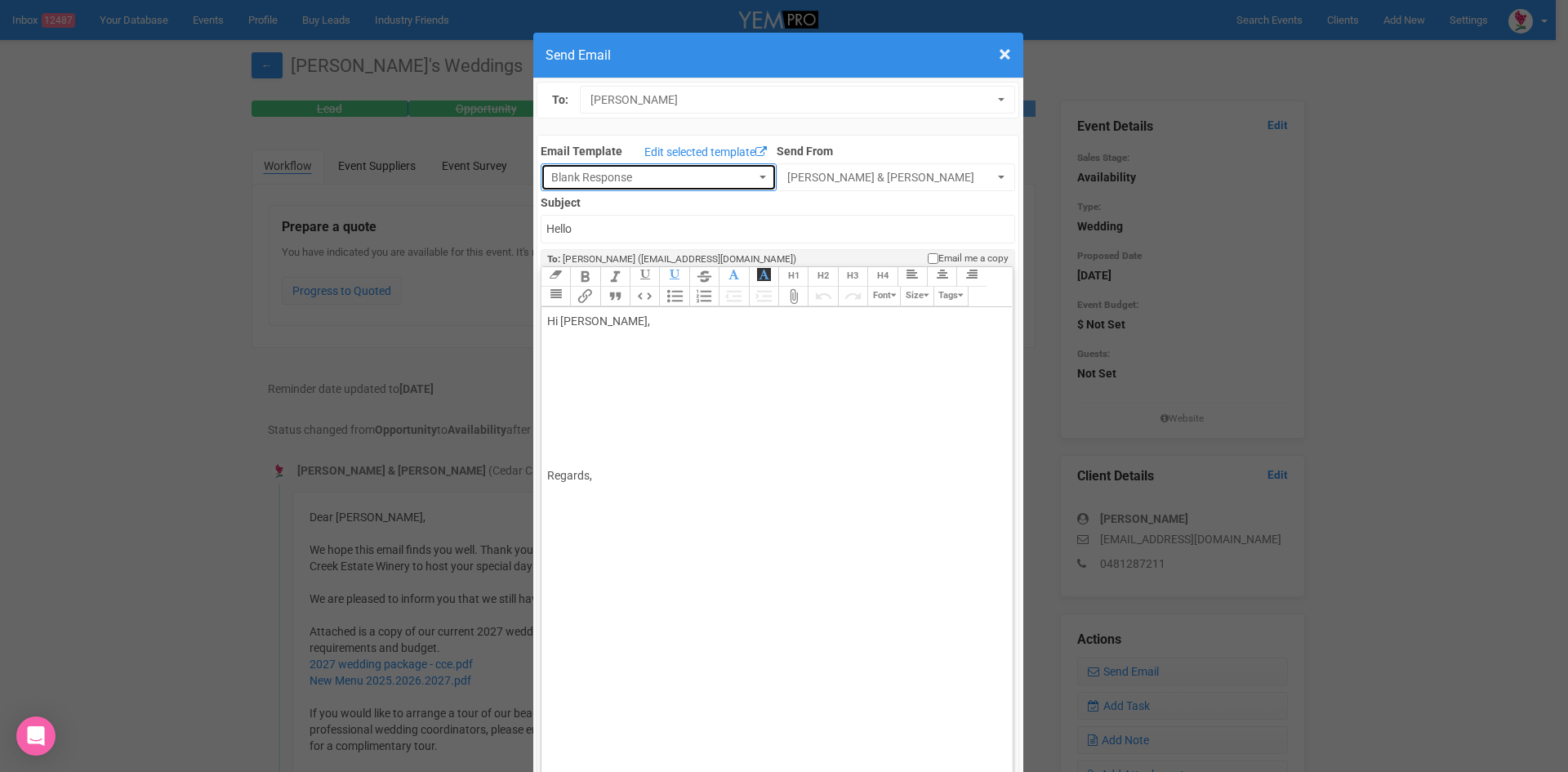
click at [754, 171] on button "Blank Response" at bounding box center [659, 177] width 236 height 28
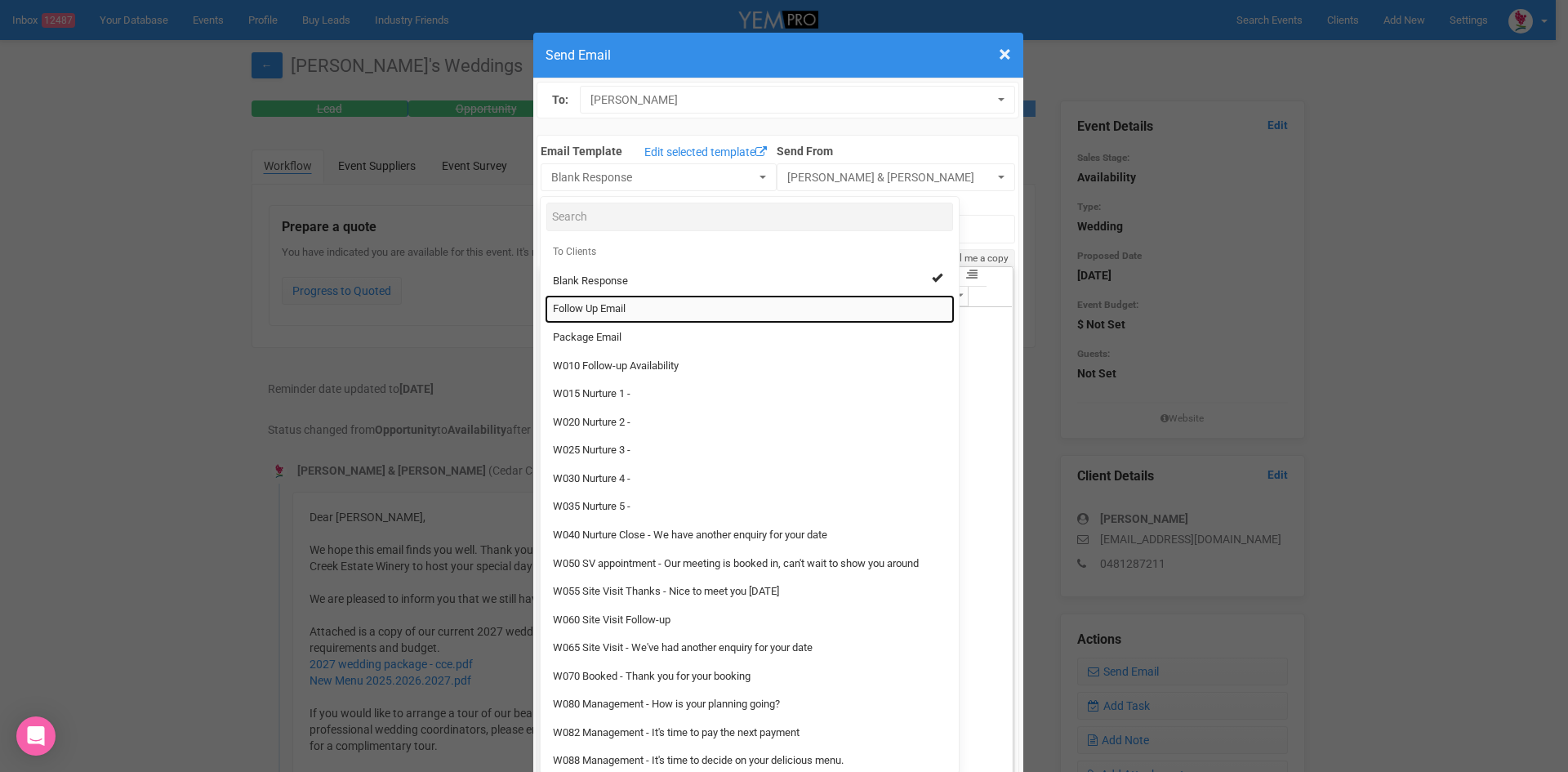
click at [600, 305] on span "Follow Up Email" at bounding box center [588, 309] width 73 height 16
select select "88639"
type input "Cedar Creek Estate - Follow Up"
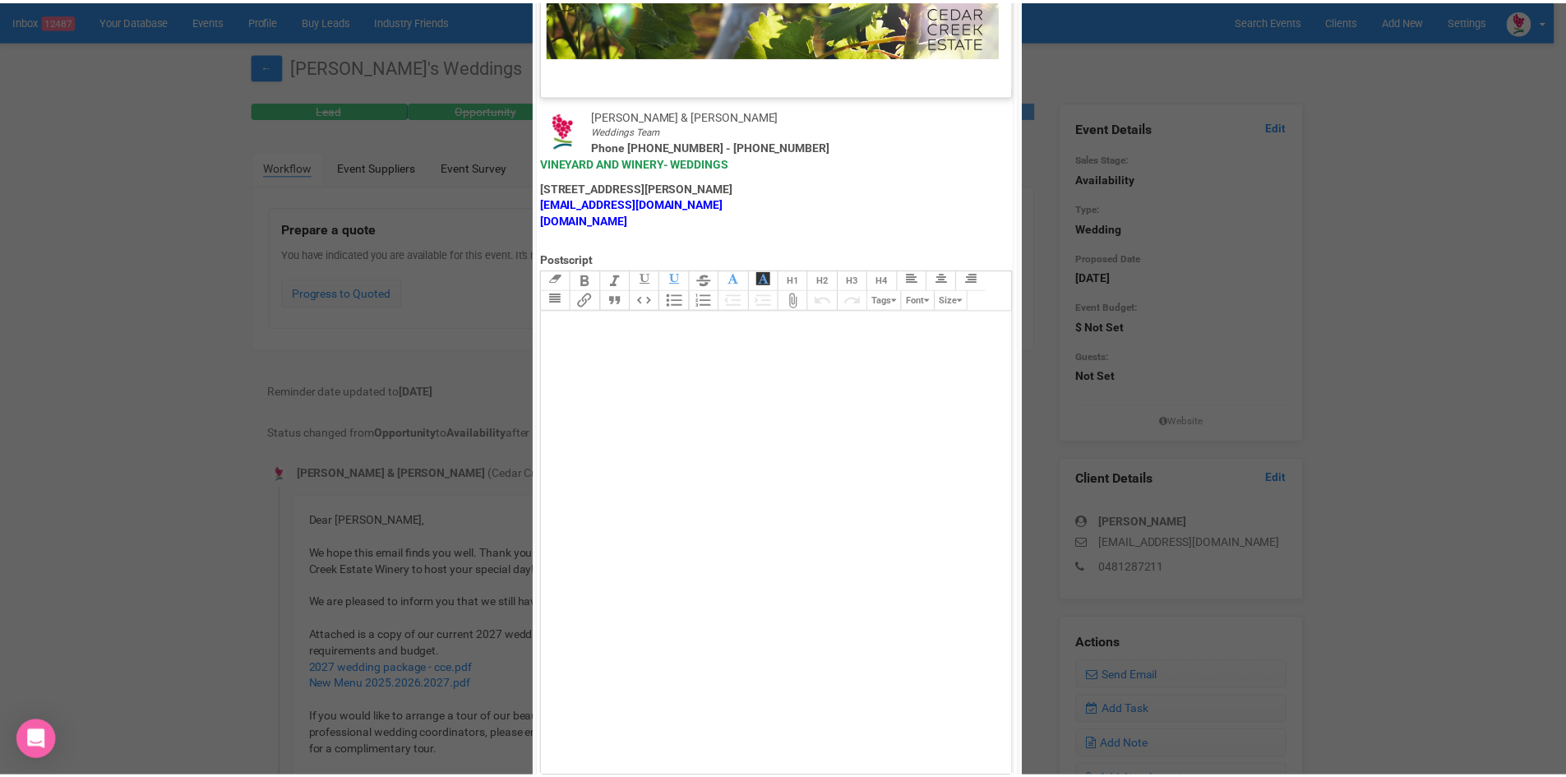
scroll to position [814, 0]
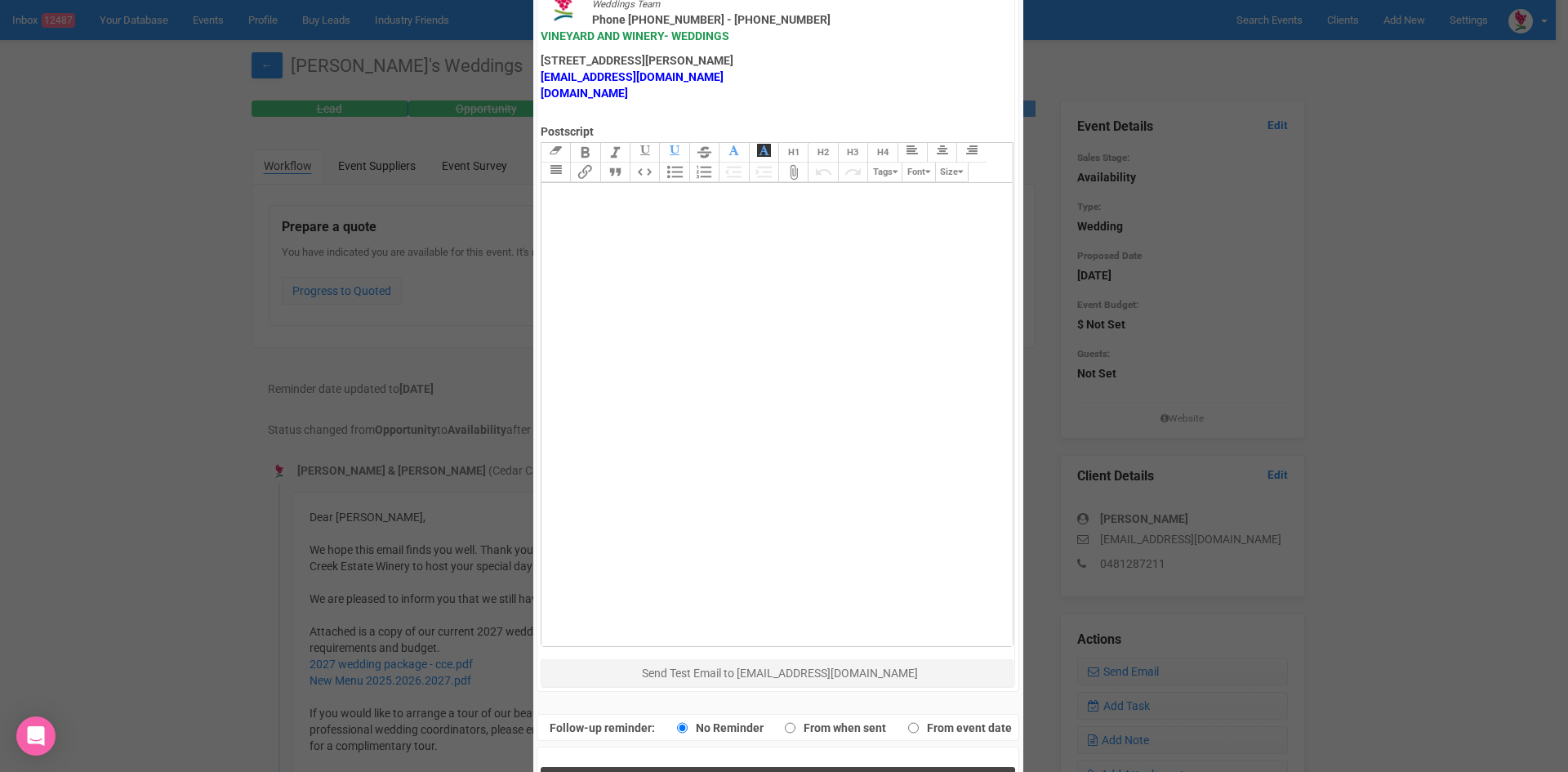
click at [736, 771] on span "Send Response" at bounding box center [781, 784] width 89 height 16
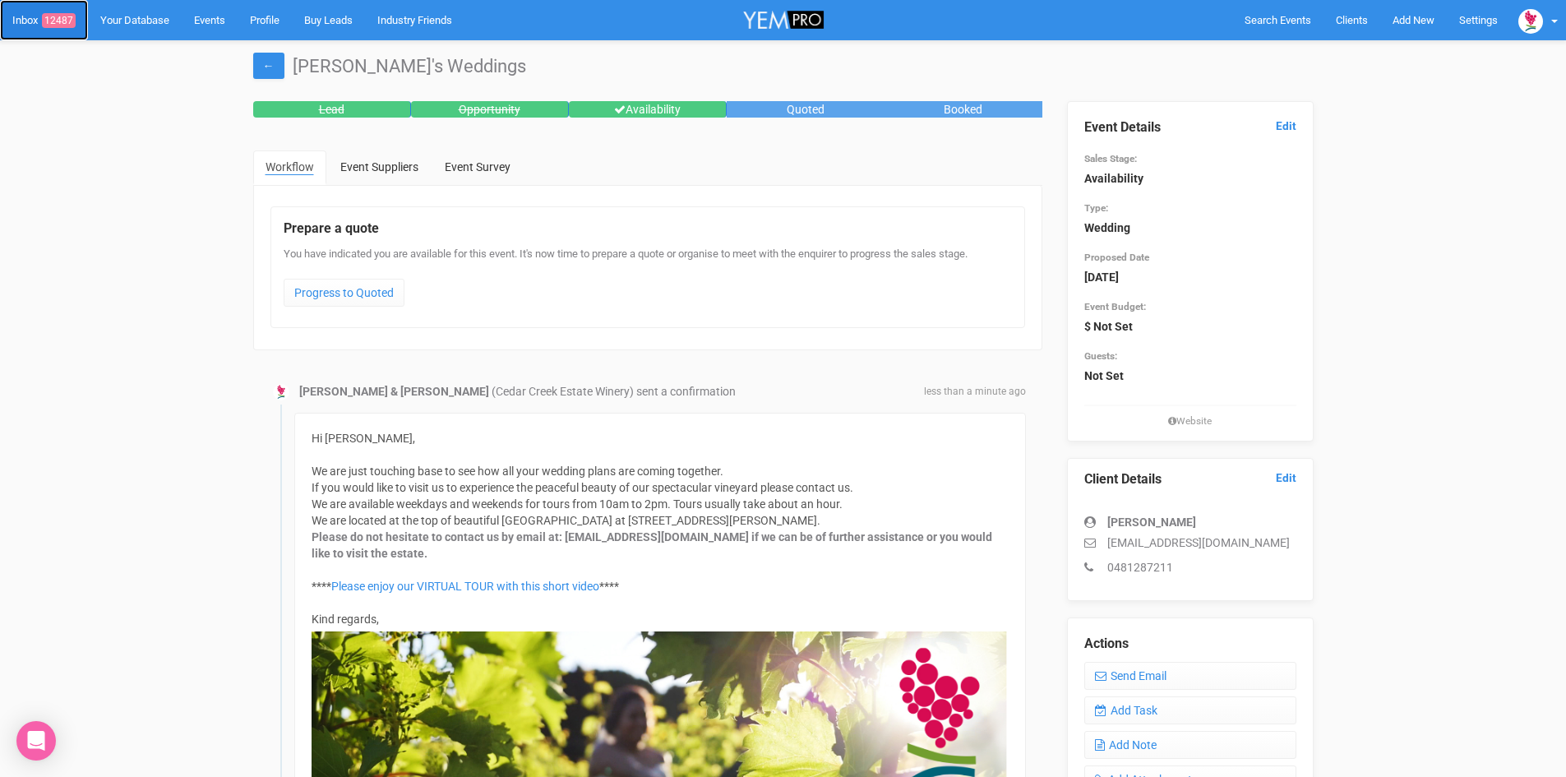
click at [54, 20] on span "12487" at bounding box center [59, 20] width 34 height 15
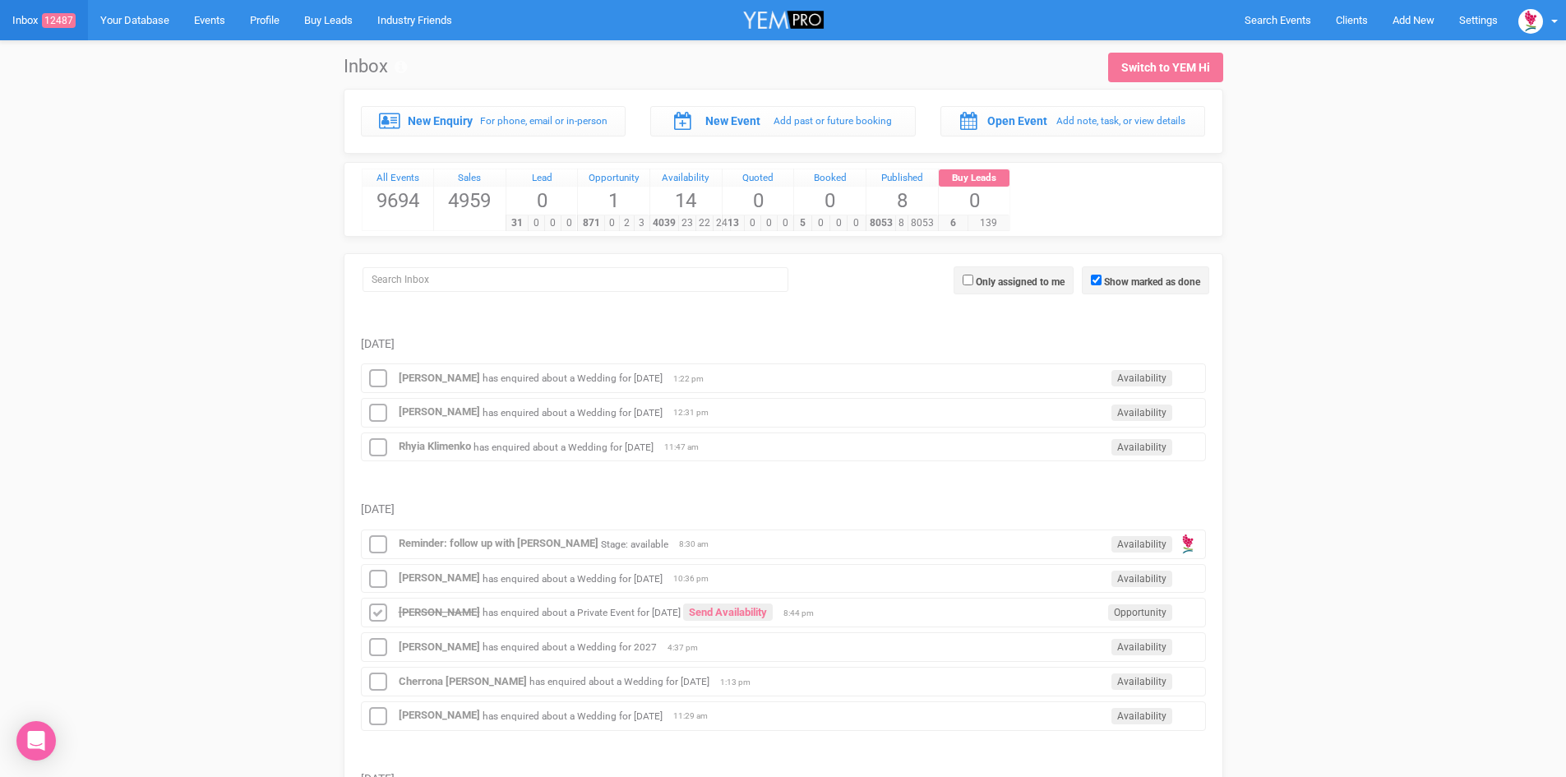
scroll to position [329, 0]
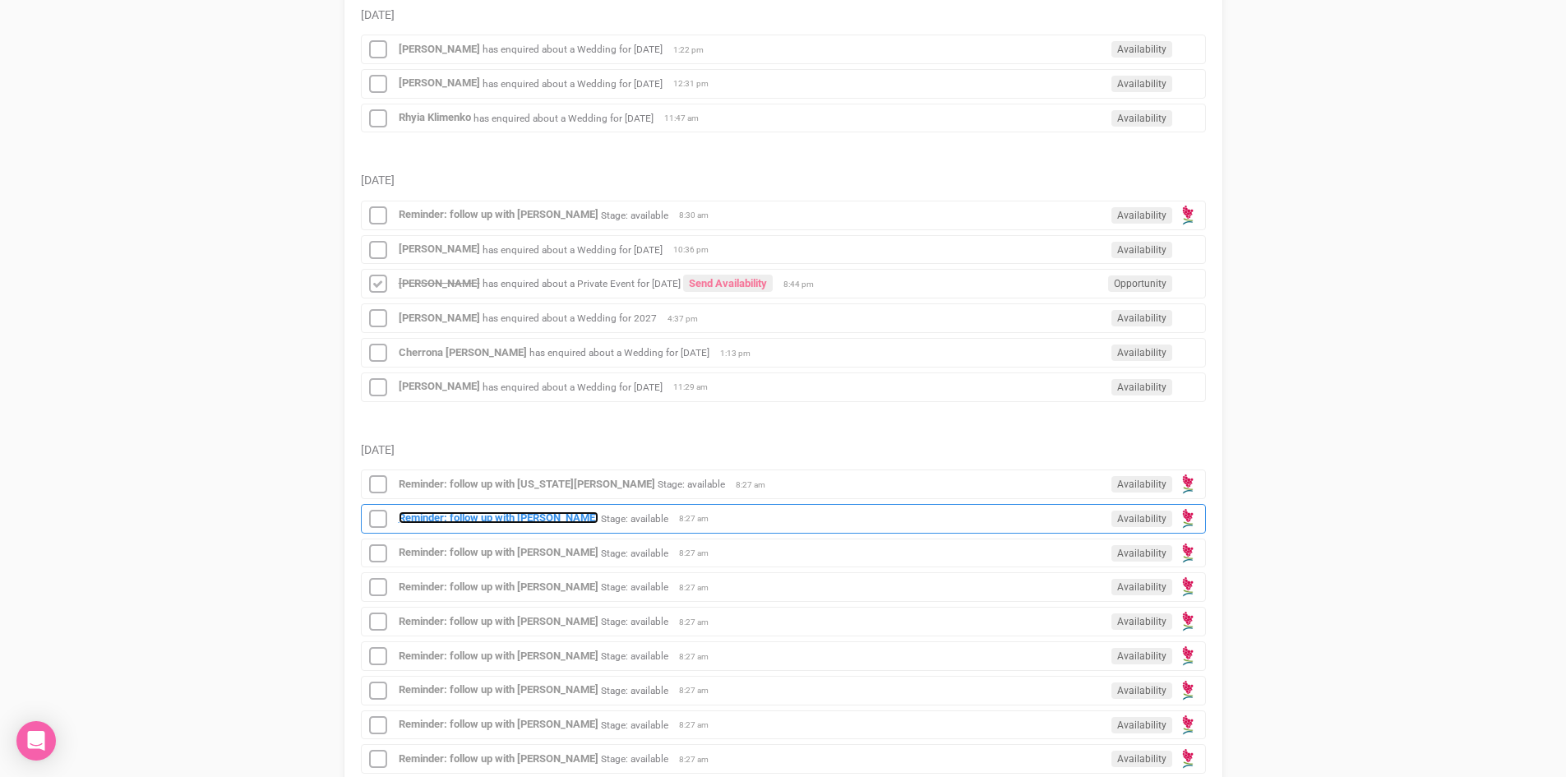
click at [514, 515] on strong "Reminder: follow up with [PERSON_NAME]" at bounding box center [499, 517] width 200 height 12
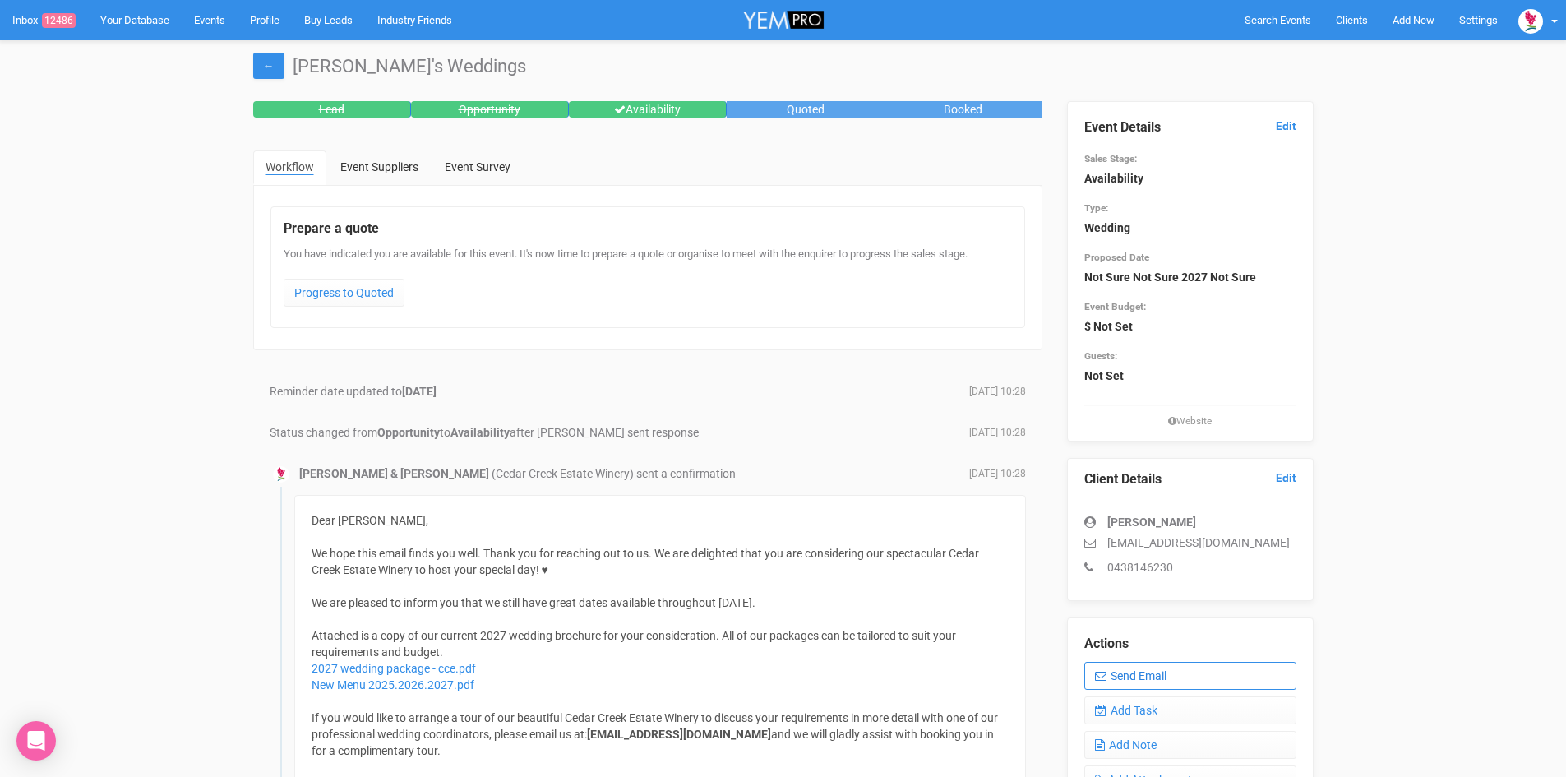
click at [1165, 669] on link "Send Email" at bounding box center [1190, 676] width 212 height 28
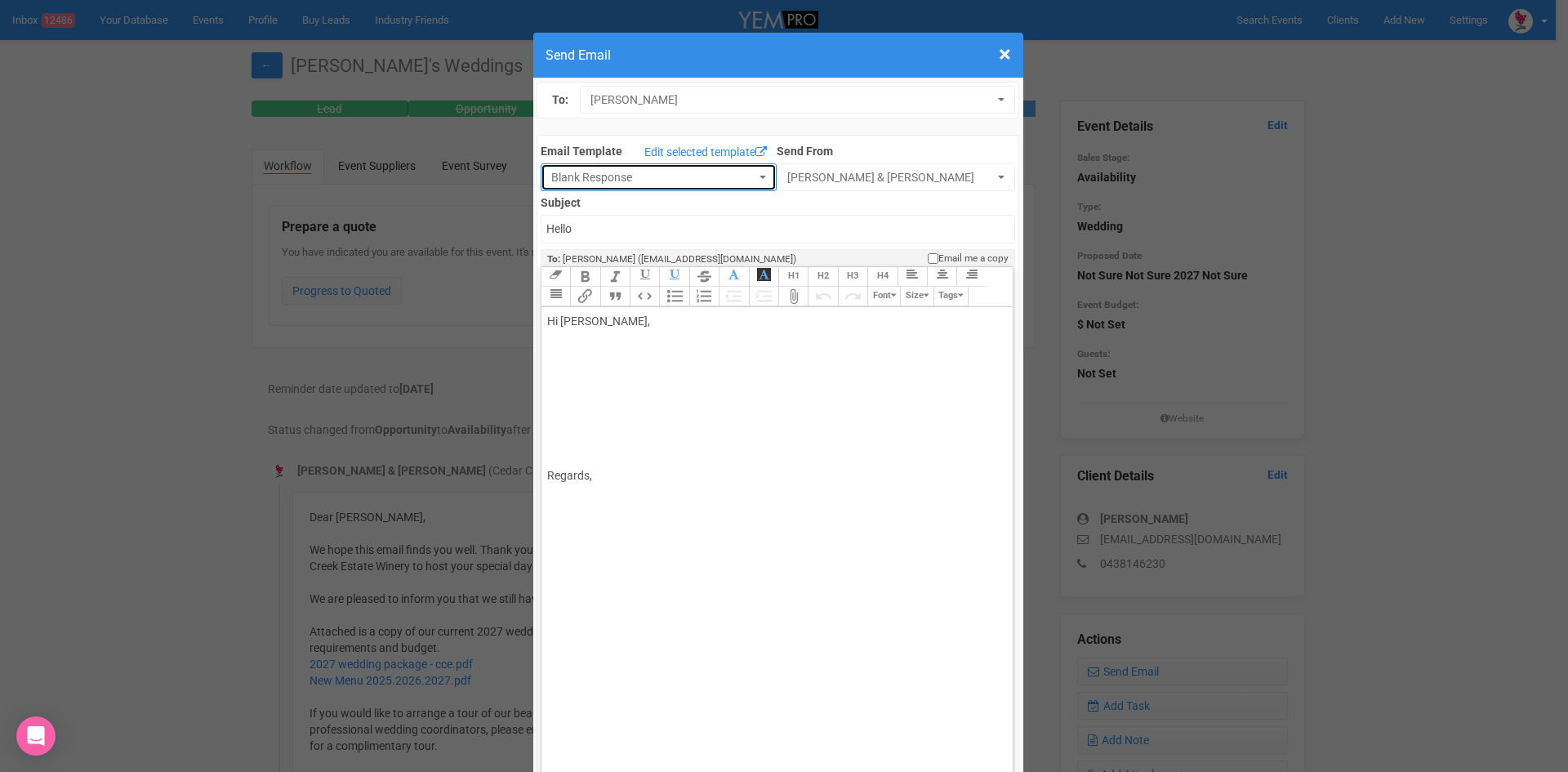
click at [753, 173] on button "Blank Response" at bounding box center [659, 177] width 236 height 28
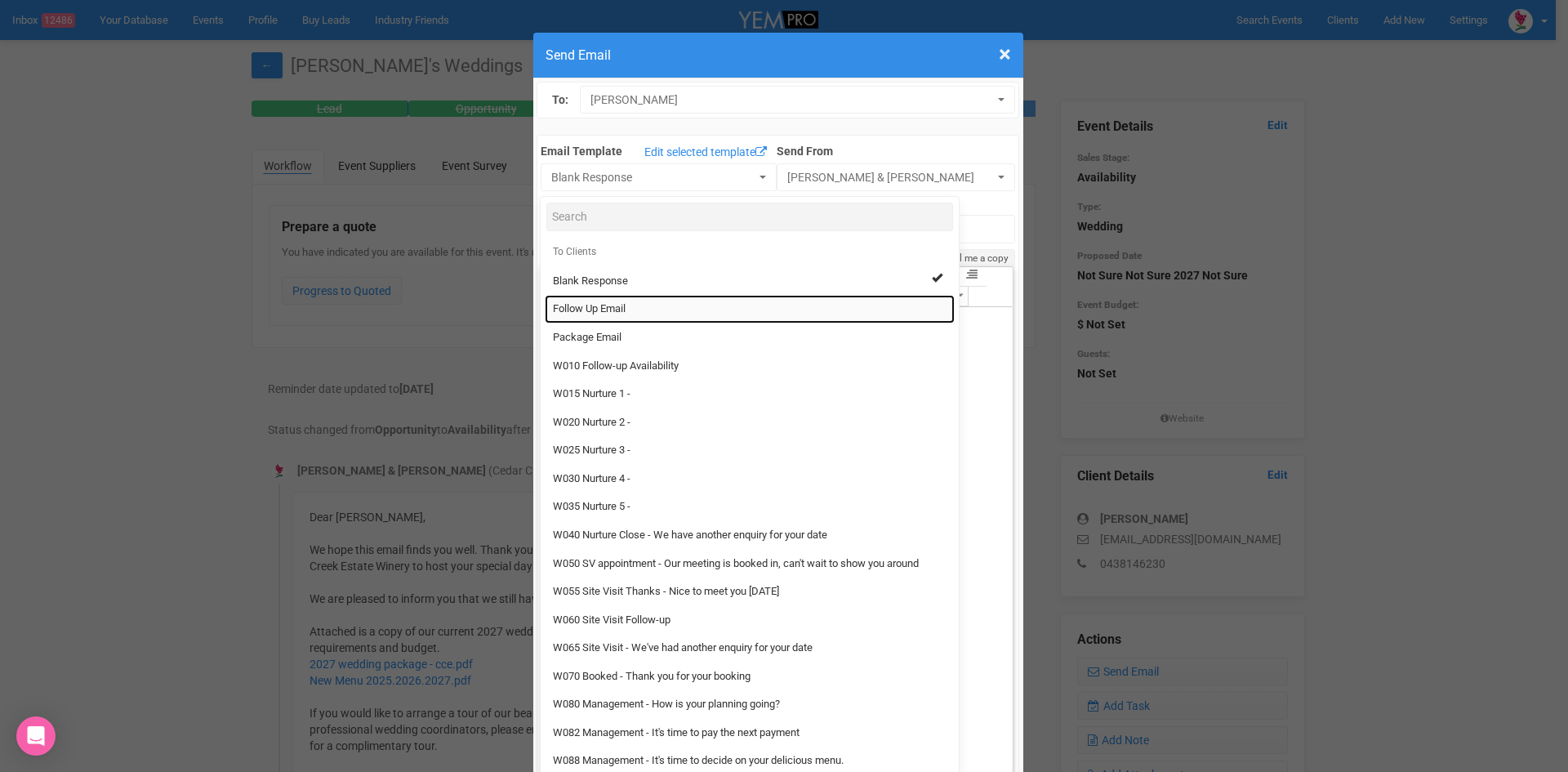
click at [578, 307] on span "Follow Up Email" at bounding box center [588, 309] width 73 height 16
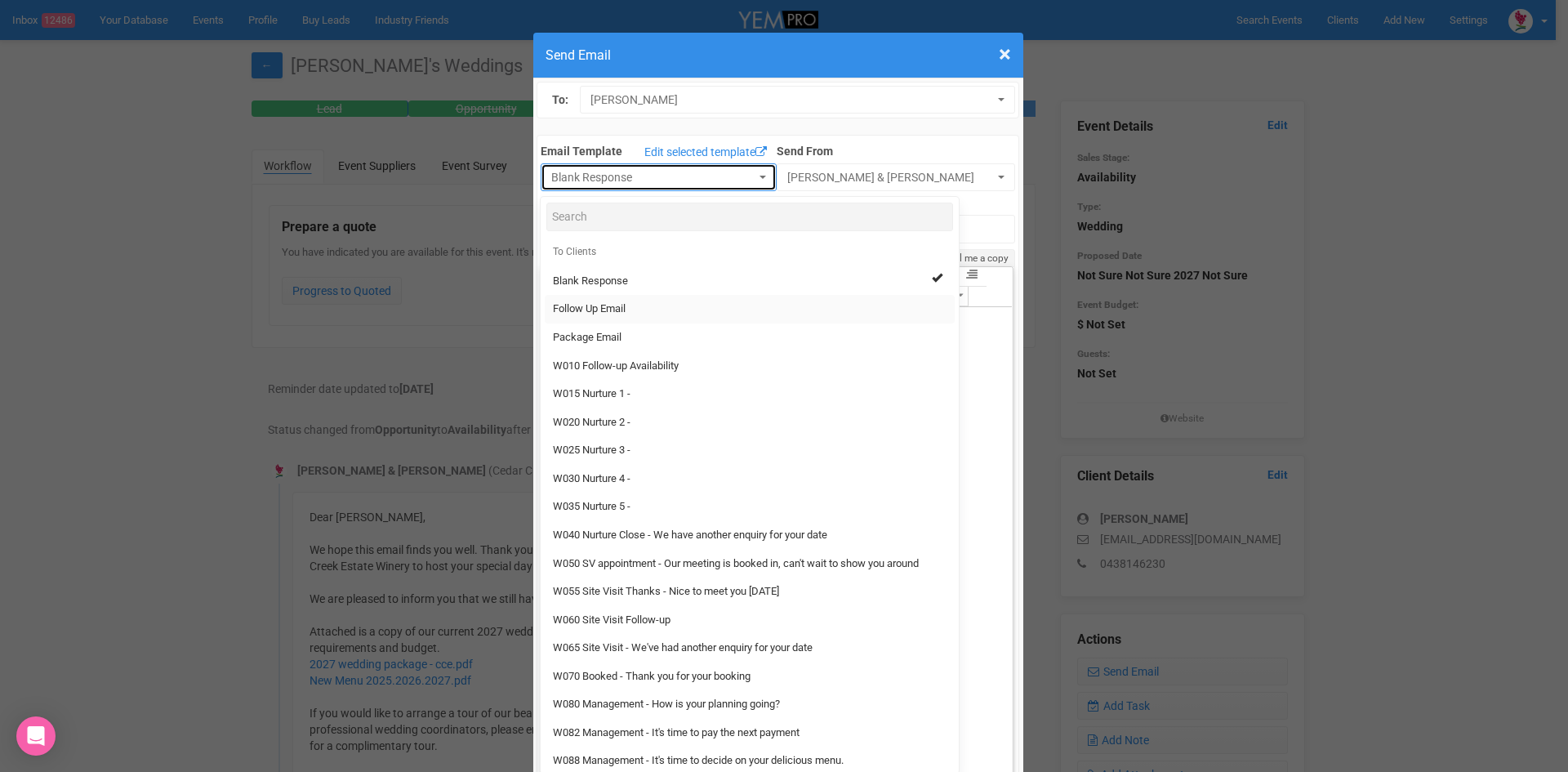
select select "88639"
type input "Cedar Creek Estate - Follow Up"
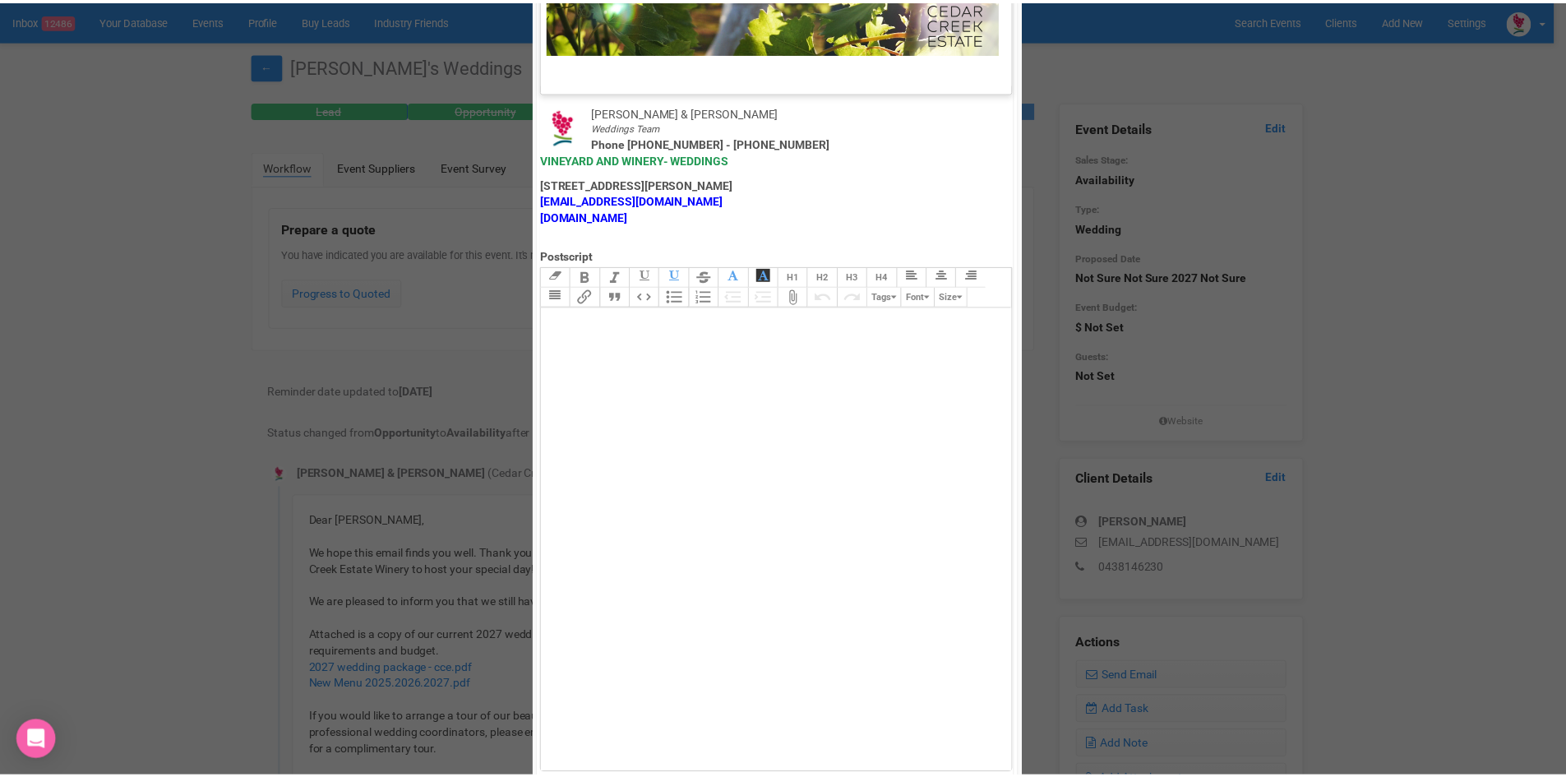
scroll to position [814, 0]
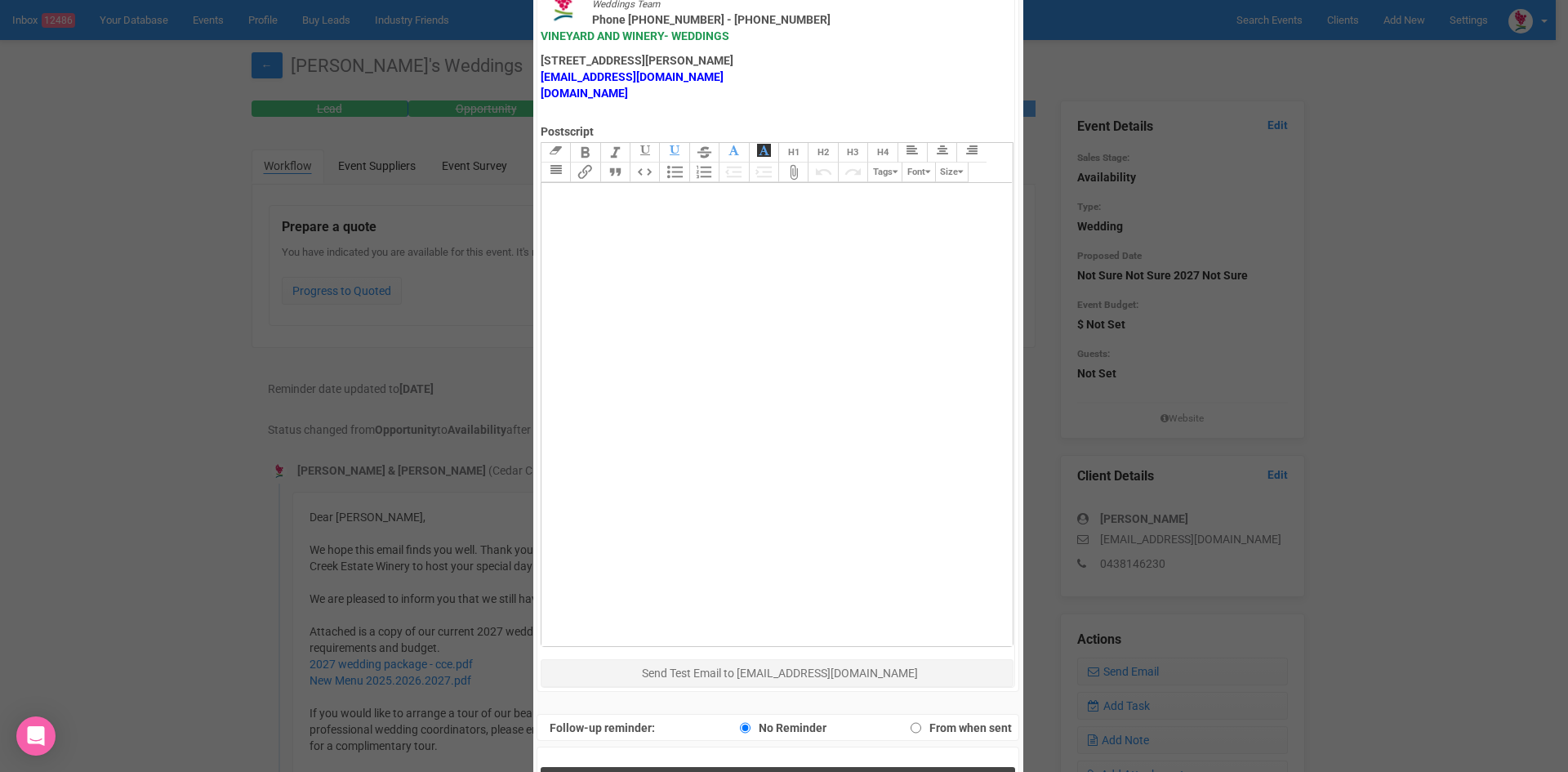
click at [765, 767] on button "Send Response" at bounding box center [778, 784] width 475 height 34
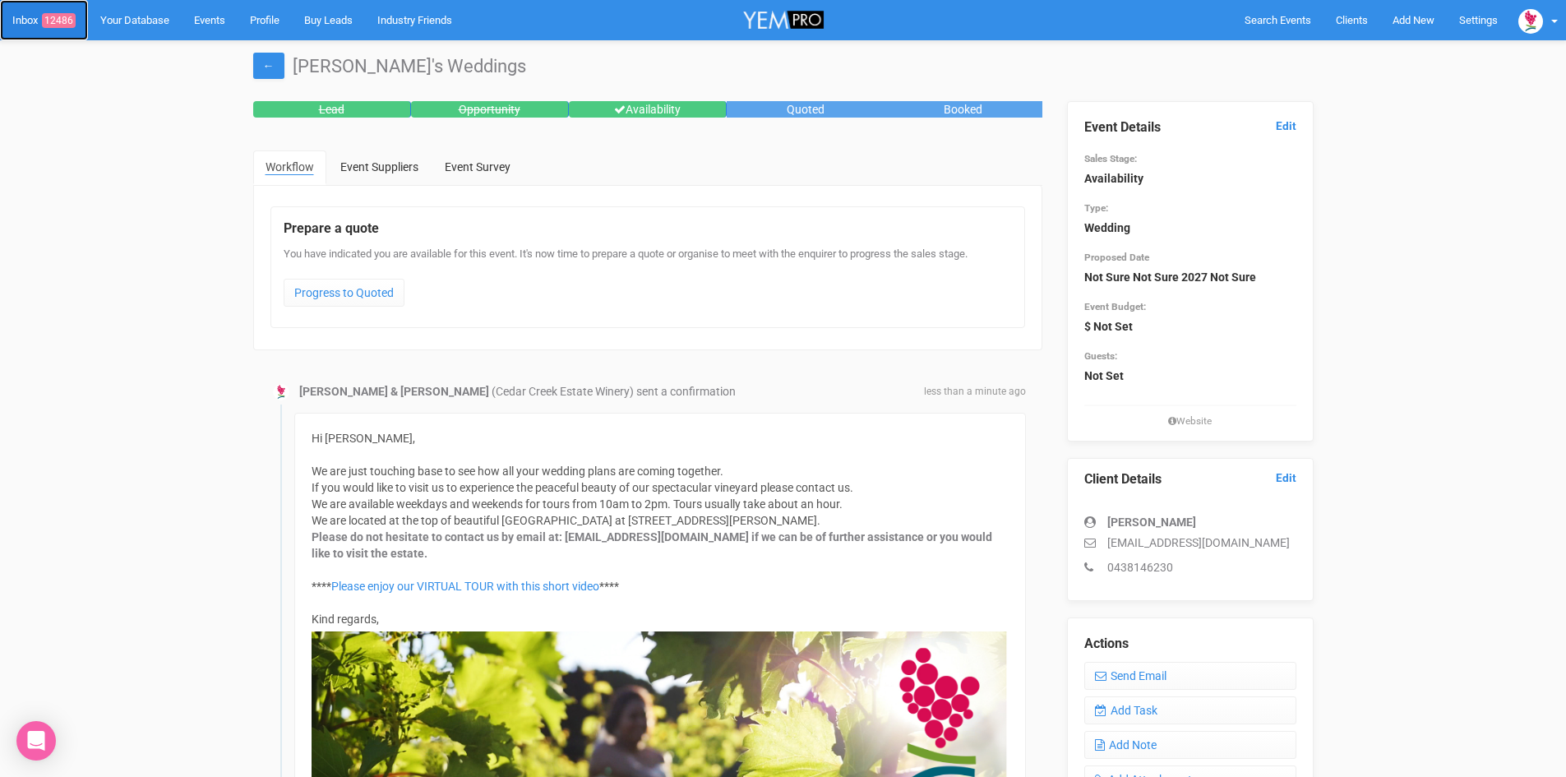
click at [67, 20] on span "12486" at bounding box center [59, 20] width 34 height 15
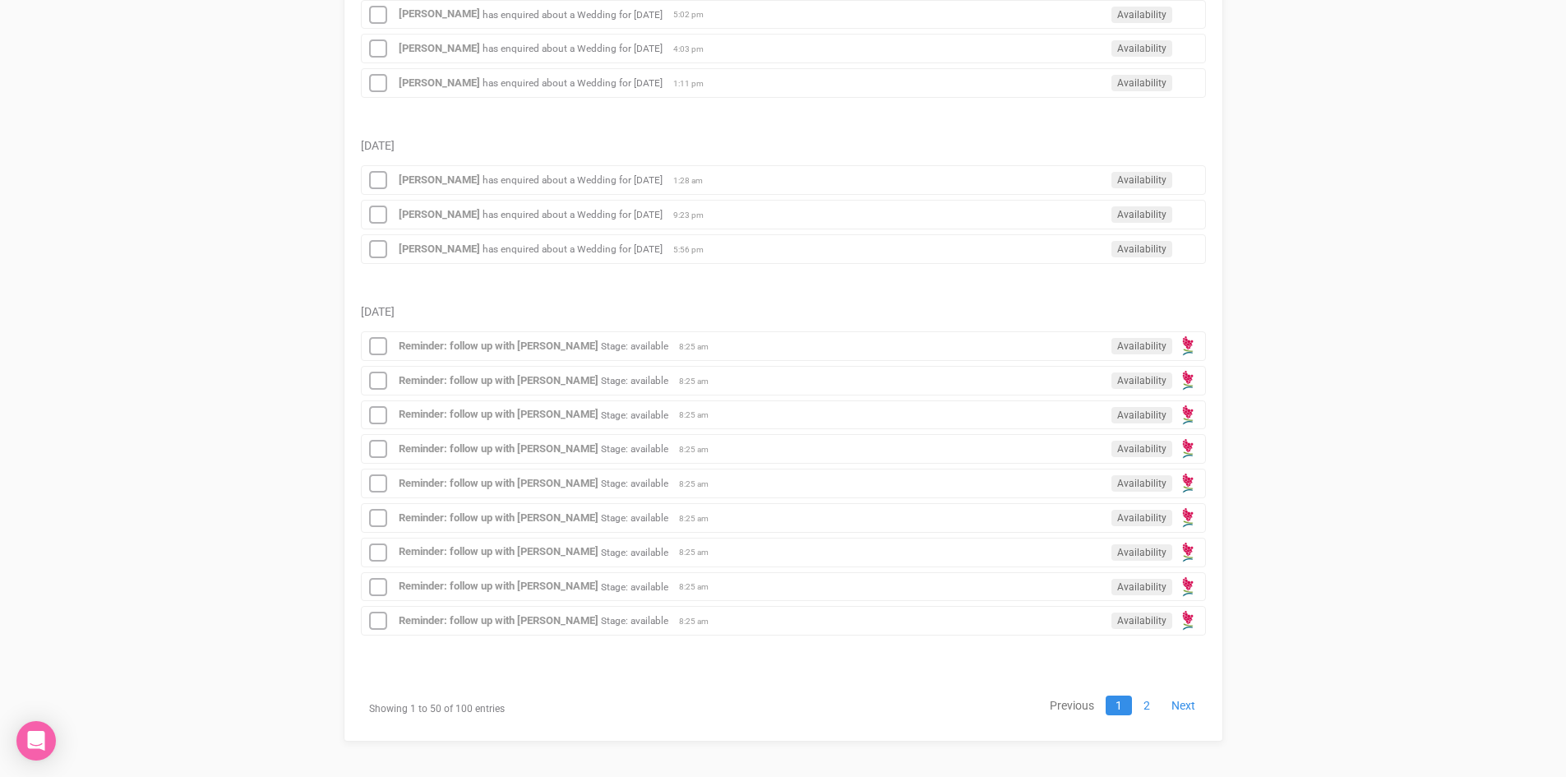
scroll to position [1823, 0]
click at [1148, 692] on link "2" at bounding box center [1146, 700] width 26 height 20
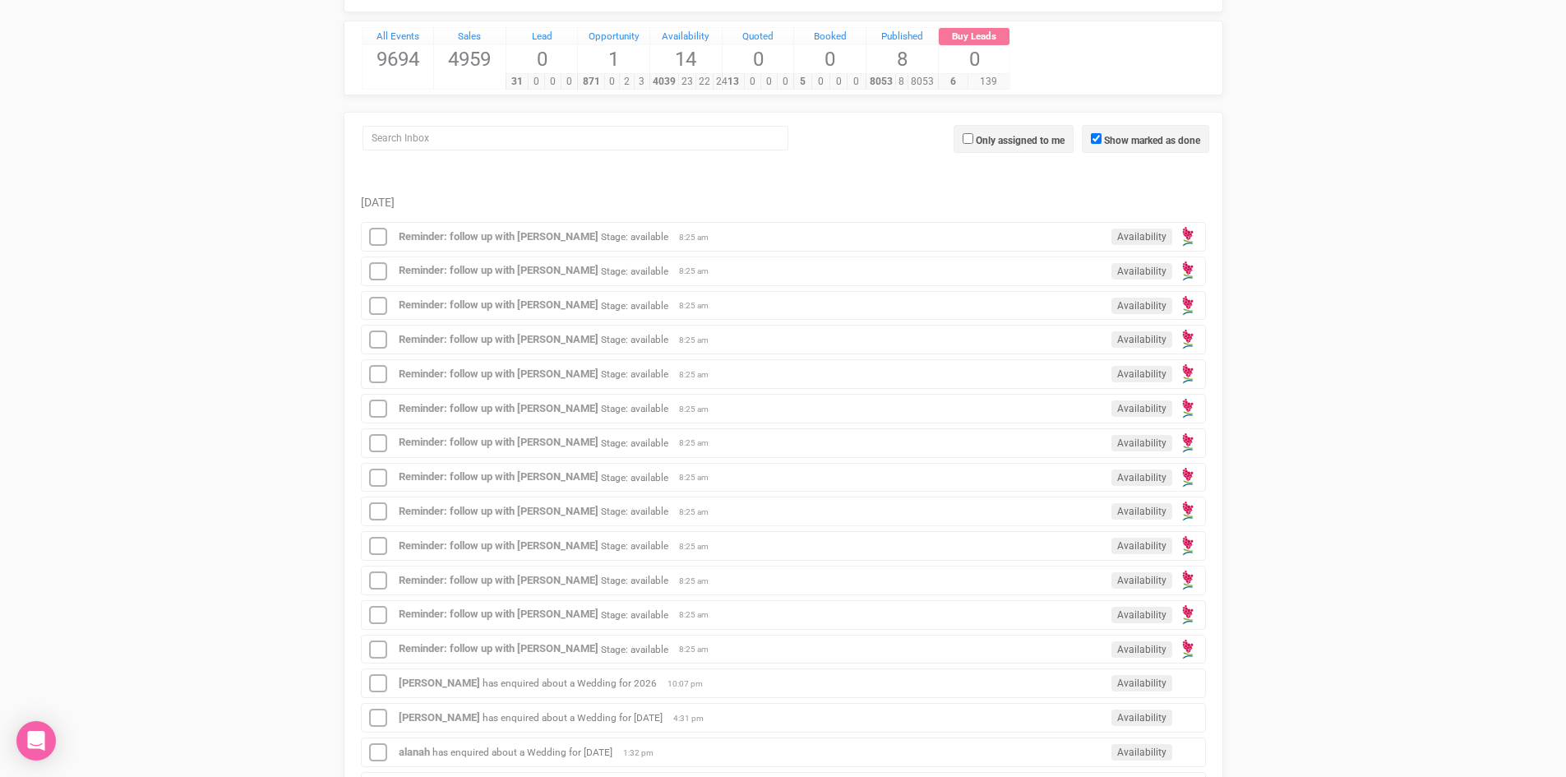
scroll to position [141, 0]
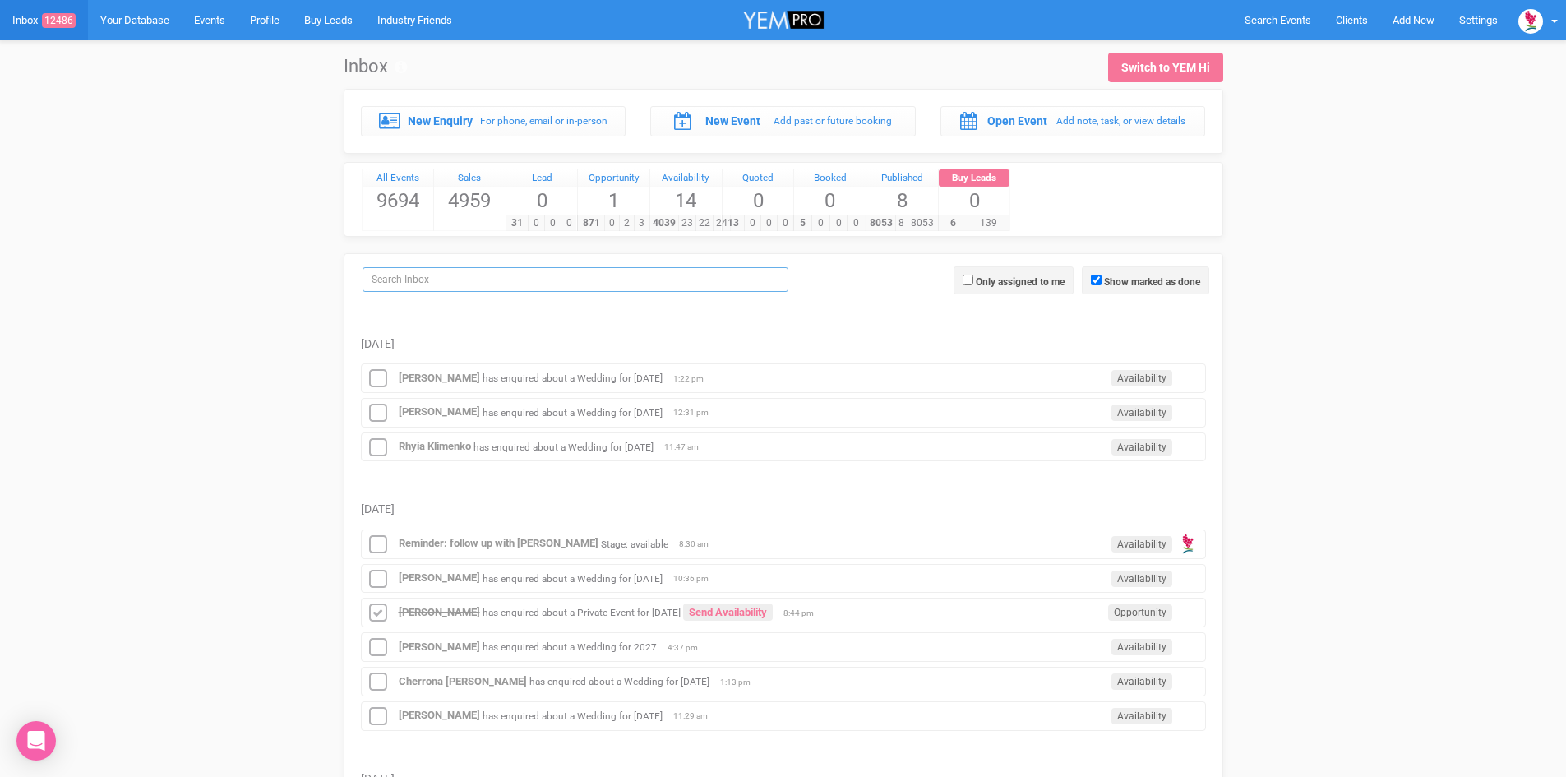
click at [446, 274] on input "search" at bounding box center [575, 279] width 426 height 25
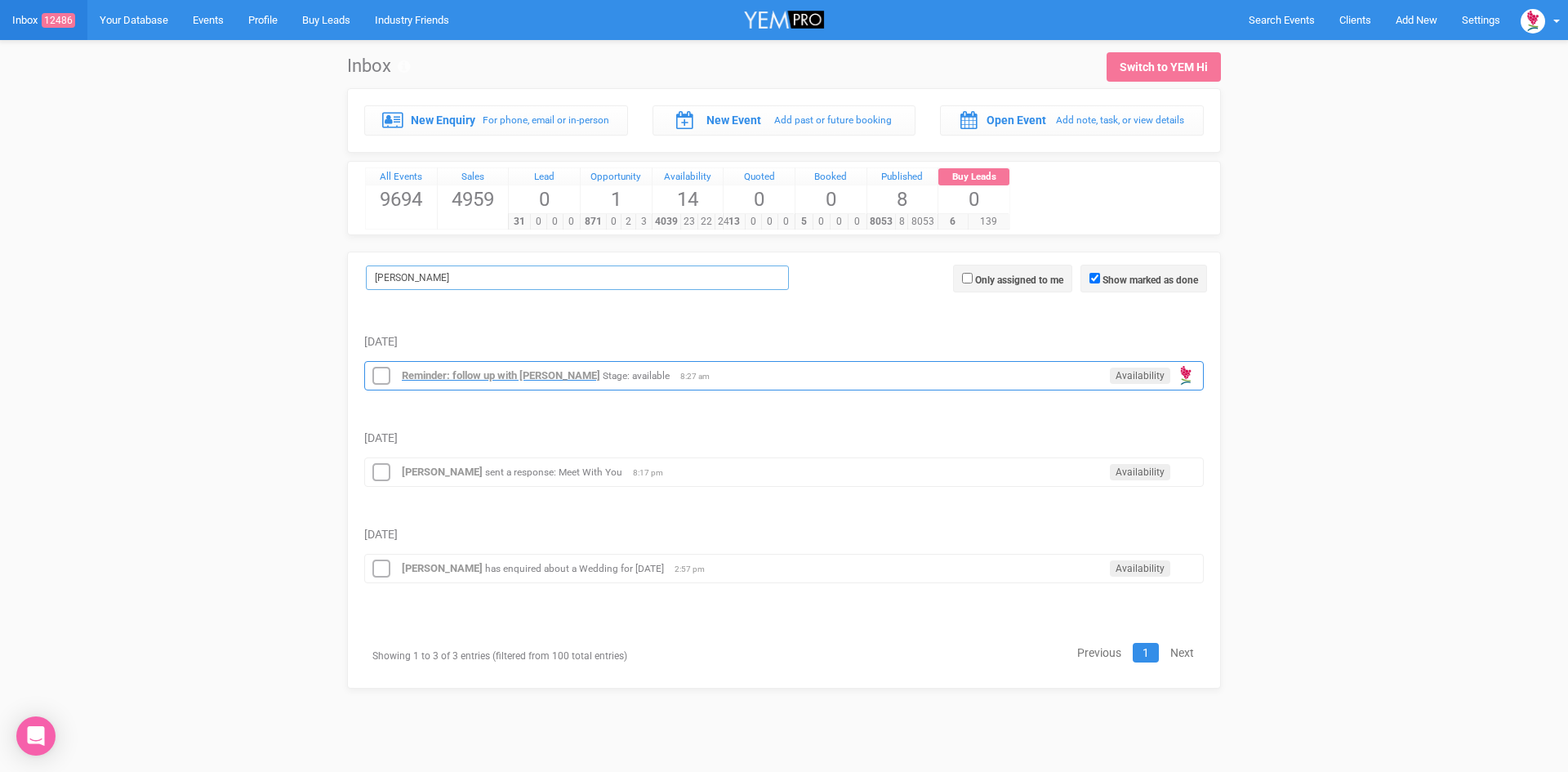
type input "[PERSON_NAME]"
click at [553, 369] on strong "Reminder: follow up with [PERSON_NAME]" at bounding box center [501, 375] width 199 height 12
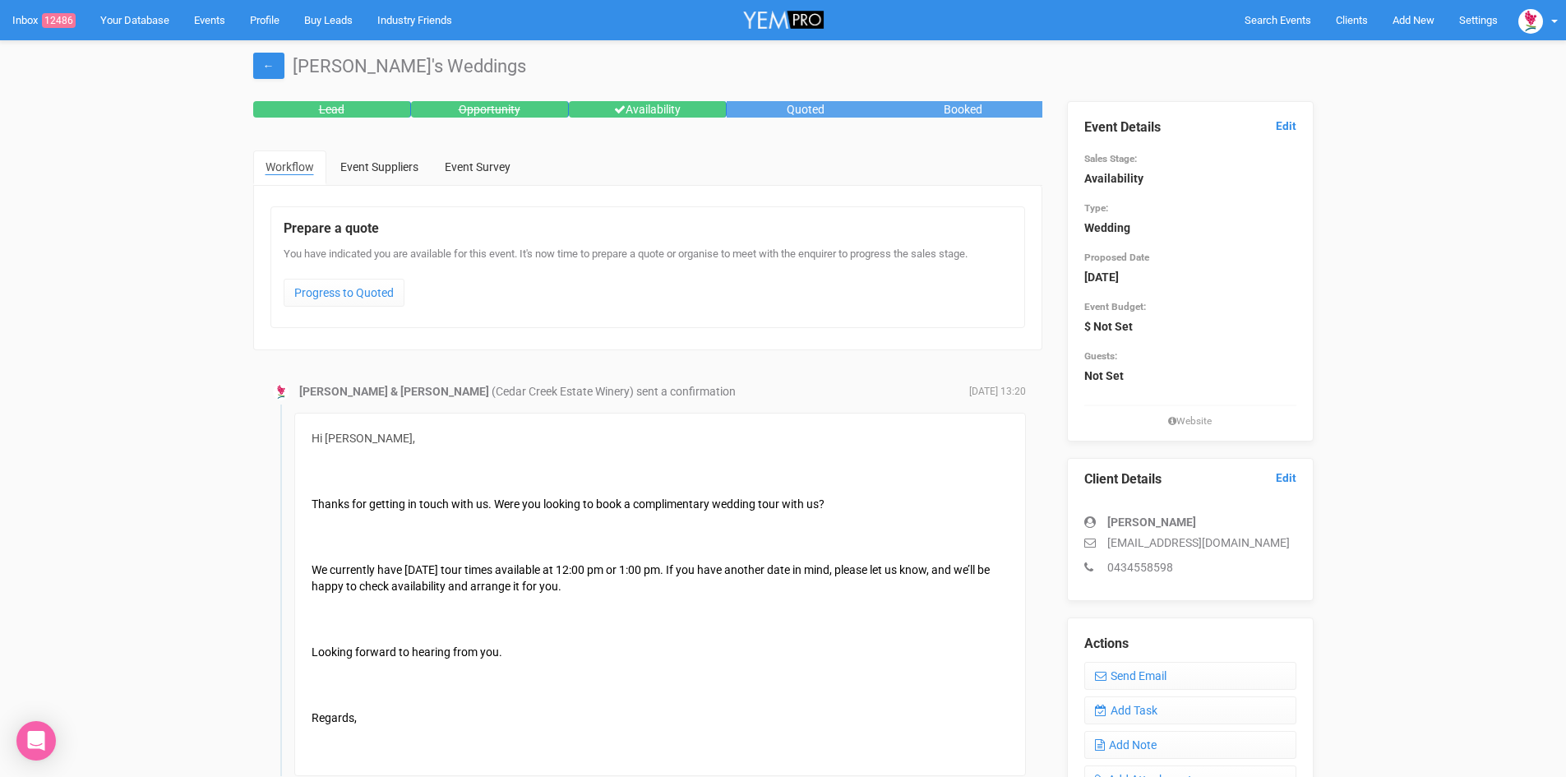
scroll to position [329, 0]
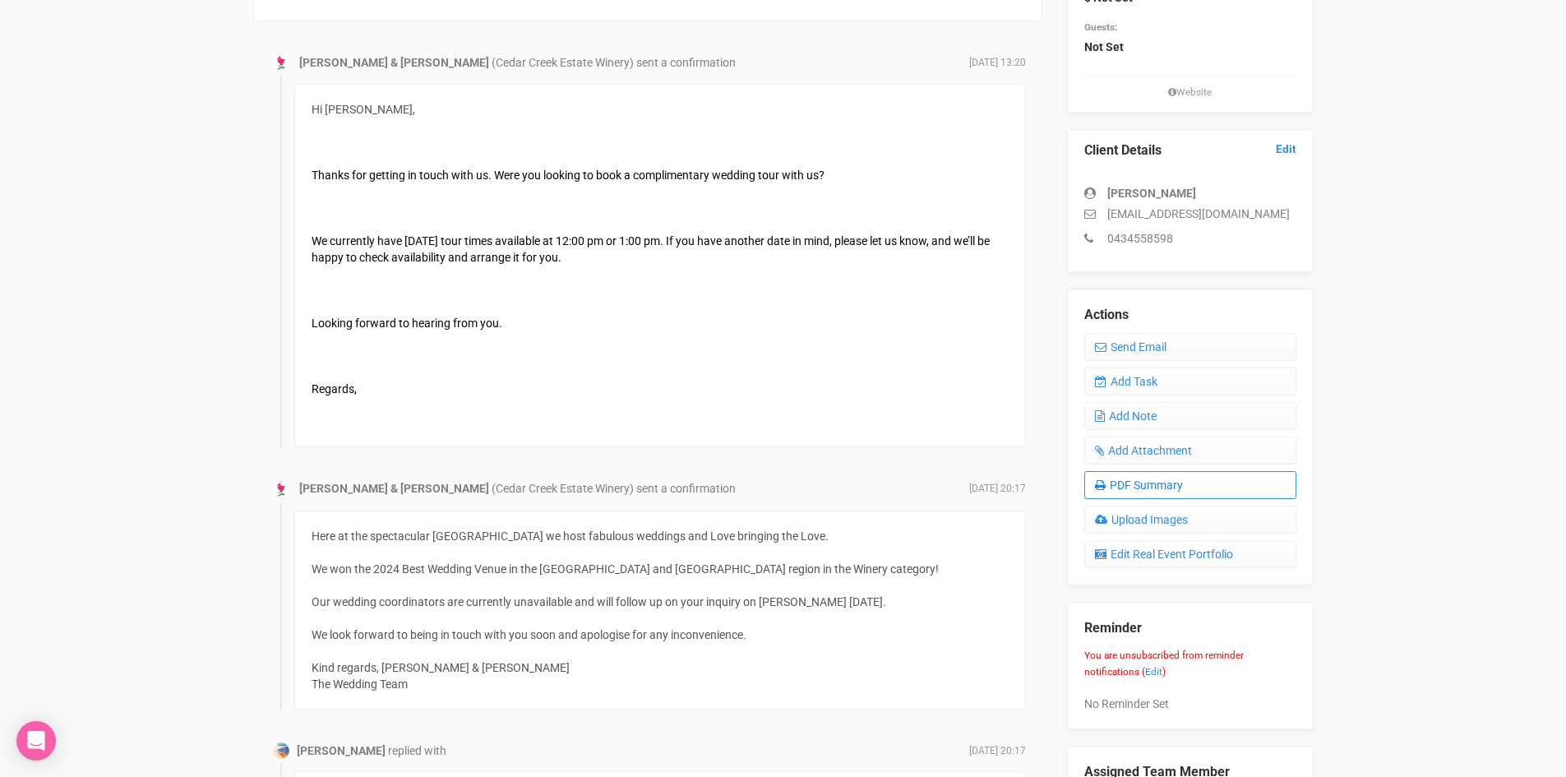
click at [1129, 480] on link "PDF Summary" at bounding box center [1190, 485] width 212 height 28
